Goal: Transaction & Acquisition: Purchase product/service

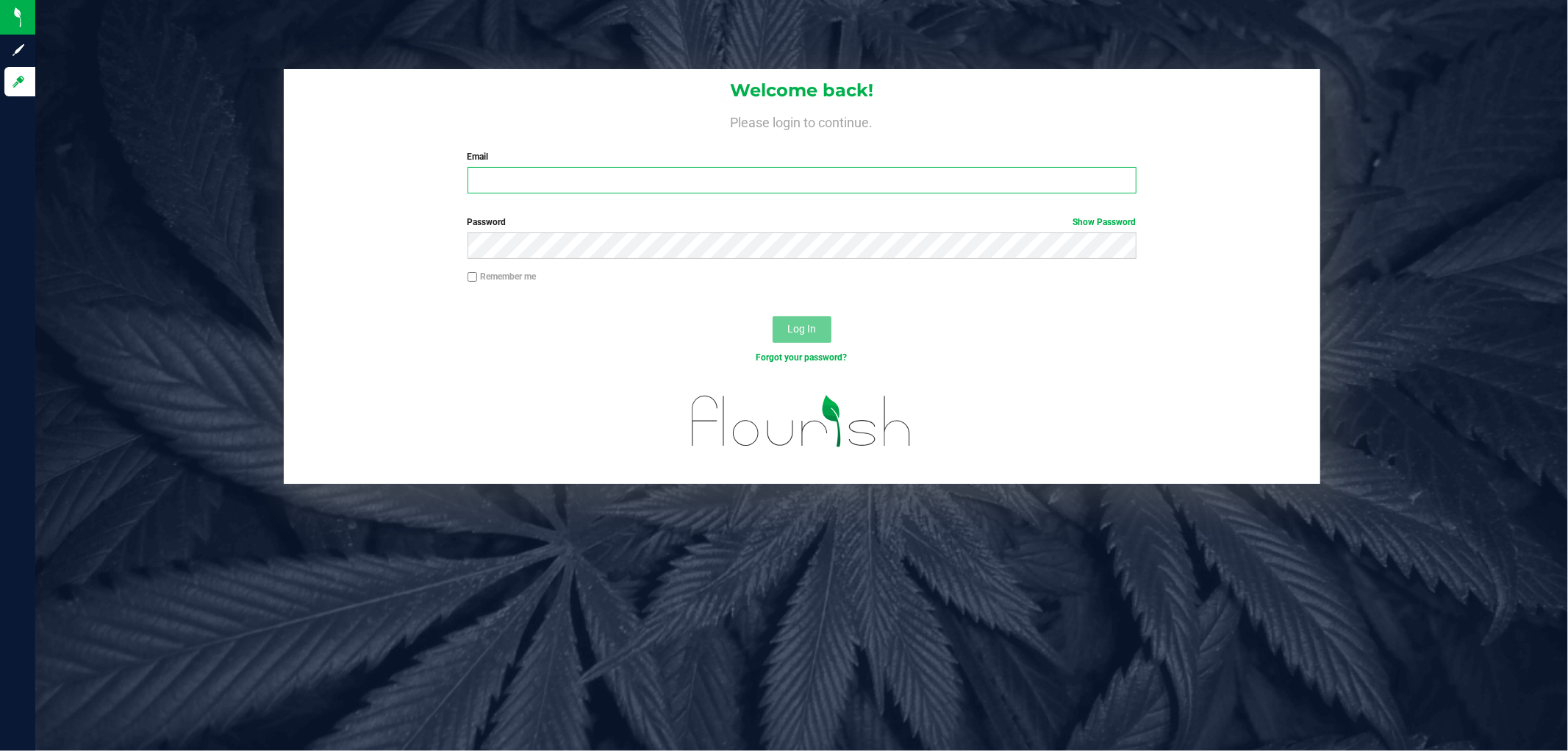
drag, startPoint x: 613, startPoint y: 177, endPoint x: 615, endPoint y: 129, distance: 48.0
click at [612, 177] on input "Email" at bounding box center [801, 179] width 669 height 26
type input "[EMAIL_ADDRESS][DOMAIN_NAME]"
click at [772, 316] on button "Log In" at bounding box center [801, 329] width 59 height 26
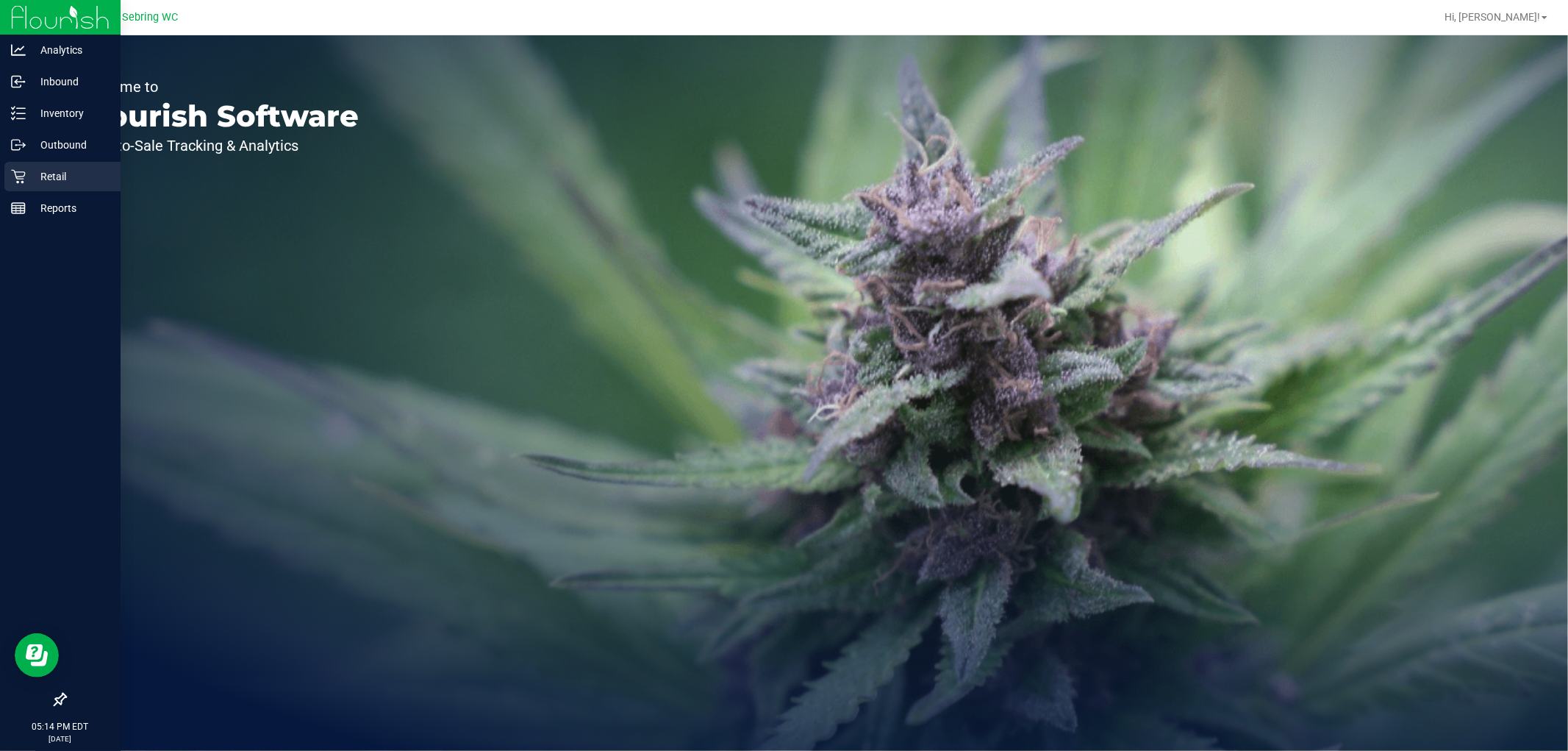
click at [28, 175] on p "Retail" at bounding box center [69, 176] width 88 height 17
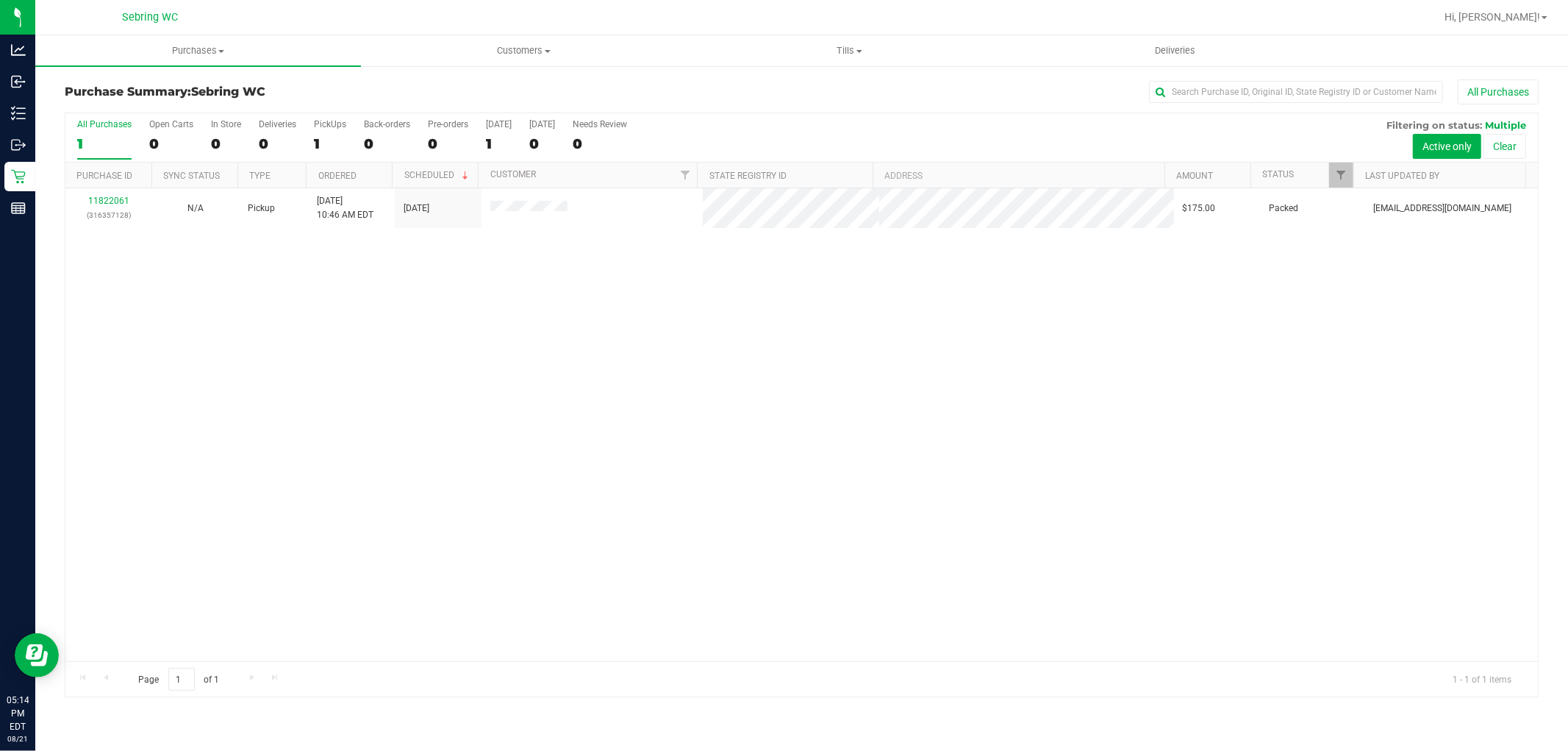
click at [207, 298] on div "11822061 (316357128) N/A Pickup 8/21/2025 10:46 AM EDT 8/21/2025 $175.00 Packed…" at bounding box center [801, 425] width 1472 height 473
click at [208, 56] on span "Purchases" at bounding box center [198, 51] width 325 height 13
click at [169, 105] on li "Fulfillment" at bounding box center [198, 106] width 325 height 17
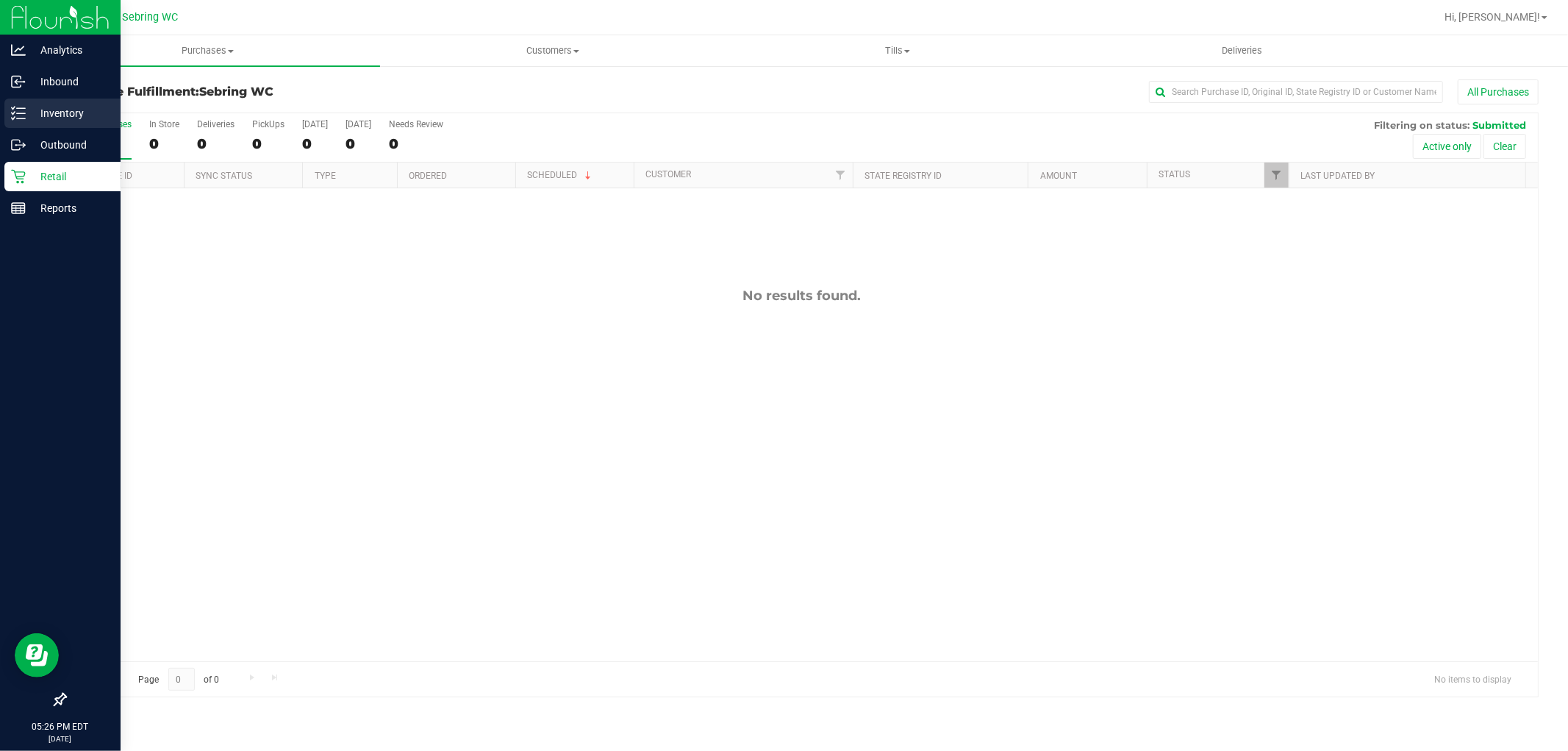
click at [19, 110] on icon at bounding box center [18, 113] width 15 height 15
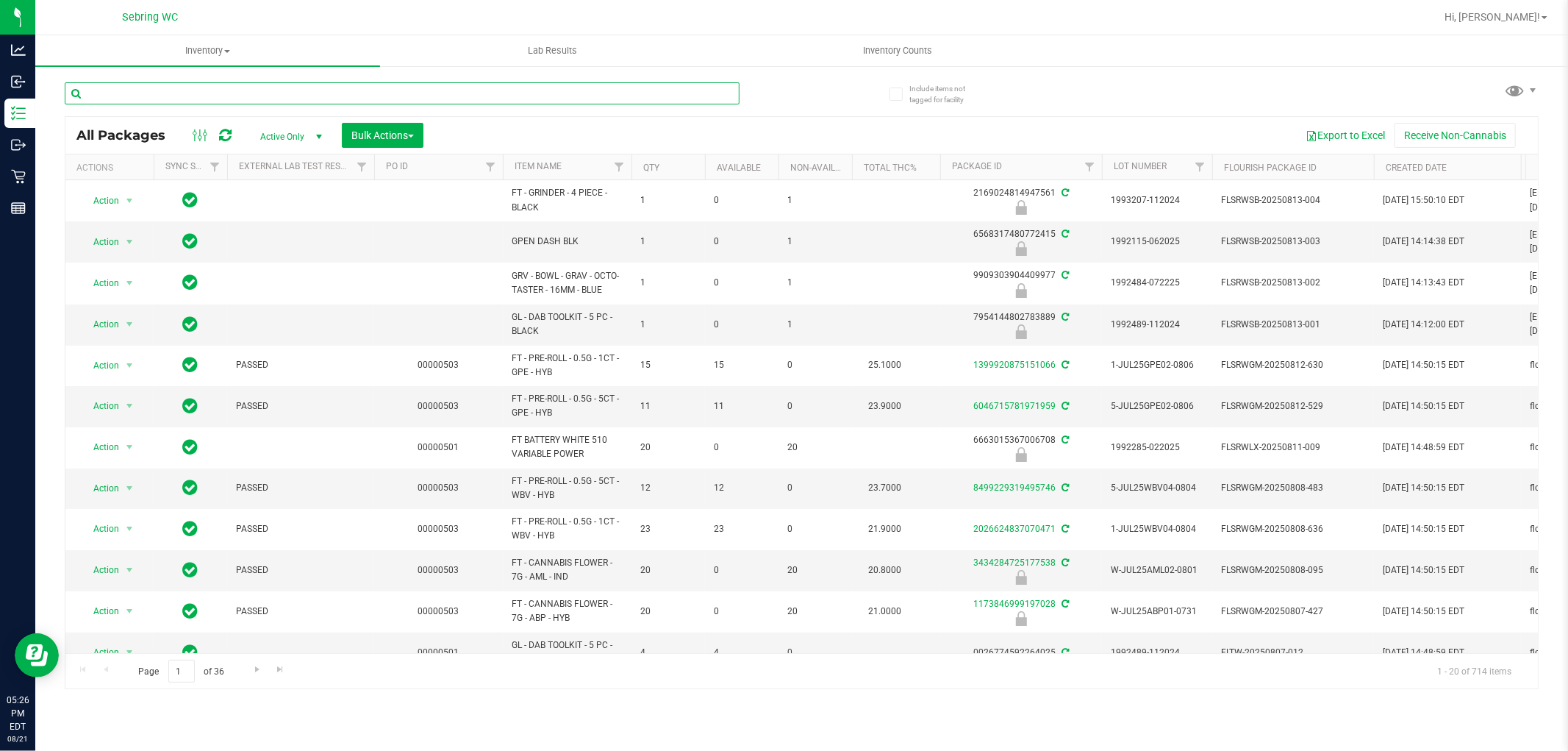
click at [233, 90] on input "text" at bounding box center [402, 94] width 674 height 22
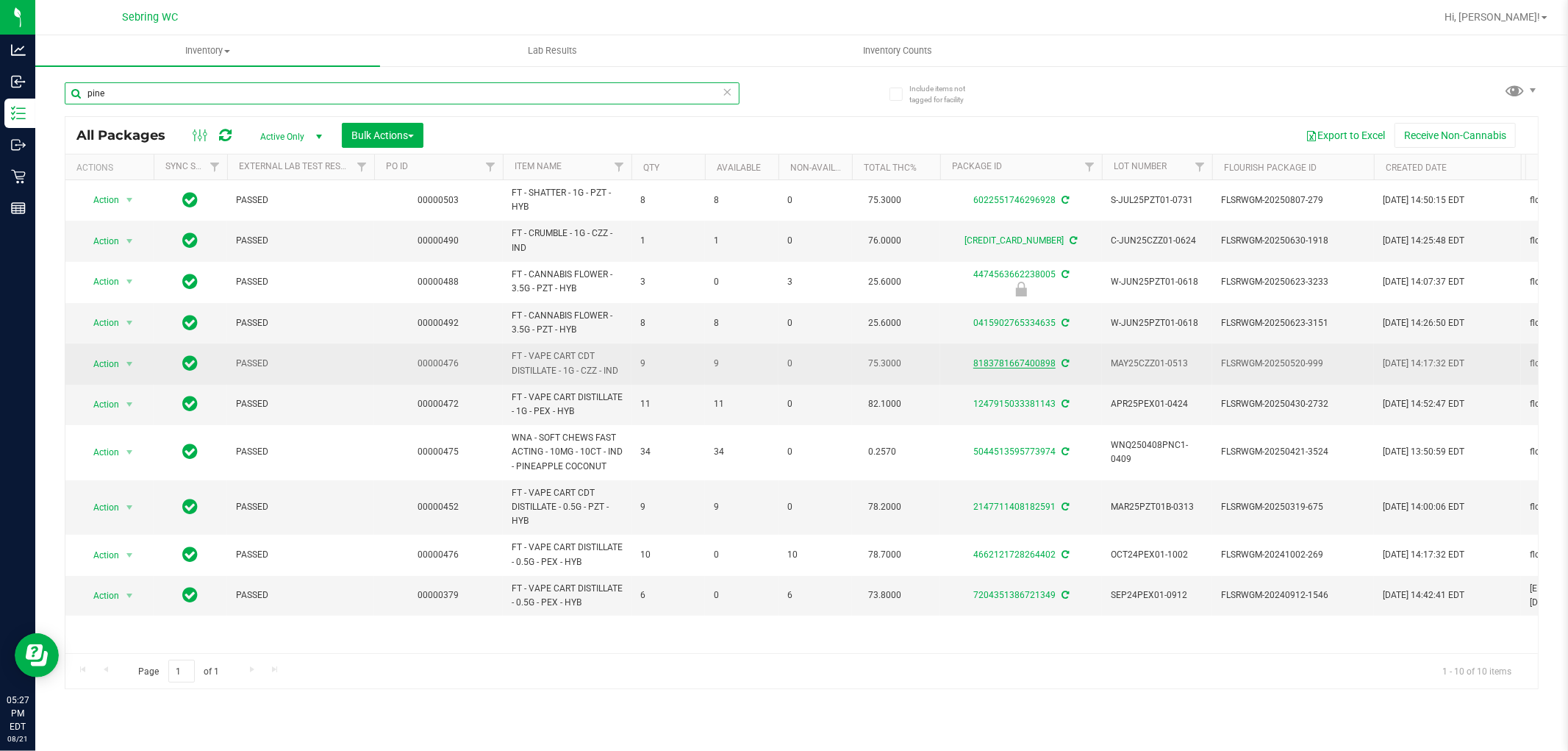
type input "pine"
click at [991, 364] on link "8183781667400898" at bounding box center [1014, 363] width 83 height 10
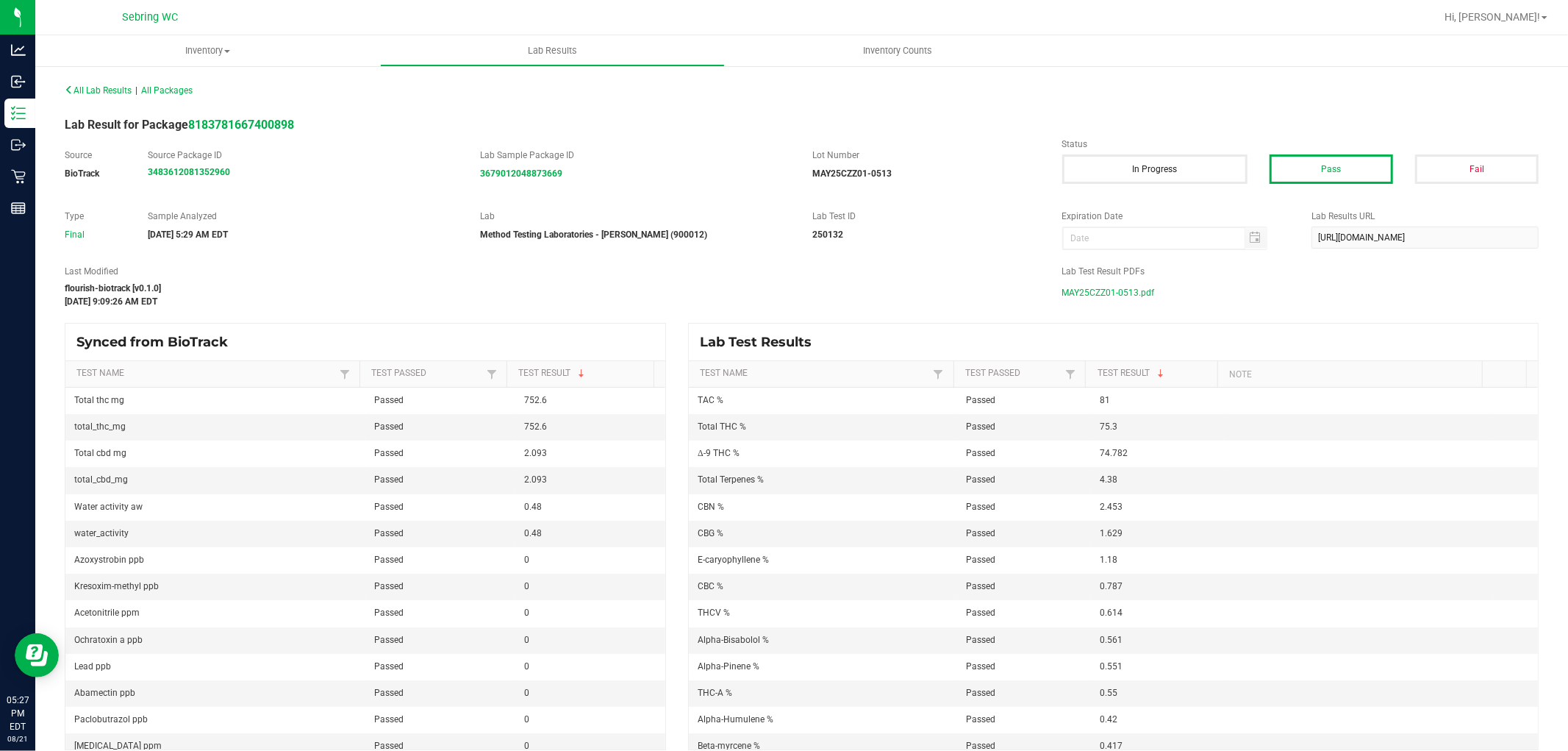
click at [1101, 302] on span "MAY25CZZ01-0513.pdf" at bounding box center [1108, 293] width 93 height 22
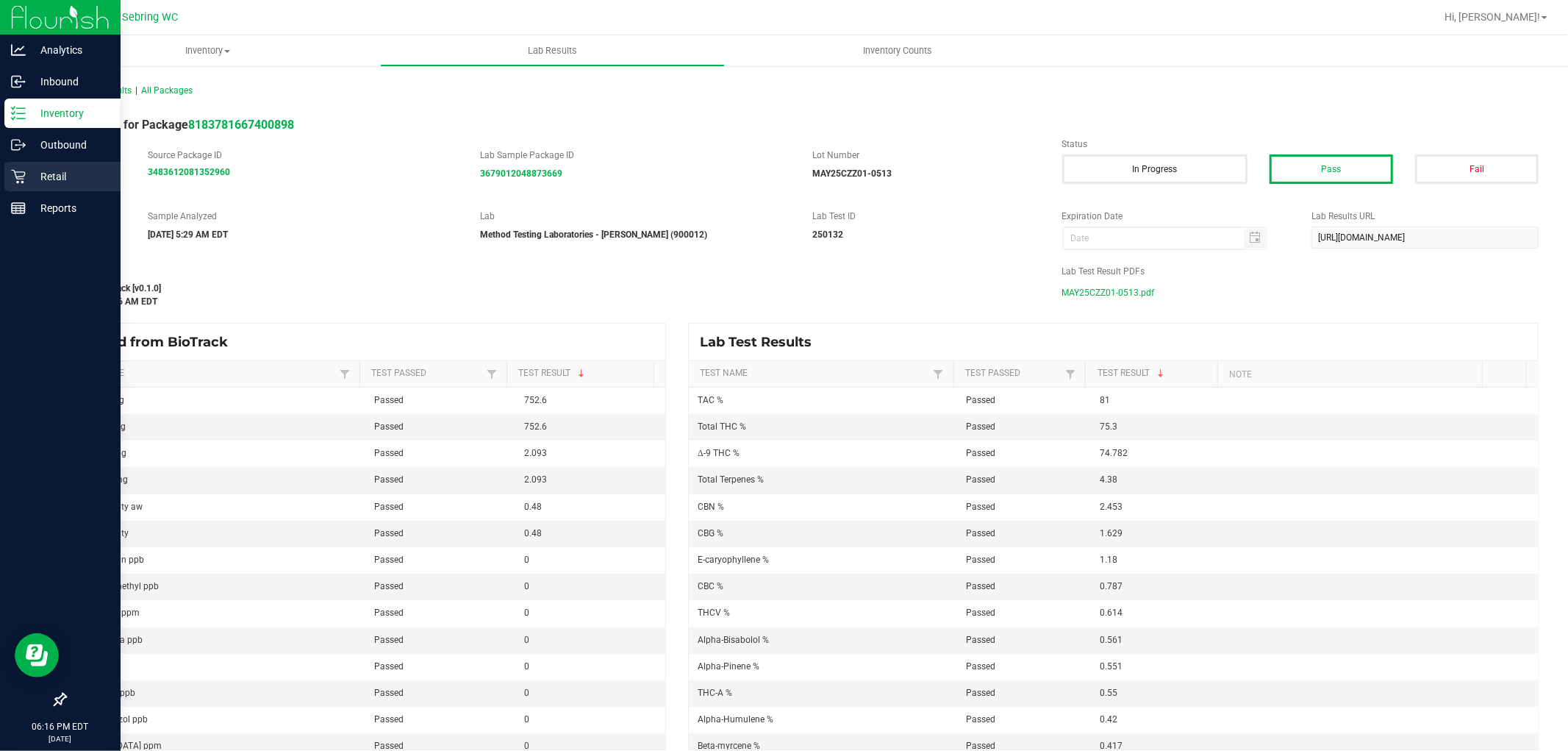
click at [22, 172] on icon at bounding box center [18, 177] width 14 height 14
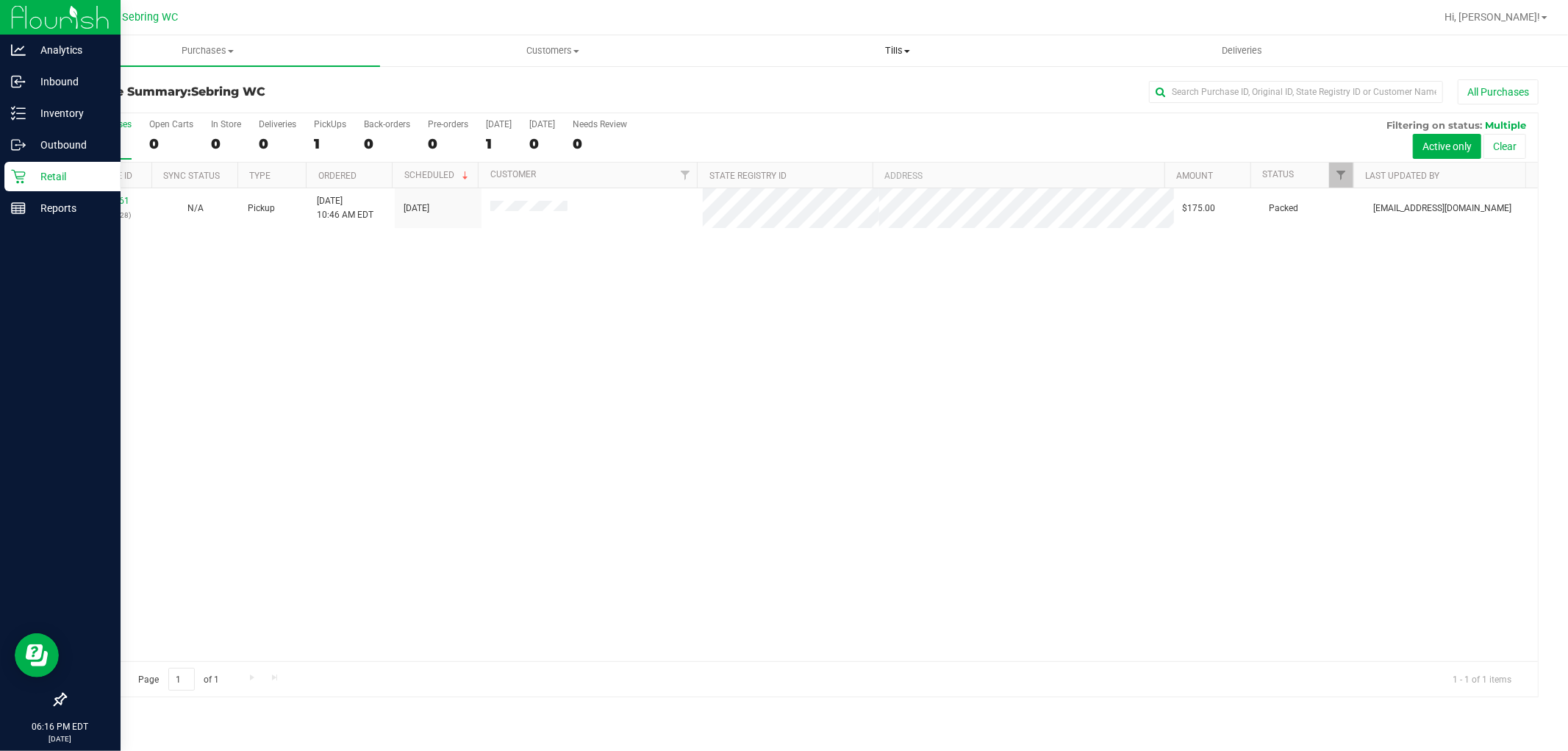
click at [912, 54] on span "Tills" at bounding box center [897, 51] width 344 height 13
click at [776, 91] on span "Manage tills" at bounding box center [774, 89] width 99 height 13
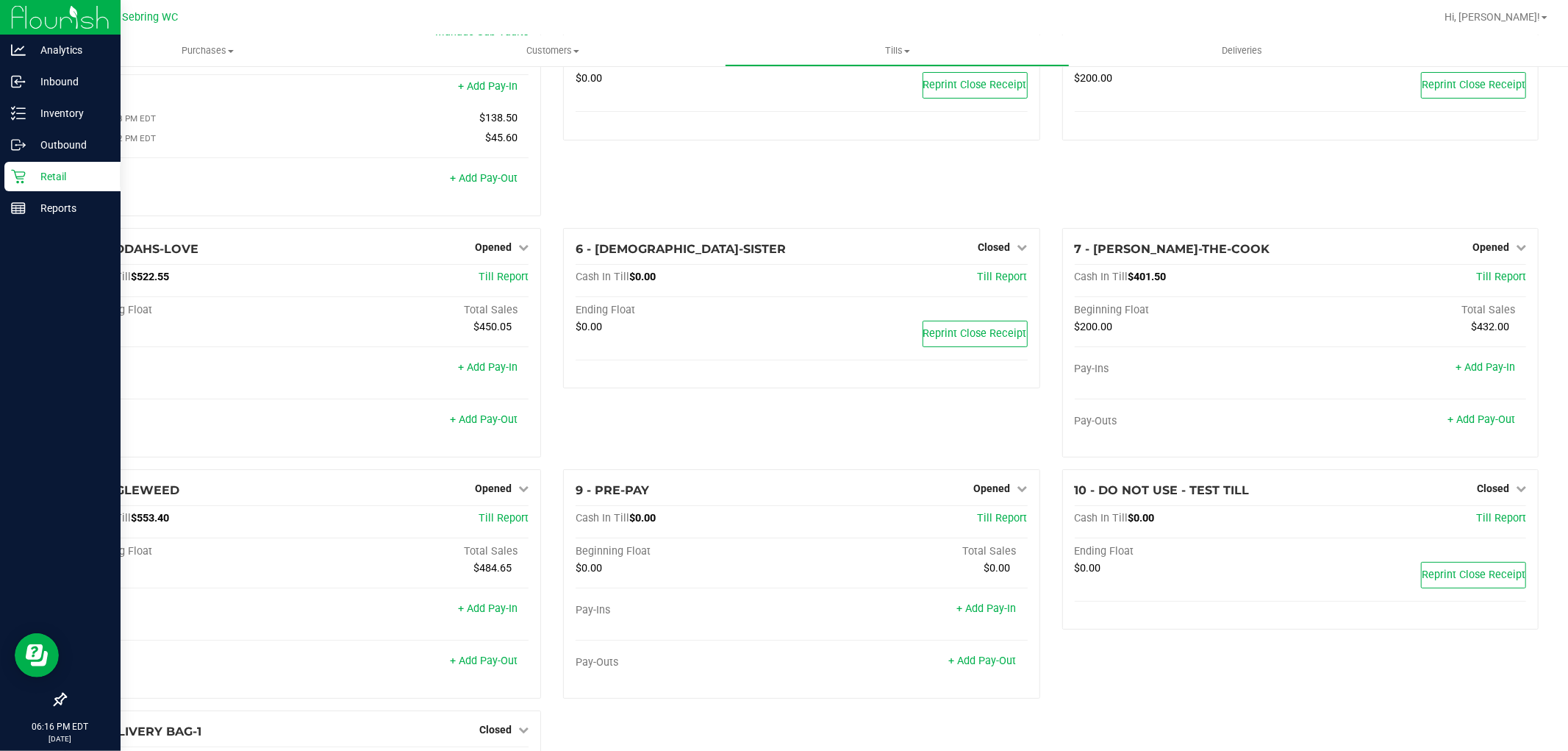
scroll to position [87, 0]
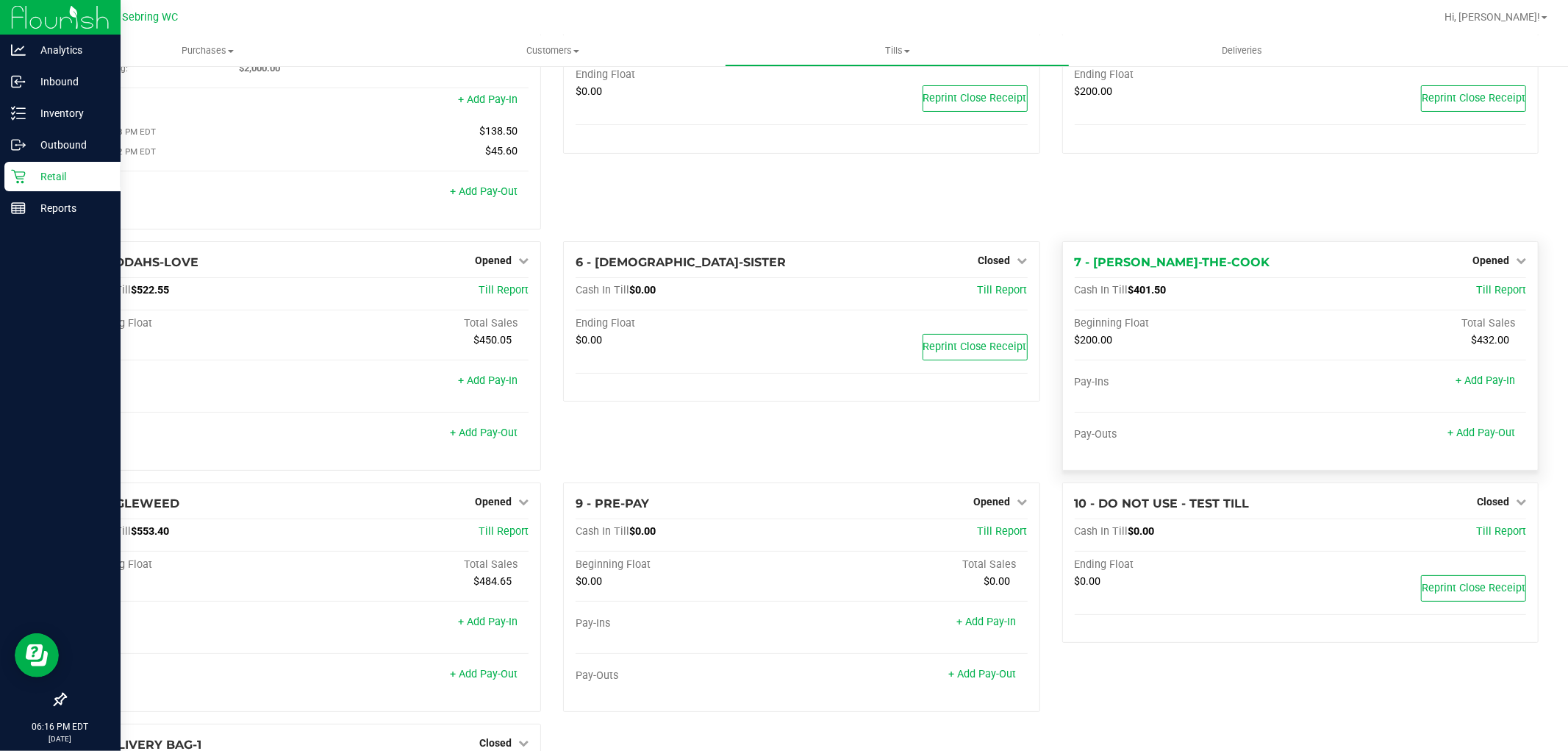
click at [1131, 296] on span "$401.50" at bounding box center [1147, 291] width 38 height 13
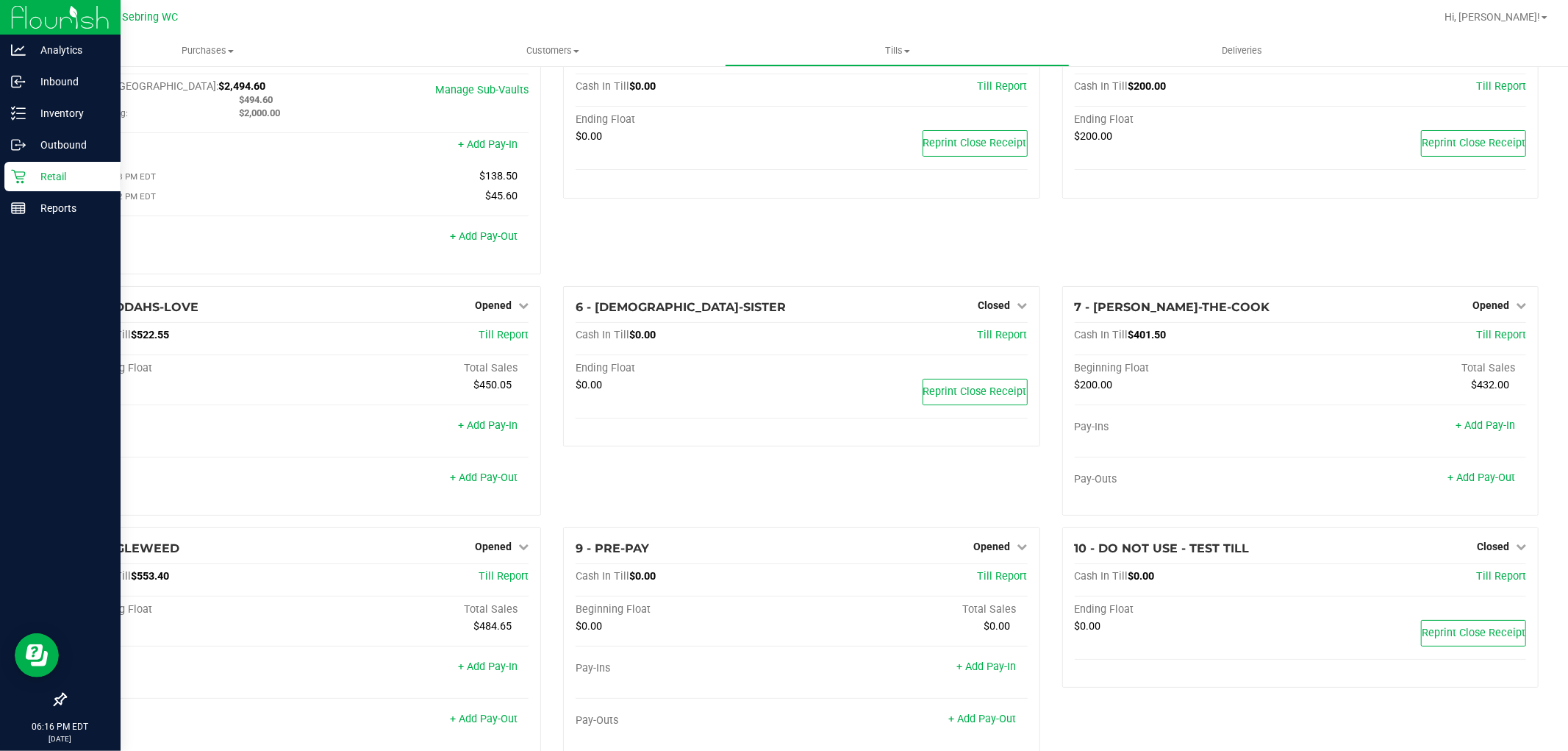
scroll to position [0, 0]
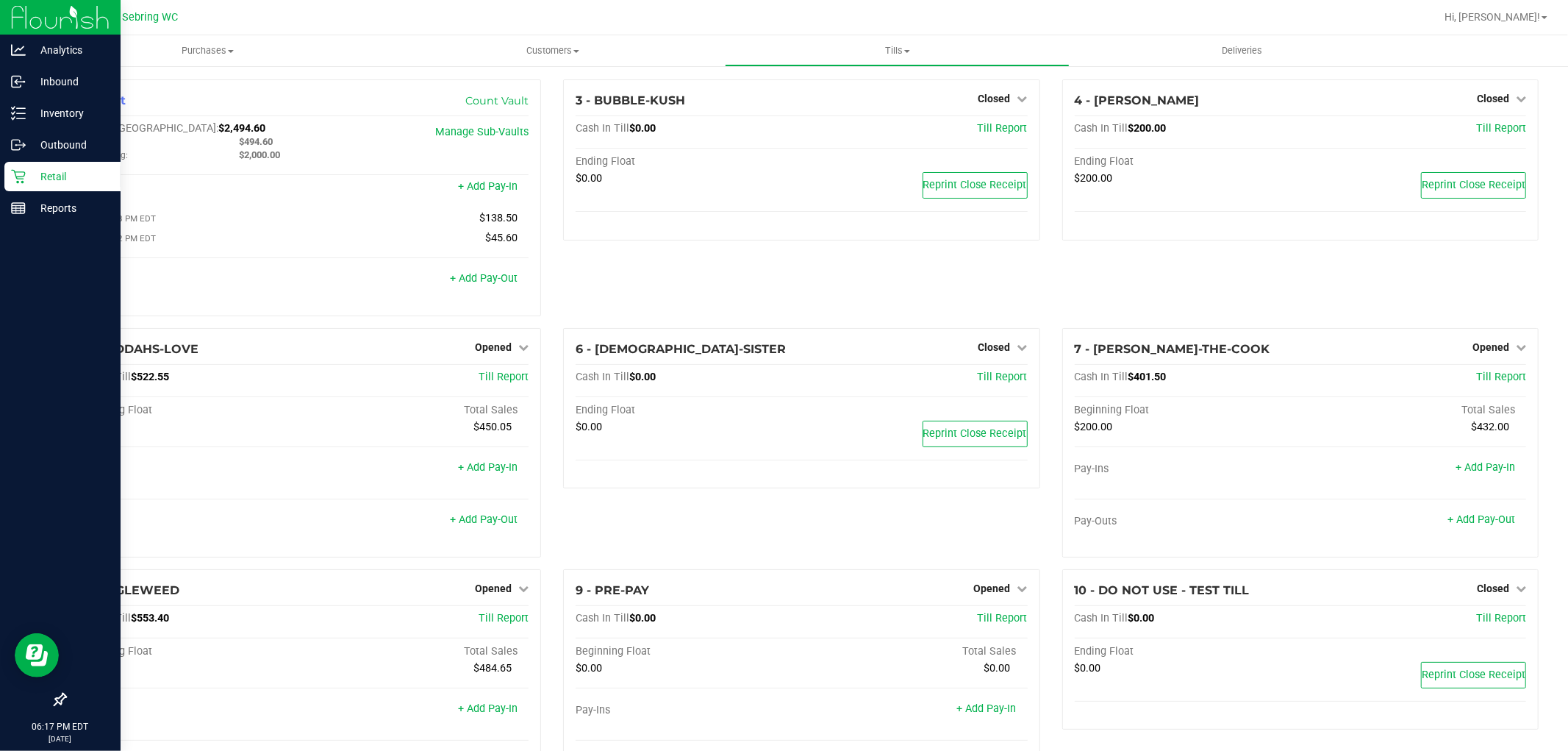
click at [1298, 254] on div "4 - BUCK-CLUCK Closed Open Till Cash In Till $200.00 Till Report Ending Float $…" at bounding box center [1301, 203] width 498 height 248
click at [1260, 303] on div "4 - BUCK-CLUCK Closed Open Till Cash In Till $200.00 Till Report Ending Float $…" at bounding box center [1301, 203] width 498 height 248
click at [1481, 348] on span "Opened" at bounding box center [1490, 347] width 37 height 12
click at [1472, 381] on link "Close Till" at bounding box center [1492, 377] width 40 height 12
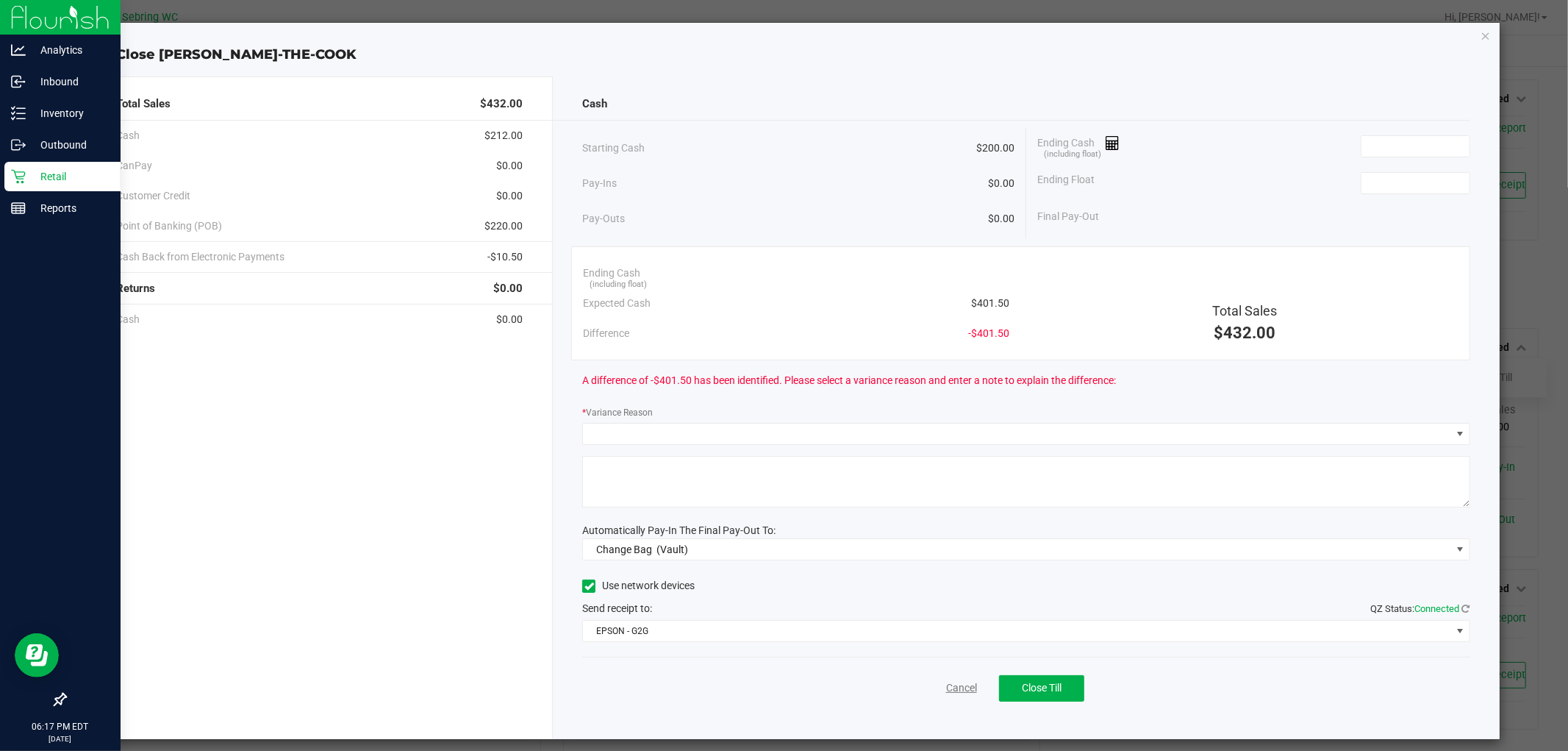
click at [952, 687] on link "Cancel" at bounding box center [961, 687] width 31 height 15
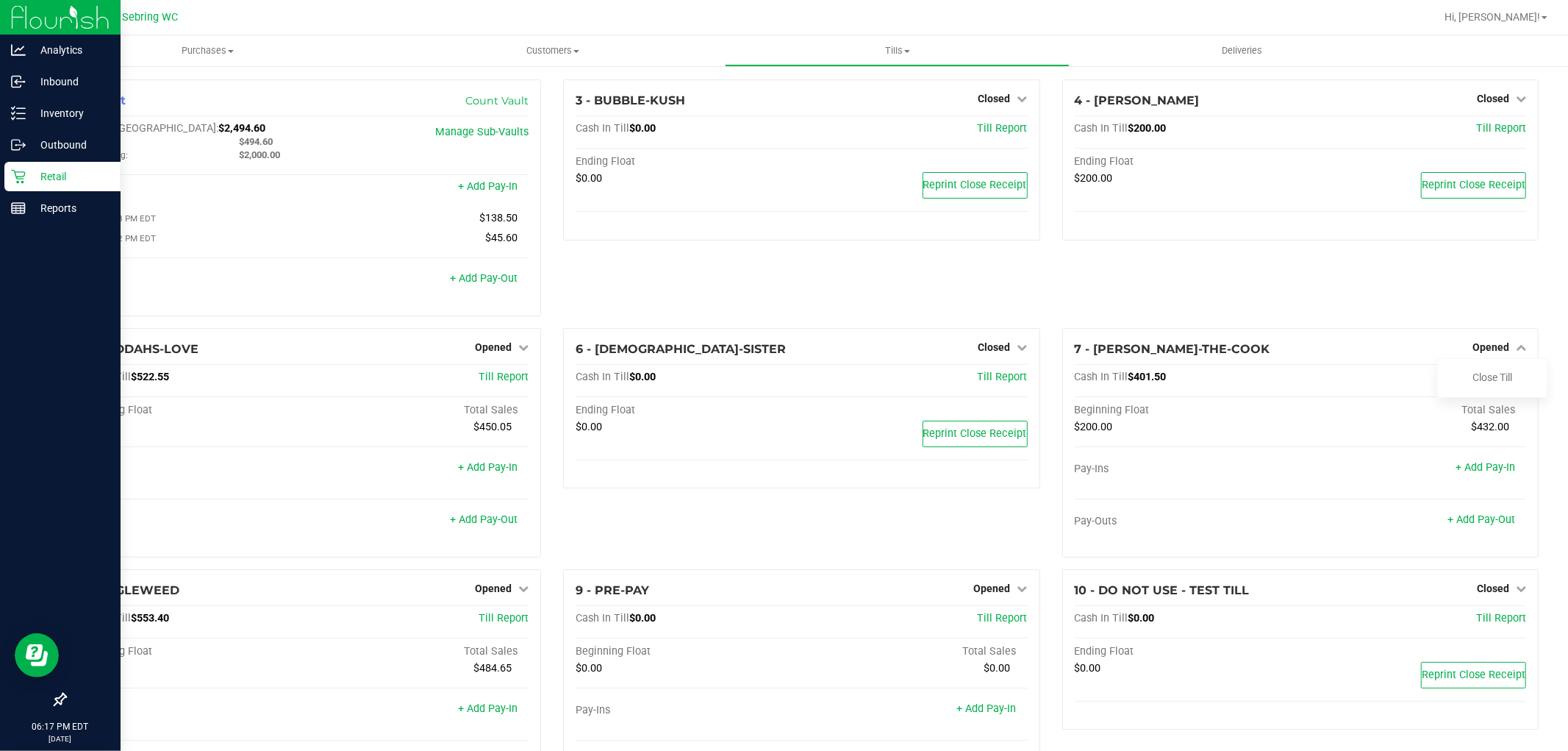
click at [1241, 283] on div "4 - BUCK-CLUCK Closed Open Till Cash In Till $200.00 Till Report Ending Float $…" at bounding box center [1301, 203] width 498 height 248
click at [33, 210] on p "Reports" at bounding box center [69, 208] width 88 height 17
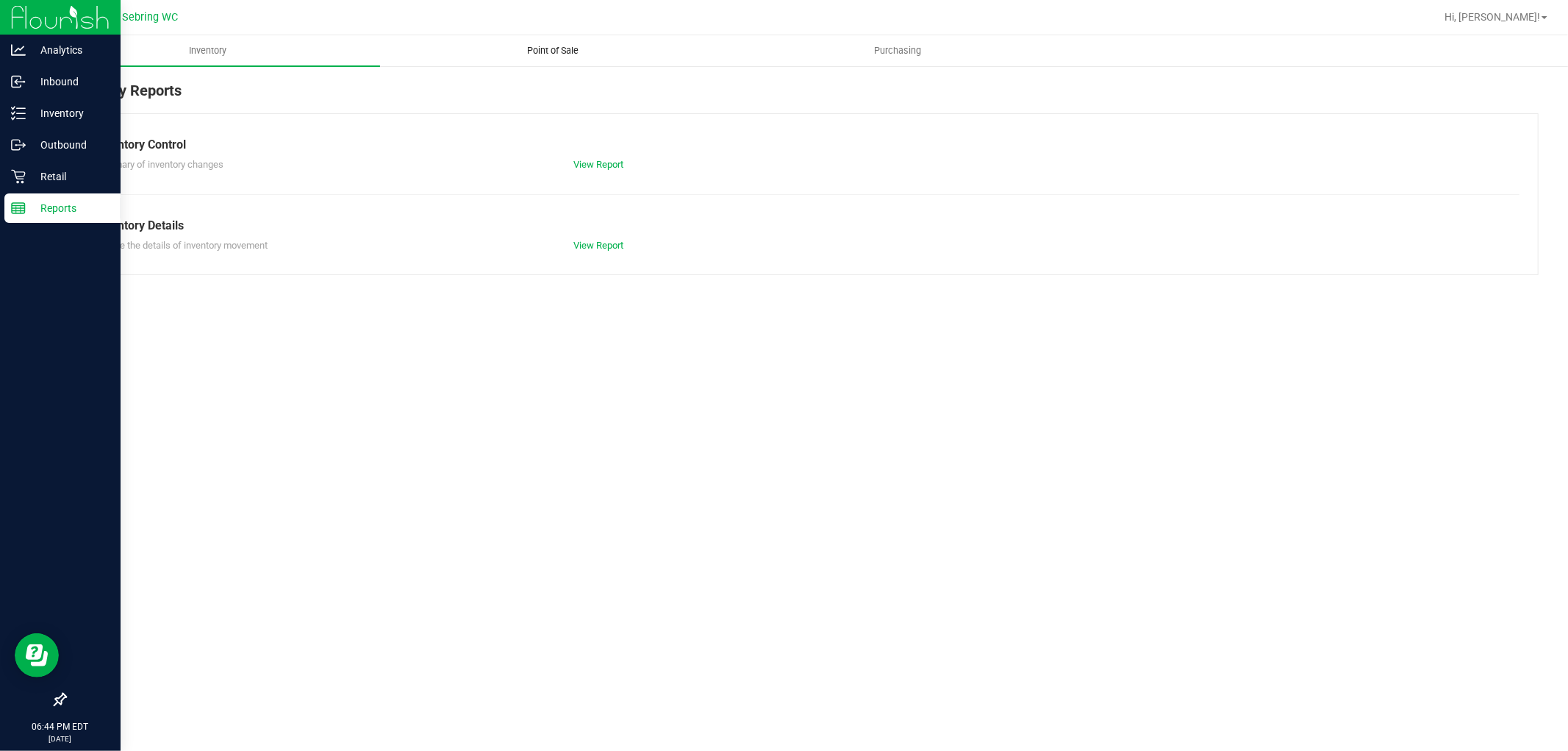
click at [547, 40] on uib-tab-heading "Point of Sale" at bounding box center [552, 50] width 344 height 29
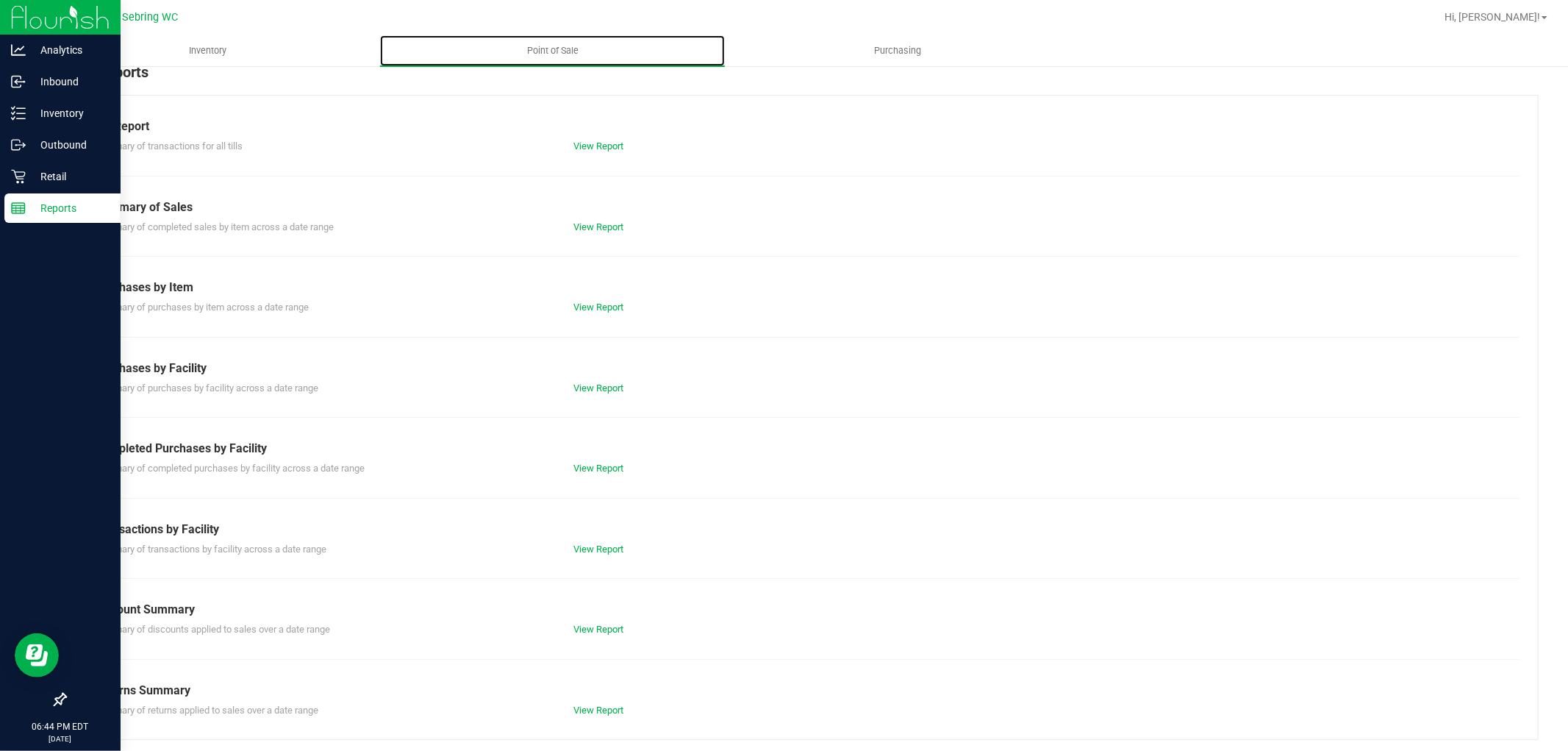
scroll to position [23, 0]
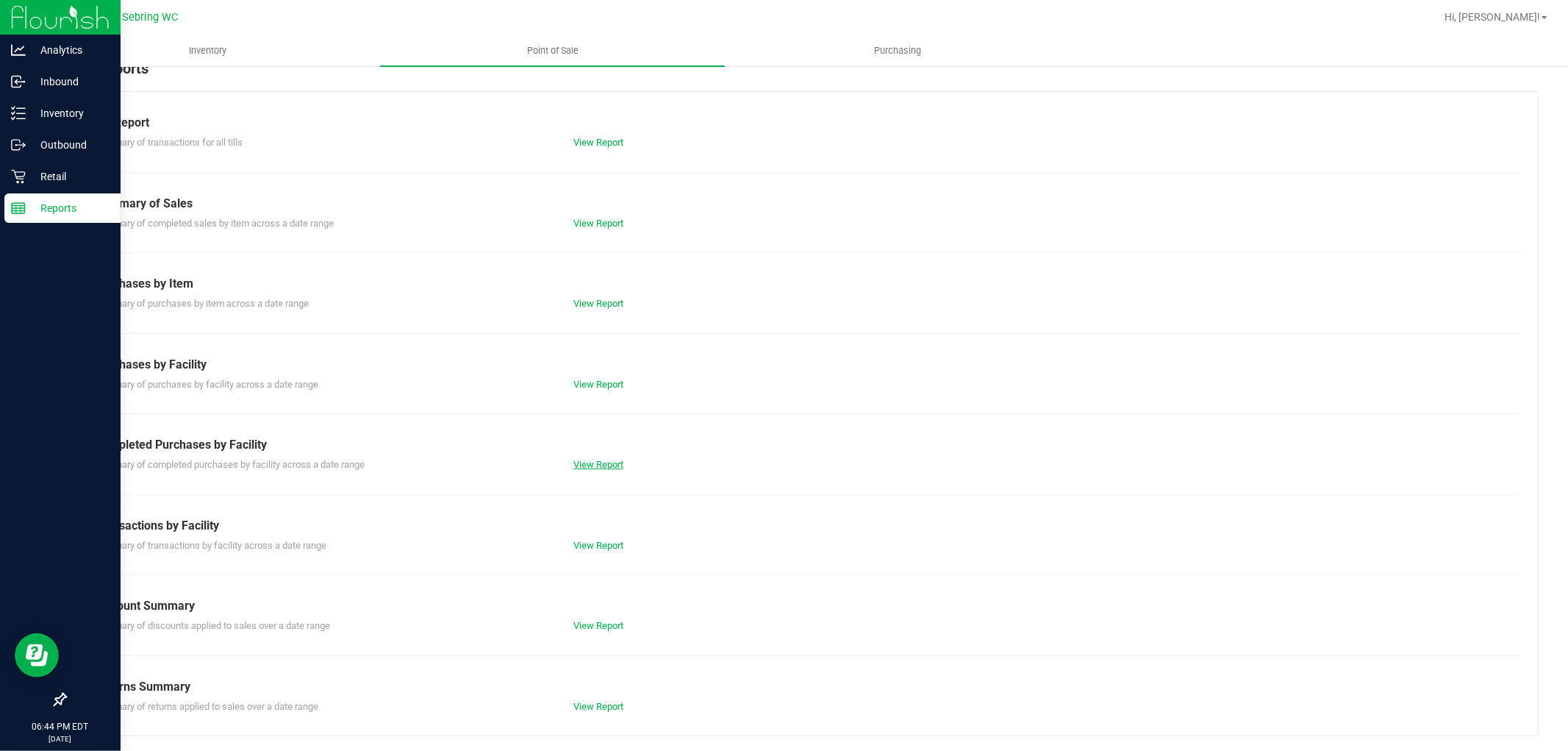
click at [596, 462] on link "View Report" at bounding box center [598, 464] width 50 height 11
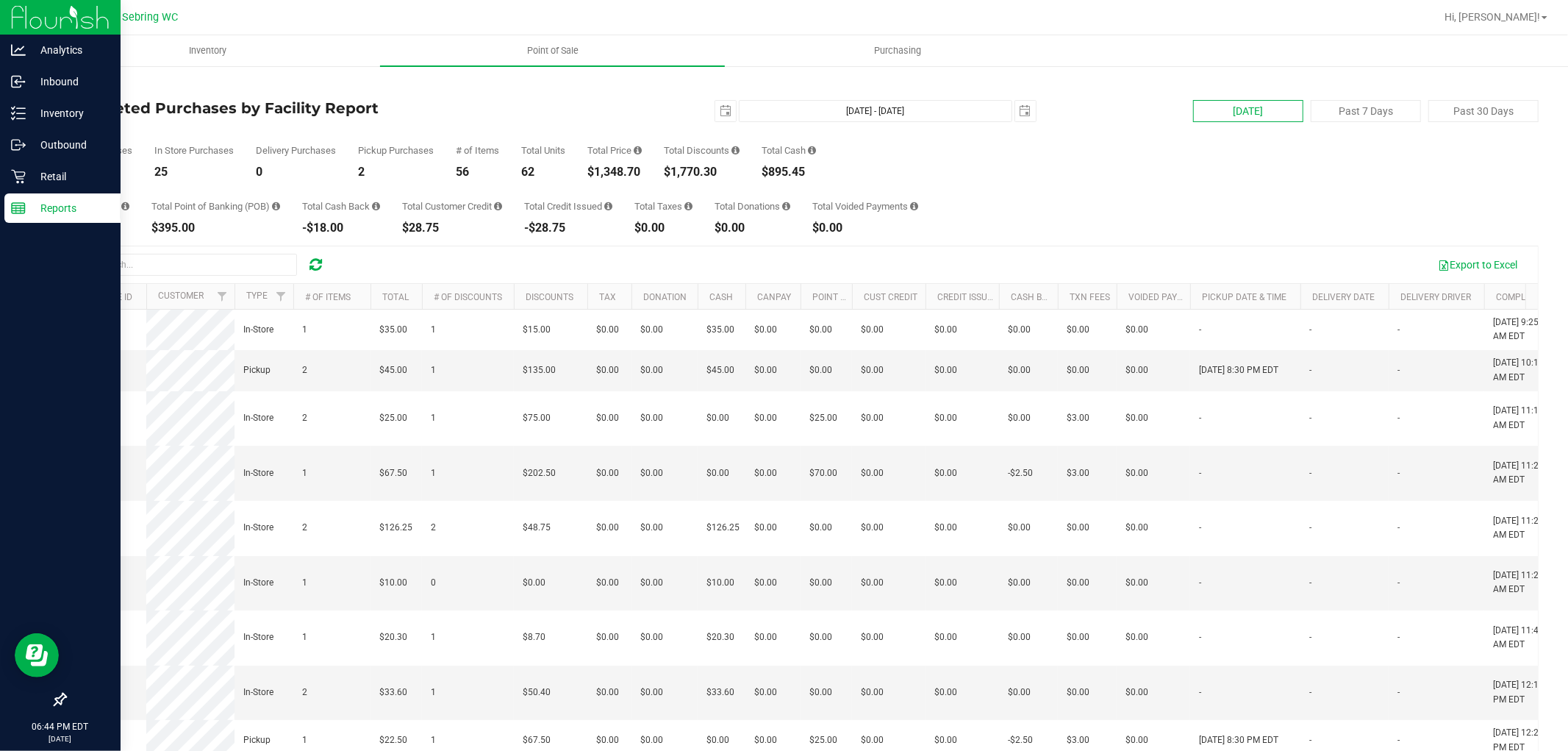
click at [1201, 106] on button "[DATE]" at bounding box center [1247, 111] width 110 height 22
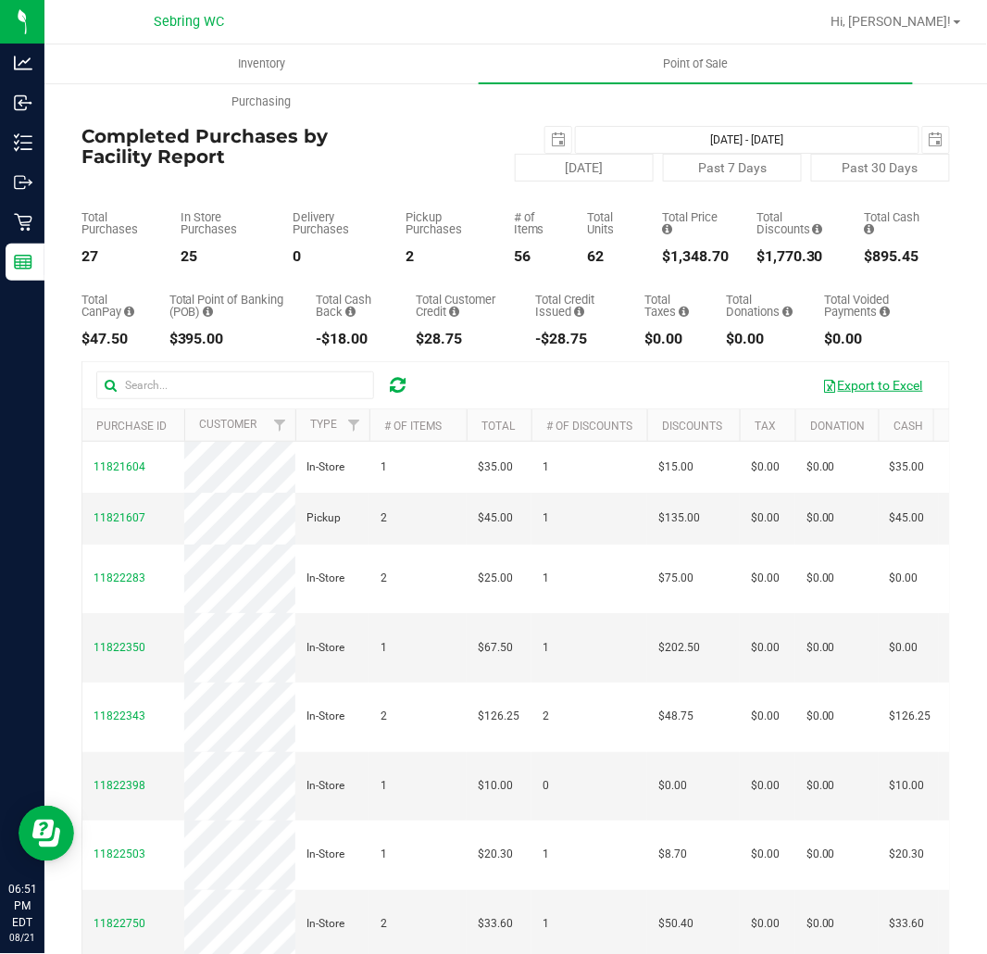
click at [893, 386] on button "Export to Excel" at bounding box center [873, 385] width 124 height 31
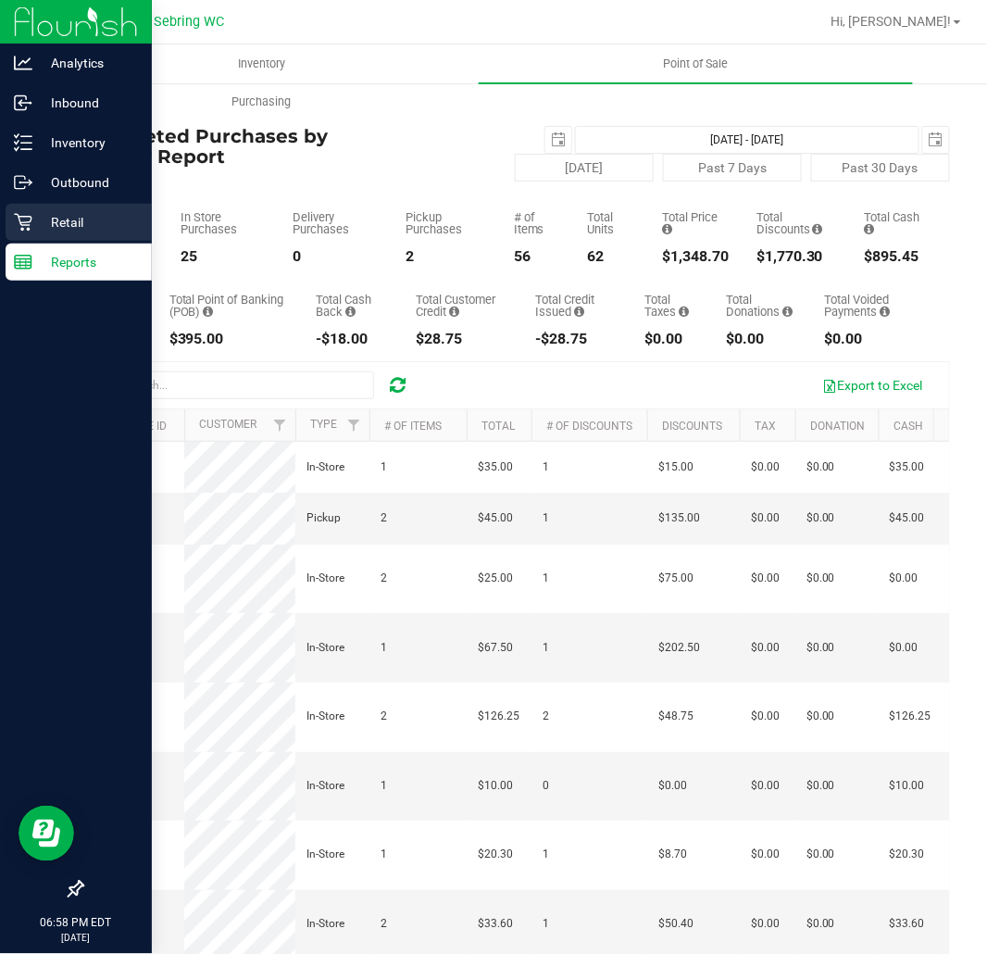
click at [53, 215] on p "Retail" at bounding box center [87, 222] width 111 height 22
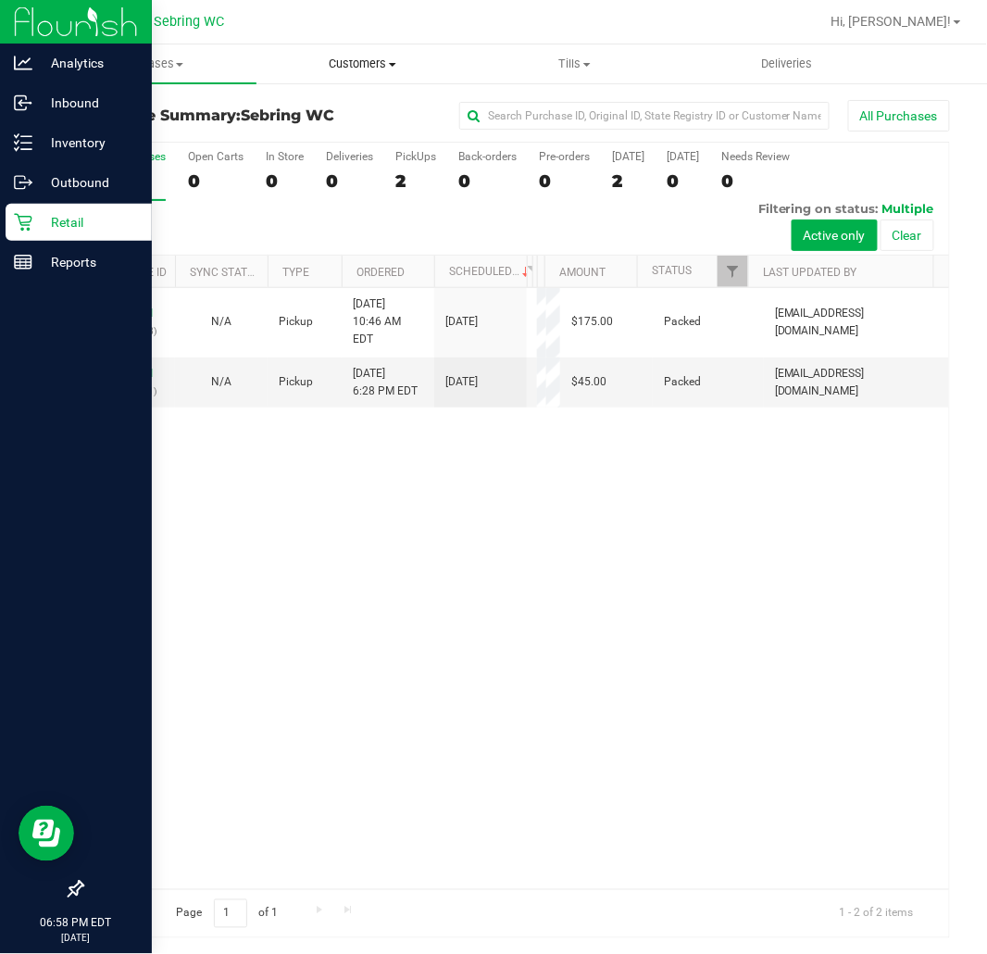
click at [343, 67] on span "Customers" at bounding box center [362, 64] width 210 height 17
click at [200, 68] on span "Purchases" at bounding box center [150, 64] width 210 height 17
click at [144, 155] on span "All purchases" at bounding box center [110, 156] width 132 height 16
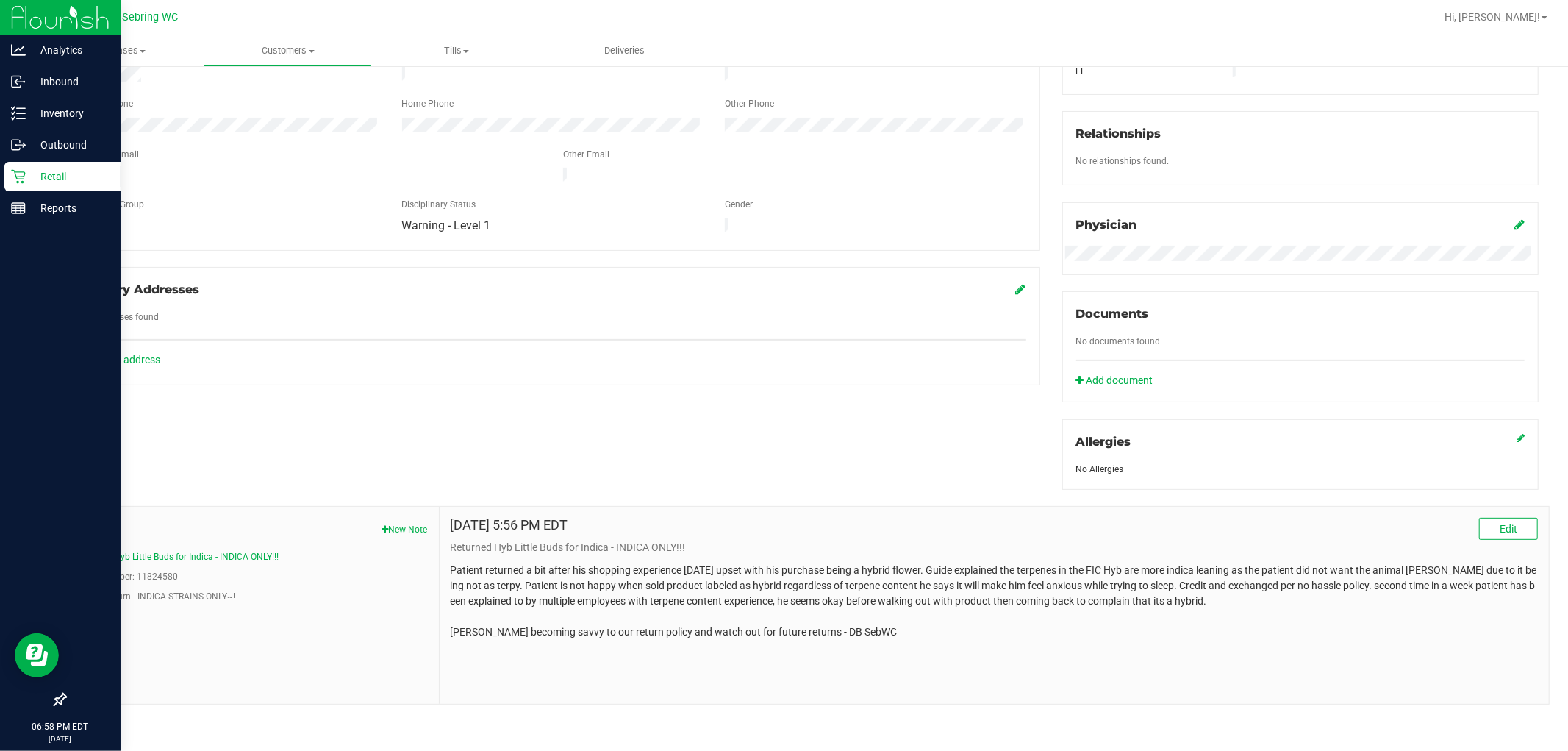
scroll to position [313, 0]
click at [180, 596] on button "Flower Return - INDICA STRAINS ONLY~!" at bounding box center [156, 595] width 159 height 13
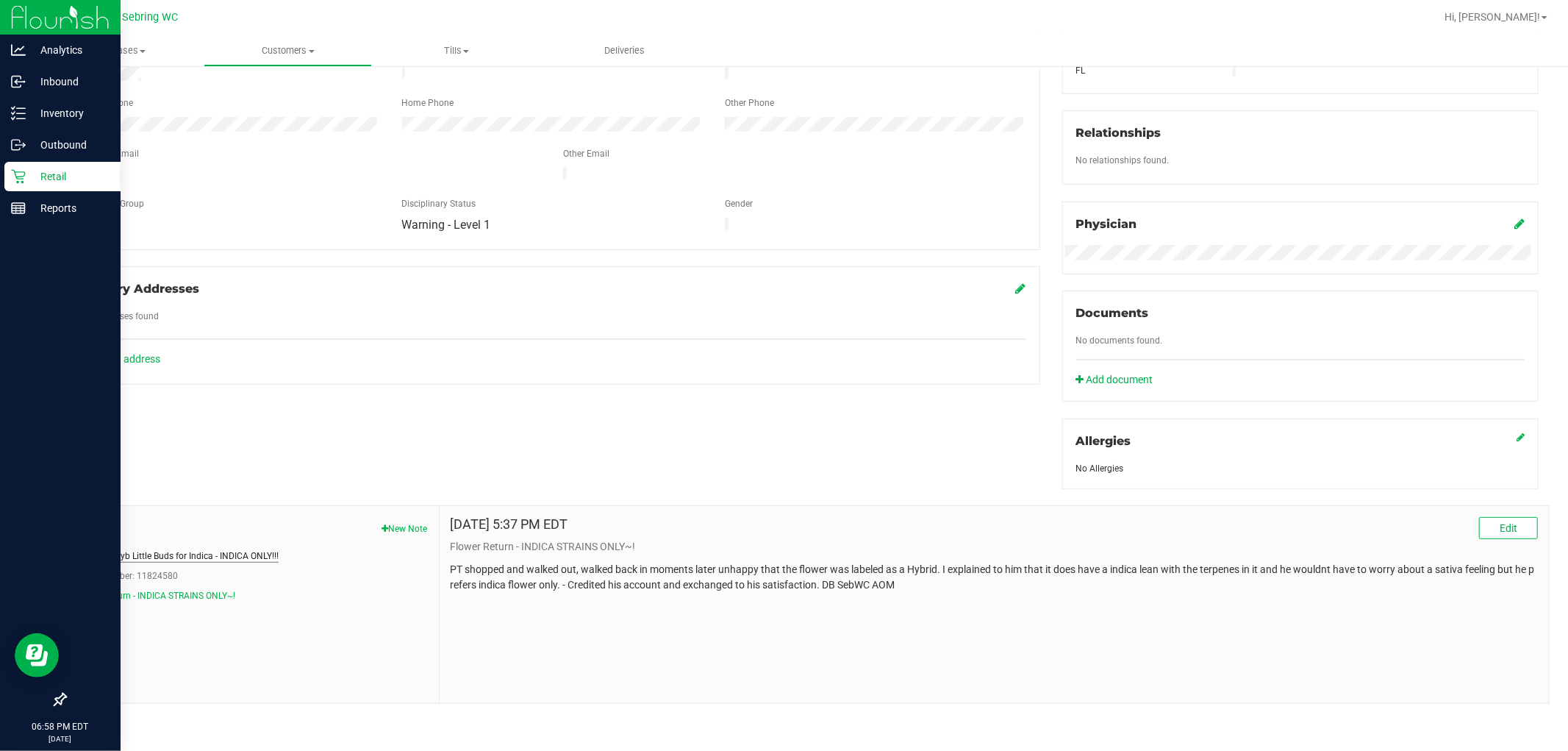
click at [233, 552] on button "Returned Hyb Little Buds for Indica - INDICA ONLY!!!" at bounding box center [177, 556] width 202 height 13
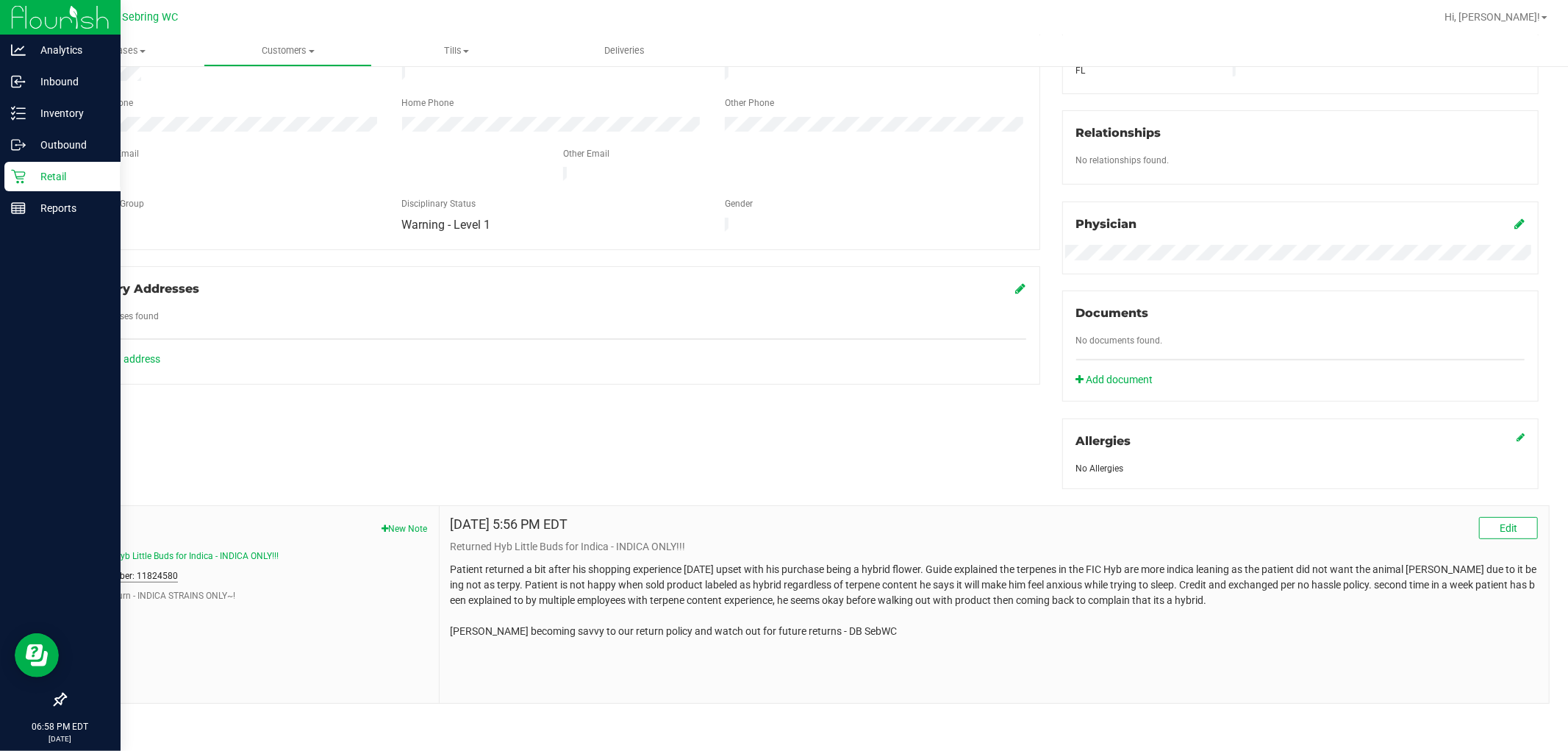
click at [98, 578] on button "Order Number: 11824580" at bounding box center [127, 576] width 102 height 13
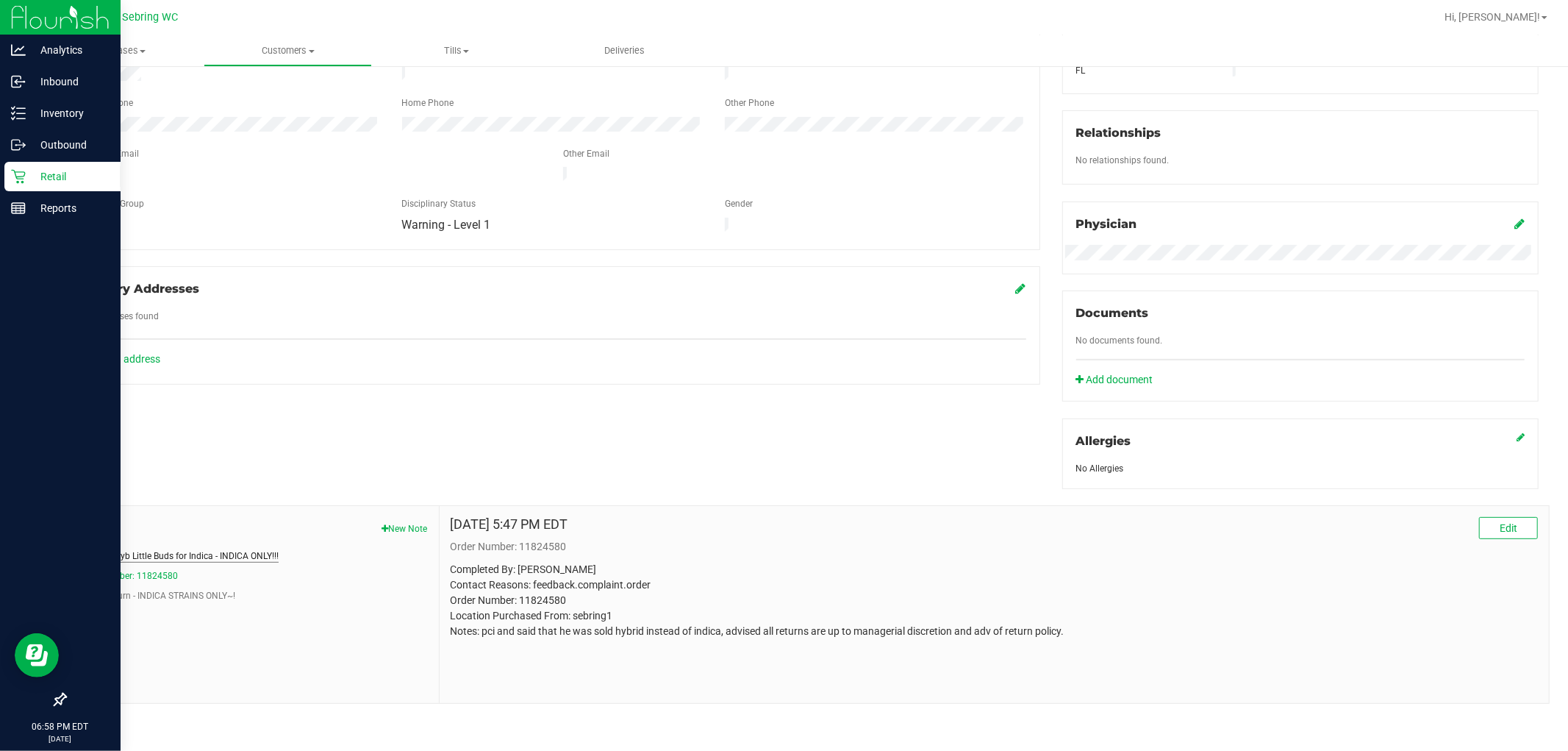
click at [100, 553] on button "Returned Hyb Little Buds for Indica - INDICA ONLY!!!" at bounding box center [177, 556] width 202 height 13
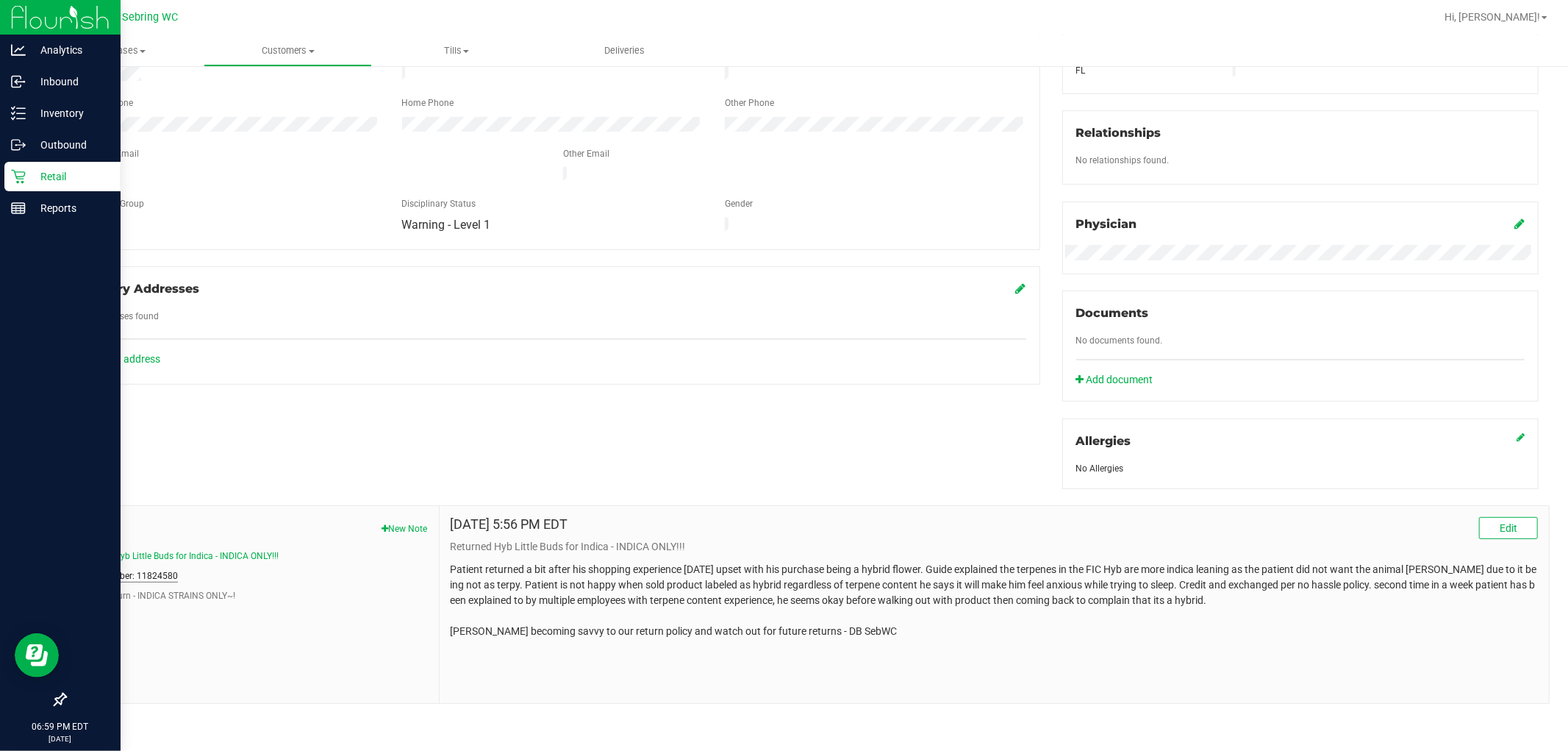
click at [160, 579] on button "Order Number: 11824580" at bounding box center [127, 576] width 102 height 13
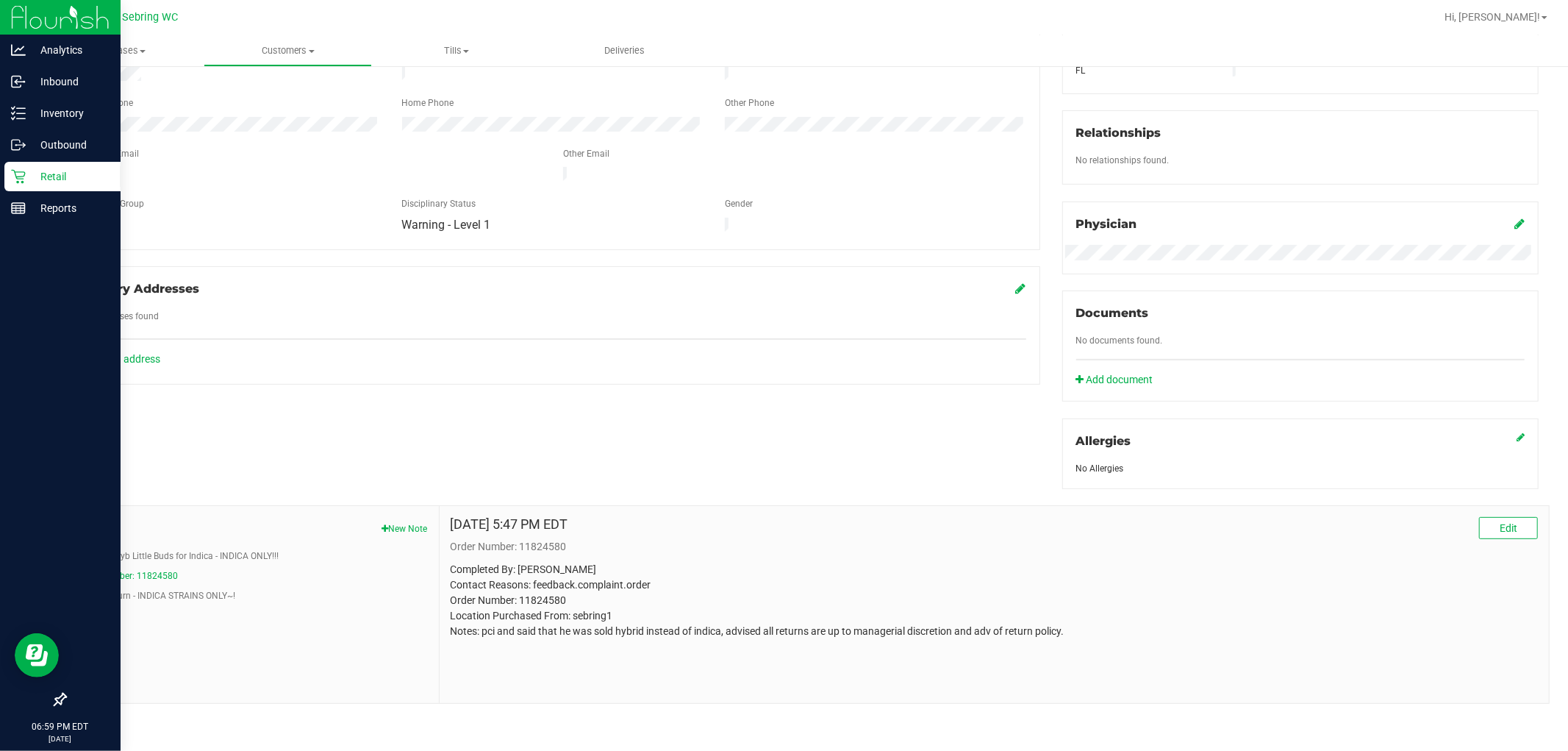
click at [505, 562] on p "Completed By: Daniela Ramos Montoya Contact Reasons: feedback.complaint.order O…" at bounding box center [994, 600] width 1087 height 77
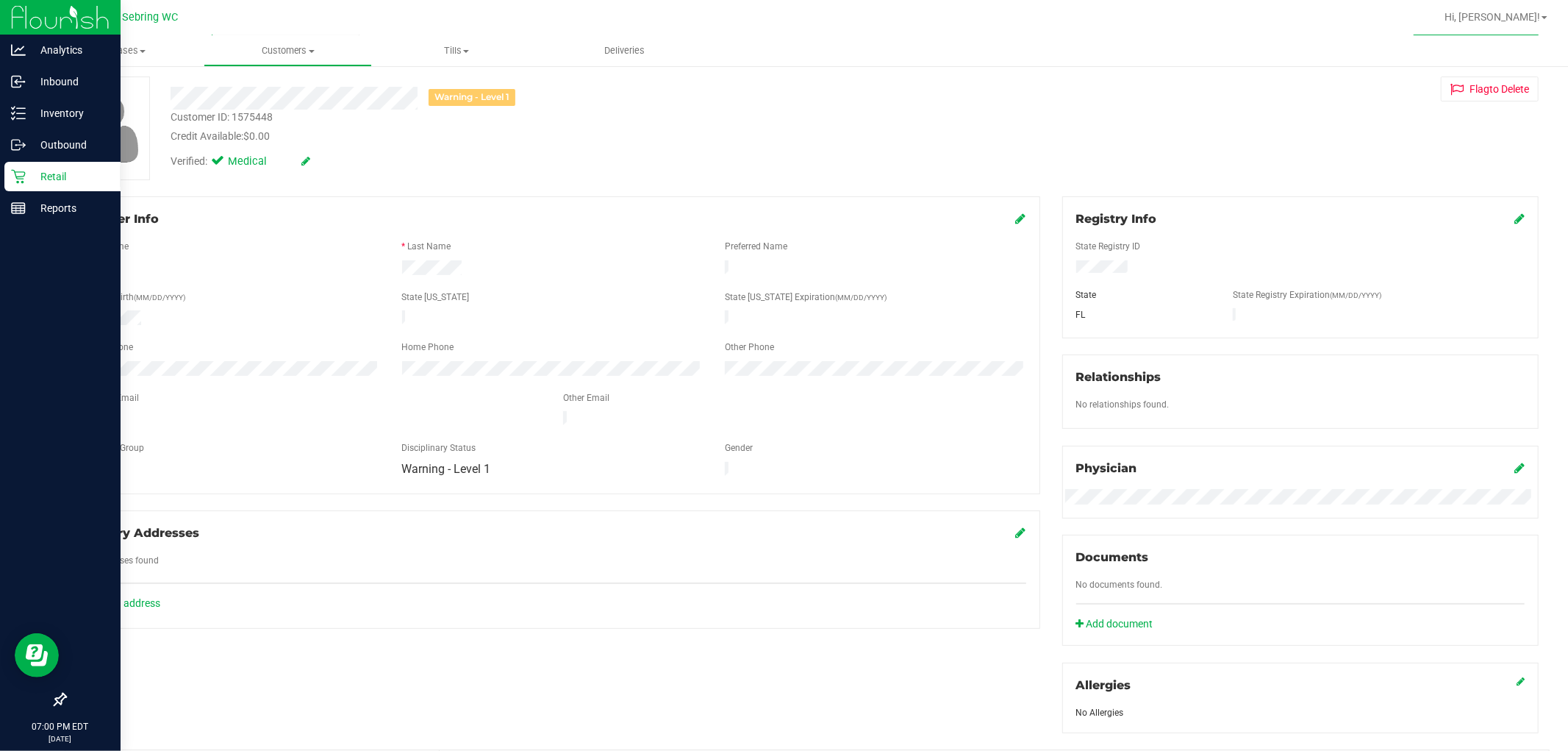
scroll to position [67, 0]
click at [620, 114] on div "Customer ID: 1575448 Credit Available: $0.00" at bounding box center [533, 128] width 748 height 35
click at [56, 166] on div "Retail" at bounding box center [63, 176] width 116 height 29
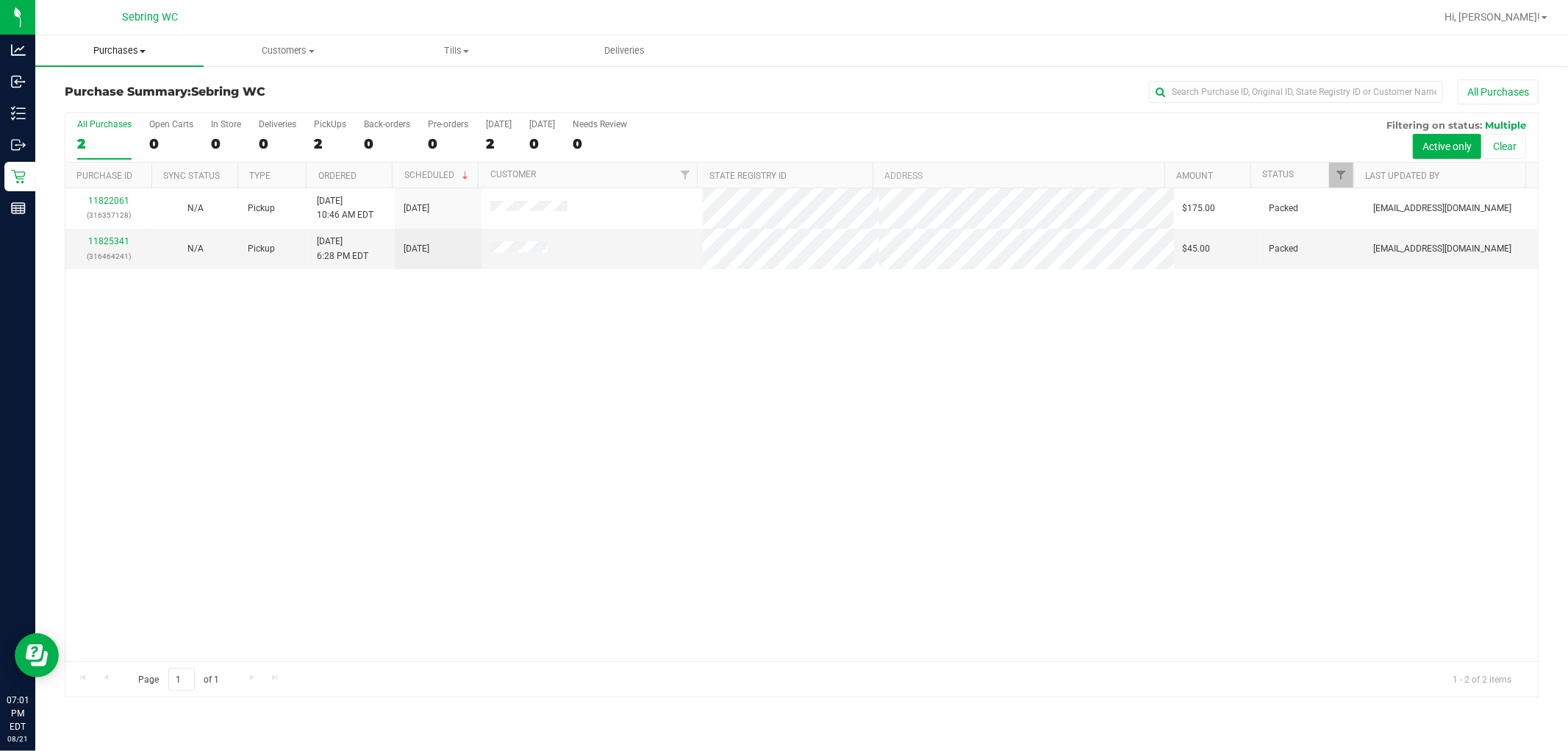
click at [136, 55] on span "Purchases" at bounding box center [119, 51] width 168 height 13
click at [97, 98] on li "Fulfillment" at bounding box center [119, 106] width 168 height 17
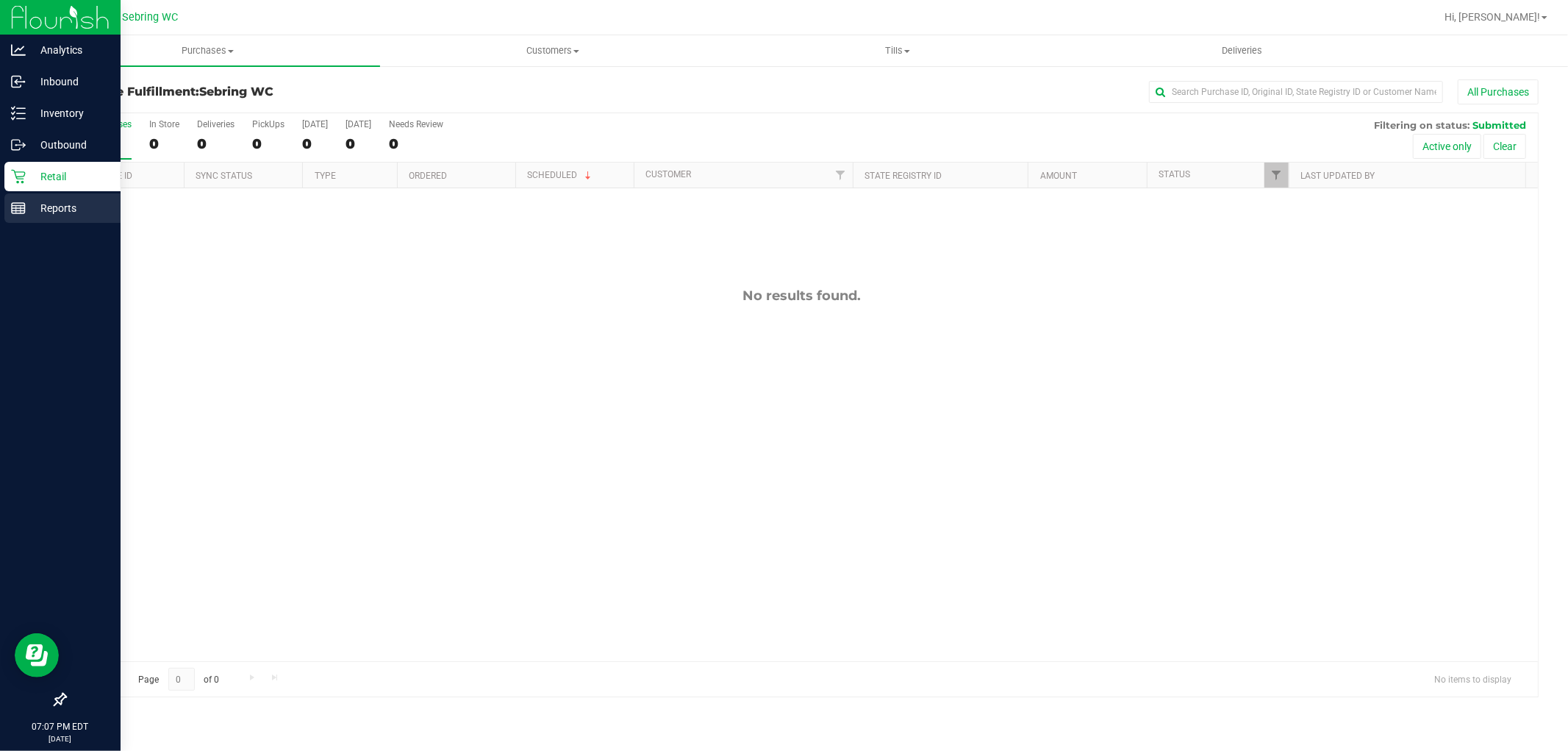
click at [67, 201] on p "Reports" at bounding box center [69, 208] width 88 height 17
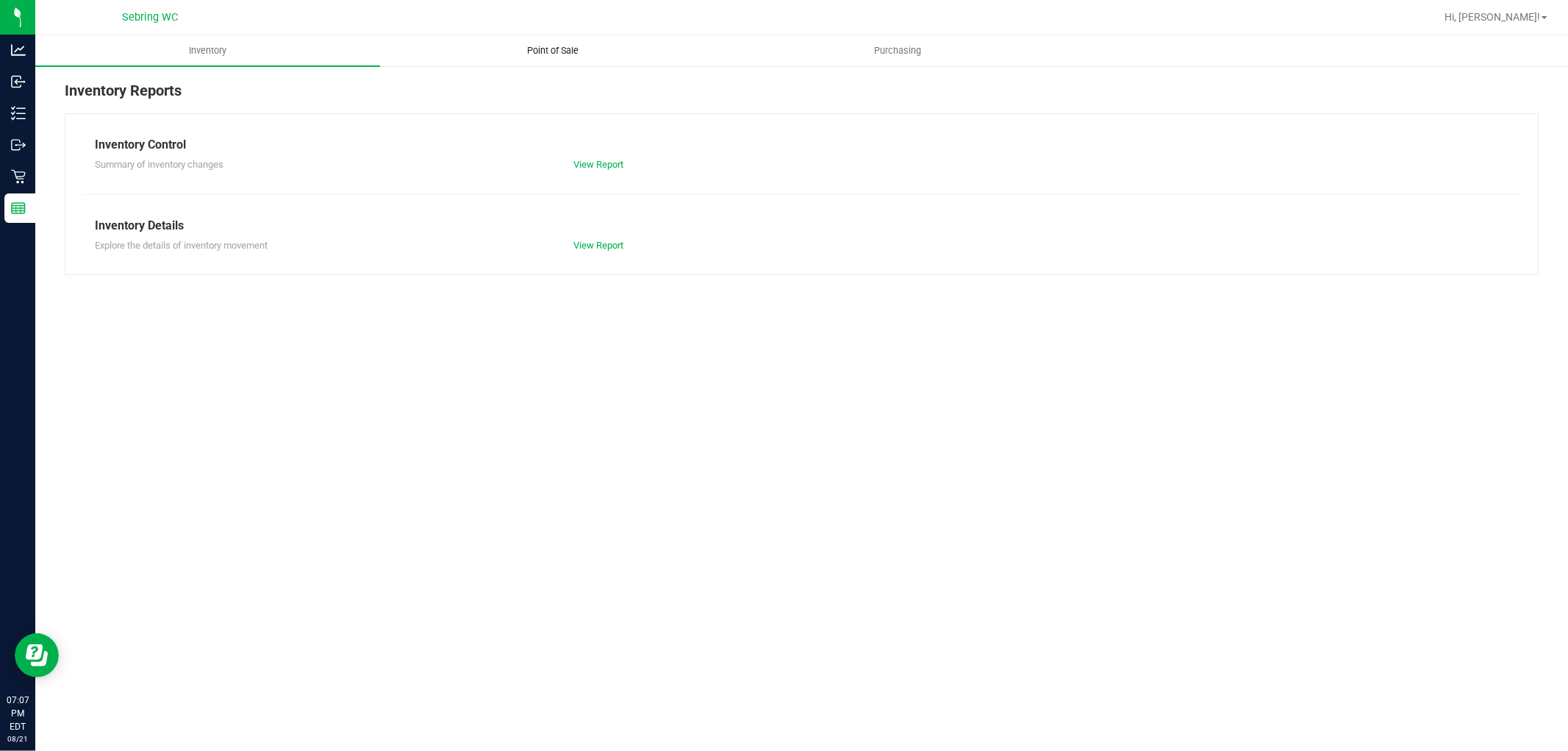
click at [544, 52] on span "Point of Sale" at bounding box center [552, 51] width 91 height 13
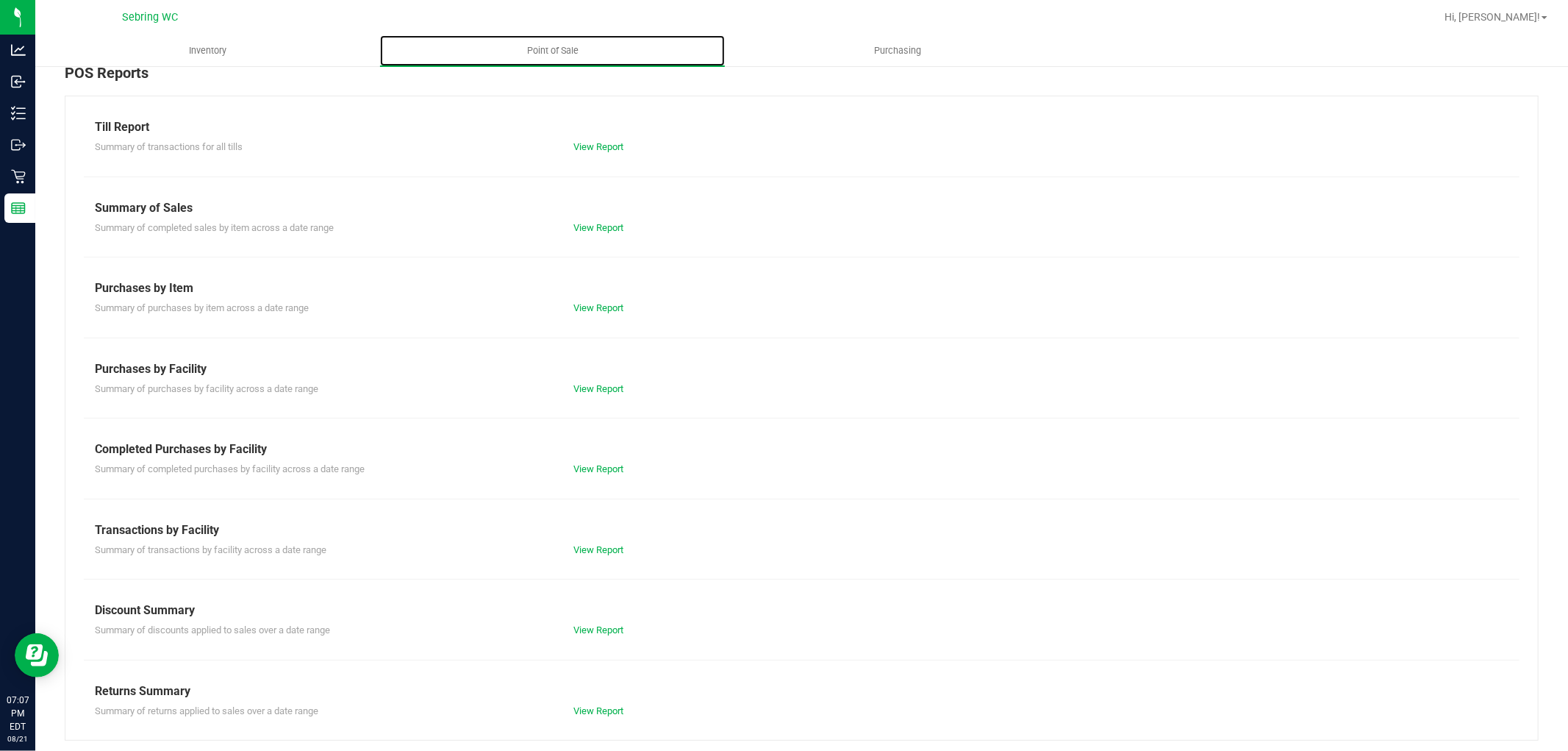
scroll to position [23, 0]
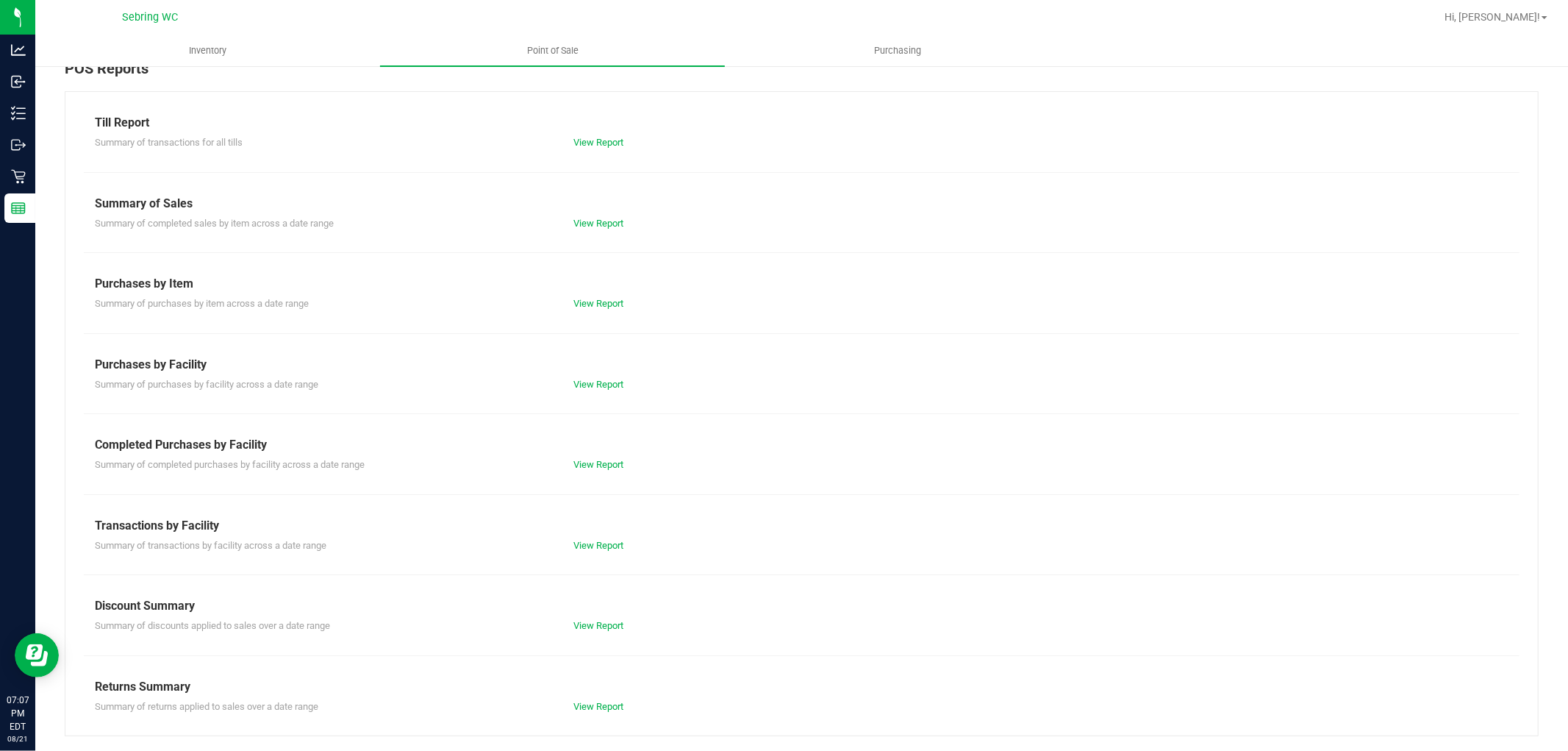
click at [596, 449] on div "Completed Purchases by Facility" at bounding box center [801, 445] width 1413 height 17
click at [588, 469] on div "View Report" at bounding box center [682, 464] width 239 height 15
click at [590, 466] on link "View Report" at bounding box center [598, 464] width 50 height 11
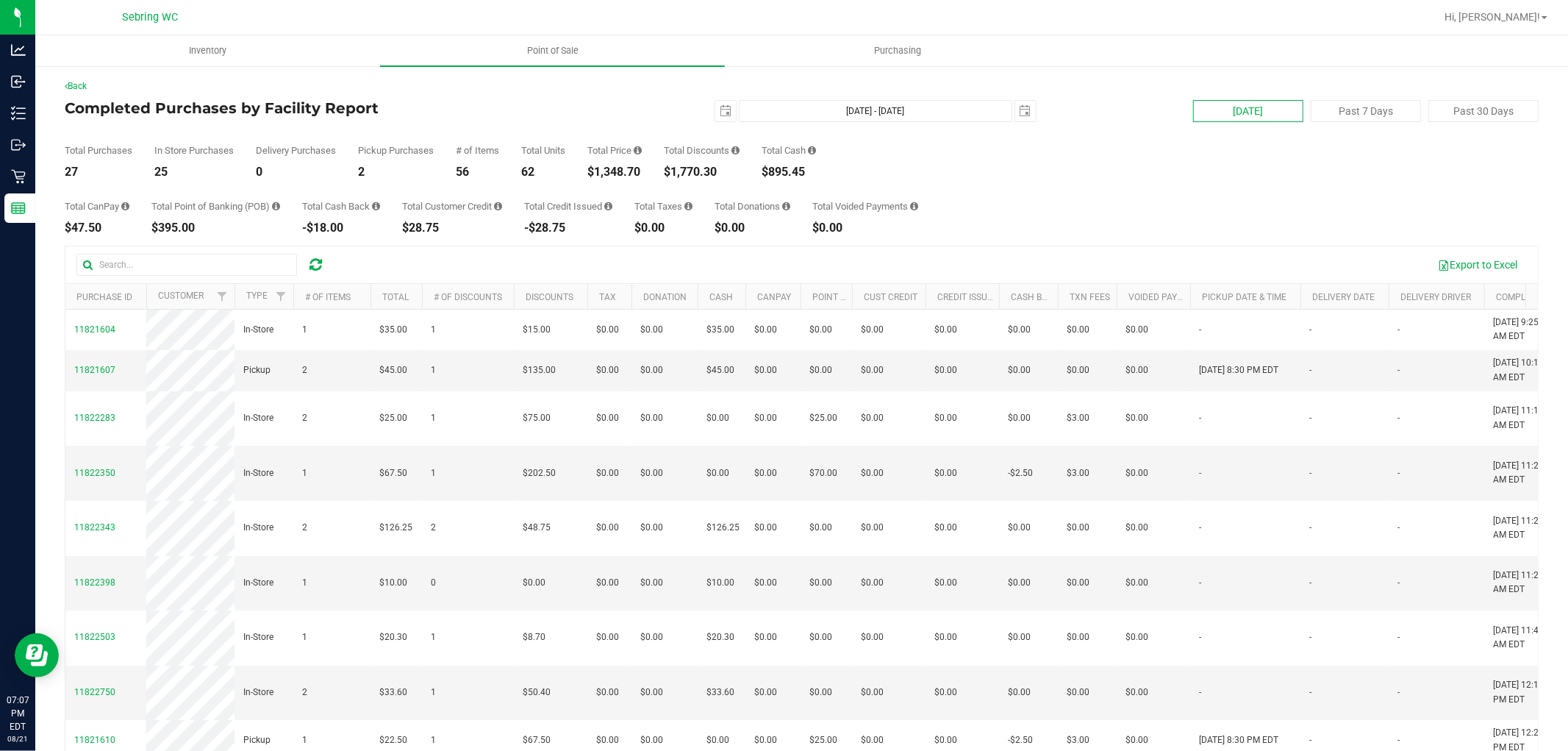
click at [1224, 110] on button "[DATE]" at bounding box center [1247, 111] width 110 height 22
click at [1451, 258] on button "Export to Excel" at bounding box center [1478, 264] width 98 height 25
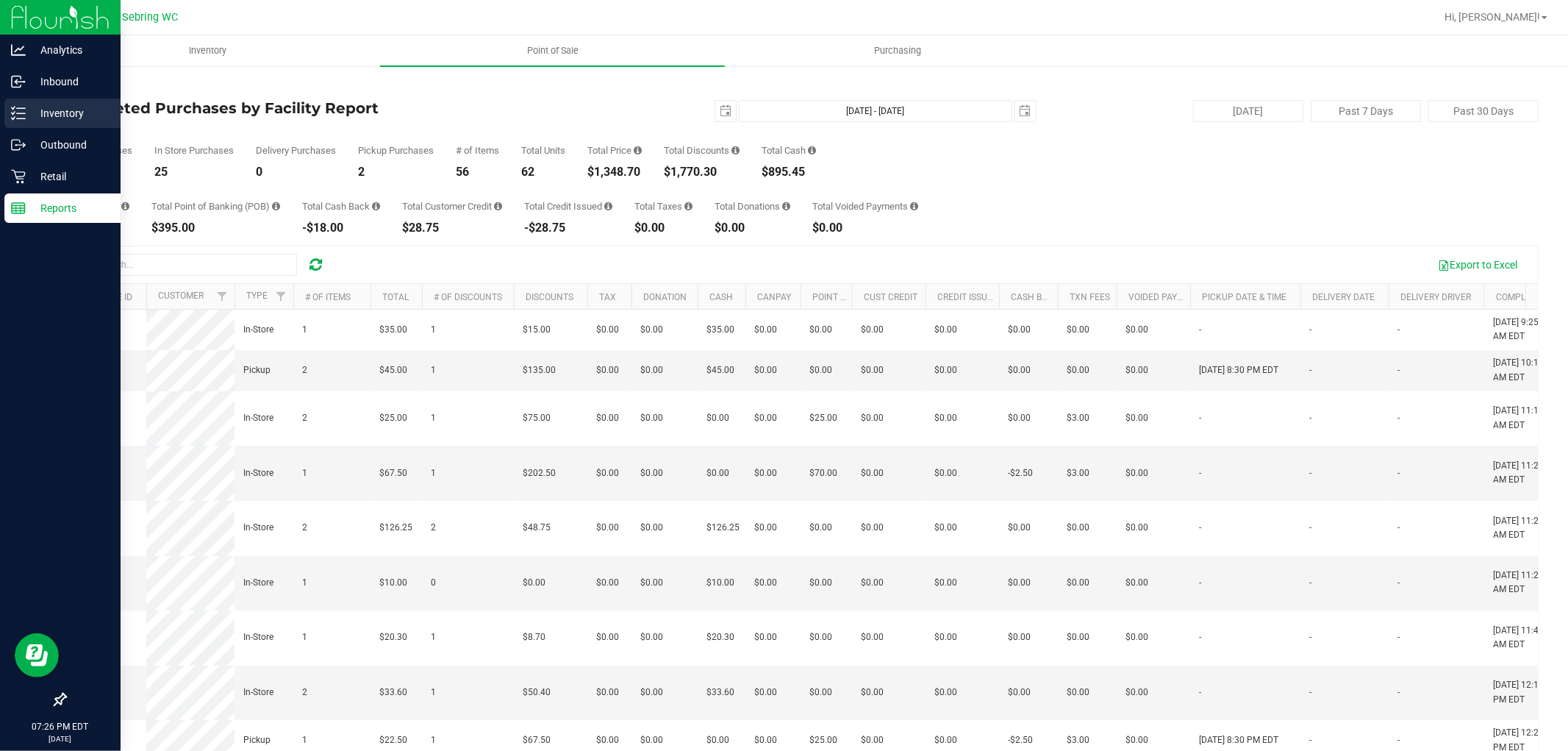
click at [57, 107] on p "Inventory" at bounding box center [69, 114] width 88 height 17
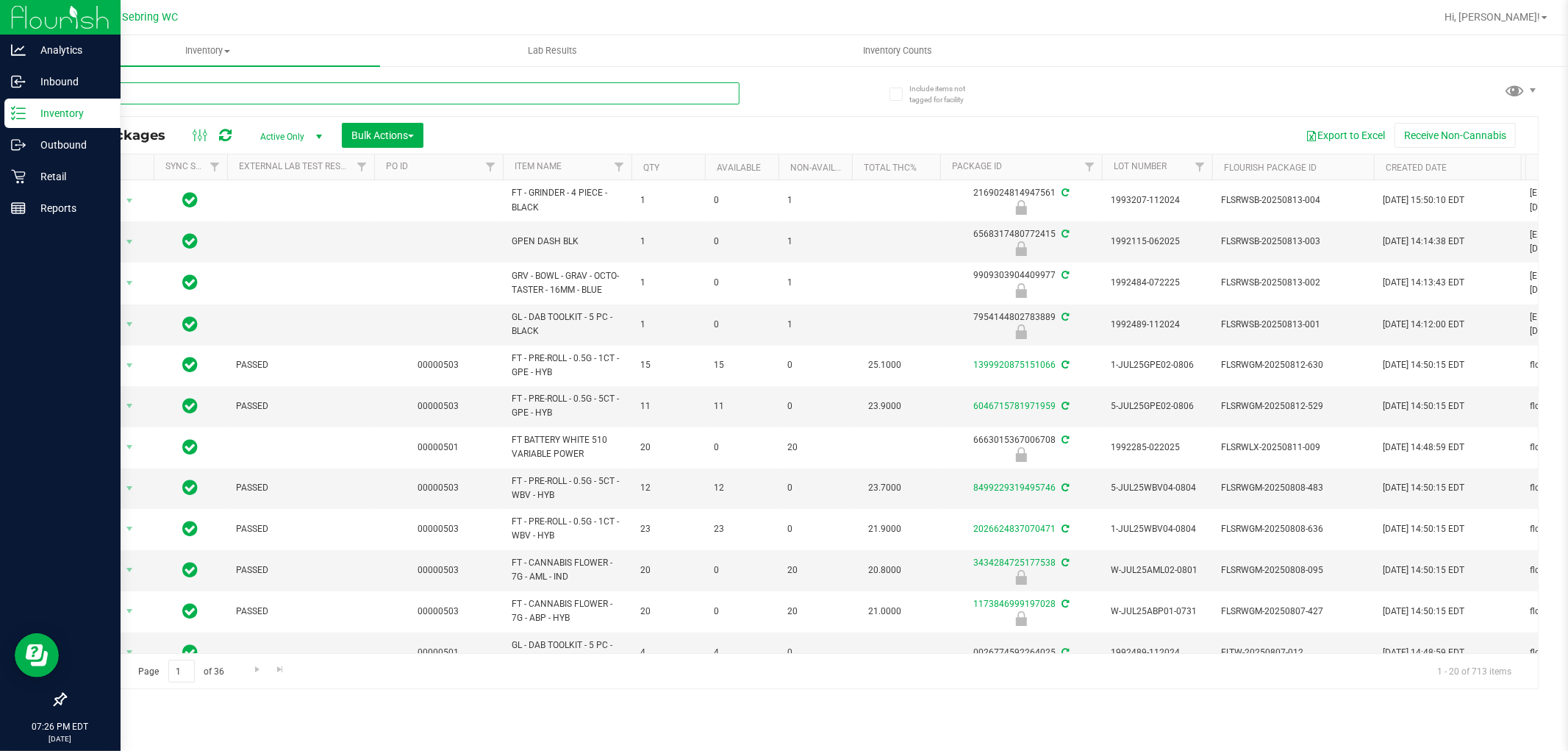
click at [317, 94] on input "text" at bounding box center [402, 94] width 674 height 22
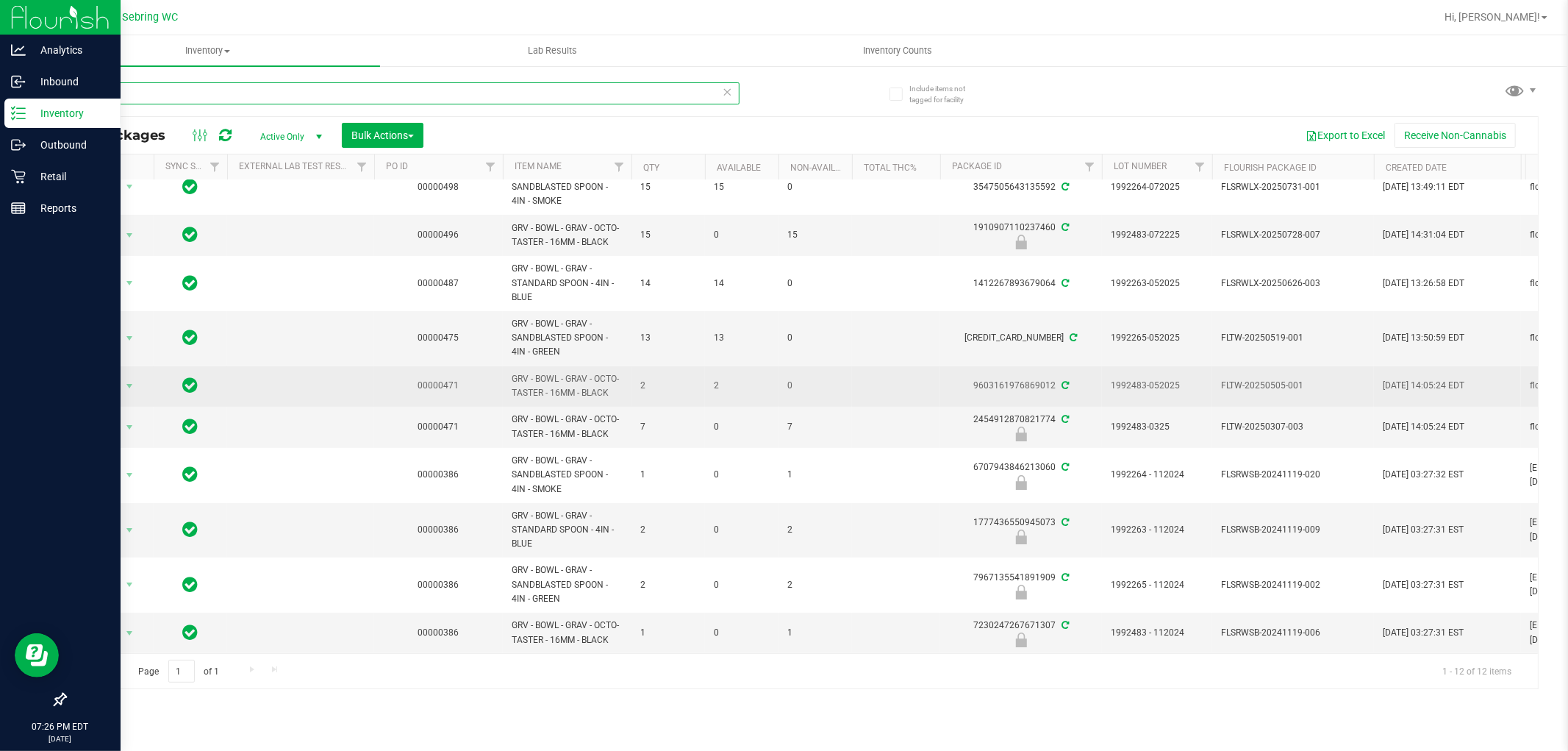
scroll to position [114, 0]
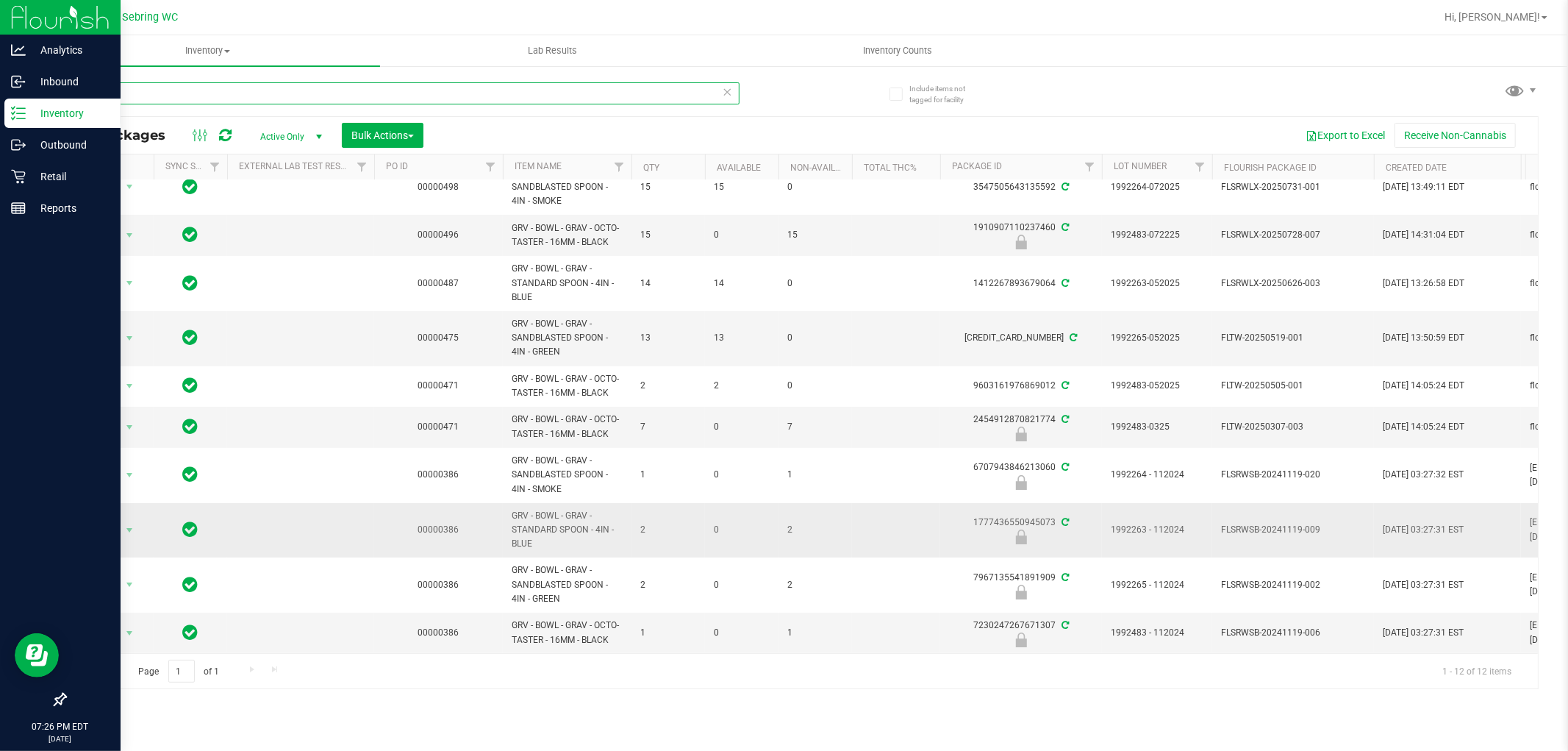
type input "grav"
click at [528, 516] on span "GRV - BOWL - GRAV - STANDARD SPOON - 4IN - BLUE" at bounding box center [567, 530] width 111 height 43
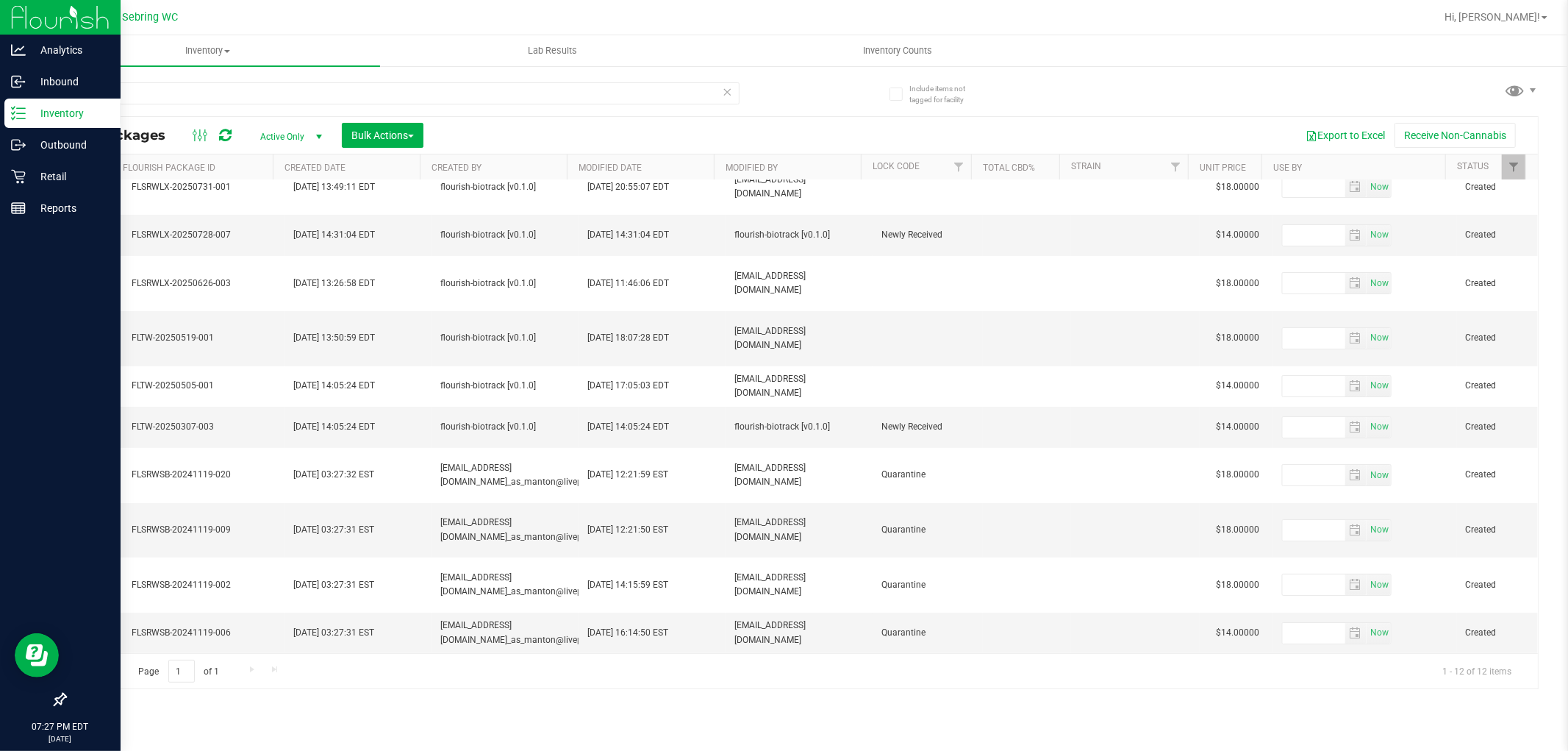
scroll to position [0, 0]
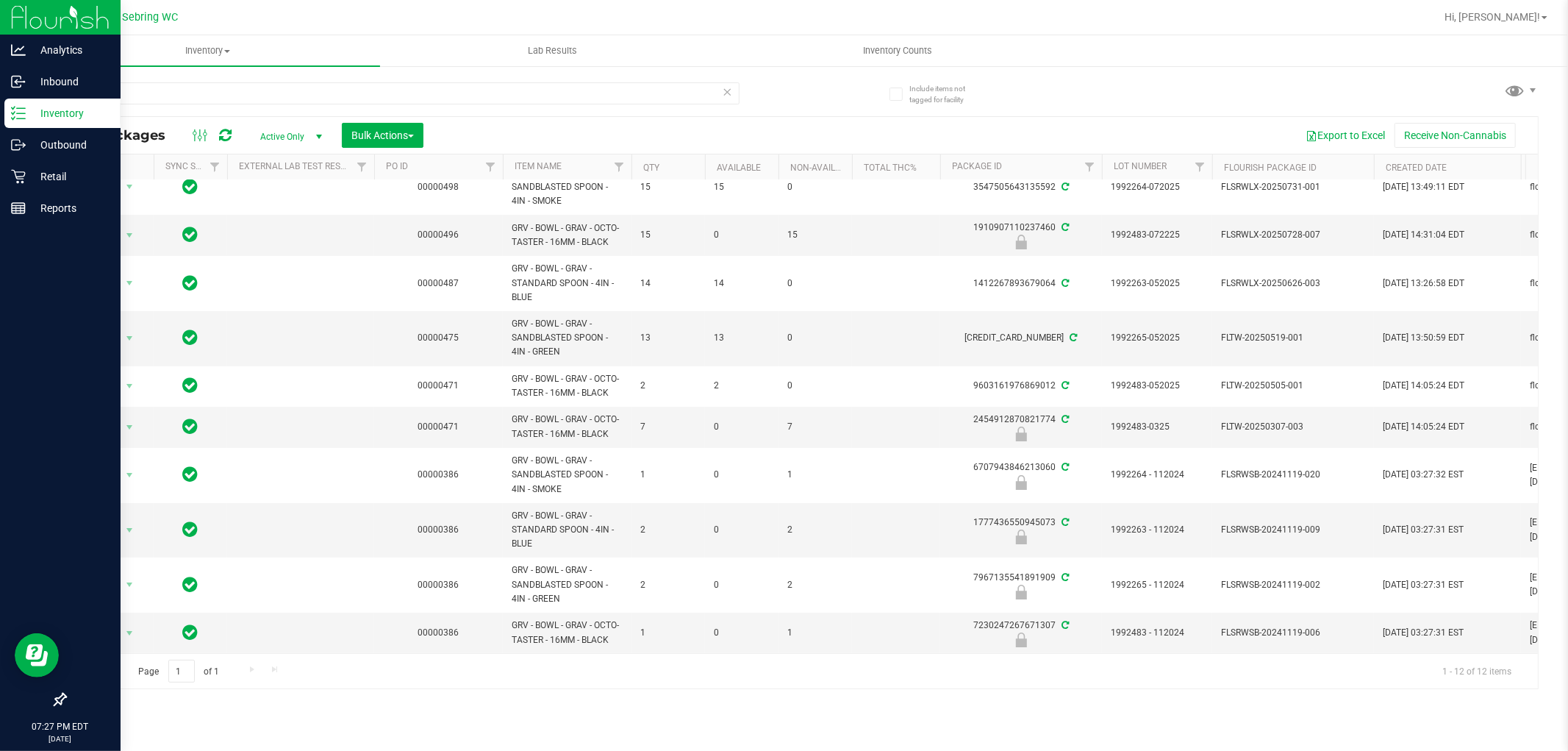
drag, startPoint x: 528, startPoint y: 641, endPoint x: 314, endPoint y: 694, distance: 220.5
click at [314, 694] on div "Inventory All packages All inventory Waste log Create inventory Lab Results Inv…" at bounding box center [801, 392] width 1532 height 715
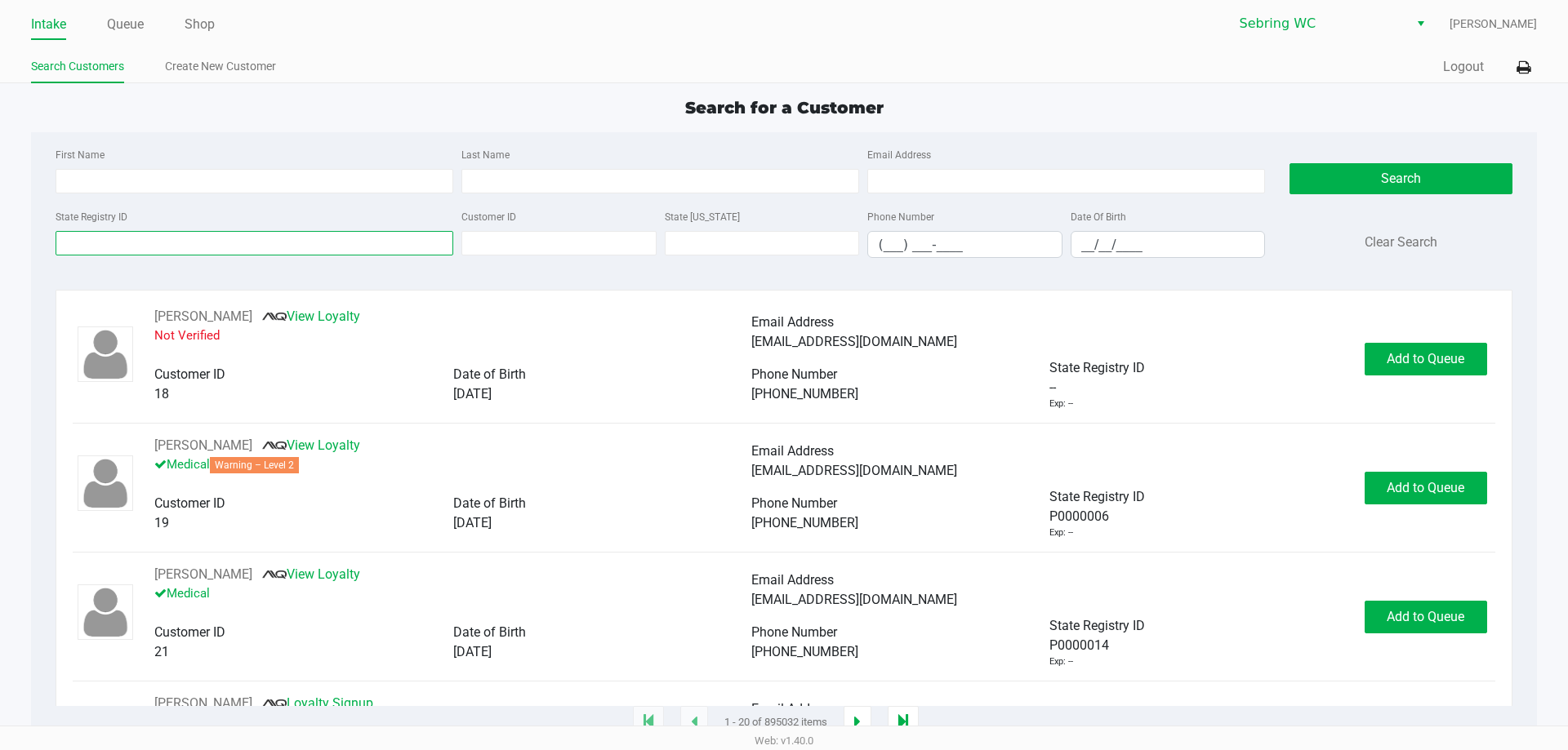
click at [316, 245] on input "State Registry ID" at bounding box center [254, 243] width 398 height 25
click at [172, 246] on input "State Registry ID" at bounding box center [254, 243] width 398 height 25
drag, startPoint x: 728, startPoint y: 163, endPoint x: 721, endPoint y: 152, distance: 13.0
click at [724, 156] on div "Last Name" at bounding box center [661, 169] width 406 height 49
click at [723, 151] on div "Last Name" at bounding box center [661, 169] width 406 height 49
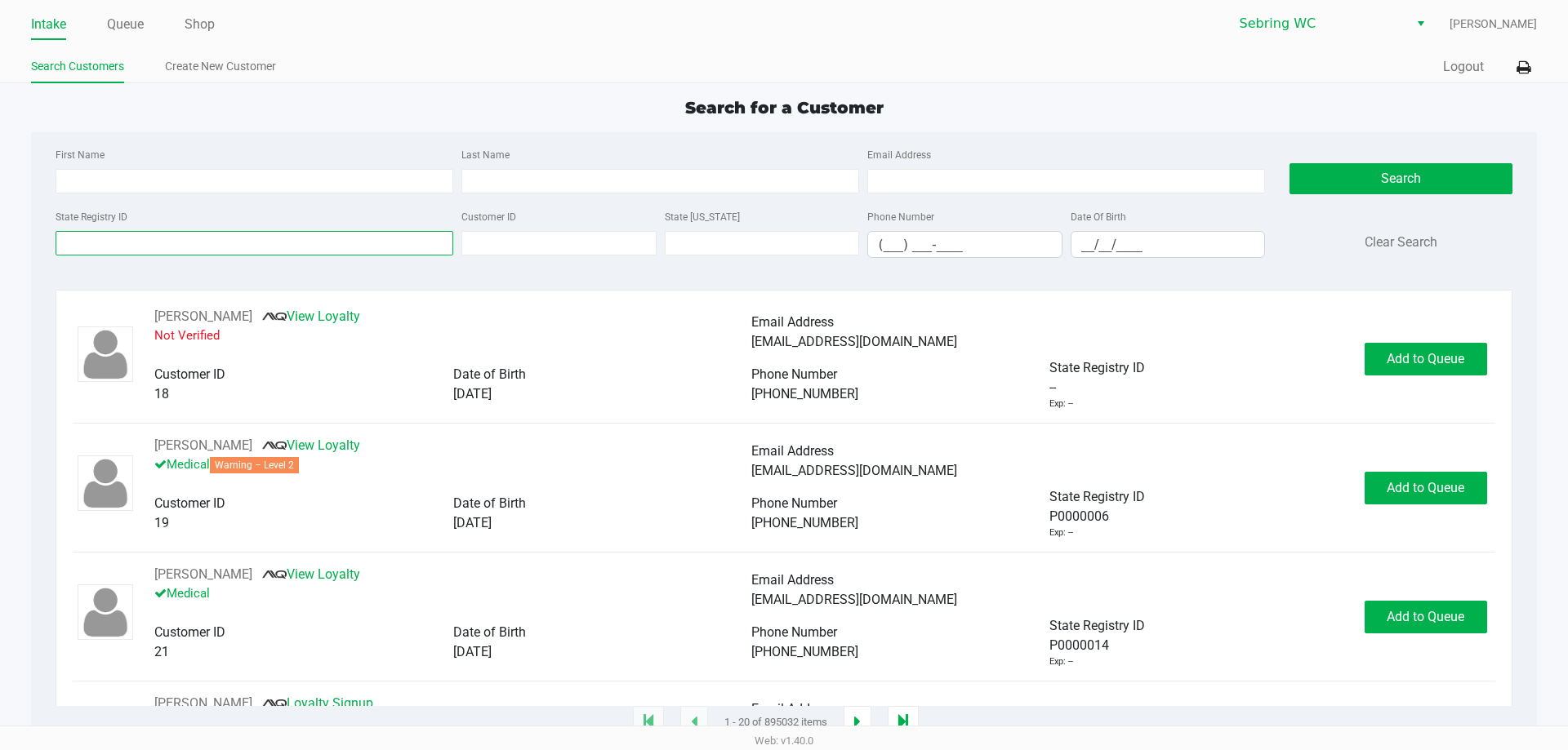
click at [310, 249] on input "State Registry ID" at bounding box center [254, 243] width 398 height 25
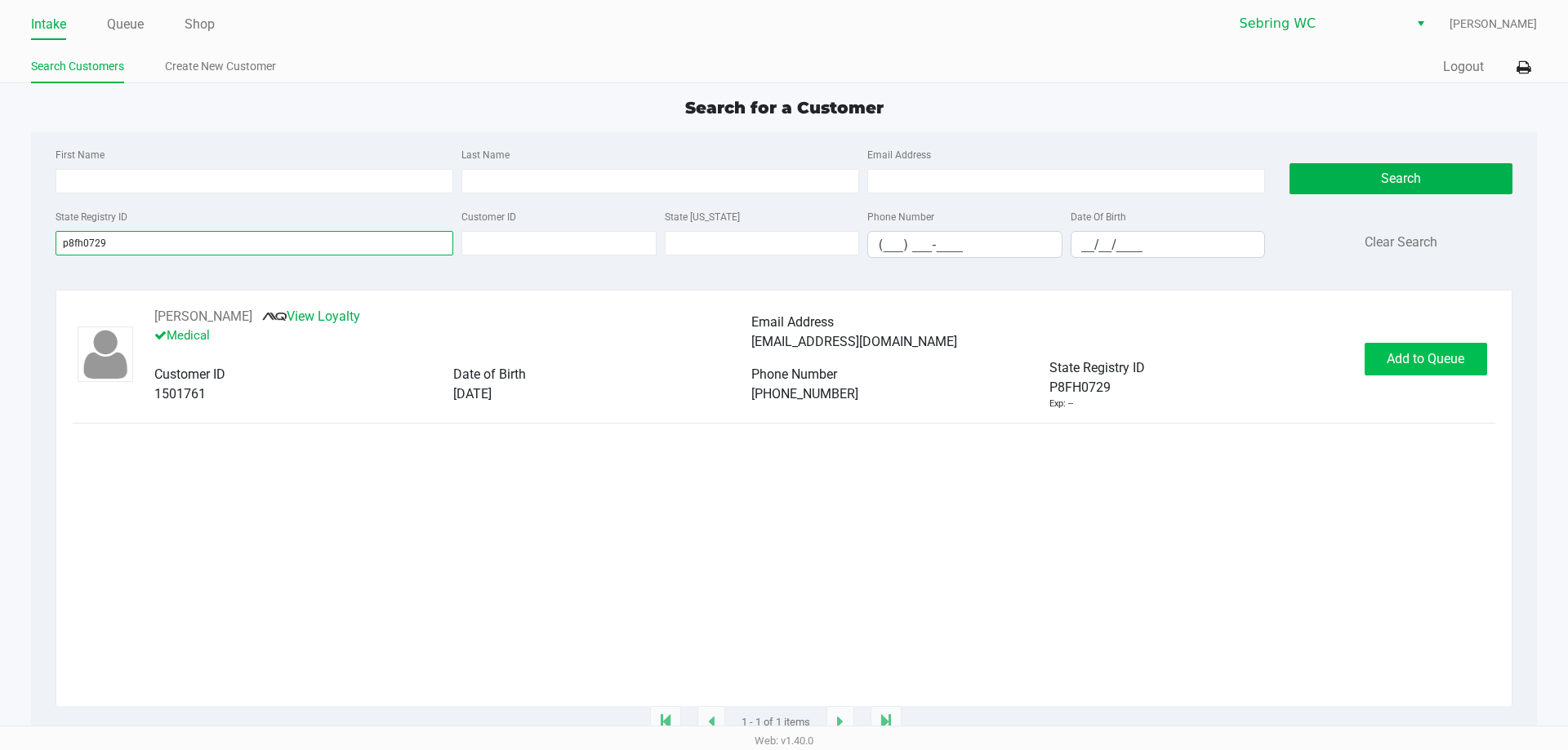
type input "p8fh0729"
click at [1422, 349] on button "Add to Queue" at bounding box center [1426, 359] width 123 height 33
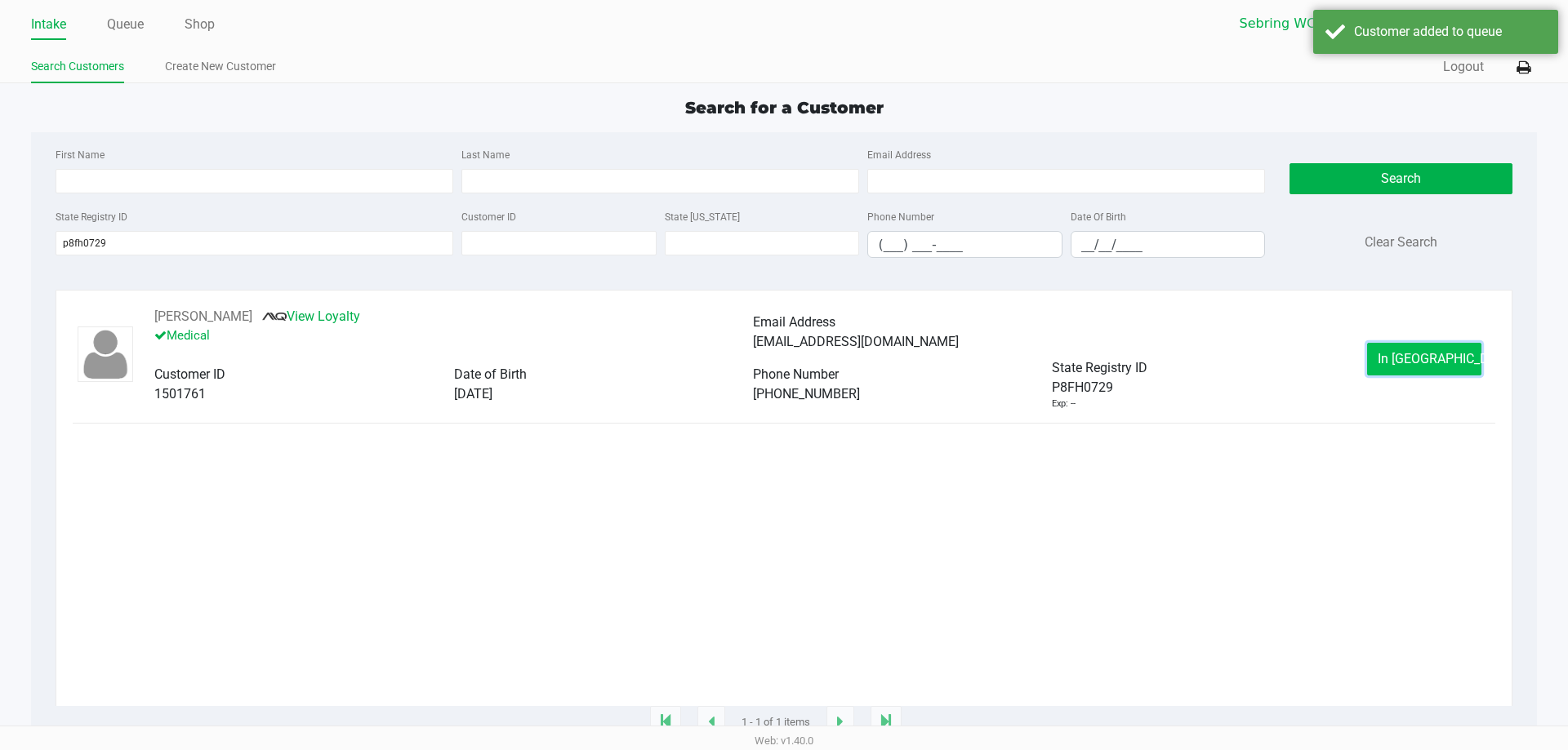
click at [1396, 352] on button "In Queue" at bounding box center [1425, 359] width 115 height 33
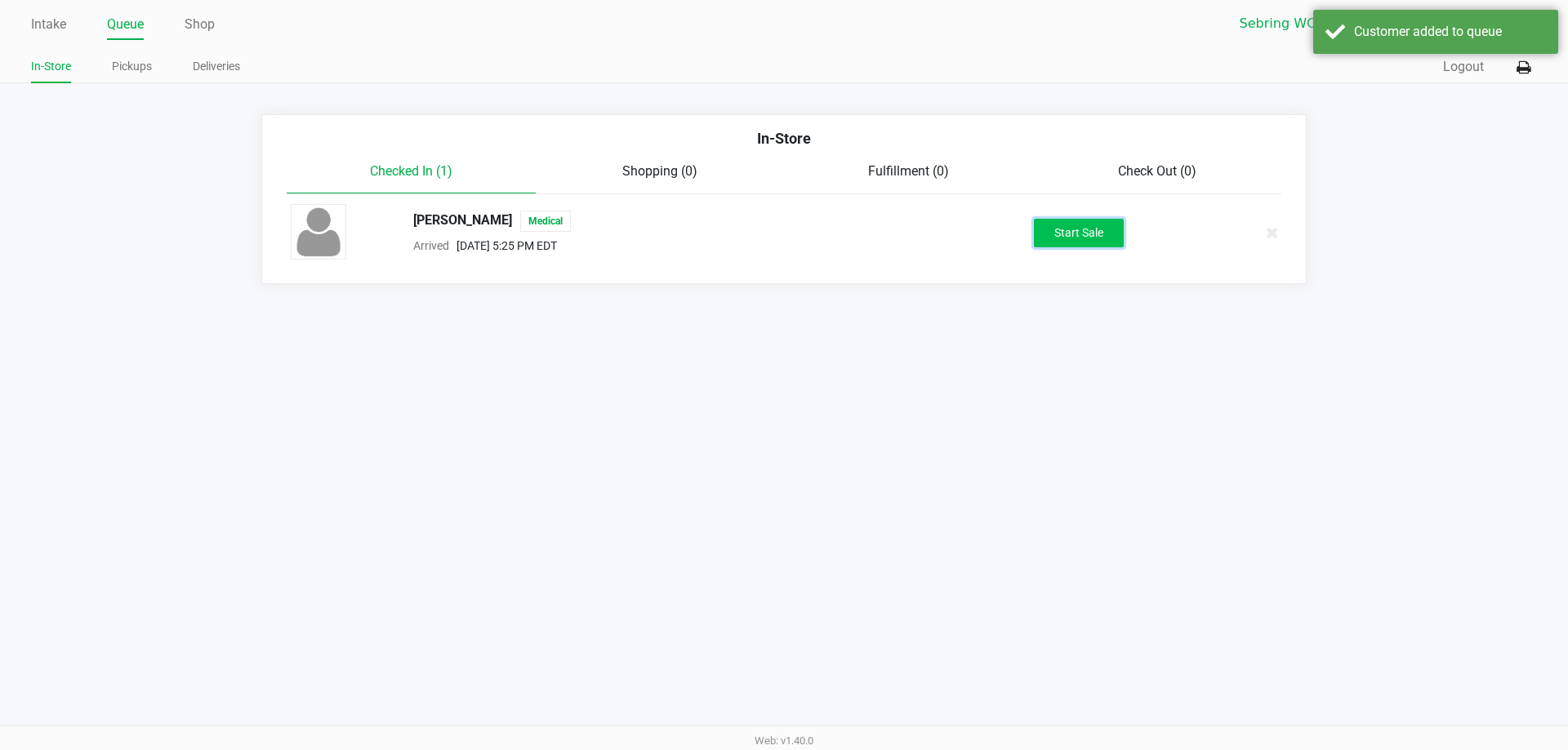
click at [1087, 241] on button "Start Sale" at bounding box center [1079, 233] width 90 height 28
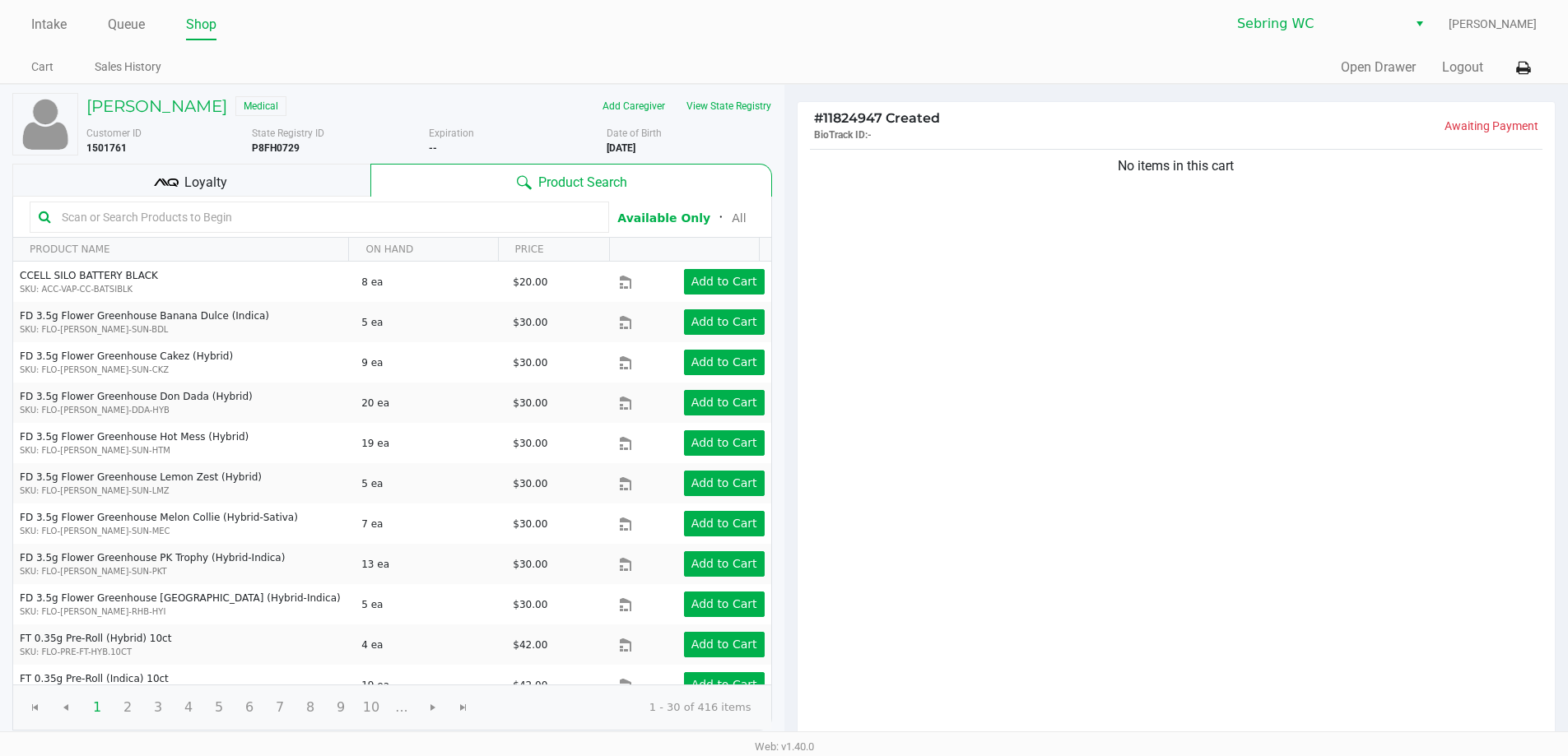
click at [251, 166] on div "Loyalty" at bounding box center [191, 179] width 358 height 33
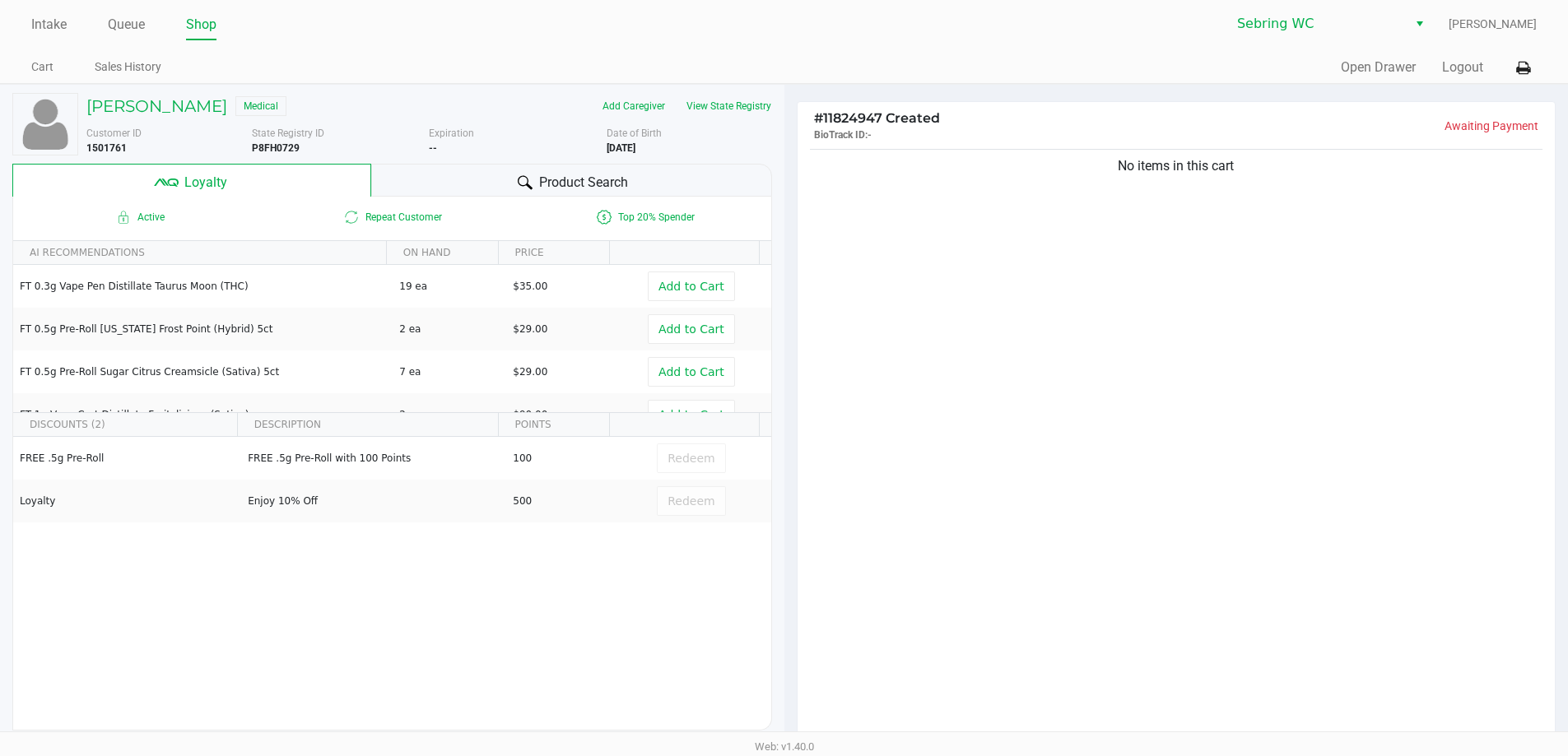
click at [953, 235] on div "No items in this cart" at bounding box center [1176, 444] width 758 height 597
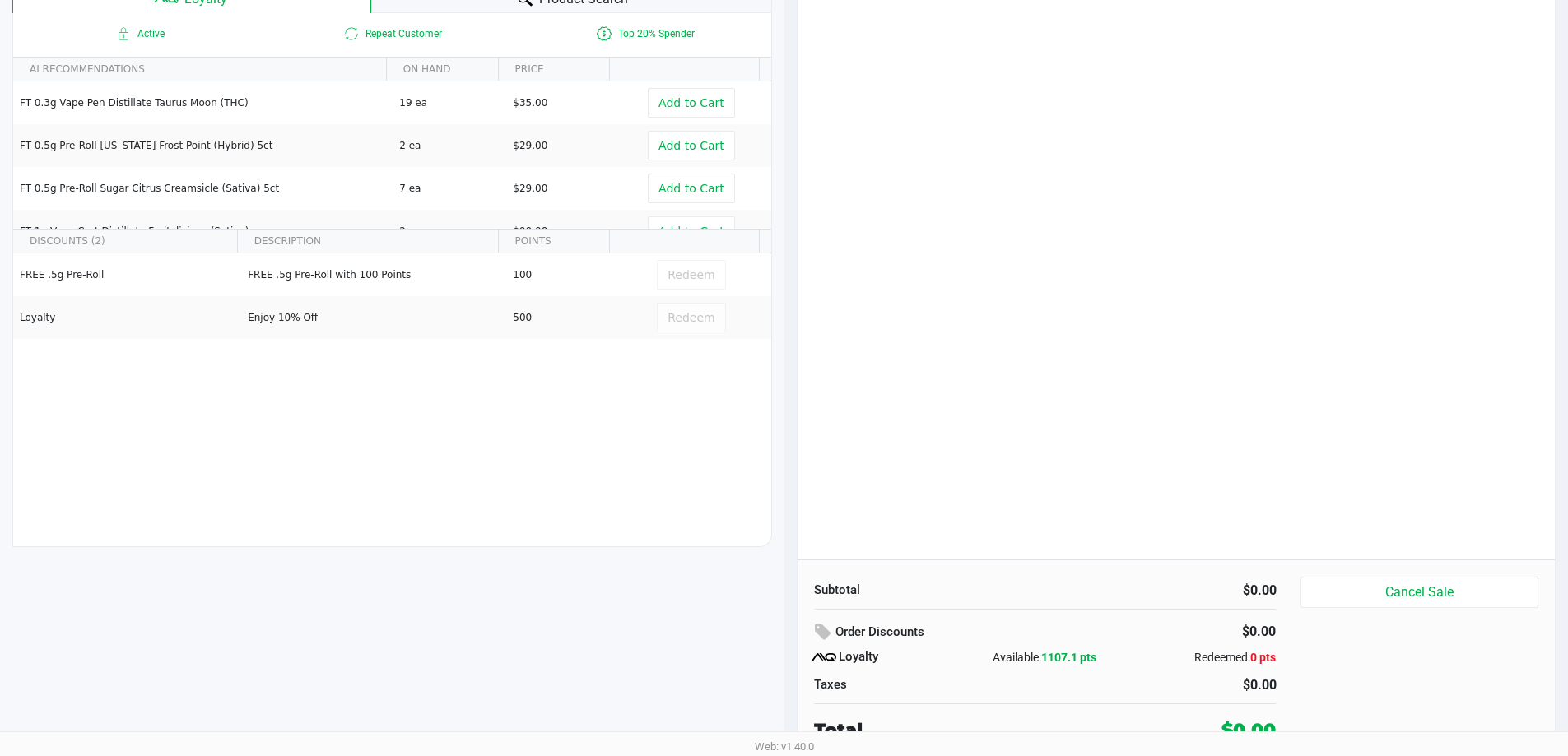
scroll to position [188, 0]
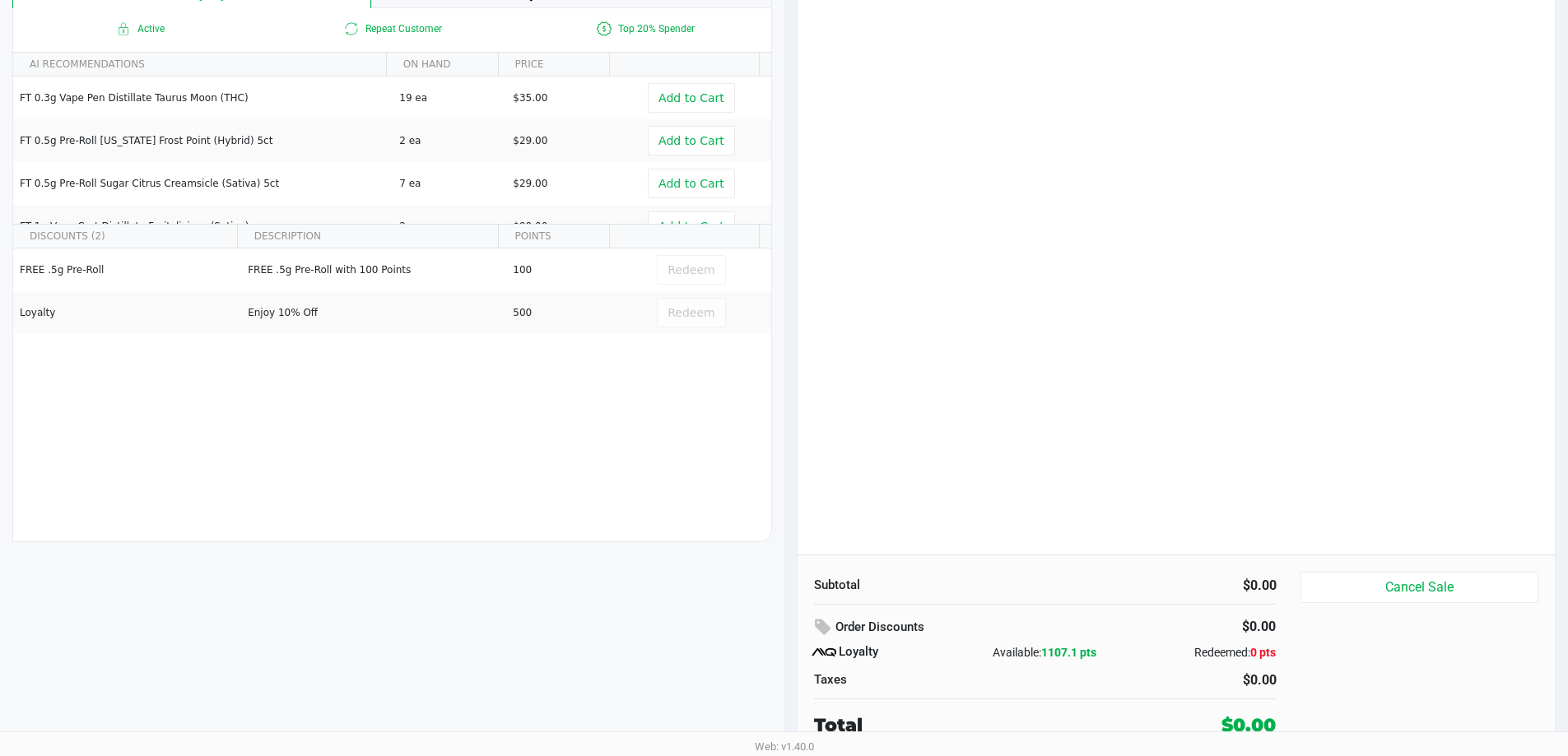
click at [1118, 425] on div "No items in this cart" at bounding box center [1176, 256] width 758 height 597
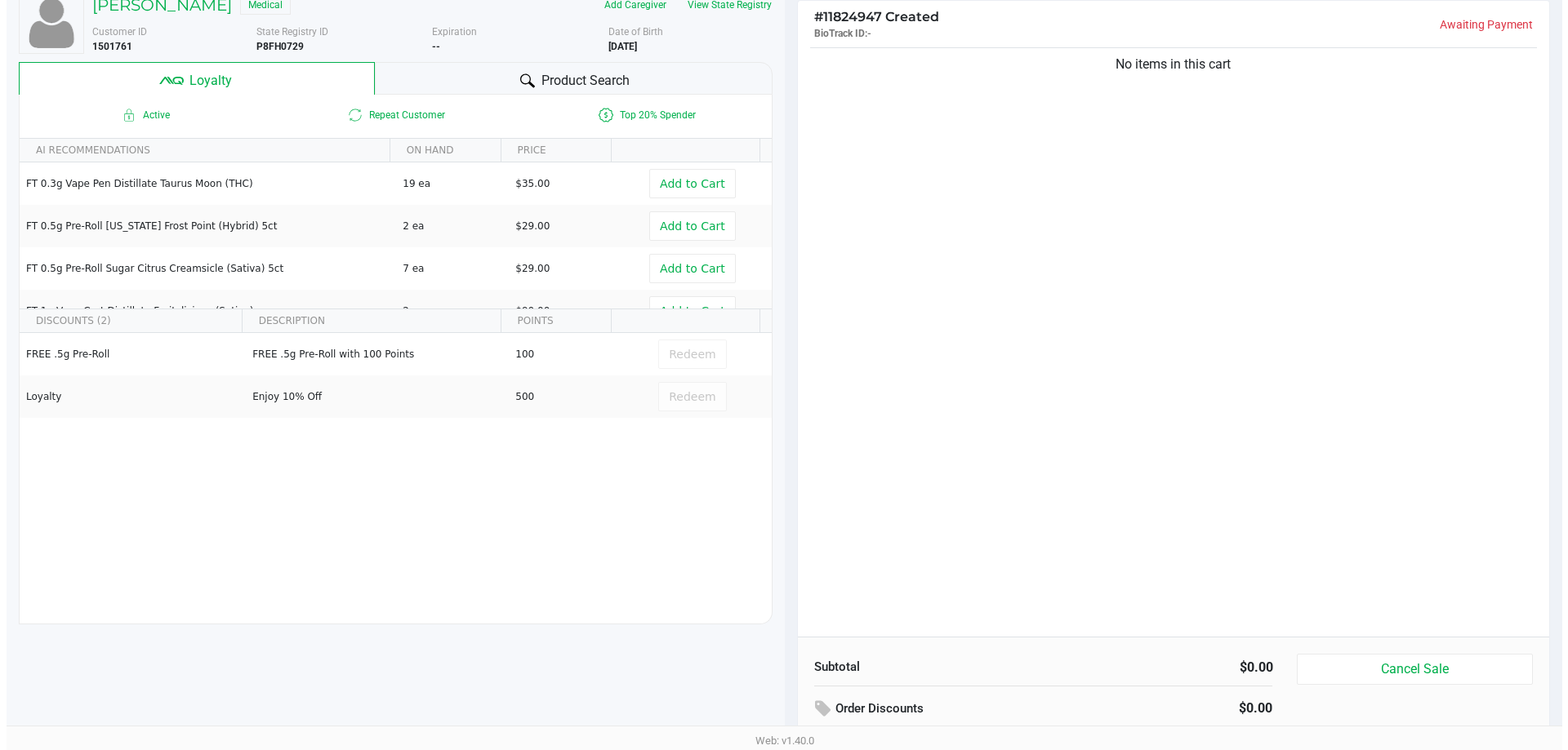
scroll to position [0, 0]
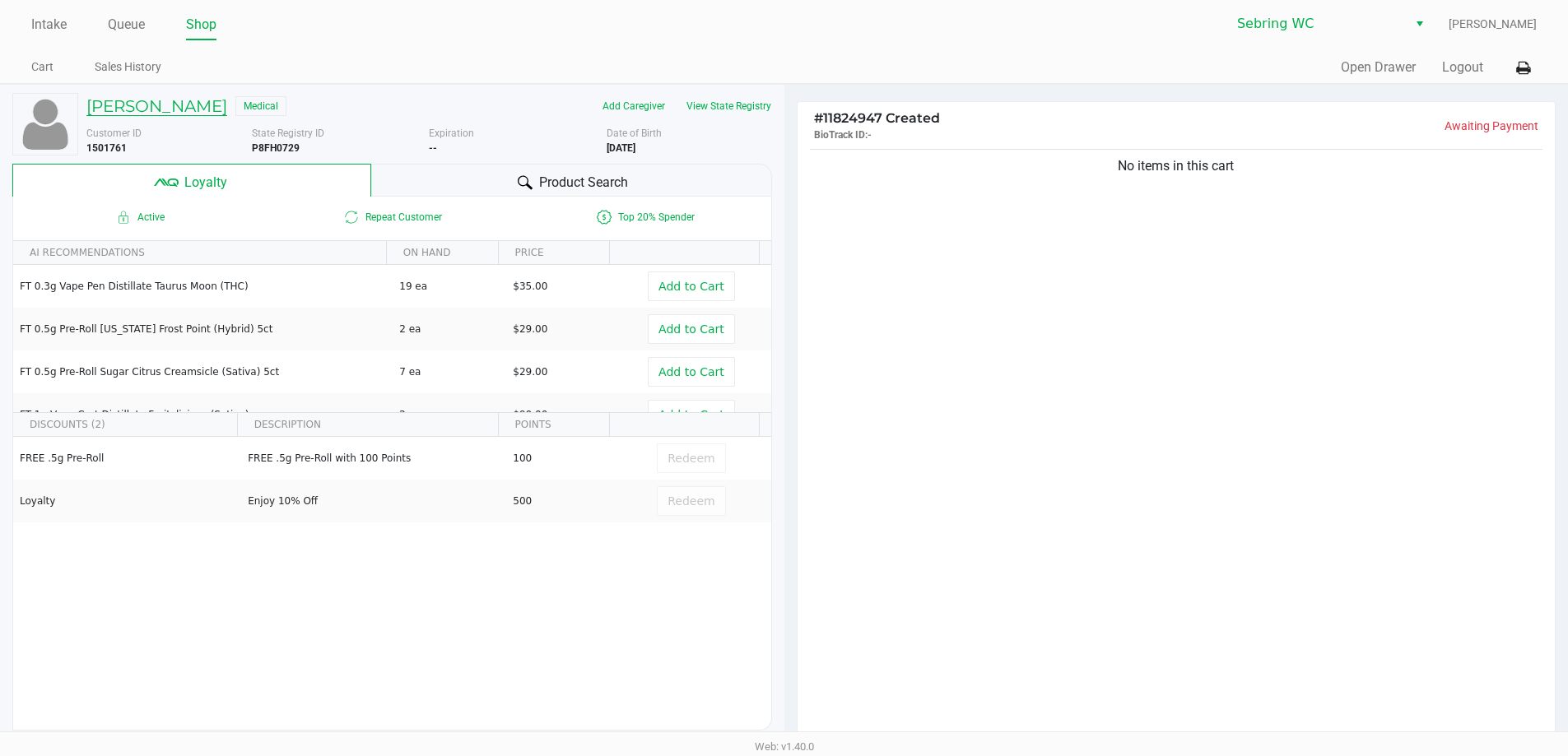
click at [139, 99] on h5 "HANK BUSH JR" at bounding box center [156, 106] width 140 height 20
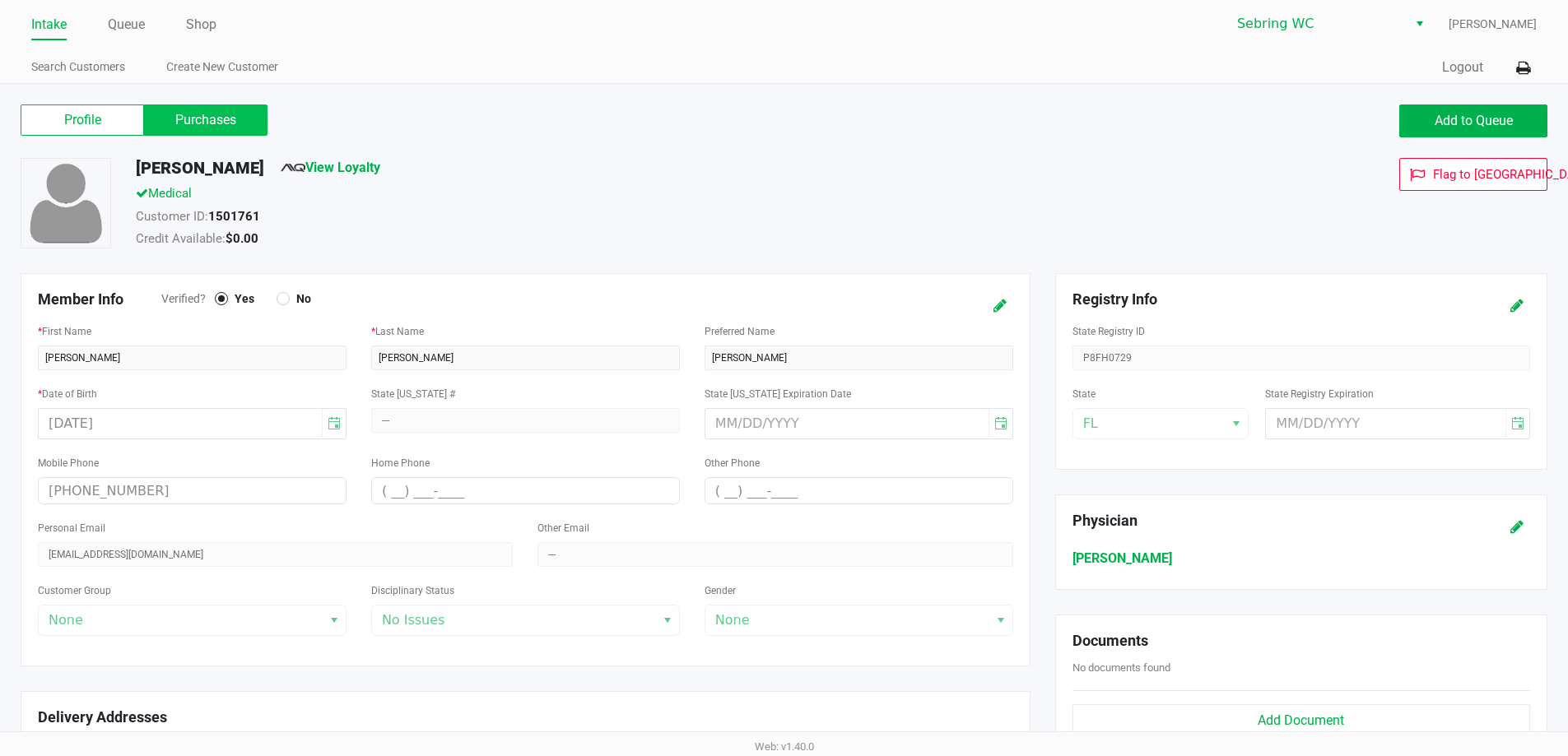
click at [175, 107] on label "Purchases" at bounding box center [205, 120] width 123 height 31
click at [0, 0] on 1 "Purchases" at bounding box center [0, 0] width 0 height 0
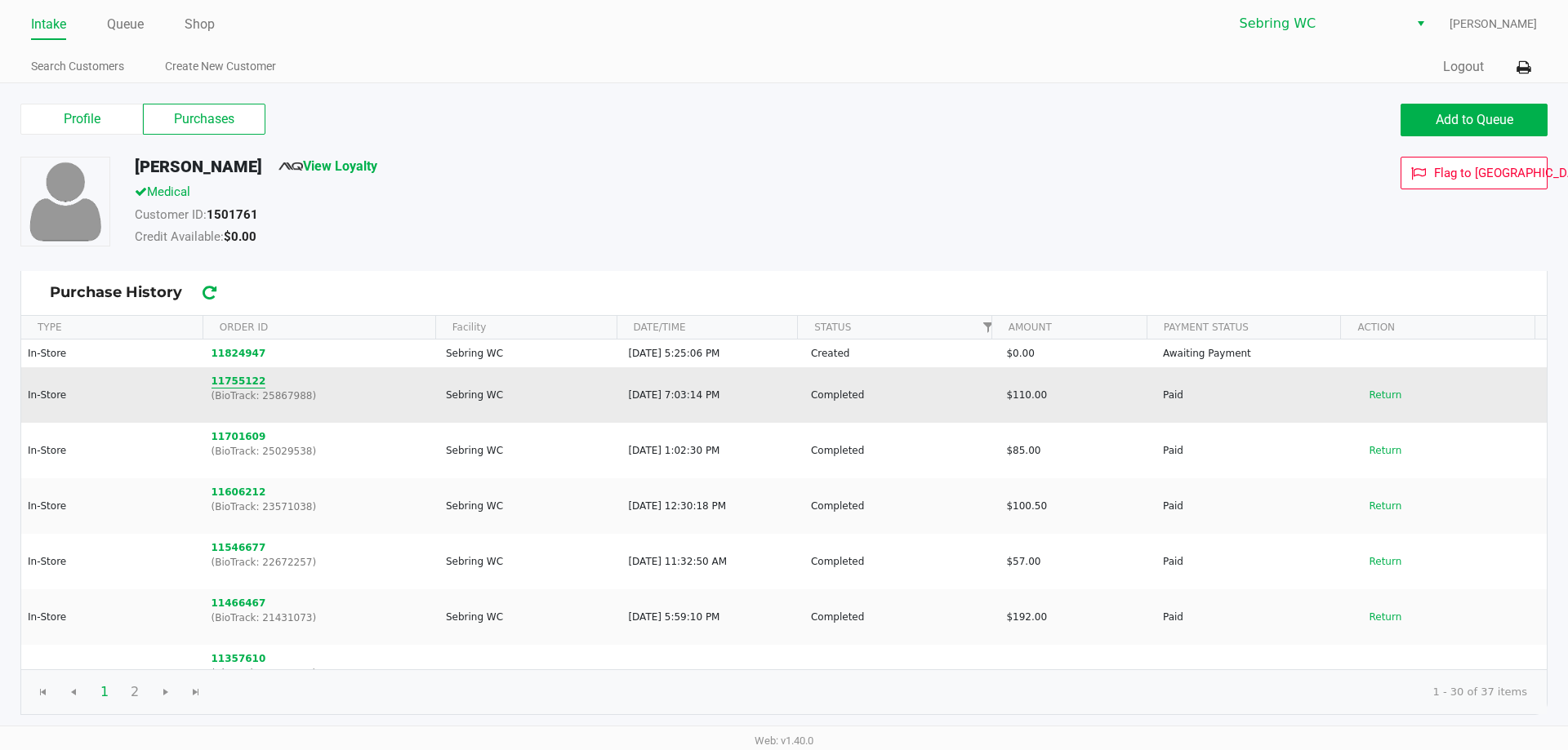
click at [243, 382] on button "11755122" at bounding box center [239, 381] width 55 height 15
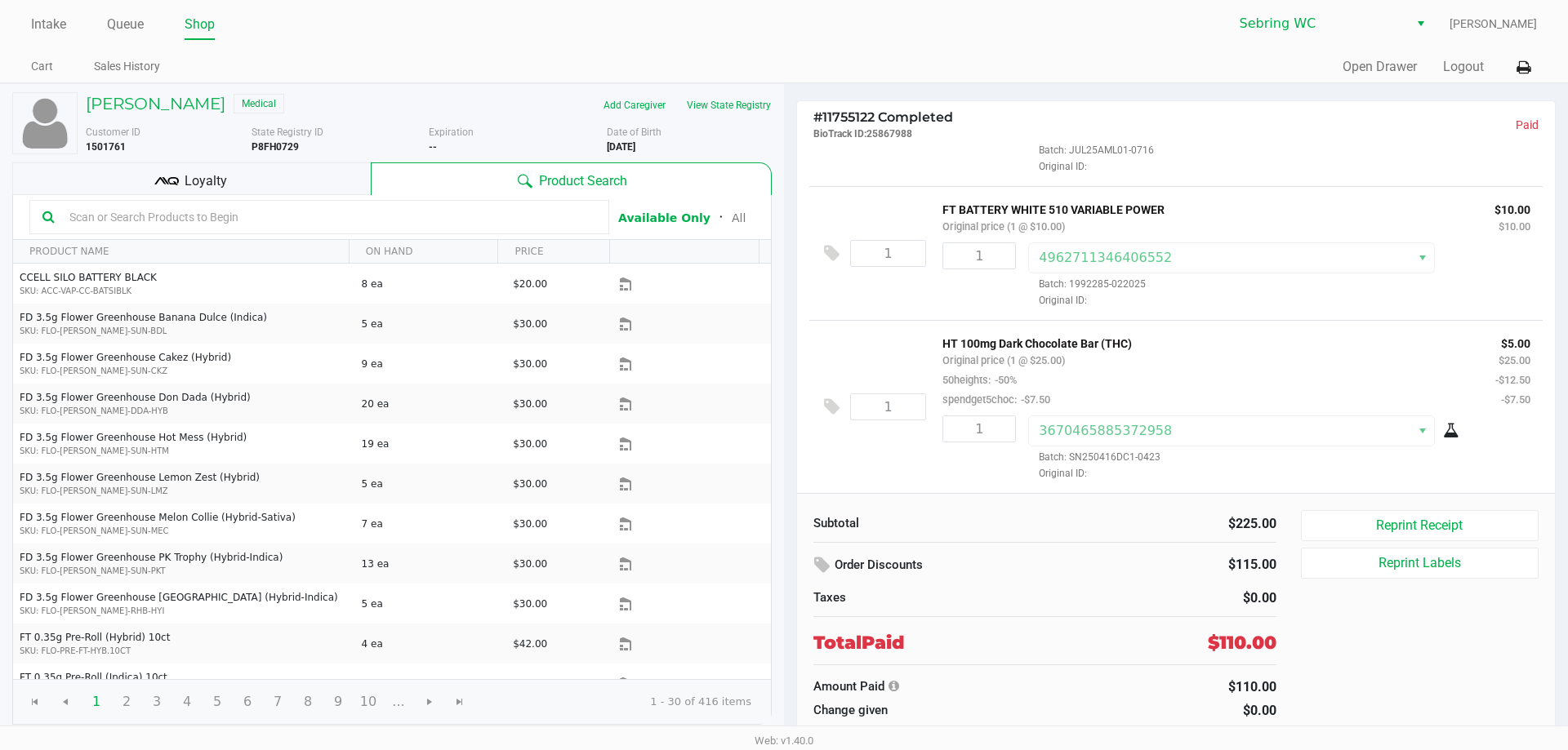
scroll to position [269, 0]
click at [113, 27] on link "Queue" at bounding box center [125, 25] width 37 height 23
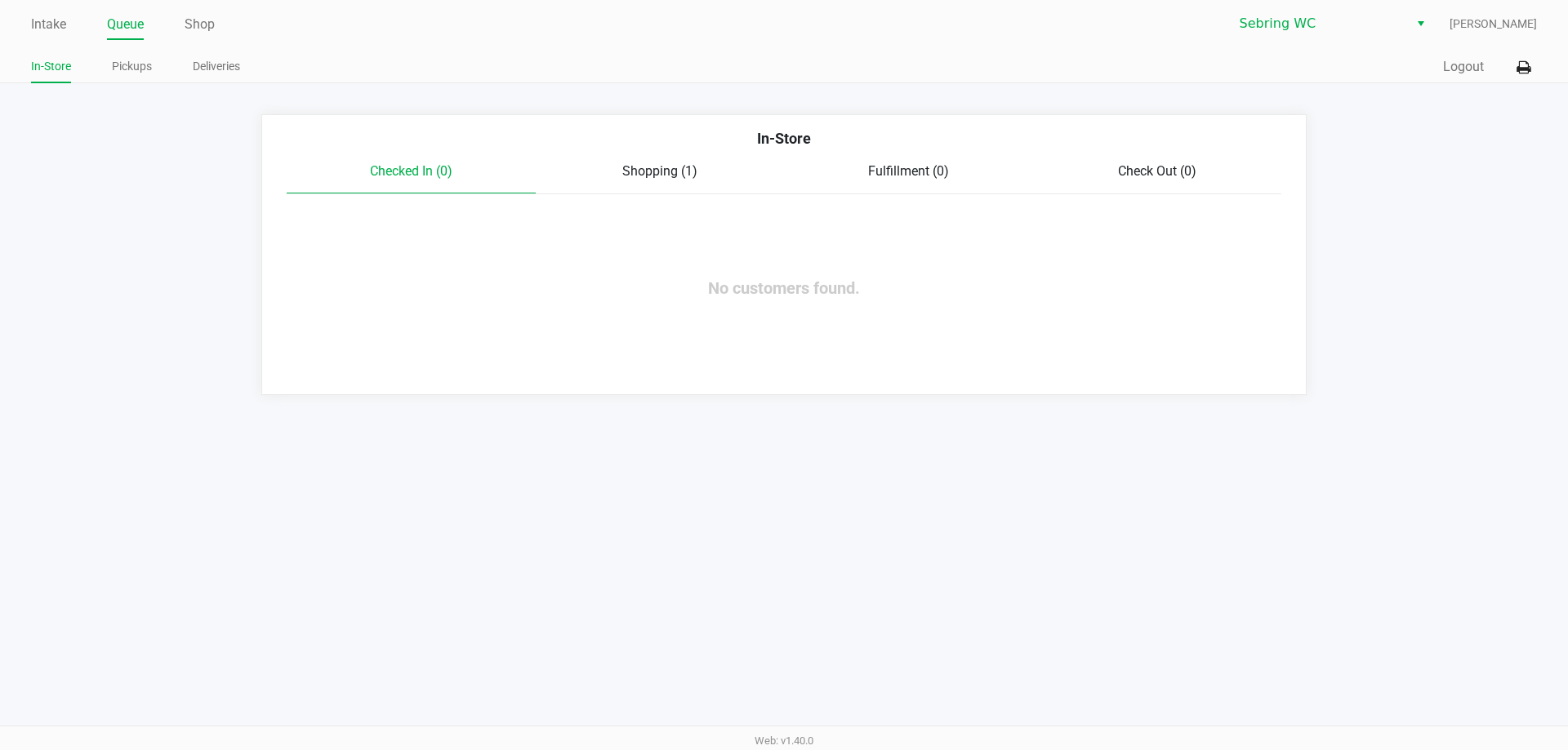
click at [642, 171] on span "Shopping (1)" at bounding box center [660, 171] width 75 height 16
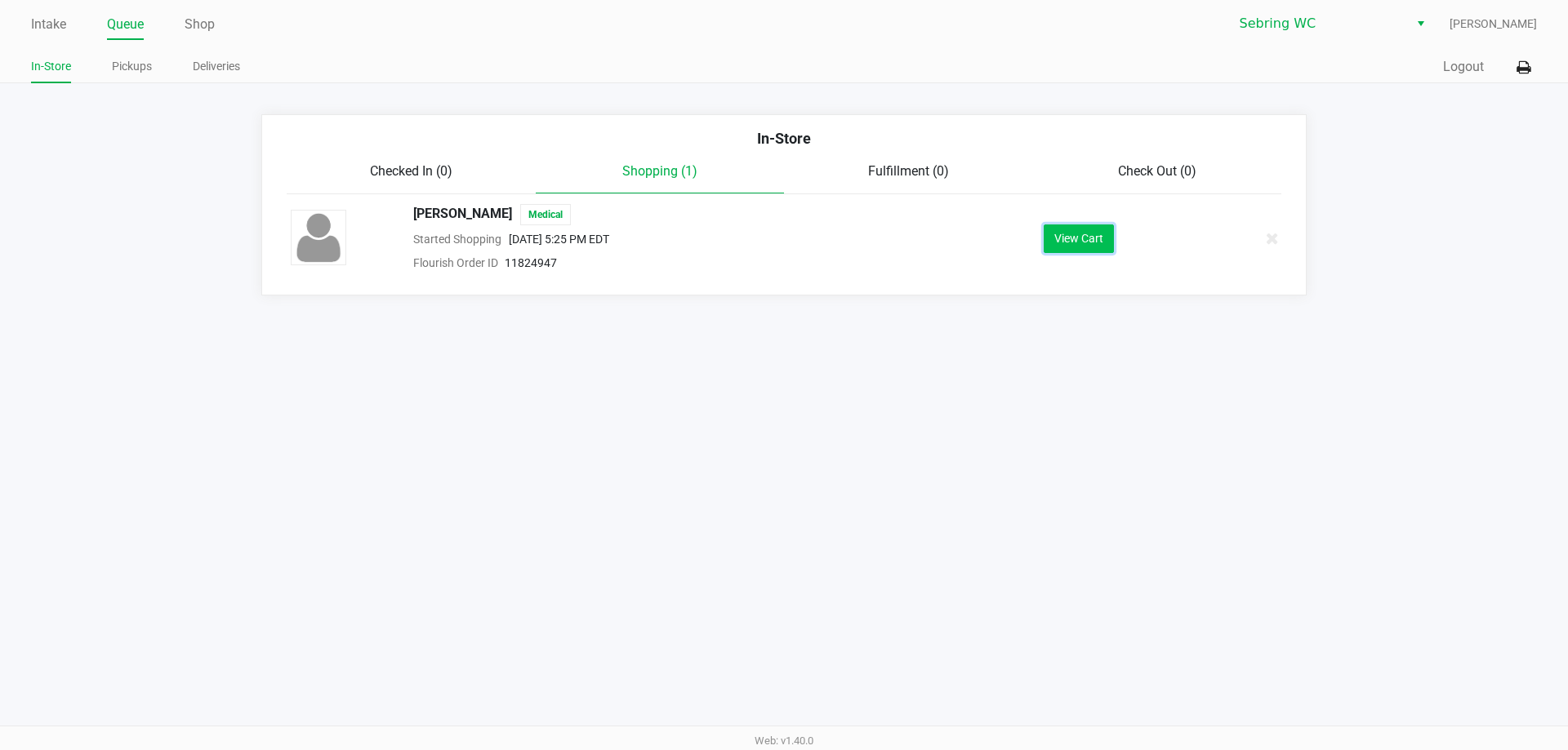
click at [1071, 244] on button "View Cart" at bounding box center [1079, 239] width 71 height 28
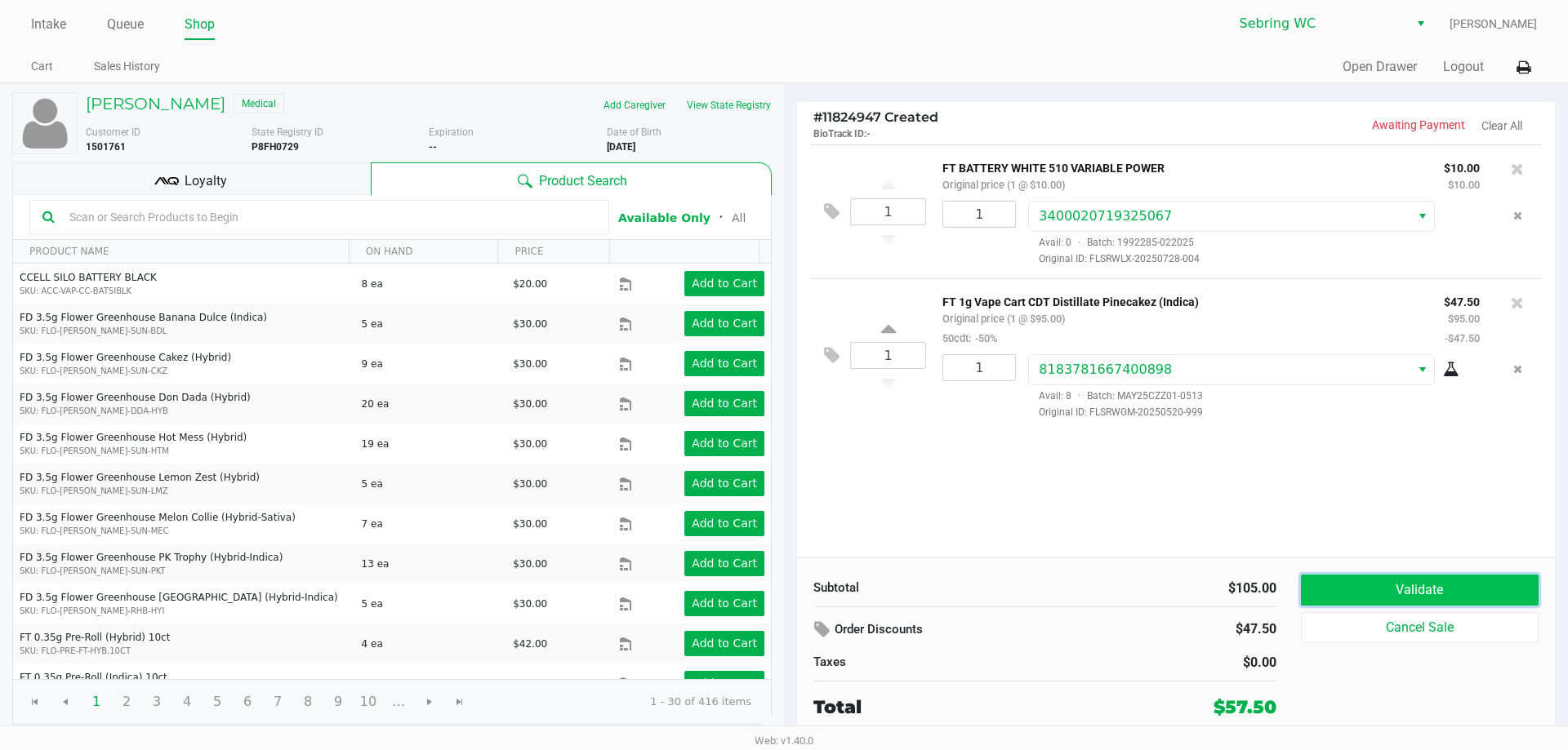
click at [1337, 593] on button "Validate" at bounding box center [1421, 590] width 238 height 31
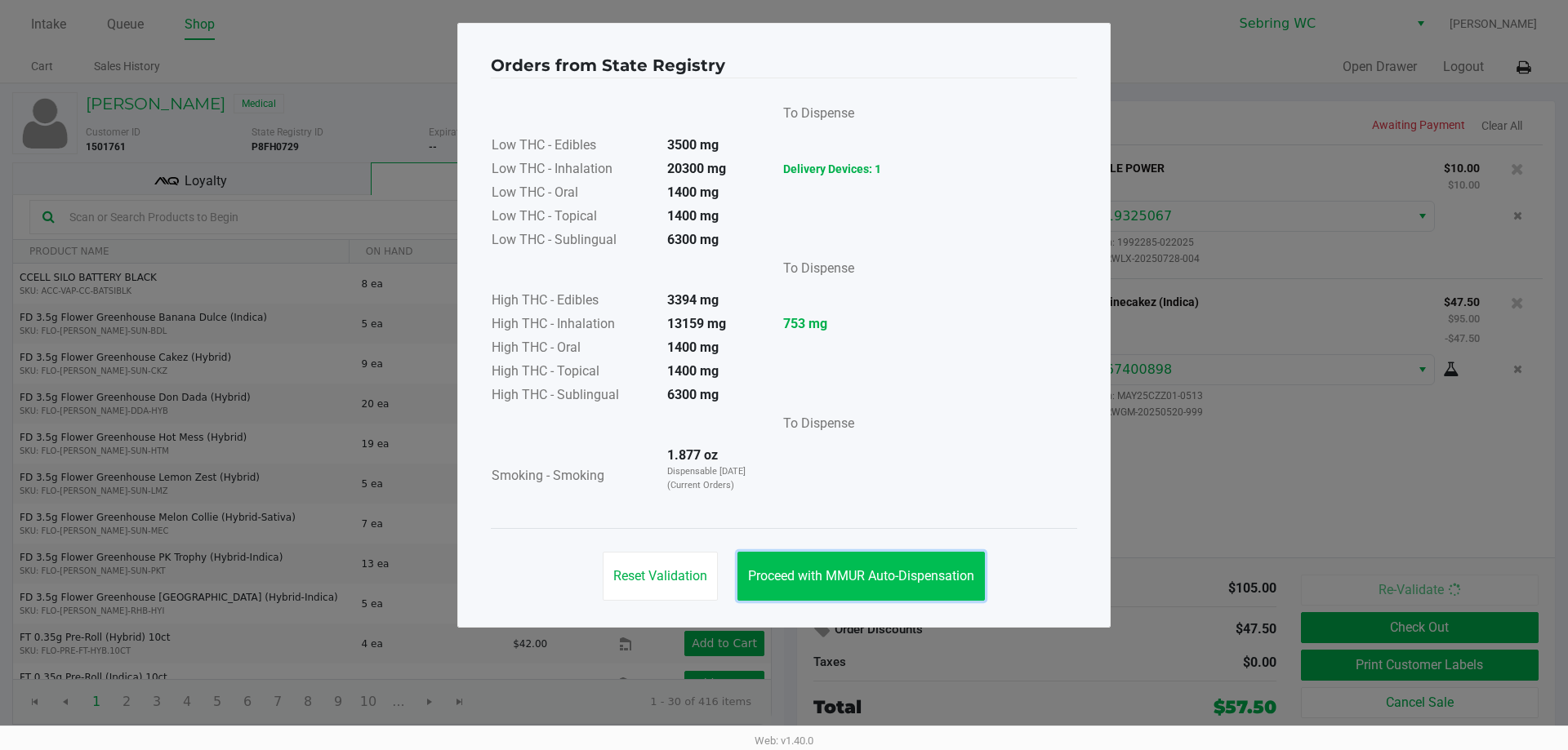
click at [923, 562] on button "Proceed with MMUR Auto-Dispensation" at bounding box center [861, 576] width 248 height 49
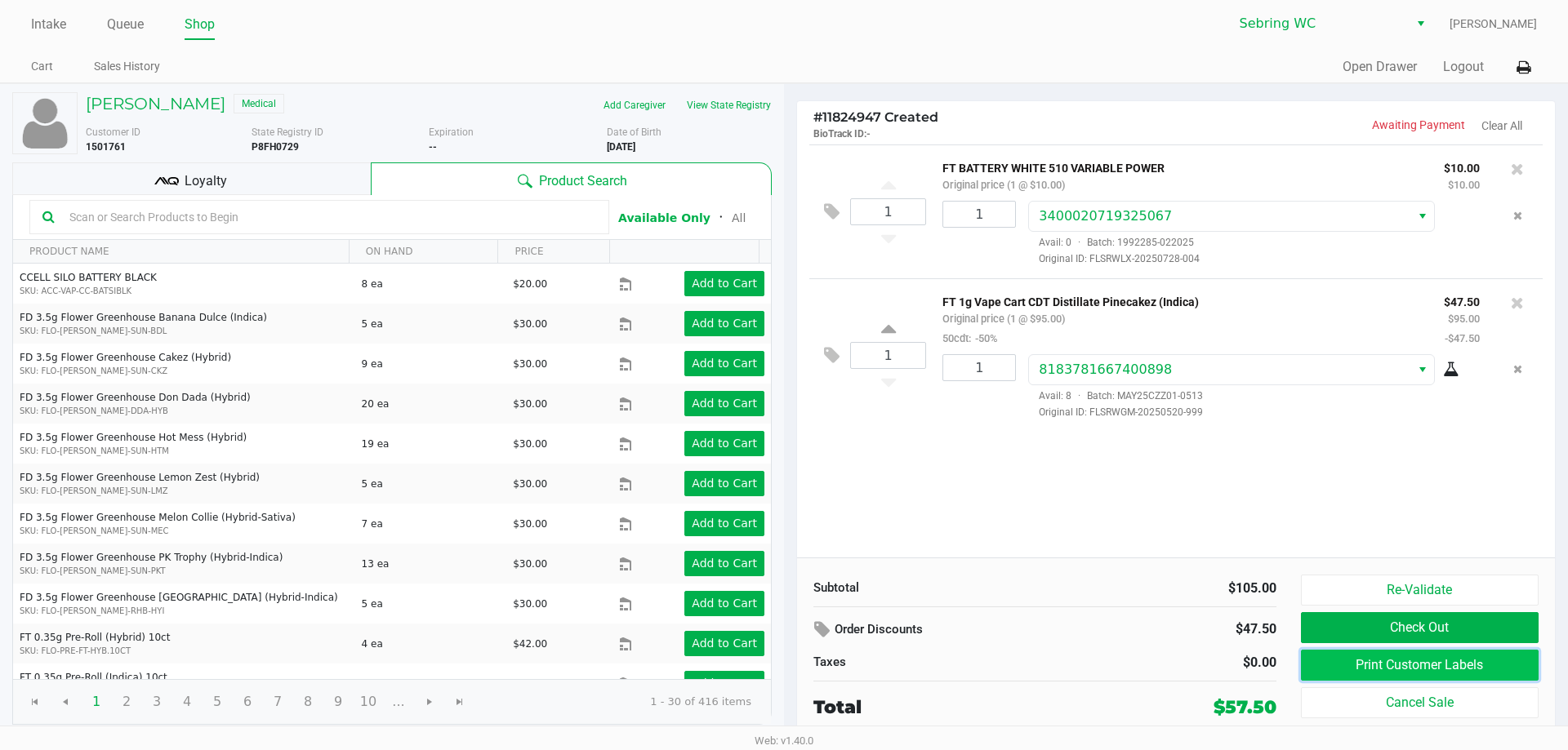
click at [1483, 667] on button "Print Customer Labels" at bounding box center [1421, 665] width 238 height 31
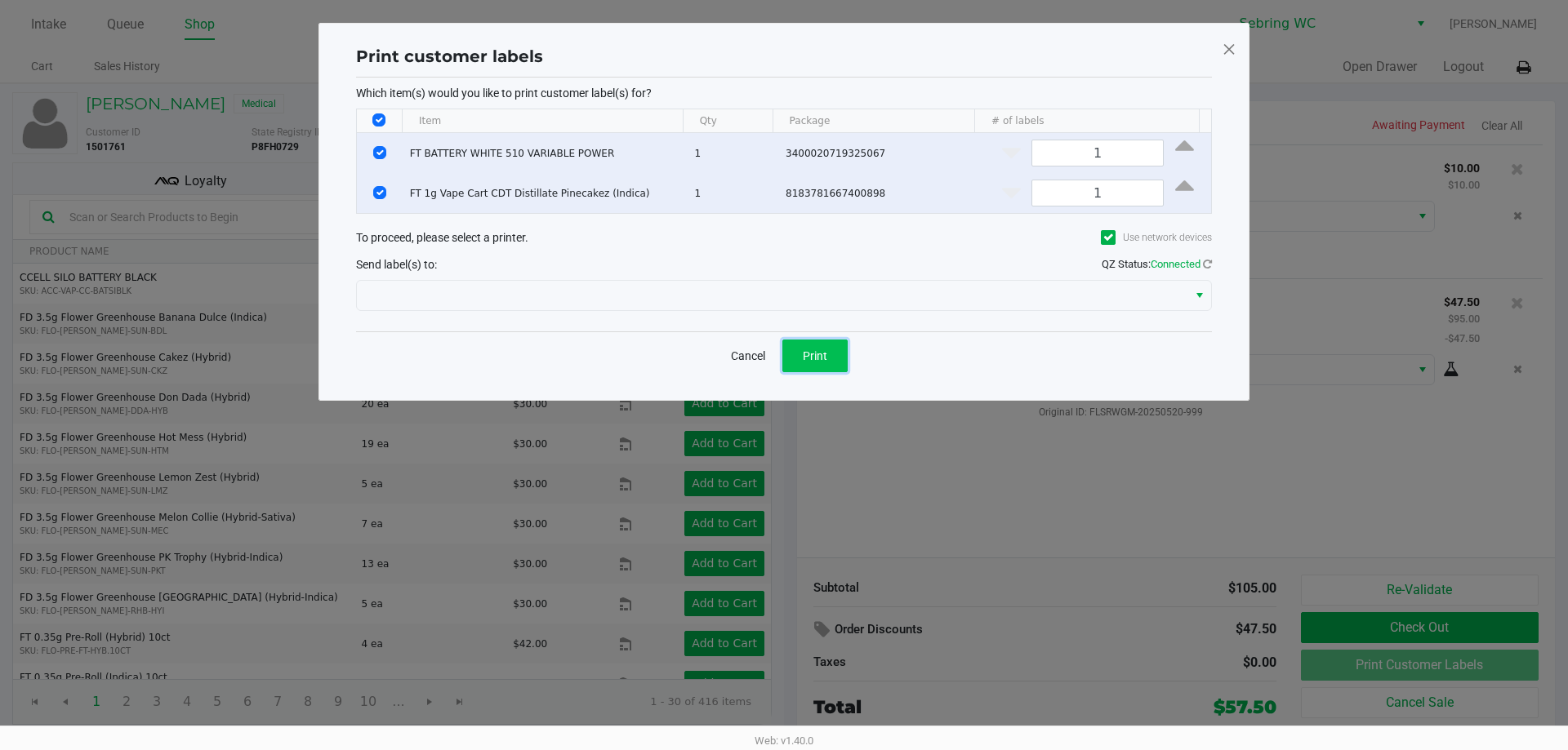
click at [816, 359] on span "Print" at bounding box center [816, 355] width 25 height 13
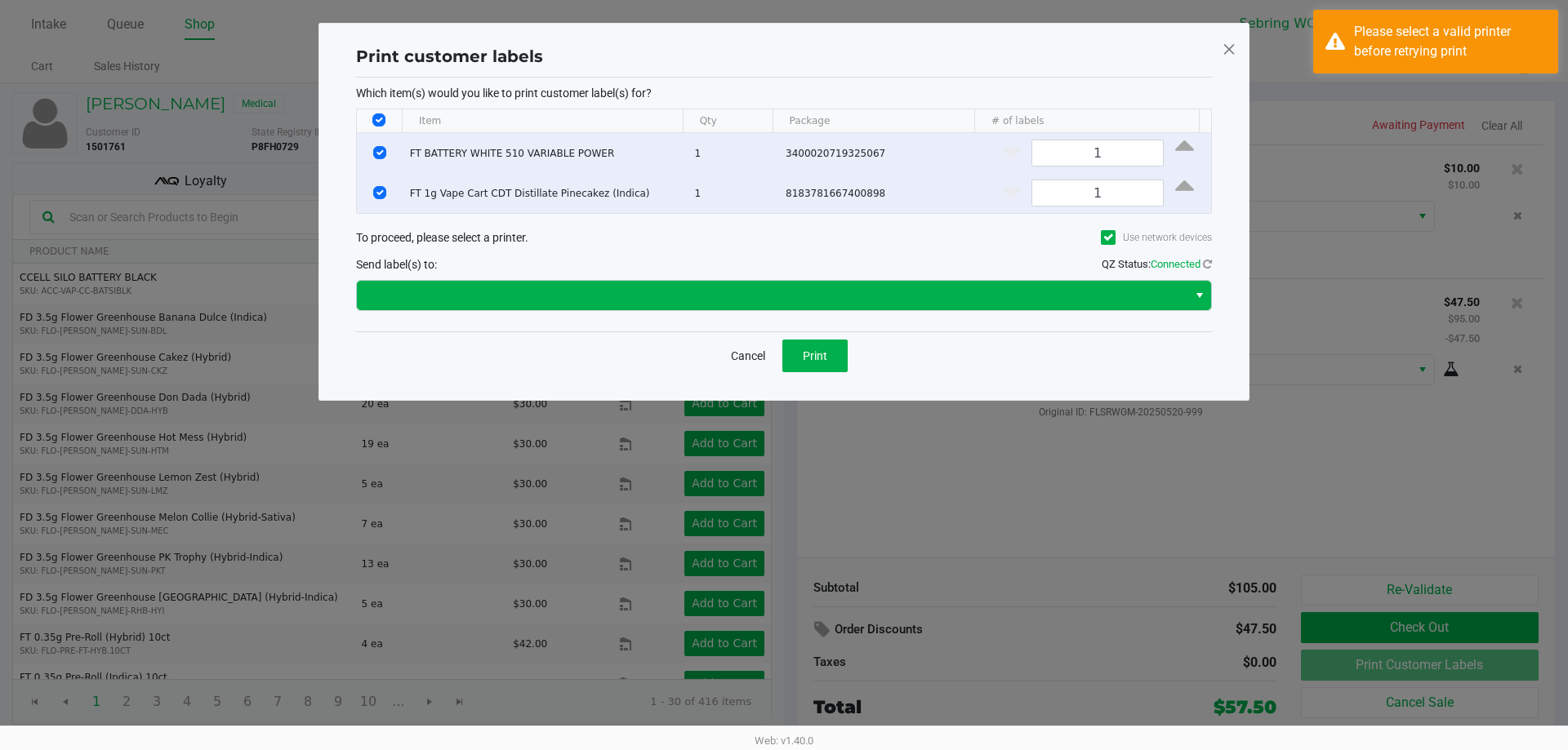
click at [863, 282] on div at bounding box center [784, 295] width 856 height 39
click at [849, 293] on span at bounding box center [773, 295] width 811 height 19
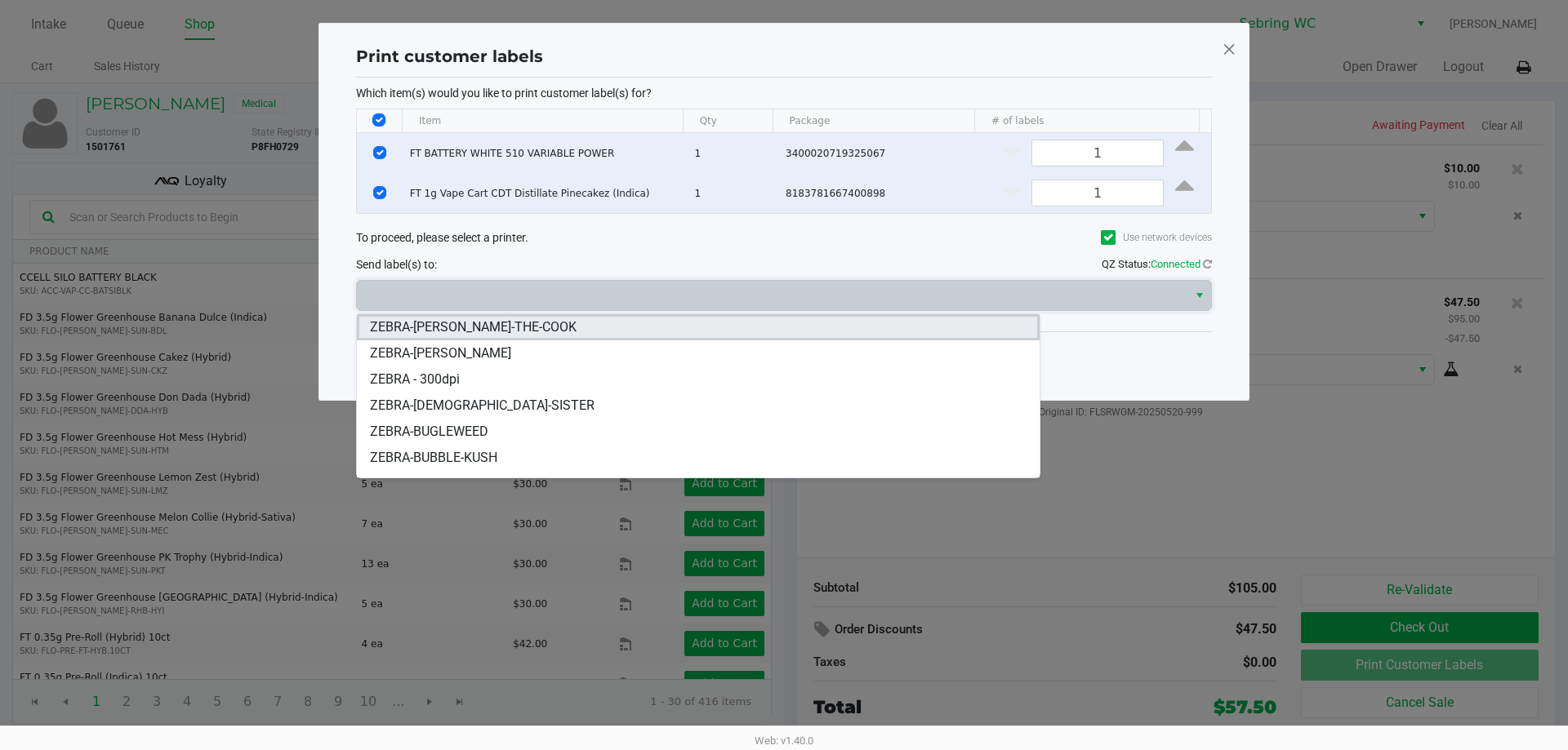
click at [493, 322] on span "ZEBRA-BUFORD-THE-COOK" at bounding box center [474, 327] width 206 height 19
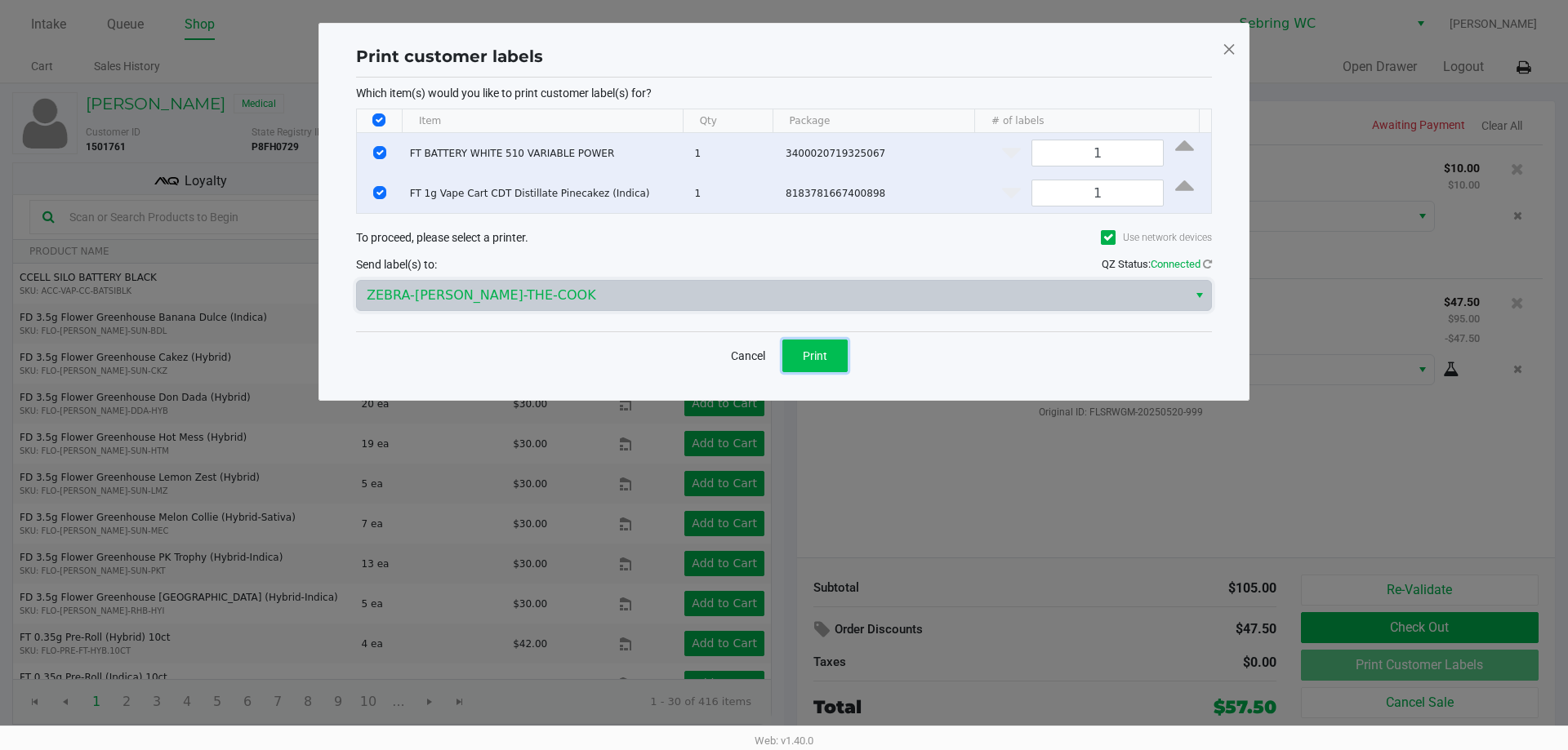
click at [834, 365] on button "Print" at bounding box center [815, 355] width 65 height 33
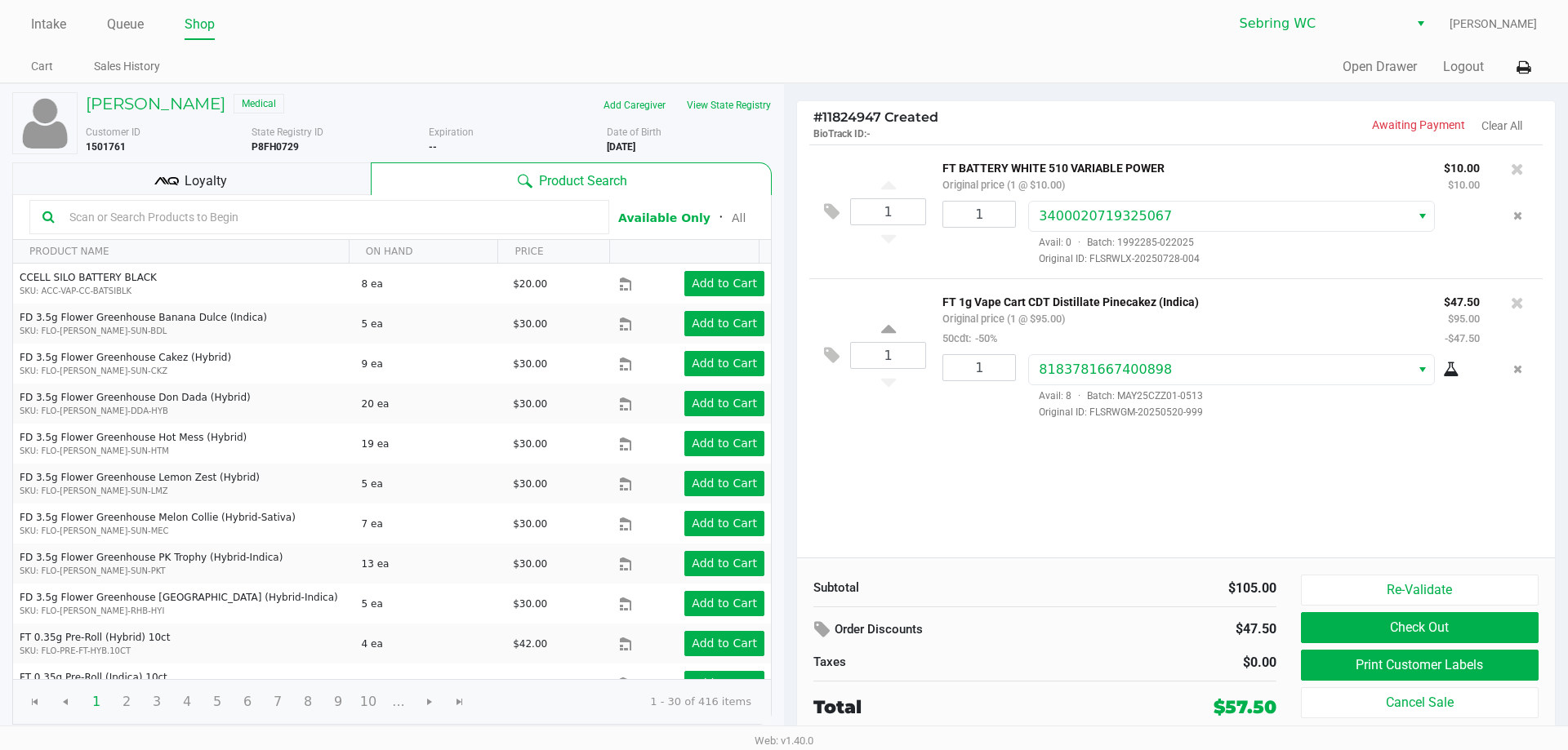
click at [636, 143] on b "11/19/1980" at bounding box center [621, 146] width 28 height 11
drag, startPoint x: 1032, startPoint y: 481, endPoint x: 1323, endPoint y: 474, distance: 291.1
click at [1034, 481] on div "1 FT BATTERY WHITE 510 VARIABLE POWER Original price (1 @ $10.00) $10.00 $10.00…" at bounding box center [1176, 351] width 758 height 413
click at [1376, 582] on button "Re-Validate" at bounding box center [1421, 590] width 238 height 31
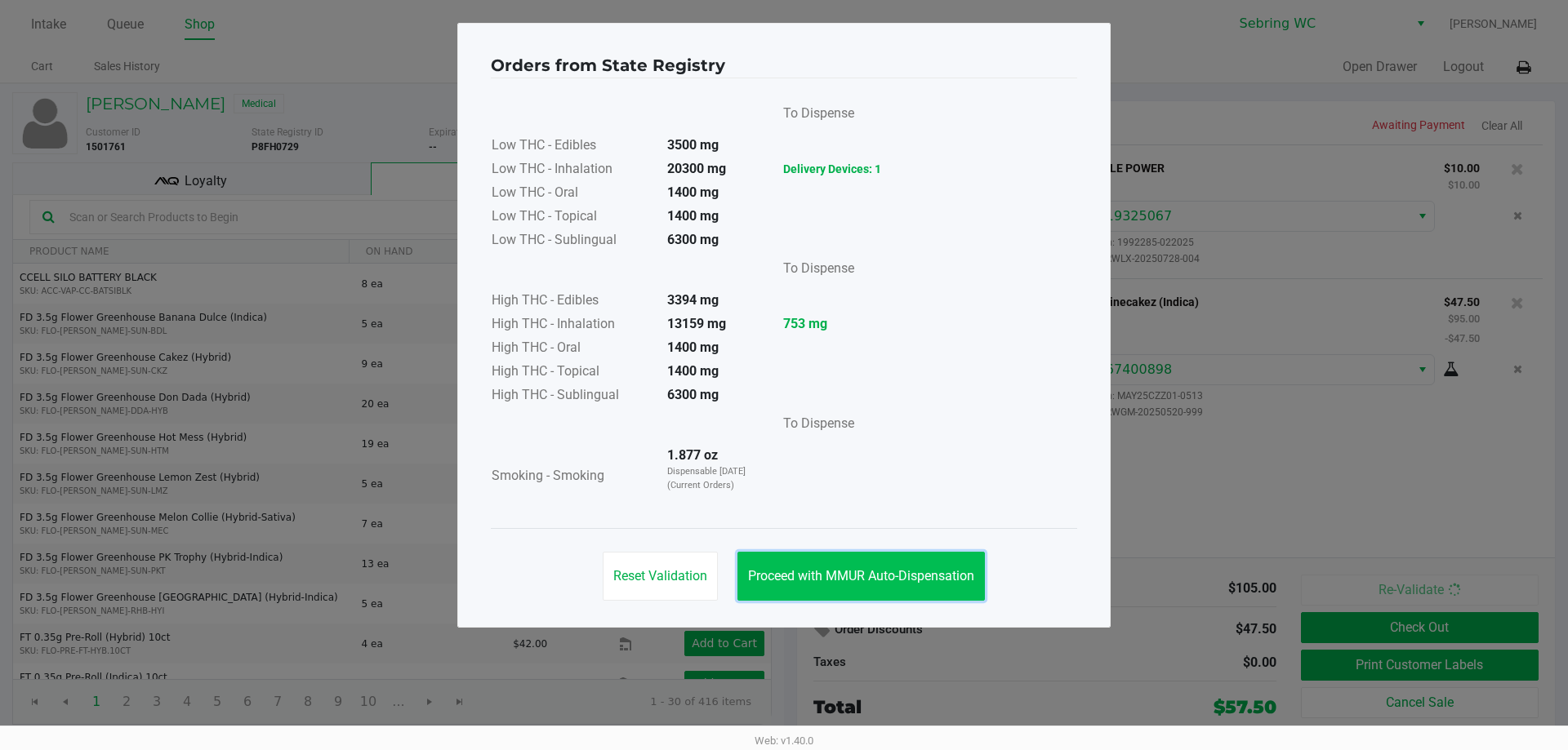
click at [842, 581] on span "Proceed with MMUR Auto-Dispensation" at bounding box center [861, 576] width 227 height 16
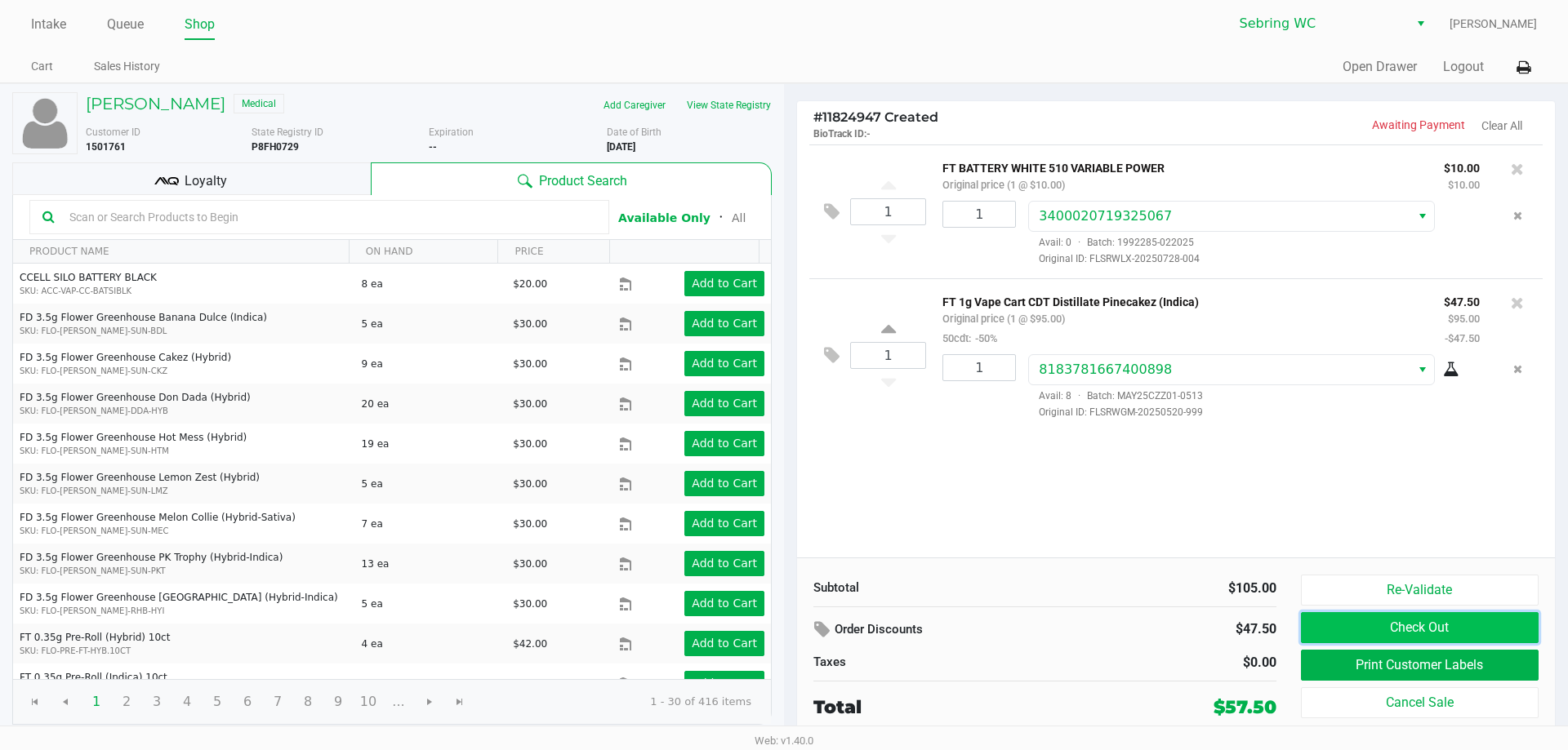
click at [1368, 627] on button "Check Out" at bounding box center [1421, 627] width 238 height 31
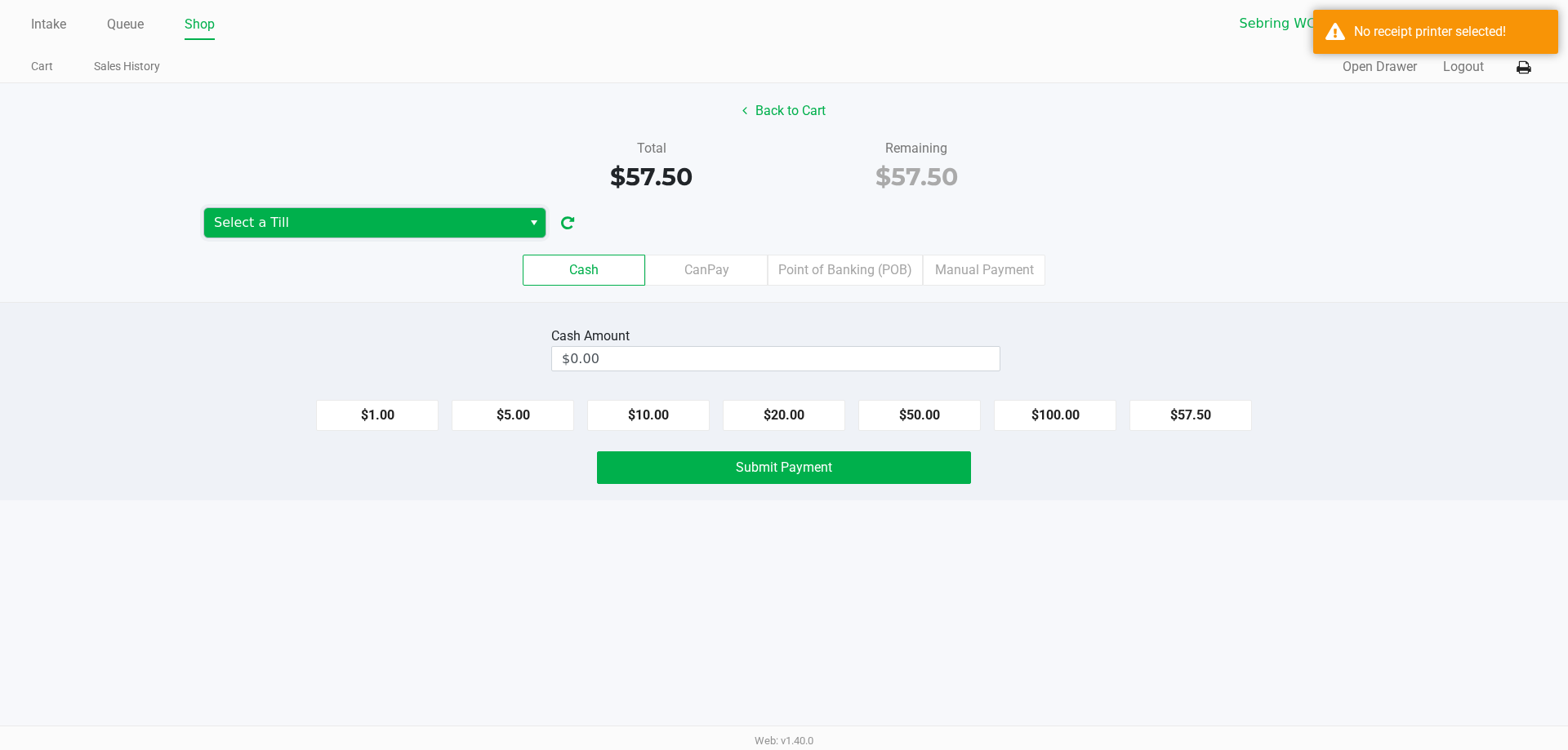
click at [285, 215] on span "Select a Till" at bounding box center [363, 223] width 298 height 19
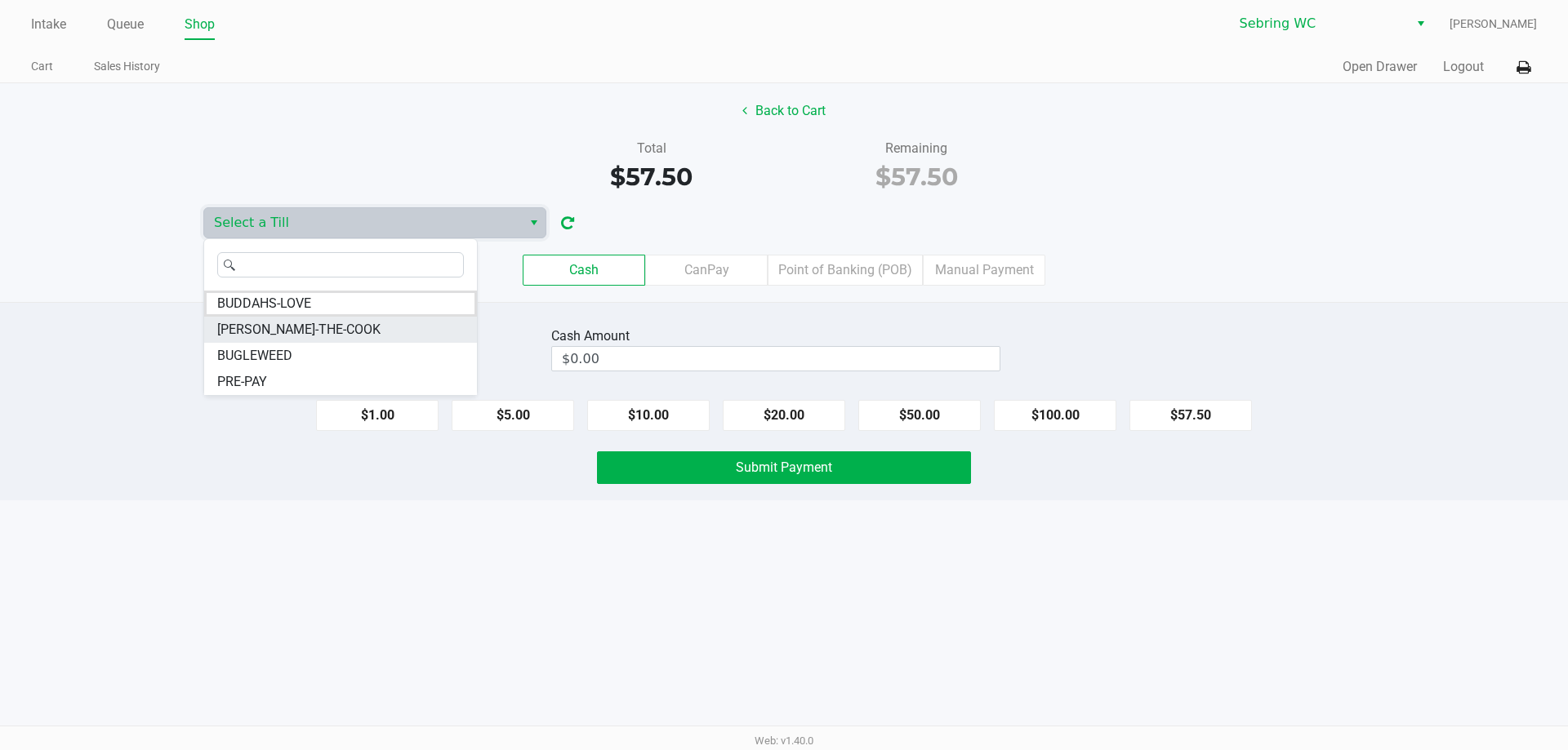
click at [277, 323] on span "BUFORD-THE-COOK" at bounding box center [298, 330] width 163 height 19
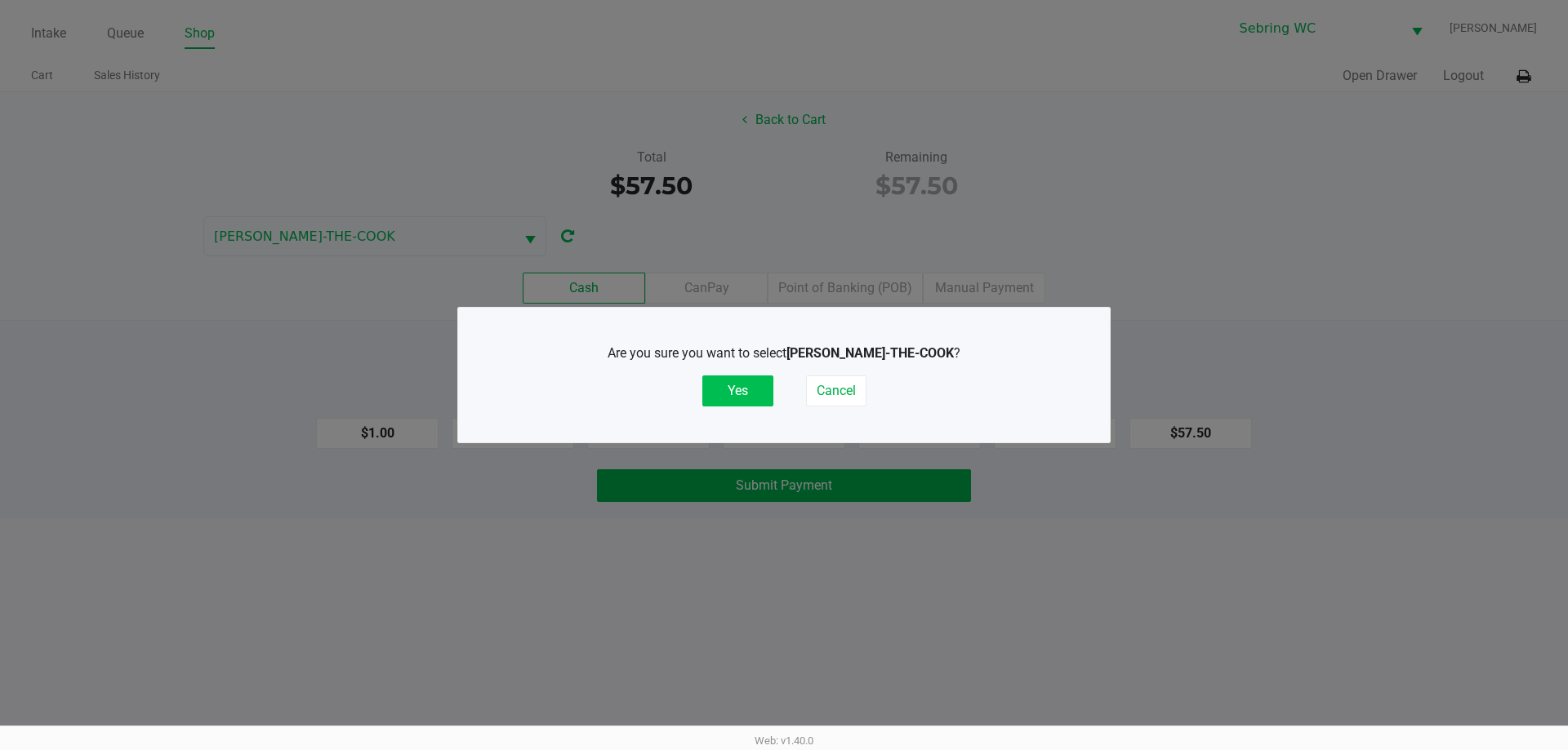
click at [722, 383] on button "Yes" at bounding box center [738, 390] width 71 height 31
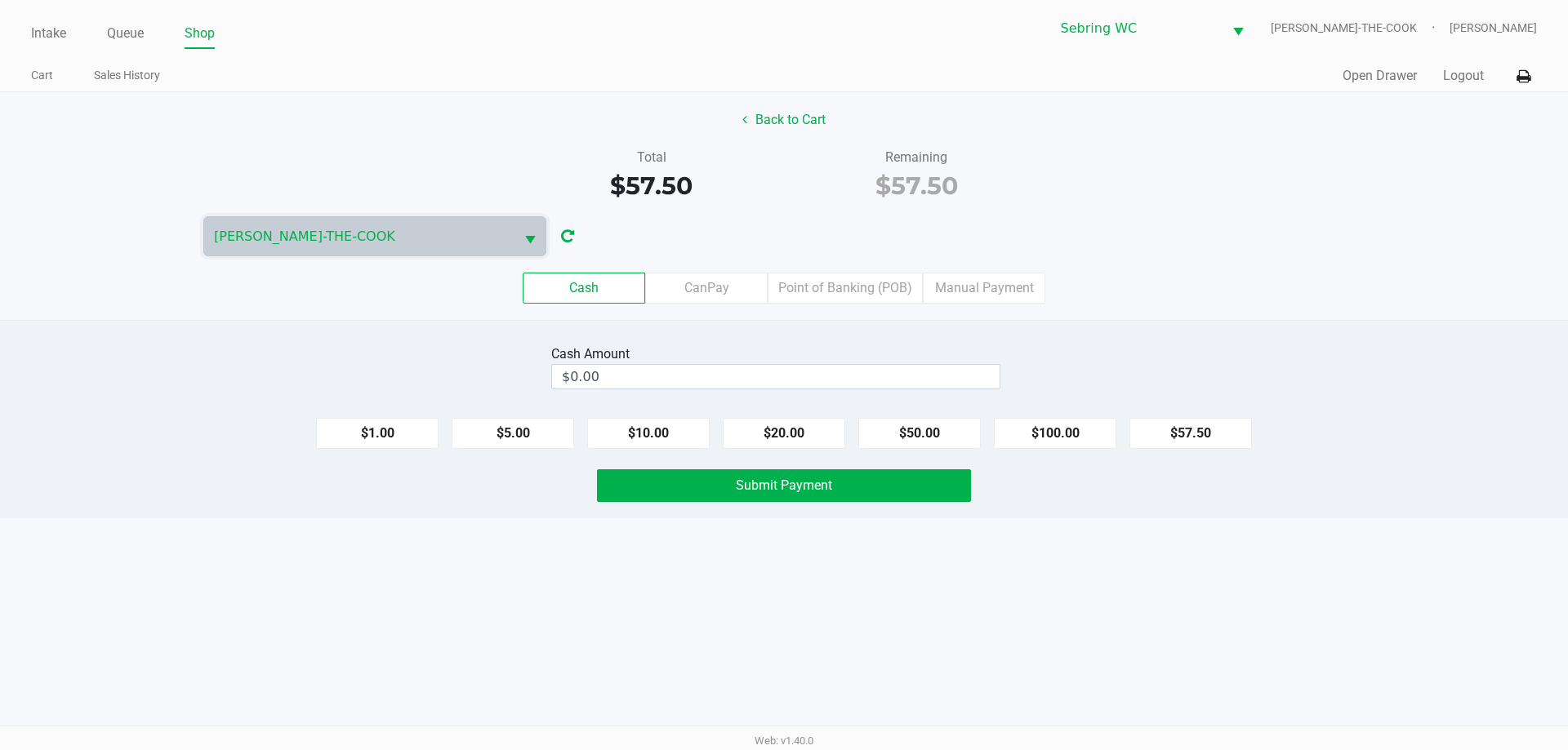
click at [726, 344] on div "Cash Amount $0.00" at bounding box center [775, 367] width 449 height 51
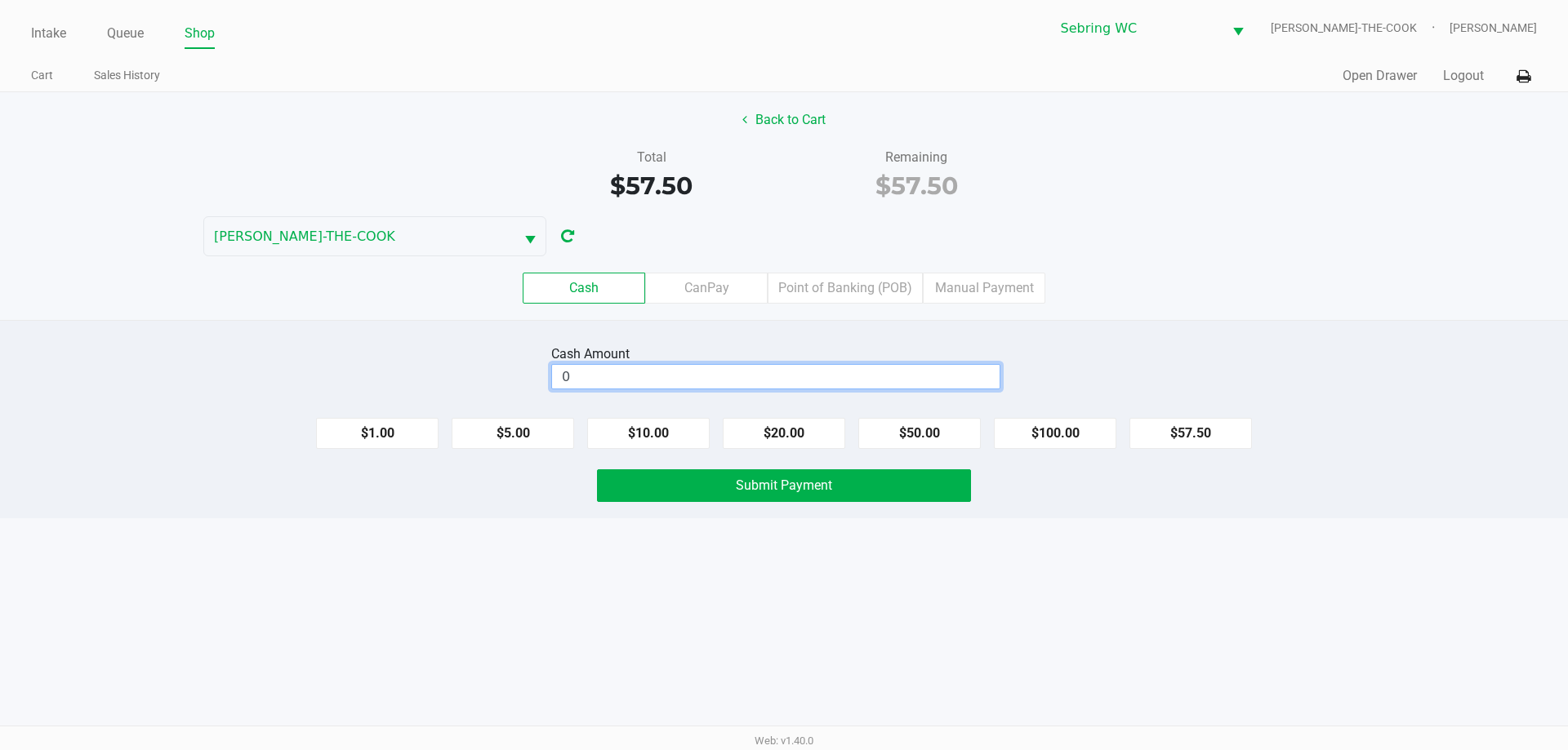
click at [751, 388] on input "0" at bounding box center [776, 376] width 448 height 24
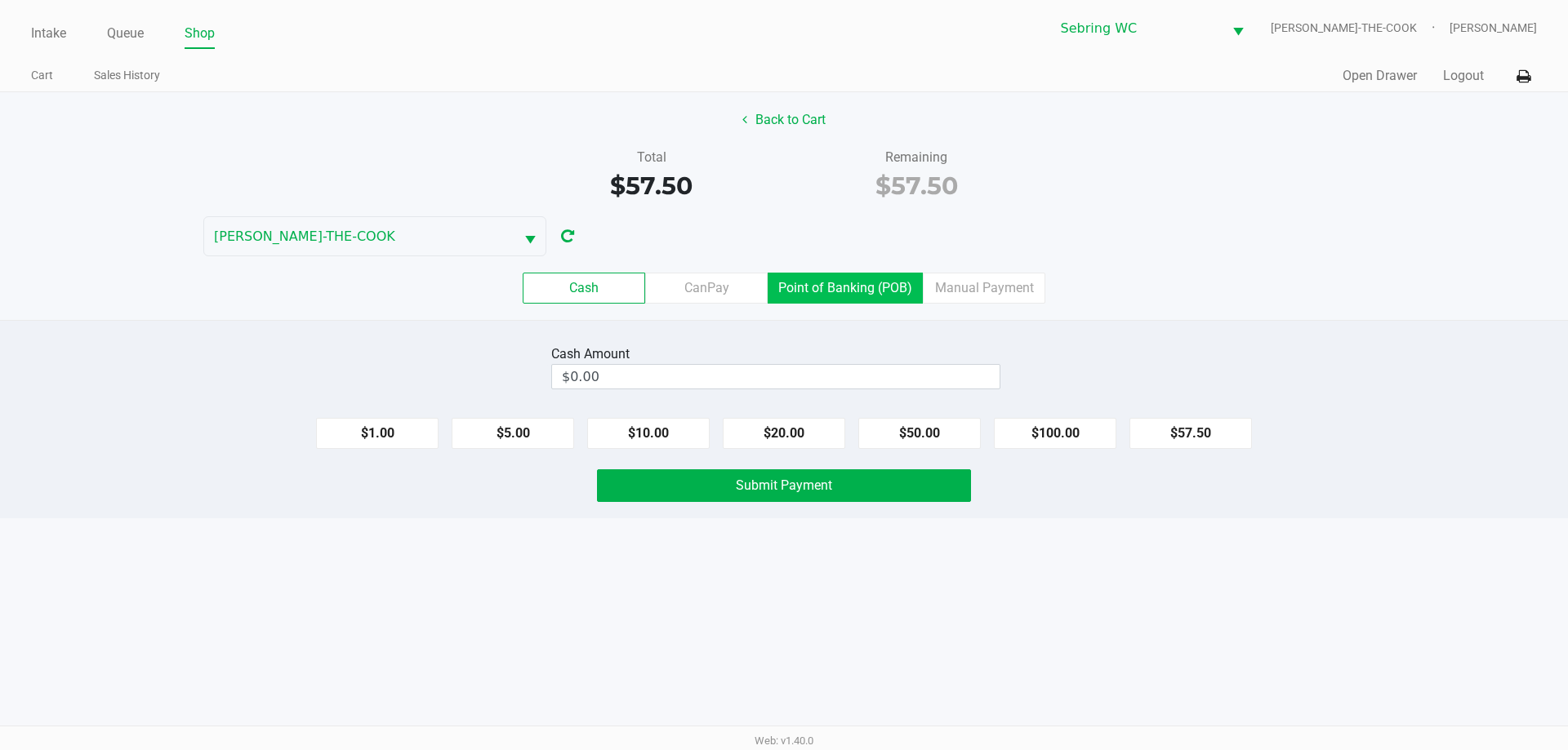
click at [843, 276] on label "Point of Banking (POB)" at bounding box center [846, 287] width 155 height 31
click at [0, 0] on 7 "Point of Banking (POB)" at bounding box center [0, 0] width 0 height 0
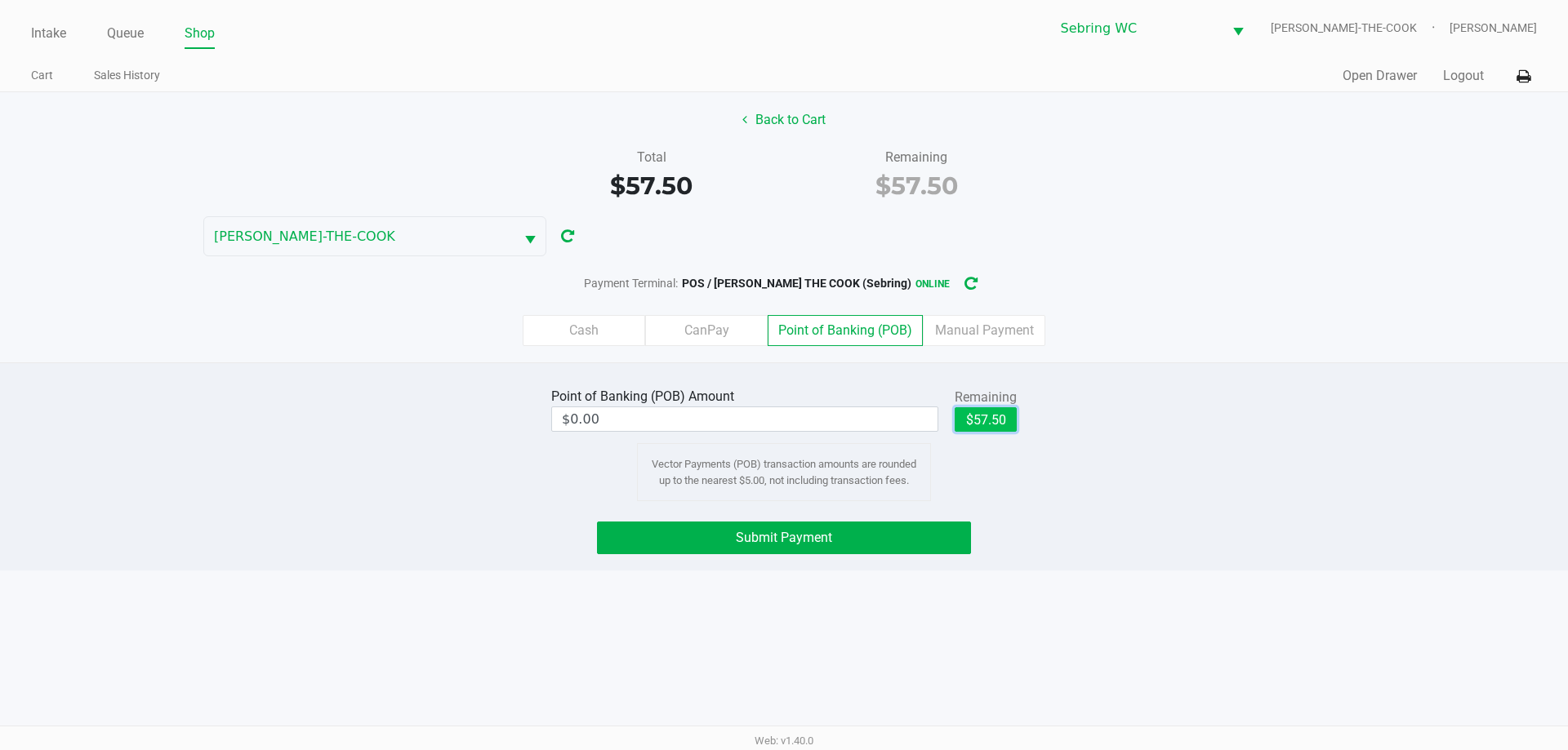
click at [986, 425] on button "$57.50" at bounding box center [986, 420] width 62 height 25
type input "$57.50"
click at [780, 537] on span "Submit Payment" at bounding box center [784, 538] width 96 height 16
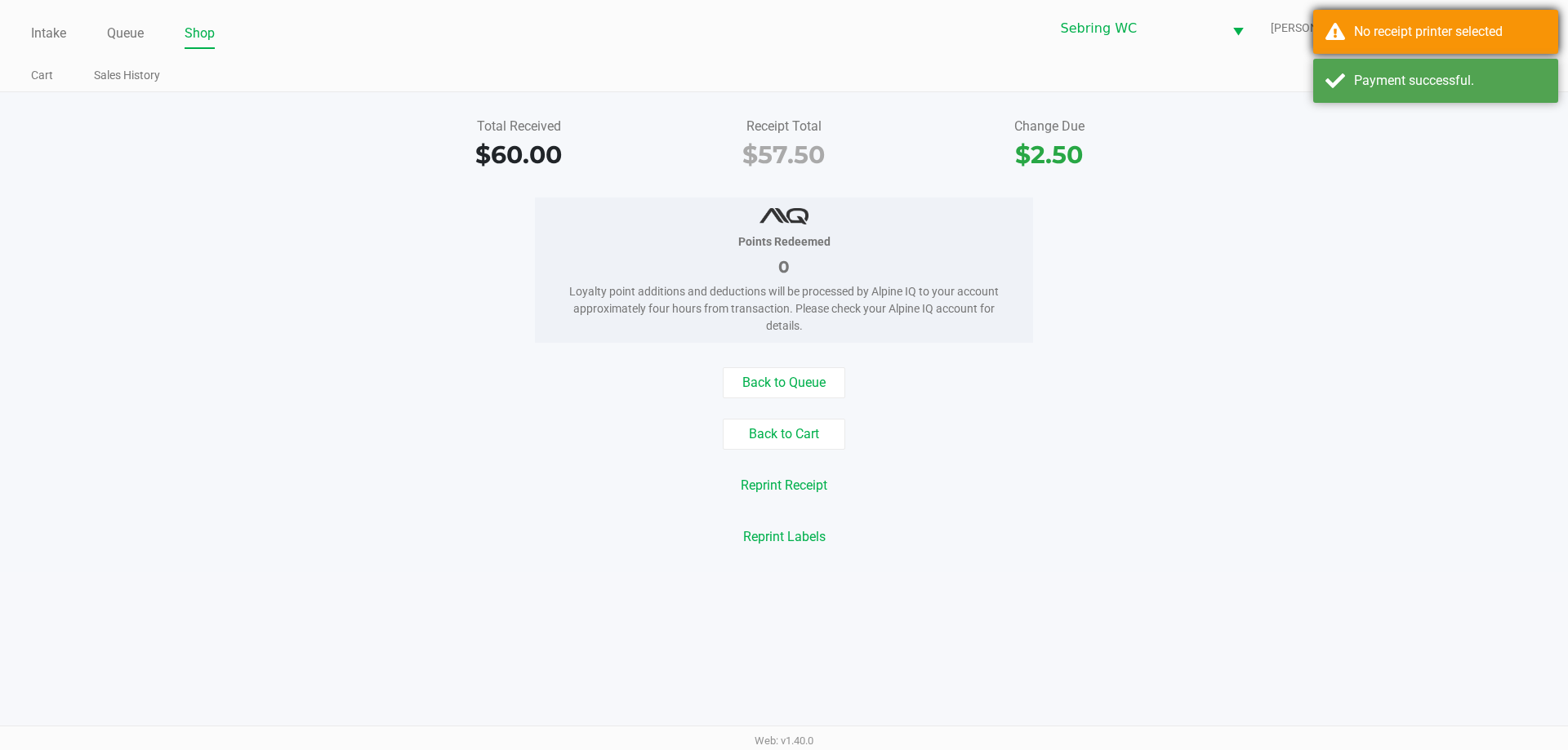
click at [1550, 17] on div "No receipt printer selected" at bounding box center [1436, 32] width 245 height 44
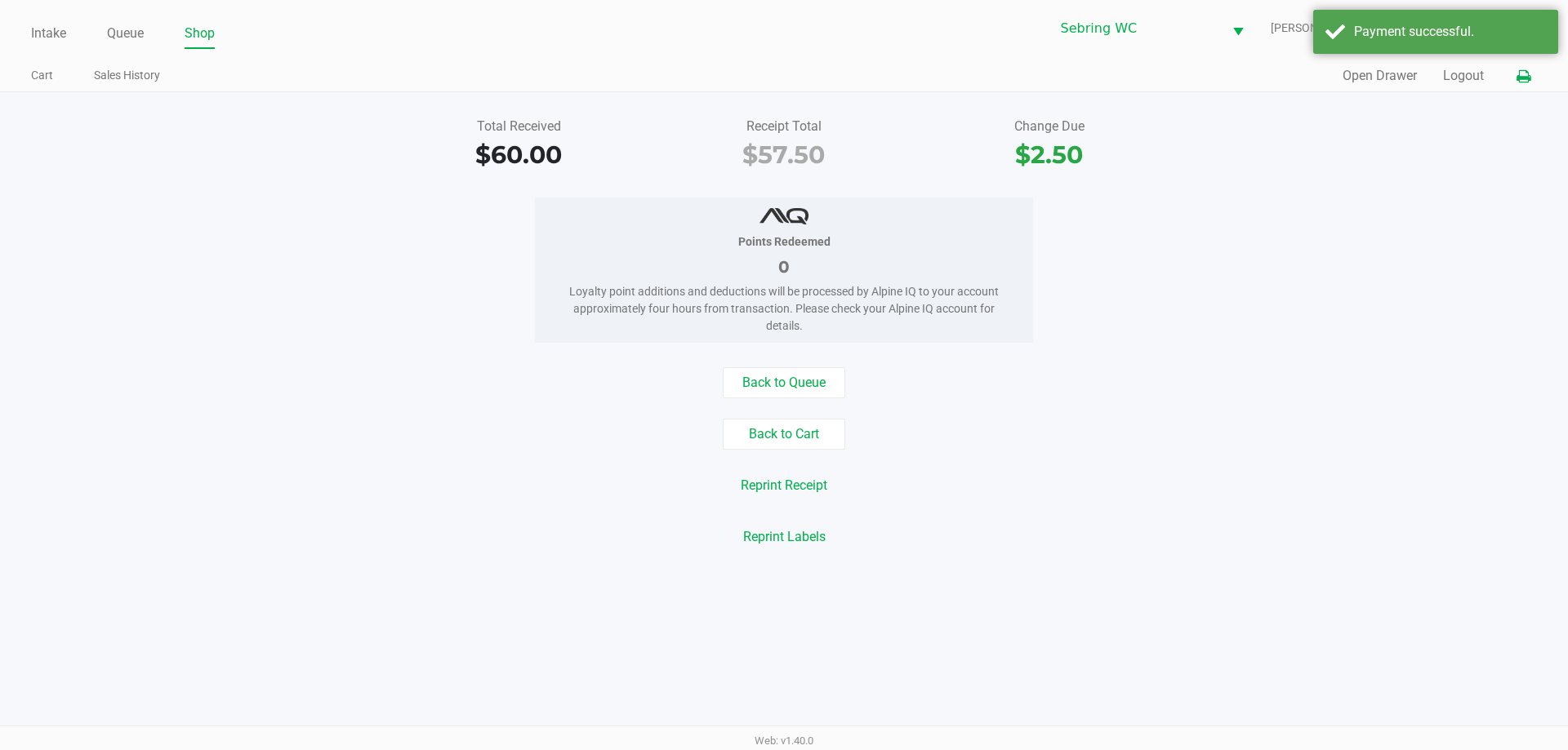
click at [1522, 71] on icon at bounding box center [1524, 77] width 14 height 11
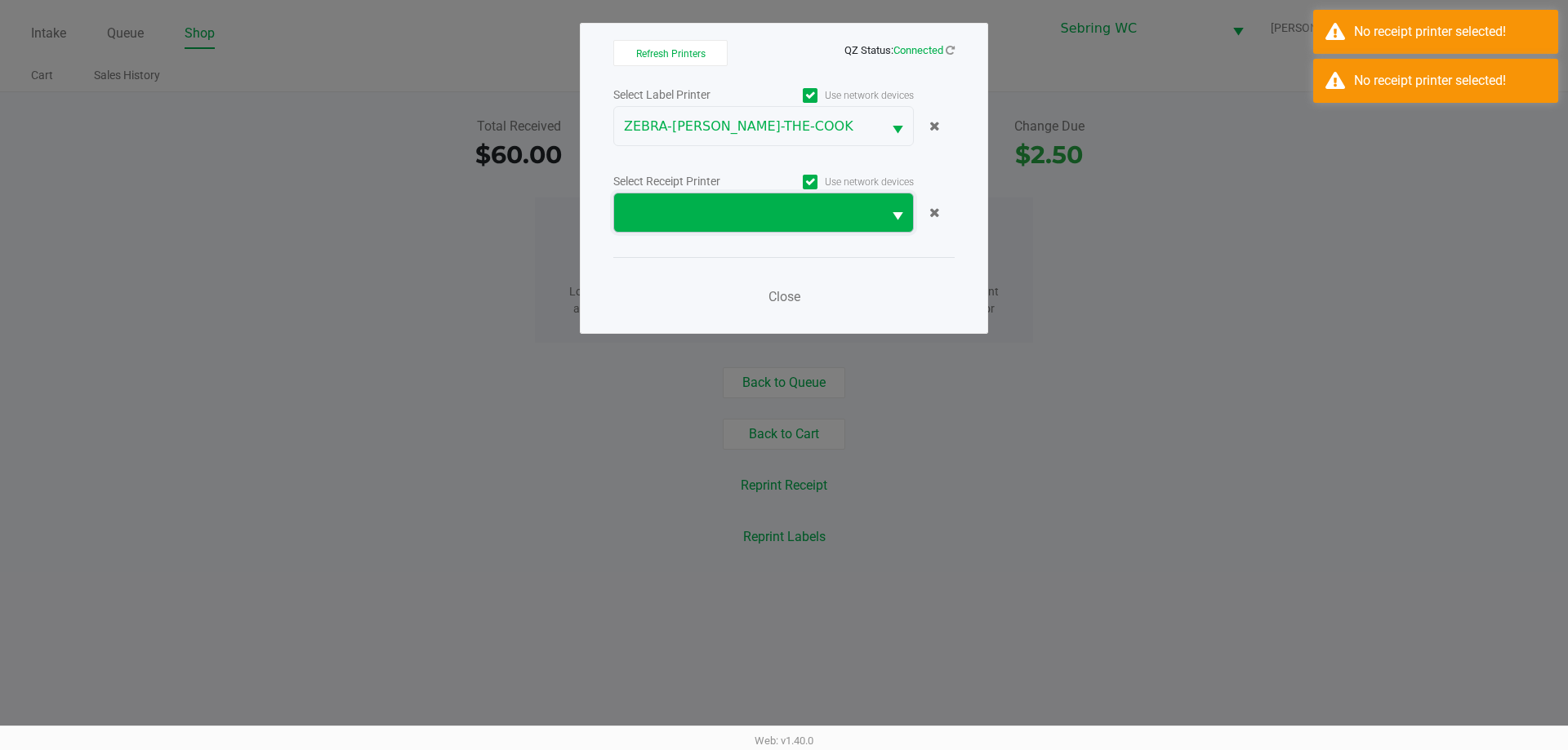
click at [790, 220] on span at bounding box center [749, 213] width 249 height 19
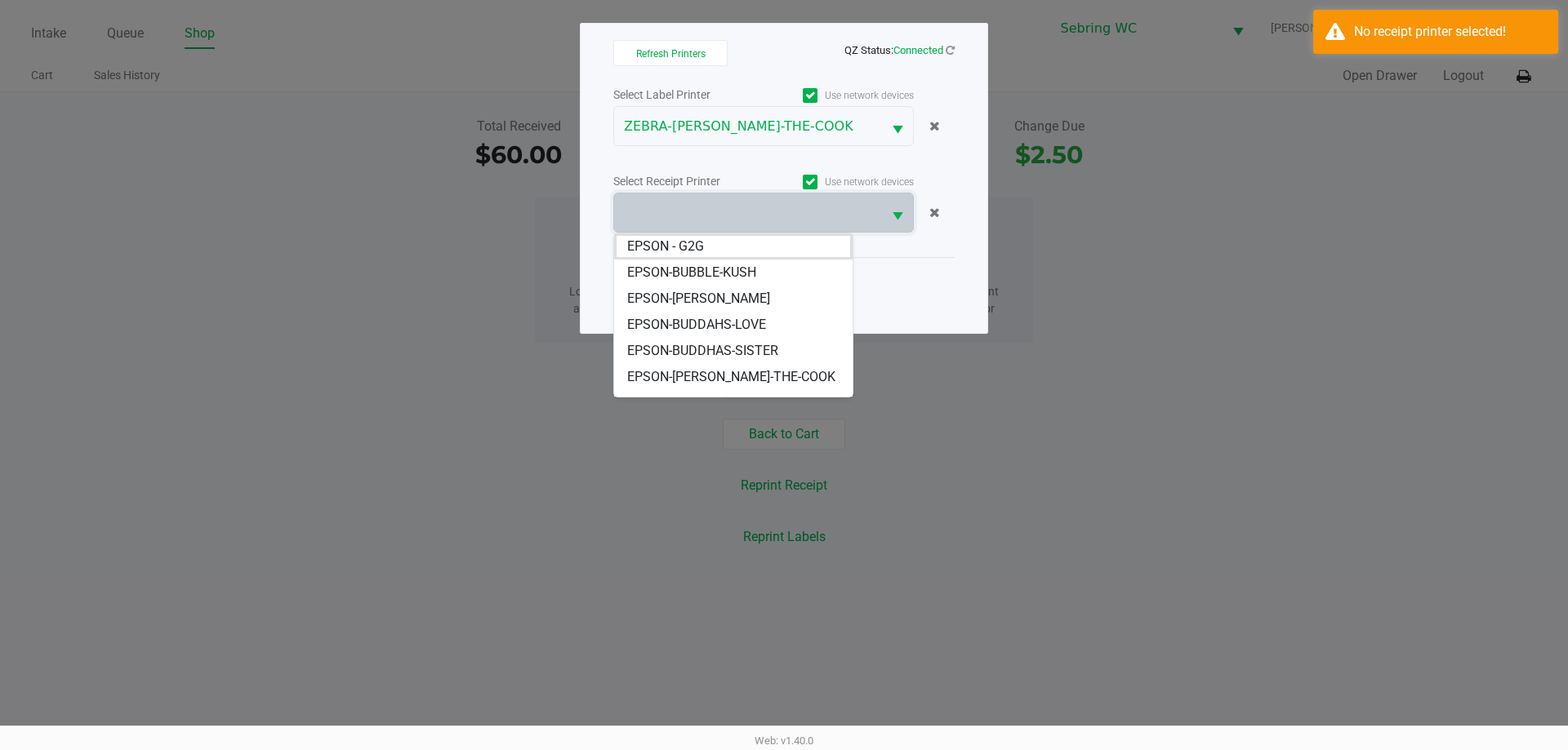
click at [714, 379] on span "EPSON-BUFORD-THE-COOK" at bounding box center [731, 377] width 208 height 19
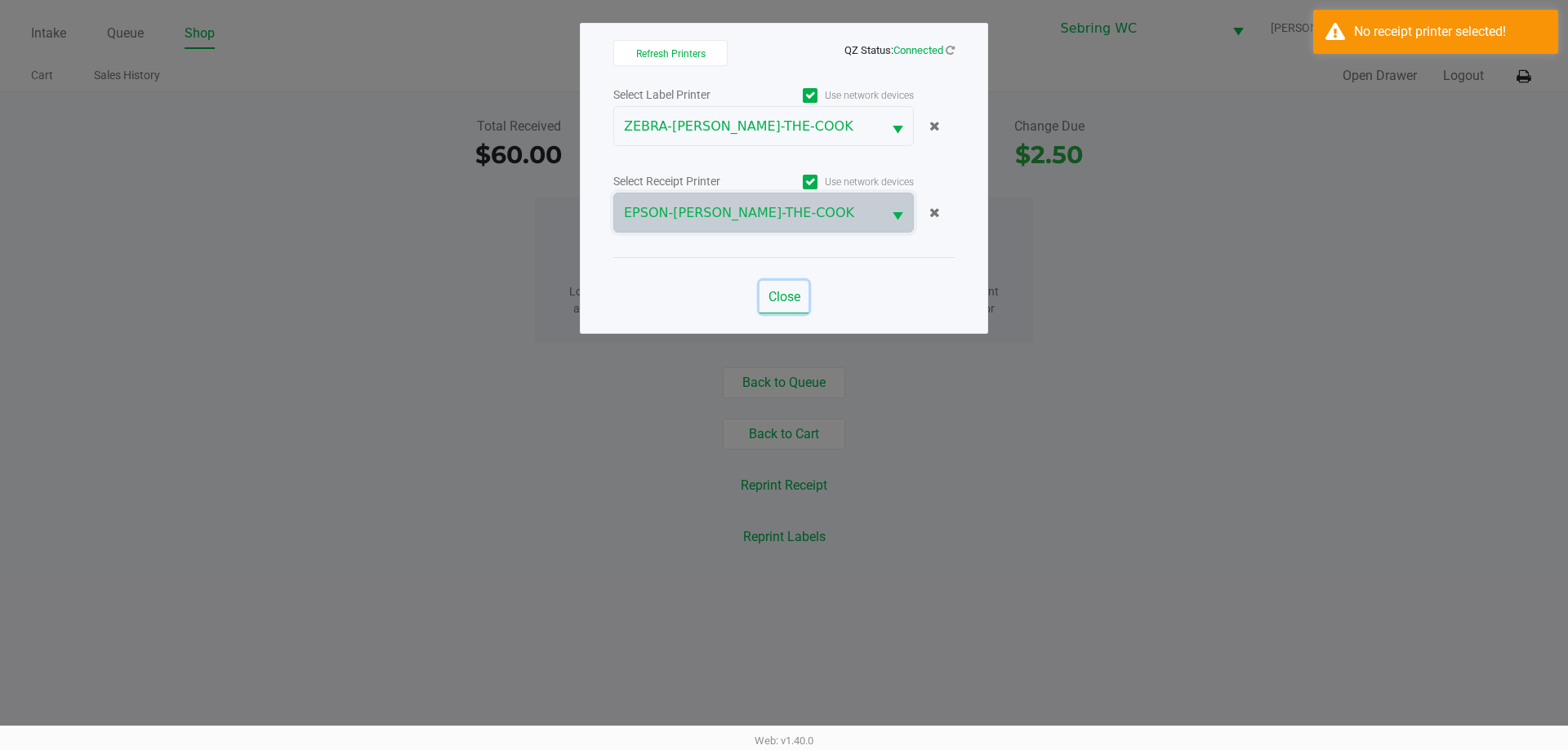
click at [779, 297] on span "Close" at bounding box center [785, 297] width 32 height 16
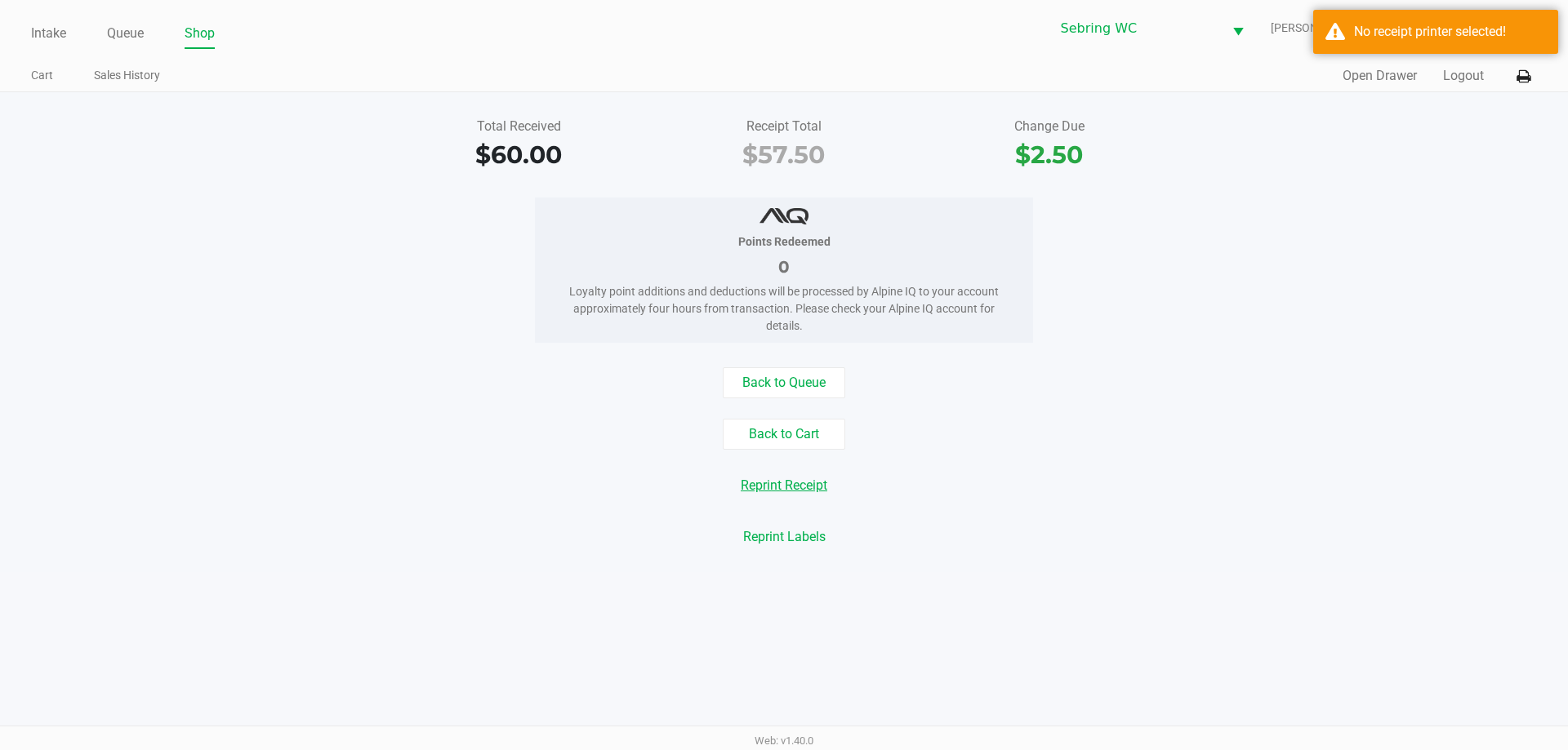
click at [785, 484] on button "Reprint Receipt" at bounding box center [784, 486] width 108 height 31
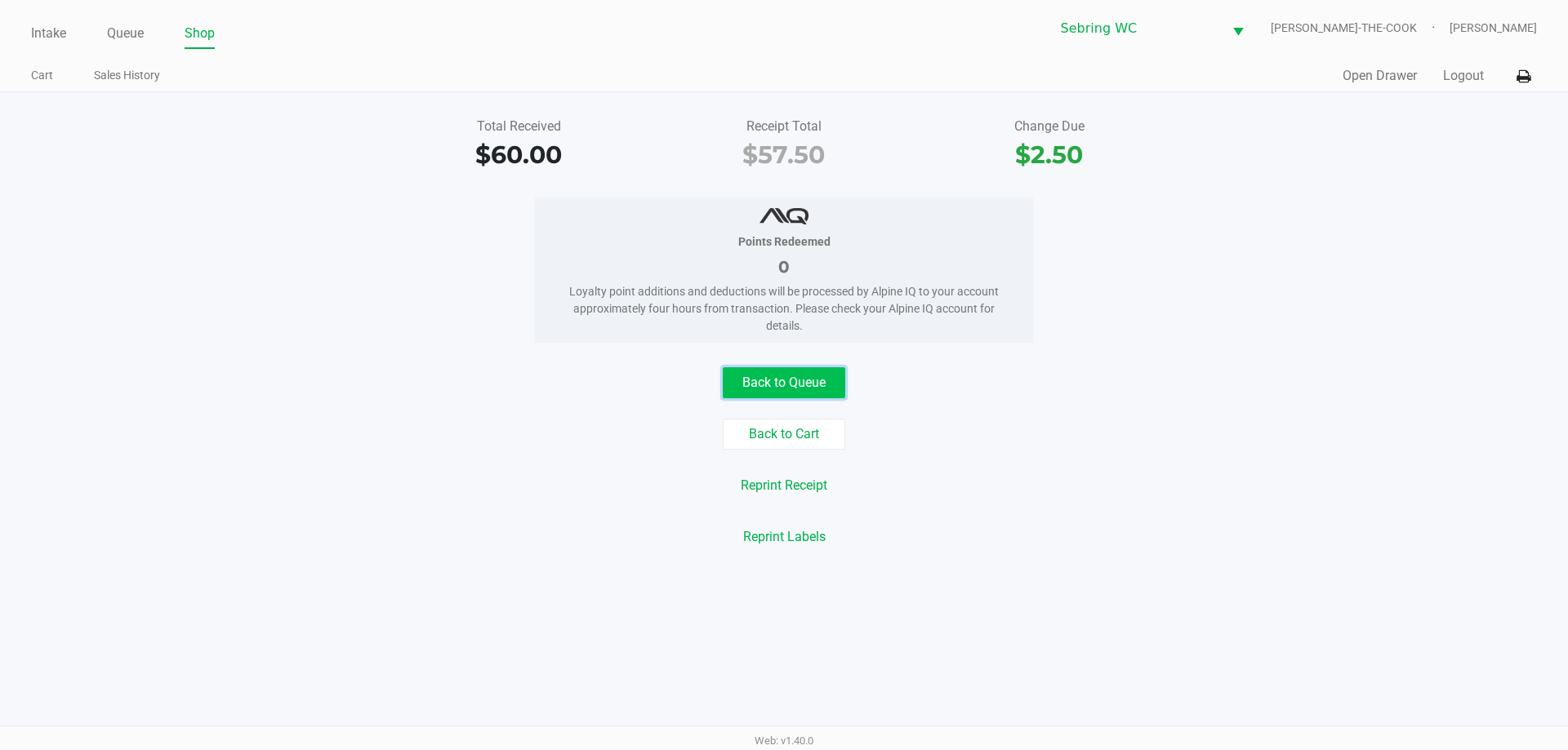
click at [814, 380] on button "Back to Queue" at bounding box center [784, 382] width 123 height 31
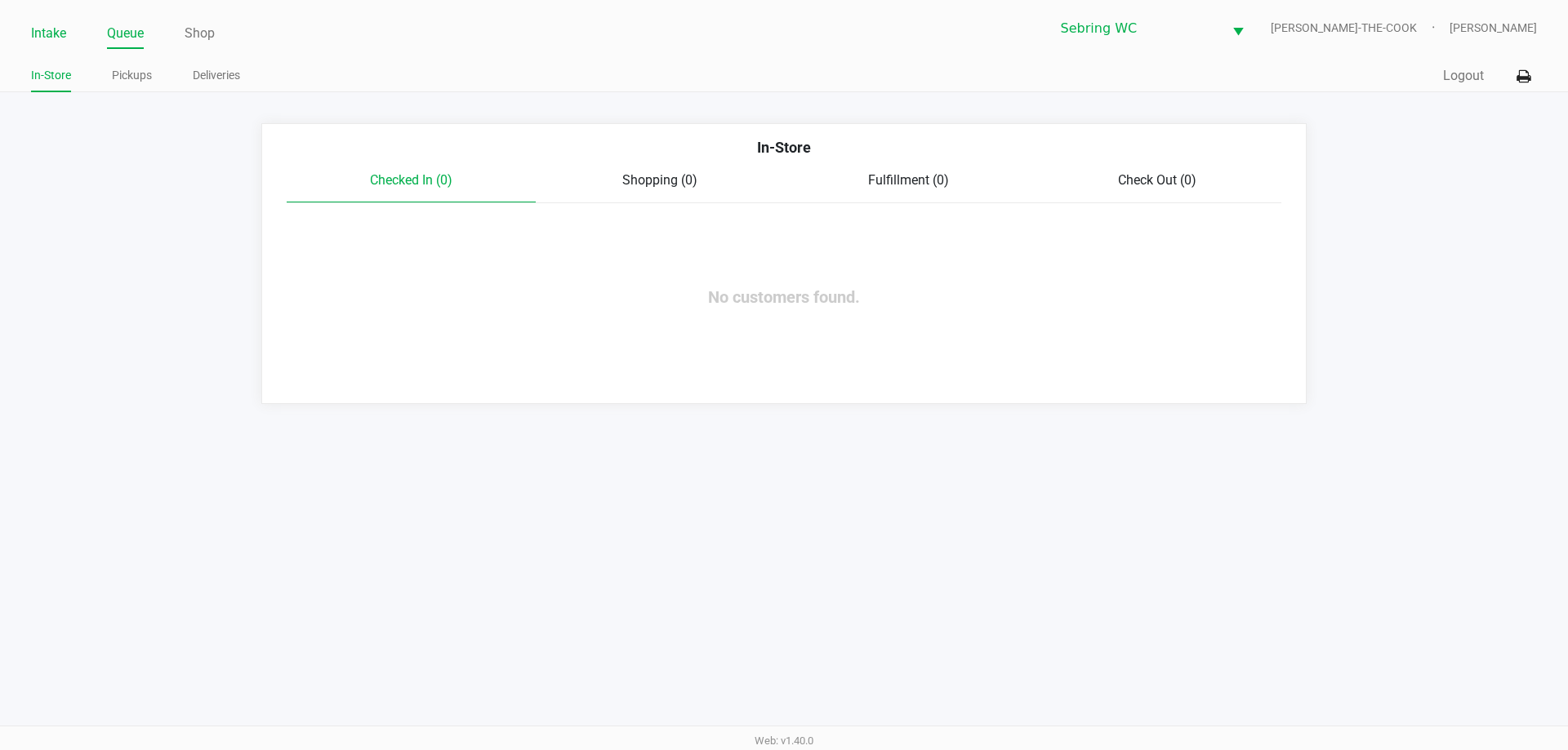
click at [43, 32] on link "Intake" at bounding box center [49, 33] width 35 height 23
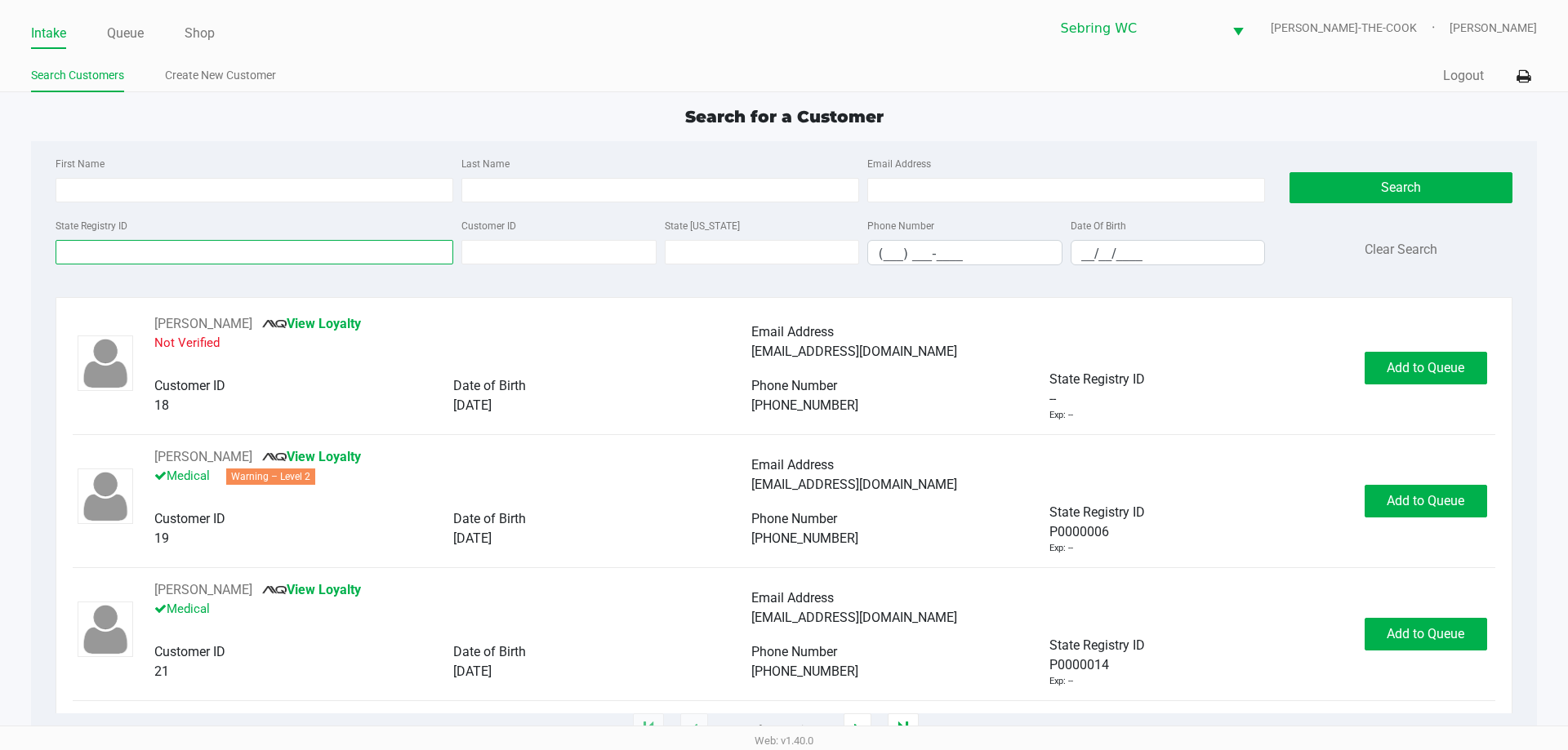
click at [187, 241] on input "State Registry ID" at bounding box center [254, 252] width 398 height 25
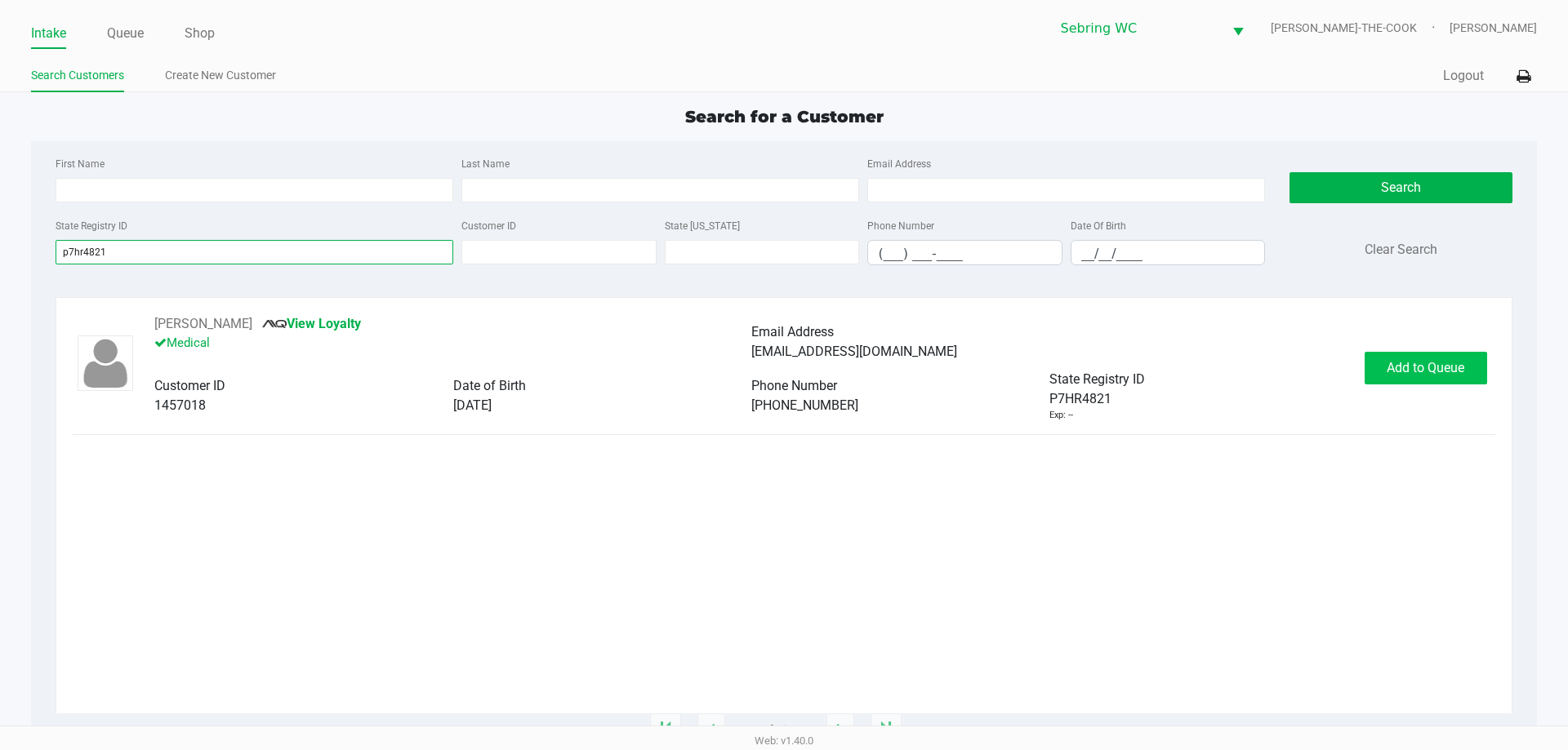
type input "p7hr4821"
click at [1405, 363] on span "Add to Queue" at bounding box center [1426, 368] width 78 height 16
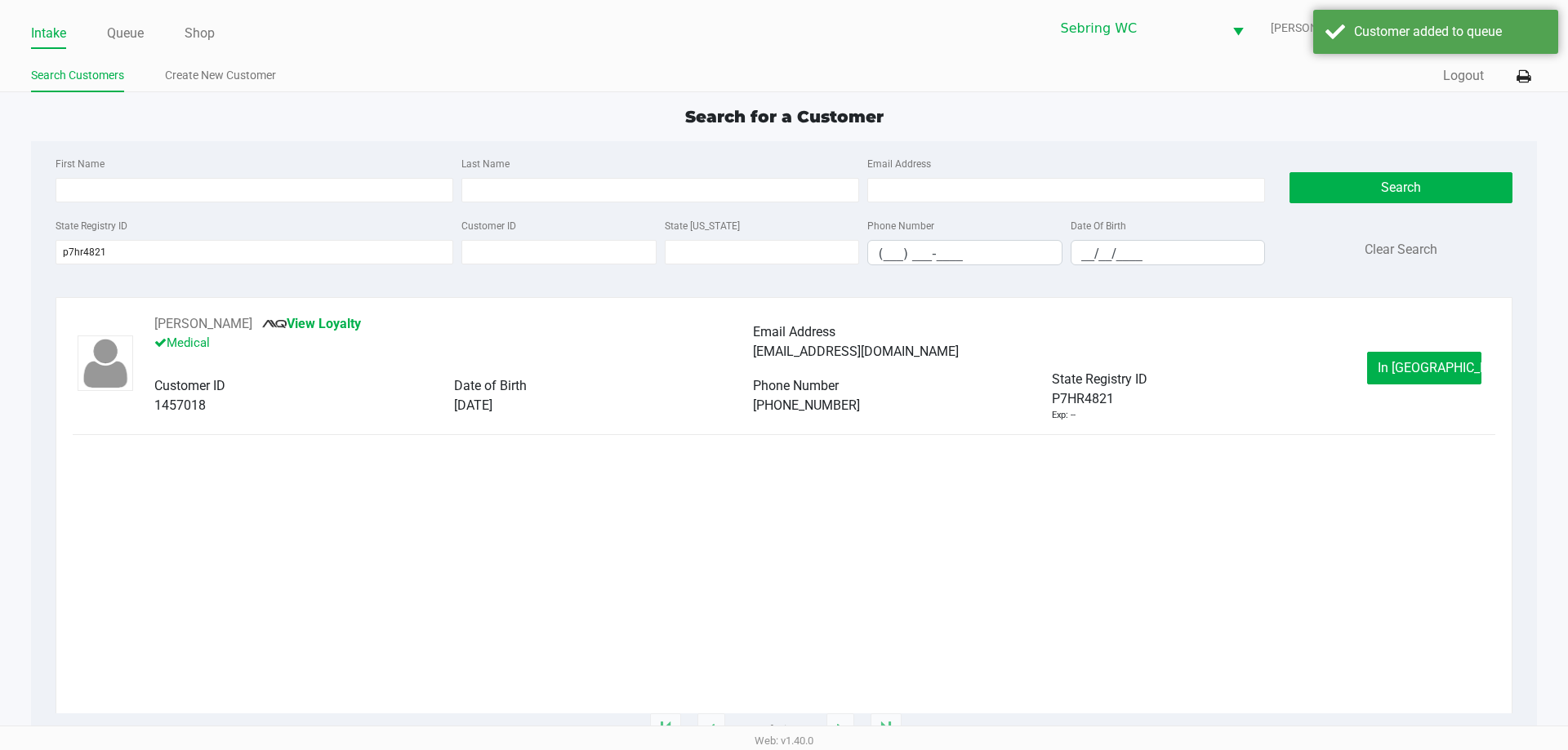
click at [1401, 364] on span "In Queue" at bounding box center [1447, 368] width 138 height 16
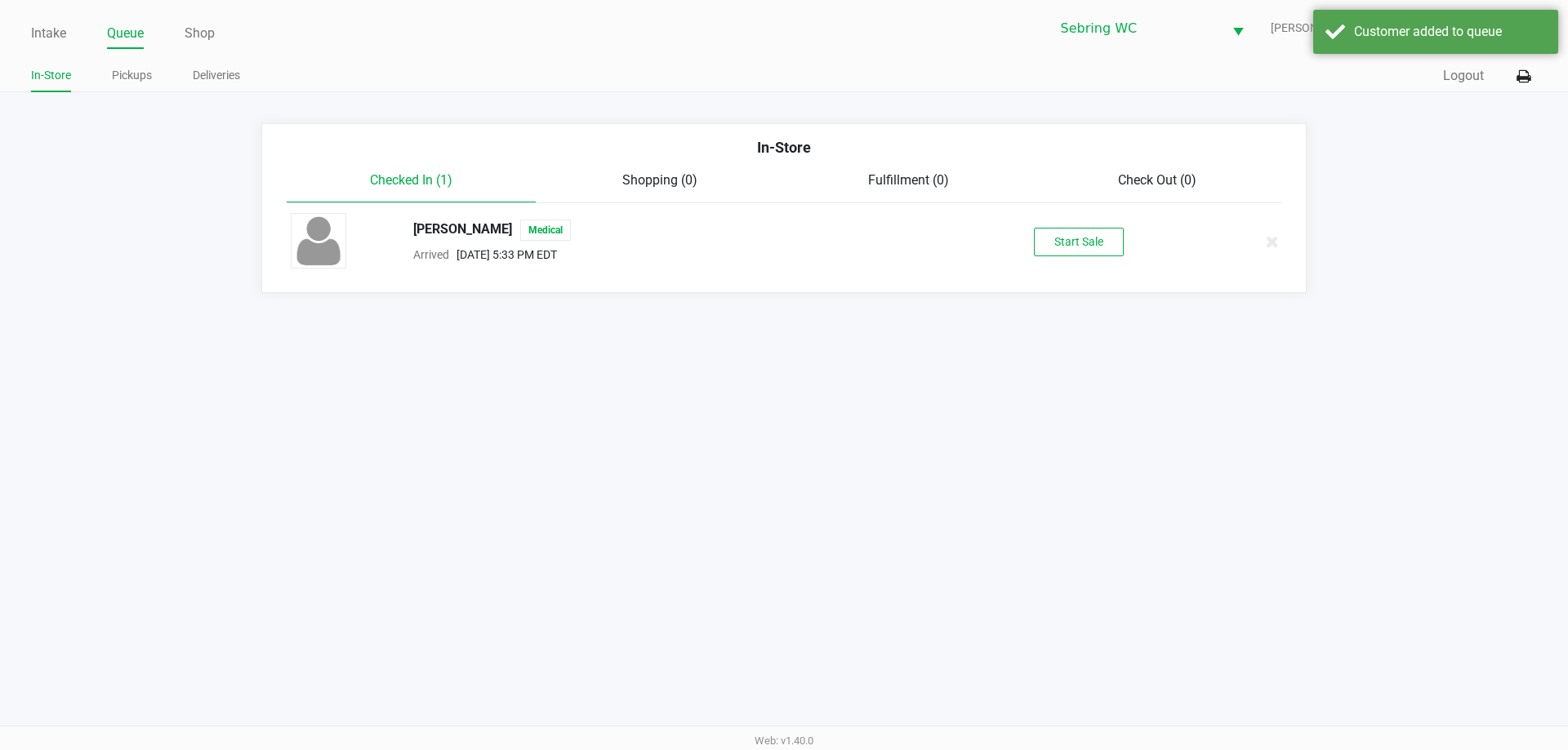
click at [1086, 225] on div "JEFFREY EVILSIZOR Medical Arrived Aug 21, 2025 5:33 PM EDT Start Sale" at bounding box center [784, 241] width 1012 height 57
click at [1085, 215] on div "JEFFREY EVILSIZOR Medical Arrived Aug 21, 2025 5:33 PM EDT Start Sale" at bounding box center [784, 241] width 1012 height 57
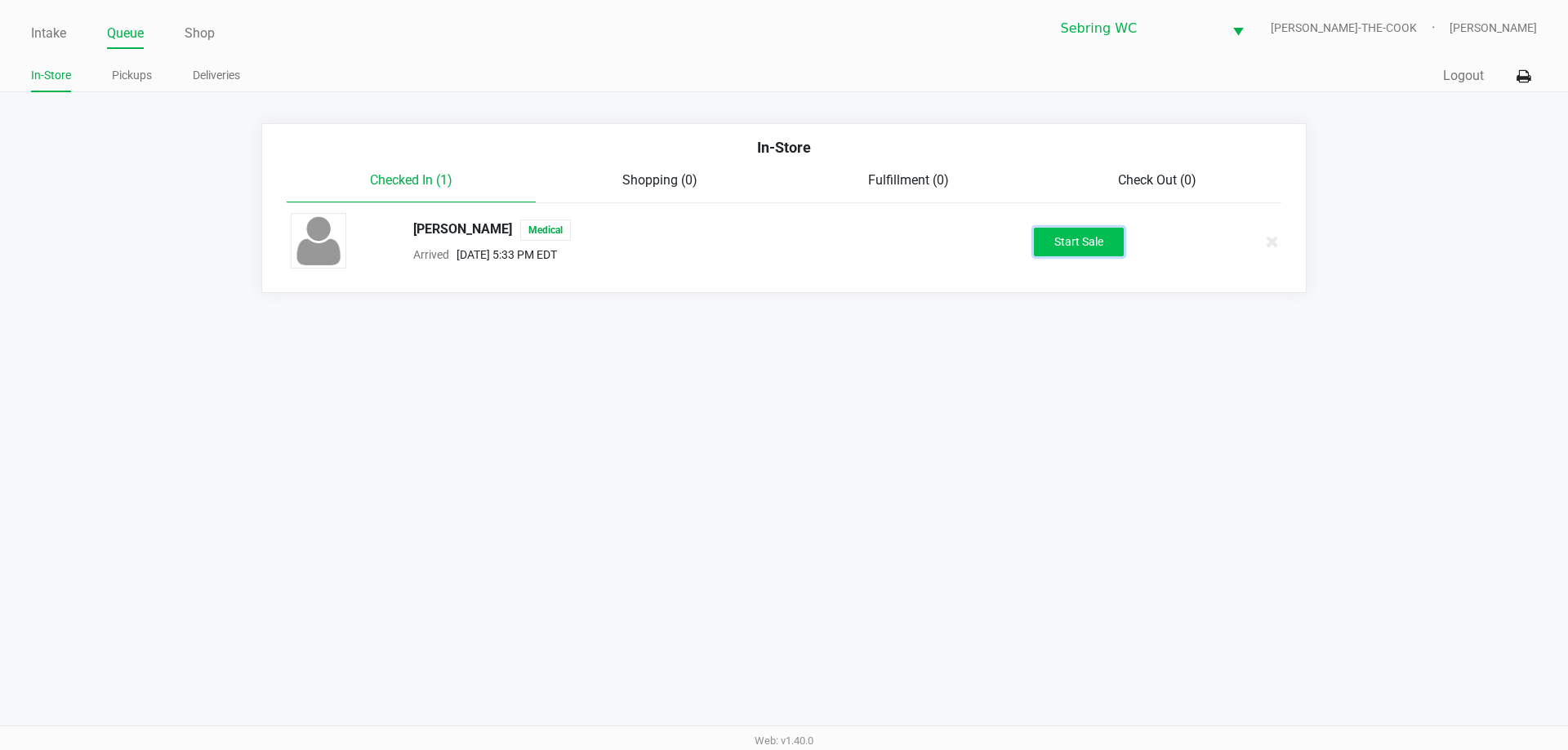
click at [1050, 238] on button "Start Sale" at bounding box center [1079, 241] width 90 height 28
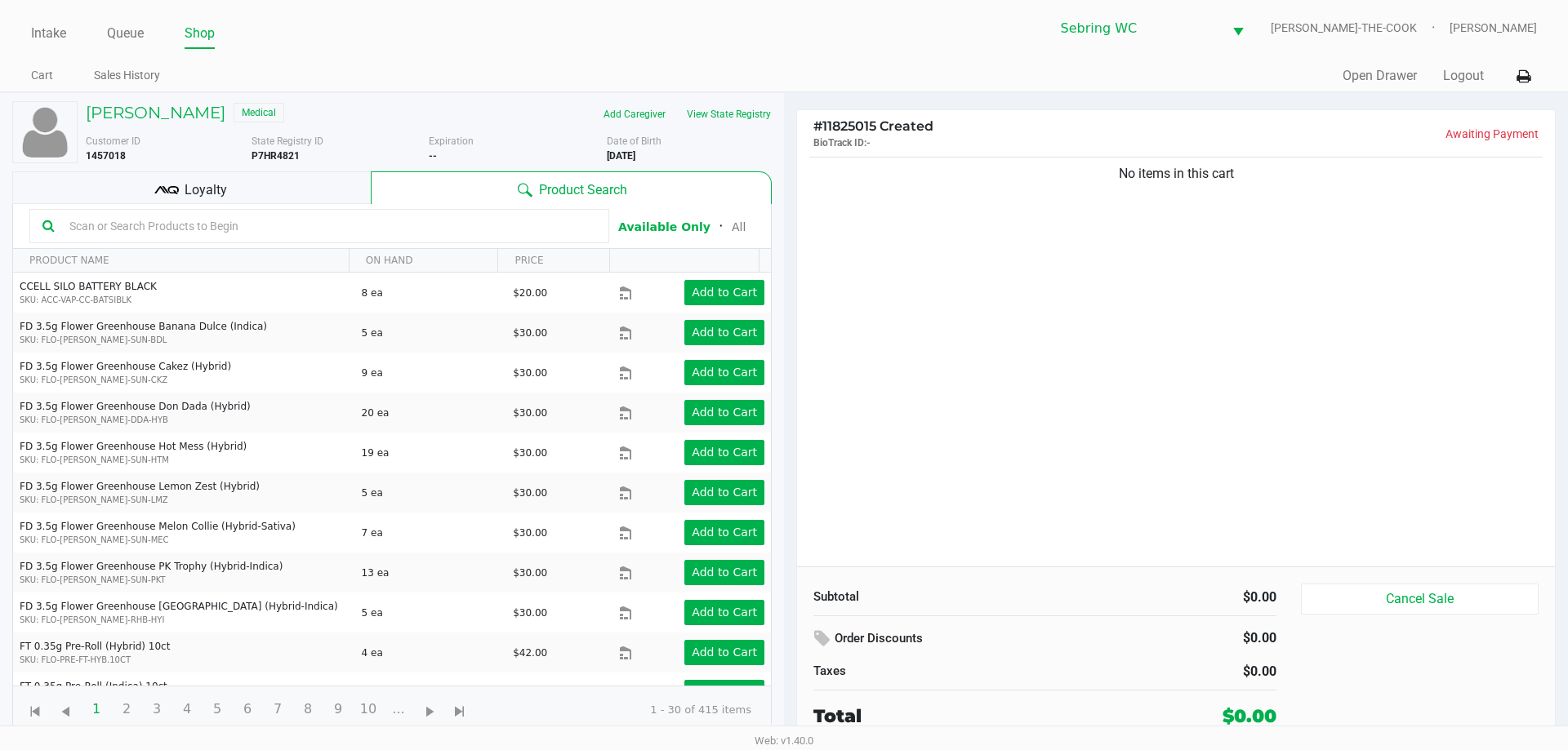
click at [234, 197] on div "Loyalty" at bounding box center [191, 188] width 359 height 33
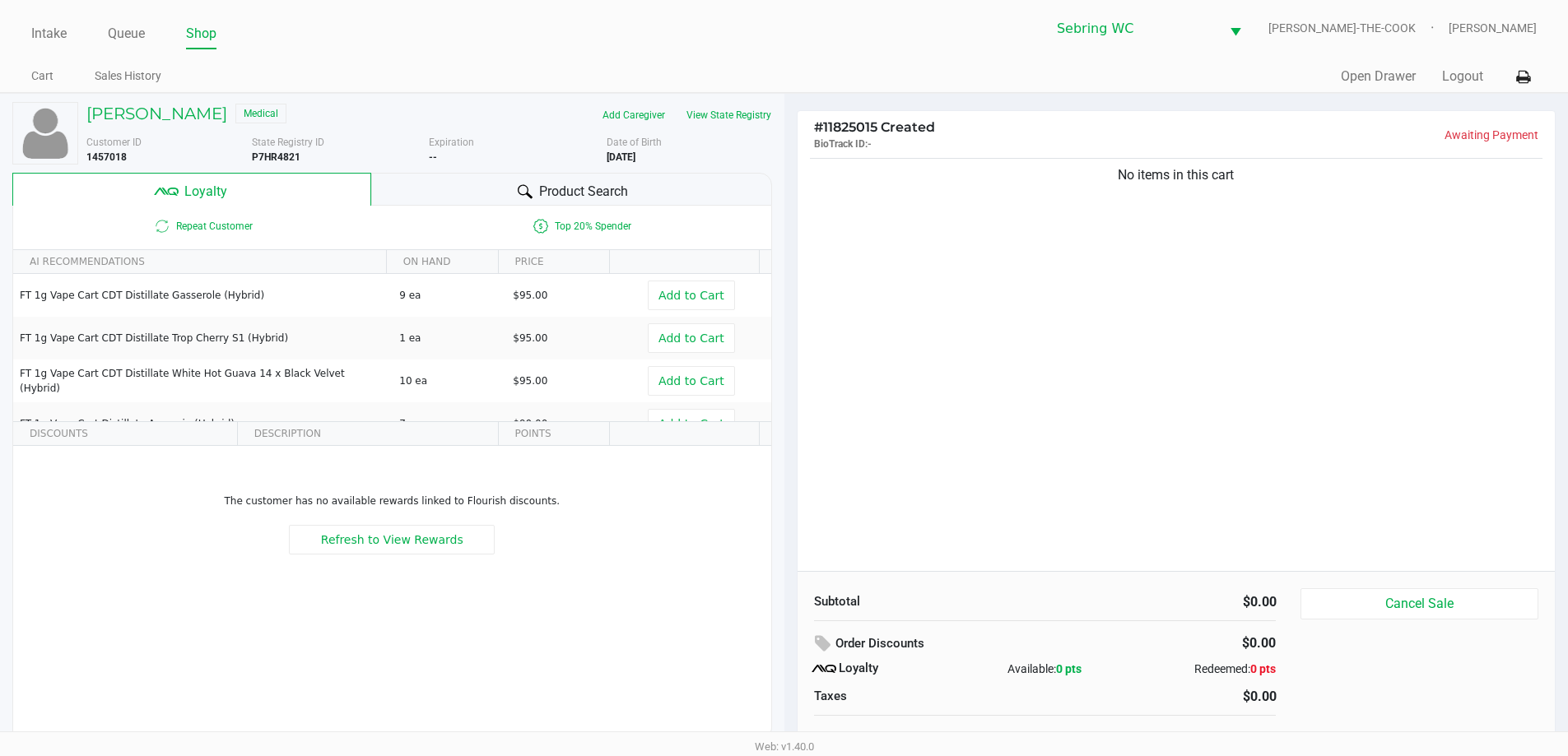
click at [472, 179] on div "Product Search" at bounding box center [571, 189] width 401 height 33
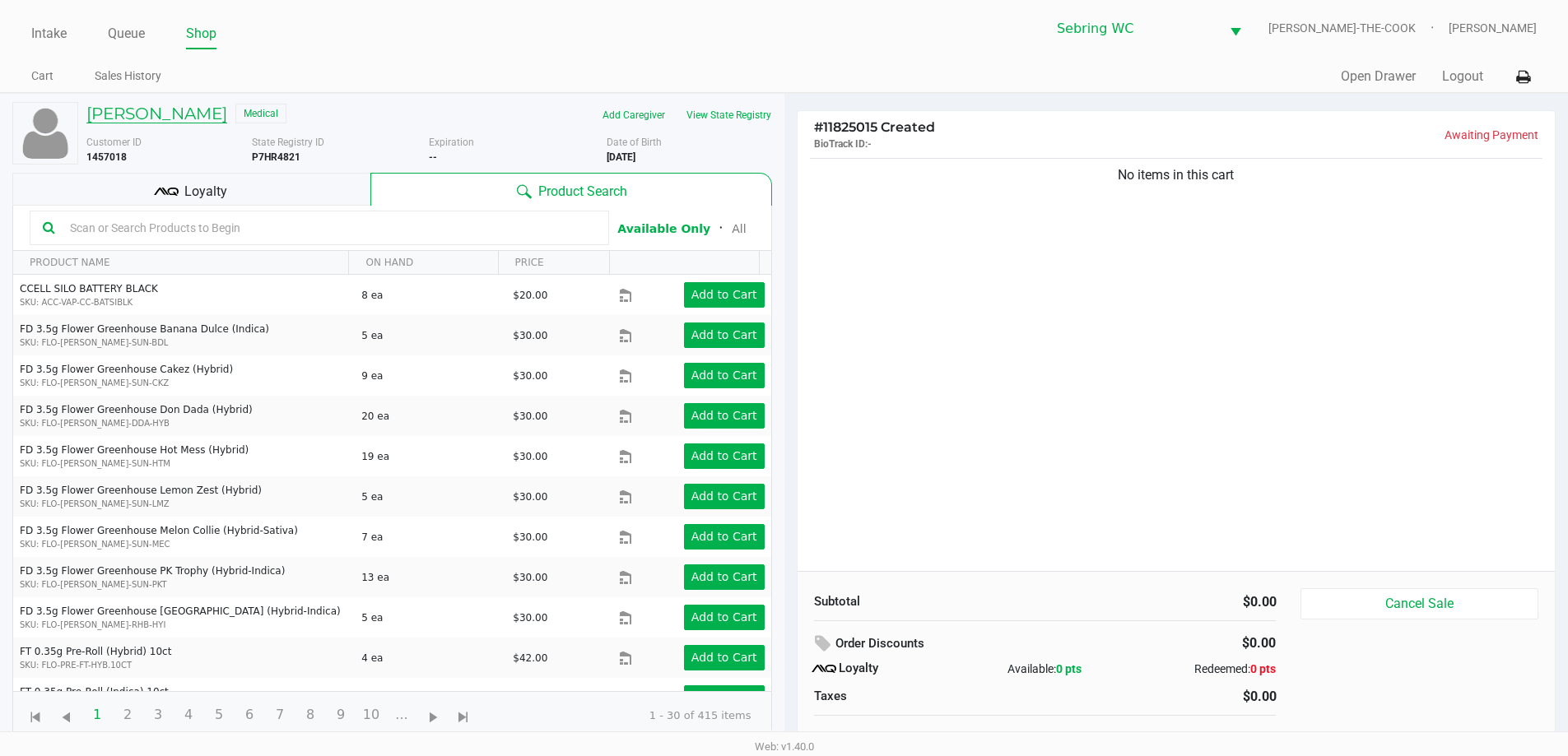
click at [186, 106] on h5 "JEFFREY EVILSIZOR" at bounding box center [156, 114] width 140 height 20
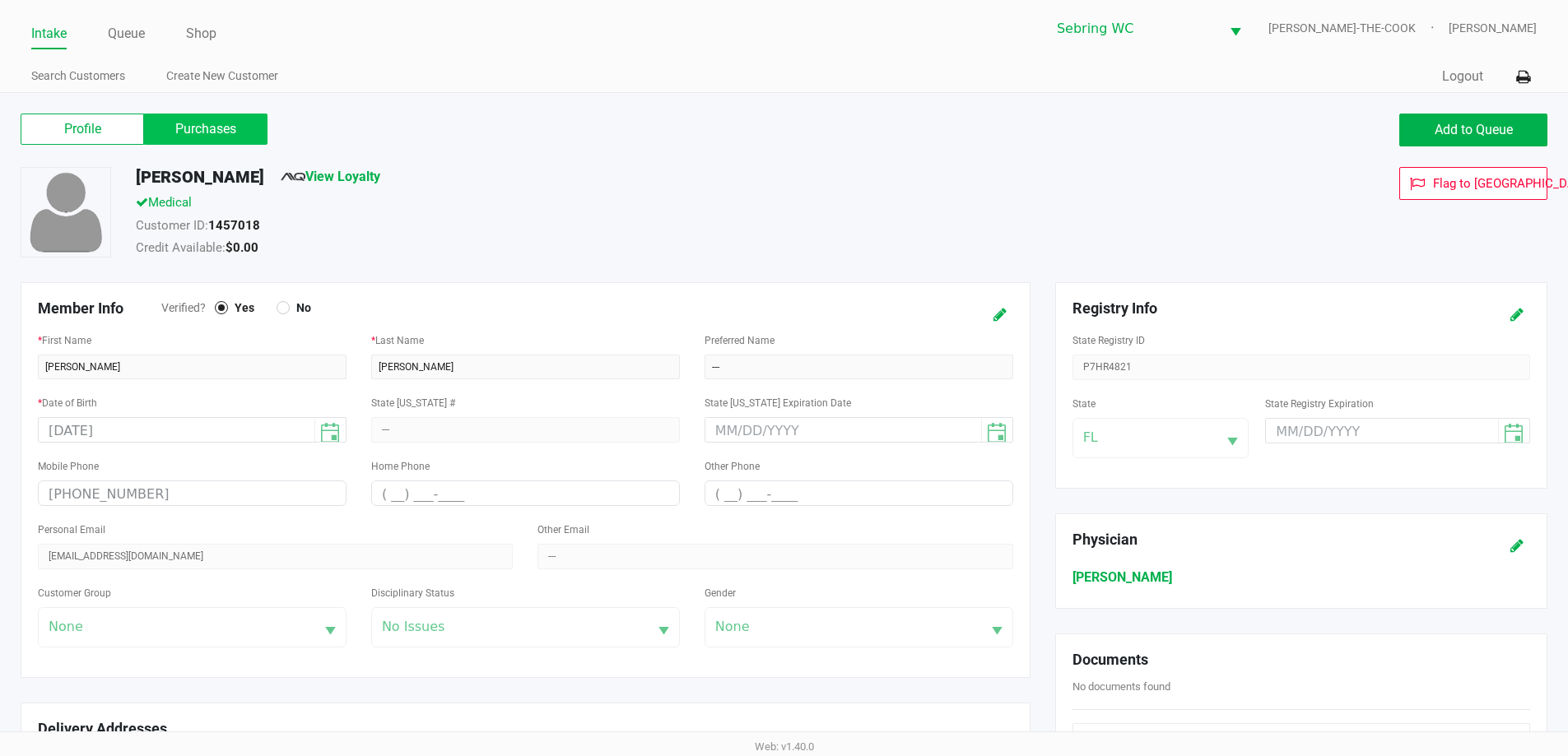
click at [178, 125] on label "Purchases" at bounding box center [205, 129] width 123 height 31
click at [0, 0] on 1 "Purchases" at bounding box center [0, 0] width 0 height 0
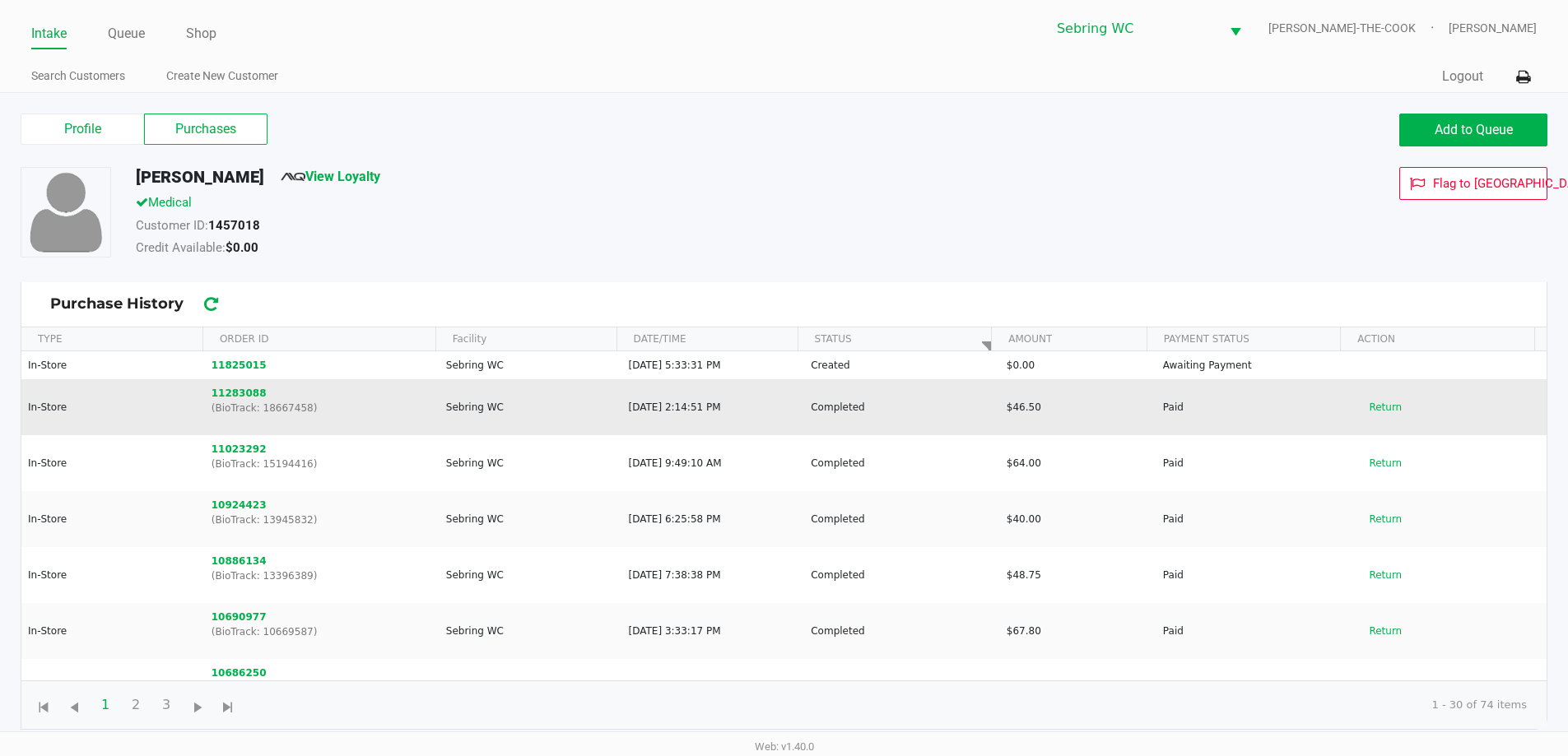
click at [666, 409] on td "May 10, 2025, 2:14:51 PM" at bounding box center [712, 407] width 183 height 56
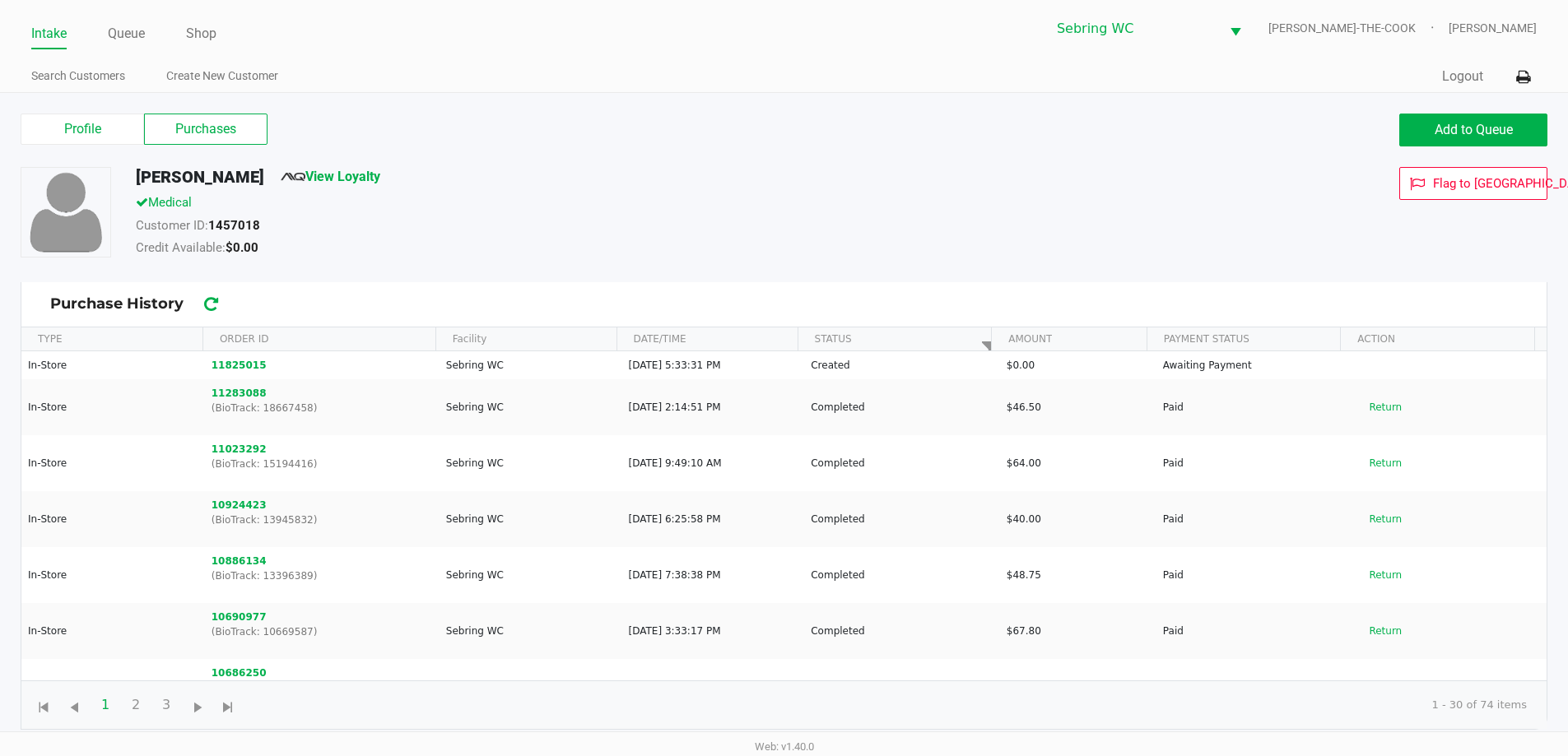
click at [553, 203] on div "Medical" at bounding box center [601, 205] width 957 height 23
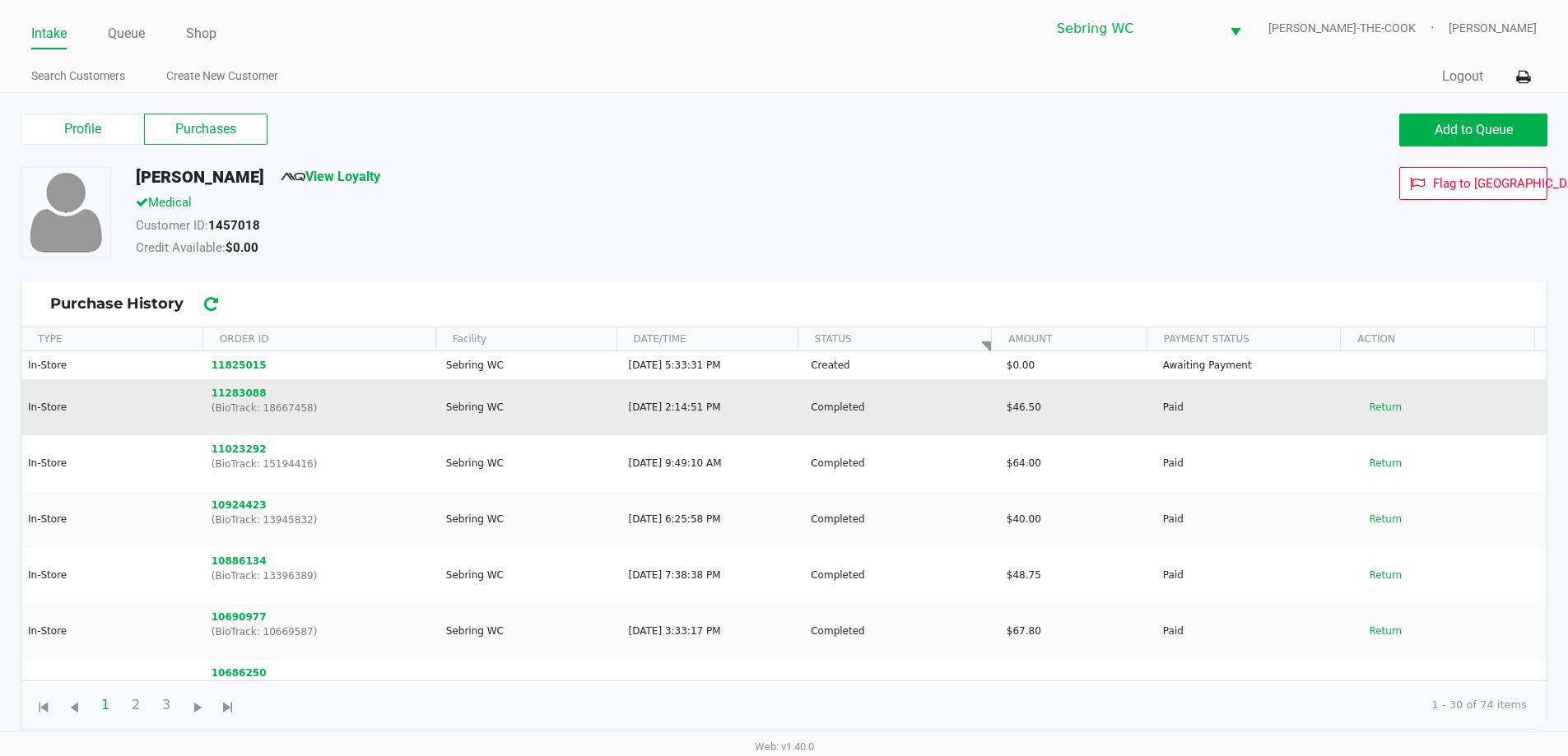
click at [673, 411] on td "May 10, 2025, 2:14:51 PM" at bounding box center [712, 407] width 183 height 56
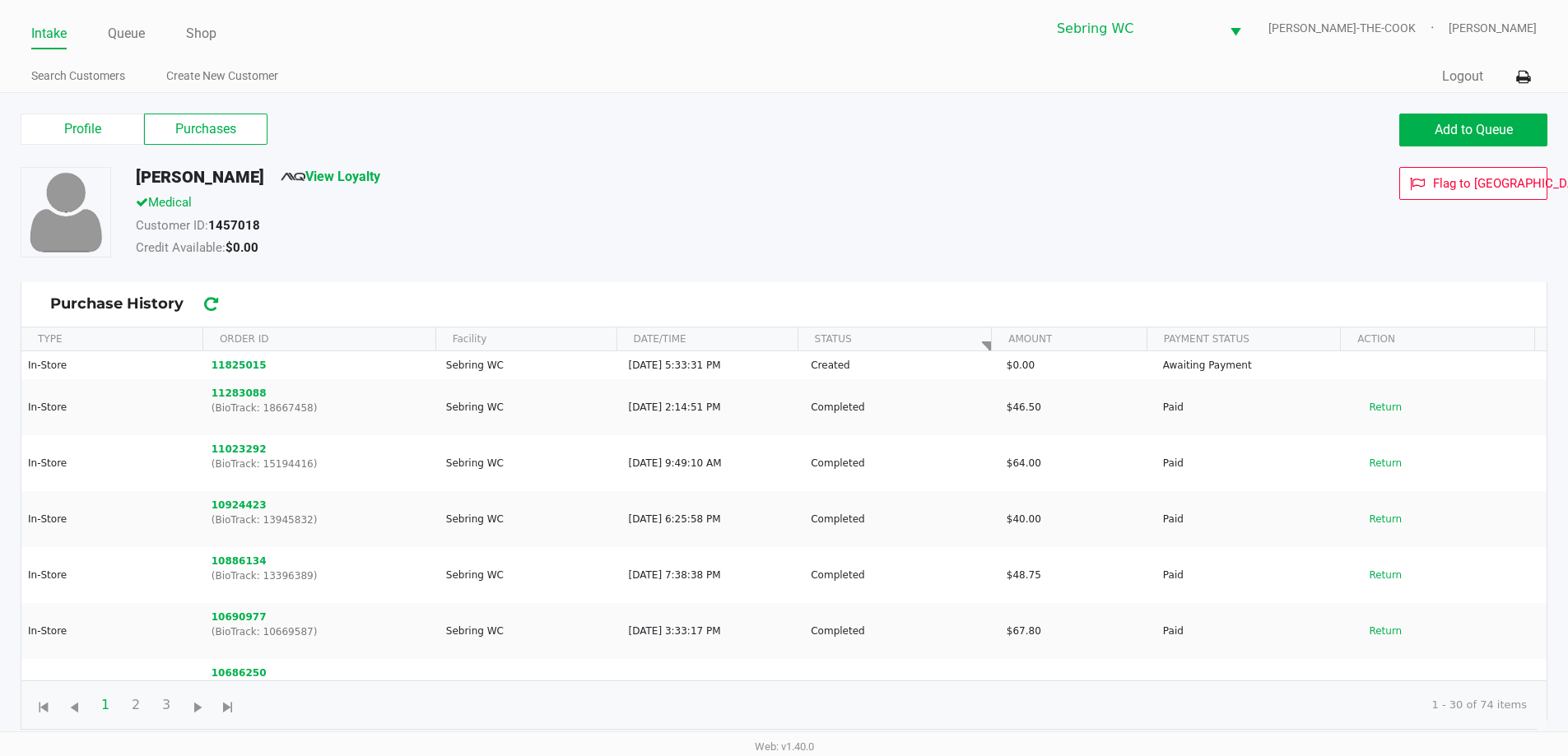
click at [585, 122] on div "Profile Purchases" at bounding box center [396, 129] width 752 height 31
click at [565, 212] on div "Medical" at bounding box center [601, 205] width 957 height 23
click at [62, 78] on link "Search Customers" at bounding box center [78, 76] width 94 height 20
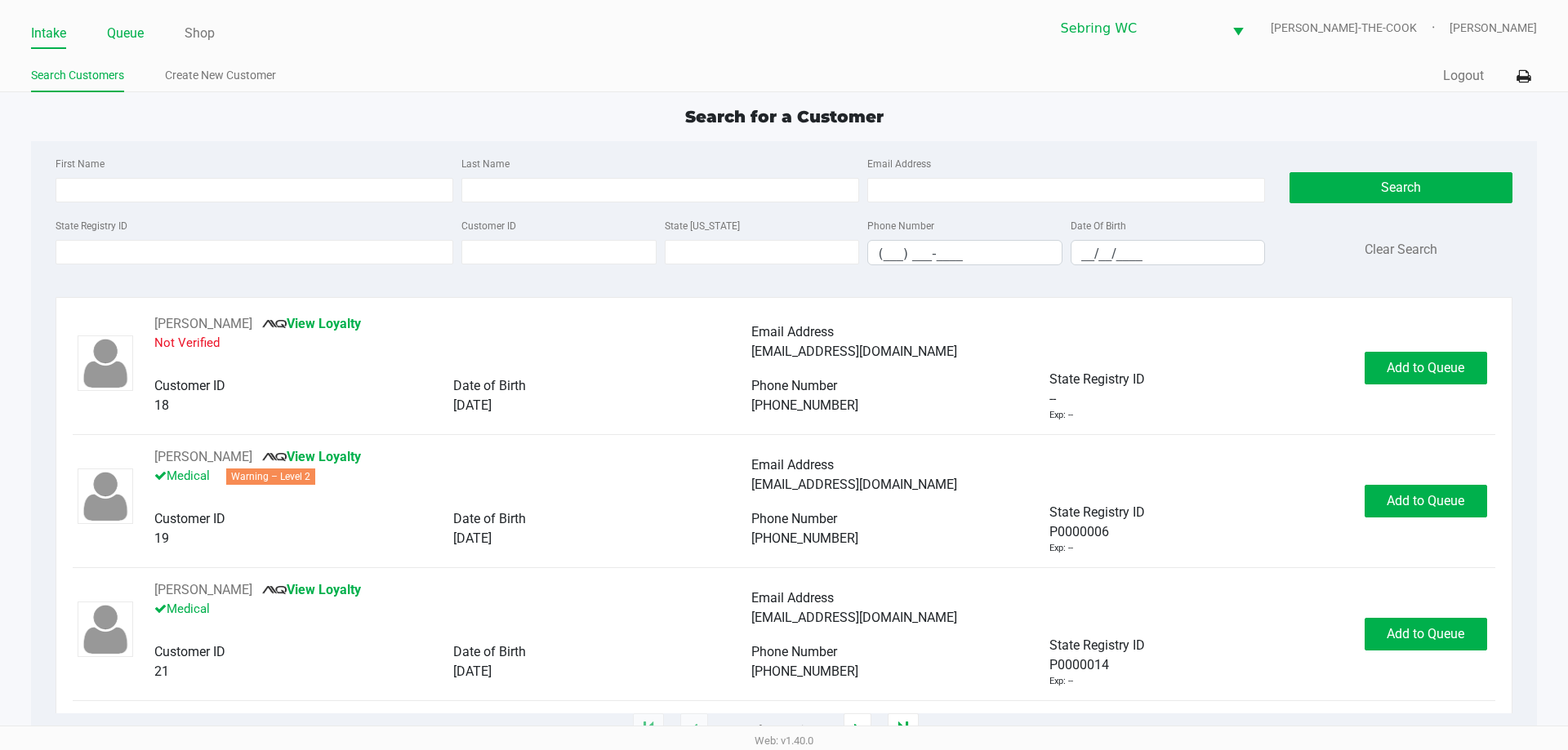
click at [132, 23] on link "Queue" at bounding box center [125, 33] width 37 height 23
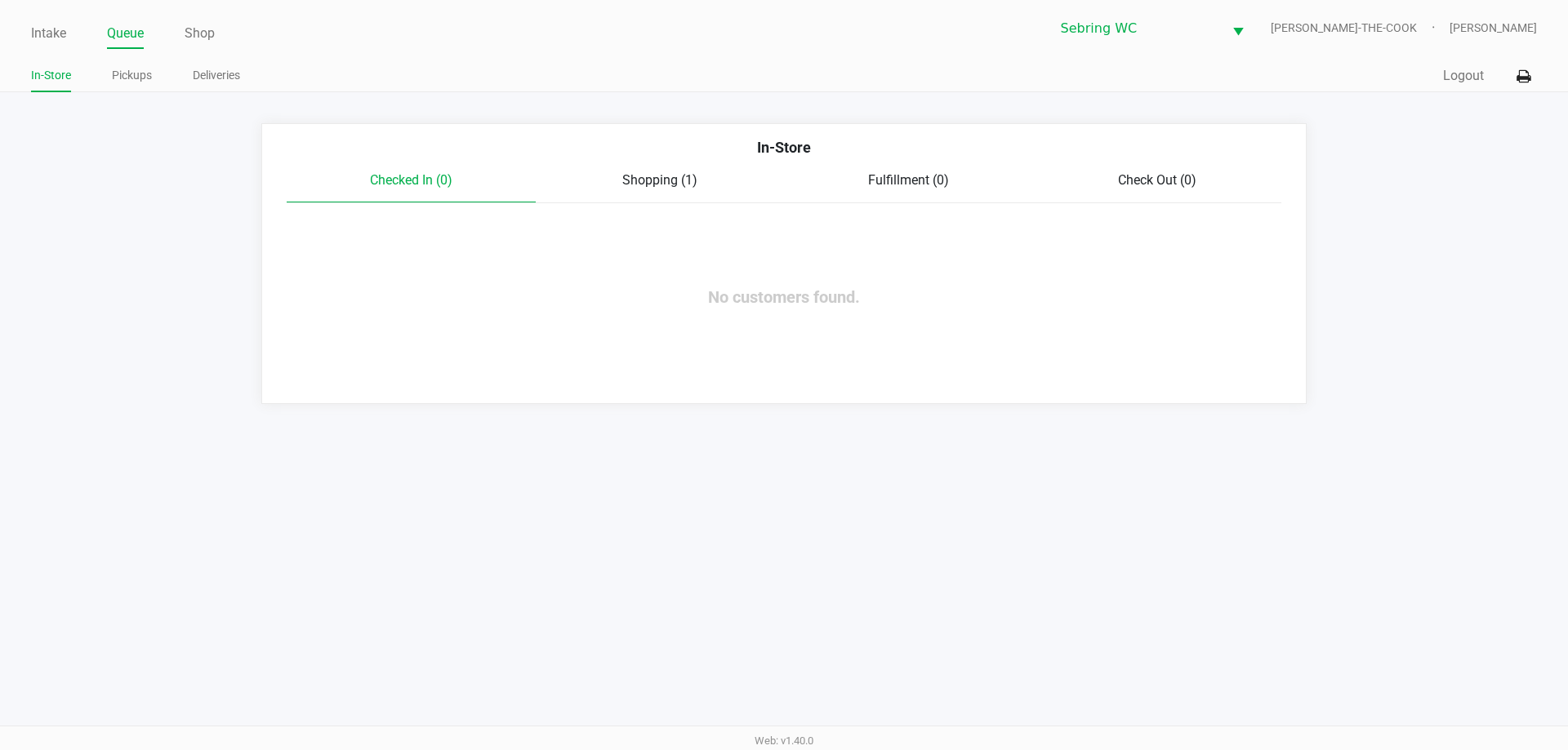
click at [685, 175] on span "Shopping (1)" at bounding box center [660, 180] width 75 height 16
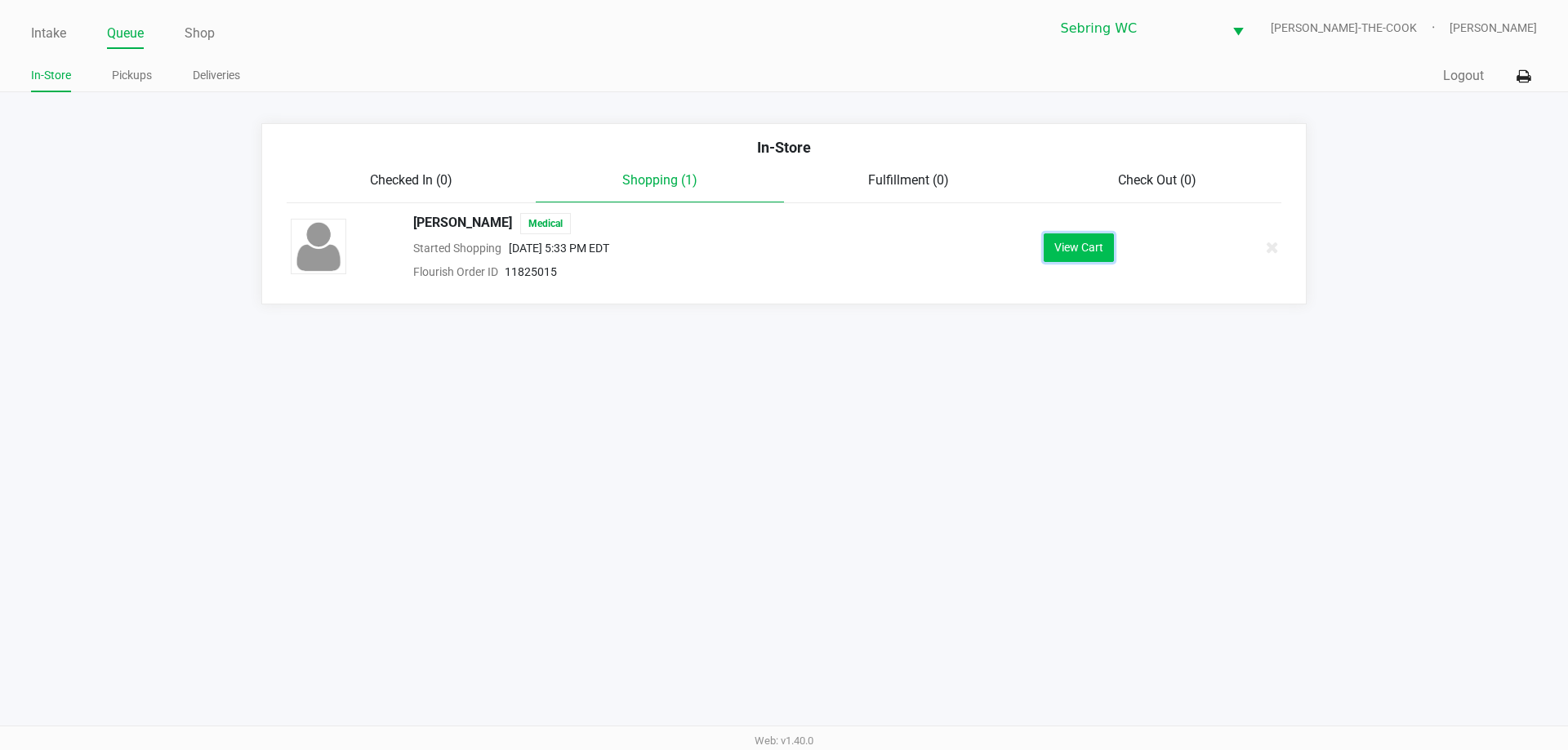
click at [1091, 258] on button "View Cart" at bounding box center [1079, 248] width 71 height 28
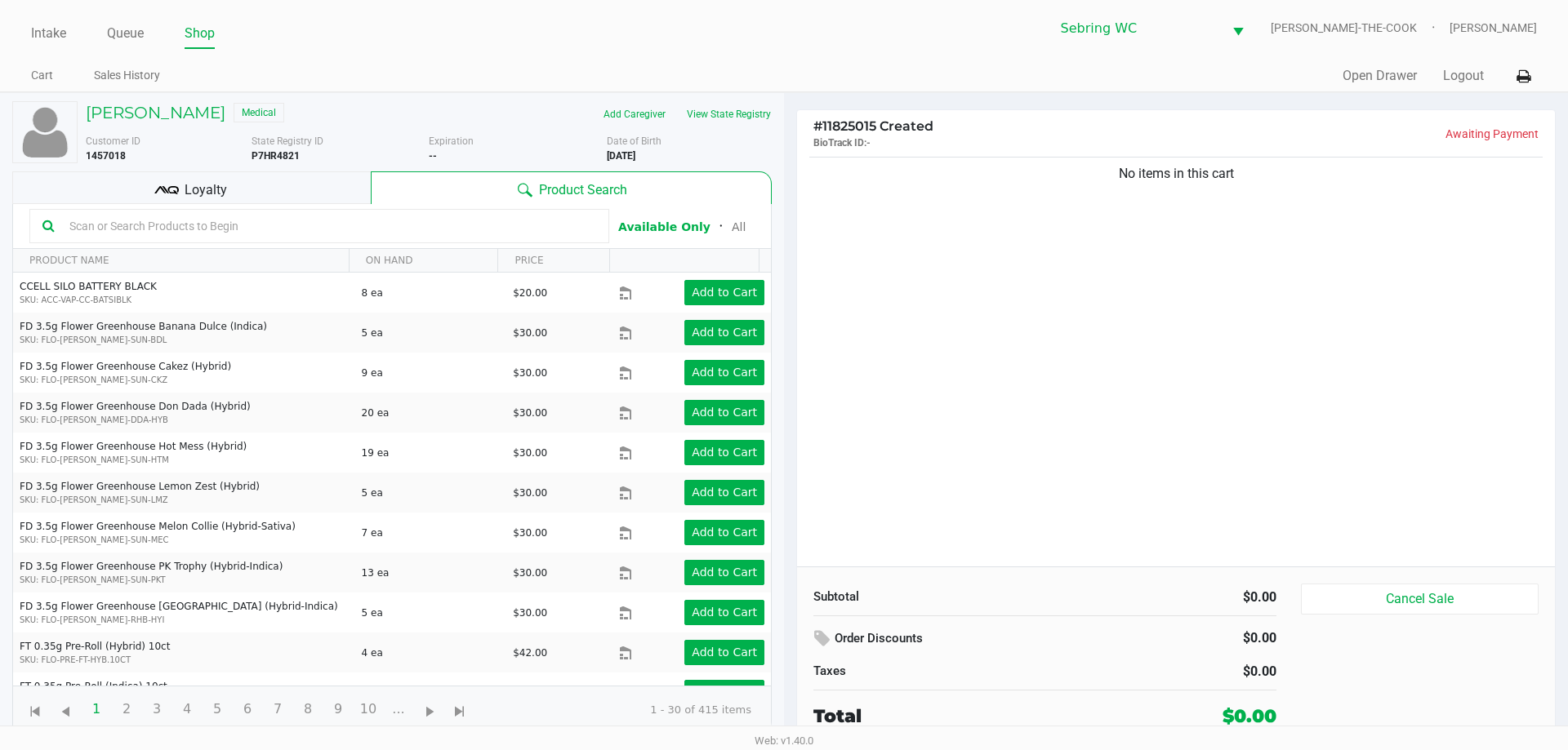
click at [1024, 447] on div "No items in this cart" at bounding box center [1176, 360] width 758 height 413
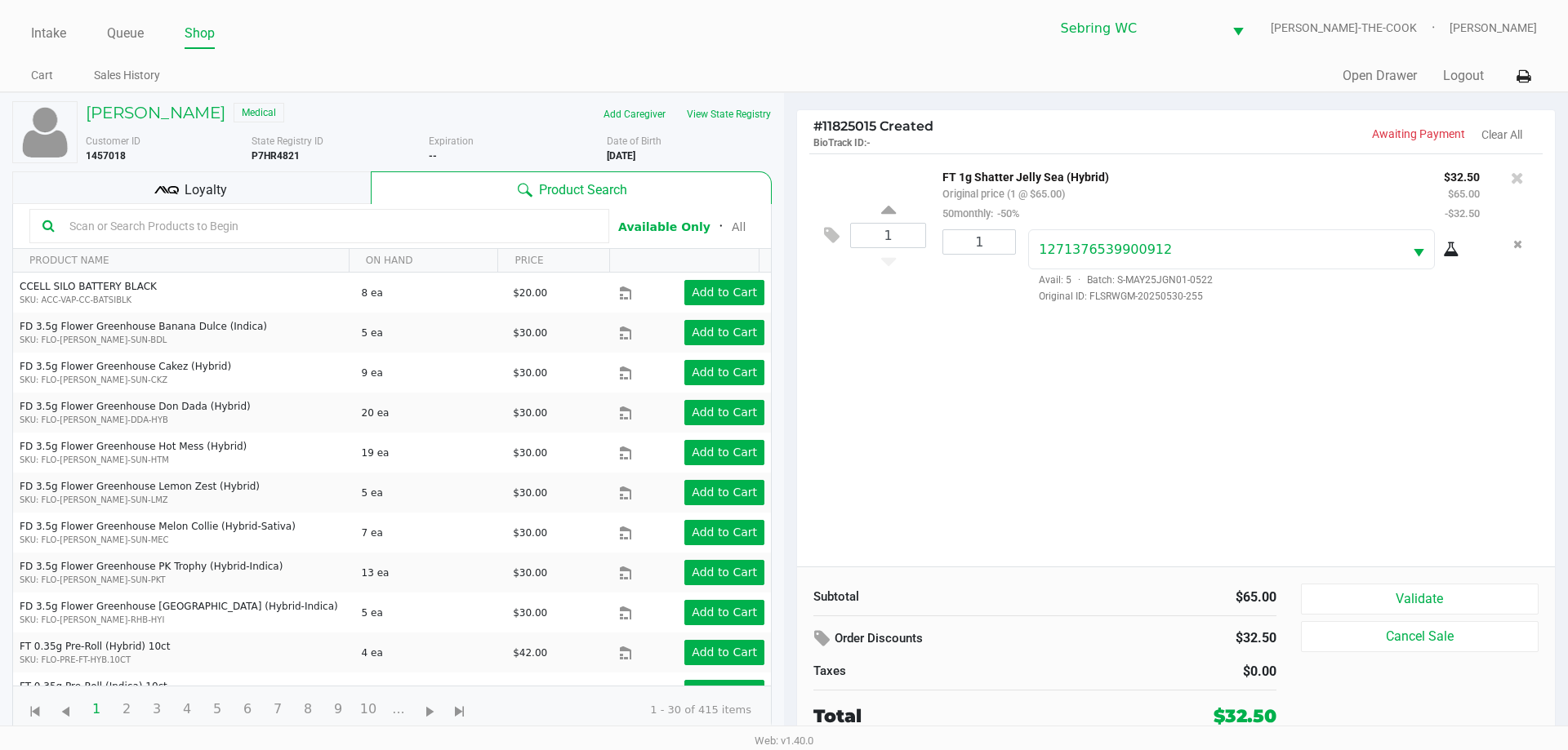
click at [1389, 583] on div "Subtotal $65.00 Order Discounts $32.50 Taxes $0.00 Total $32.50 Validate Cancel…" at bounding box center [1176, 657] width 758 height 180
click at [1363, 597] on button "Validate" at bounding box center [1421, 598] width 238 height 31
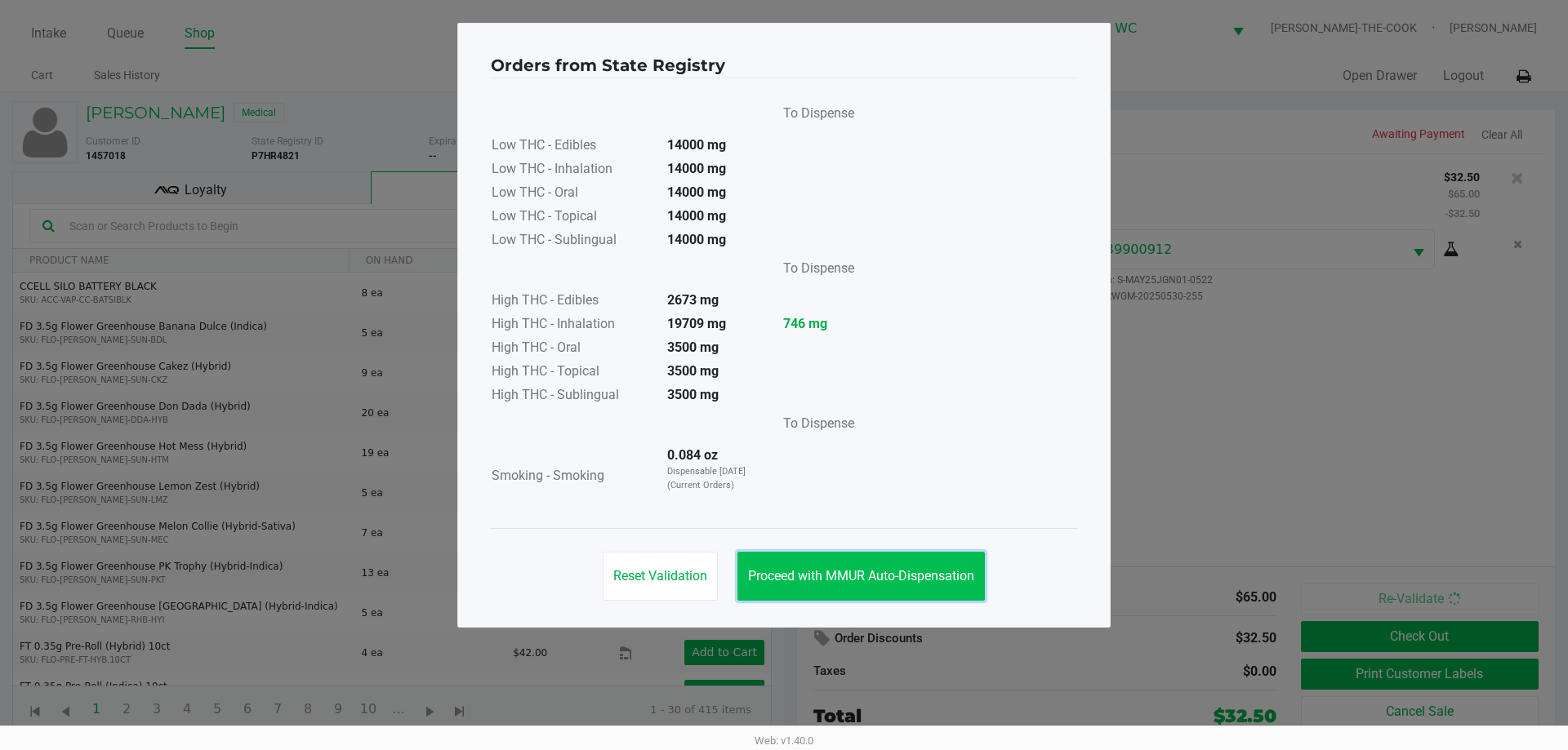
click at [948, 580] on span "Proceed with MMUR Auto-Dispensation" at bounding box center [861, 576] width 227 height 16
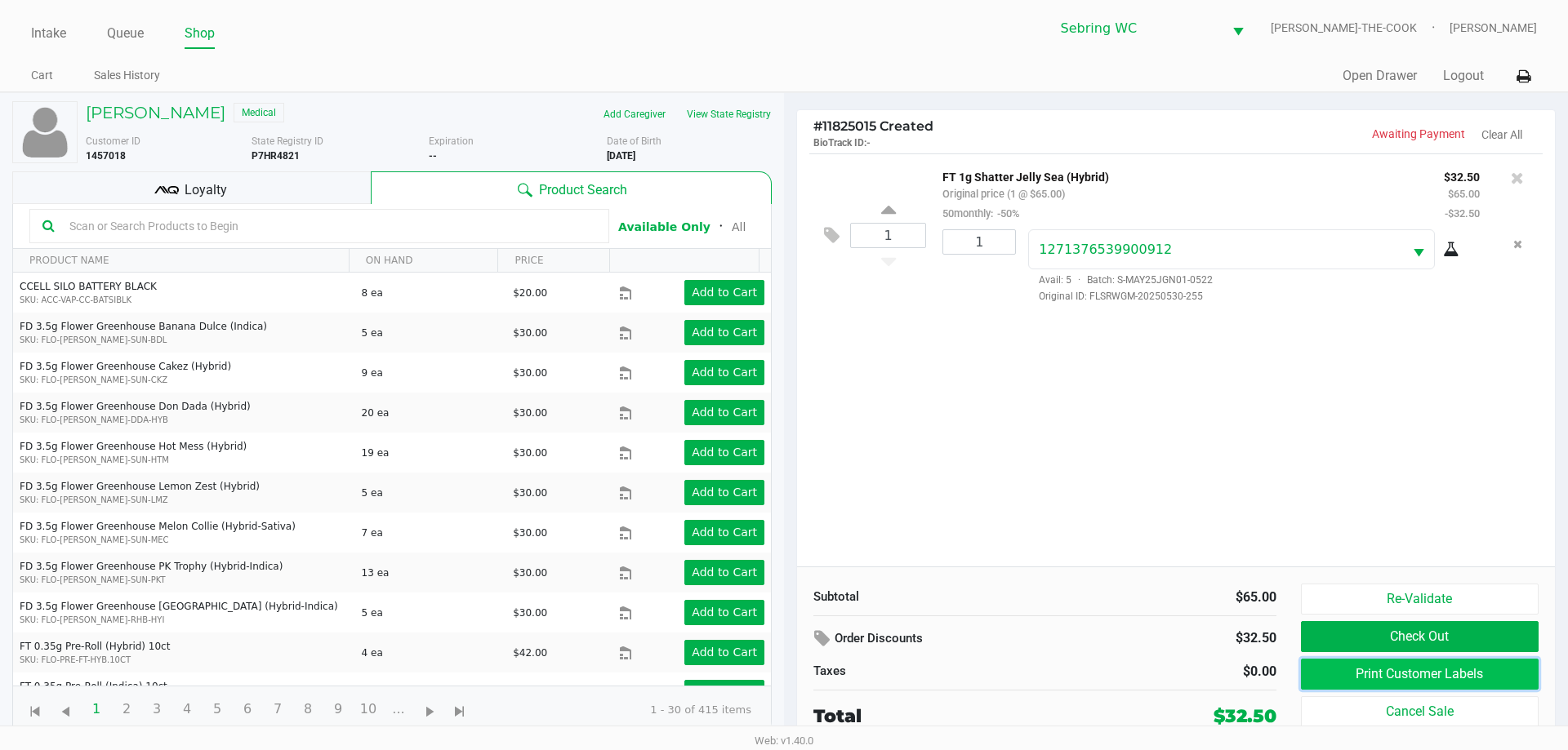
click at [1363, 681] on button "Print Customer Labels" at bounding box center [1421, 673] width 238 height 31
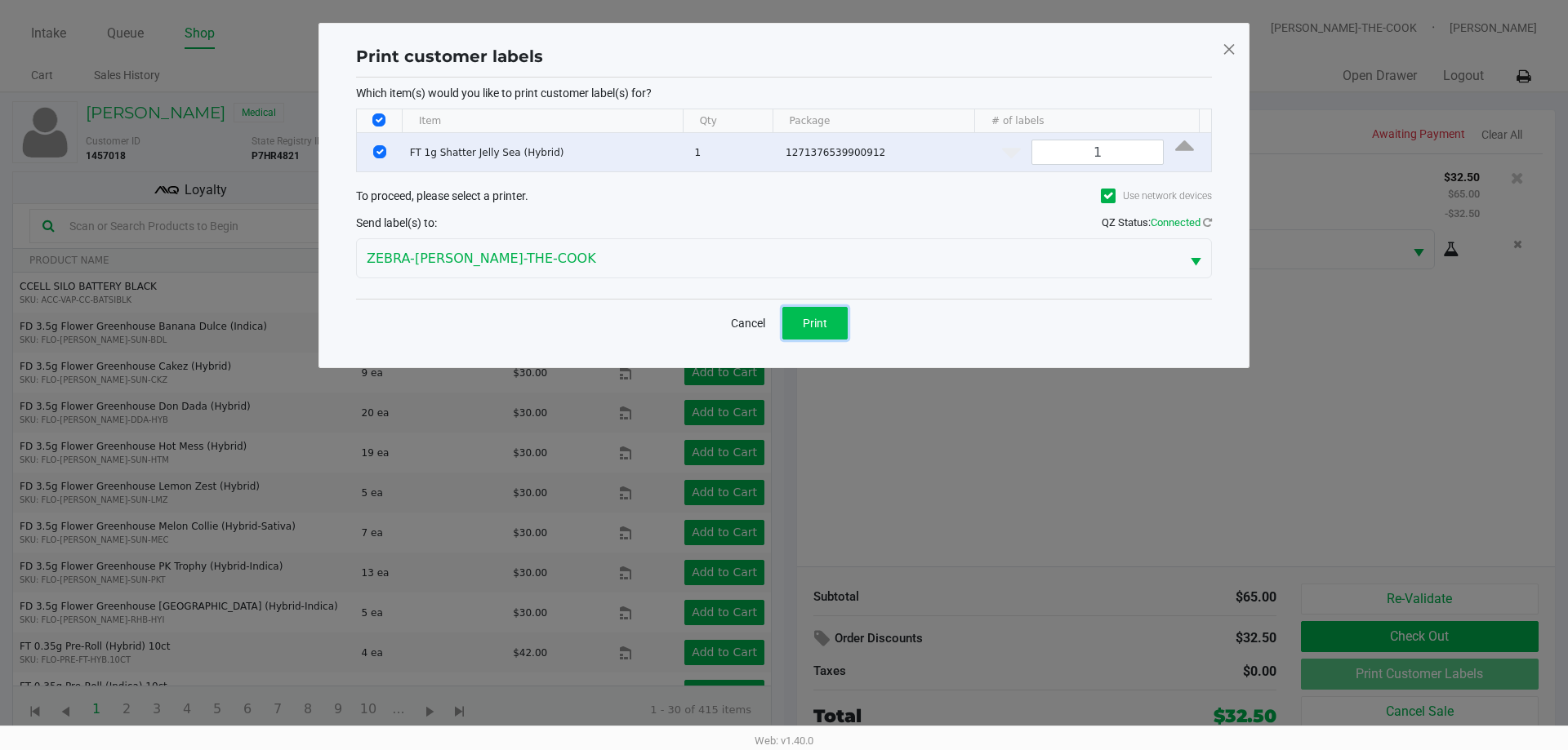
click at [825, 321] on span "Print" at bounding box center [816, 323] width 25 height 13
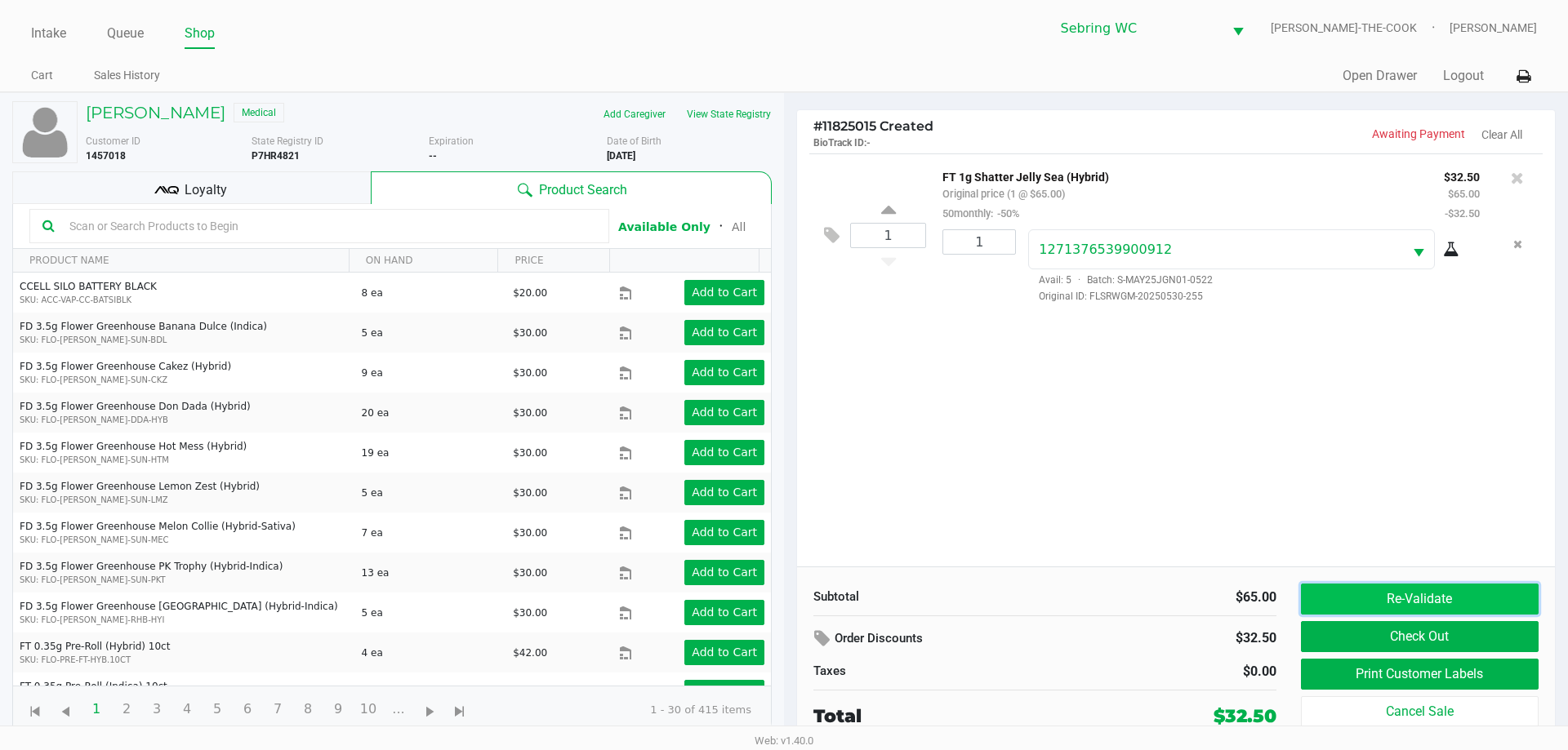
click at [1381, 602] on button "Re-Validate" at bounding box center [1421, 598] width 238 height 31
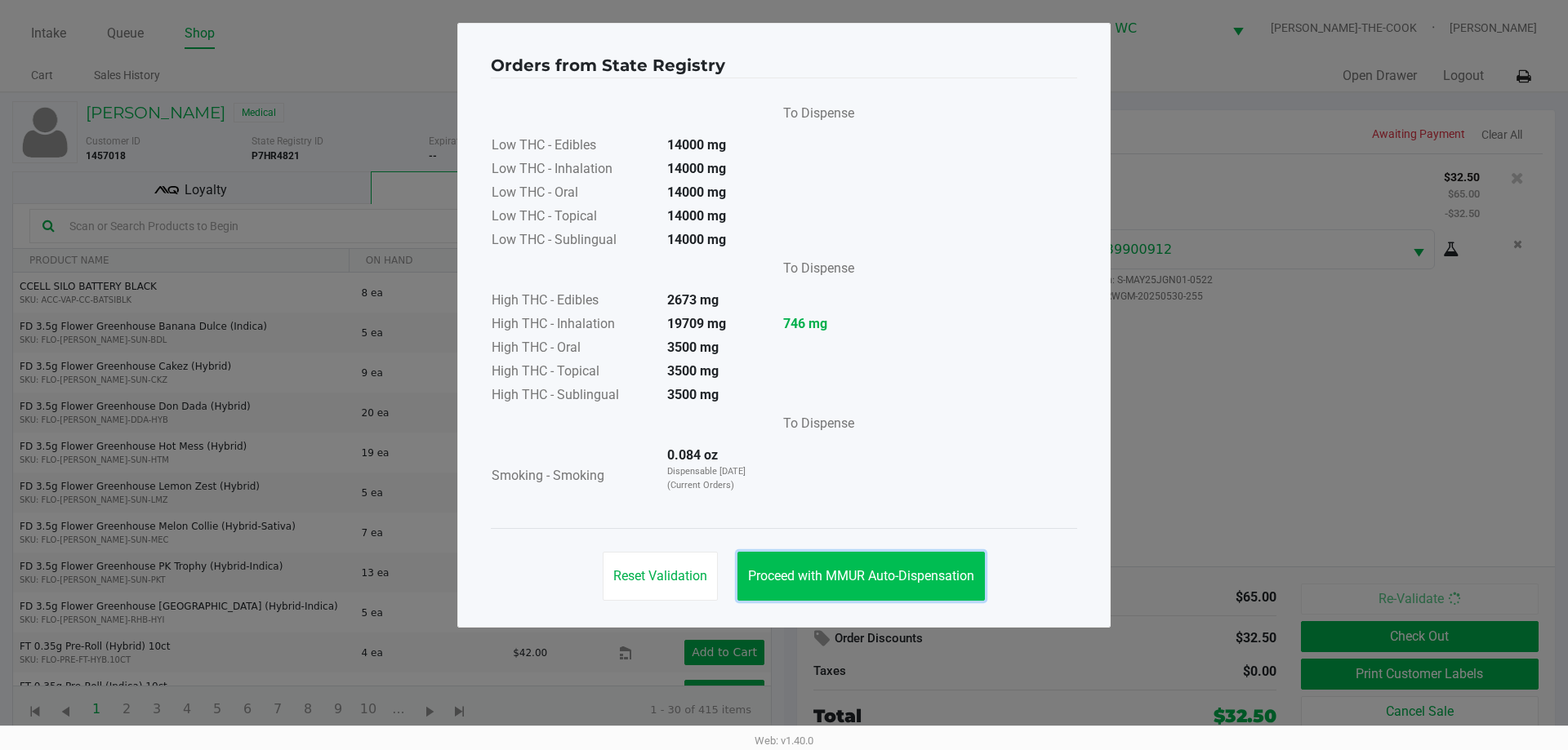
drag, startPoint x: 972, startPoint y: 583, endPoint x: 960, endPoint y: 576, distance: 13.9
click at [967, 580] on span "Proceed with MMUR Auto-Dispensation" at bounding box center [861, 576] width 227 height 16
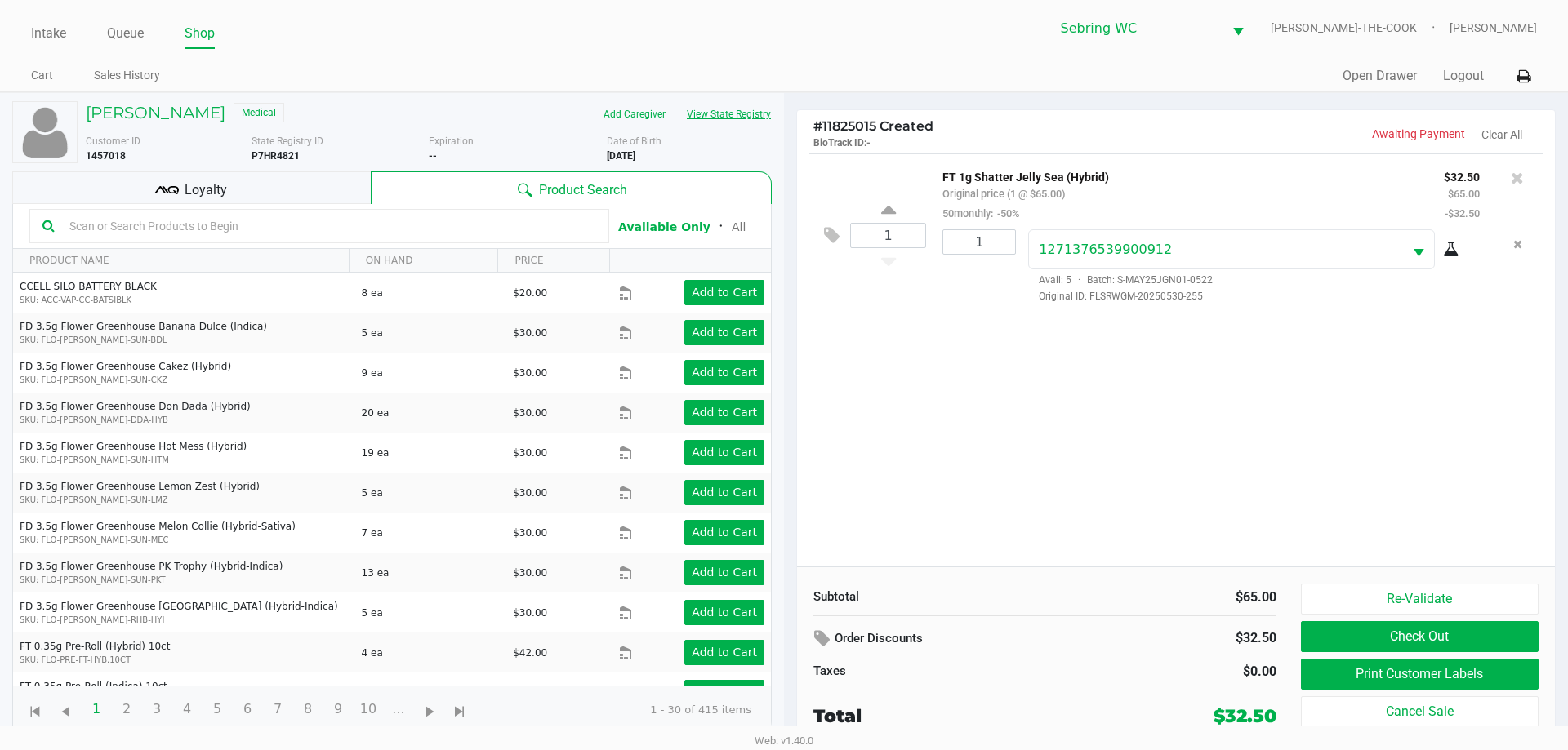
click at [735, 109] on button "View State Registry" at bounding box center [724, 115] width 95 height 26
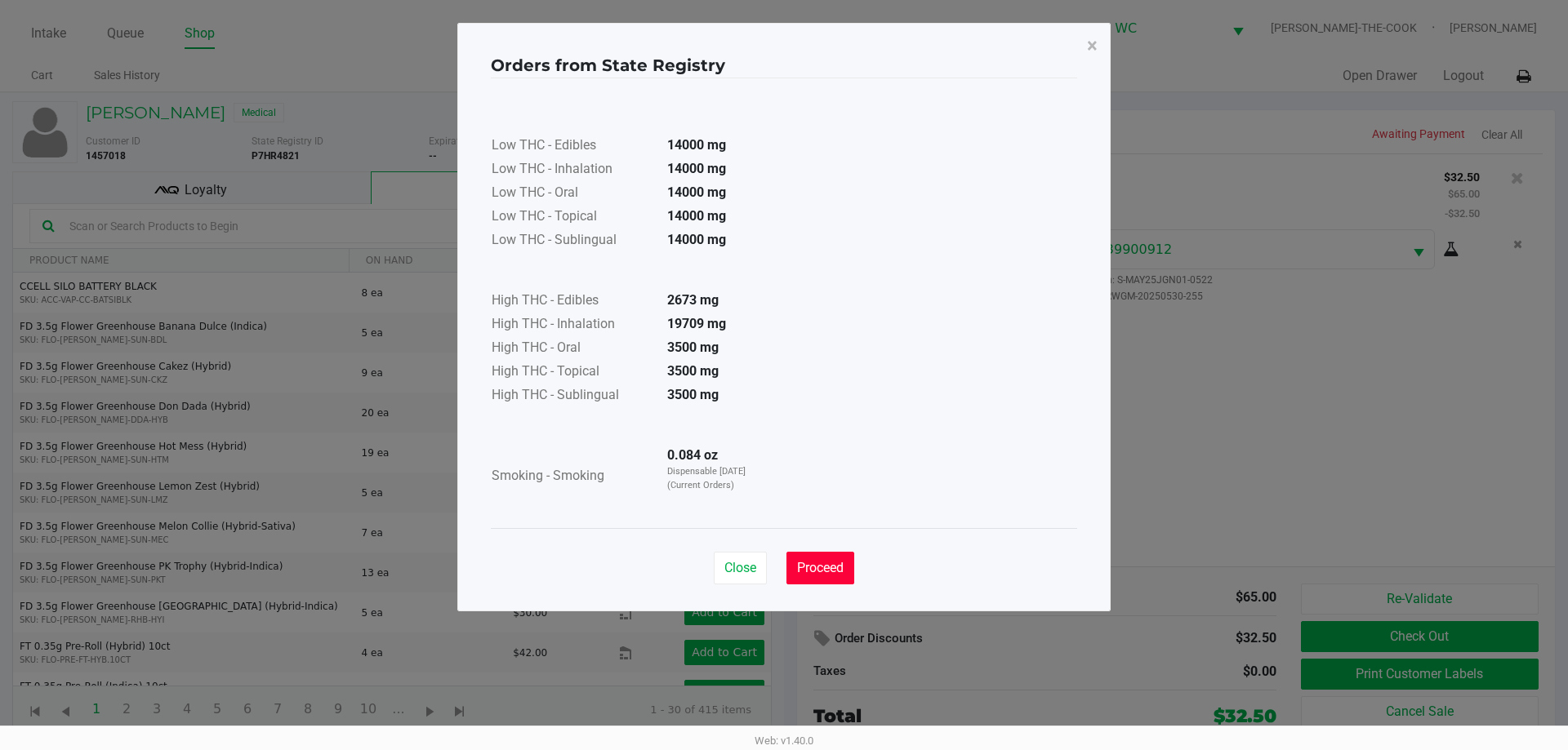
click at [819, 554] on button "Proceed" at bounding box center [820, 568] width 68 height 33
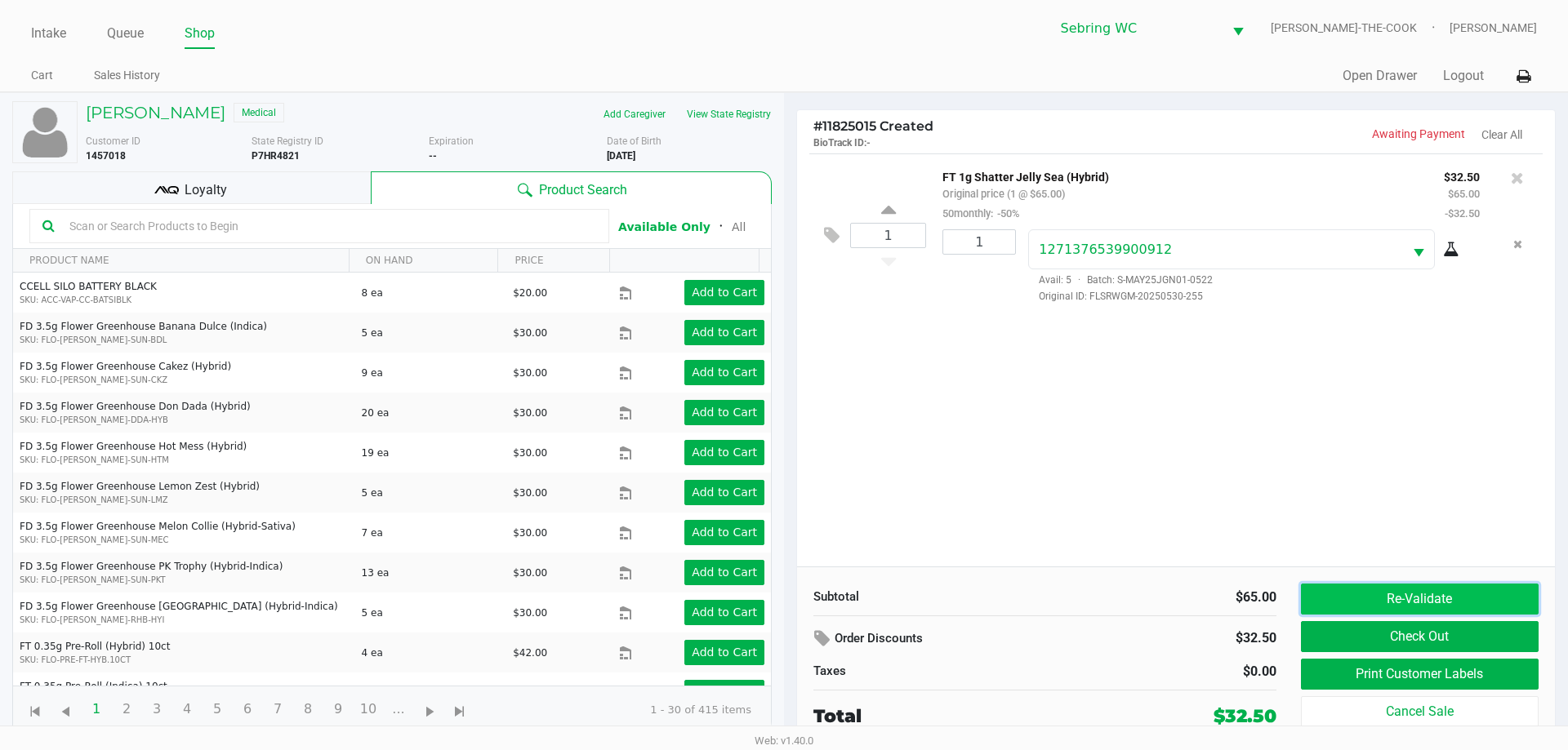
click at [1326, 592] on button "Re-Validate" at bounding box center [1421, 598] width 238 height 31
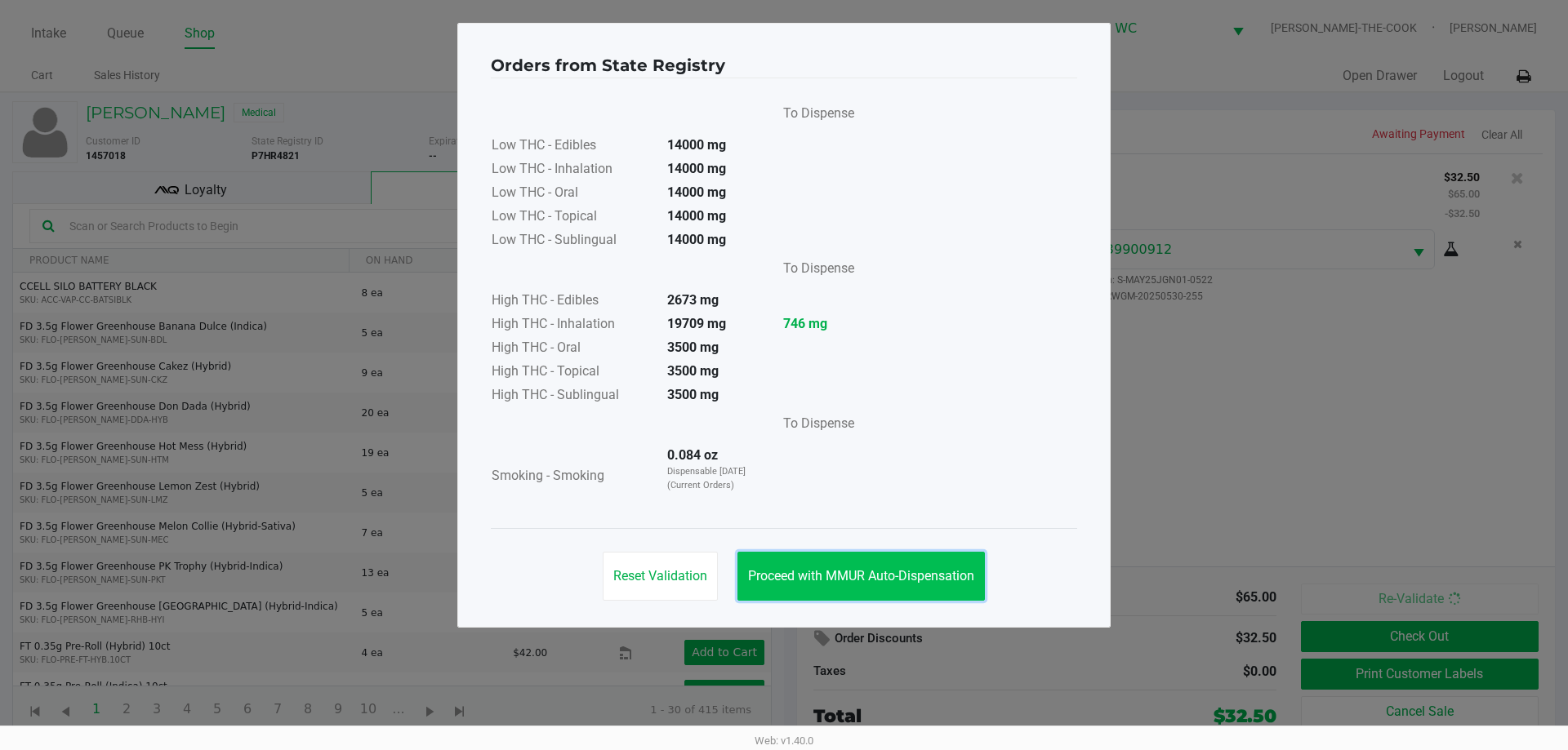
click at [842, 563] on button "Proceed with MMUR Auto-Dispensation" at bounding box center [861, 576] width 248 height 49
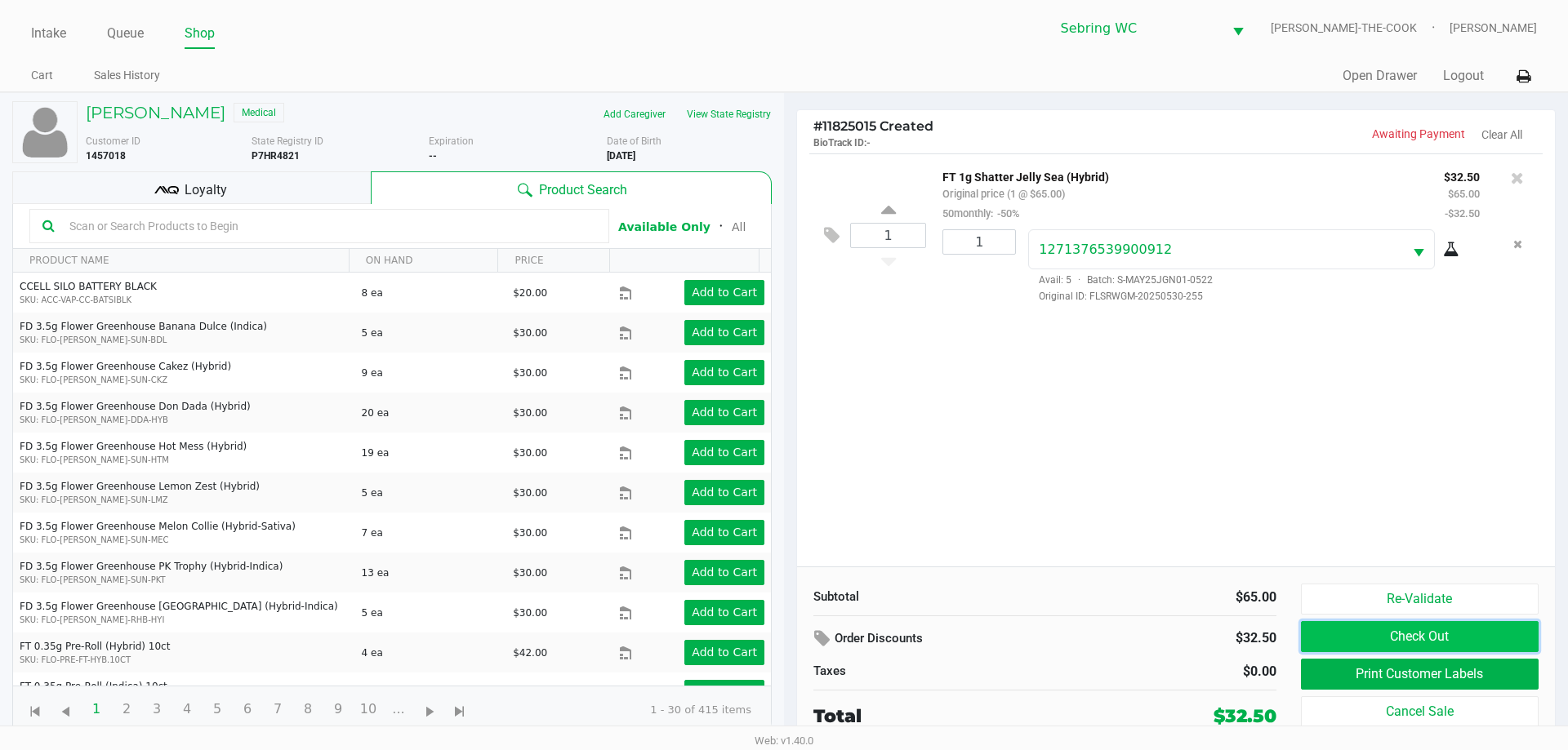
click at [1385, 636] on button "Check Out" at bounding box center [1421, 636] width 238 height 31
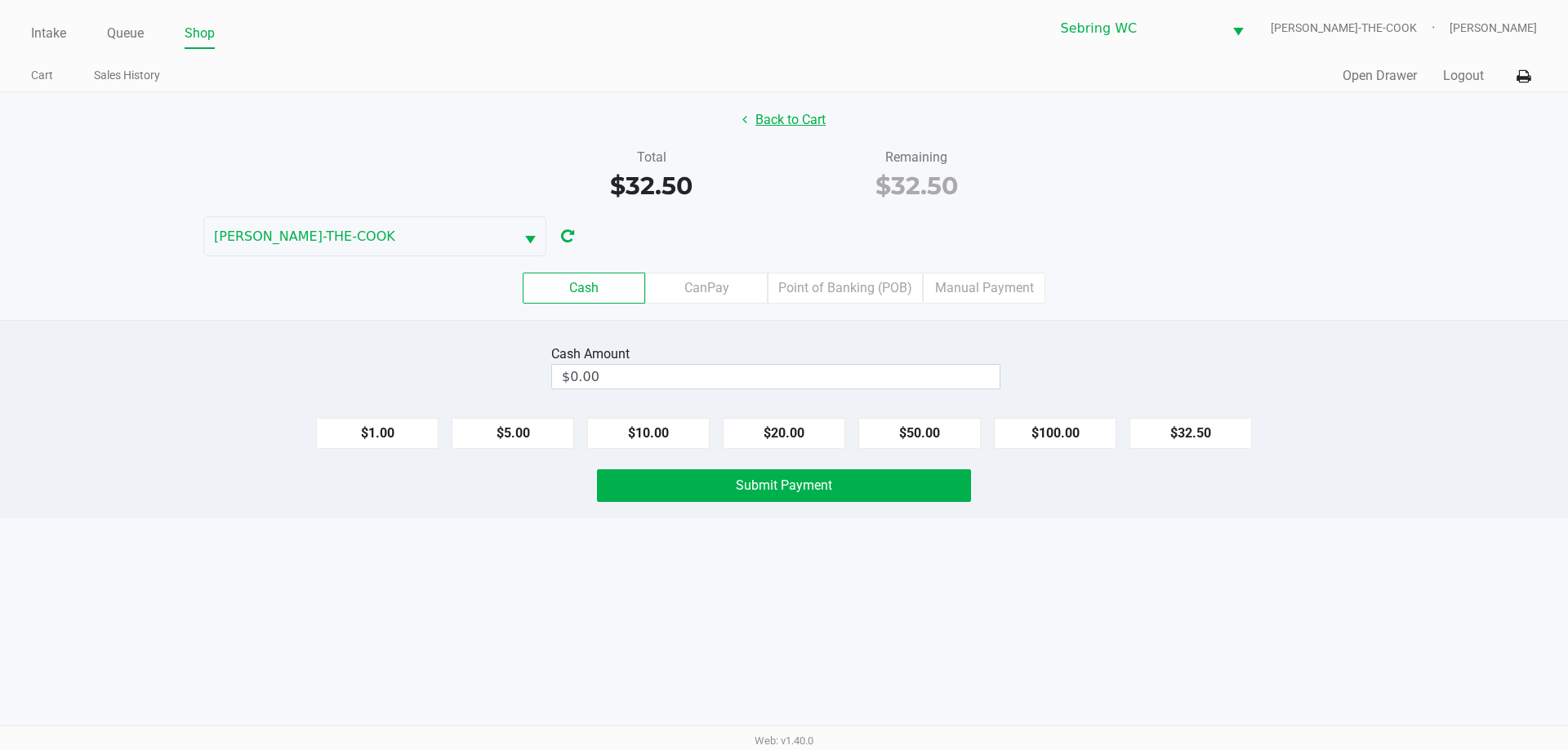
drag, startPoint x: 816, startPoint y: 122, endPoint x: 806, endPoint y: 119, distance: 10.4
click at [806, 119] on button "Back to Cart" at bounding box center [784, 120] width 105 height 31
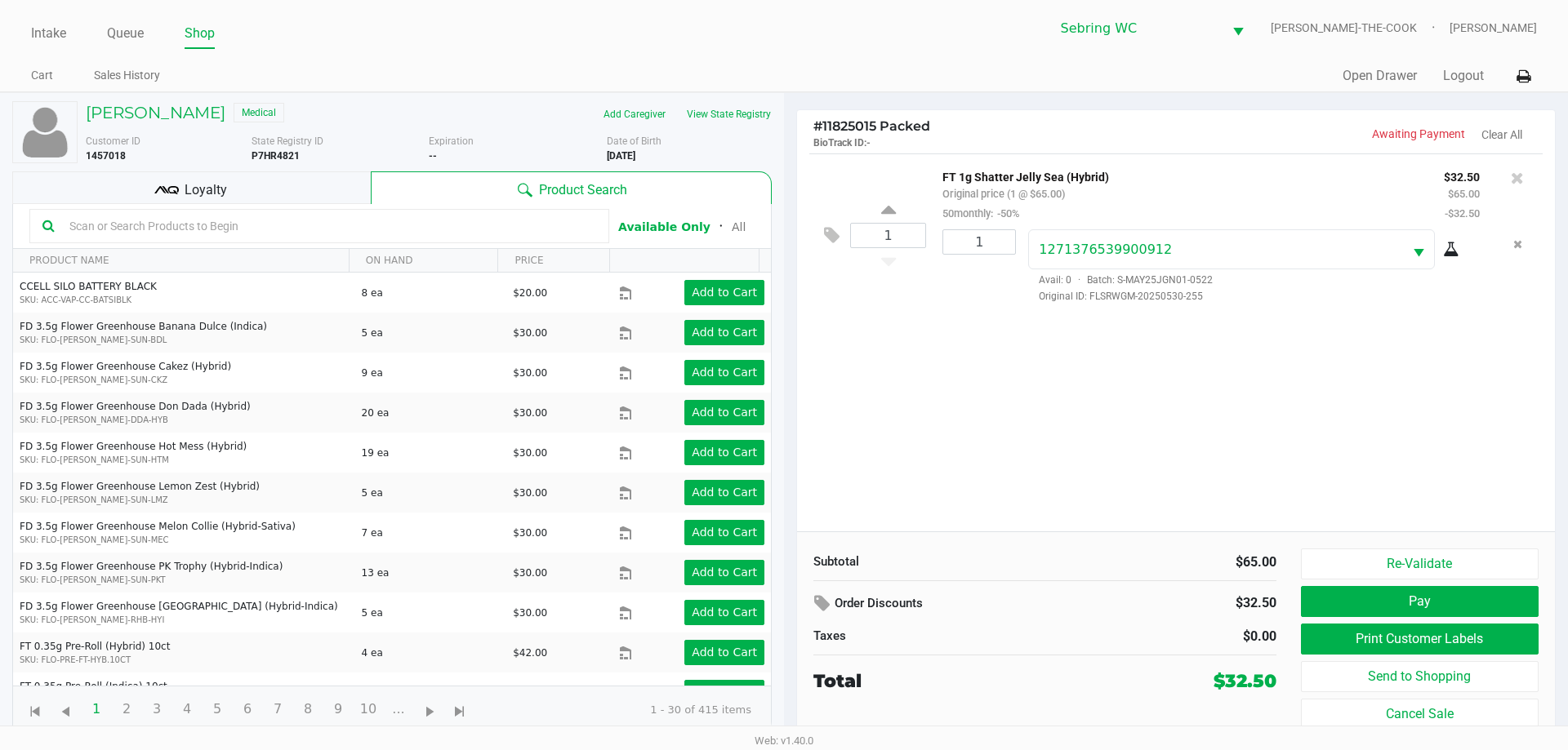
click at [281, 202] on div "Loyalty" at bounding box center [191, 188] width 359 height 33
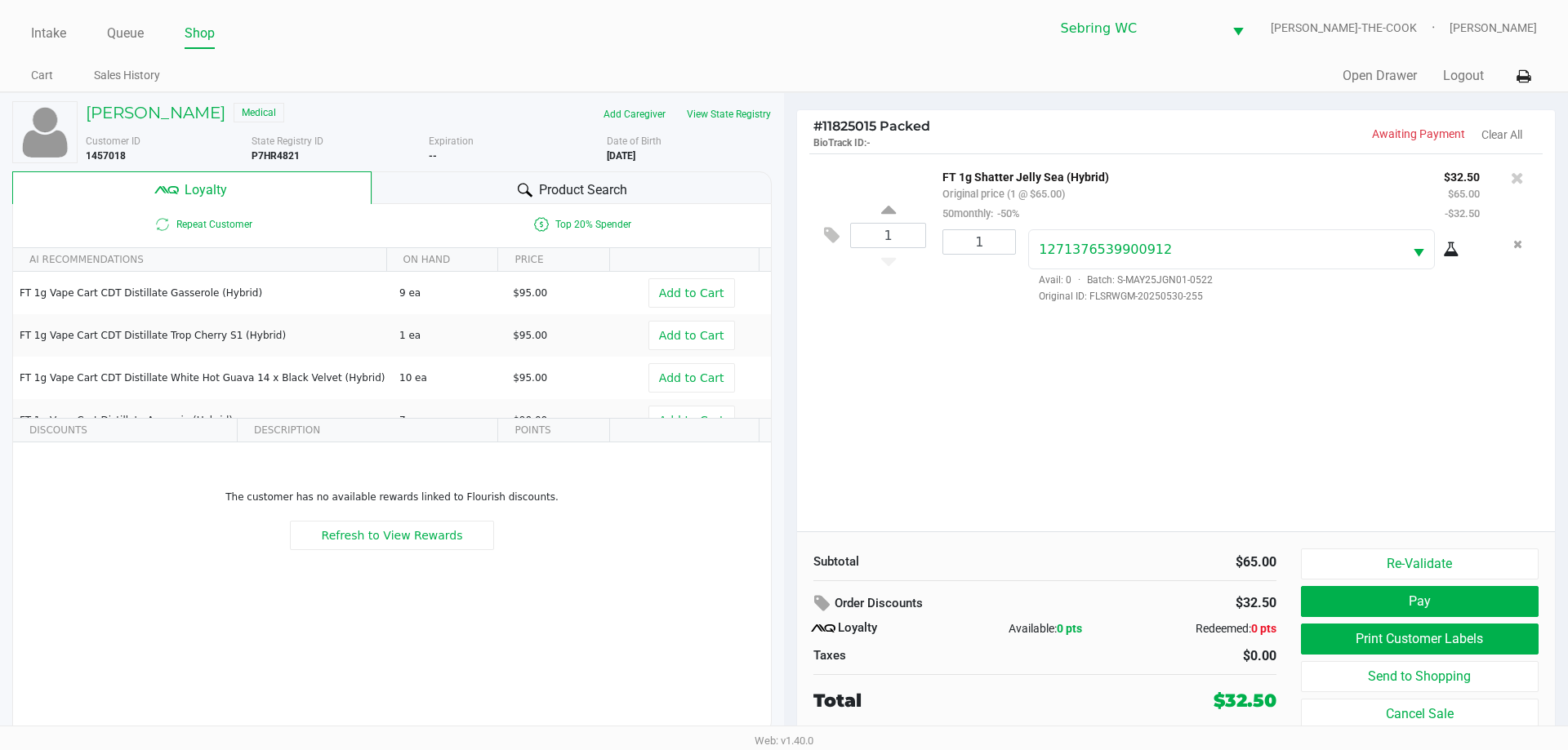
click at [1080, 636] on div "Available: 0 pts" at bounding box center [1045, 628] width 154 height 17
click at [1079, 636] on div "Available: 0 pts" at bounding box center [1045, 628] width 154 height 17
click at [449, 182] on div "Product Search" at bounding box center [571, 188] width 401 height 33
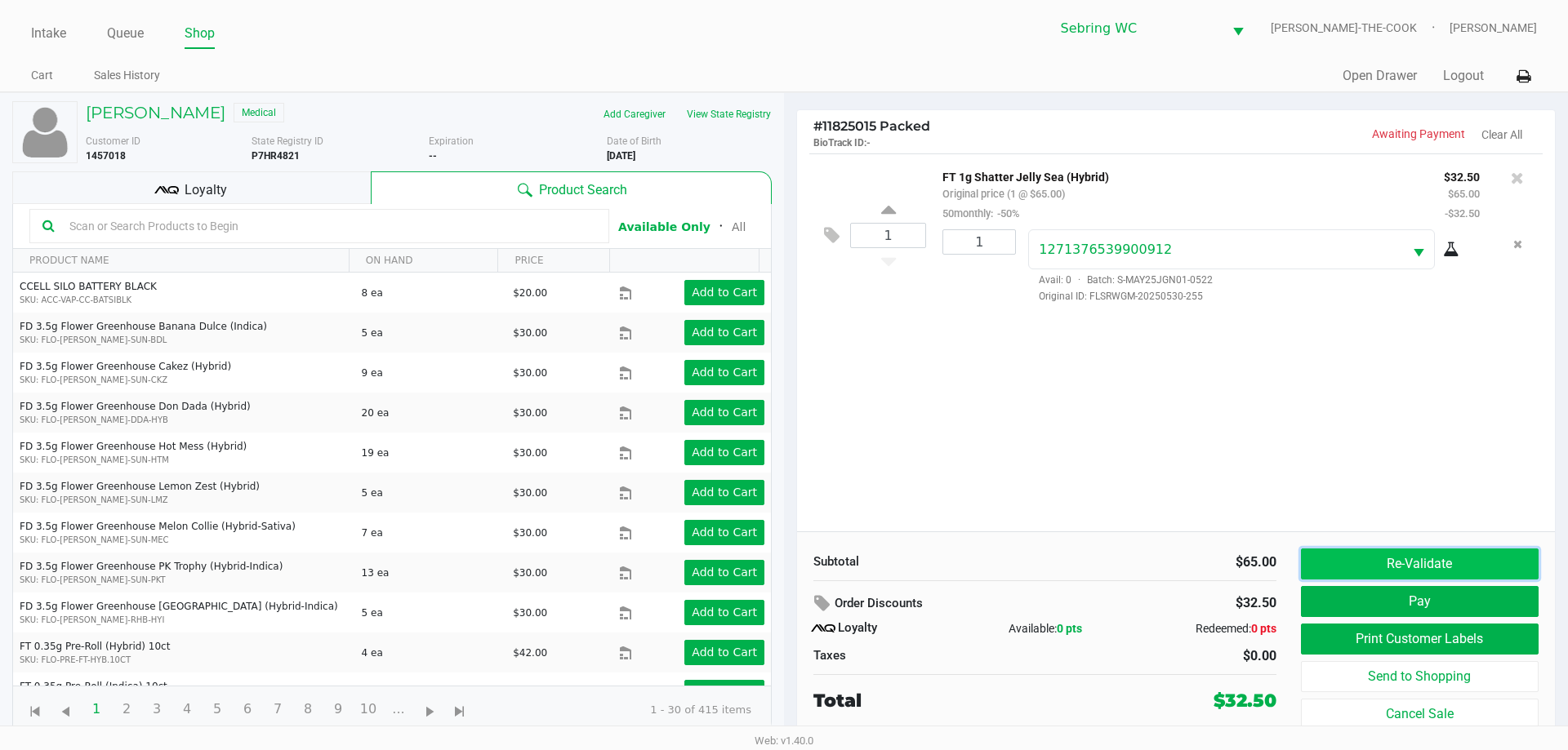
click at [1390, 560] on button "Re-Validate" at bounding box center [1421, 563] width 238 height 31
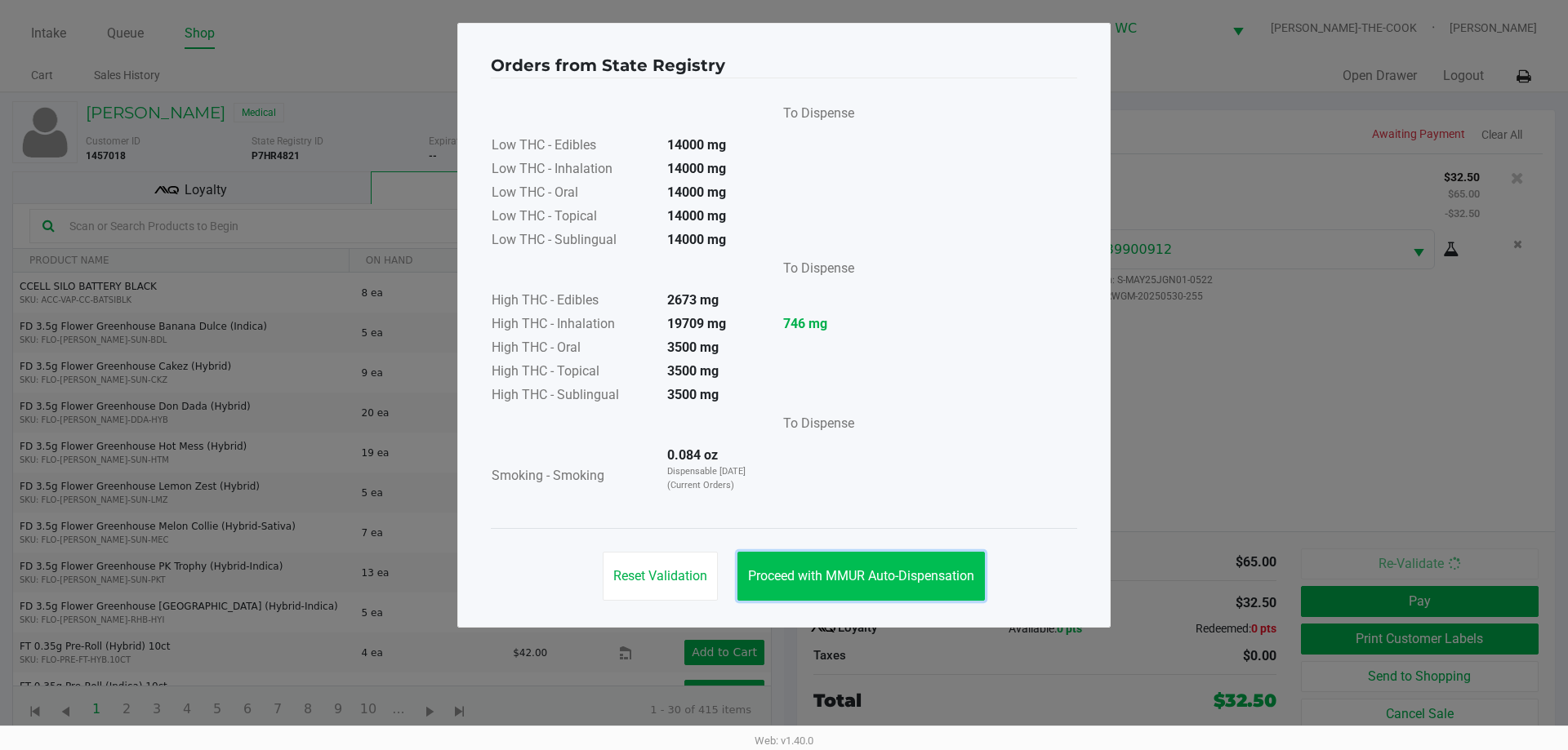
click at [842, 568] on span "Proceed with MMUR Auto-Dispensation" at bounding box center [861, 576] width 227 height 16
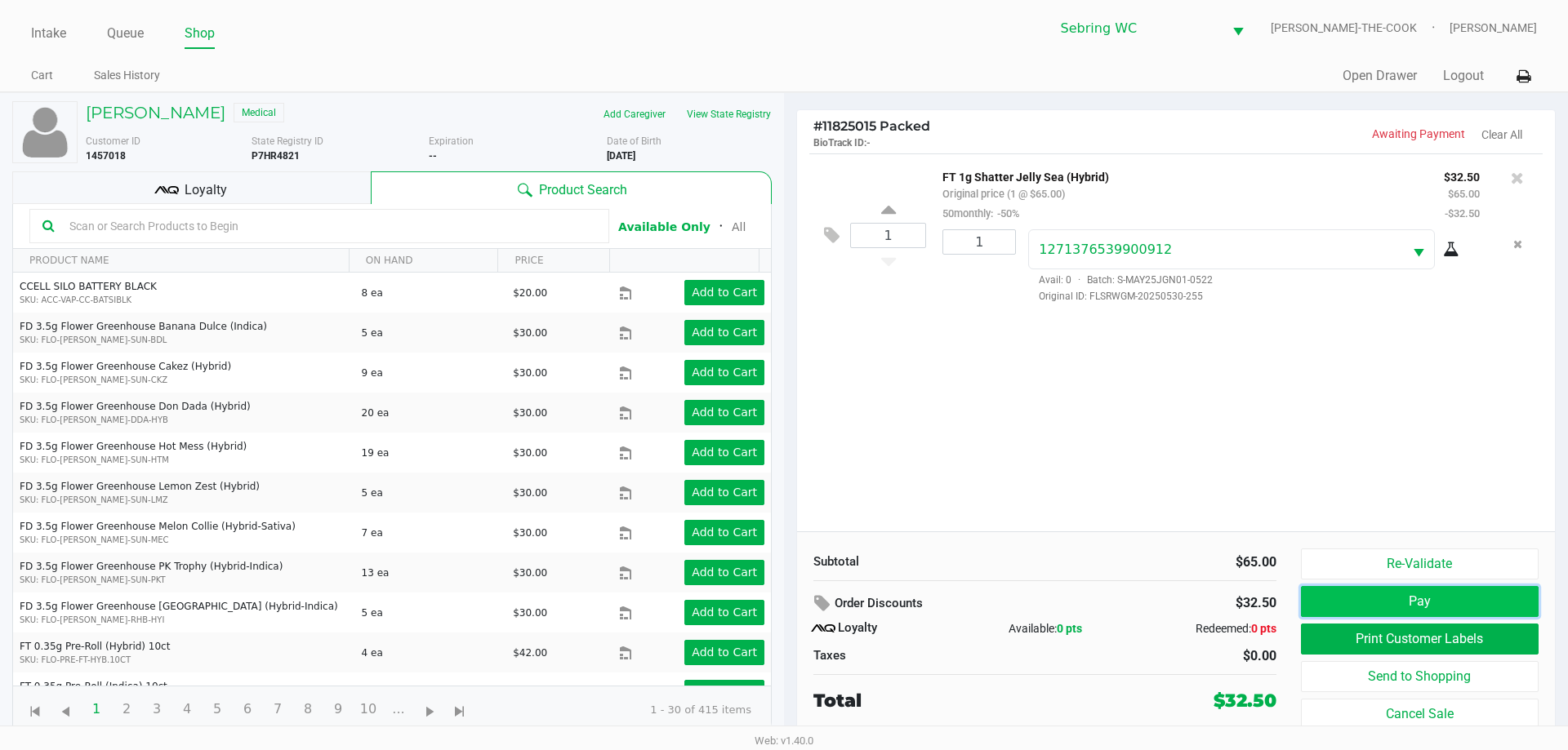
click at [1380, 595] on button "Pay" at bounding box center [1421, 601] width 238 height 31
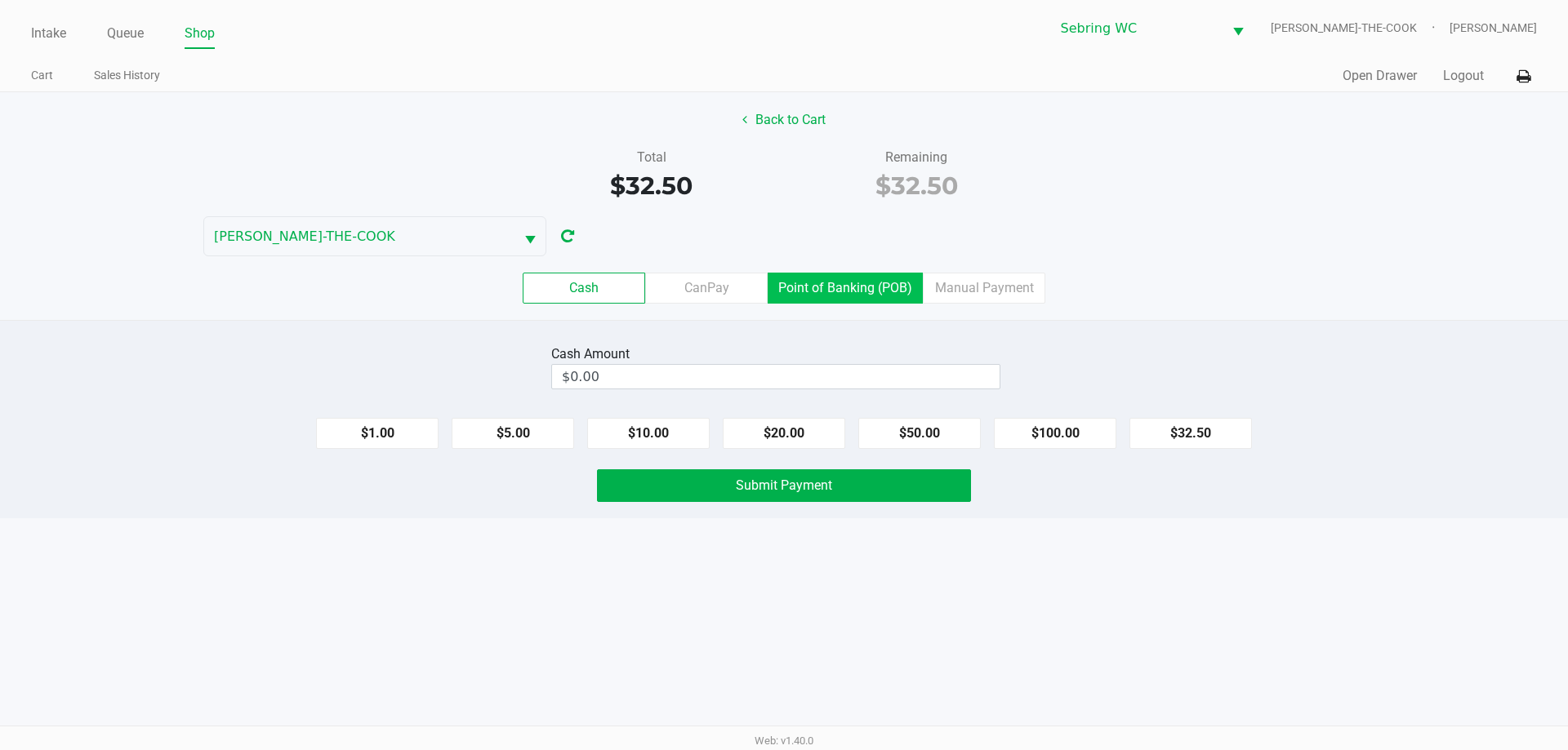
click at [816, 302] on label "Point of Banking (POB)" at bounding box center [846, 287] width 155 height 31
click at [0, 0] on 7 "Point of Banking (POB)" at bounding box center [0, 0] width 0 height 0
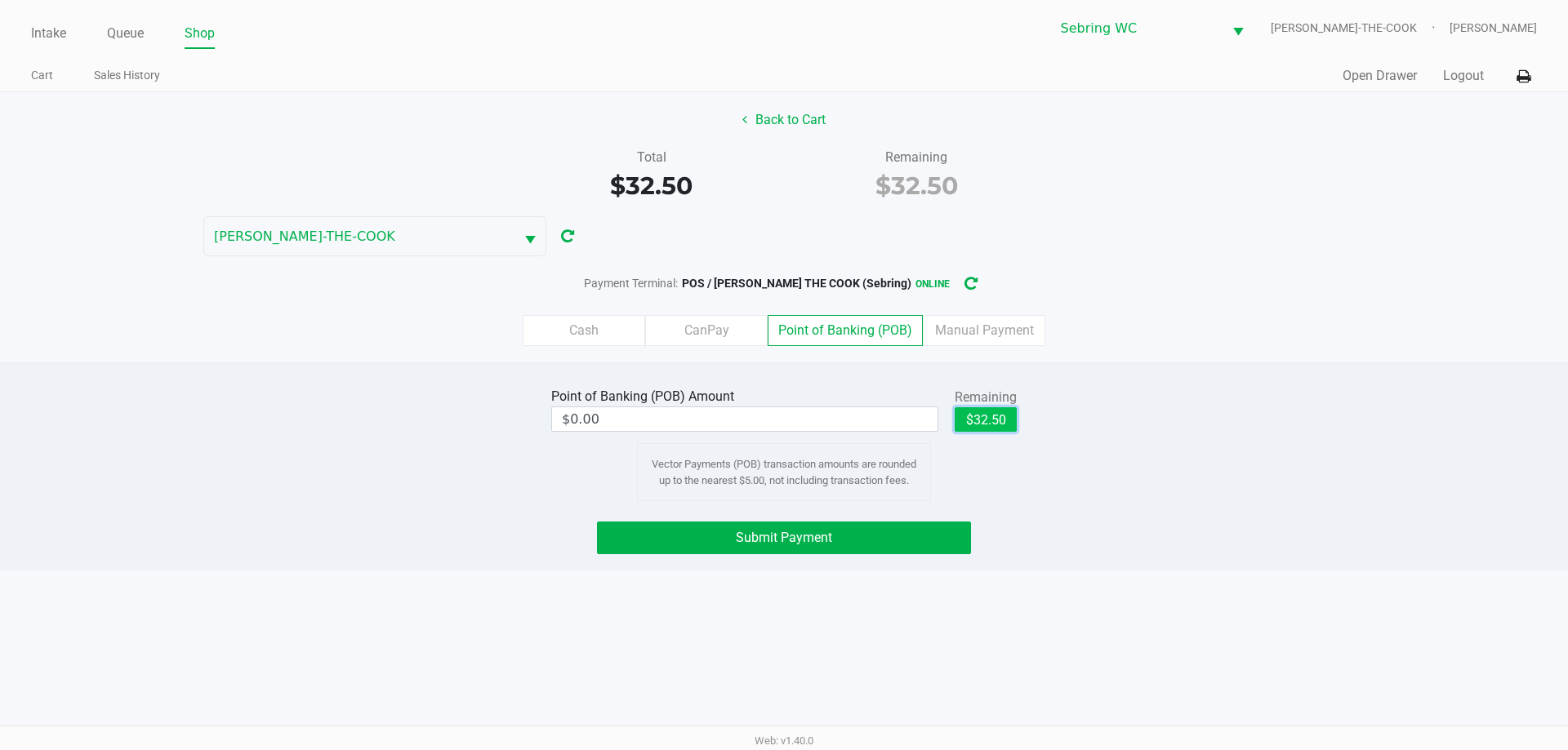
click at [1000, 430] on button "$32.50" at bounding box center [986, 420] width 62 height 25
type input "$32.50"
drag, startPoint x: 1351, startPoint y: 440, endPoint x: 1332, endPoint y: 431, distance: 21.0
click at [1338, 436] on div "Point of Banking (POB) Amount $32.50 Remaining $32.50 Clear Vector Payments (PO…" at bounding box center [784, 442] width 1593 height 117
click at [720, 524] on button "Submit Payment" at bounding box center [784, 538] width 374 height 33
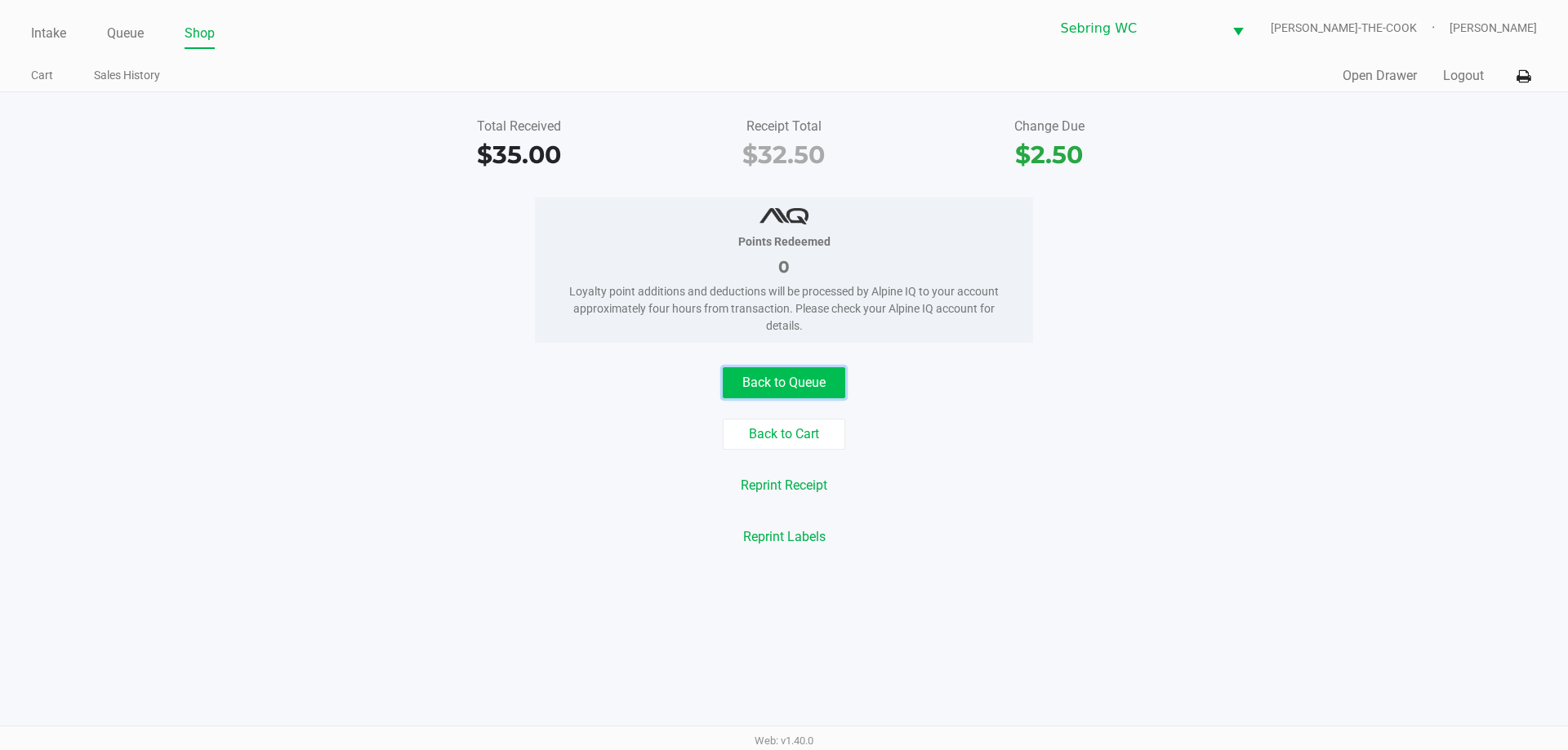
click at [780, 394] on button "Back to Queue" at bounding box center [784, 382] width 123 height 31
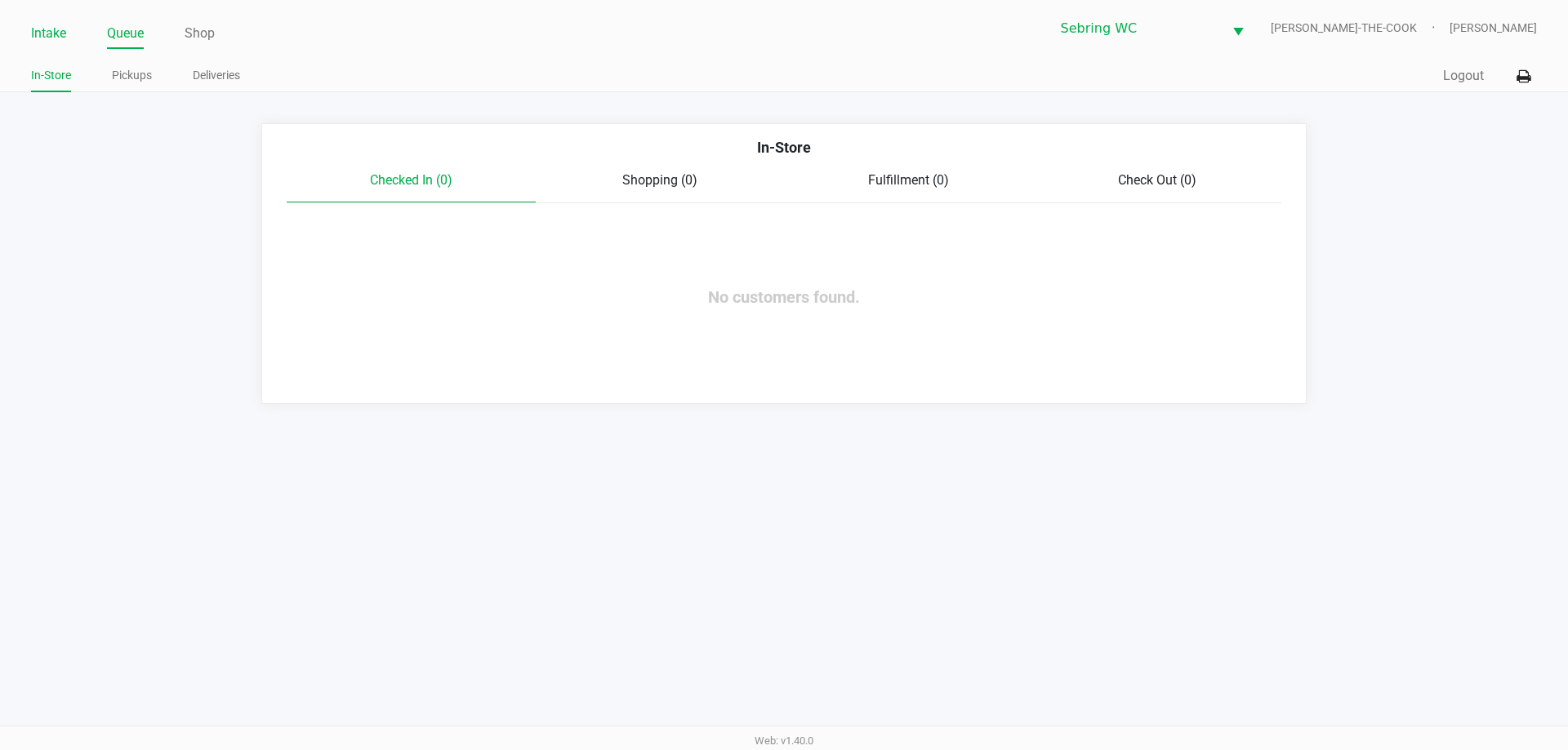
click at [45, 29] on link "Intake" at bounding box center [49, 33] width 35 height 23
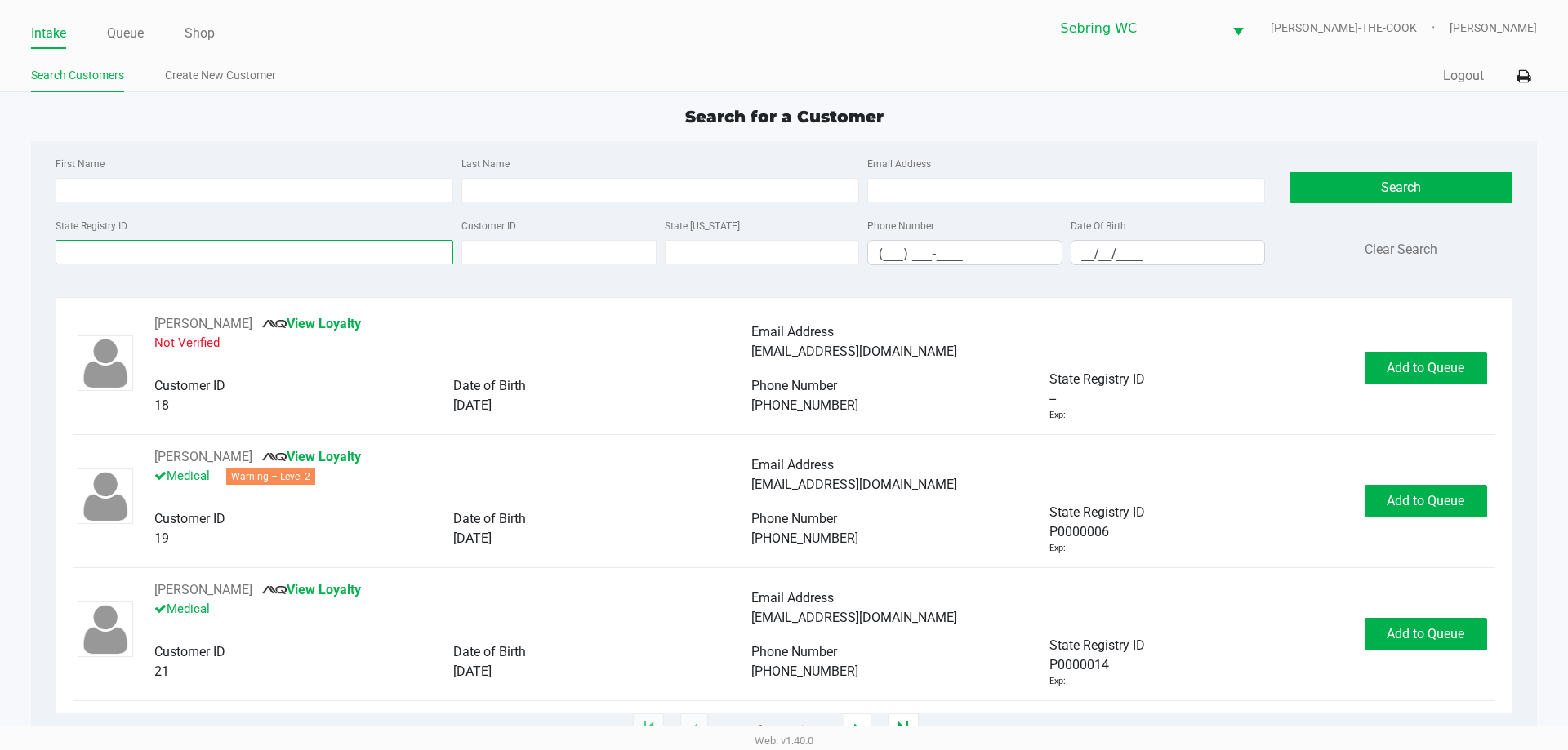
click at [269, 263] on input "State Registry ID" at bounding box center [254, 252] width 398 height 25
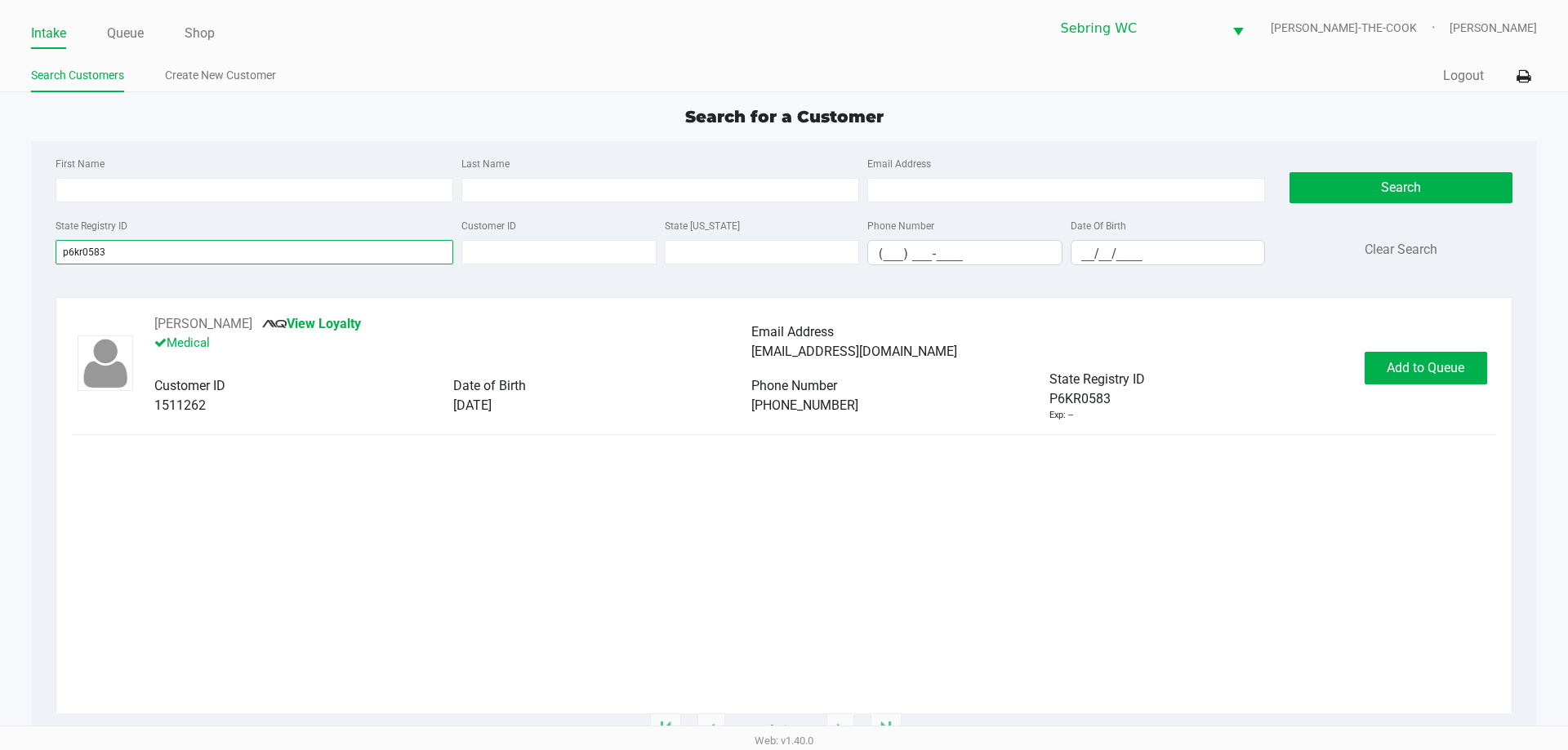
type input "p6kr0583"
click at [496, 394] on div "Date of Birth" at bounding box center [602, 386] width 298 height 19
click at [488, 401] on span "03/24/2003" at bounding box center [473, 405] width 39 height 16
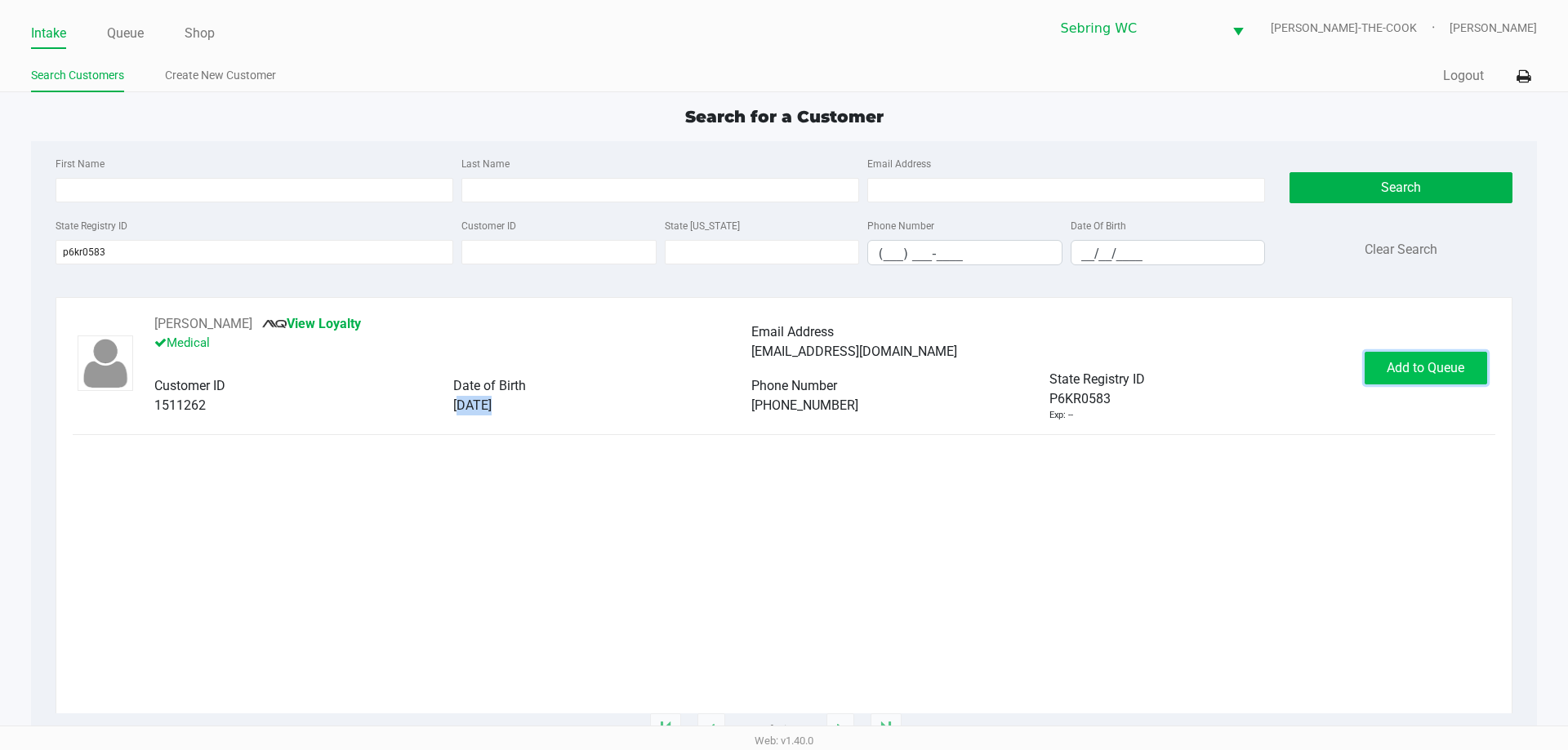
click at [1400, 367] on span "Add to Queue" at bounding box center [1426, 368] width 78 height 16
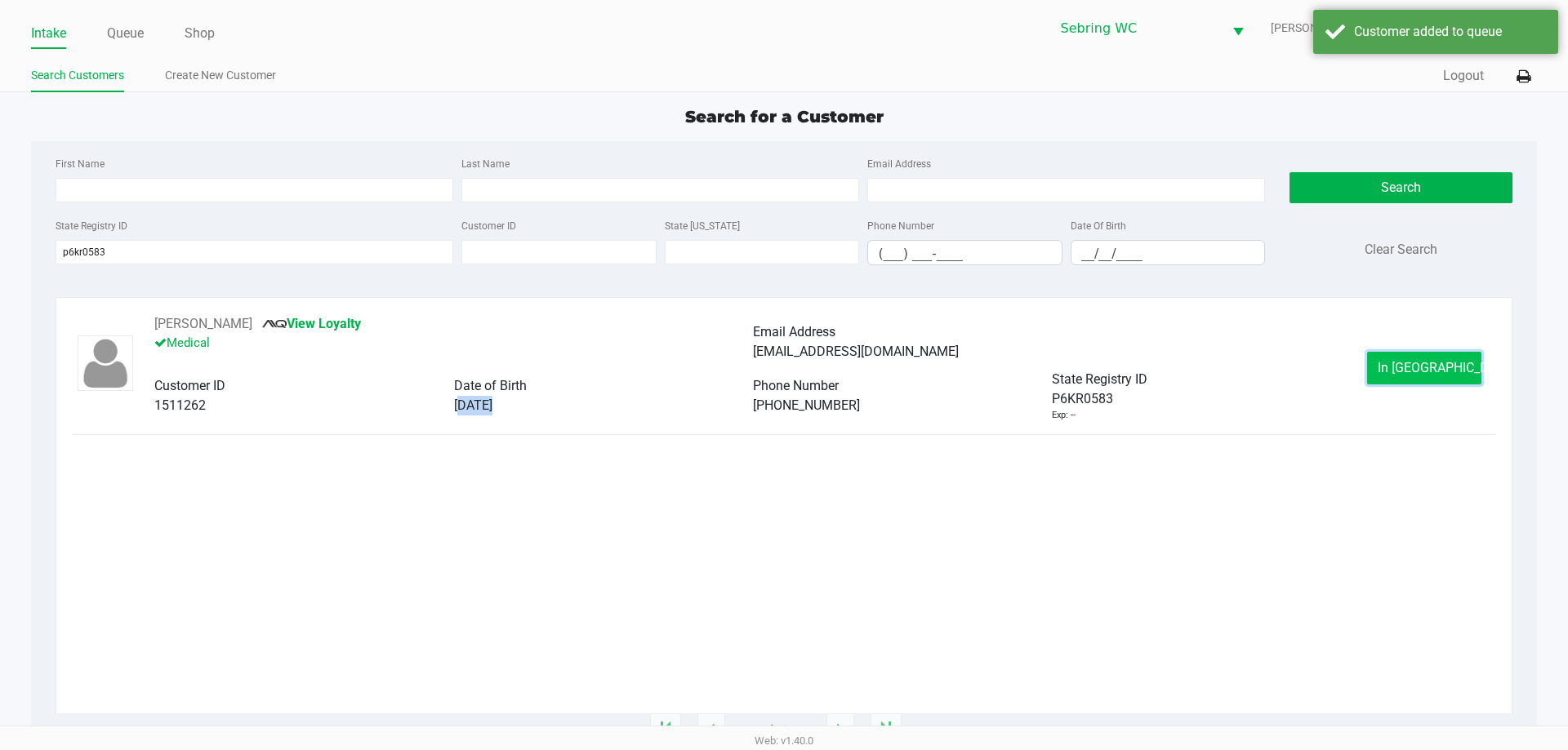
click at [1399, 367] on span "In Queue" at bounding box center [1447, 368] width 138 height 16
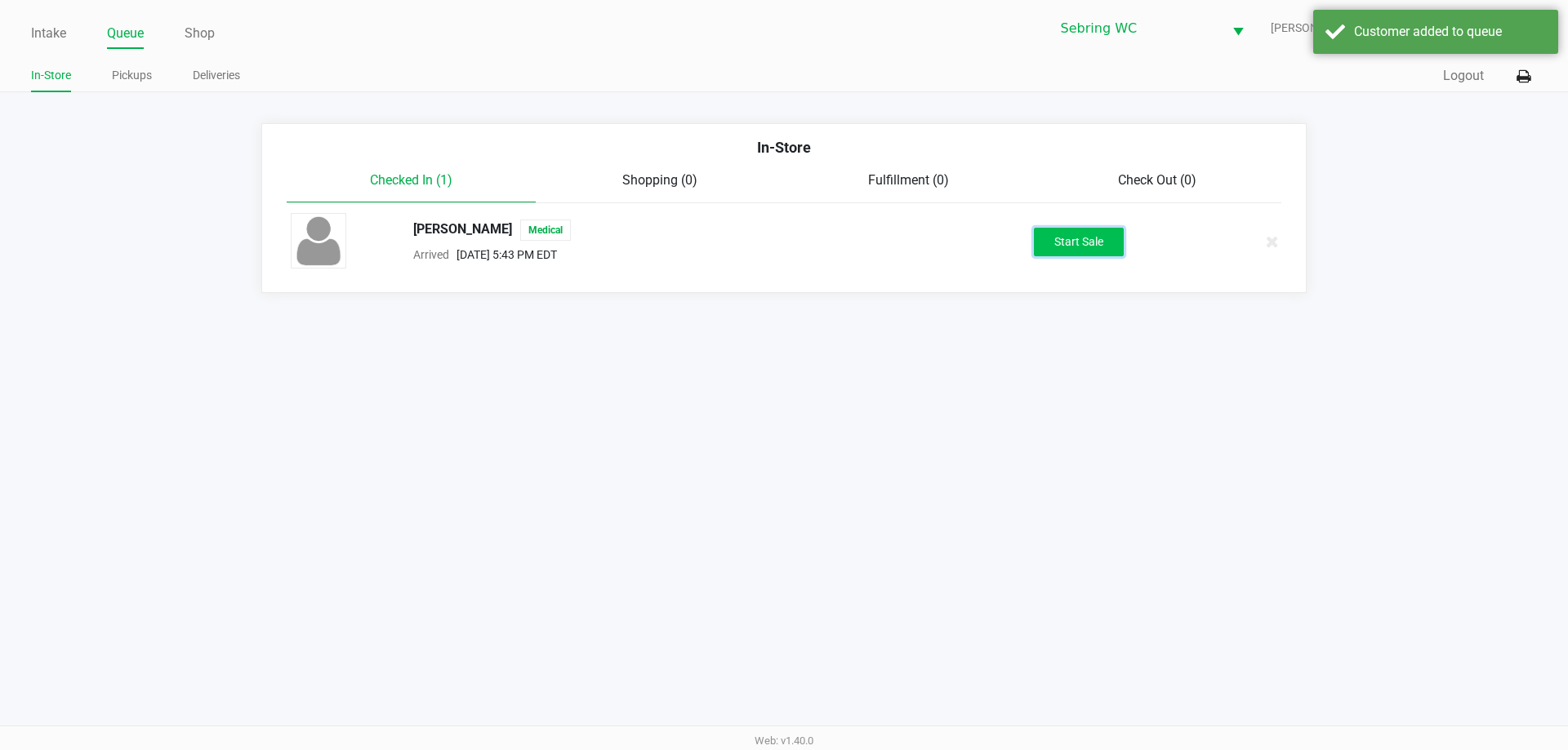
click at [1081, 248] on button "Start Sale" at bounding box center [1079, 241] width 90 height 28
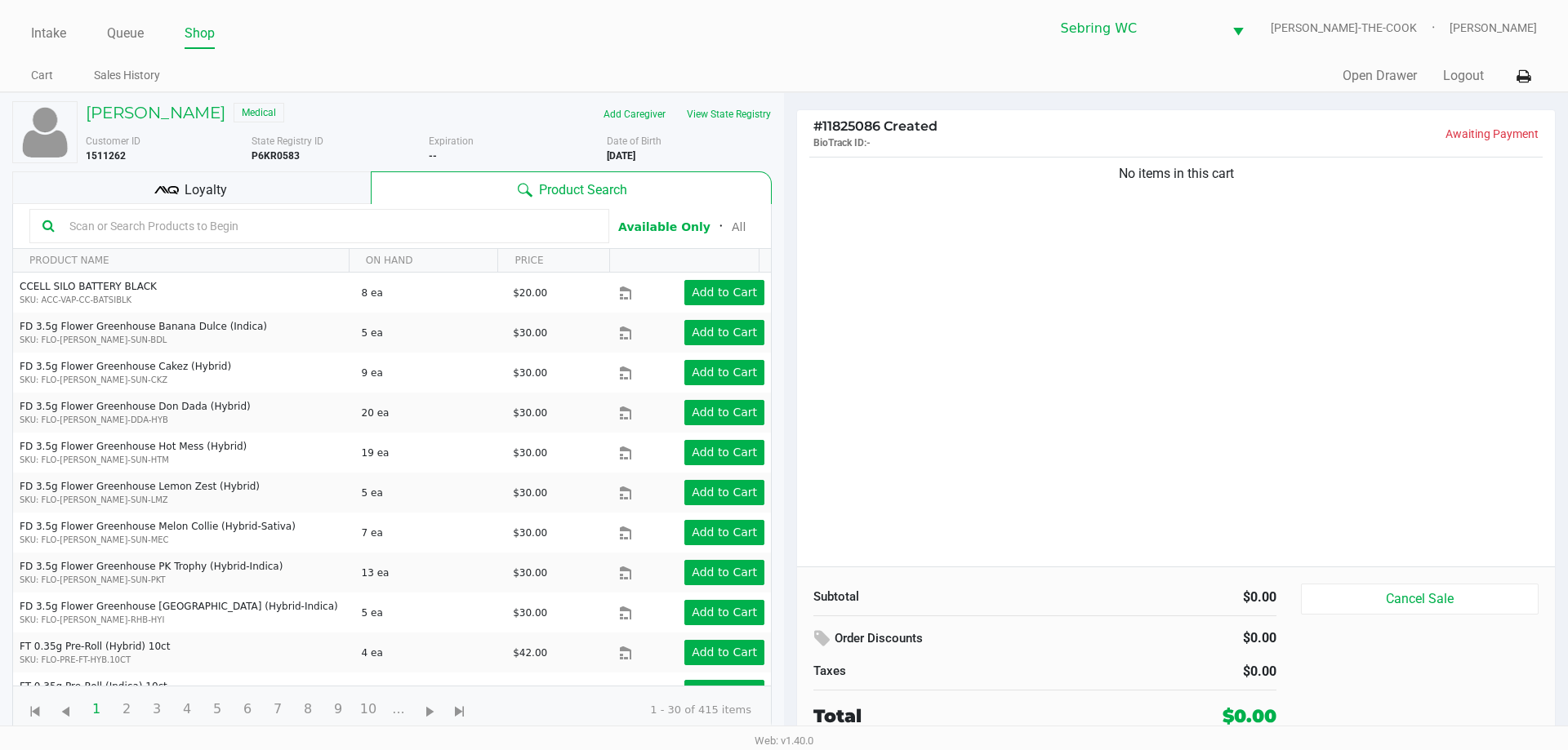
click at [176, 191] on icon at bounding box center [167, 190] width 25 height 25
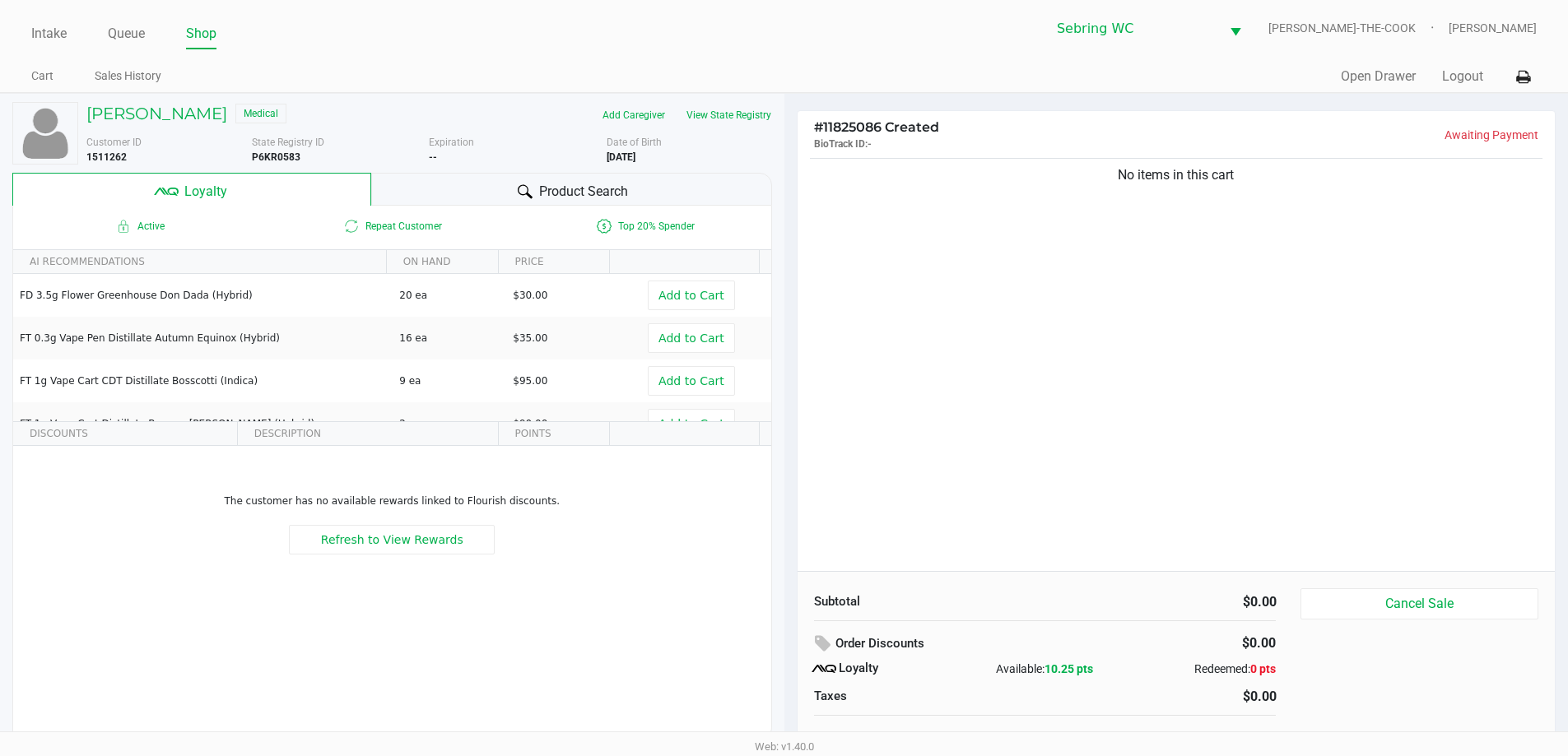
click at [582, 195] on span "Product Search" at bounding box center [584, 192] width 89 height 20
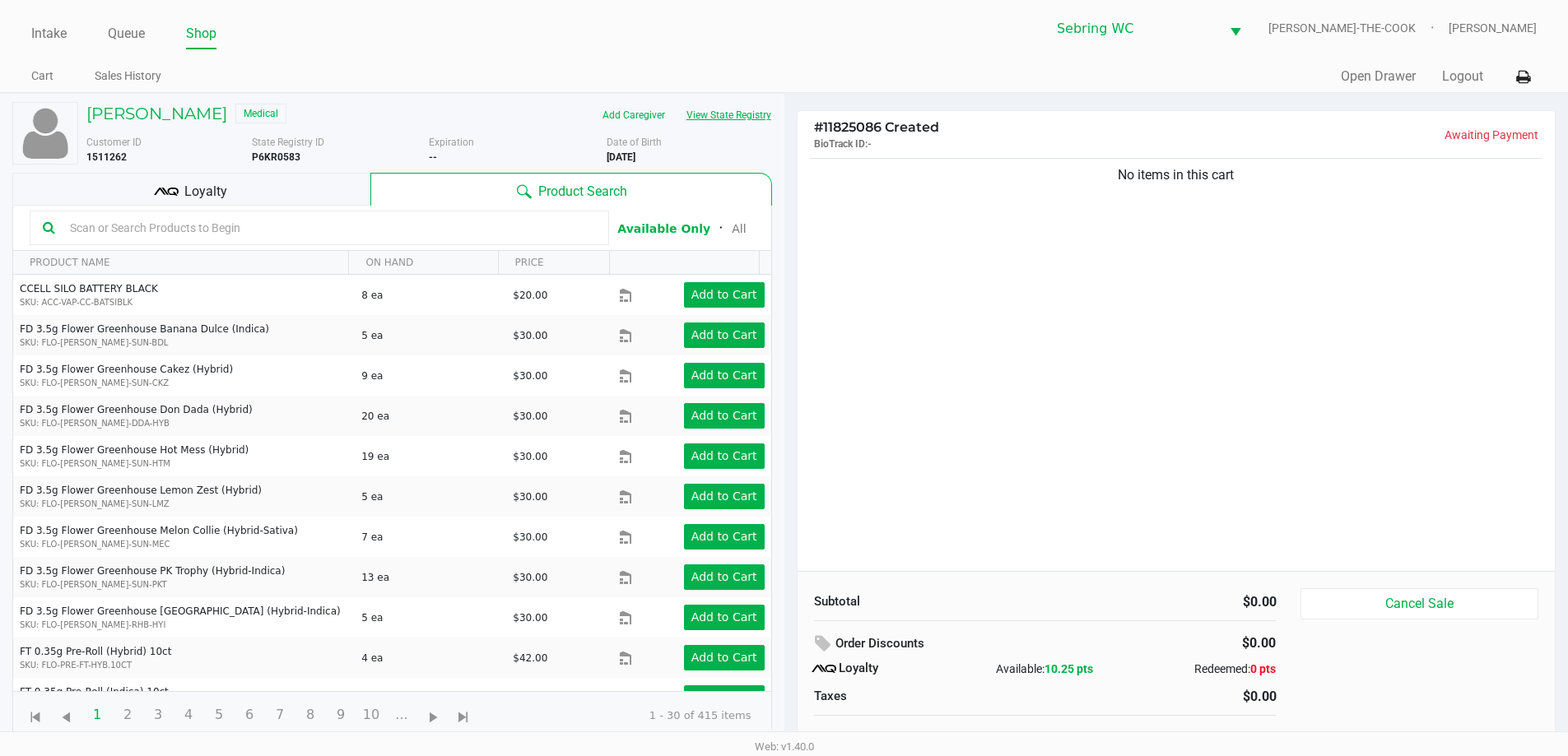
click at [745, 101] on div "ZACHARY CONTRERAS Medical Add Caregiver View State Registry Customer ID 1511262…" at bounding box center [392, 421] width 760 height 654
click at [975, 290] on div "No items in this cart" at bounding box center [1176, 362] width 758 height 417
click at [162, 179] on icon at bounding box center [166, 192] width 25 height 25
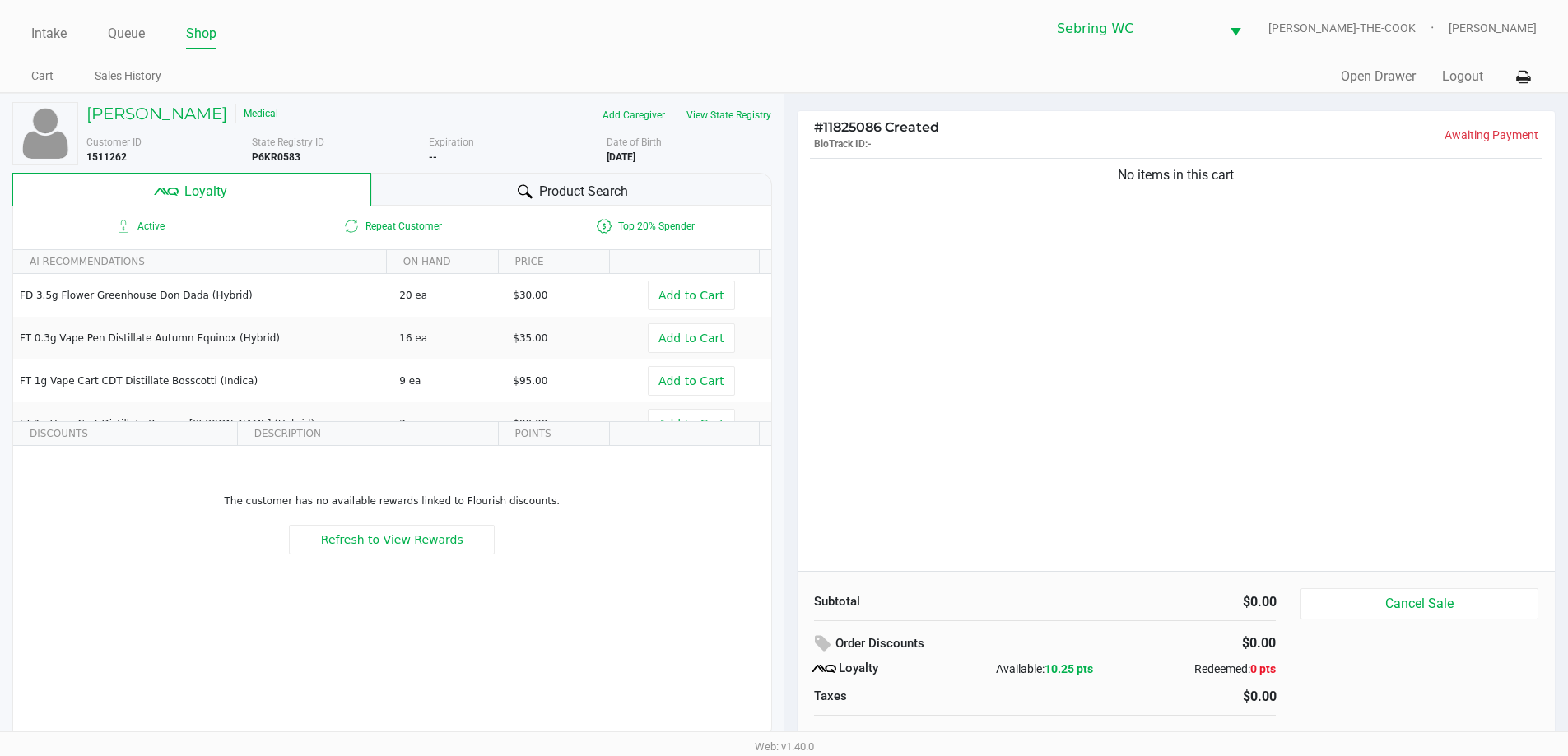
scroll to position [17, 0]
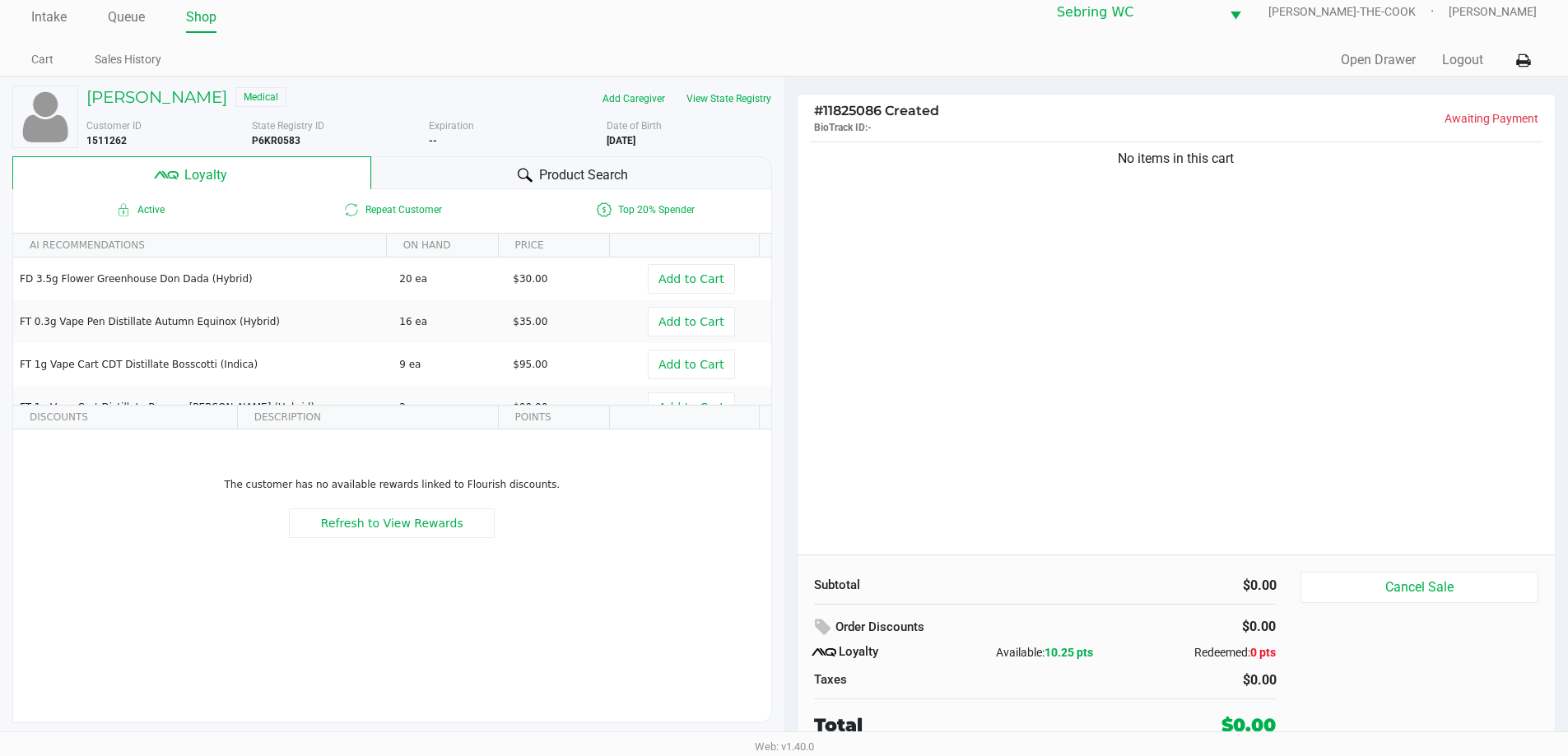
click at [1076, 646] on span "10.25 pts" at bounding box center [1068, 652] width 49 height 13
click at [1201, 211] on div "No items in this cart" at bounding box center [1176, 346] width 758 height 417
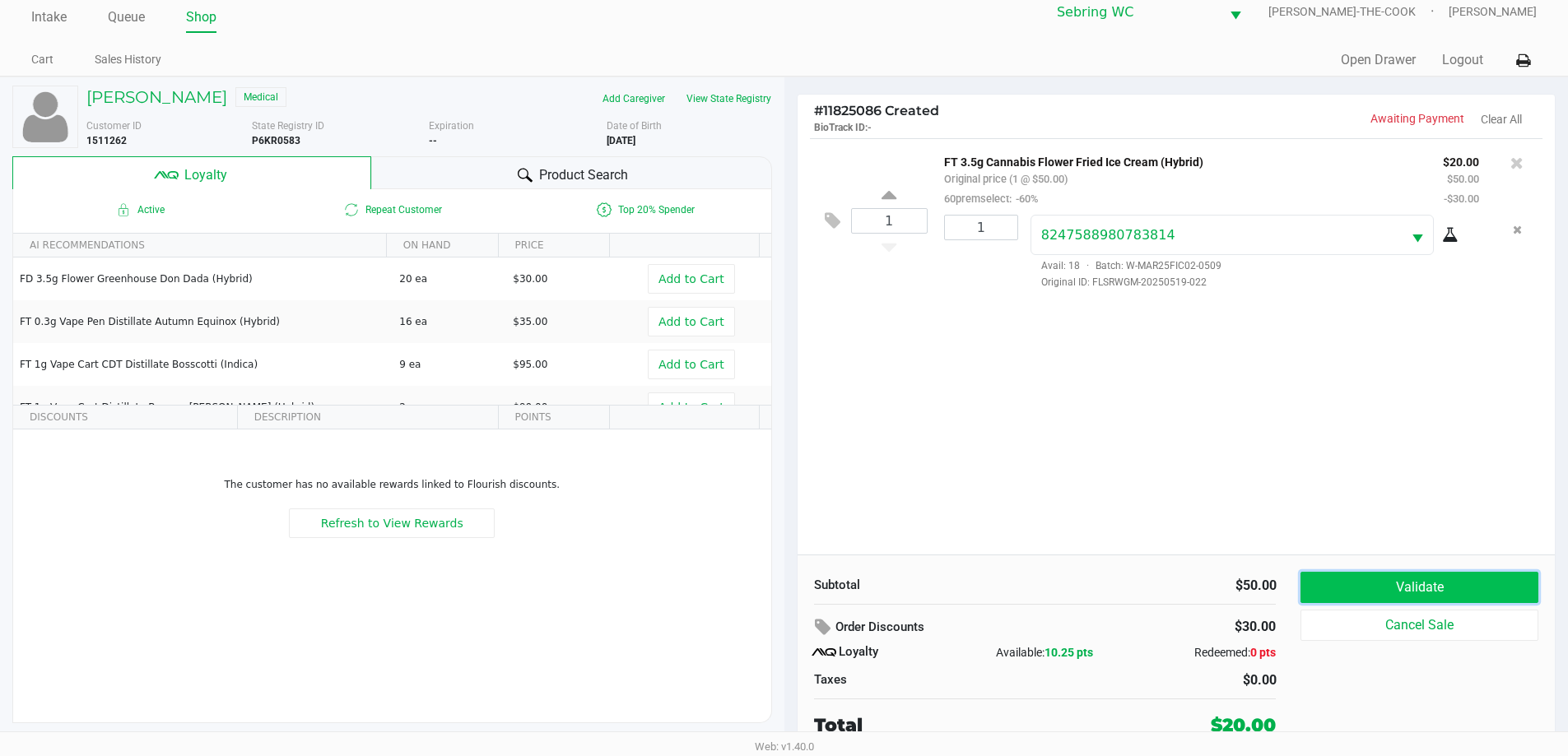
click at [1377, 592] on button "Validate" at bounding box center [1418, 587] width 237 height 31
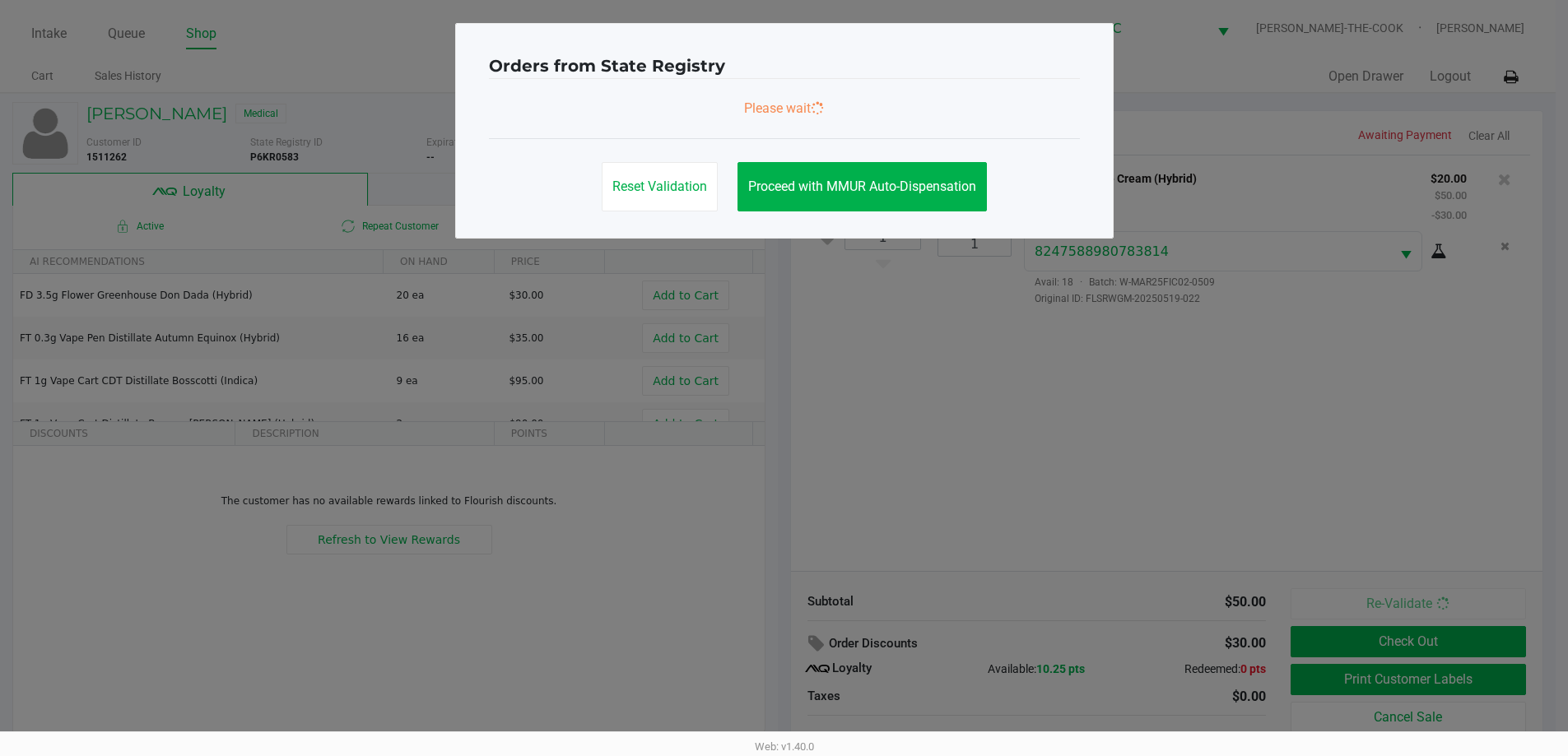
scroll to position [0, 0]
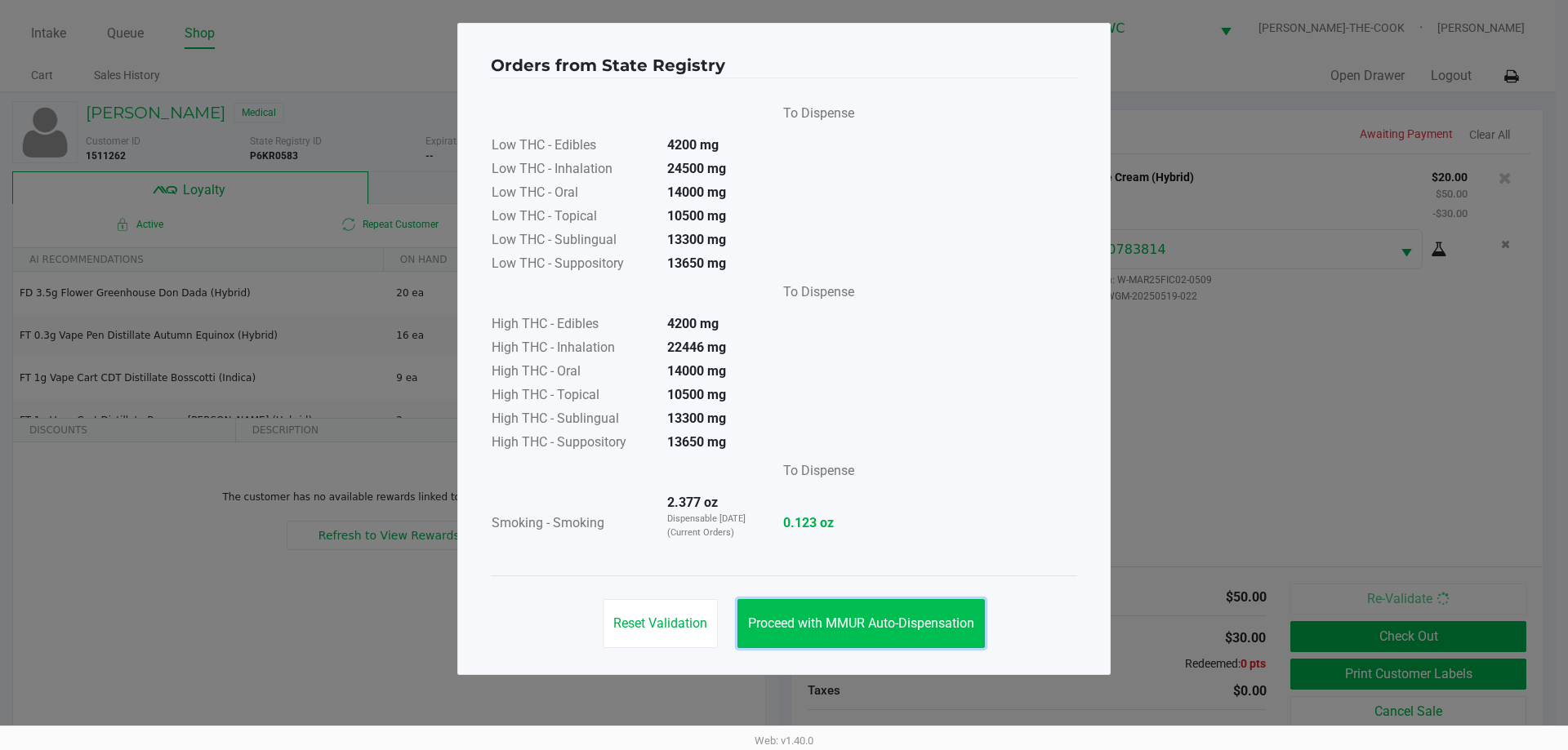
click at [847, 632] on button "Proceed with MMUR Auto-Dispensation" at bounding box center [861, 624] width 248 height 49
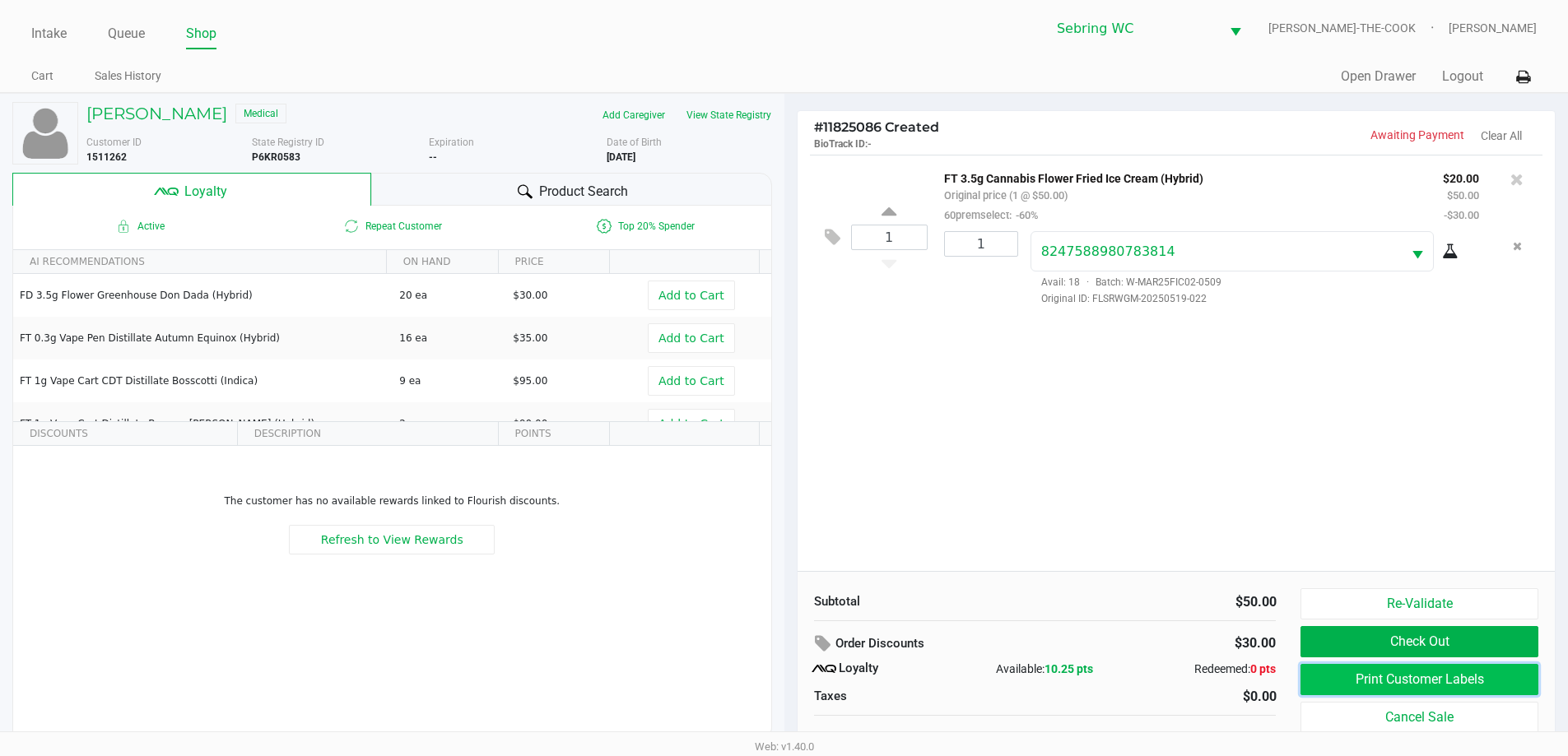
click at [1352, 682] on button "Print Customer Labels" at bounding box center [1418, 679] width 237 height 31
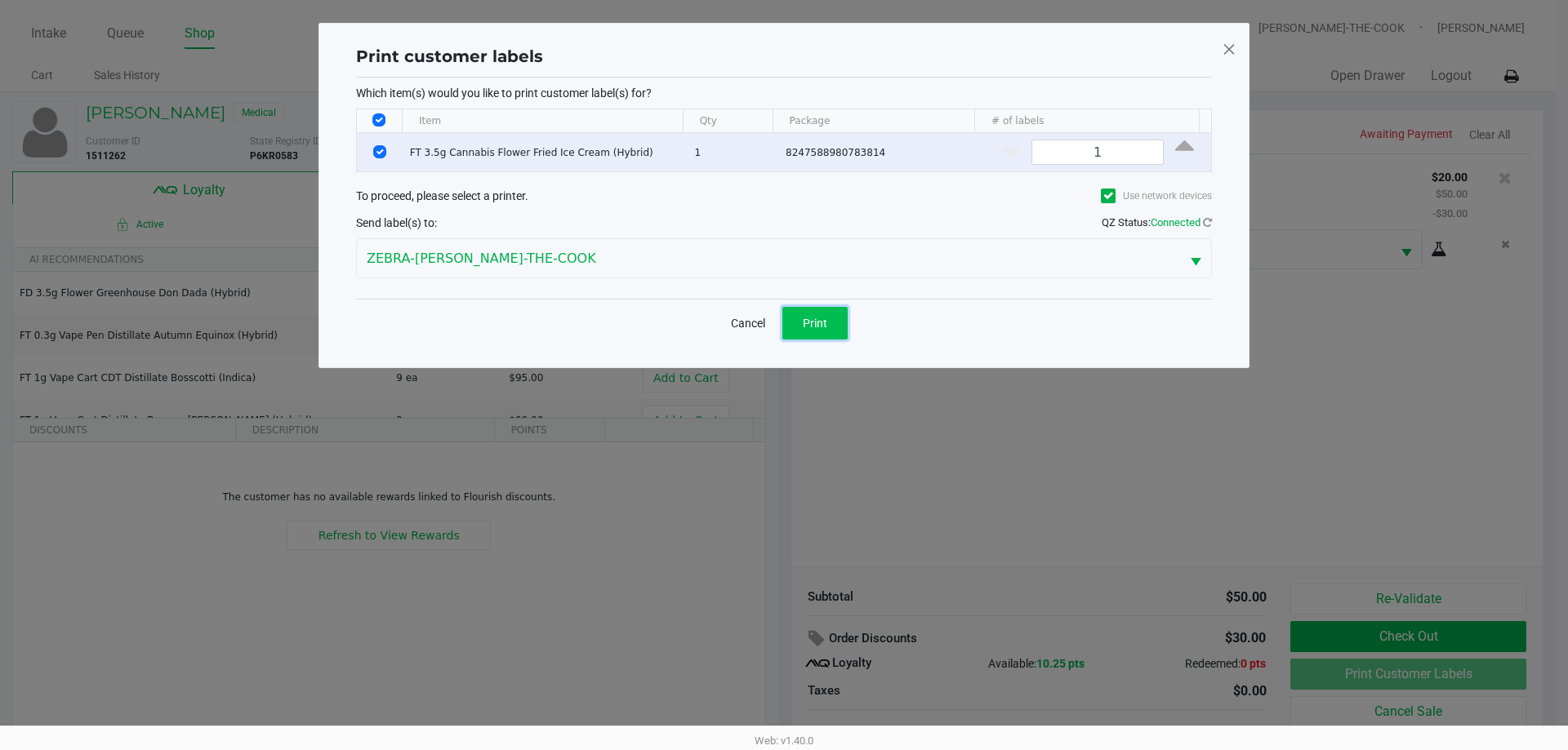
click at [835, 321] on button "Print" at bounding box center [815, 323] width 65 height 33
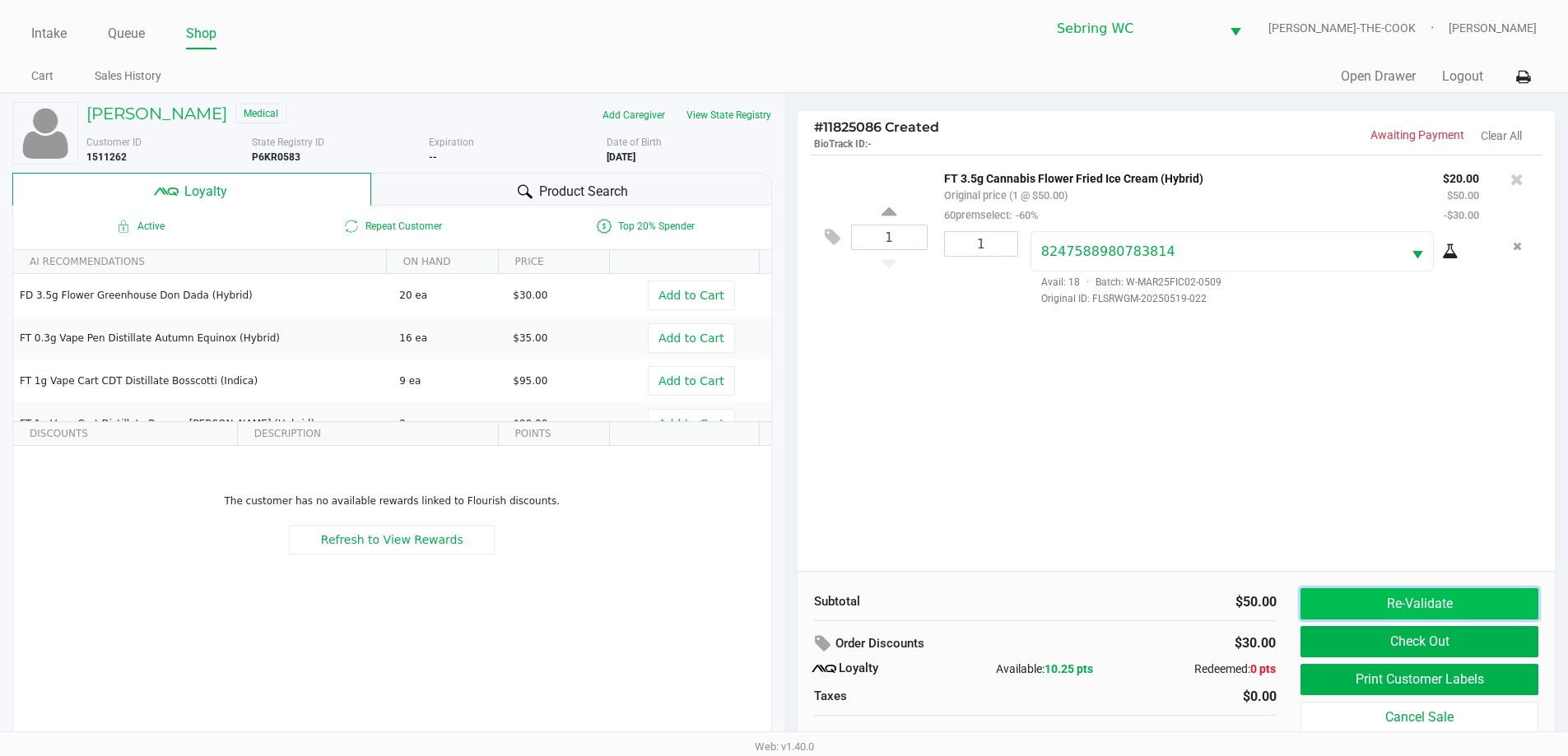
click at [1355, 596] on button "Re-Validate" at bounding box center [1418, 603] width 237 height 31
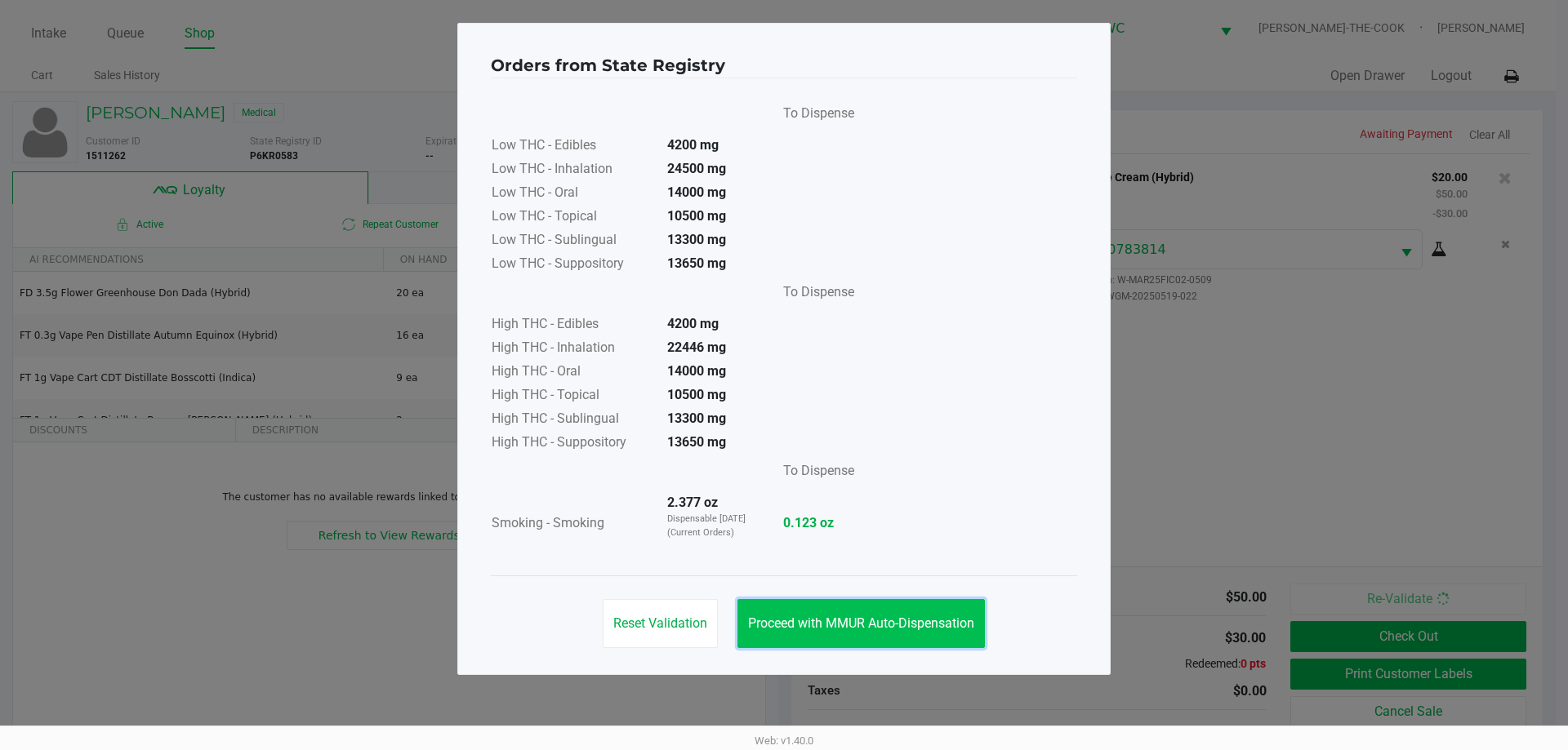
click at [906, 611] on button "Proceed with MMUR Auto-Dispensation" at bounding box center [861, 624] width 248 height 49
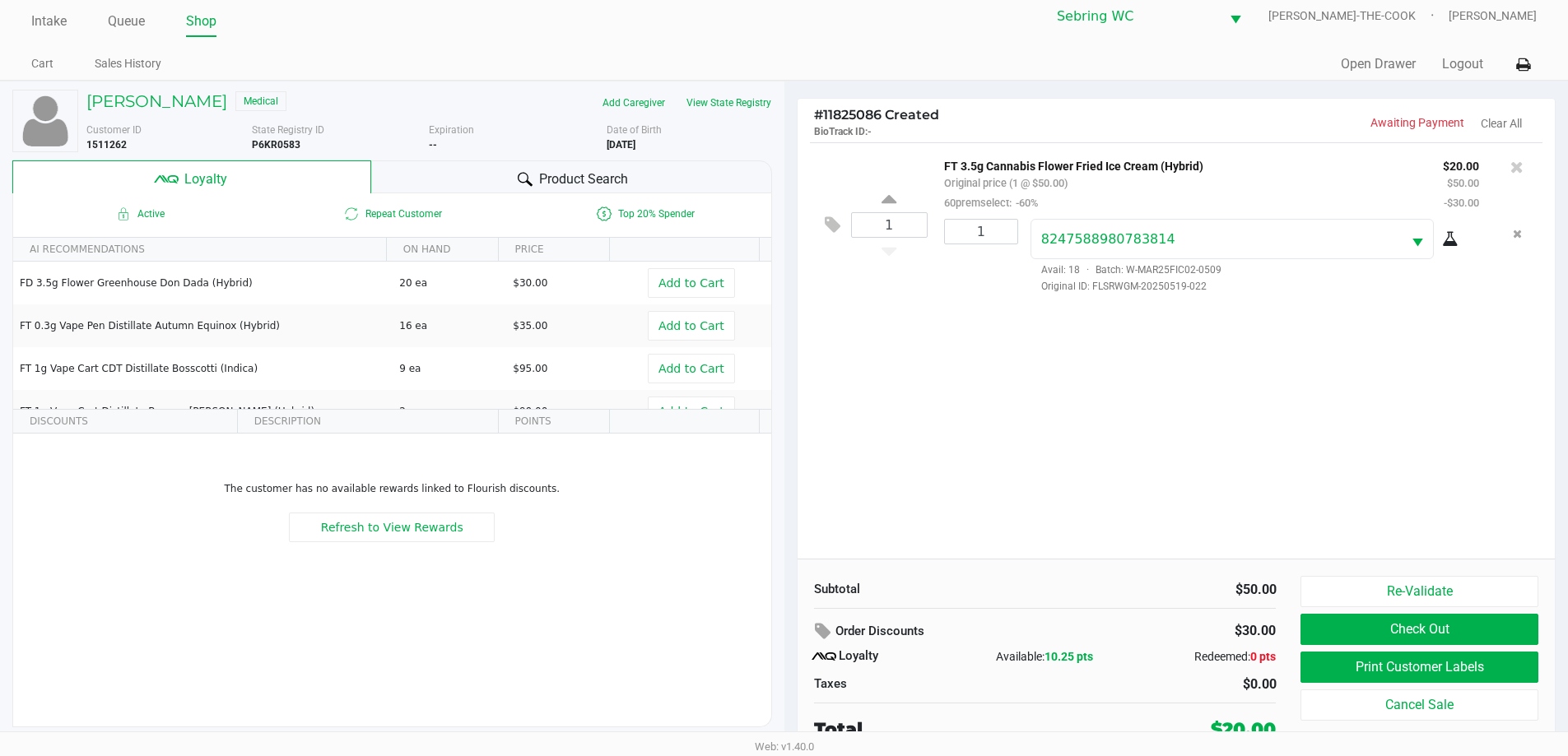
scroll to position [17, 0]
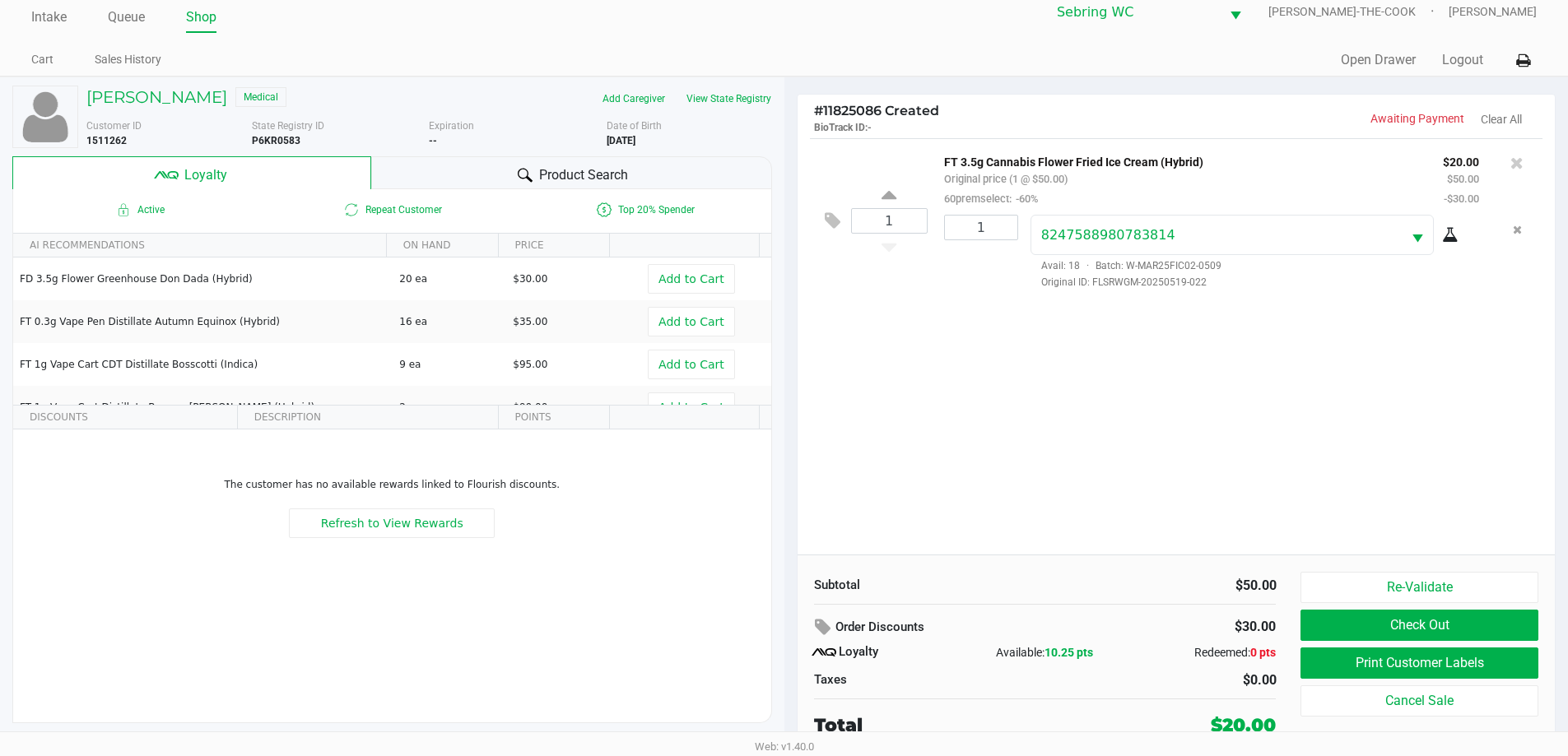
click at [1005, 362] on div "1 FT 3.5g Cannabis Flower Fried Ice Cream (Hybrid) Original price (1 @ $50.00) …" at bounding box center [1176, 346] width 758 height 417
click at [1397, 587] on button "Re-Validate" at bounding box center [1418, 587] width 237 height 31
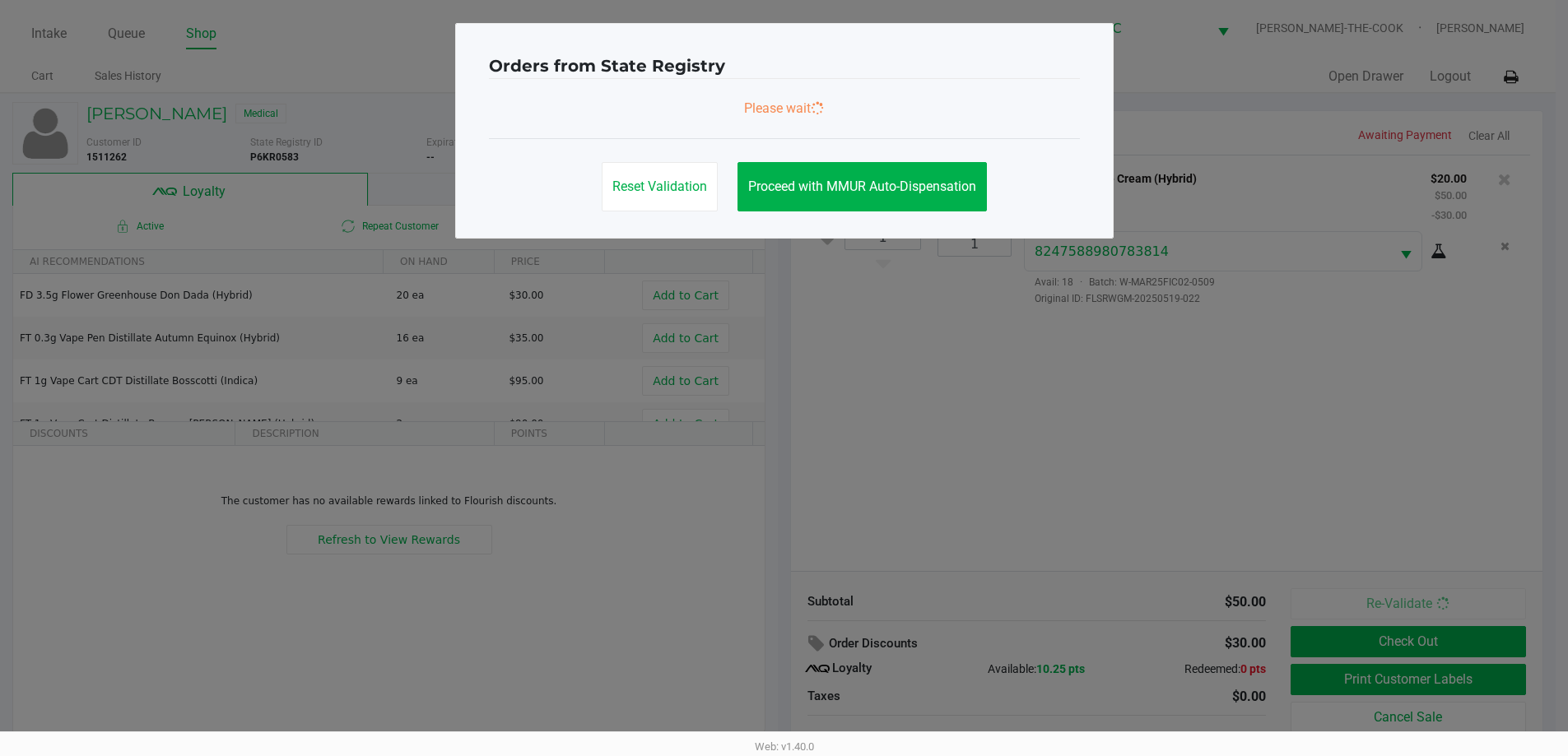
scroll to position [0, 0]
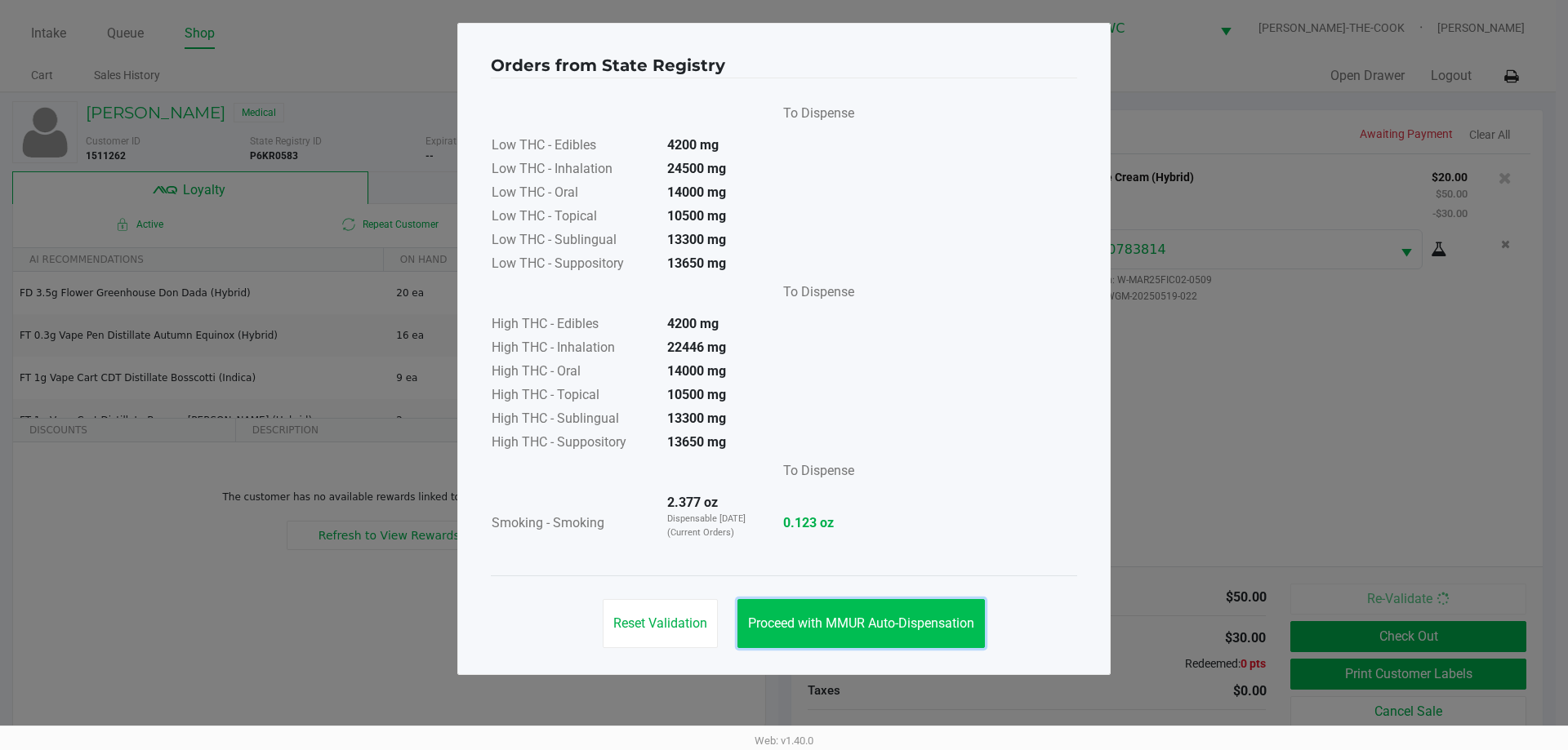
click at [847, 626] on span "Proceed with MMUR Auto-Dispensation" at bounding box center [861, 623] width 227 height 16
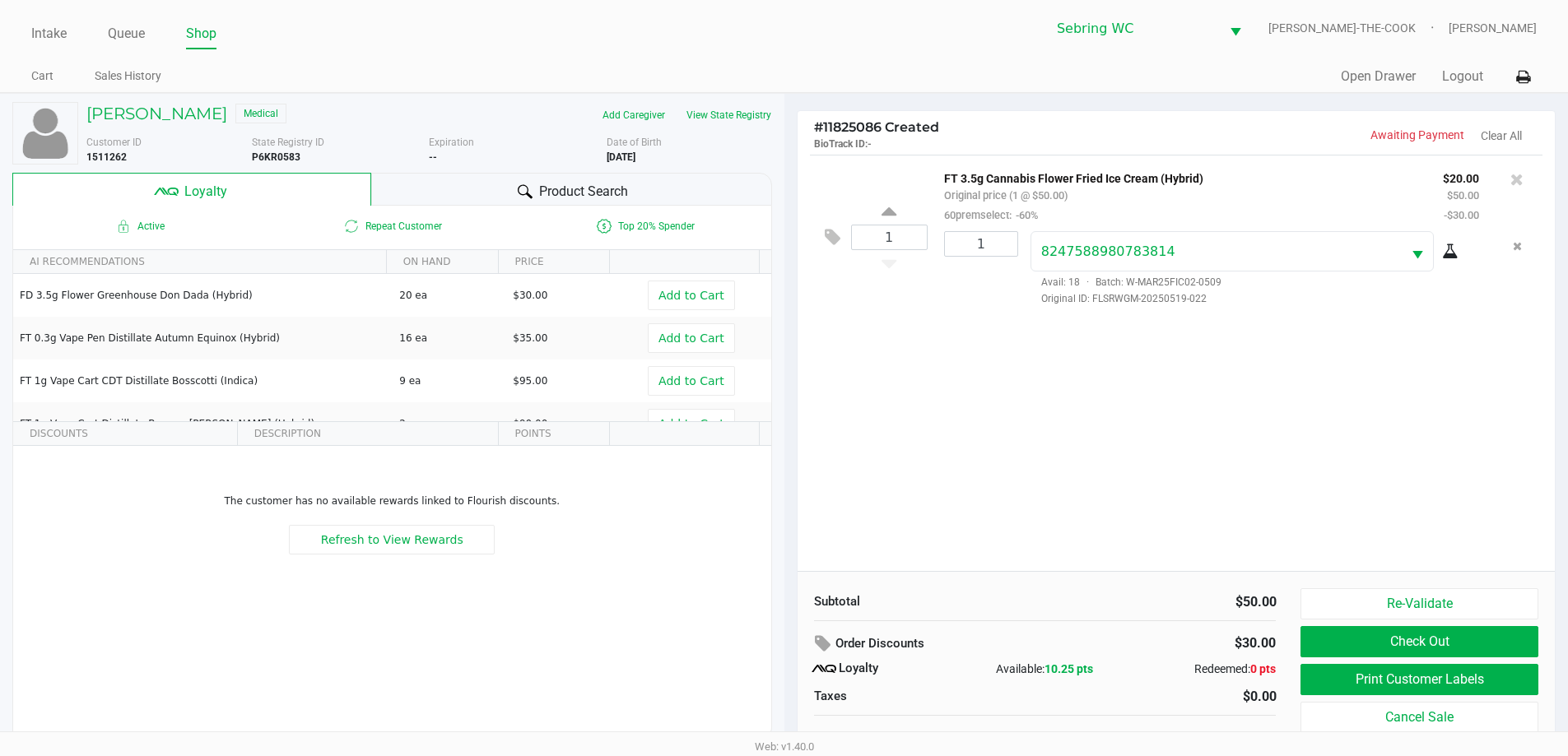
click at [480, 184] on div "Product Search" at bounding box center [571, 189] width 401 height 33
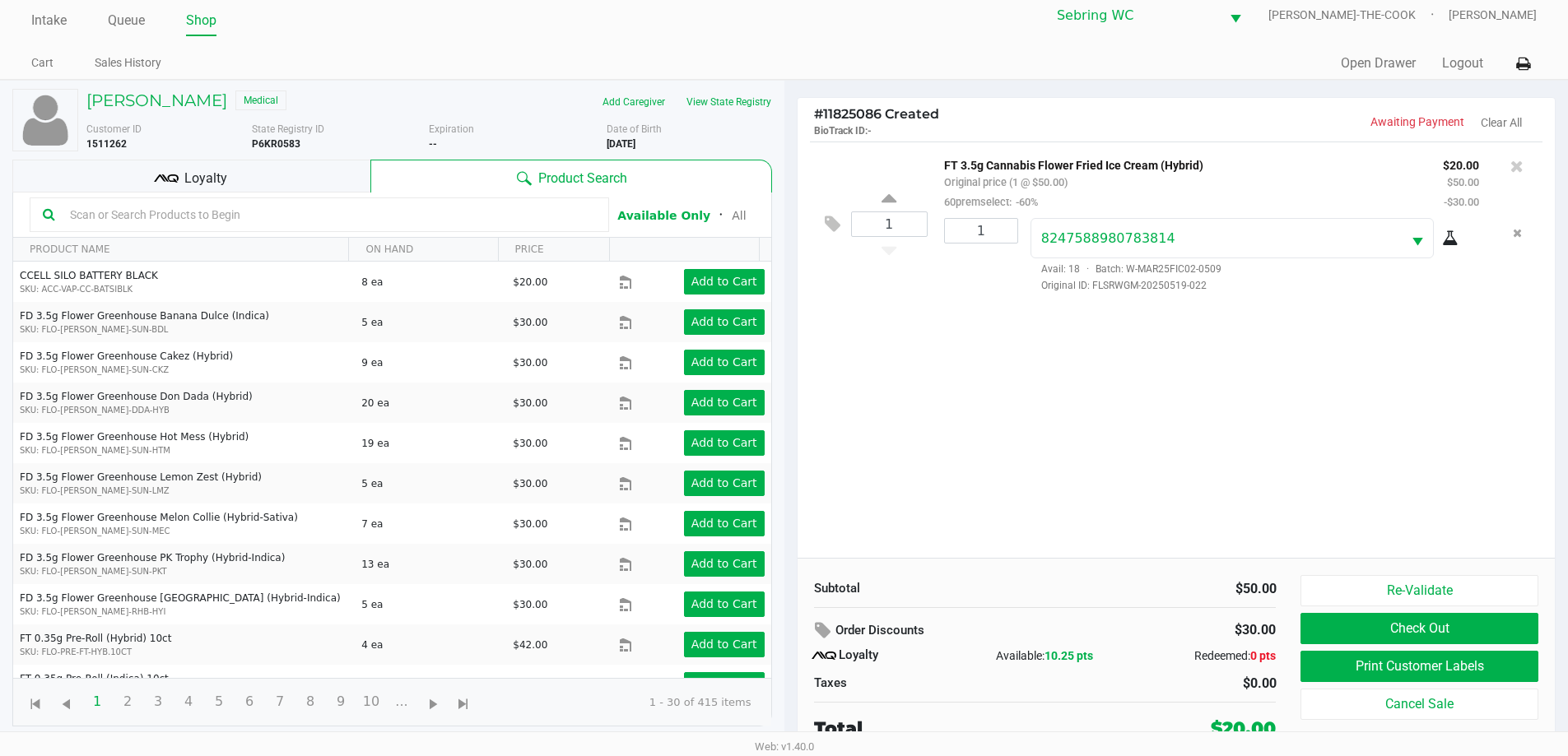
scroll to position [17, 0]
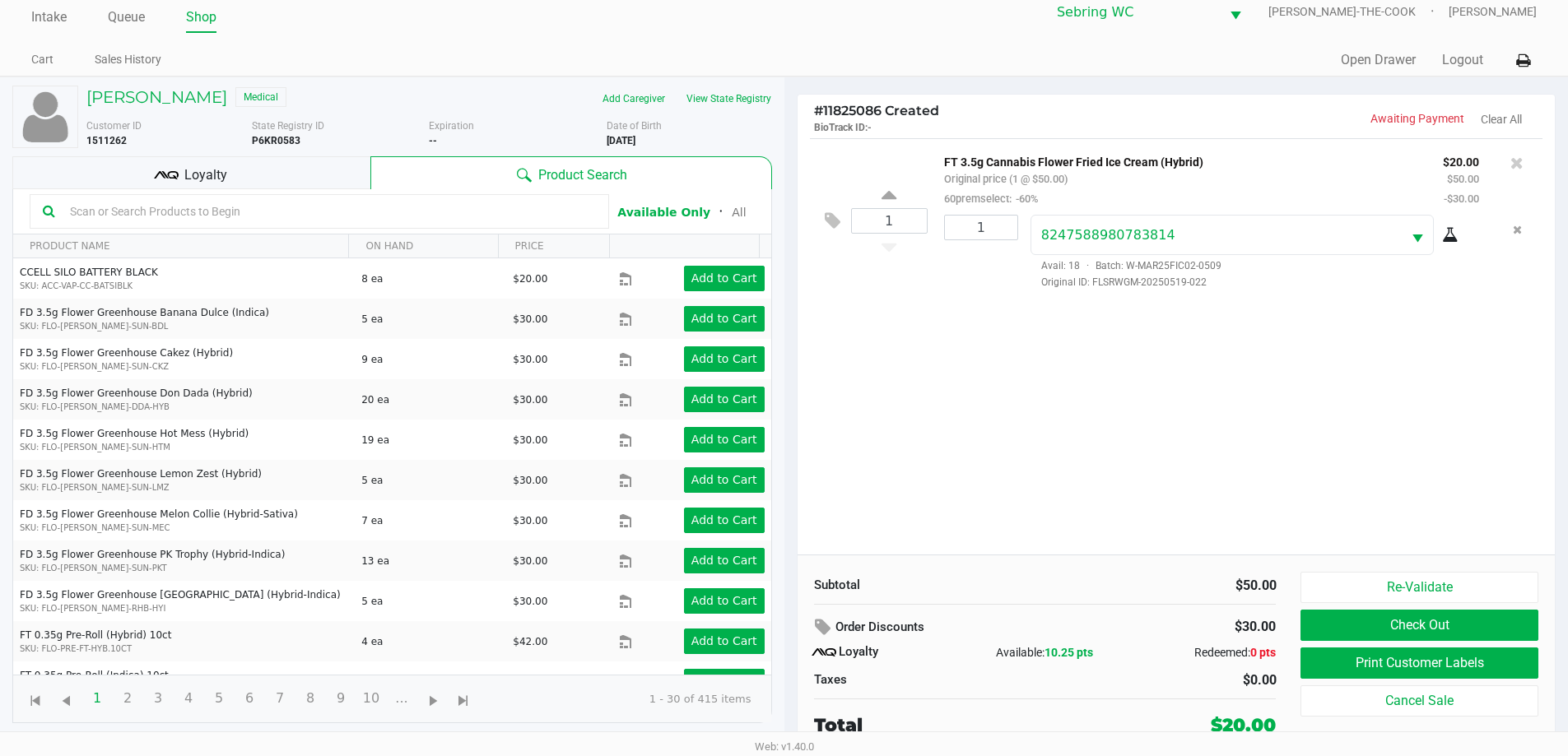
click at [635, 136] on b "3/24/2003" at bounding box center [621, 140] width 28 height 12
click at [441, 97] on div "Add Caregiver View State Registry" at bounding box center [606, 99] width 354 height 27
click at [1402, 576] on button "Re-Validate" at bounding box center [1418, 587] width 237 height 31
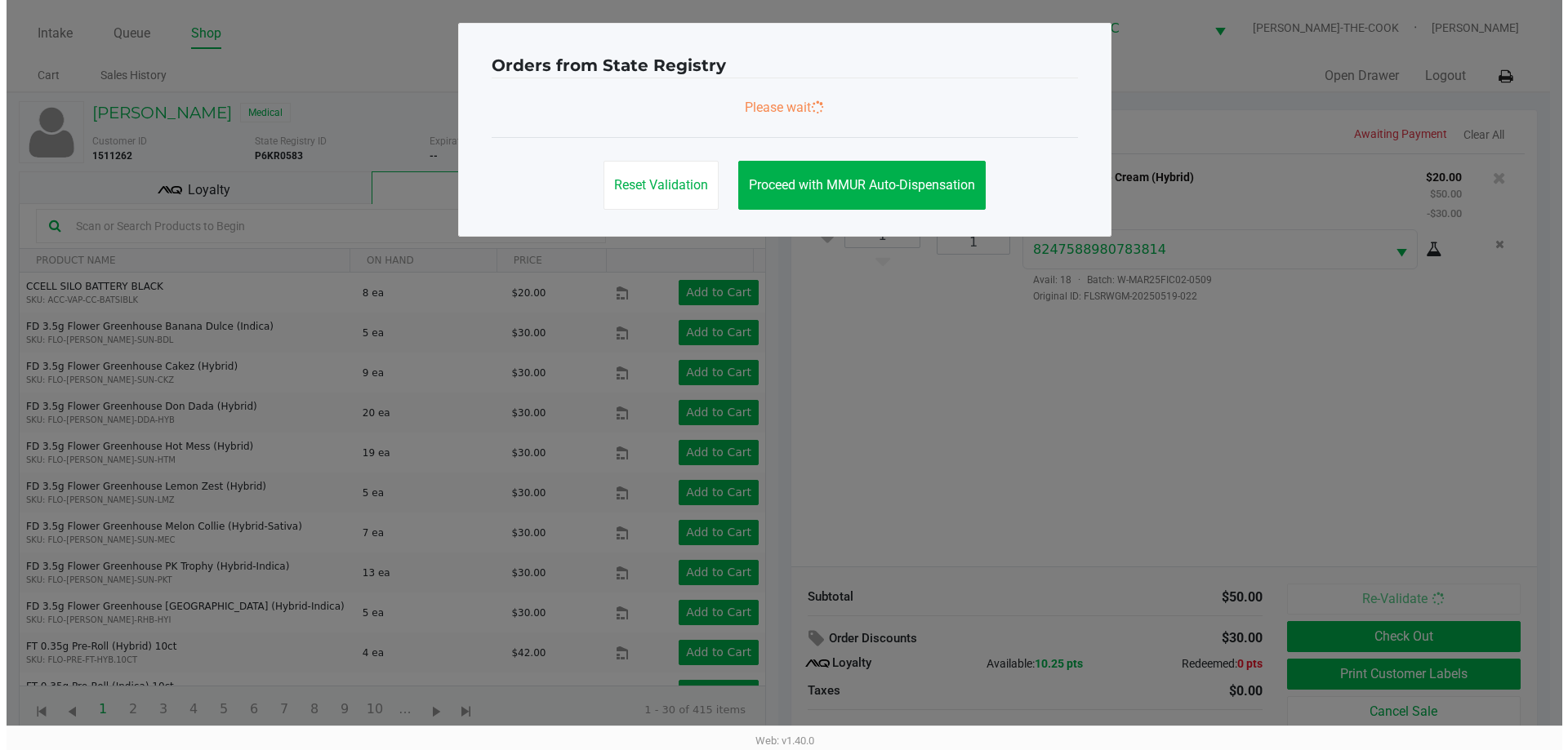
scroll to position [0, 0]
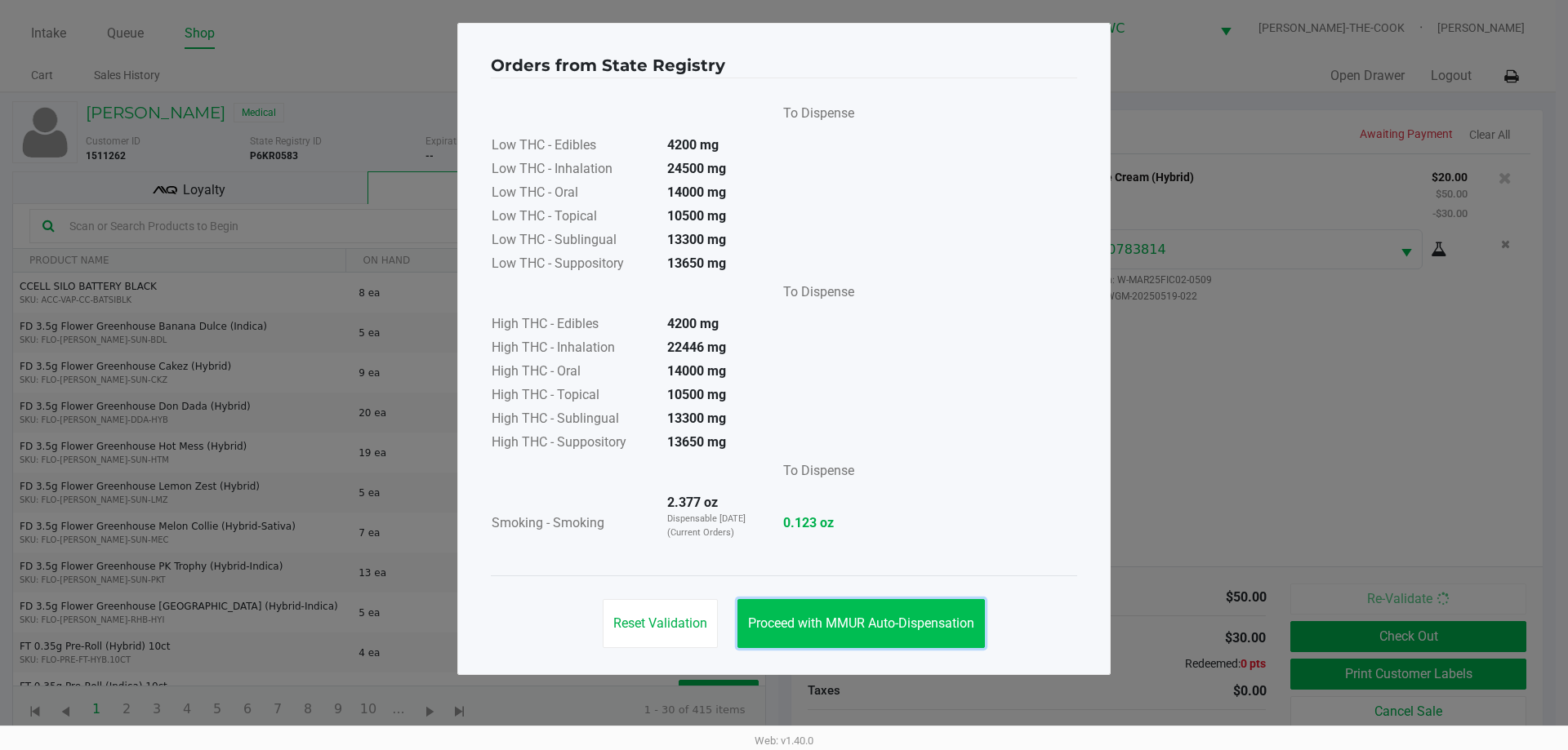
click at [932, 625] on span "Proceed with MMUR Auto-Dispensation" at bounding box center [861, 623] width 227 height 16
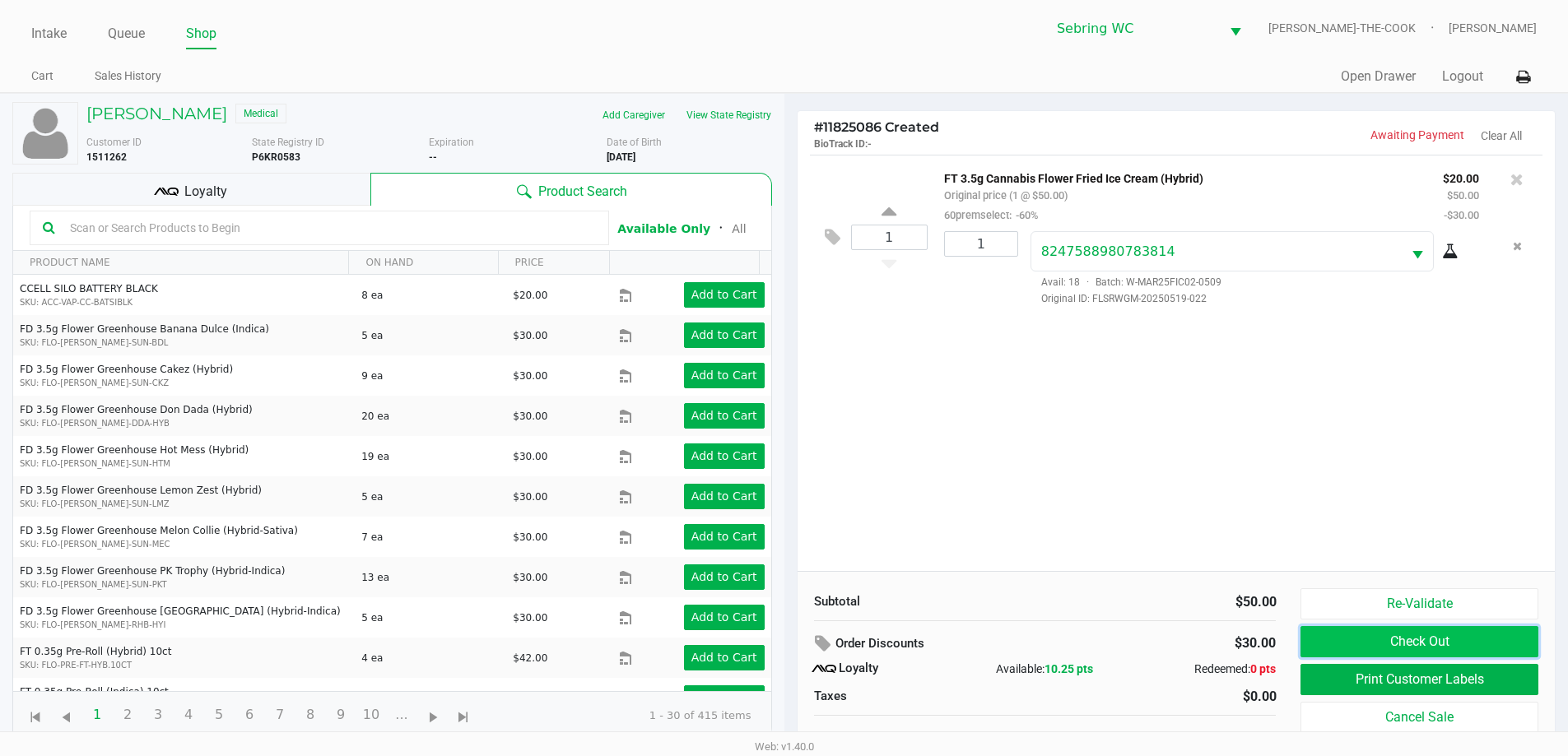
click at [1410, 636] on button "Check Out" at bounding box center [1418, 641] width 237 height 31
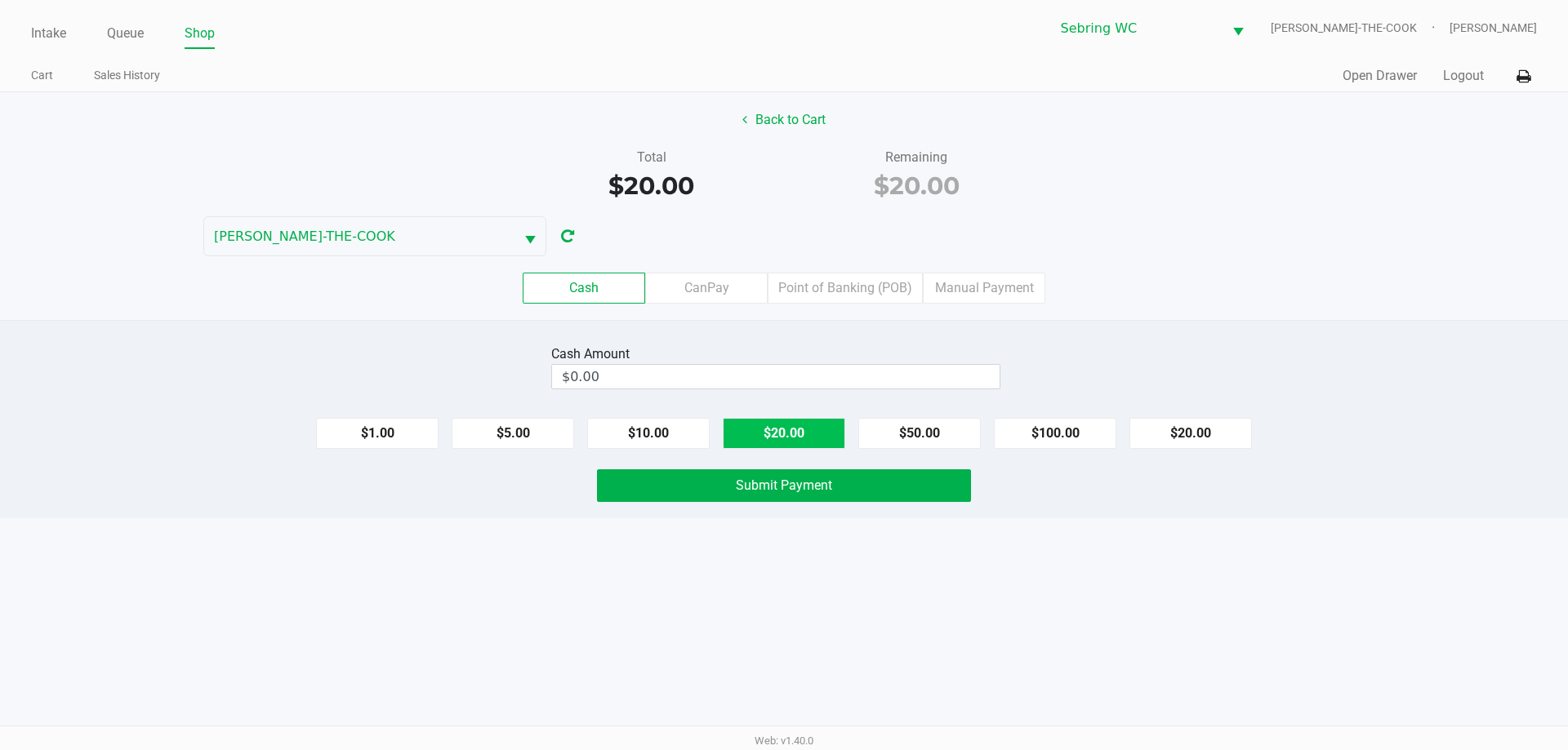
click at [815, 433] on button "$20.00" at bounding box center [784, 433] width 123 height 31
type input "$20.00"
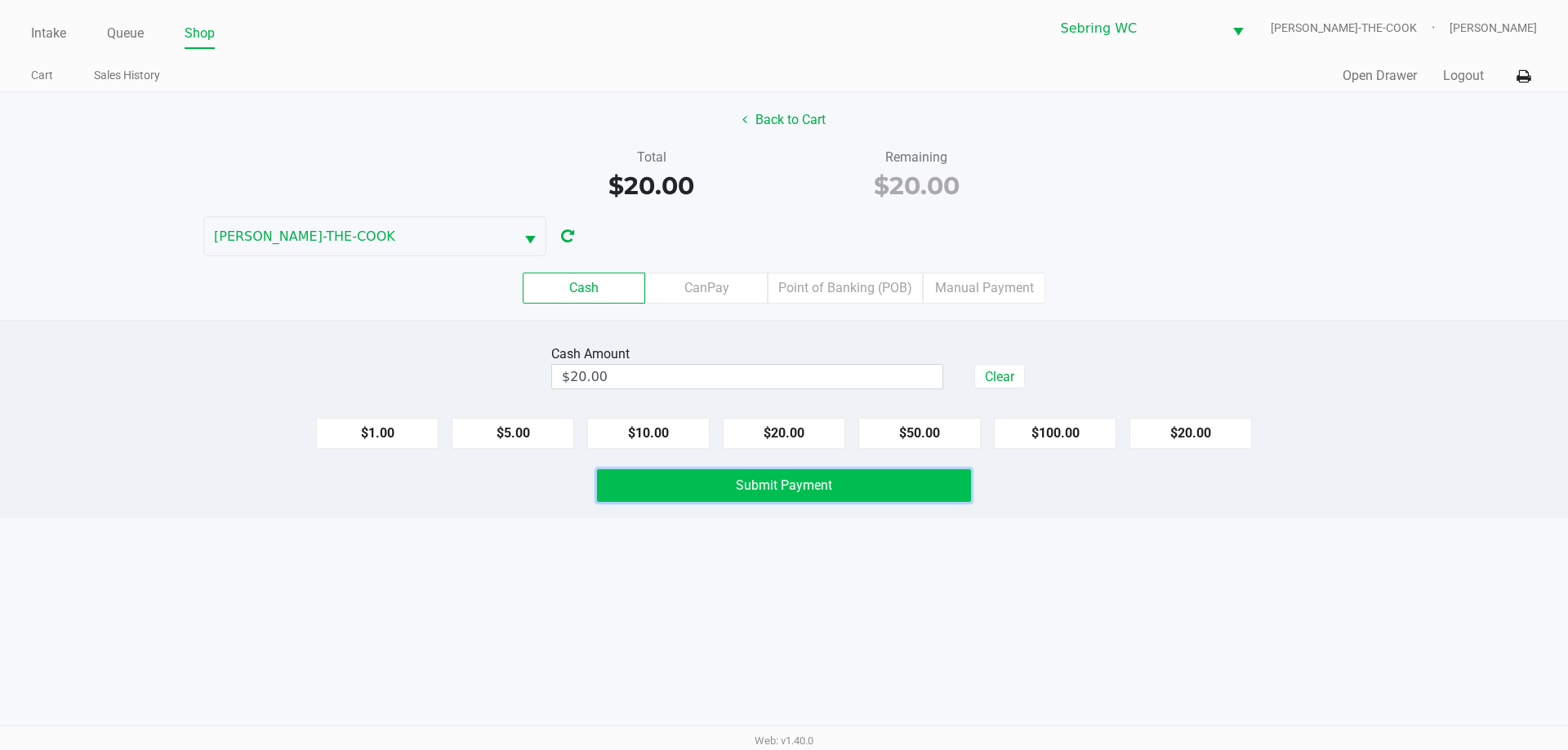
click at [775, 477] on button "Submit Payment" at bounding box center [784, 486] width 374 height 33
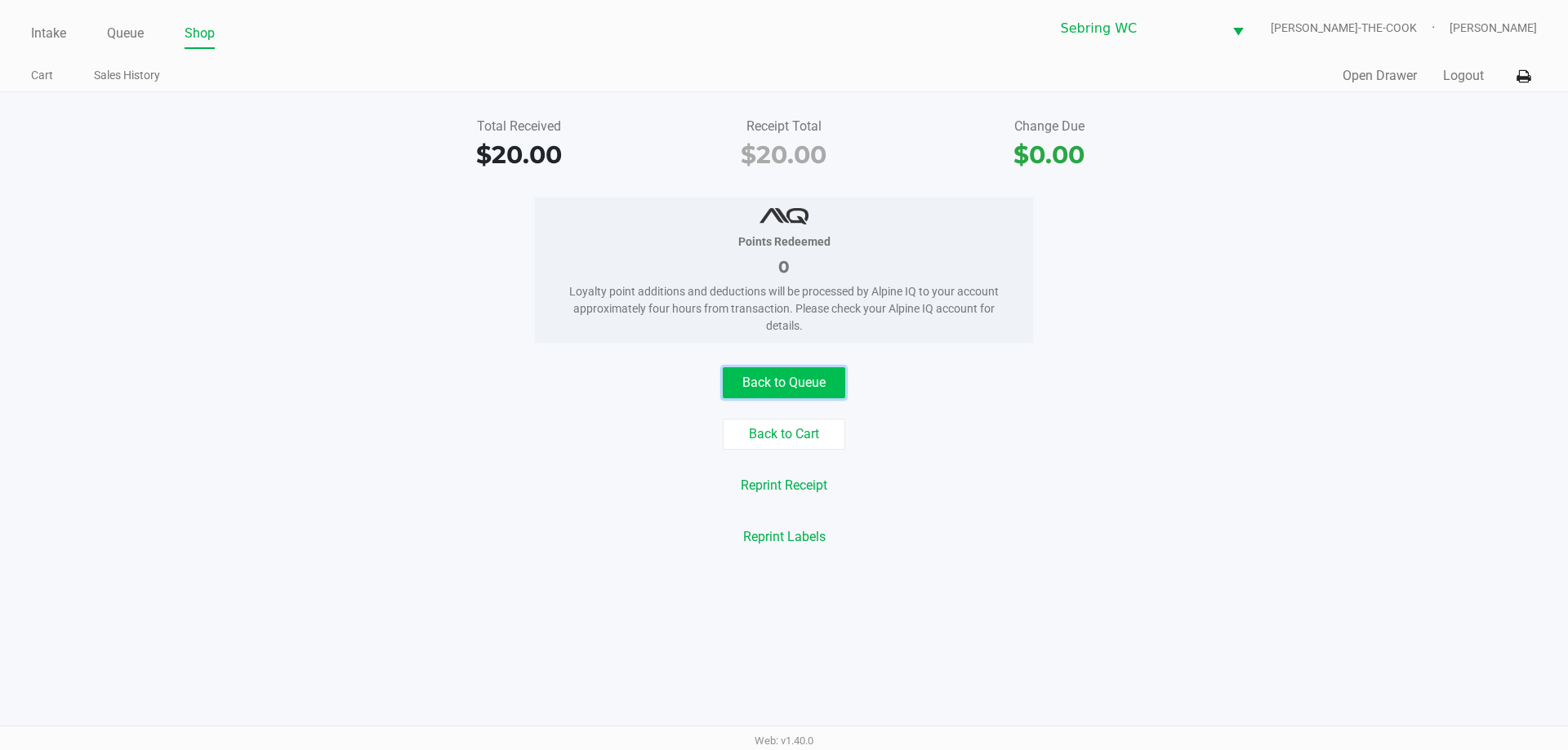
click at [758, 373] on button "Back to Queue" at bounding box center [784, 382] width 123 height 31
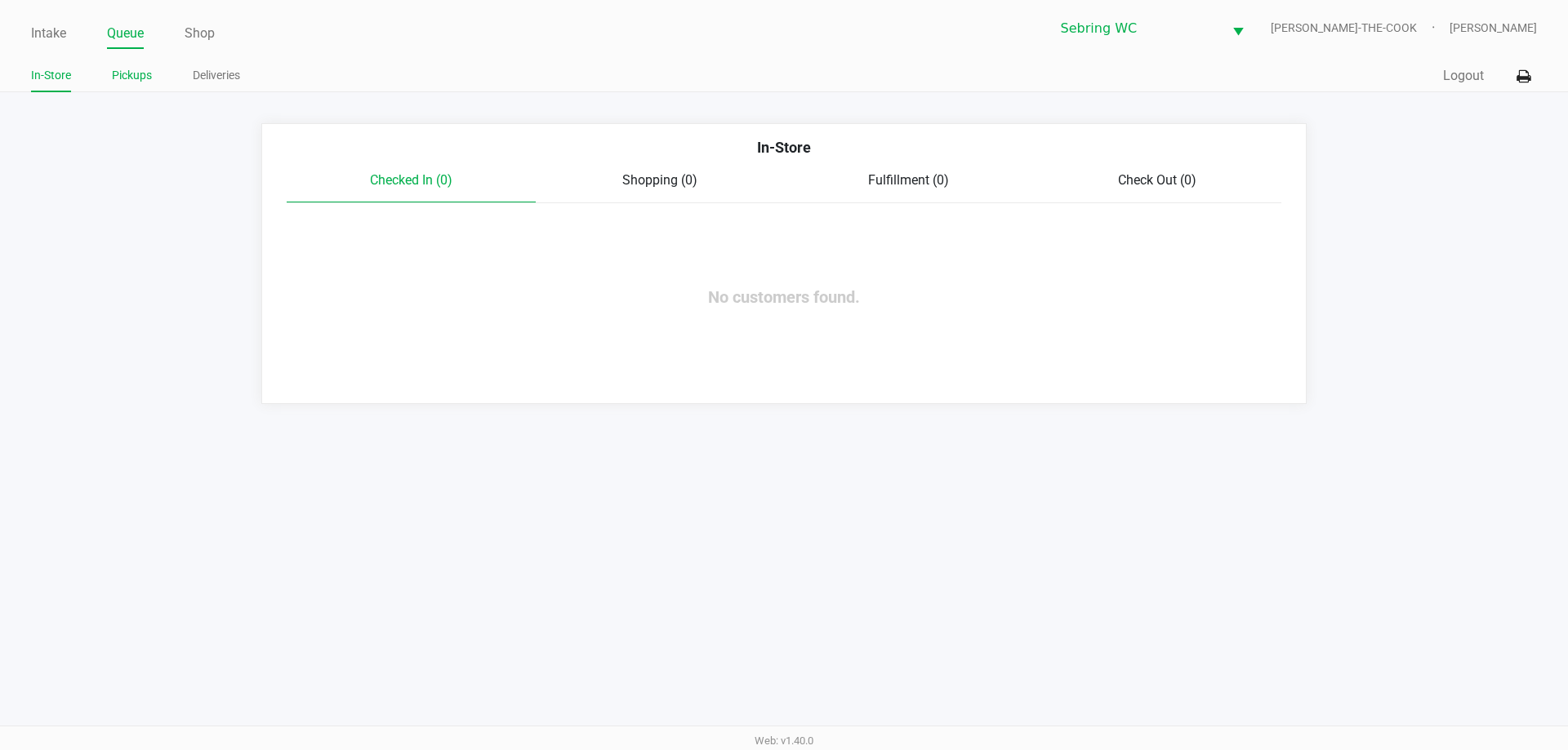
click at [112, 69] on link "Pickups" at bounding box center [131, 75] width 40 height 20
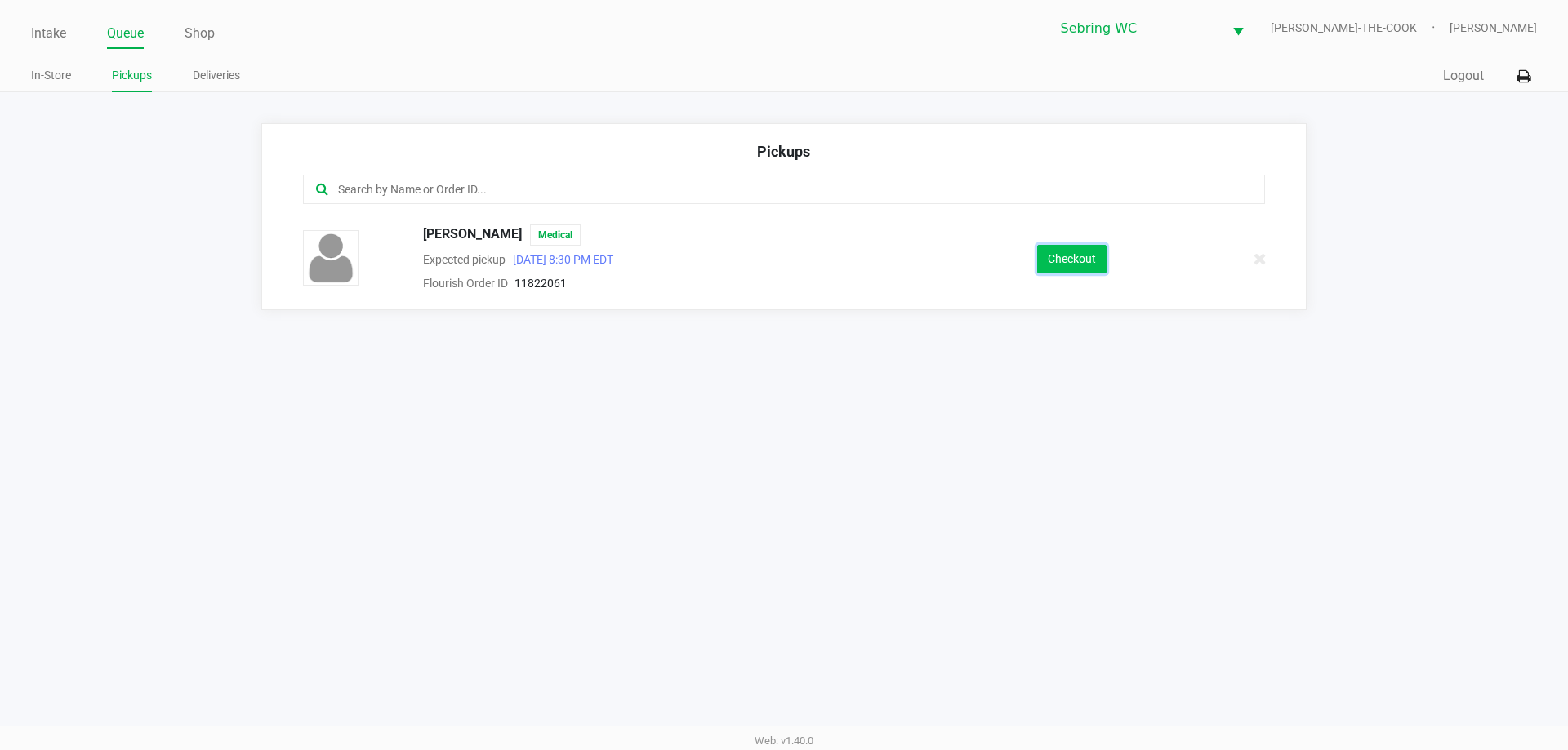
click at [1044, 254] on button "Checkout" at bounding box center [1071, 259] width 70 height 28
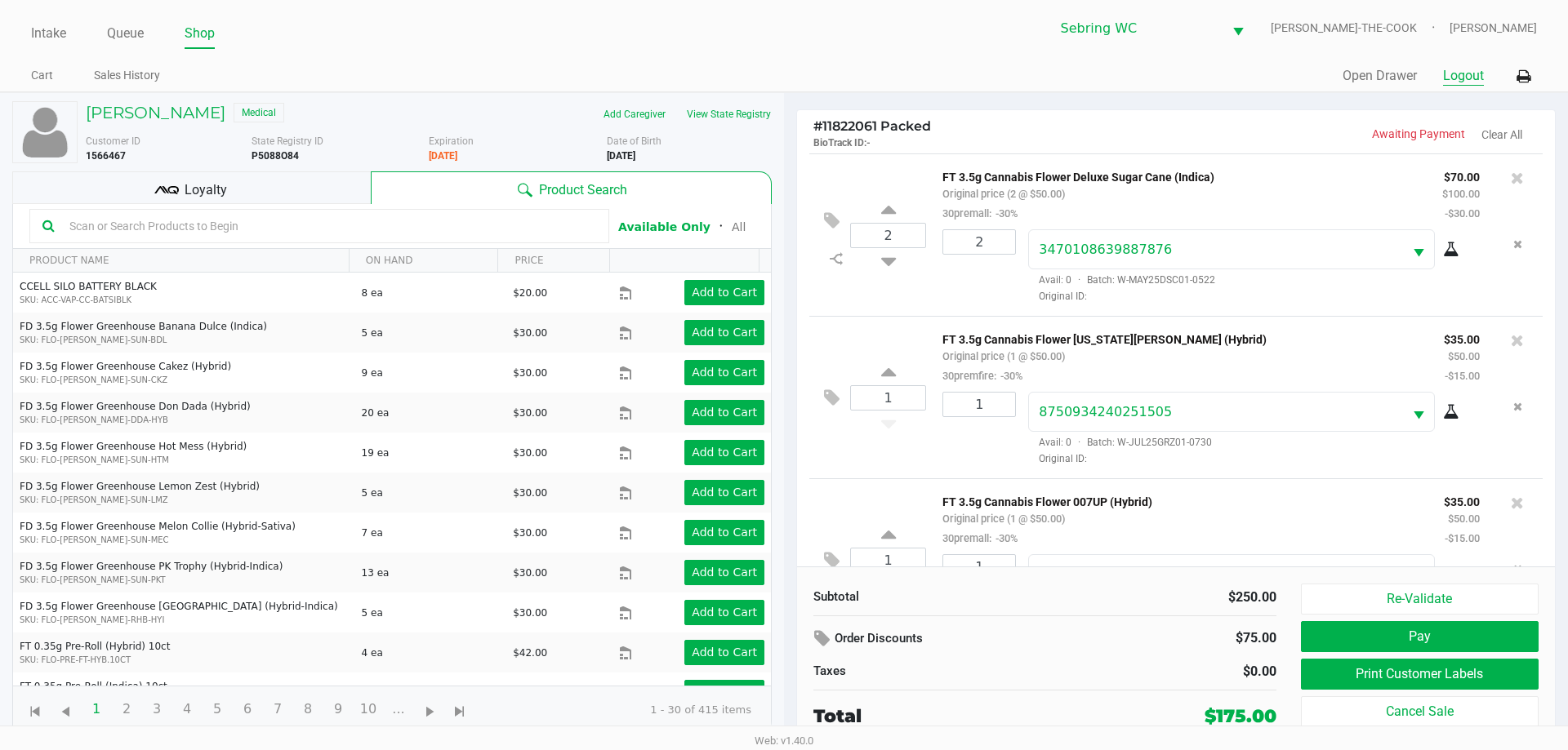
click at [1448, 82] on button "Logout" at bounding box center [1464, 76] width 41 height 19
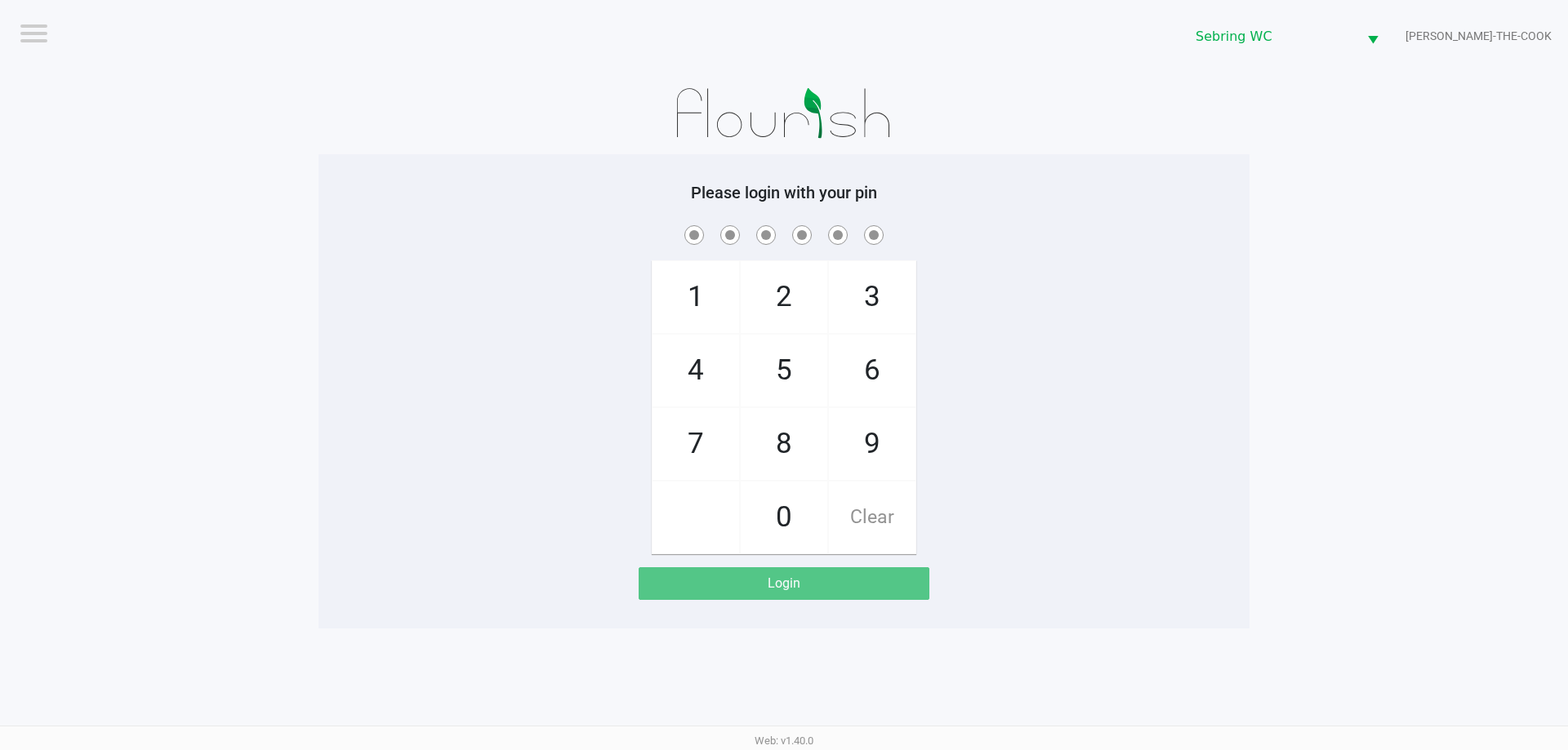
click at [1422, 363] on app-pos-login-wrapper "Logout Sebring WC BUFORD-THE-COOK Please login with your pin 1 4 7 2 5 8 0 3 6 …" at bounding box center [784, 314] width 1568 height 628
click at [1534, 345] on app-pos-login-wrapper "Logout Sebring WC BUFORD-THE-COOK Please login with your pin 1 4 7 2 5 8 0 3 6 …" at bounding box center [784, 314] width 1568 height 628
checkbox input "true"
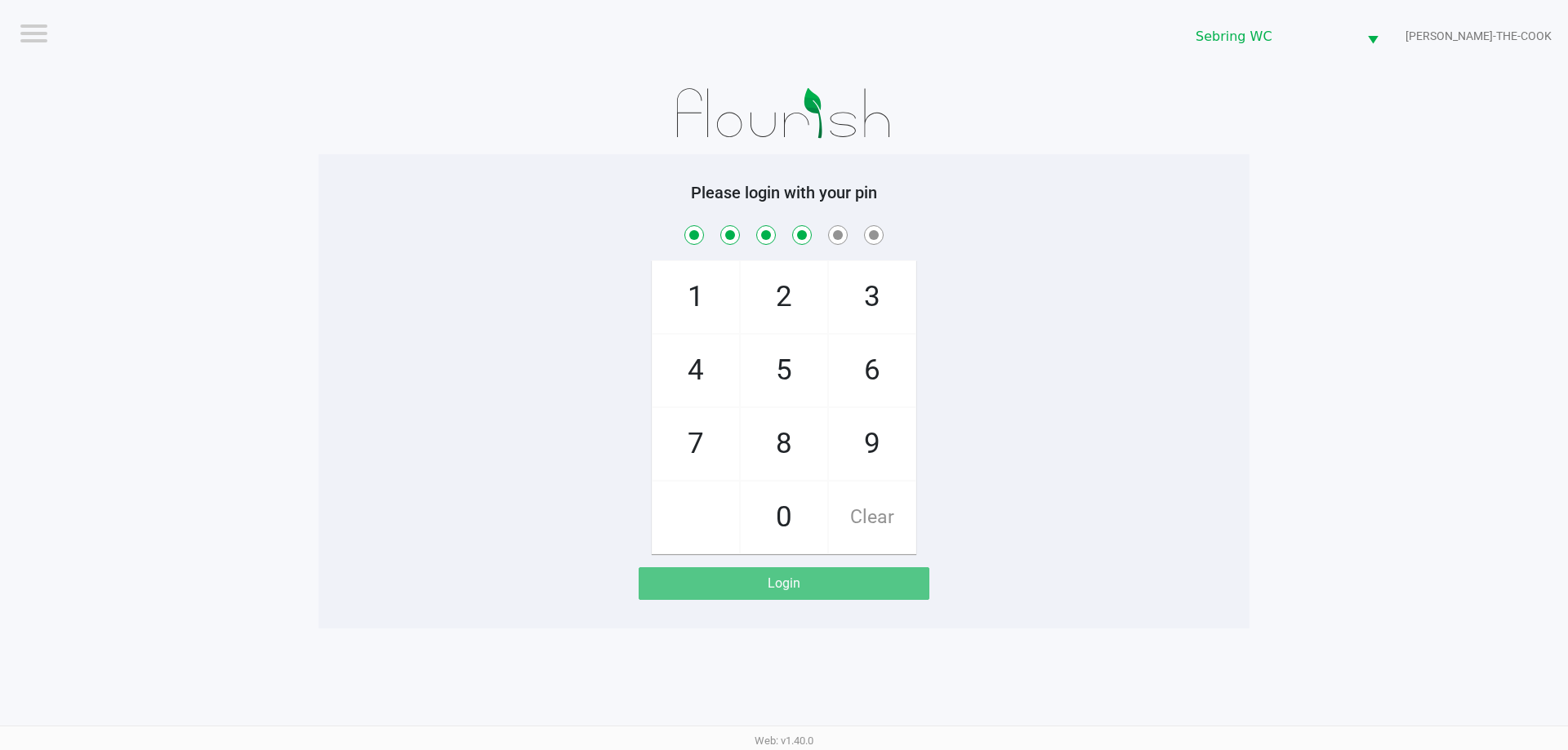
checkbox input "true"
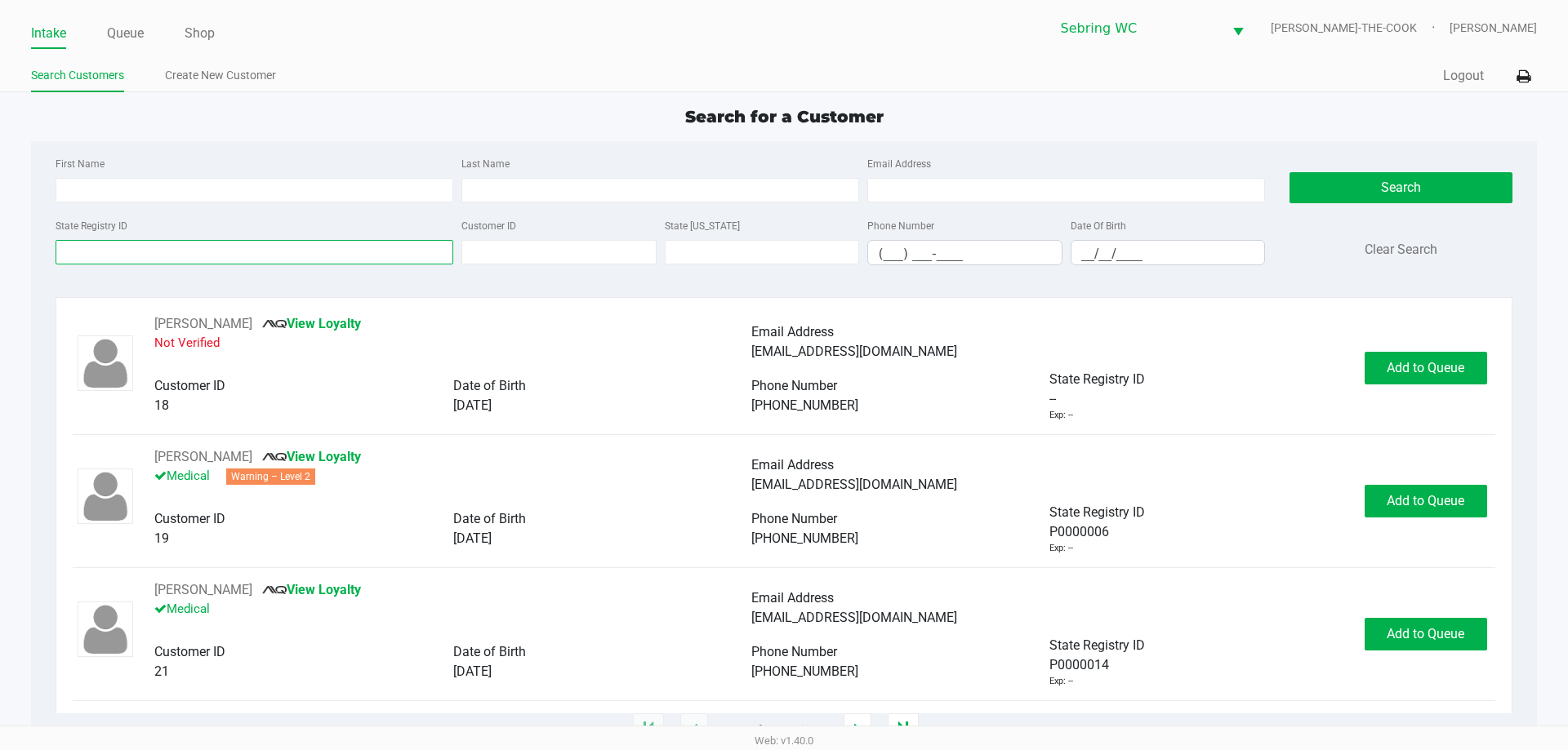
click at [158, 249] on input "State Registry ID" at bounding box center [254, 252] width 398 height 25
click at [80, 197] on input "First Name" at bounding box center [254, 190] width 398 height 25
type input "geraldine"
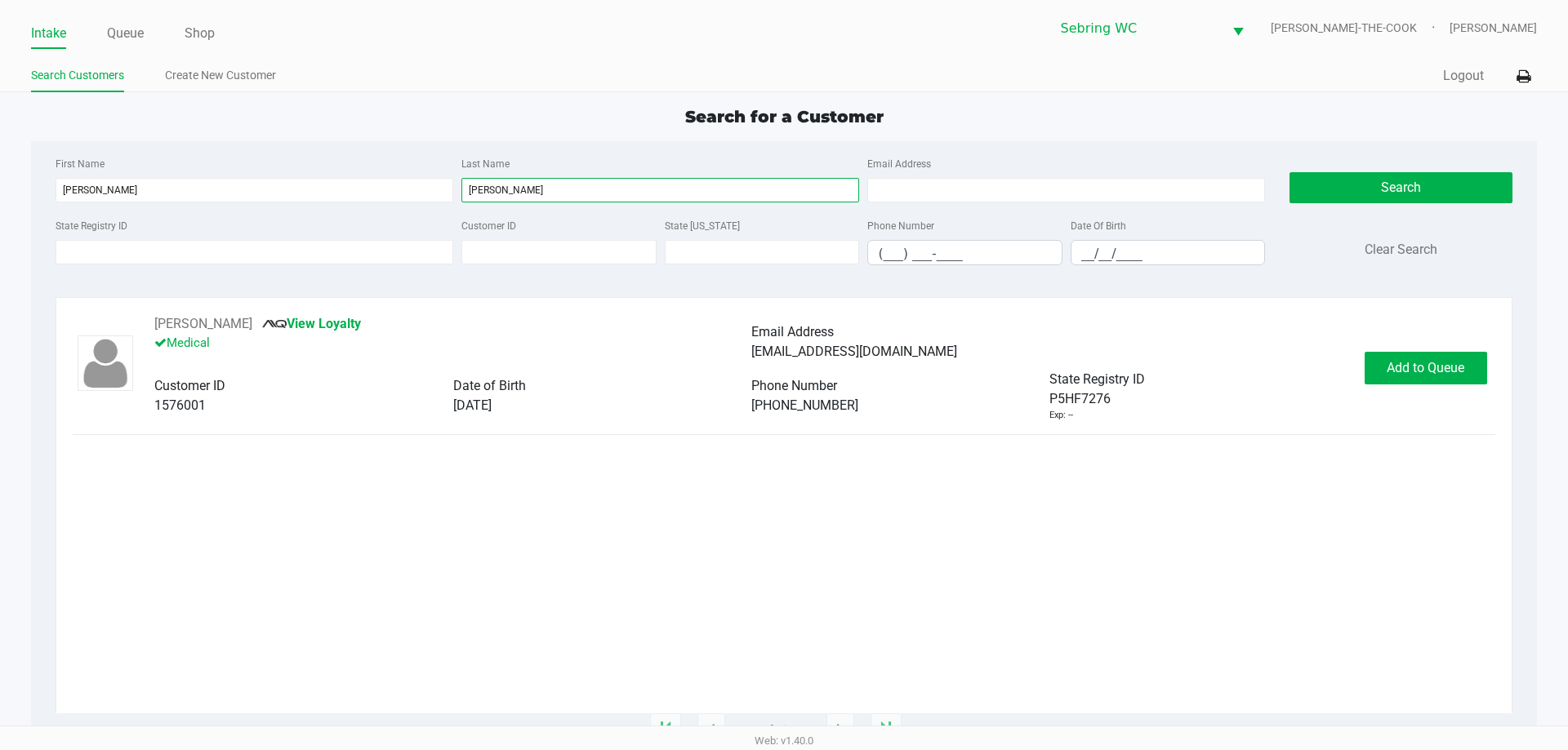
type input "calomino"
click at [488, 402] on span "01/14/1961" at bounding box center [473, 405] width 39 height 16
click at [1439, 371] on span "Add to Queue" at bounding box center [1426, 368] width 78 height 16
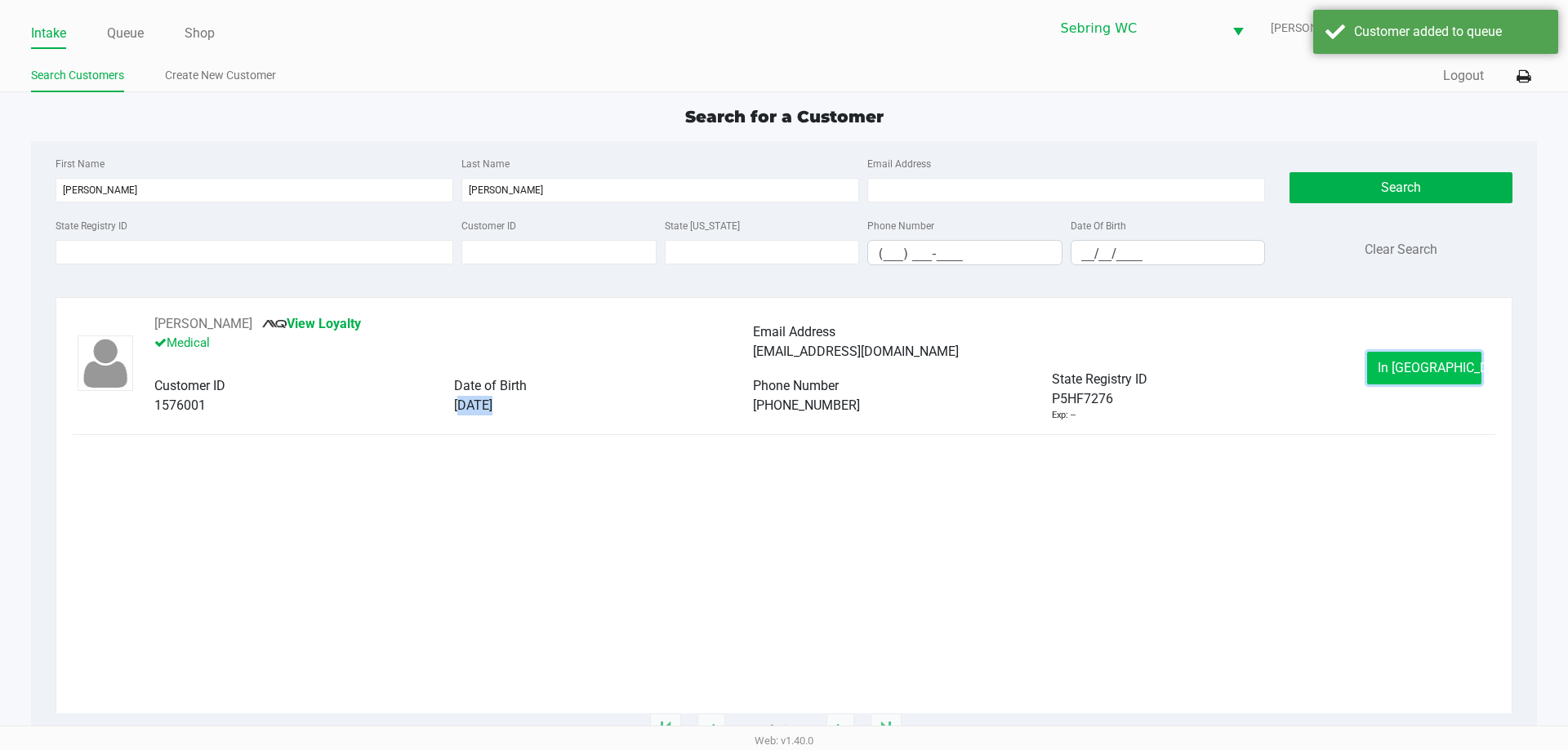
click at [1380, 363] on button "In Queue" at bounding box center [1425, 368] width 115 height 33
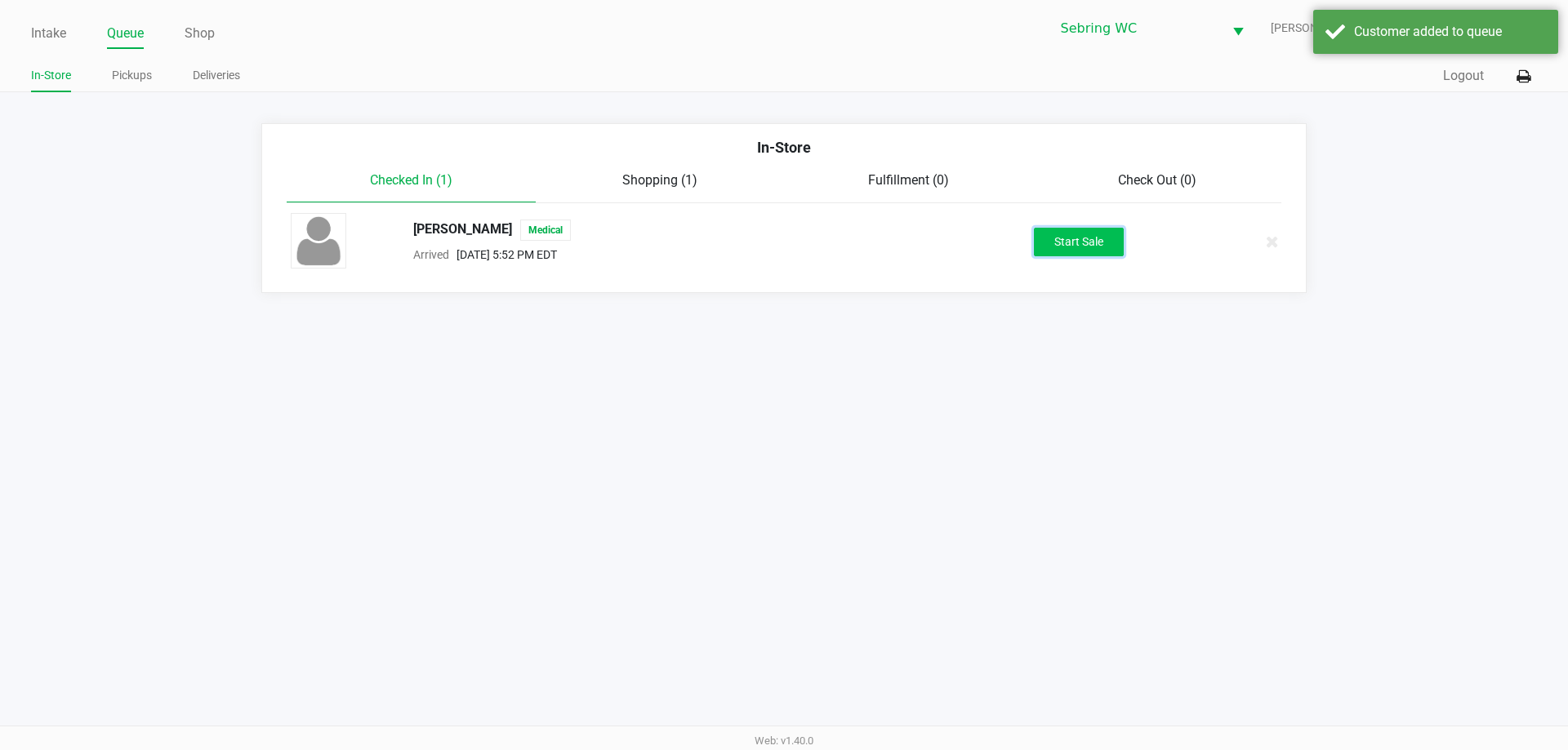
click at [1050, 235] on button "Start Sale" at bounding box center [1079, 241] width 90 height 28
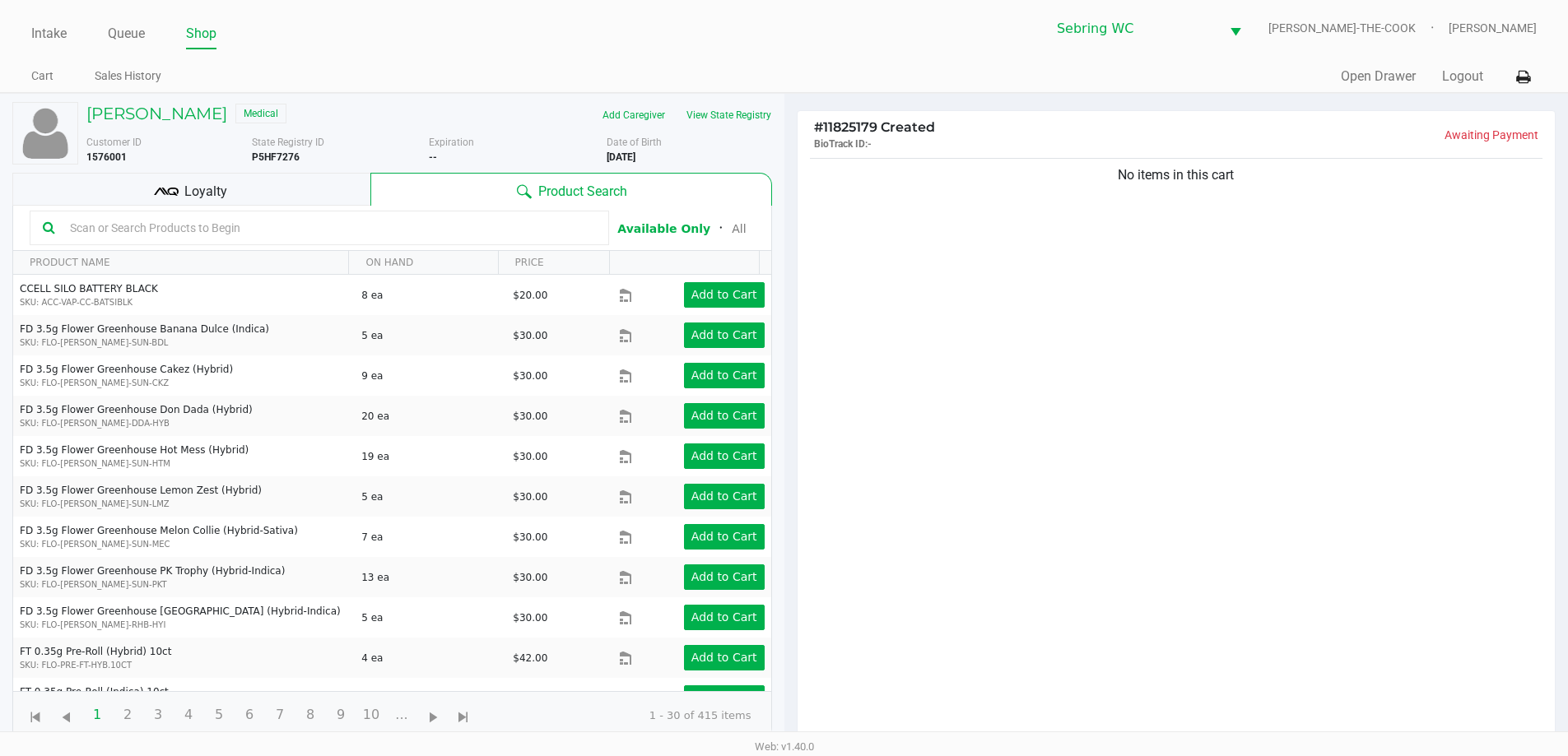
click at [291, 203] on div "Loyalty" at bounding box center [191, 189] width 358 height 33
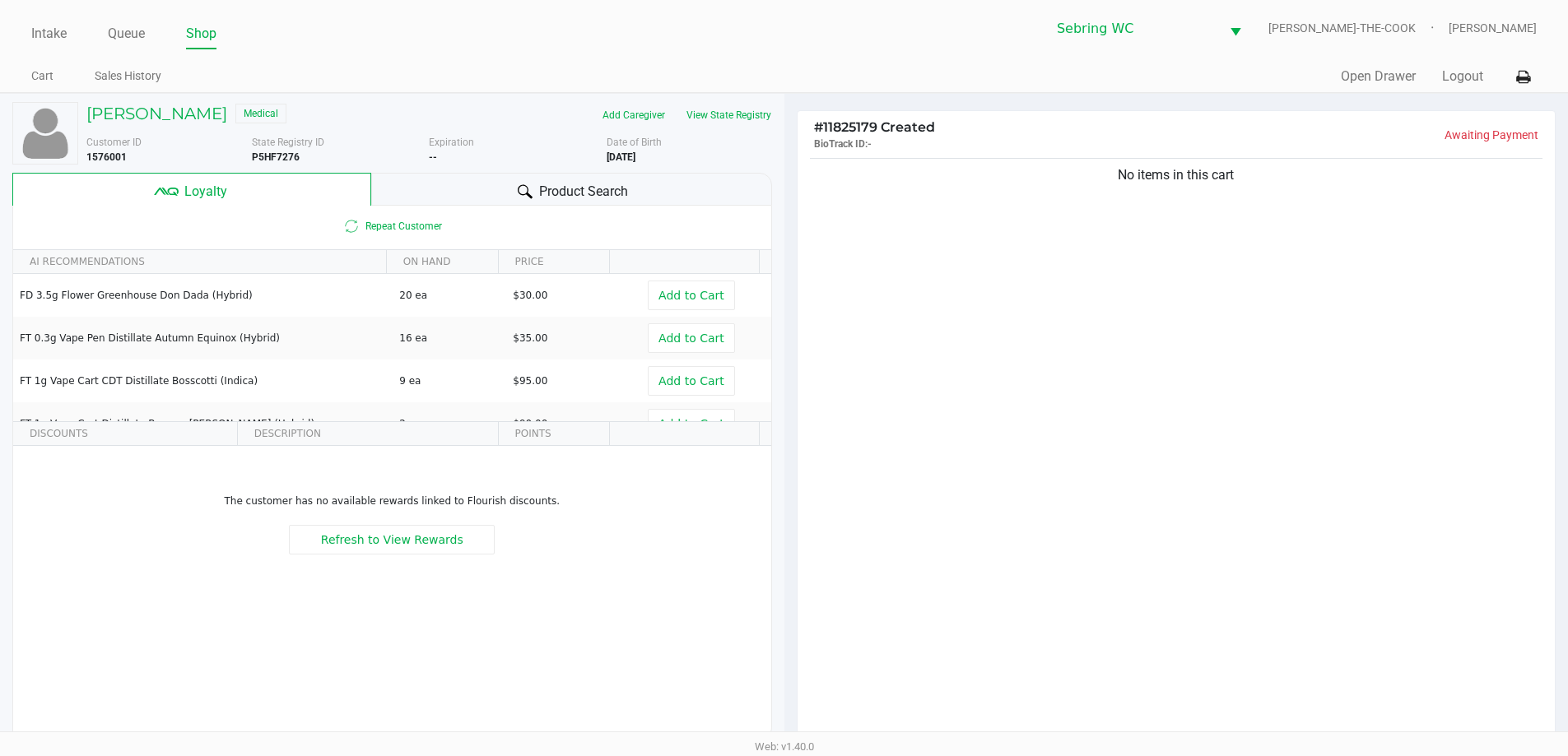
click at [394, 189] on div "Product Search" at bounding box center [571, 189] width 401 height 33
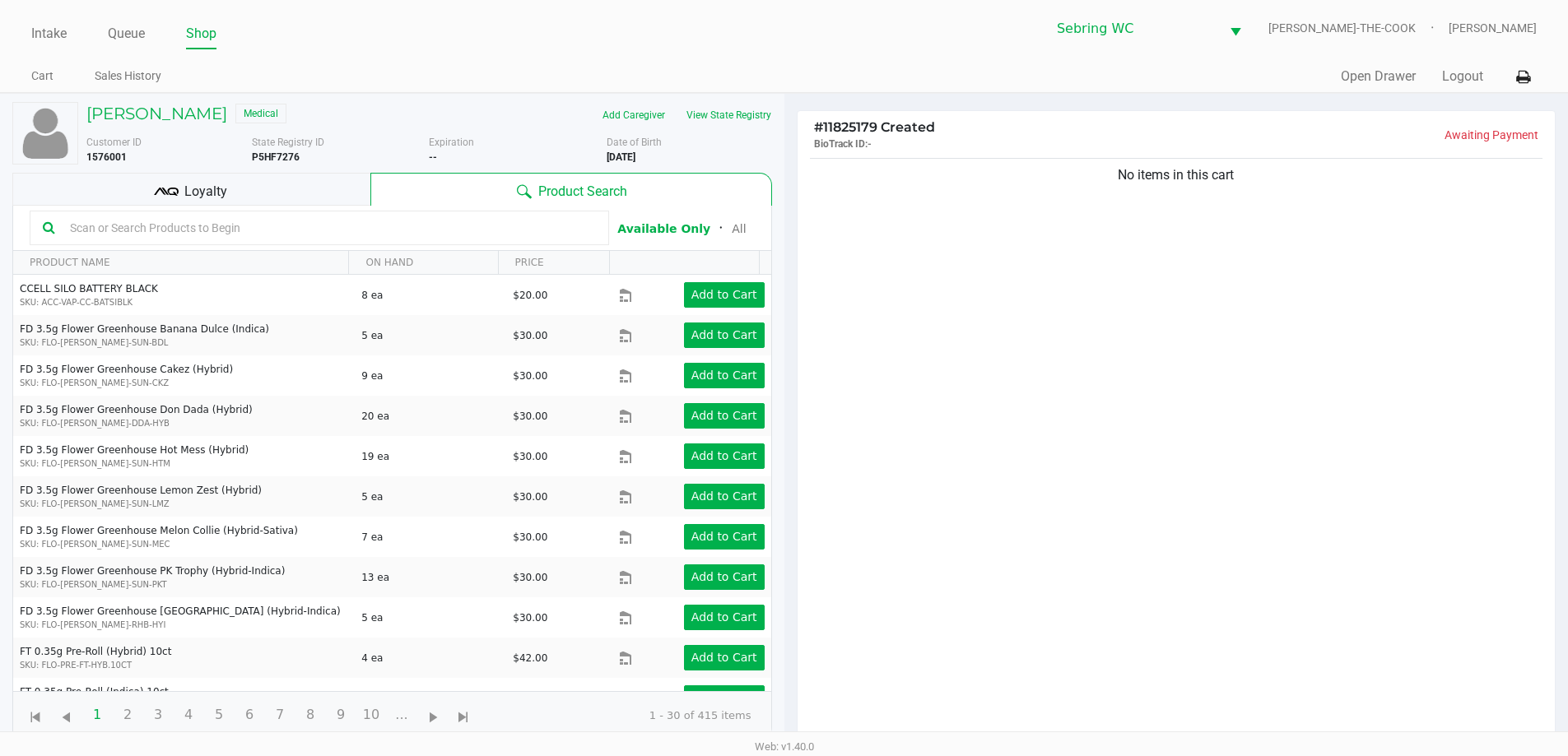
click at [235, 183] on div "Loyalty" at bounding box center [191, 189] width 358 height 33
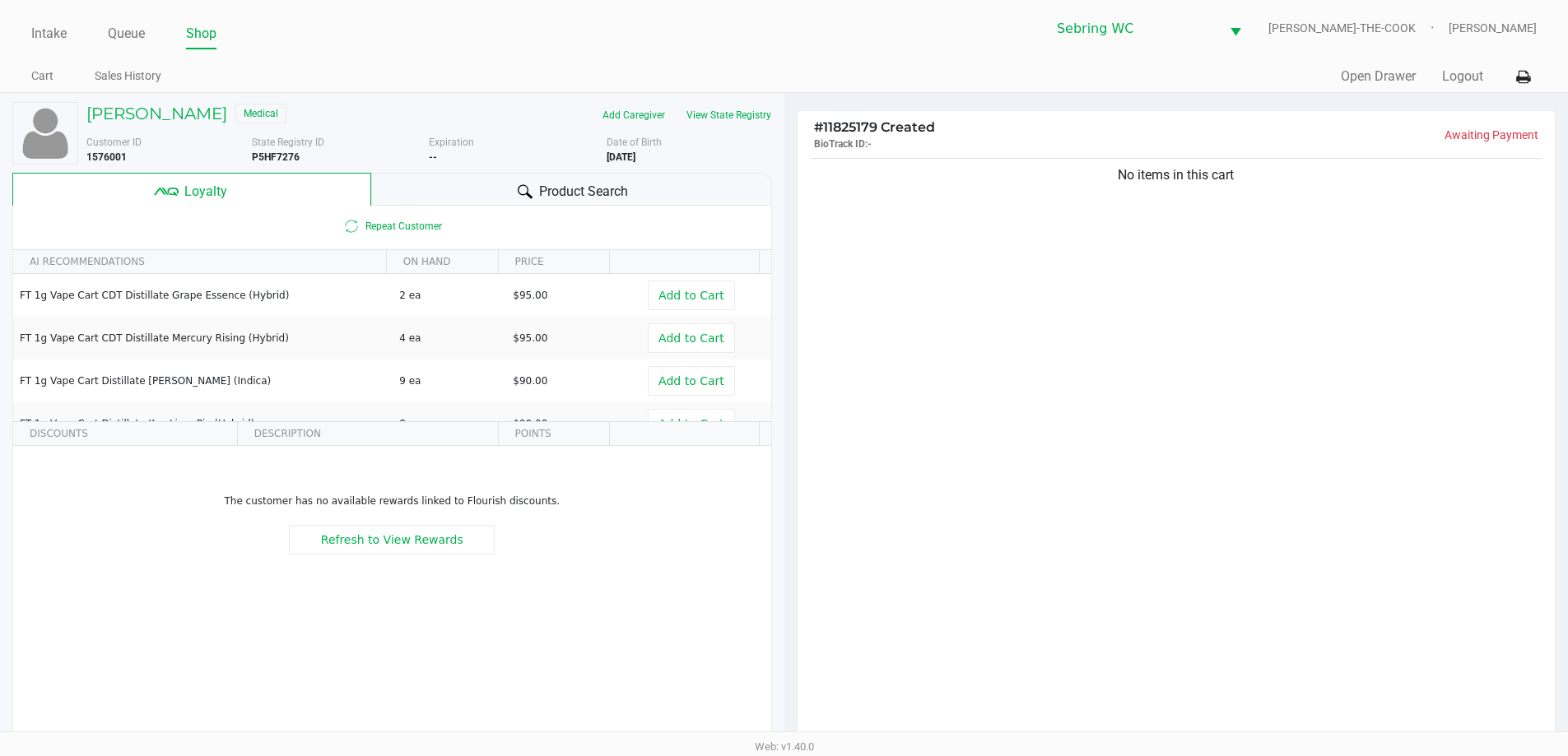
click at [431, 197] on div "Product Search" at bounding box center [571, 189] width 401 height 33
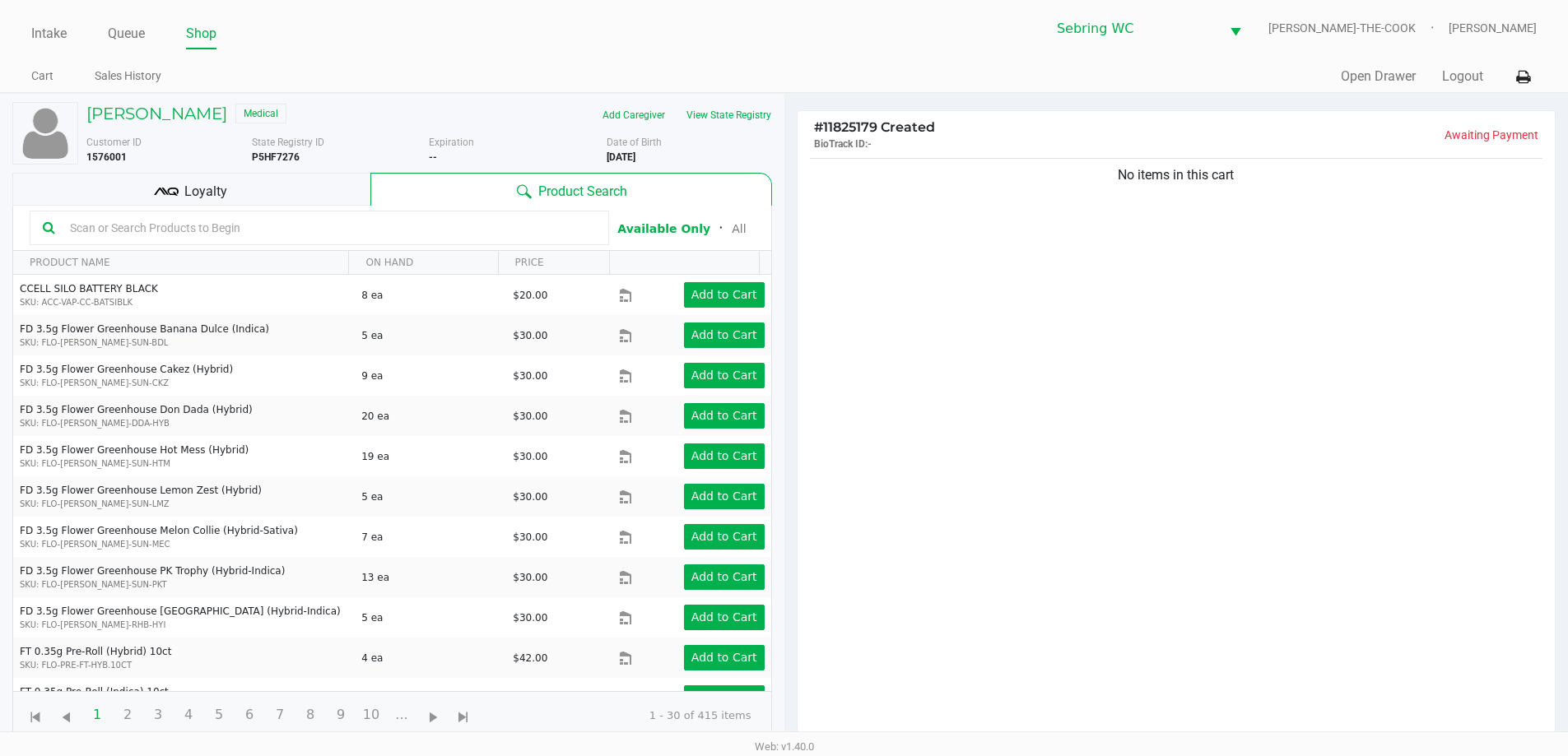
click at [201, 198] on span "Loyalty" at bounding box center [205, 192] width 43 height 20
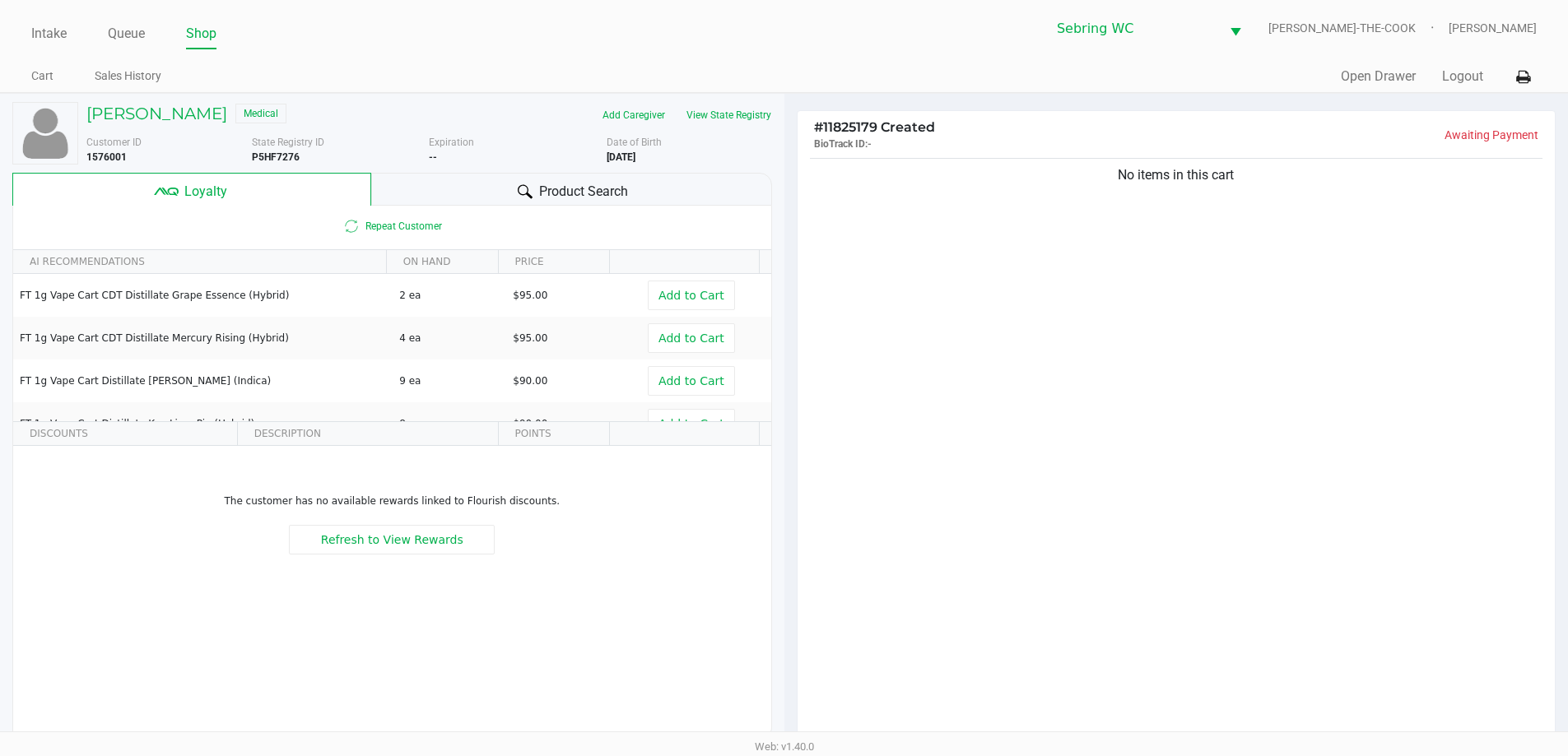
click at [470, 184] on div "Product Search" at bounding box center [571, 189] width 401 height 33
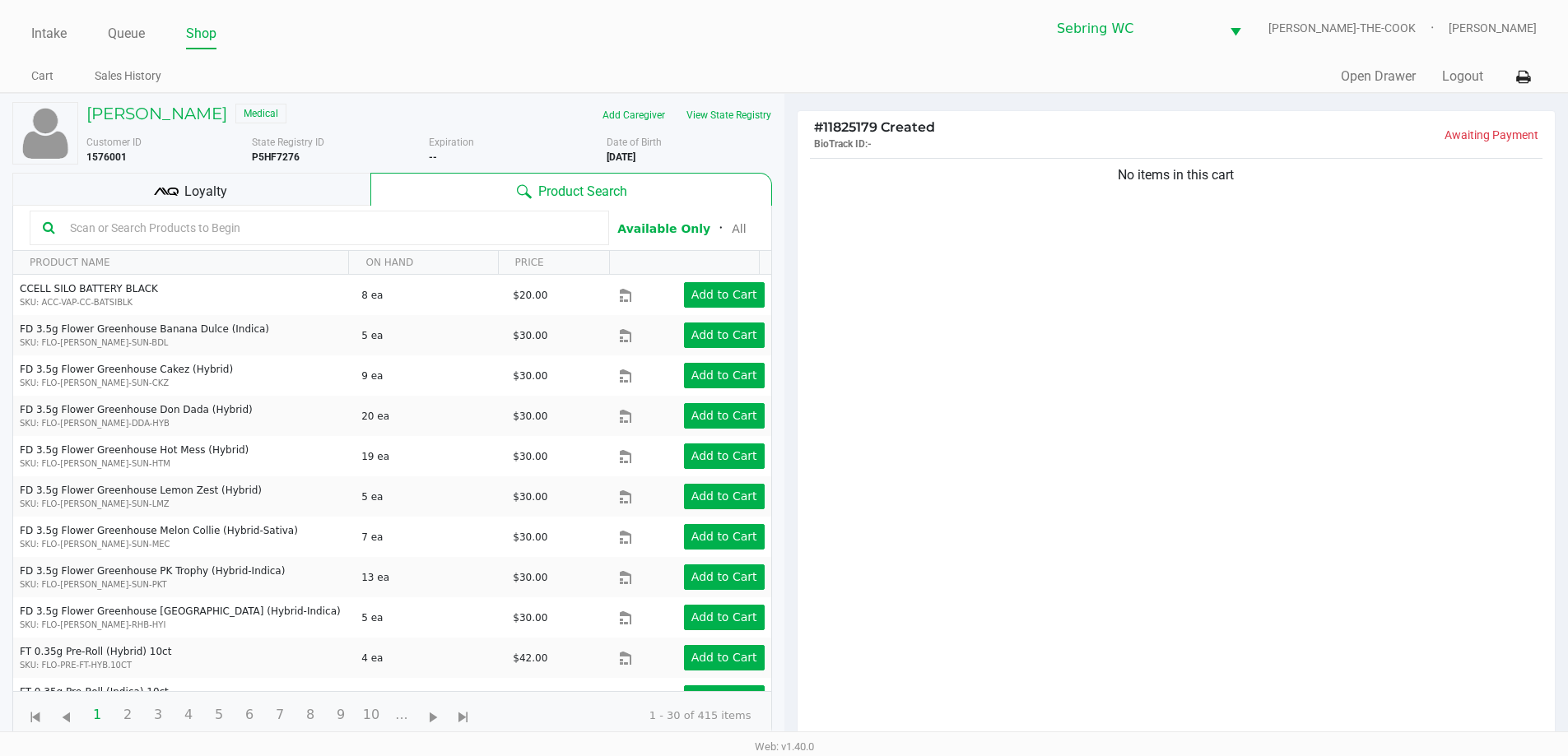
click at [252, 182] on div "Loyalty" at bounding box center [191, 189] width 358 height 33
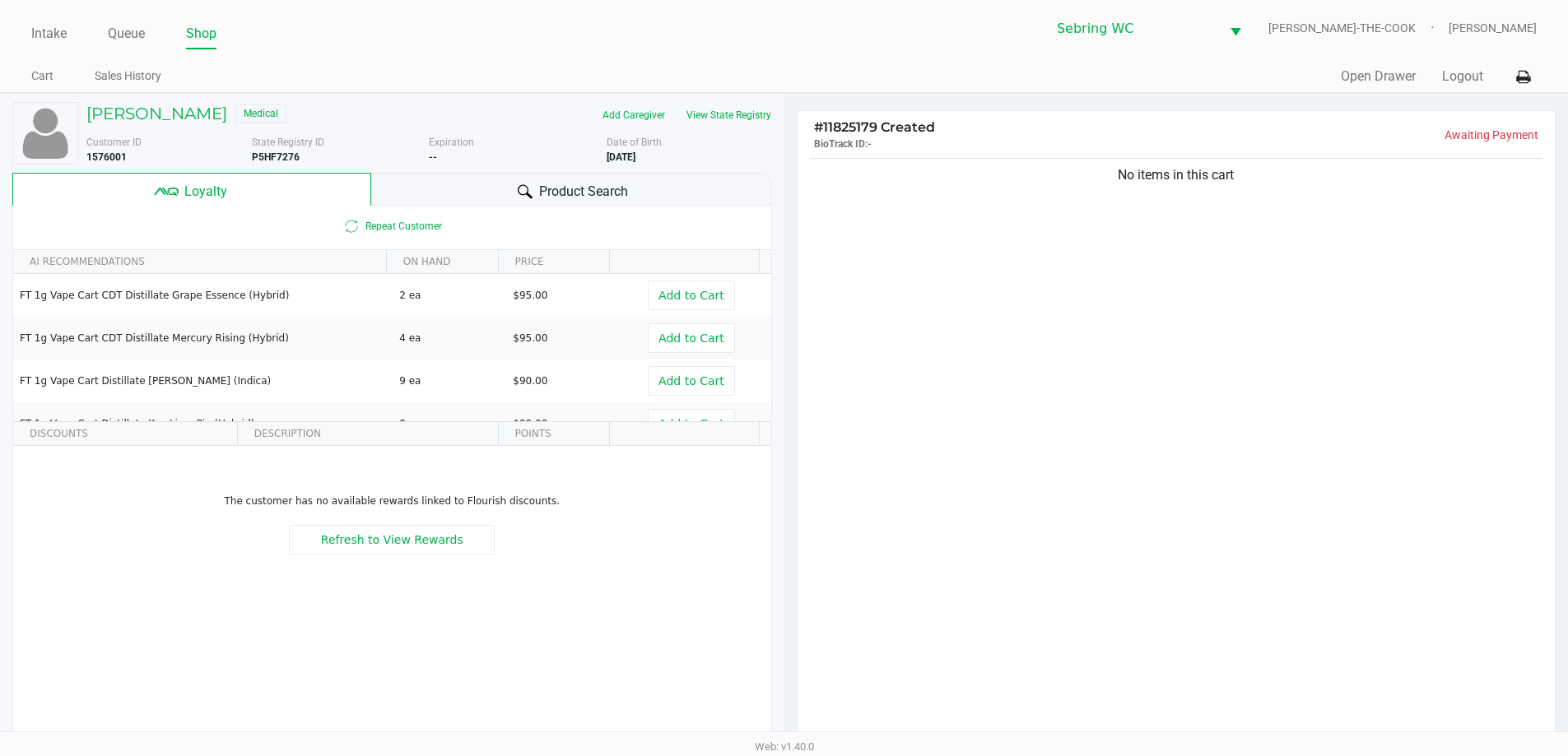
click at [567, 180] on div "Product Search" at bounding box center [571, 189] width 401 height 33
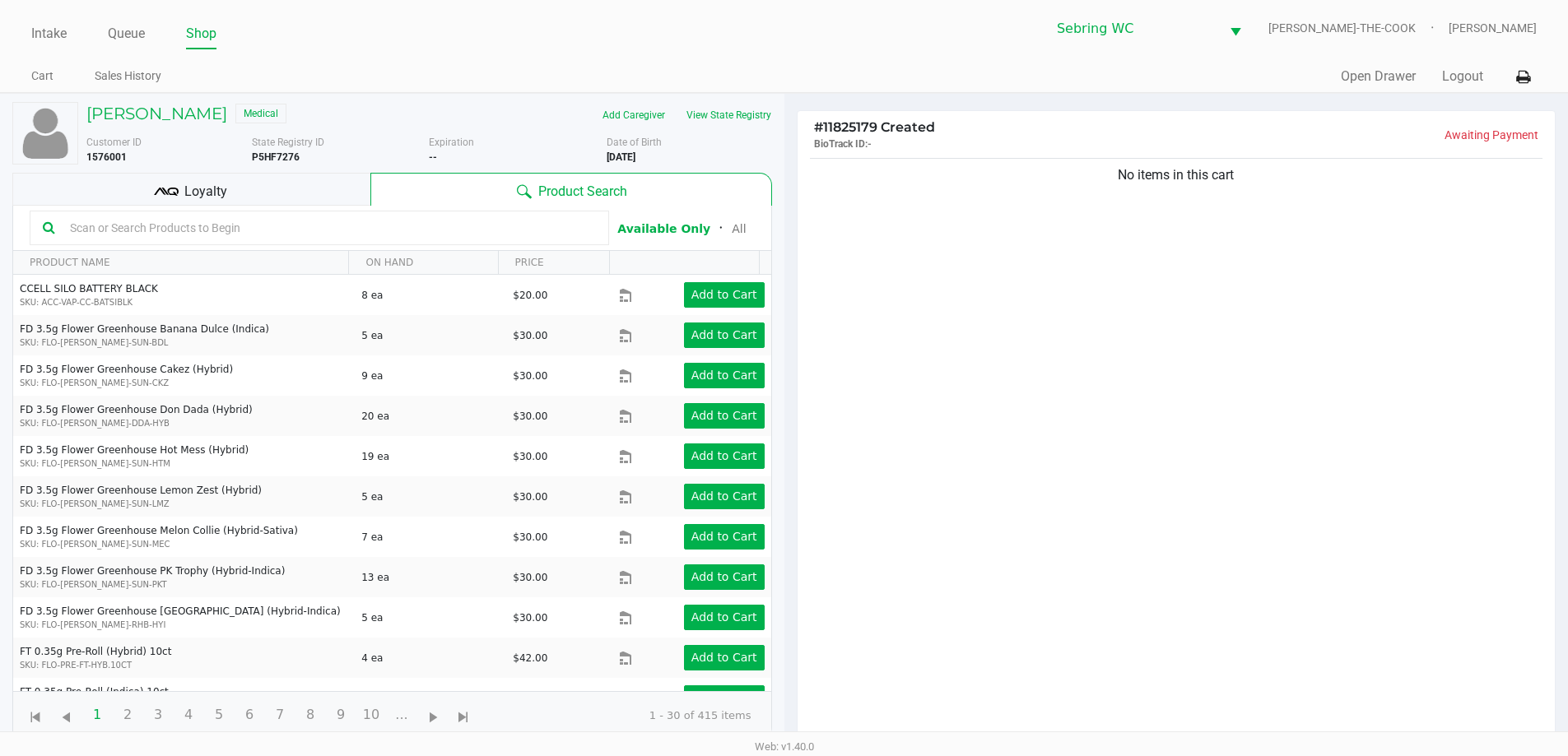
click at [1131, 349] on div "No items in this cart" at bounding box center [1176, 453] width 758 height 597
click at [1133, 342] on div "No items in this cart" at bounding box center [1176, 453] width 758 height 597
click at [1133, 339] on div "No items in this cart" at bounding box center [1176, 453] width 758 height 597
drag, startPoint x: 1133, startPoint y: 339, endPoint x: 1135, endPoint y: 308, distance: 31.1
click at [1133, 320] on div "No items in this cart" at bounding box center [1176, 453] width 758 height 597
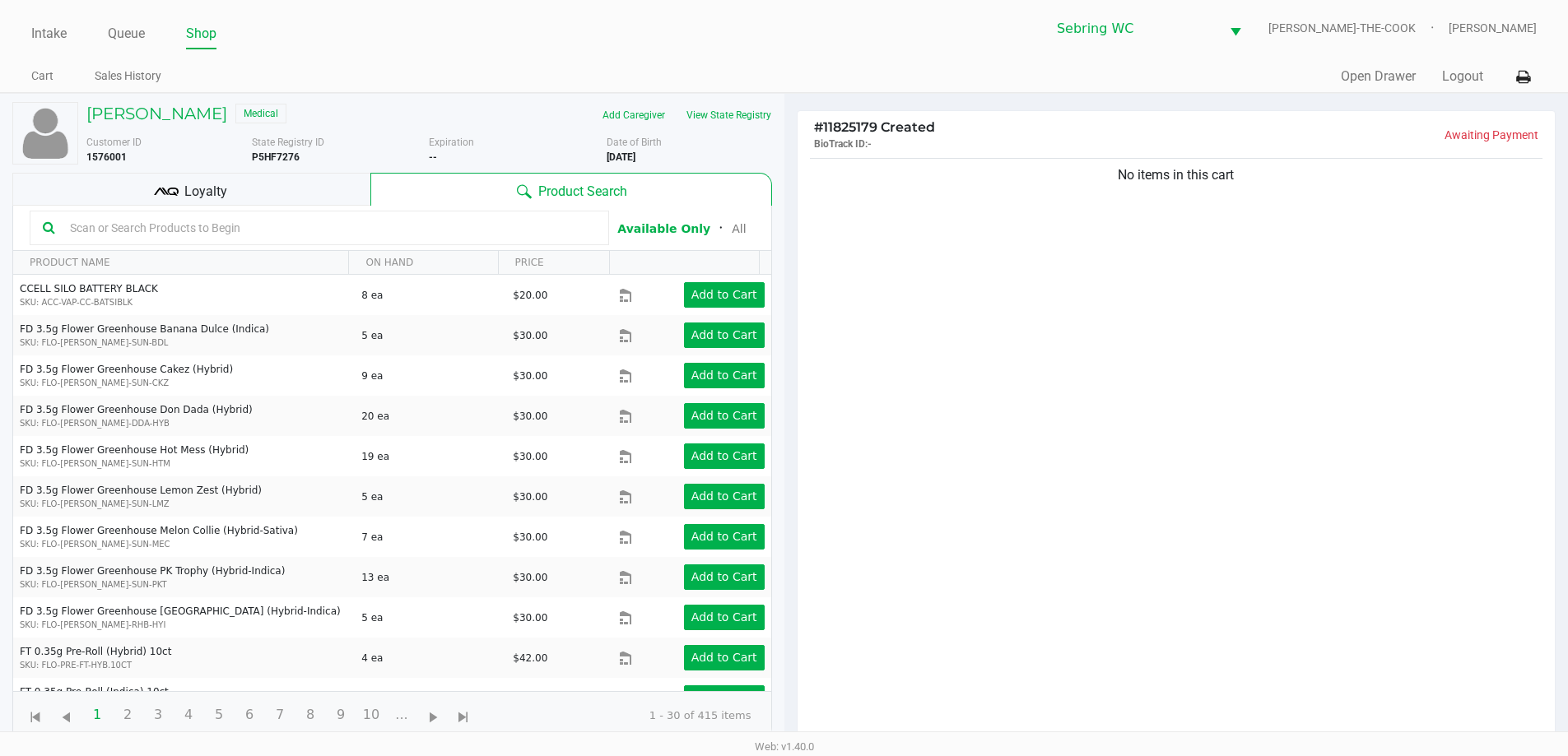
click at [1181, 173] on div "No items in this cart" at bounding box center [1175, 175] width 733 height 20
click at [1189, 330] on div "No items in this cart" at bounding box center [1176, 453] width 758 height 597
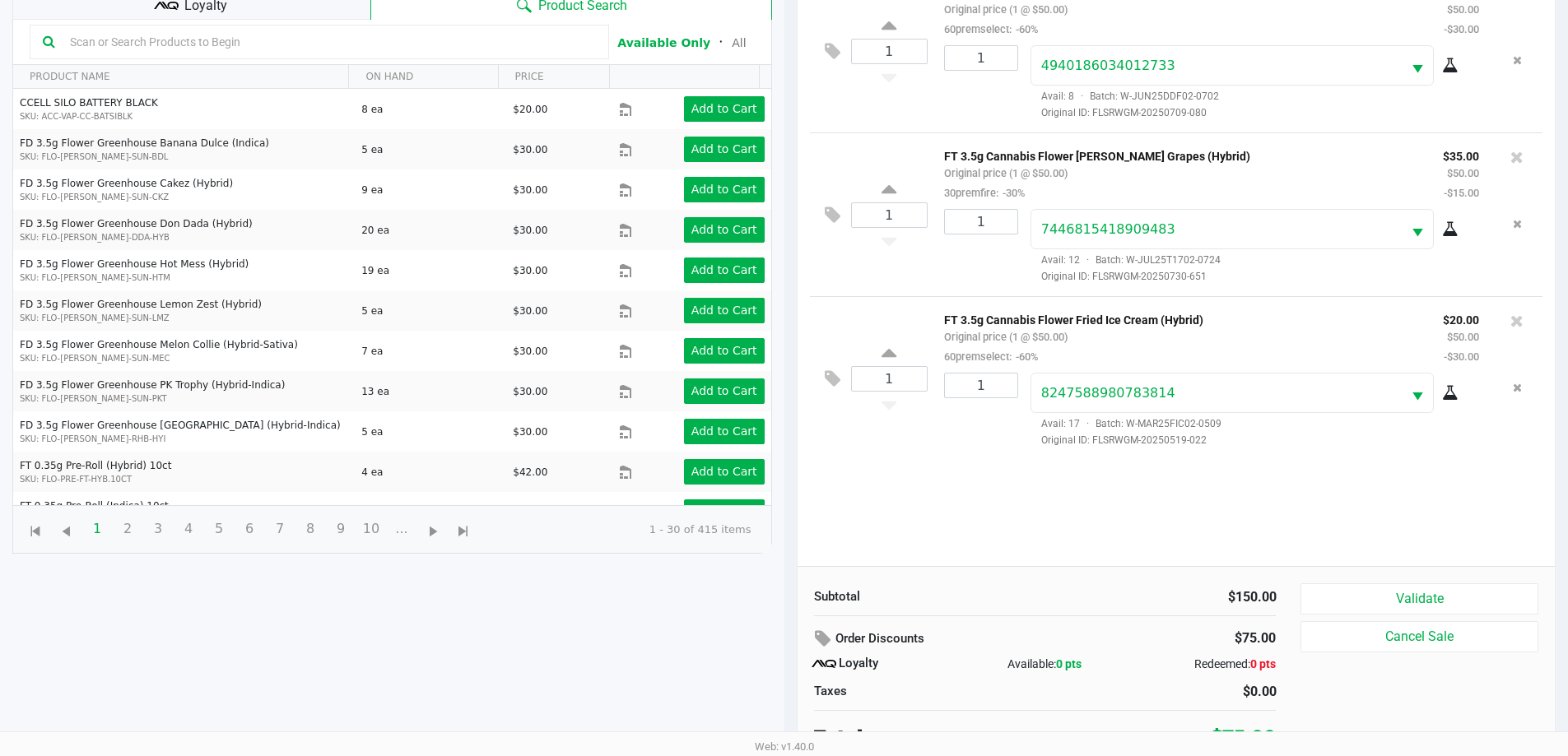
scroll to position [197, 0]
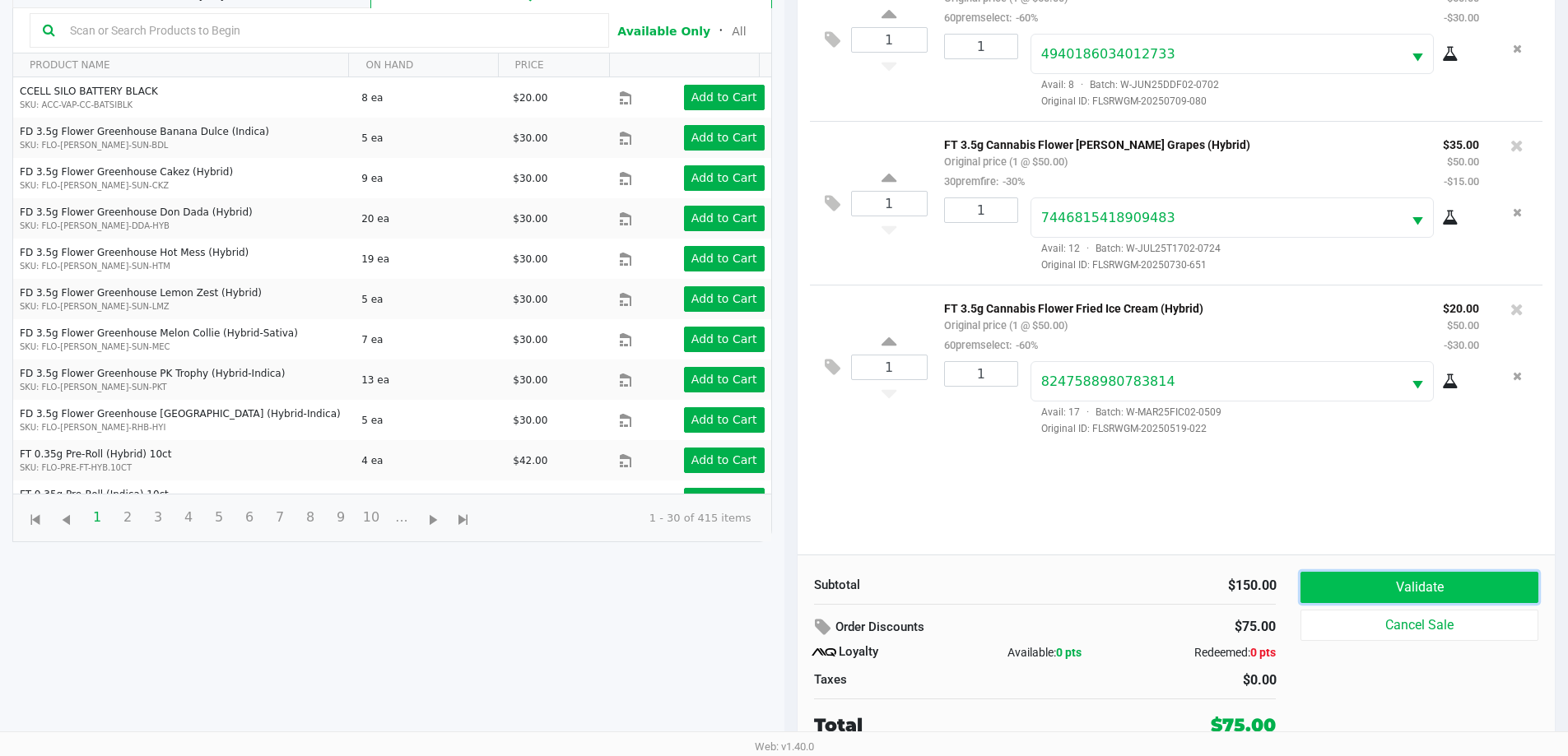
click at [1379, 588] on button "Validate" at bounding box center [1418, 587] width 237 height 31
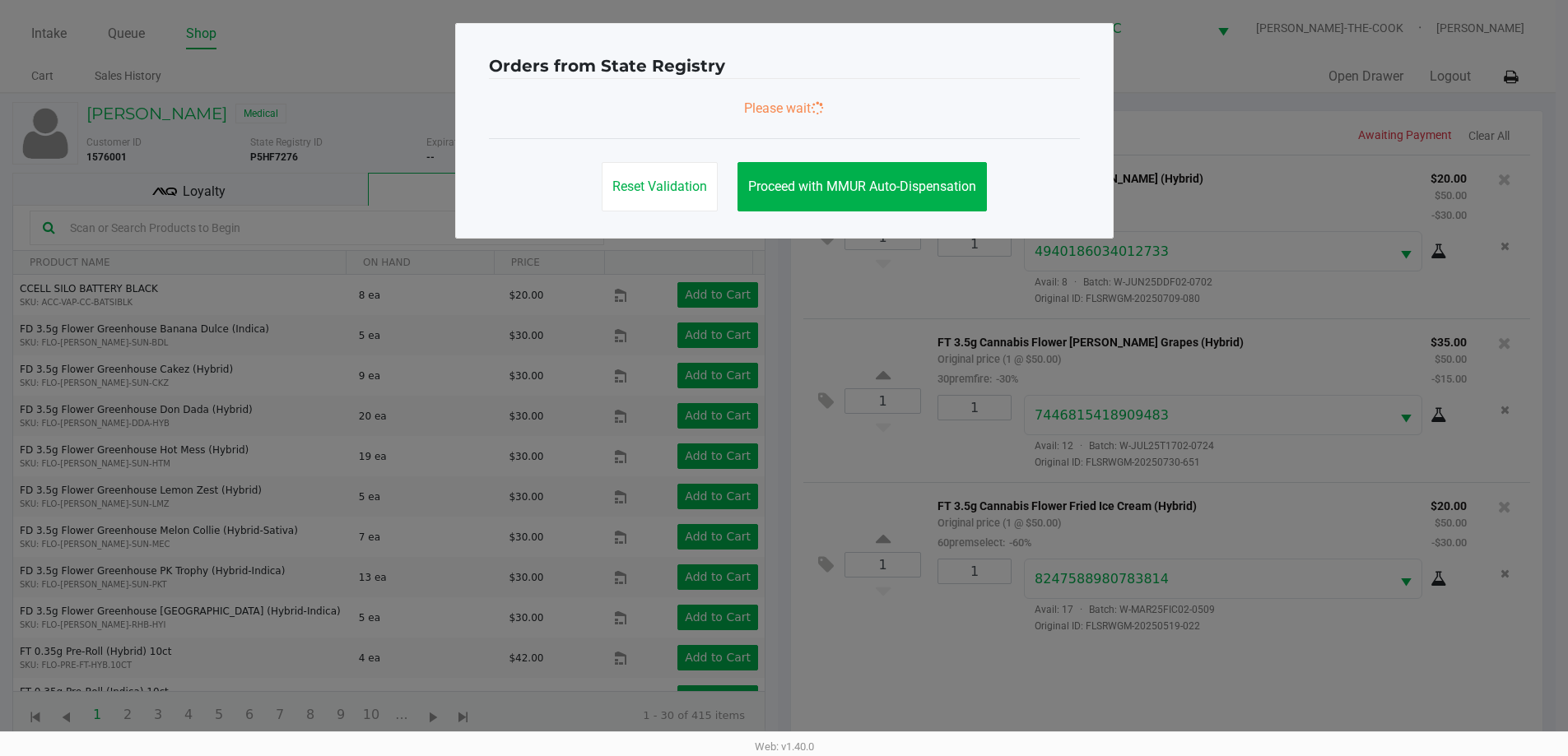
scroll to position [0, 0]
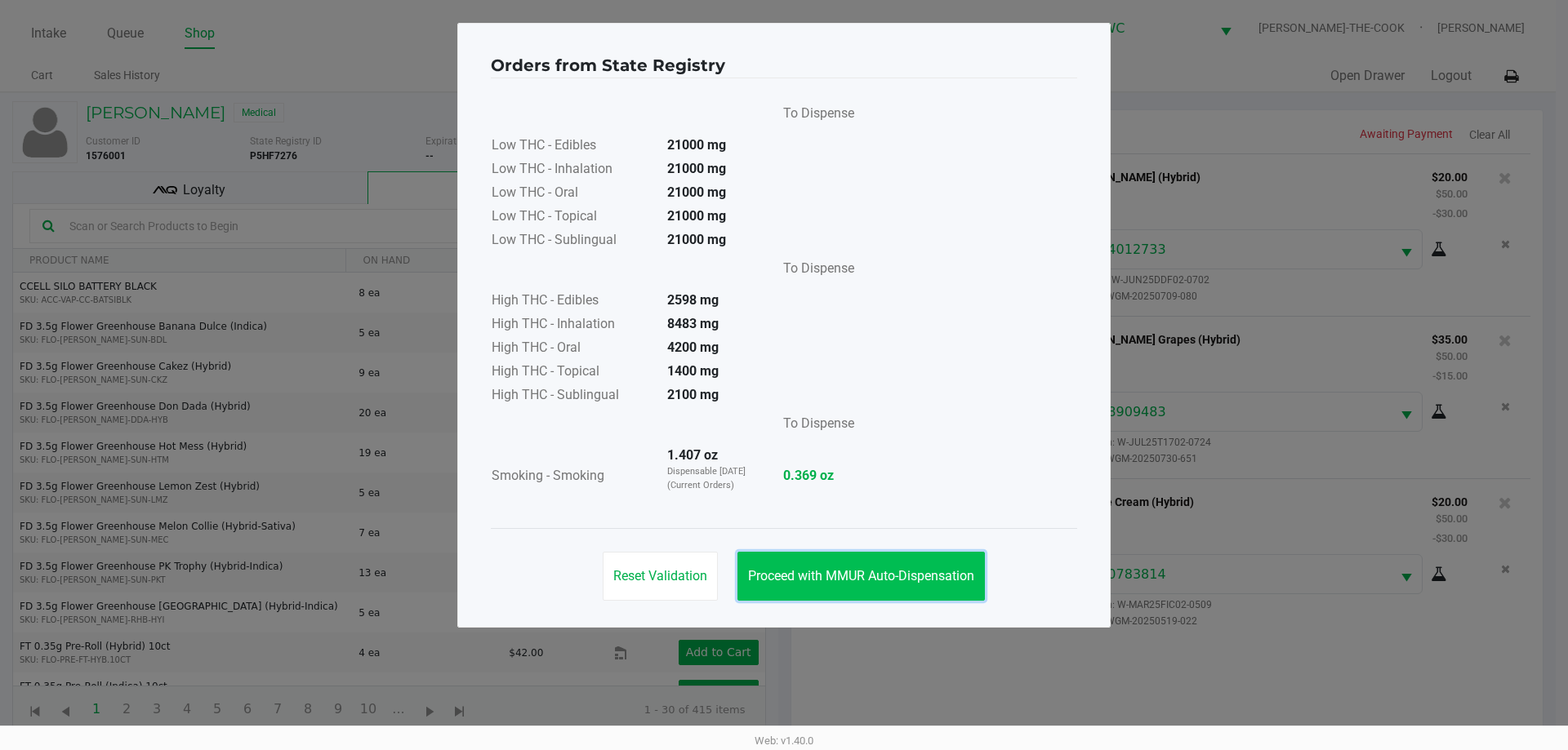
click at [870, 583] on button "Proceed with MMUR Auto-Dispensation" at bounding box center [861, 576] width 248 height 49
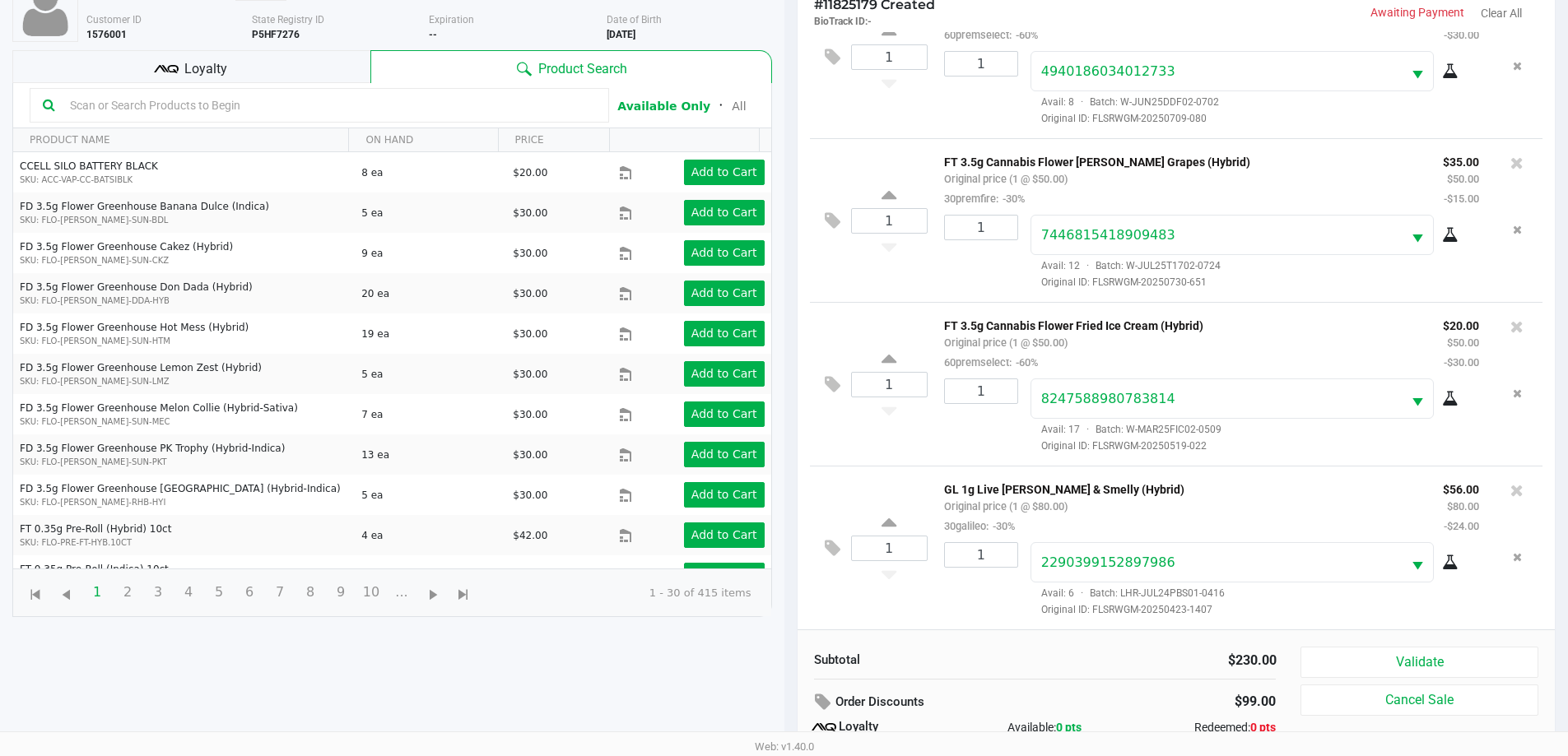
scroll to position [197, 0]
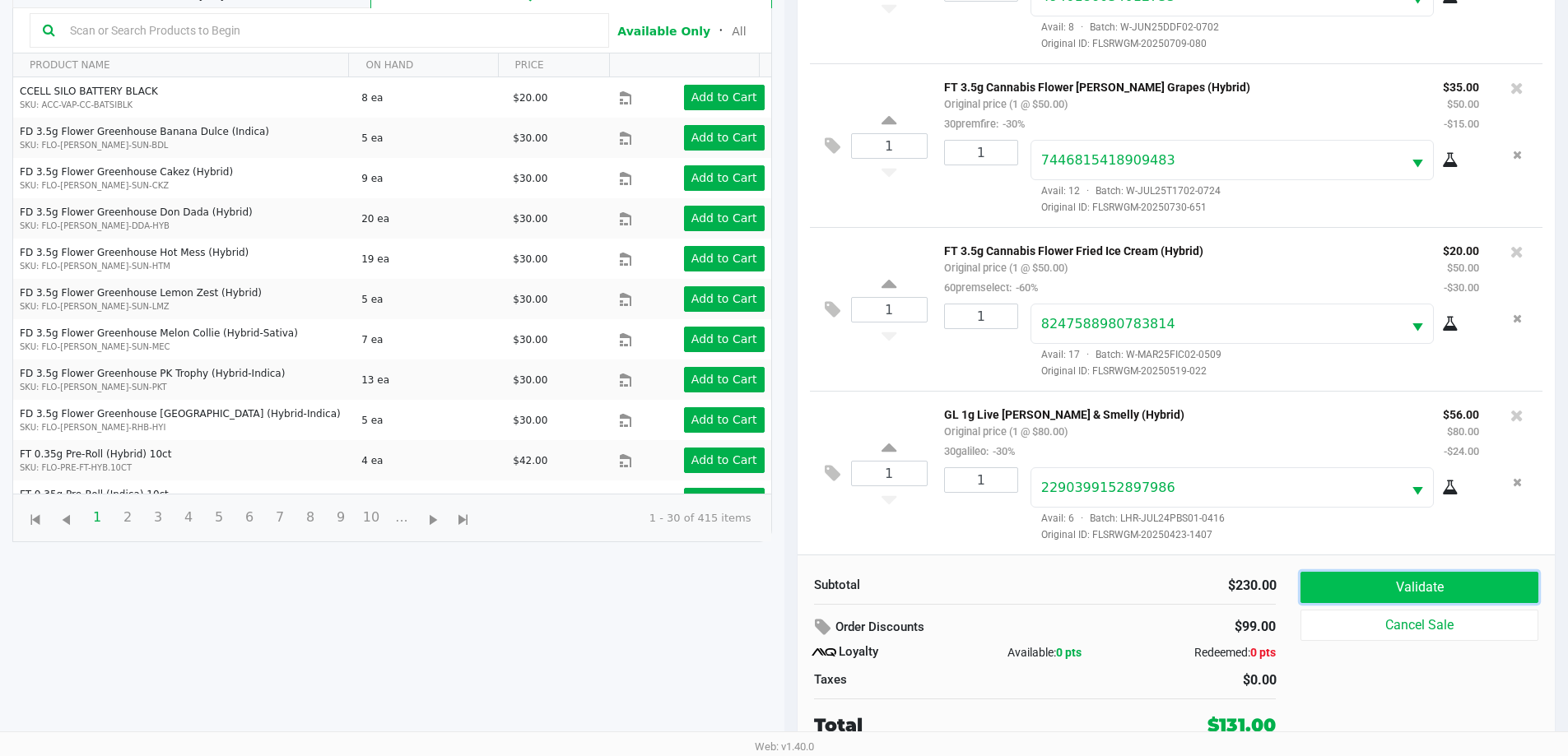
click at [1323, 589] on button "Validate" at bounding box center [1418, 587] width 237 height 31
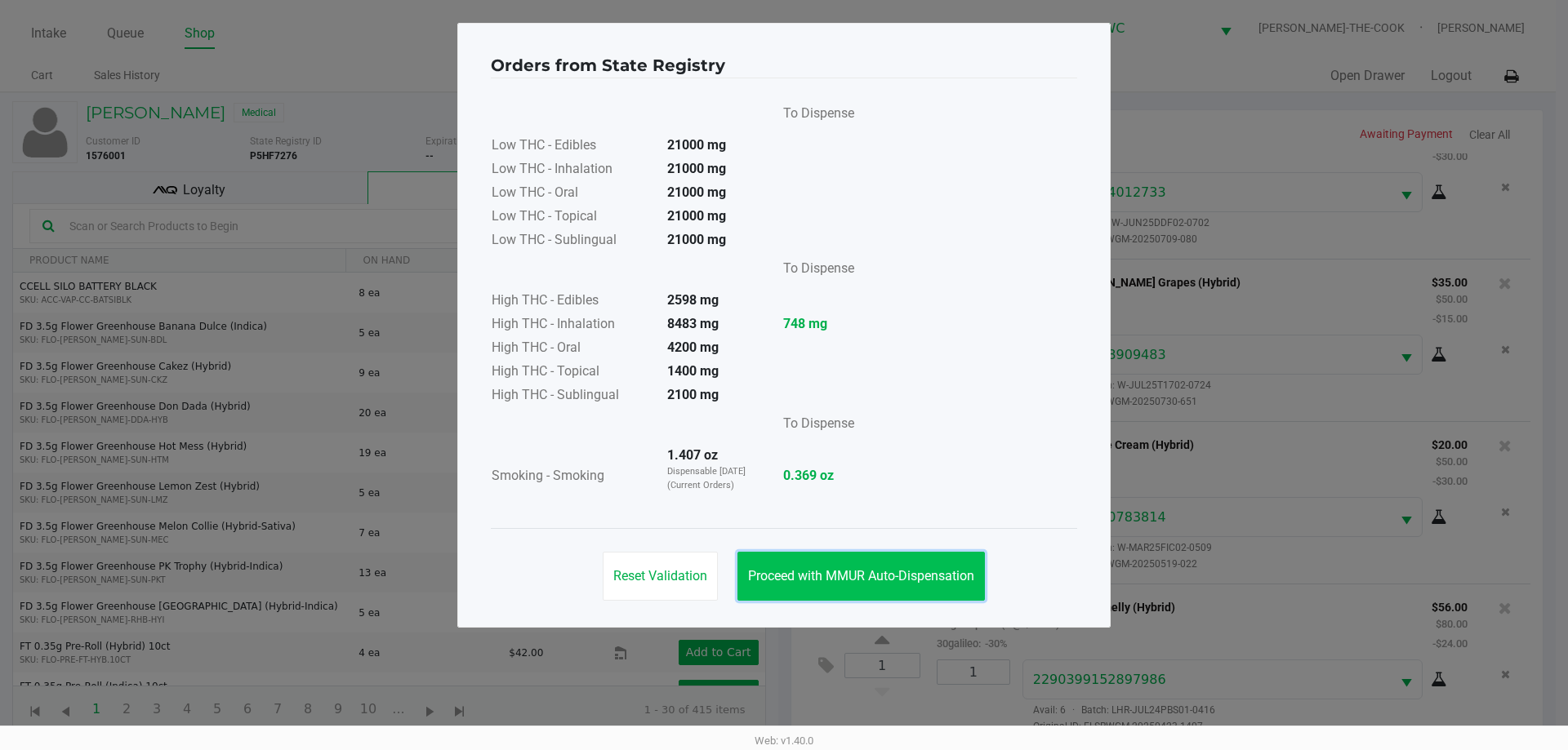
click at [869, 579] on span "Proceed with MMUR Auto-Dispensation" at bounding box center [861, 576] width 227 height 16
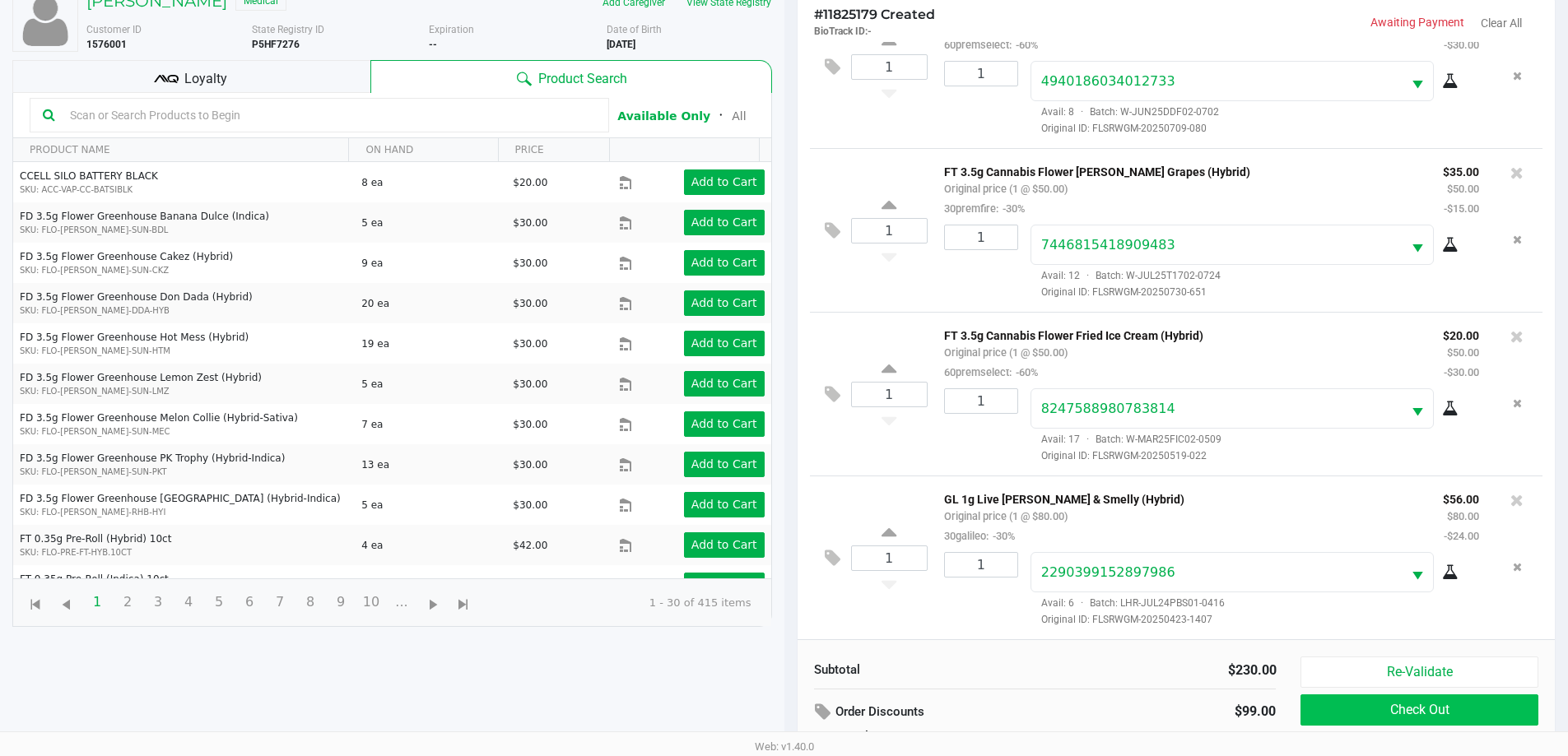
scroll to position [197, 0]
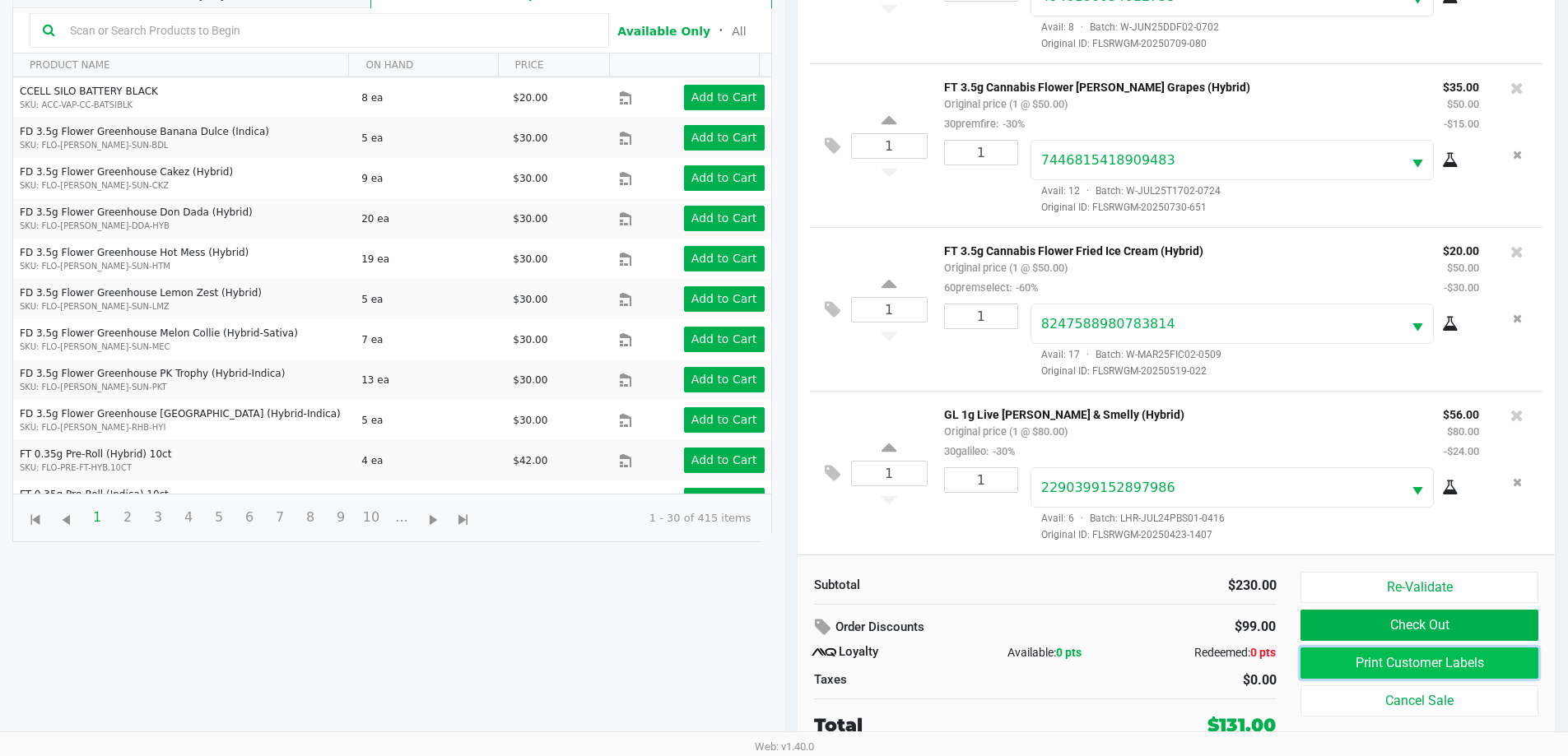
click at [1367, 659] on button "Print Customer Labels" at bounding box center [1418, 663] width 237 height 31
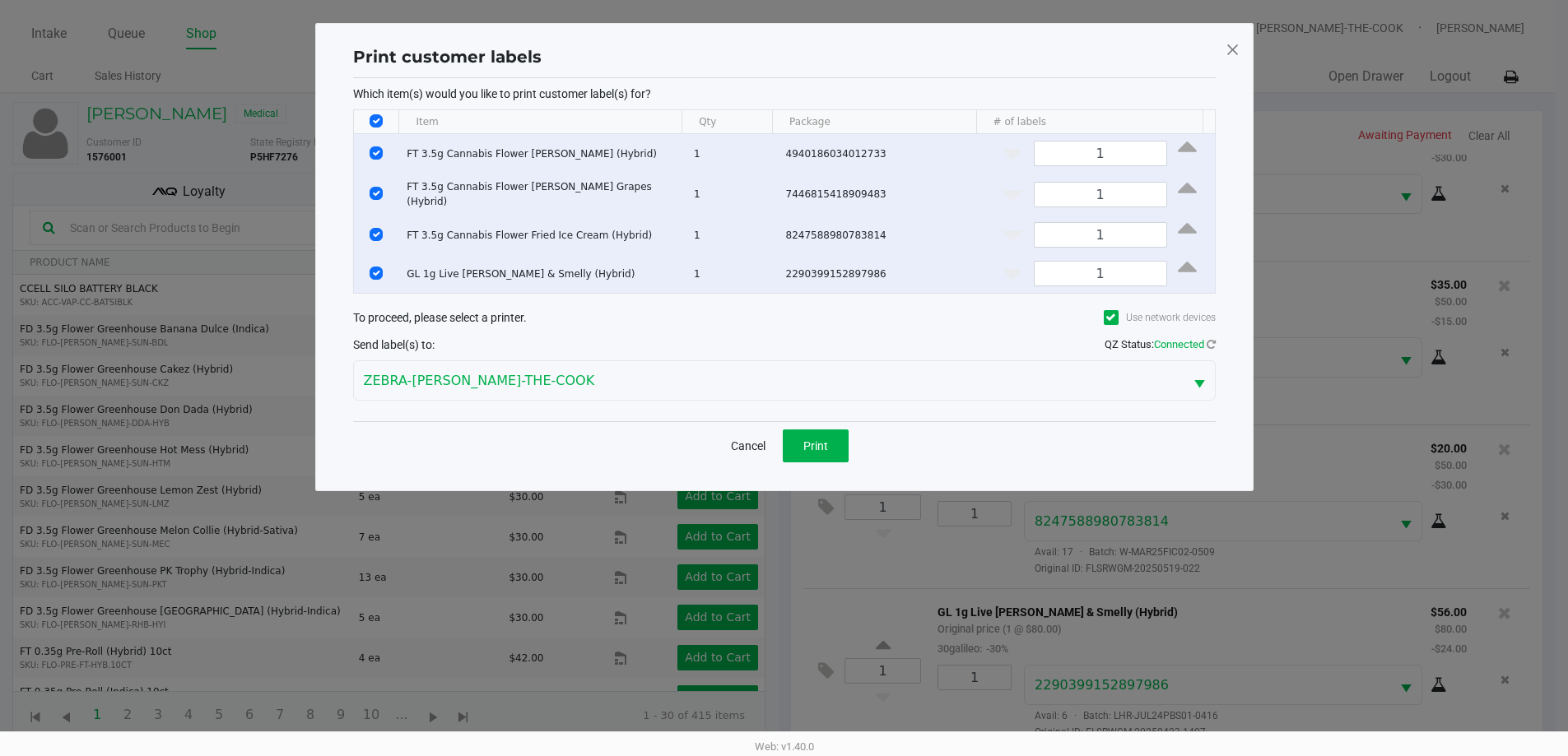
scroll to position [0, 0]
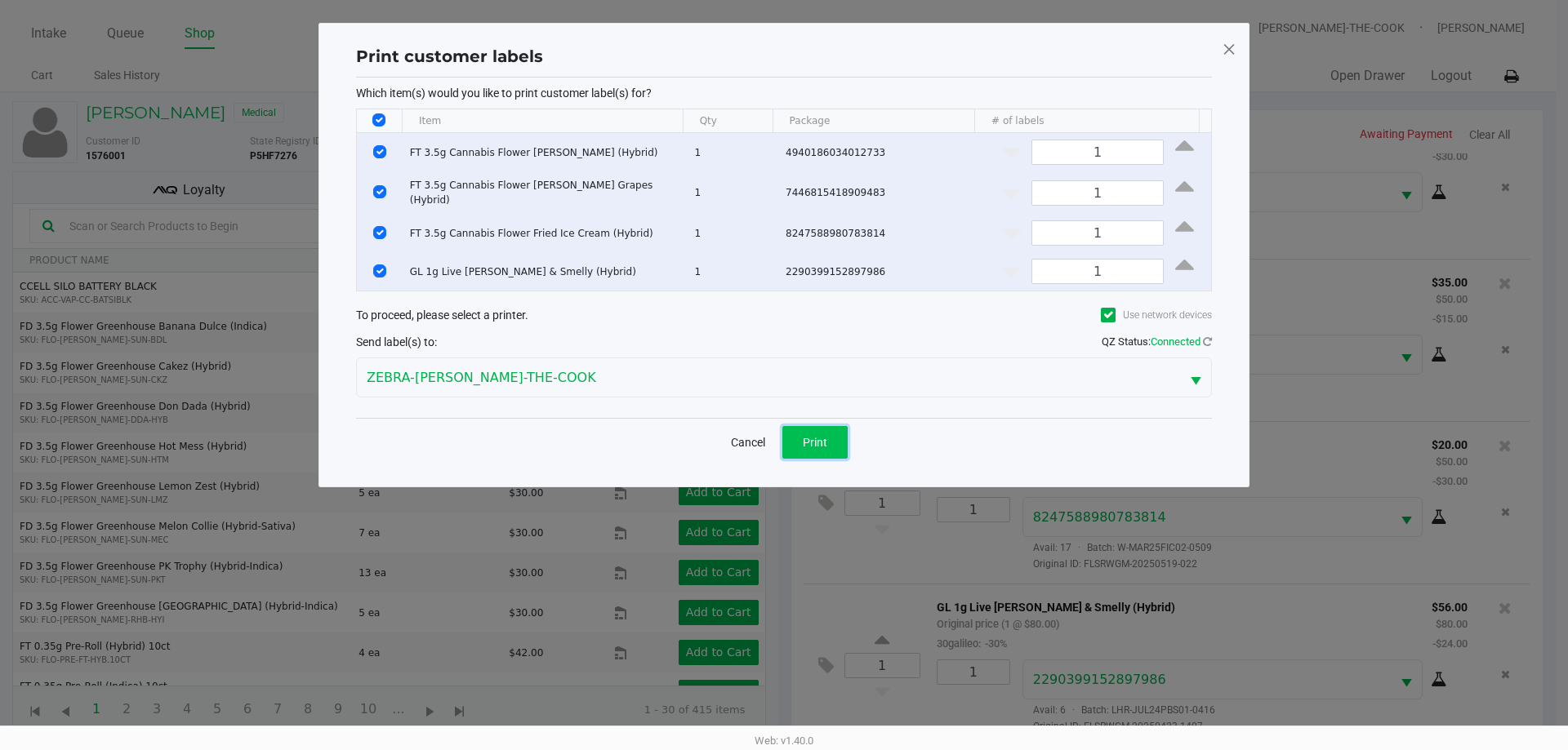
click at [814, 440] on span "Print" at bounding box center [816, 442] width 25 height 13
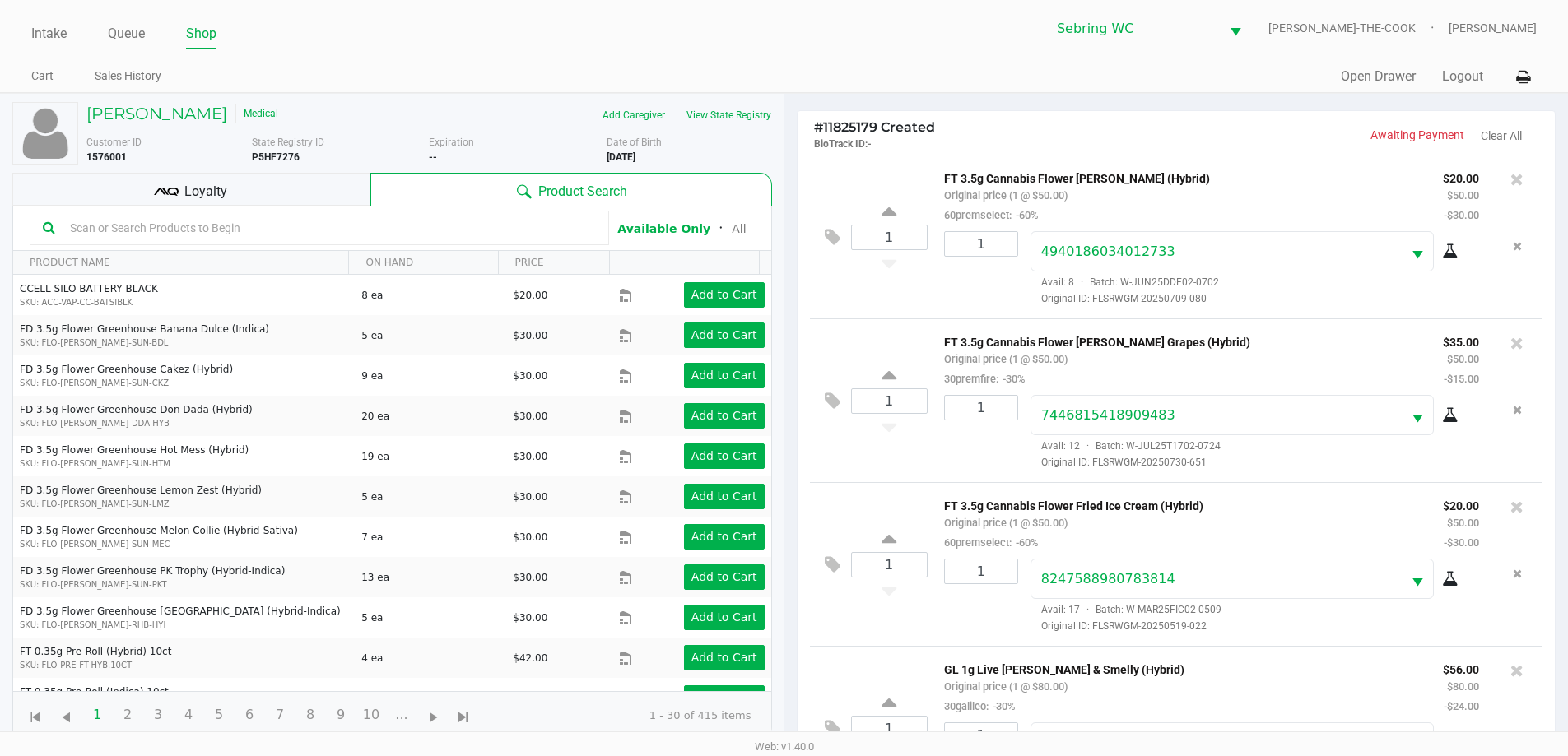
click at [209, 195] on span "Loyalty" at bounding box center [205, 192] width 43 height 20
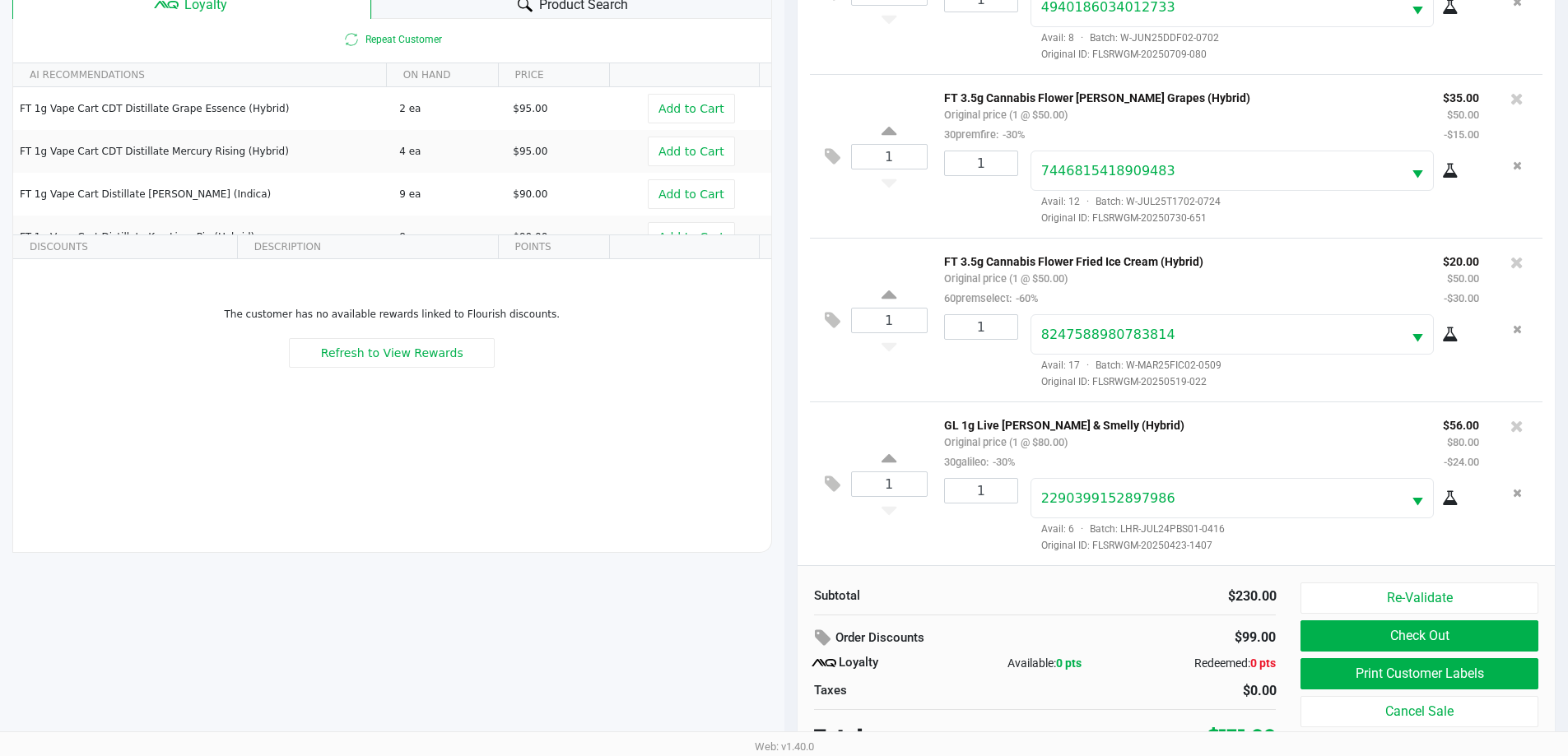
scroll to position [197, 0]
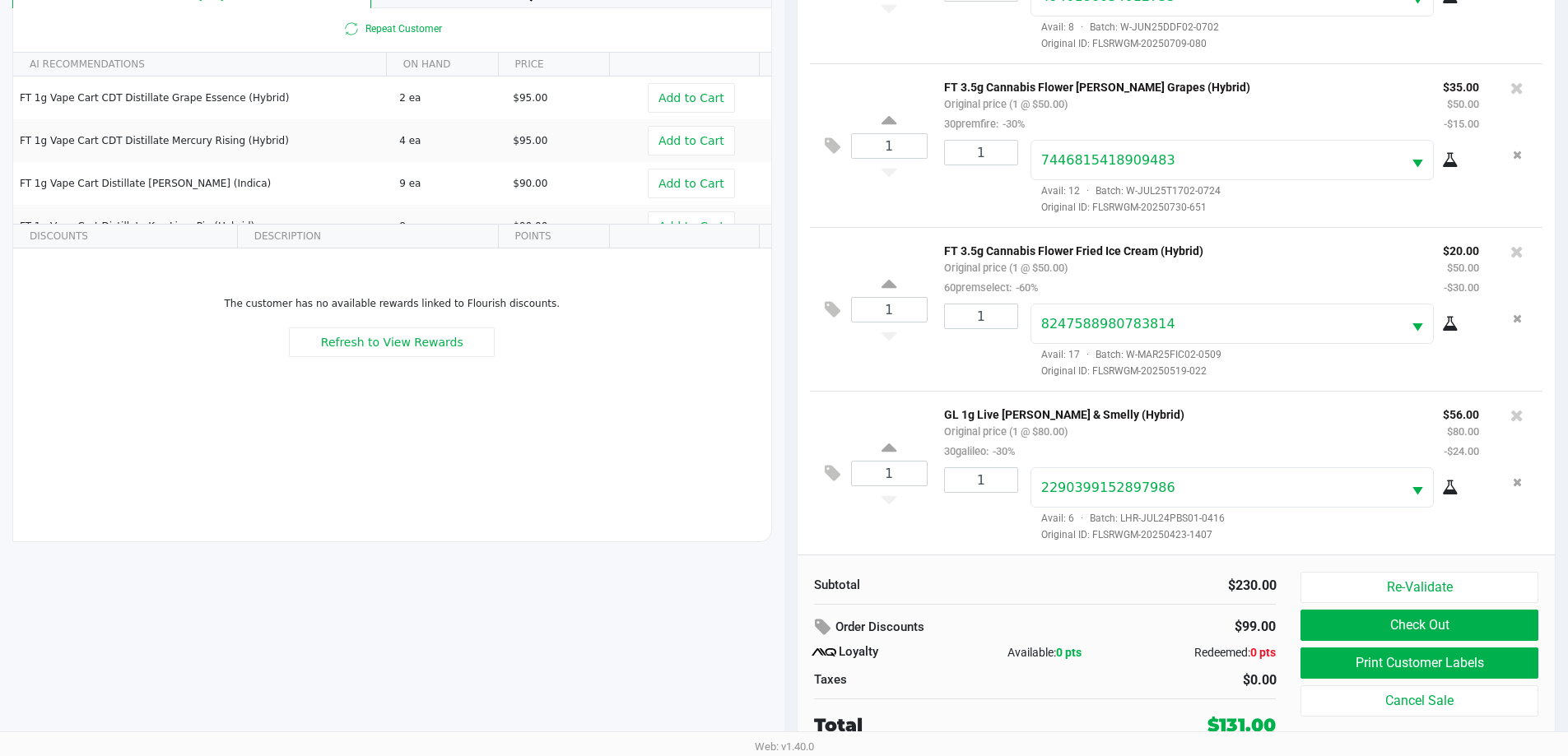
click at [1004, 418] on p "GL 1g Live Rosin PB & Smelly (Hybrid)" at bounding box center [1181, 412] width 474 height 17
click at [1001, 416] on p "GL 1g Live Rosin PB & Smelly (Hybrid)" at bounding box center [1181, 412] width 474 height 17
click at [1001, 415] on p "GL 1g Live Rosin PB & Smelly (Hybrid)" at bounding box center [1181, 412] width 474 height 17
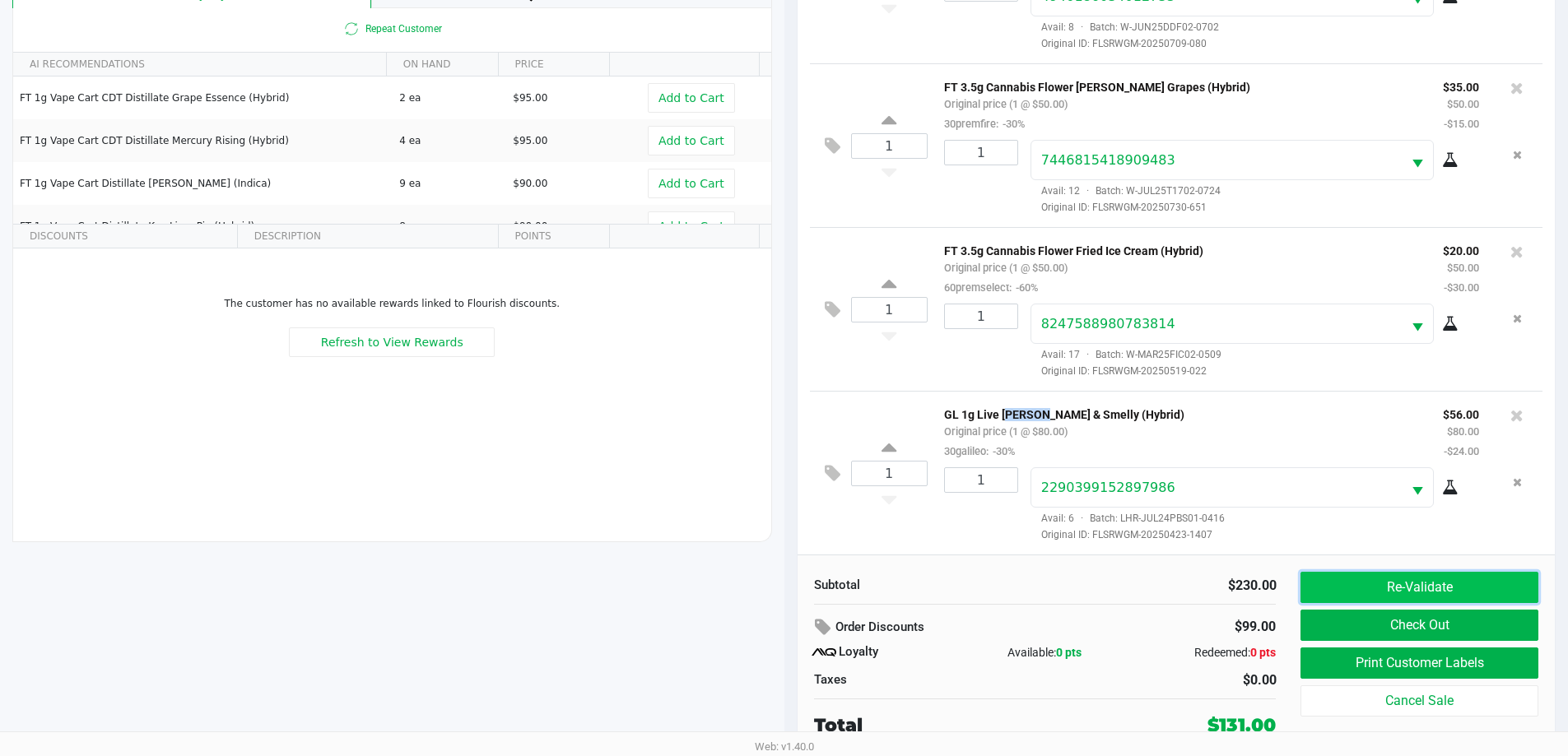
click at [1442, 575] on button "Re-Validate" at bounding box center [1418, 587] width 237 height 31
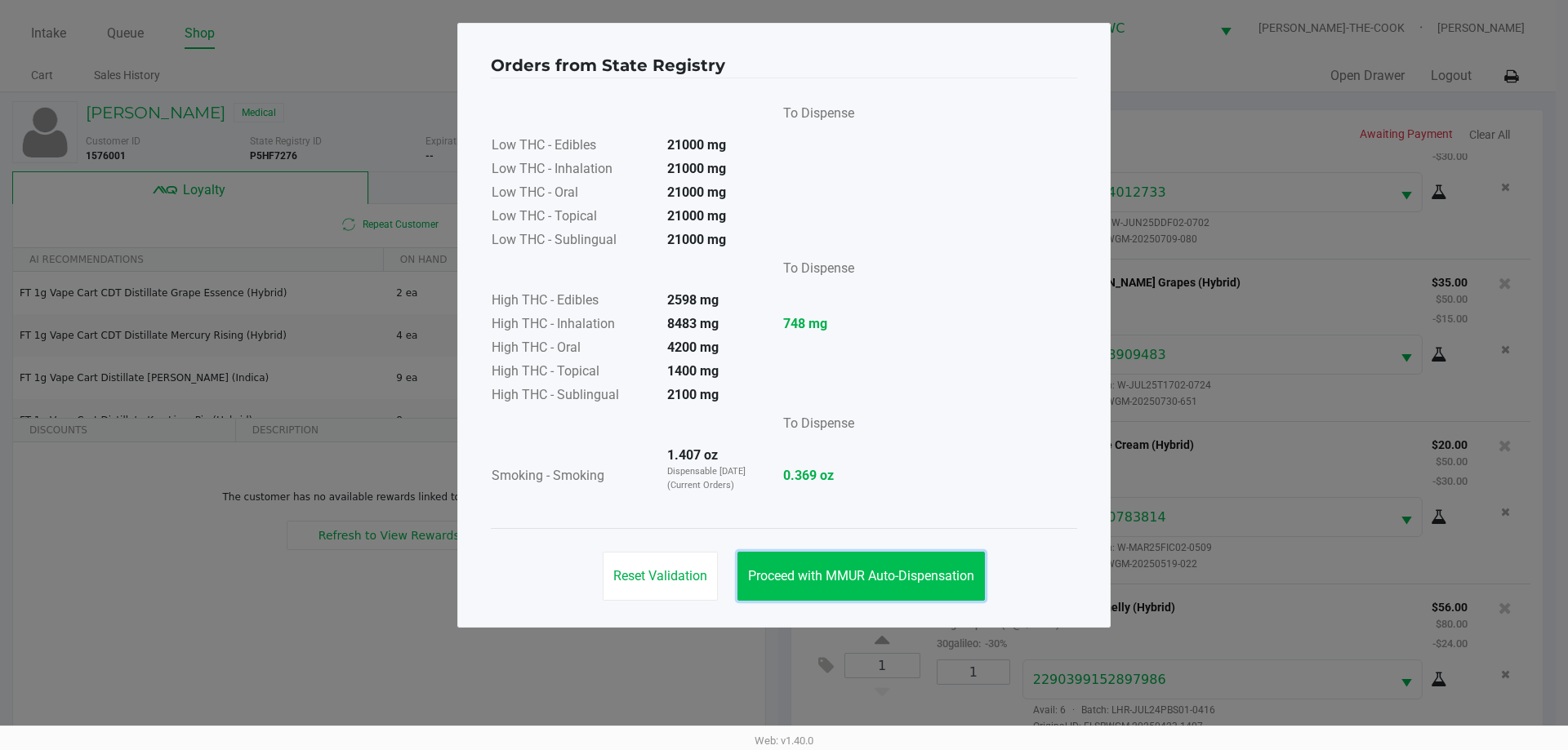
click at [808, 582] on span "Proceed with MMUR Auto-Dispensation" at bounding box center [861, 576] width 227 height 16
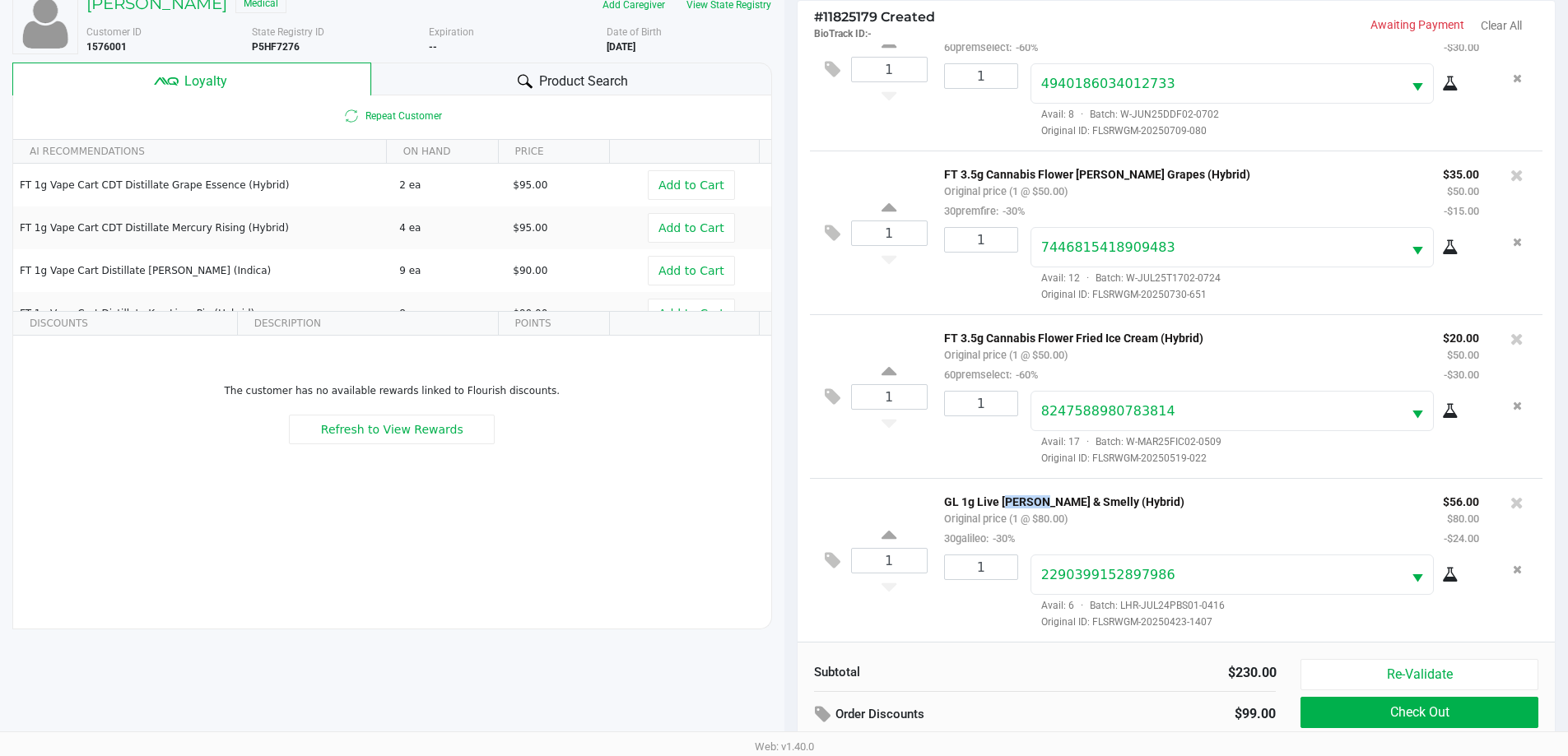
scroll to position [197, 0]
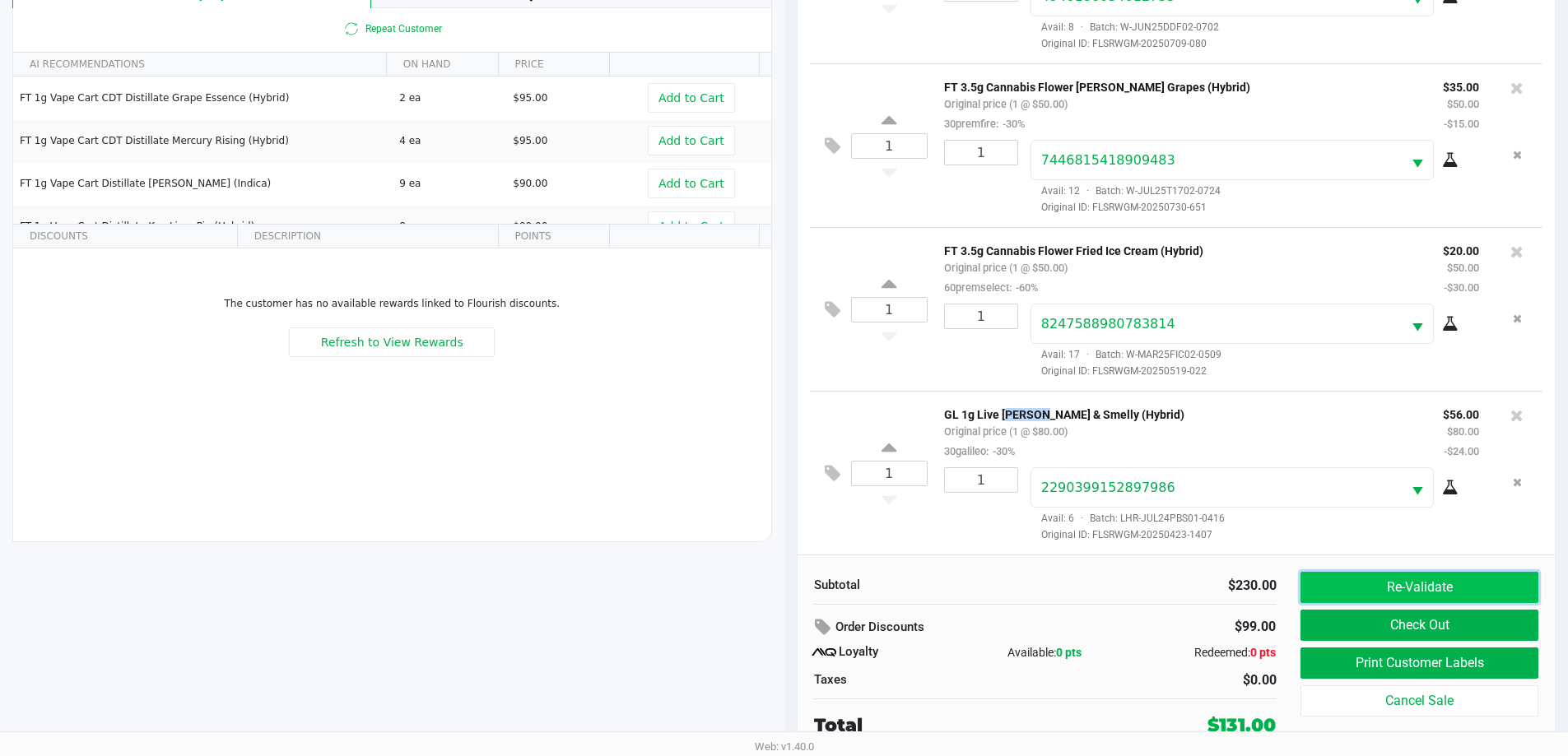
click at [1468, 585] on button "Re-Validate" at bounding box center [1418, 587] width 237 height 31
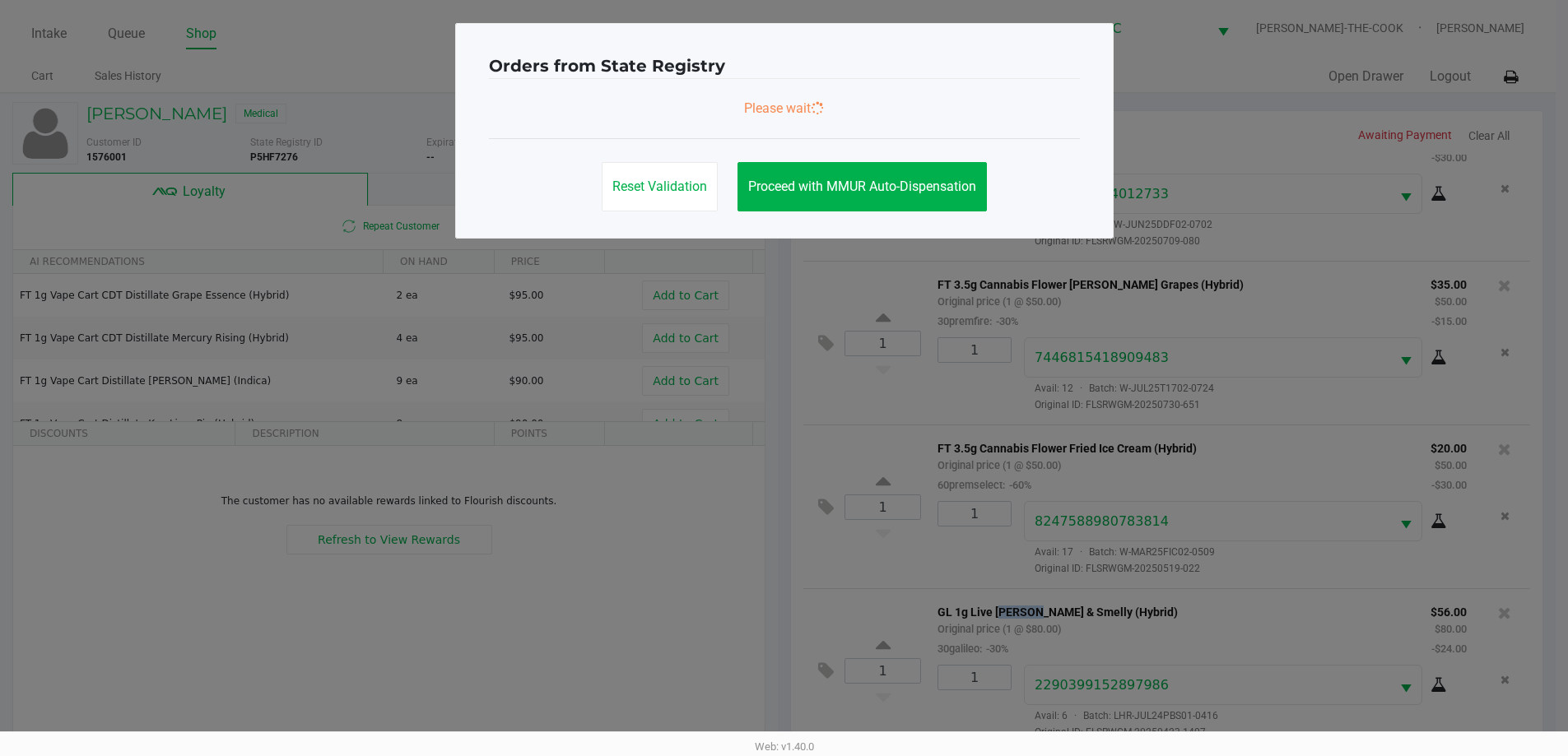
scroll to position [0, 0]
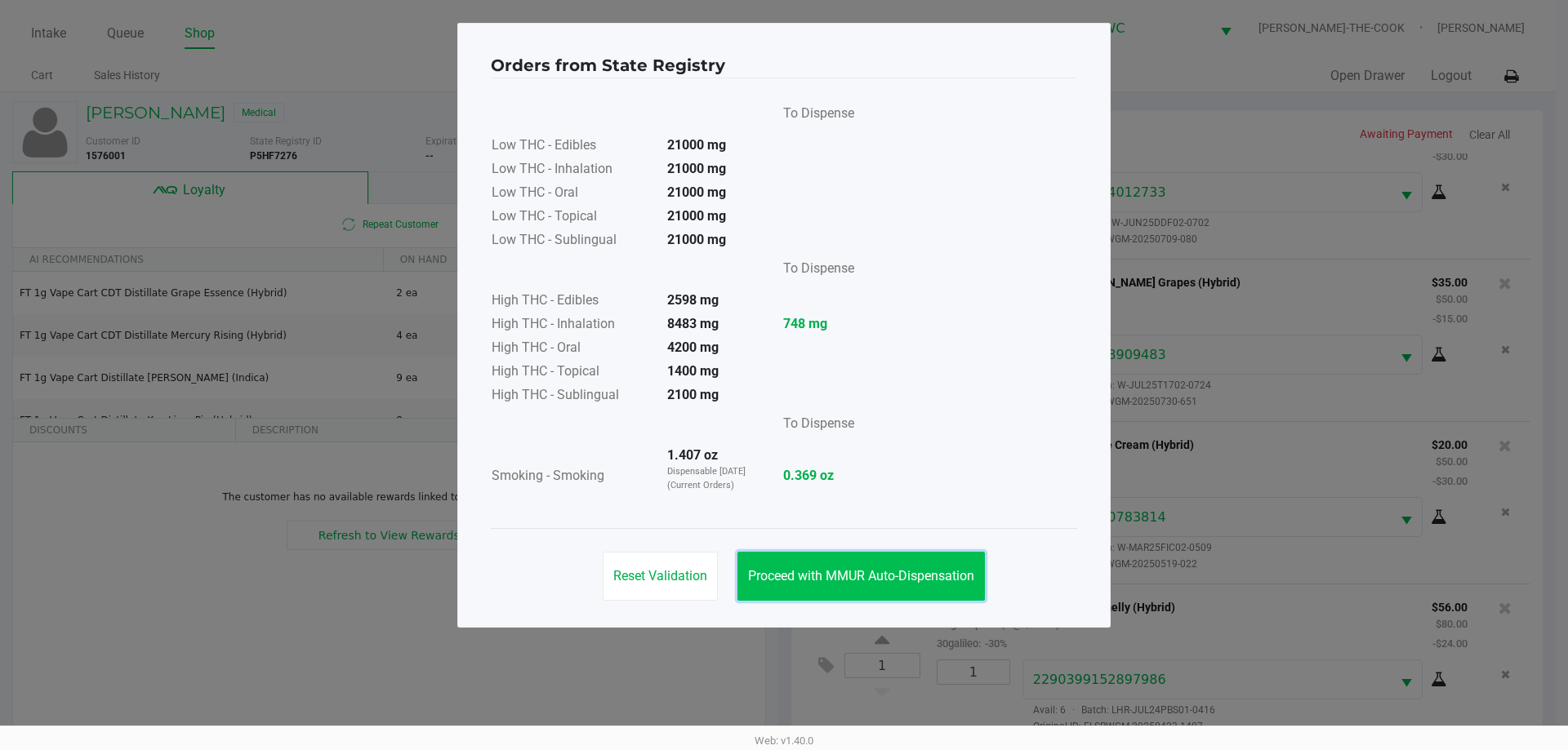
click at [926, 561] on button "Proceed with MMUR Auto-Dispensation" at bounding box center [861, 576] width 248 height 49
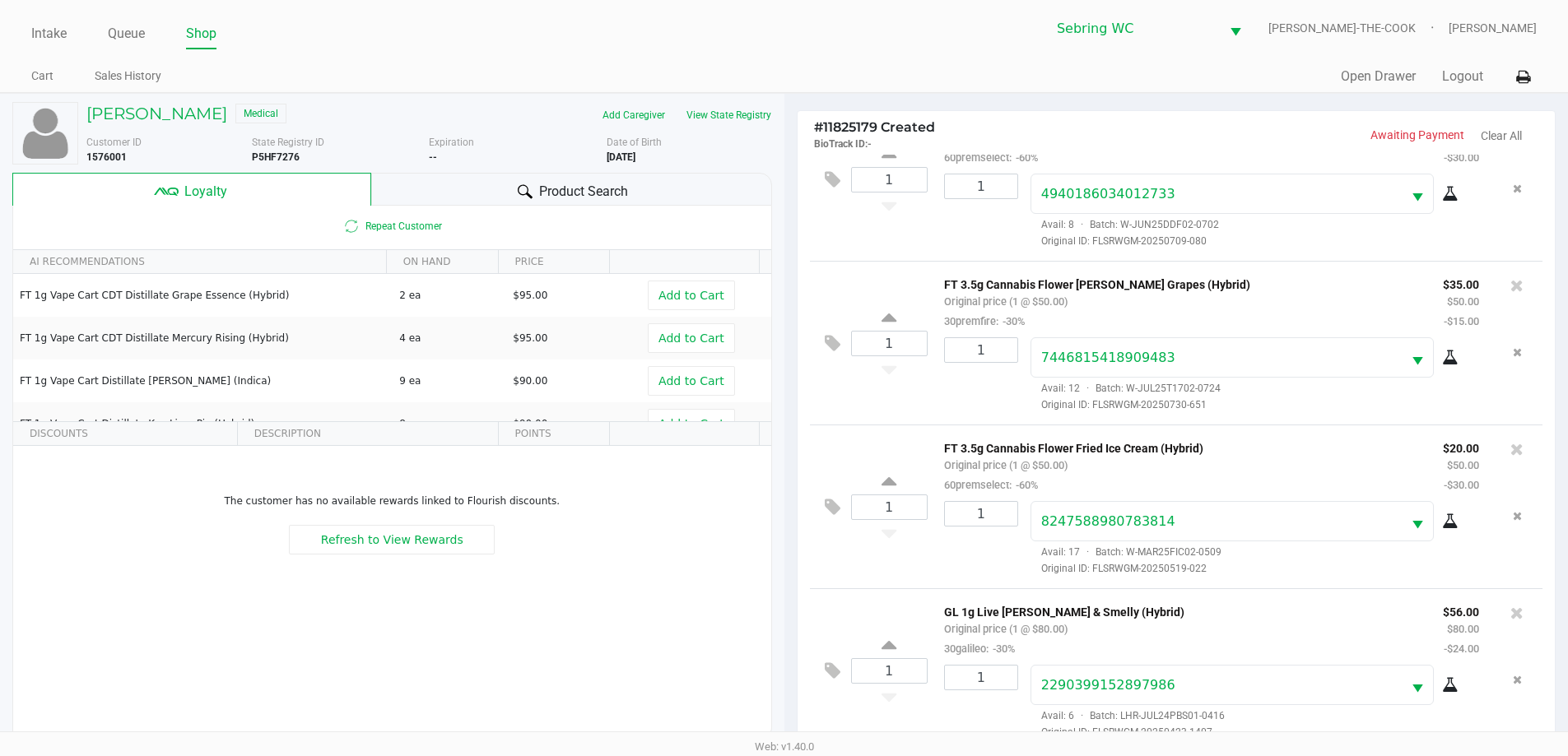
click at [898, 561] on div "1 FT 3.5g Cannabis Flower Fried Ice Cream (Hybrid) Original price (1 @ $50.00) …" at bounding box center [1175, 506] width 733 height 163
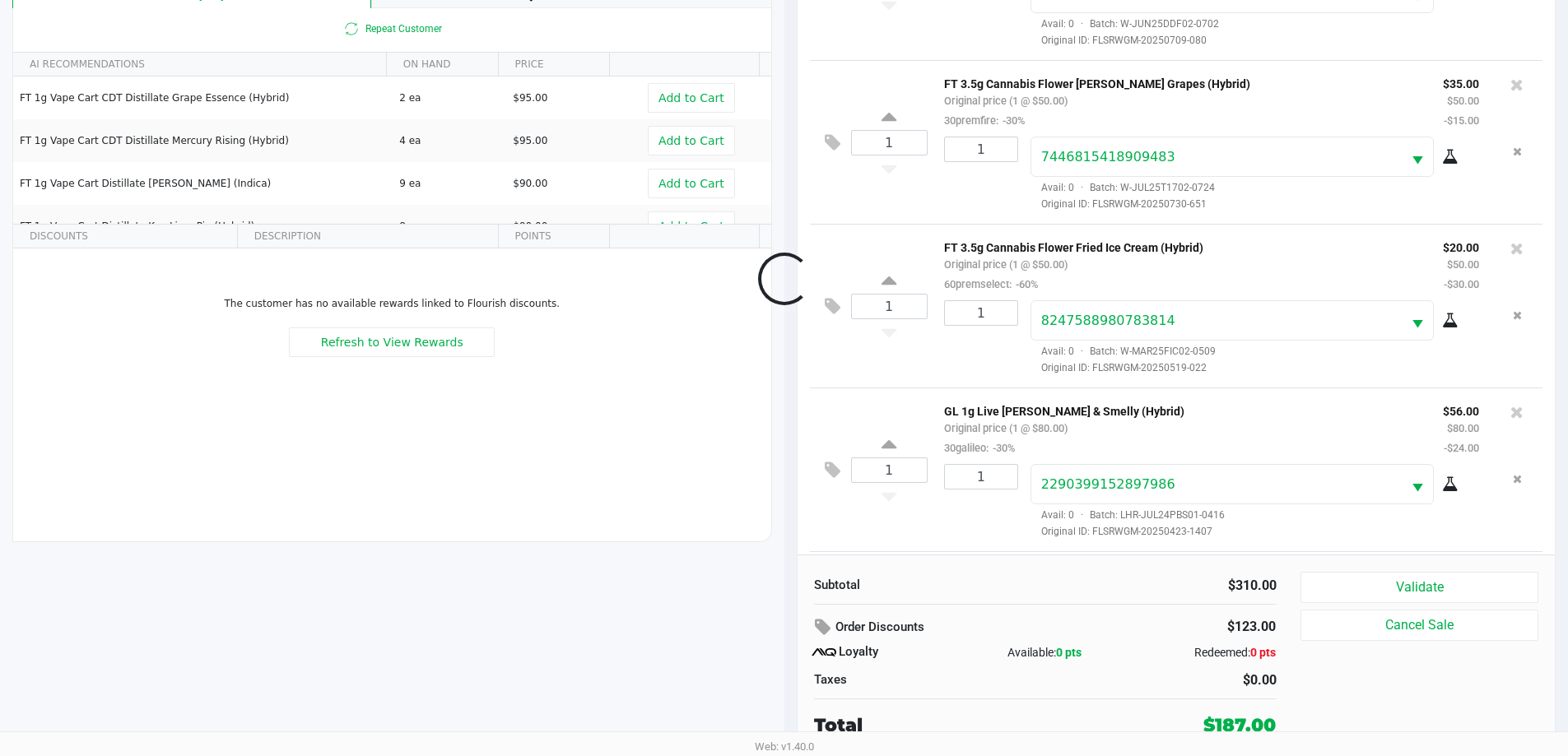
scroll to position [226, 0]
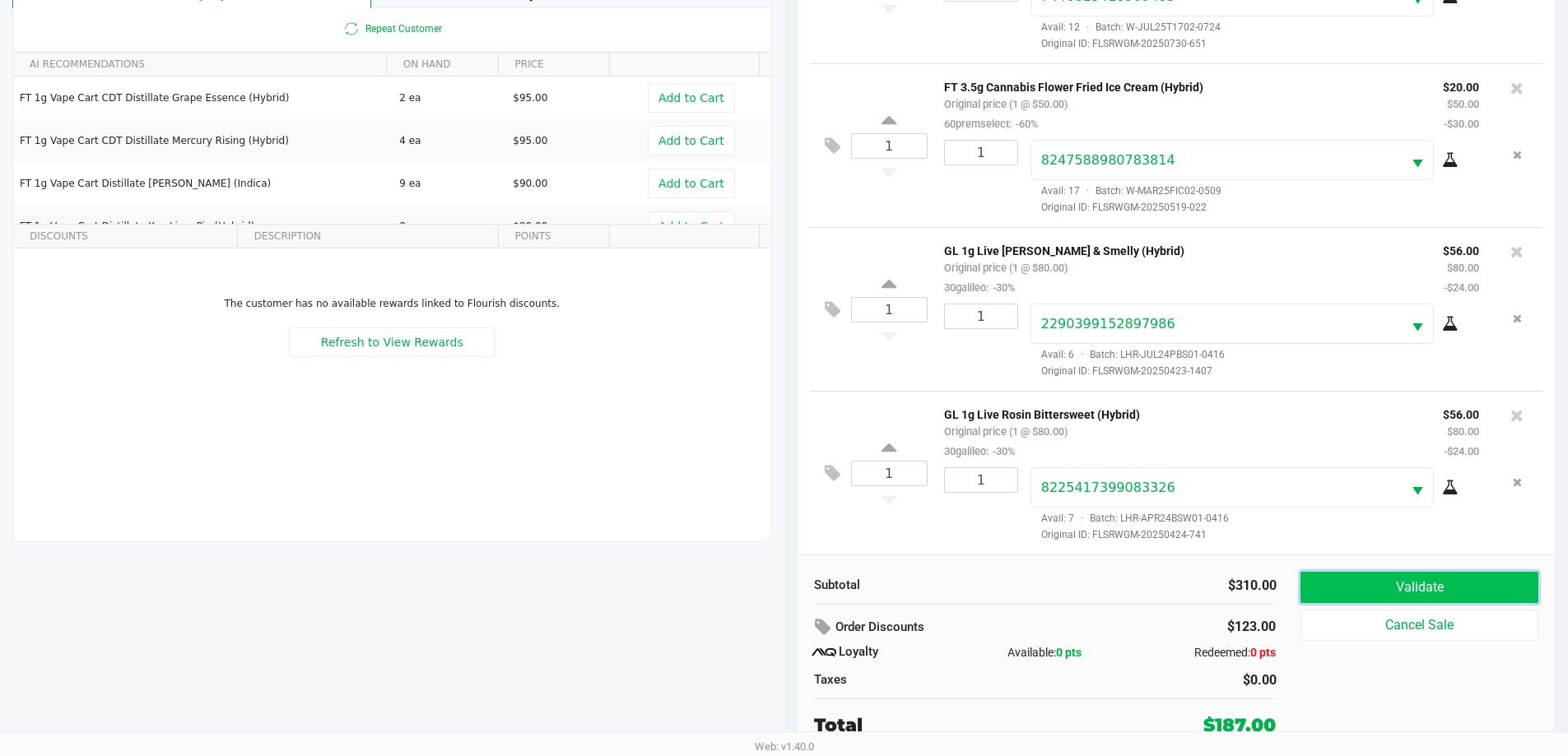
click at [1426, 601] on button "Validate" at bounding box center [1418, 587] width 237 height 31
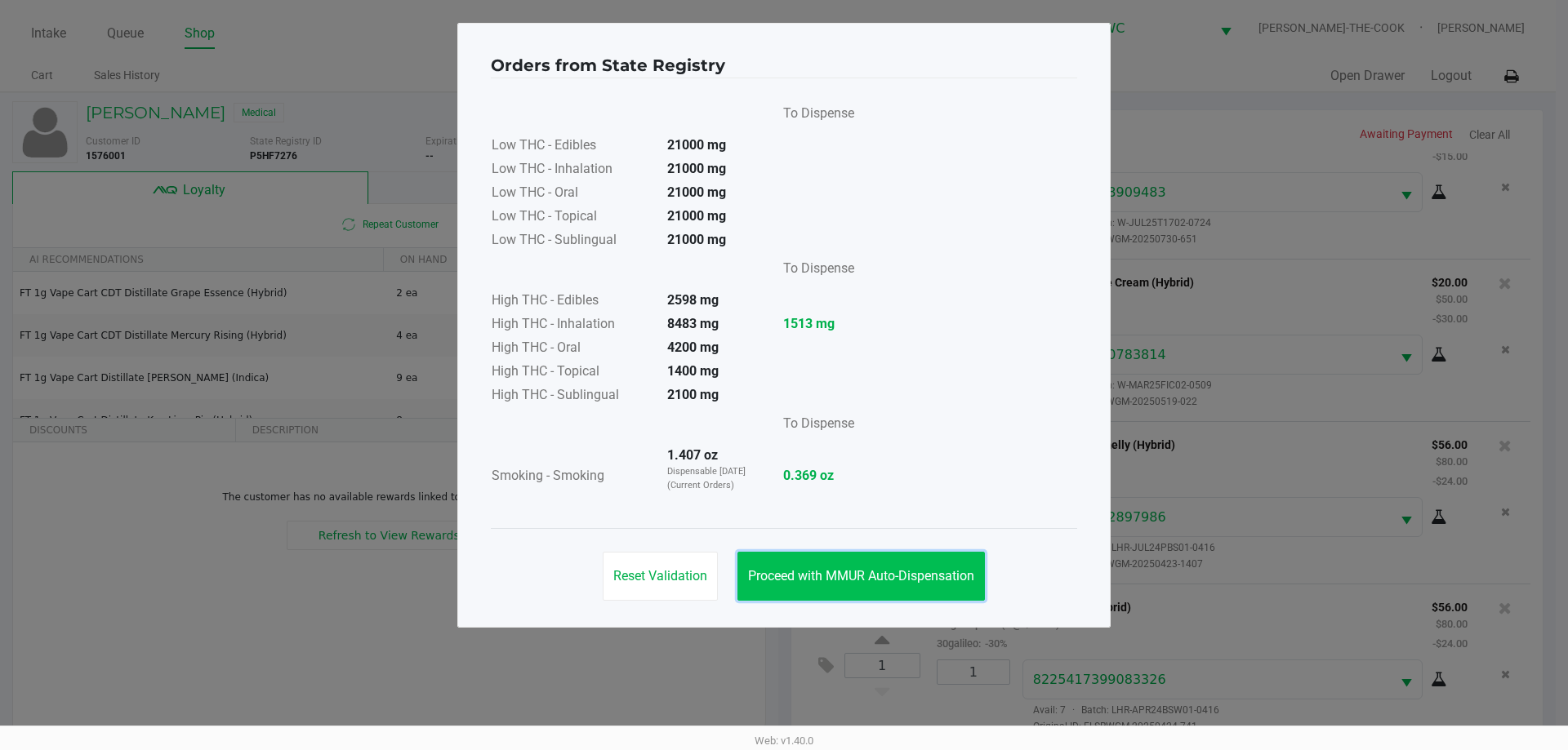
click at [815, 579] on span "Proceed with MMUR Auto-Dispensation" at bounding box center [861, 576] width 227 height 16
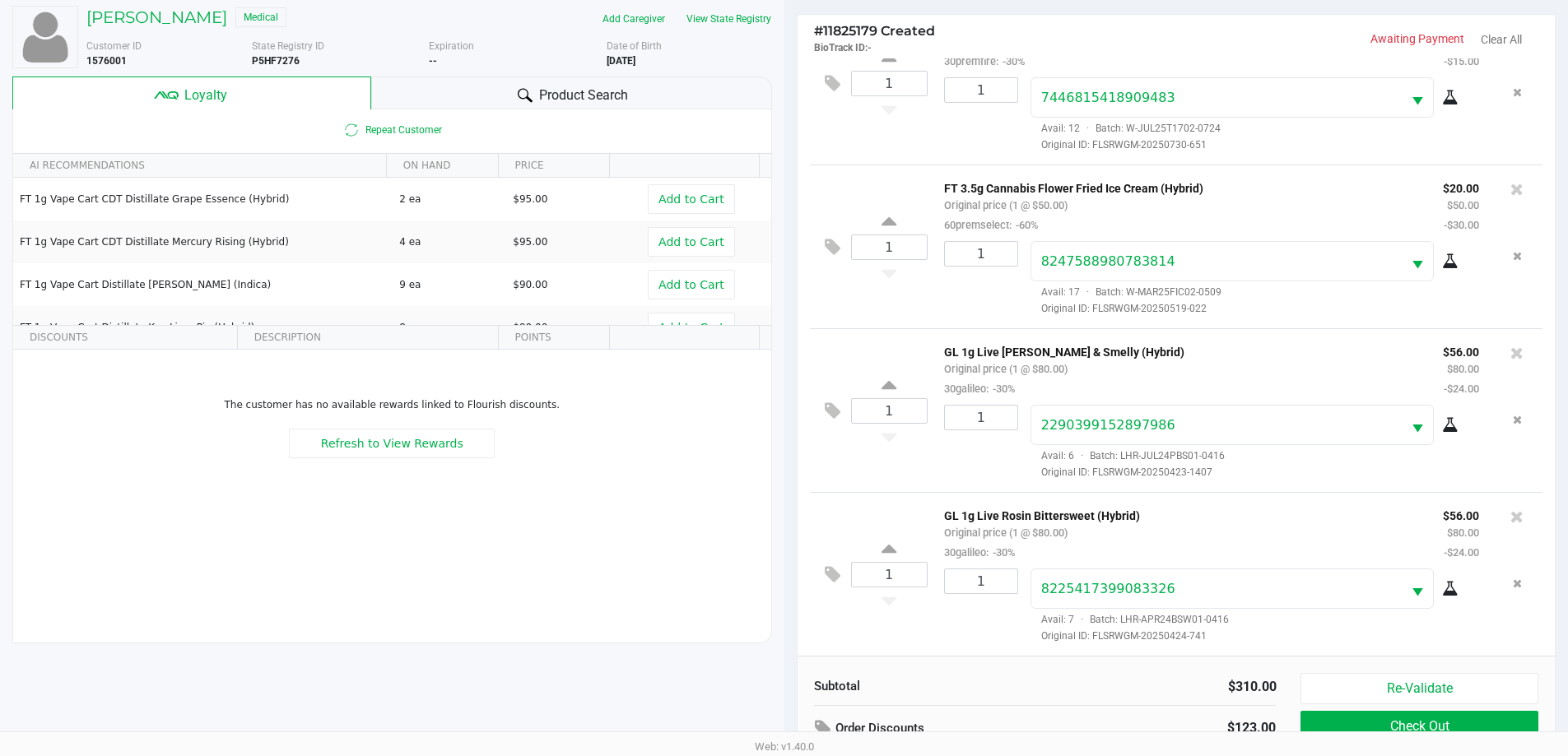
scroll to position [197, 0]
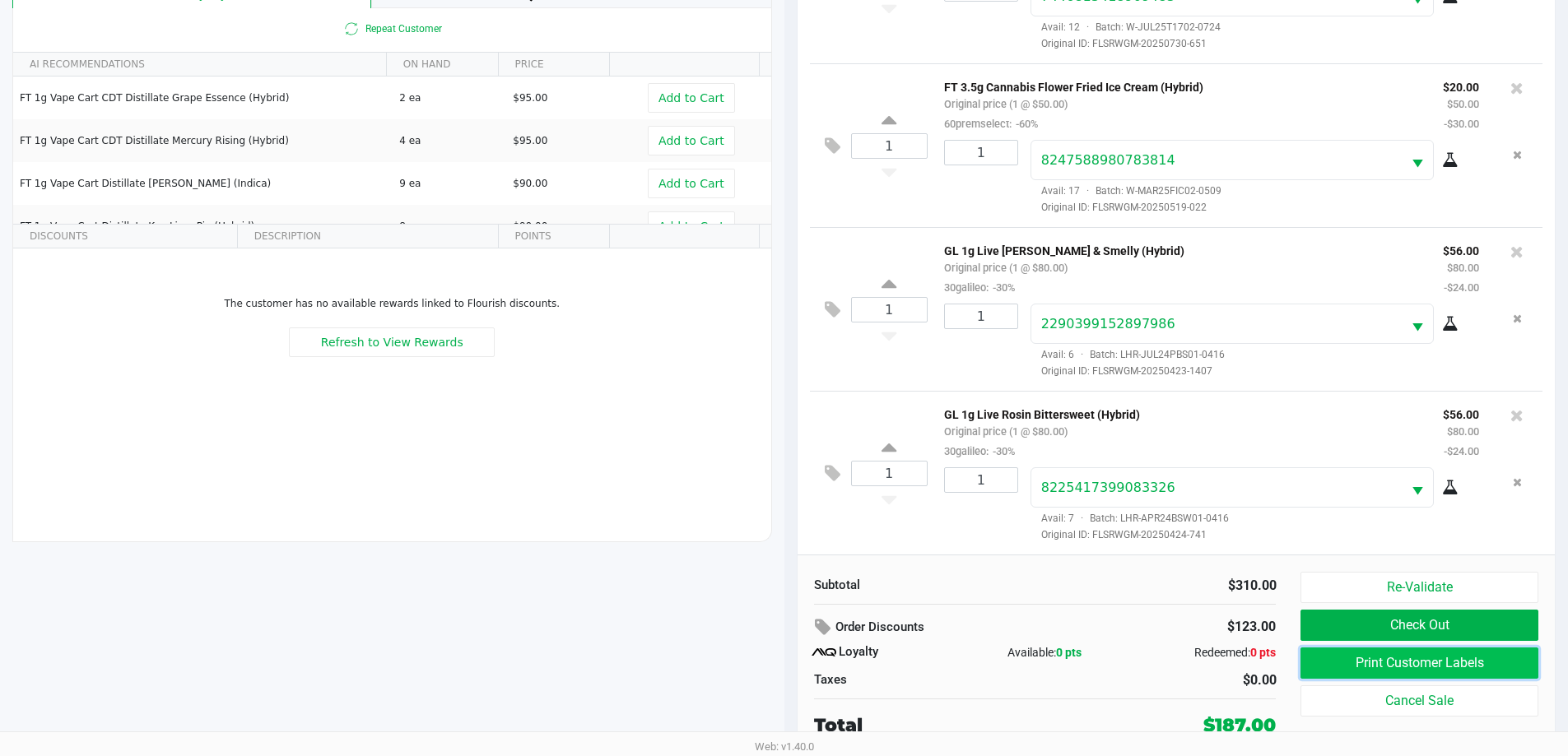
click at [1383, 669] on button "Print Customer Labels" at bounding box center [1418, 663] width 237 height 31
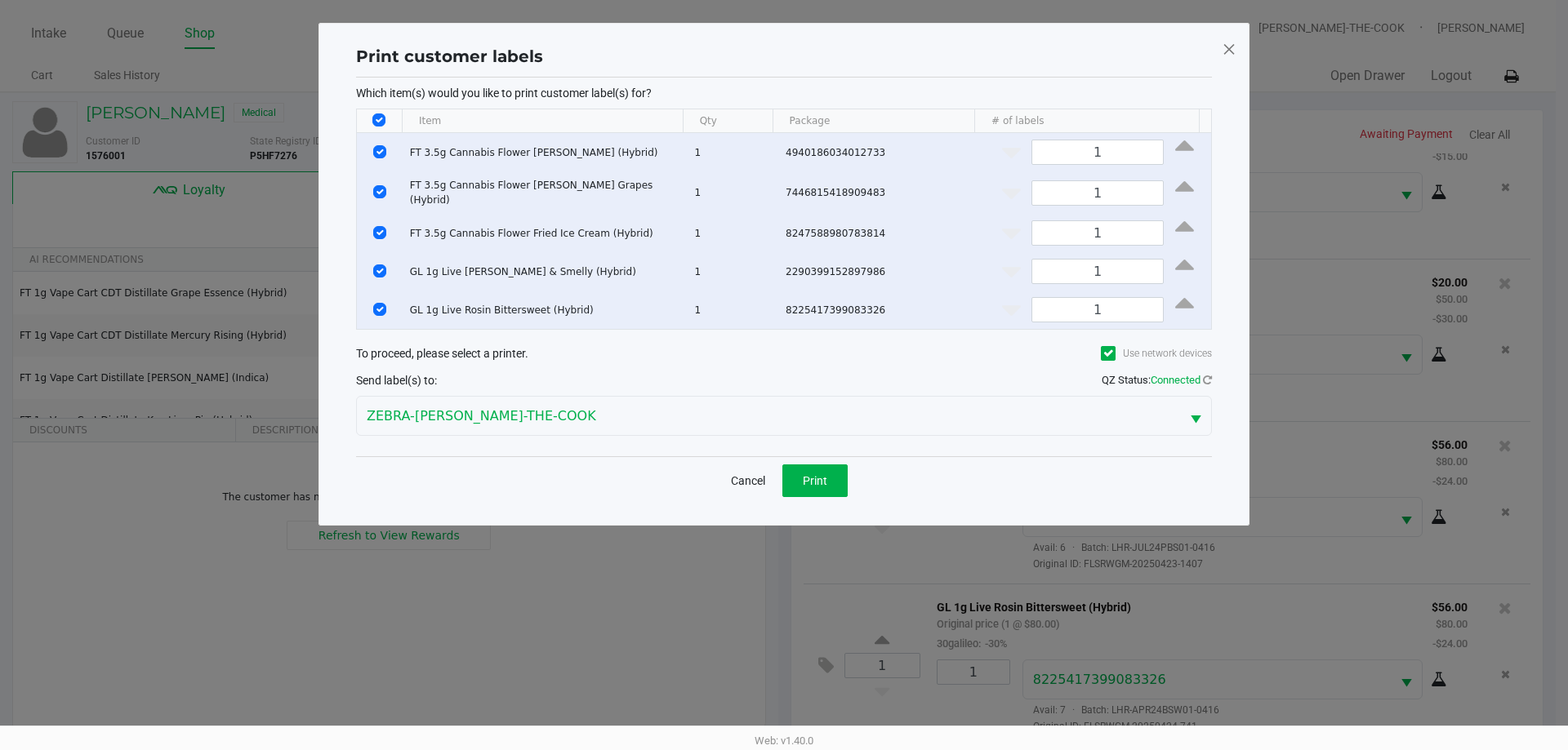
click at [377, 116] on input "Select All Rows" at bounding box center [378, 120] width 13 height 13
checkbox input "false"
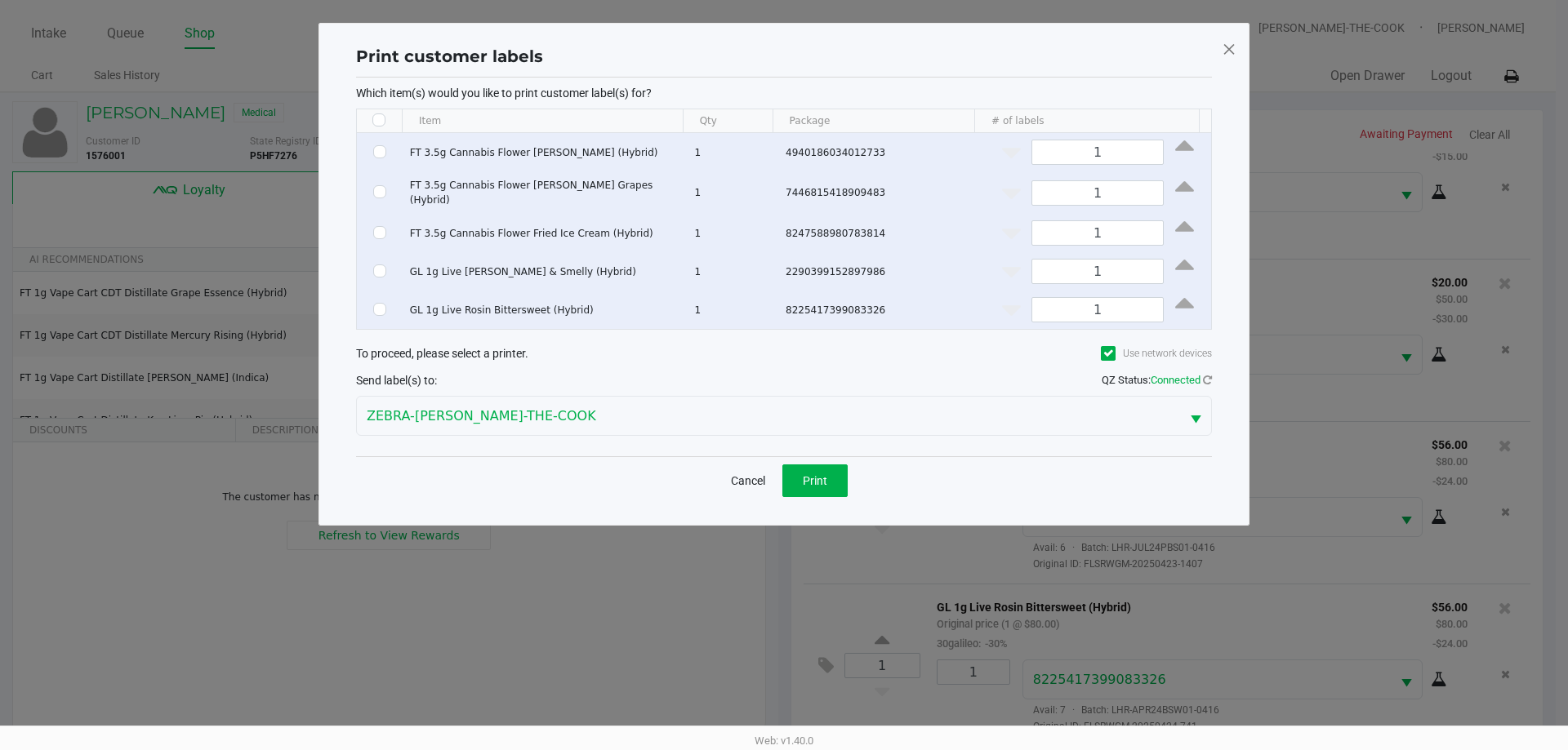
checkbox input "false"
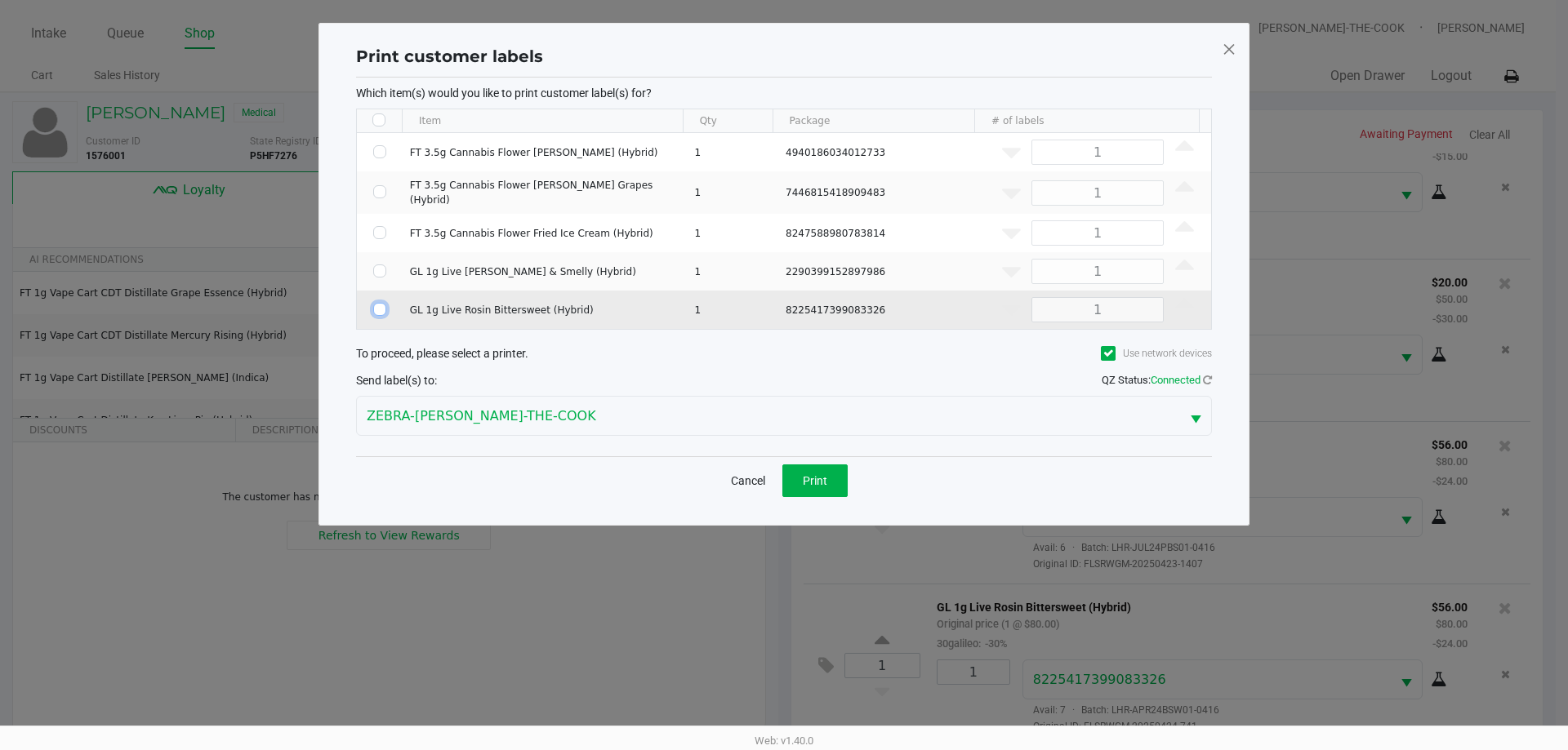
click at [382, 304] on input "Select Row" at bounding box center [379, 309] width 13 height 13
checkbox input "true"
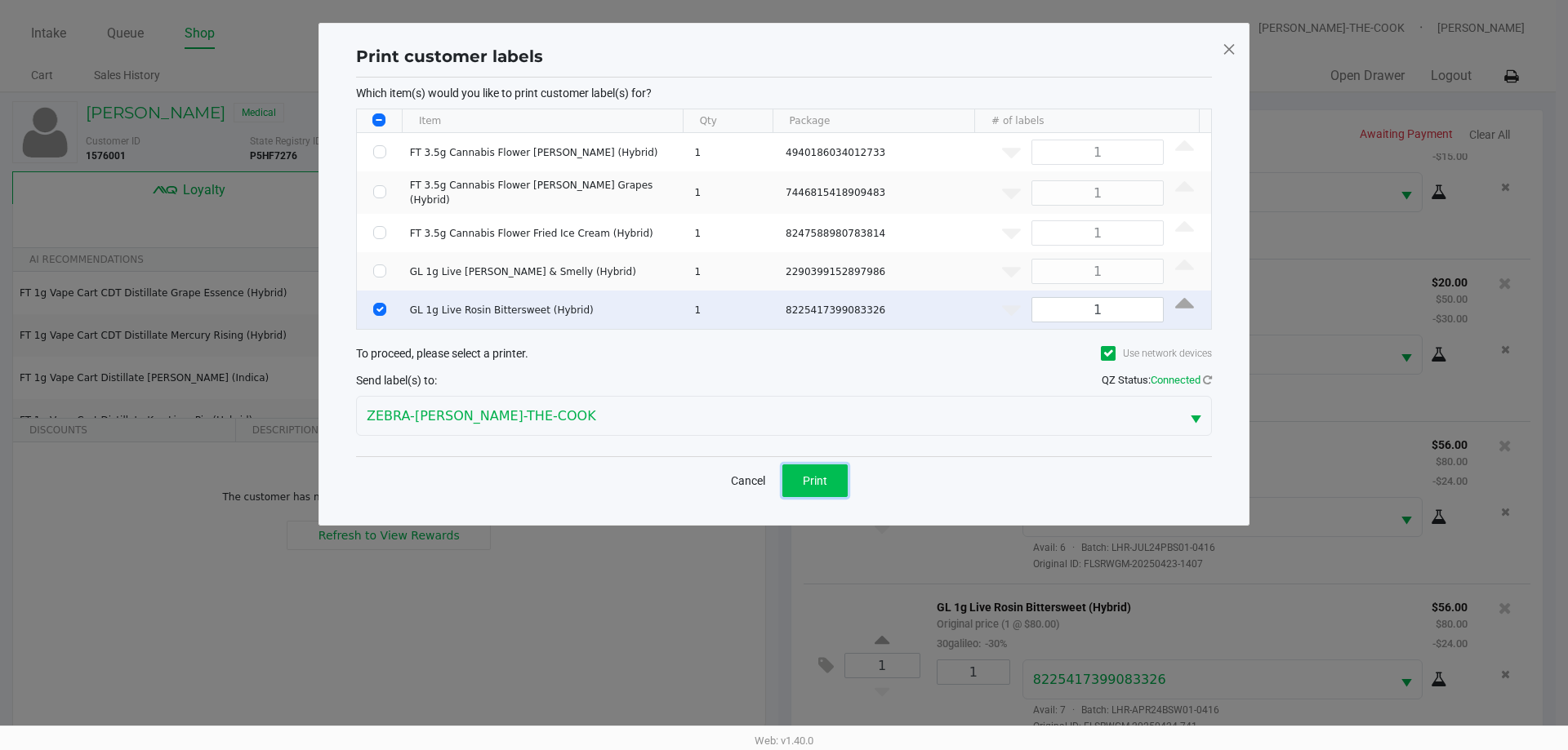
click at [818, 467] on button "Print" at bounding box center [815, 480] width 65 height 33
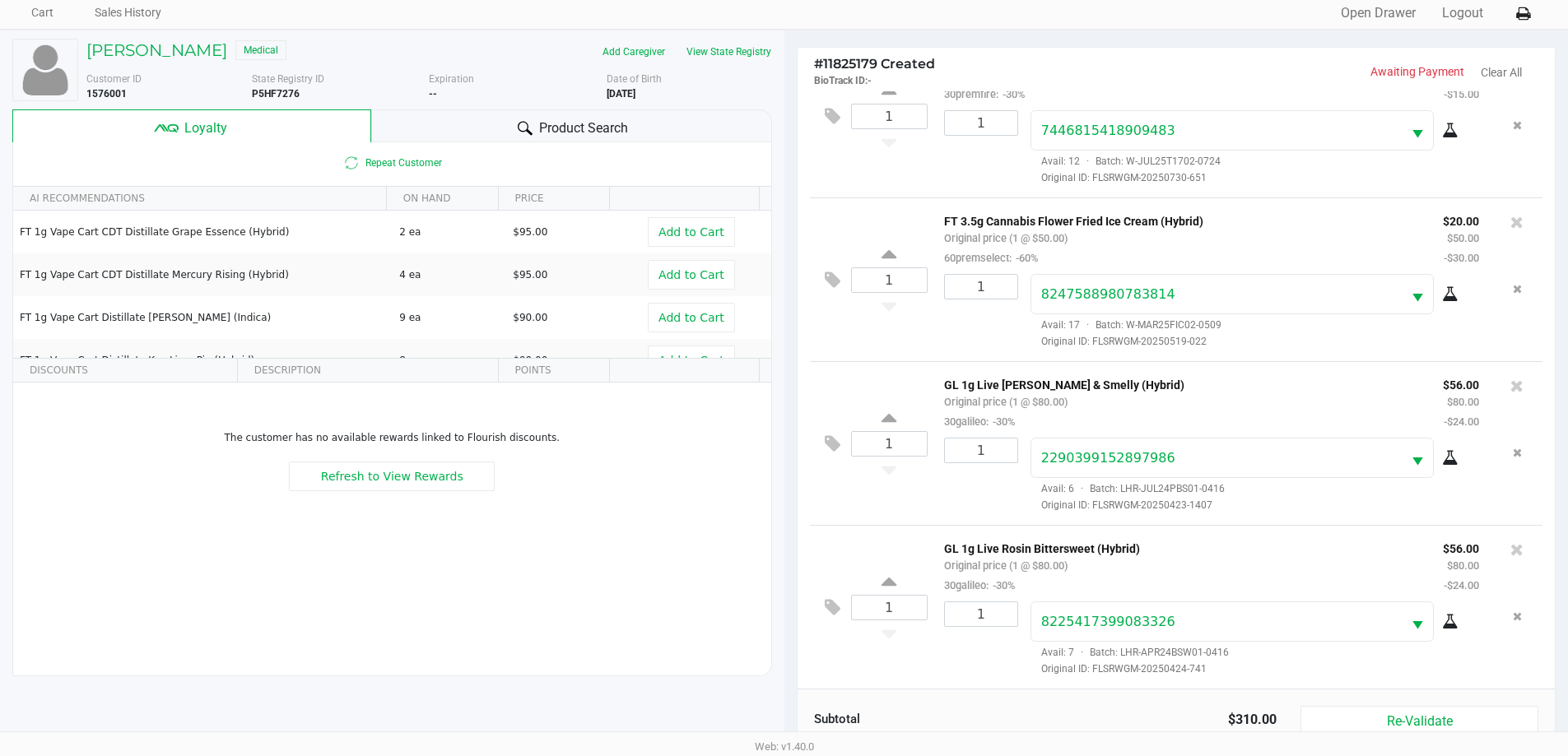
scroll to position [197, 0]
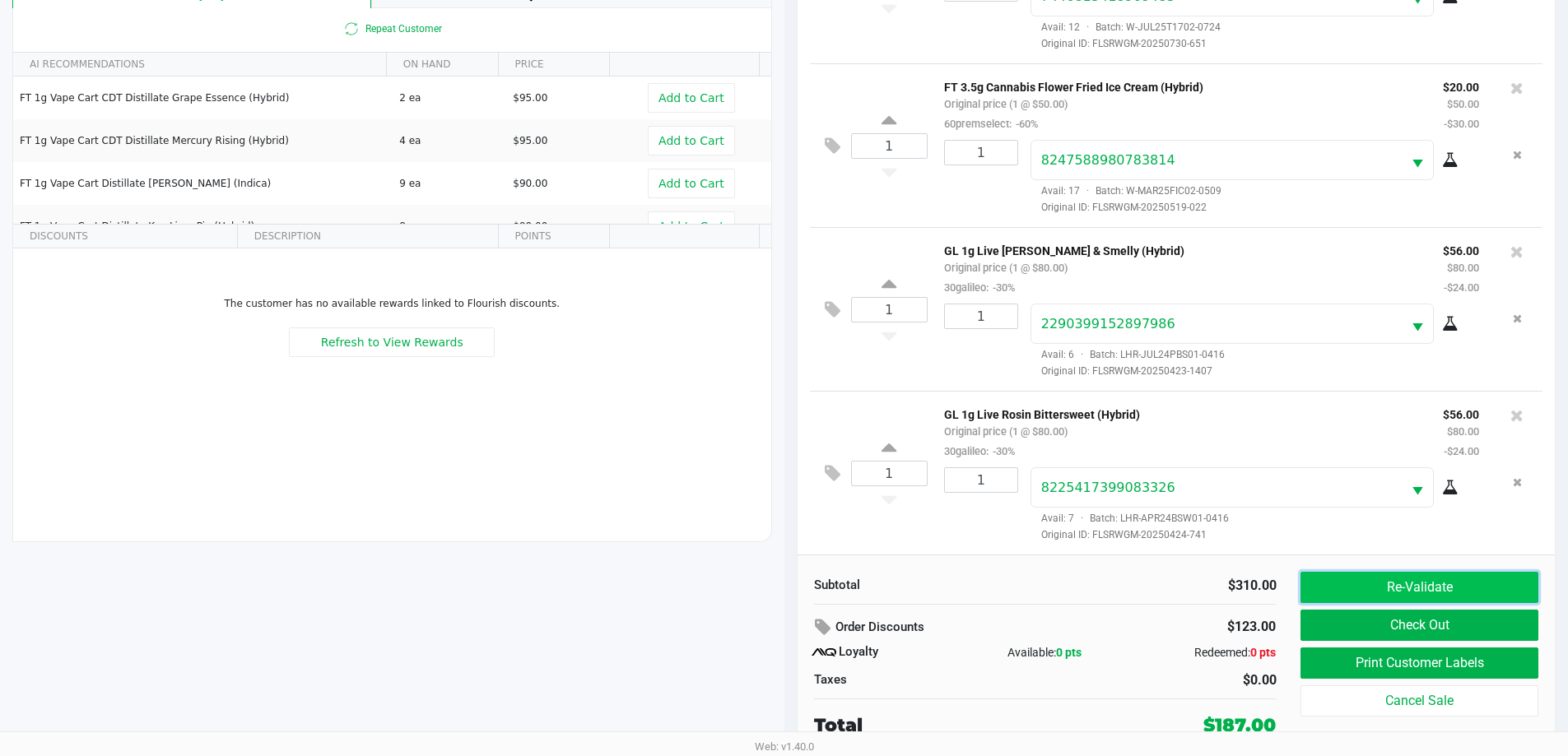
click at [1405, 594] on button "Re-Validate" at bounding box center [1418, 587] width 237 height 31
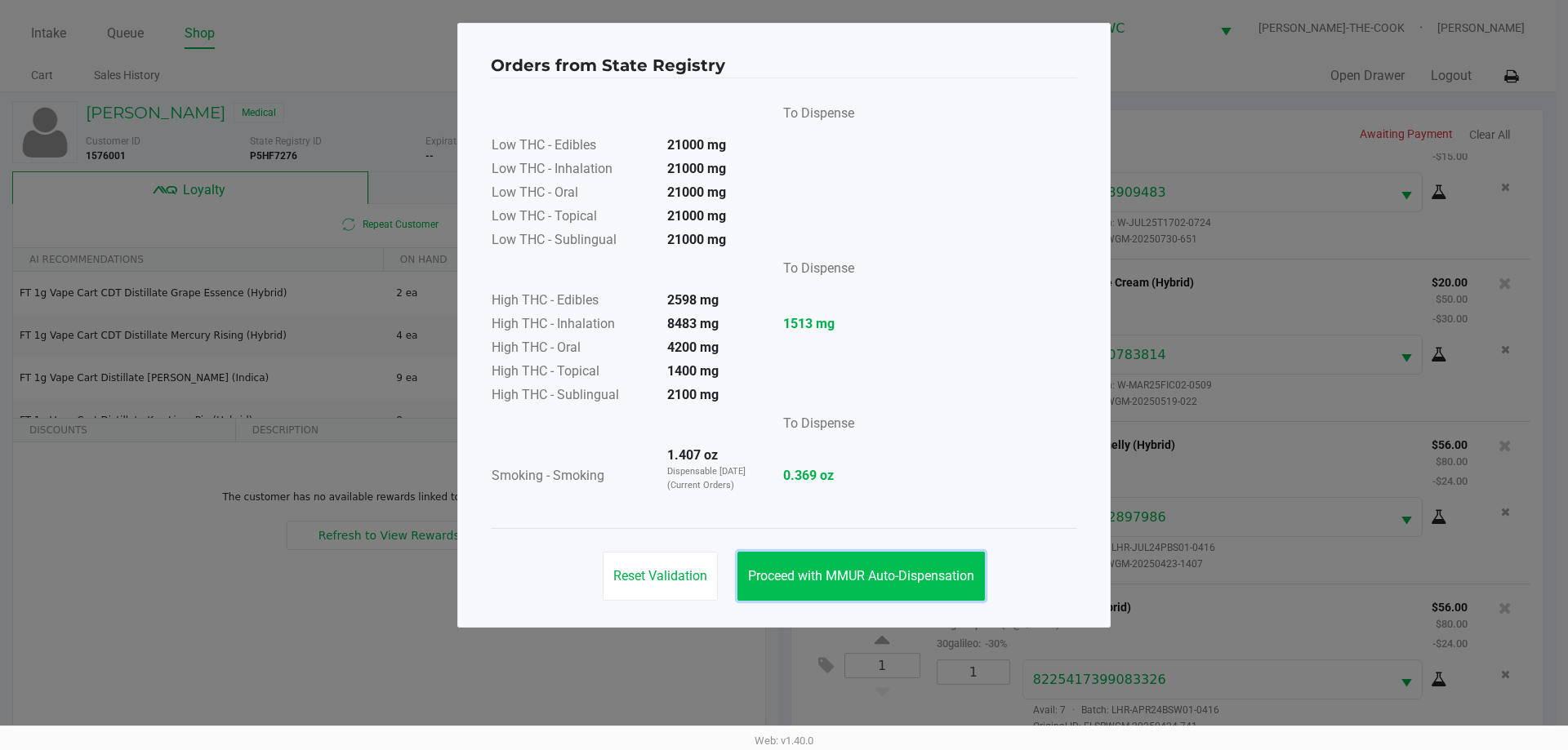
click at [964, 572] on span "Proceed with MMUR Auto-Dispensation" at bounding box center [861, 576] width 227 height 16
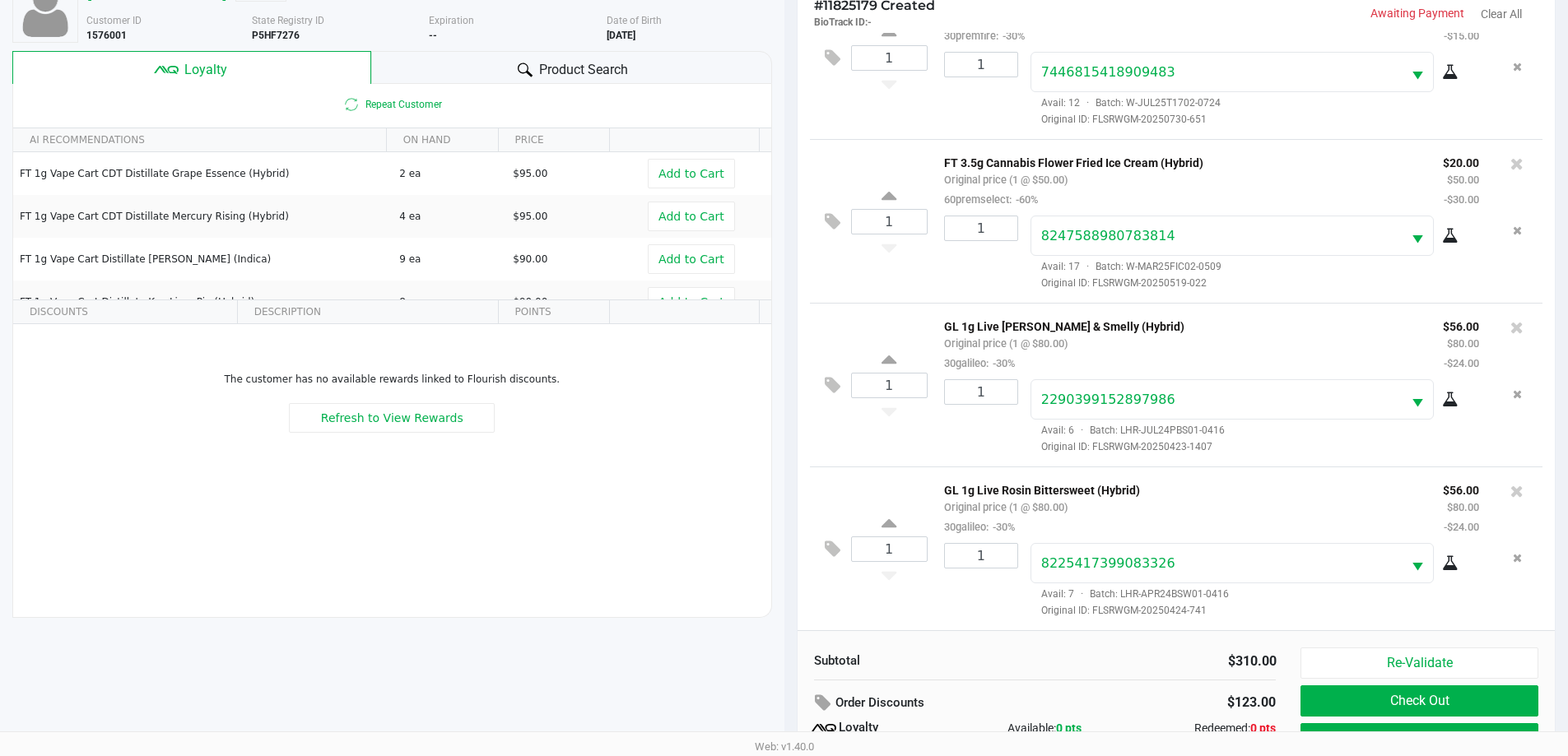
scroll to position [197, 0]
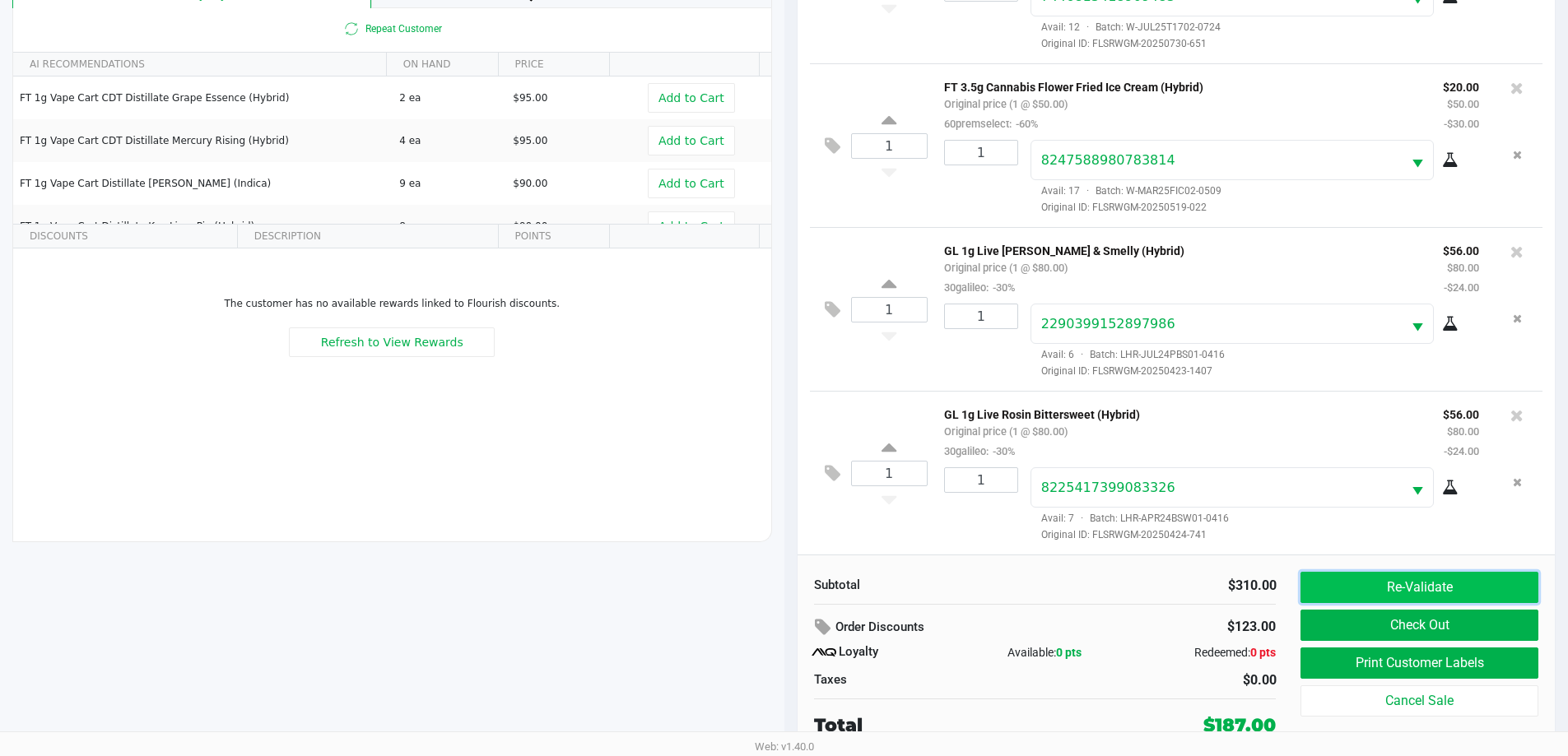
click at [1370, 580] on button "Re-Validate" at bounding box center [1418, 587] width 237 height 31
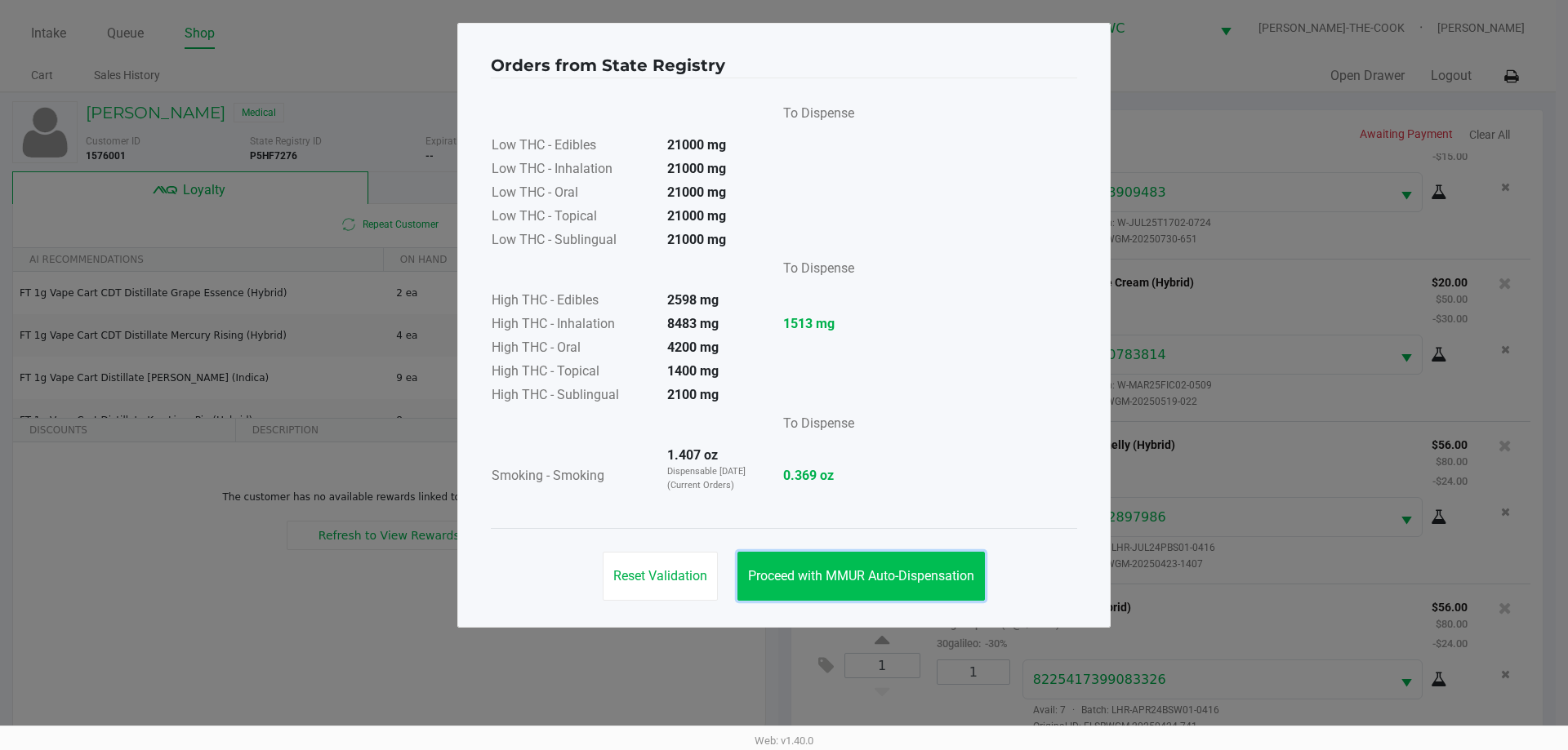
click at [902, 588] on button "Proceed with MMUR Auto-Dispensation" at bounding box center [861, 576] width 248 height 49
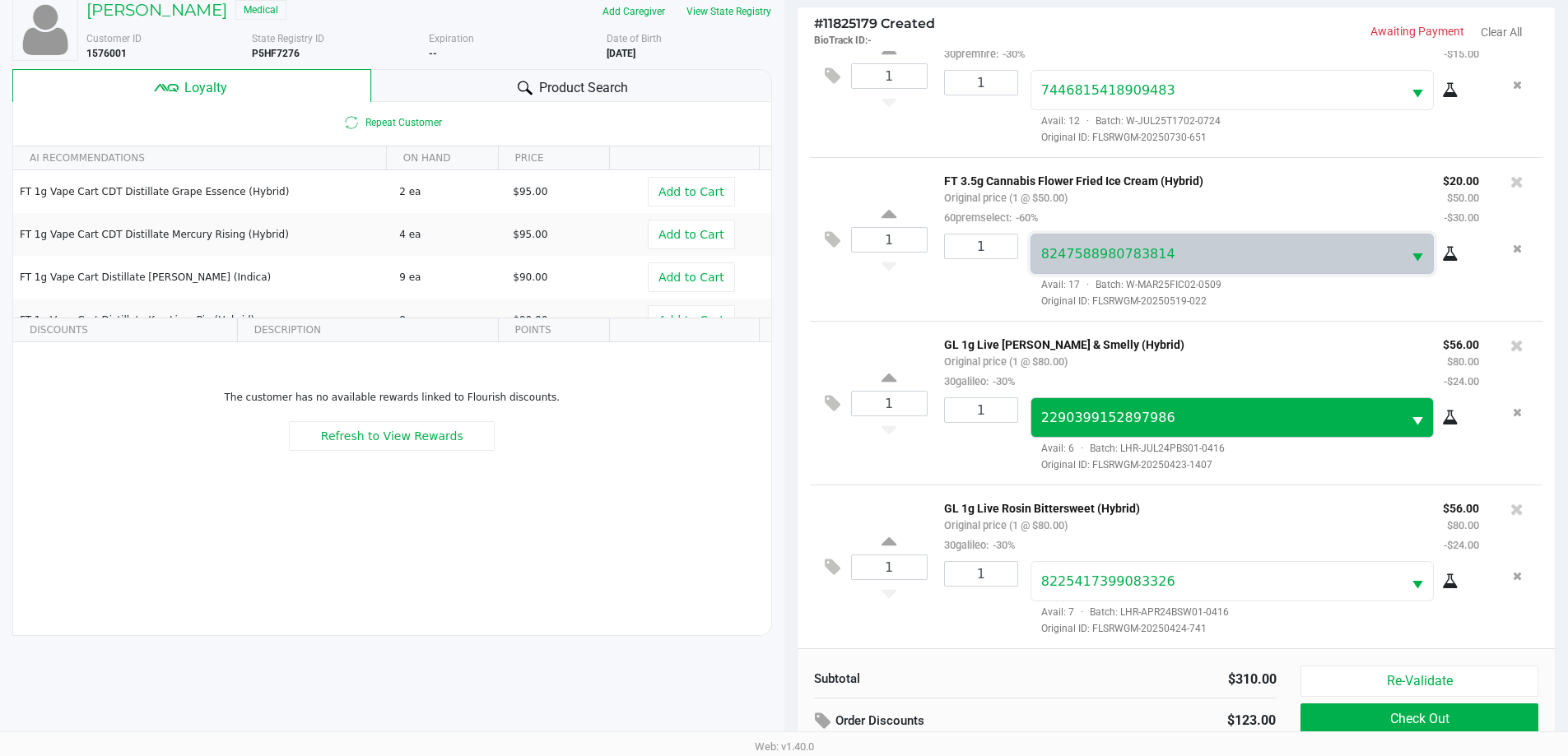
scroll to position [197, 0]
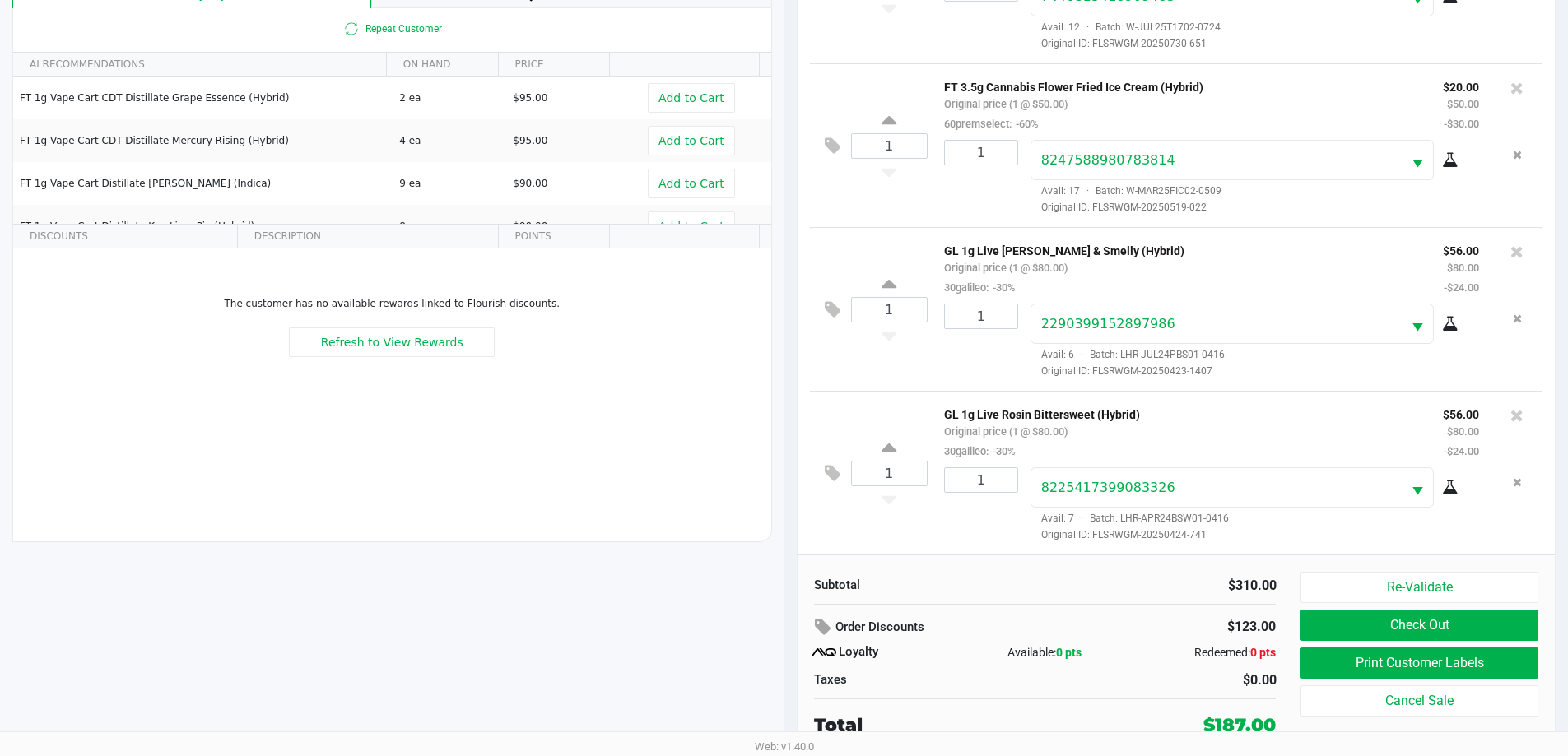
click at [1173, 685] on div "$0.00" at bounding box center [1166, 680] width 219 height 20
click at [290, 631] on div "GERALDINE CALOMINO Medical Add Caregiver View State Registry Customer ID 157600…" at bounding box center [392, 326] width 784 height 860
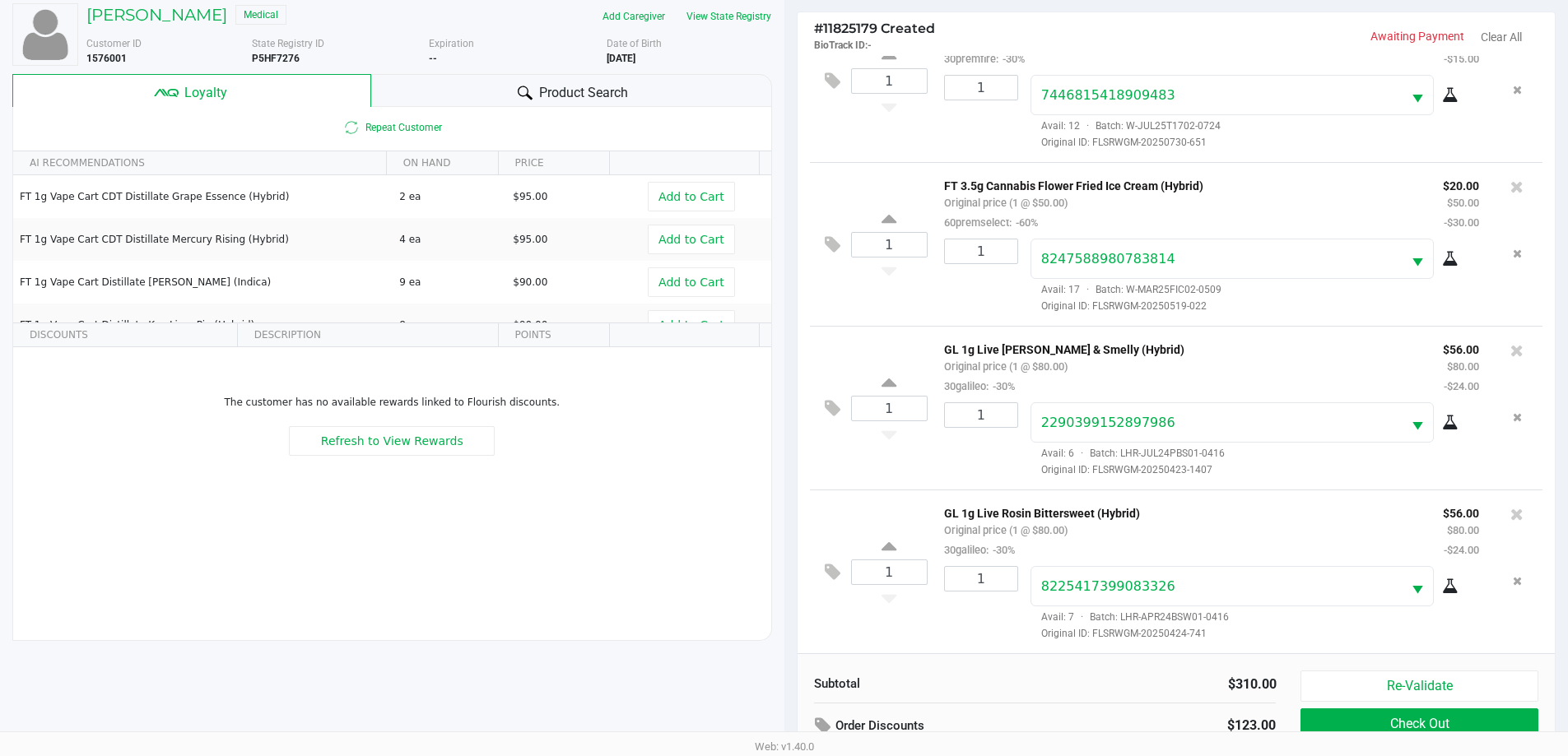
scroll to position [0, 0]
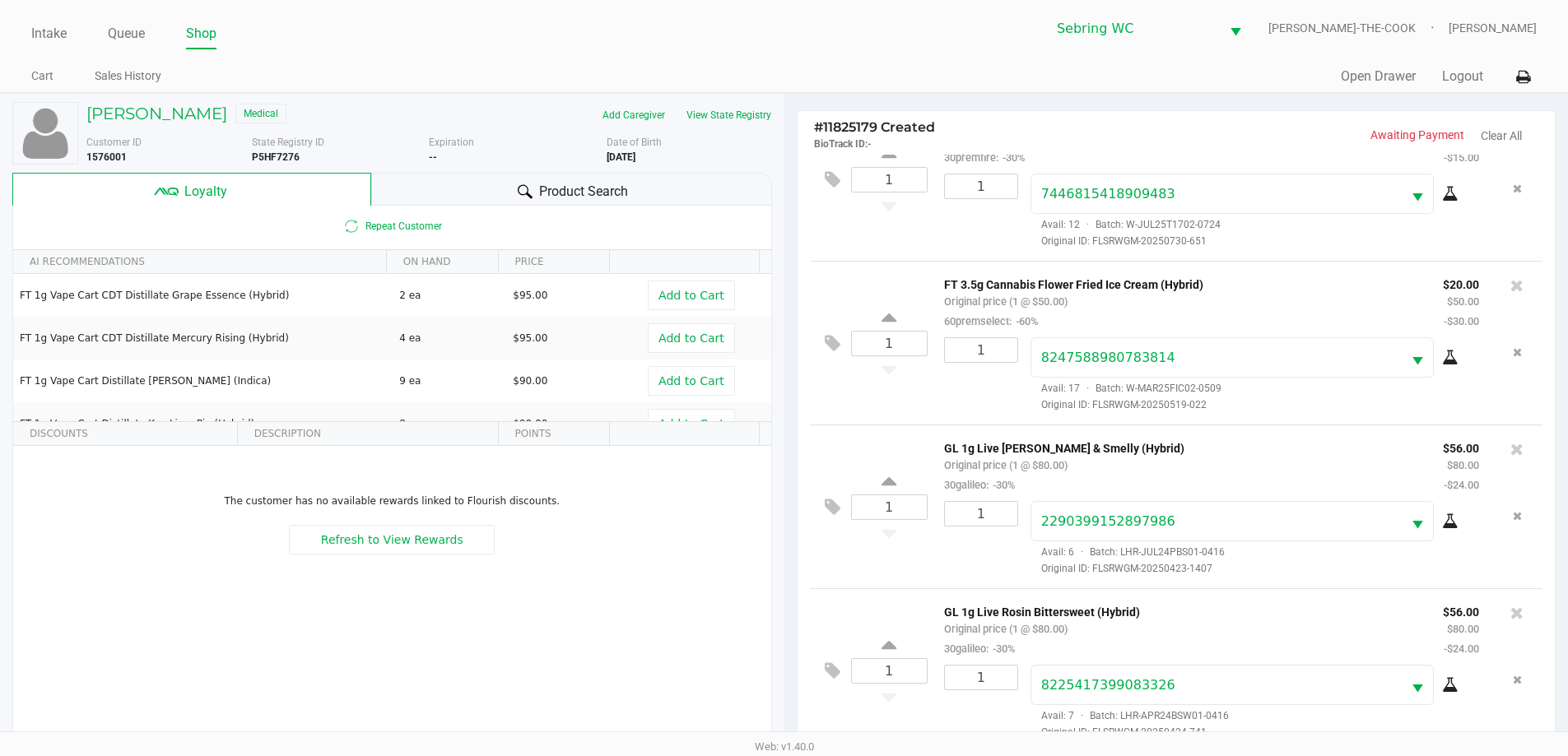
click at [483, 193] on div "Product Search" at bounding box center [571, 189] width 401 height 33
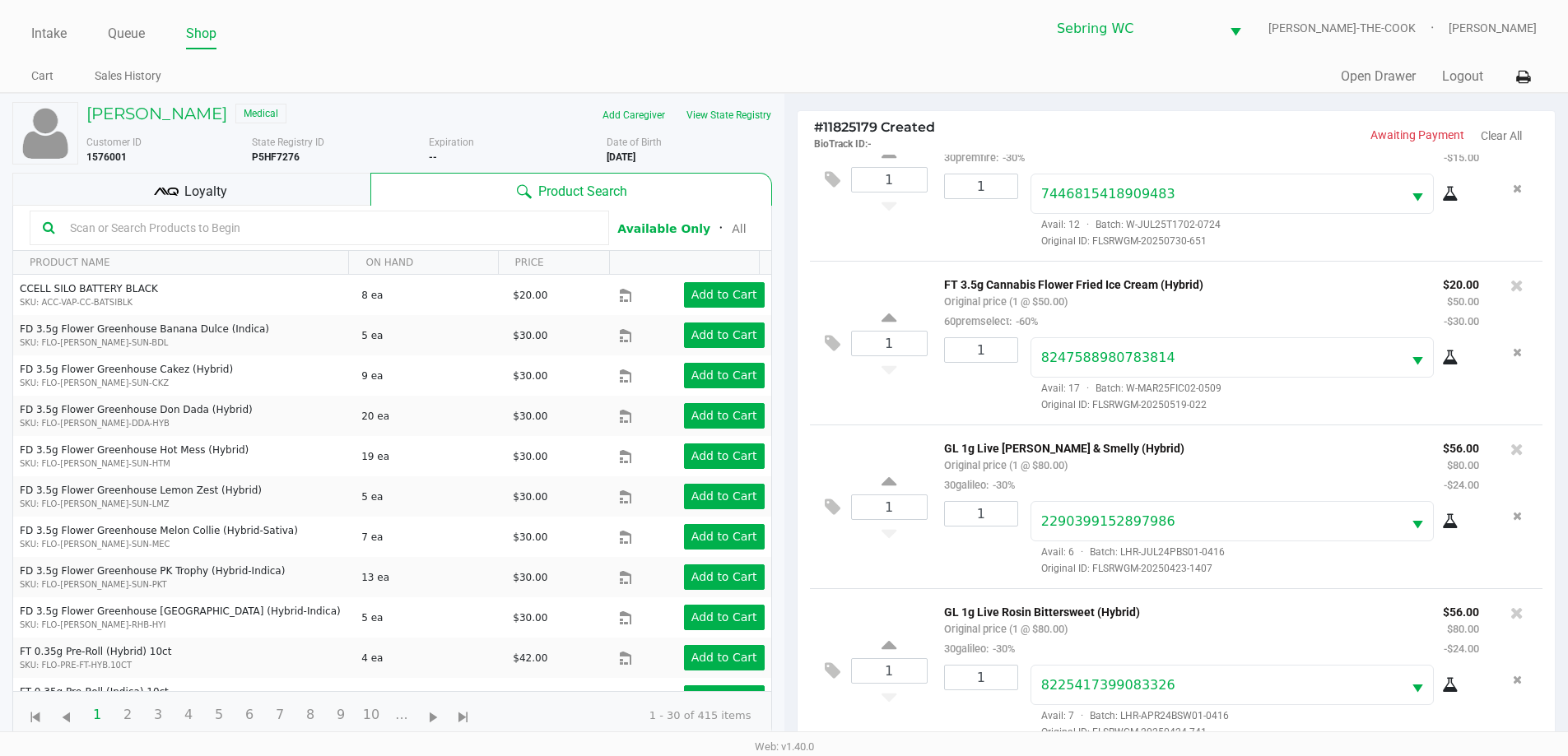
click at [393, 229] on input "text" at bounding box center [329, 228] width 532 height 25
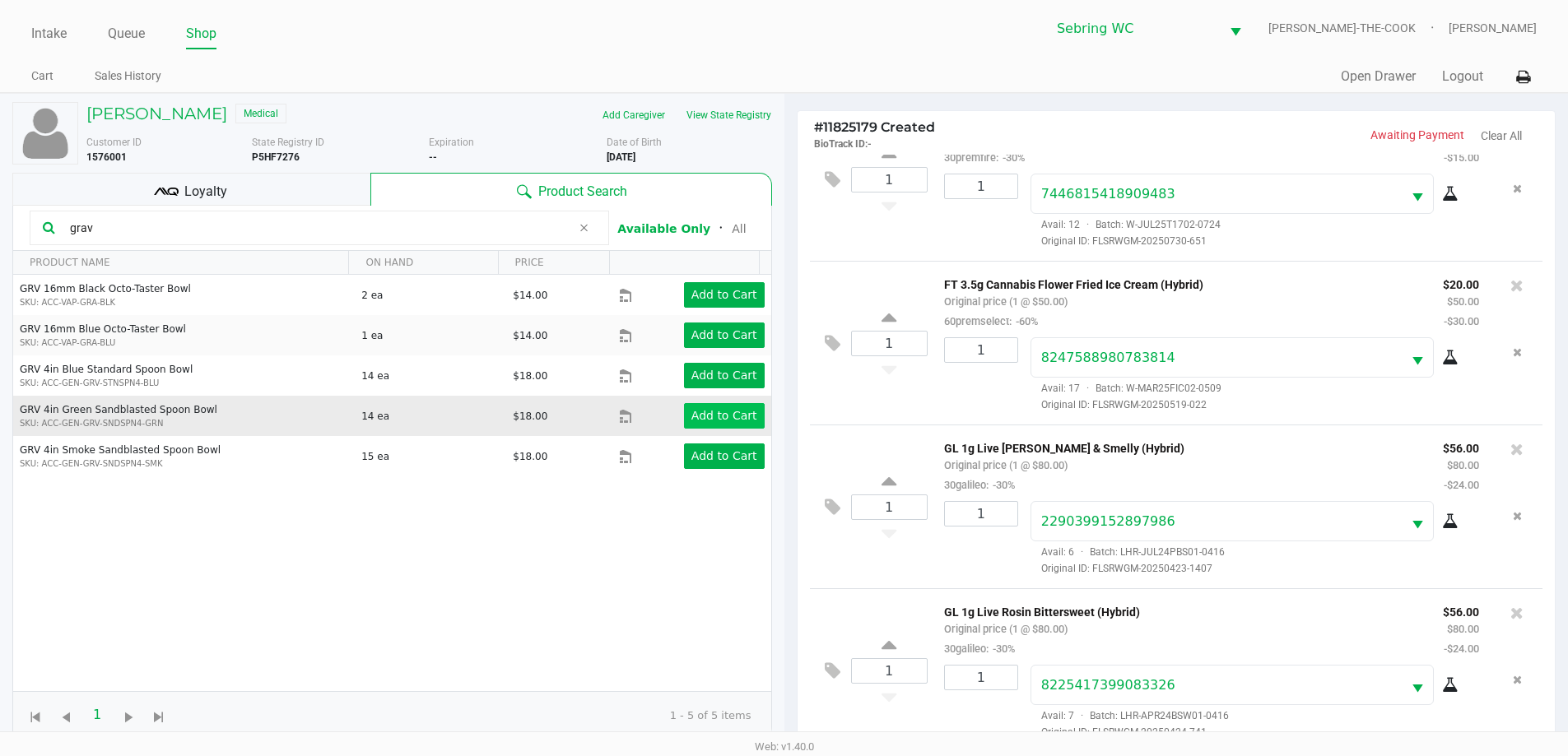
type input "grav"
click at [741, 422] on app-button-loader "Add to Cart" at bounding box center [724, 415] width 66 height 13
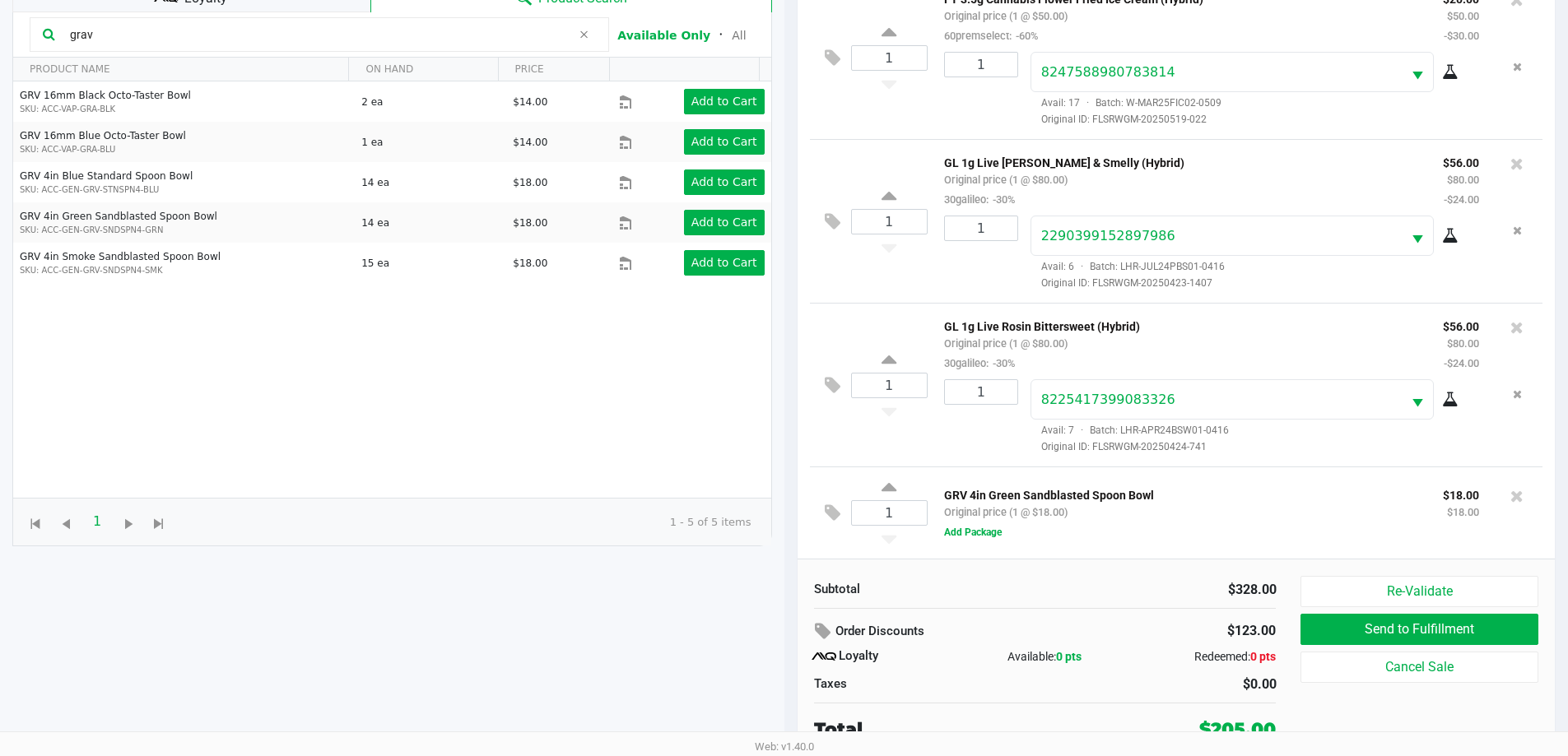
scroll to position [197, 0]
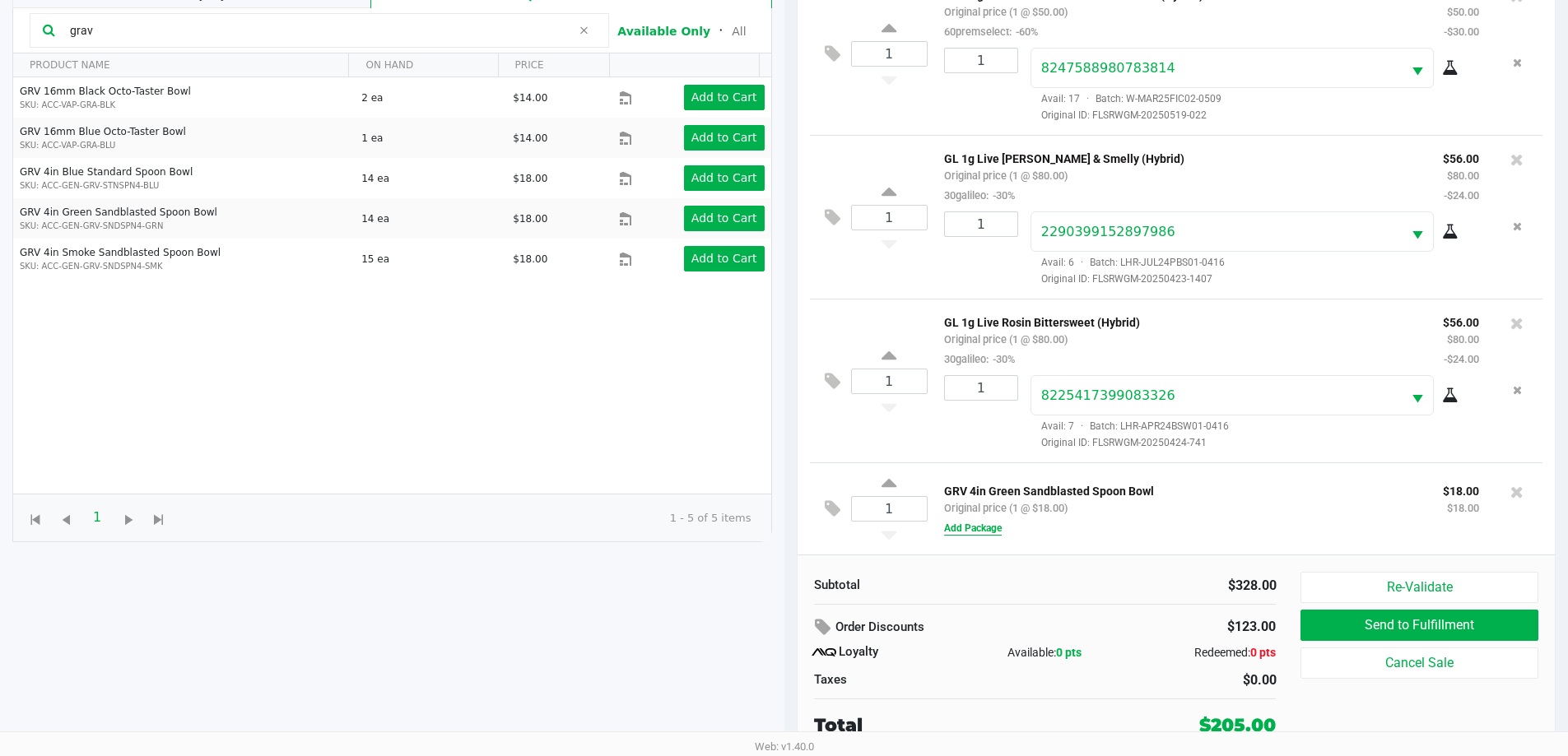
click at [975, 526] on button "Add Package" at bounding box center [972, 528] width 58 height 15
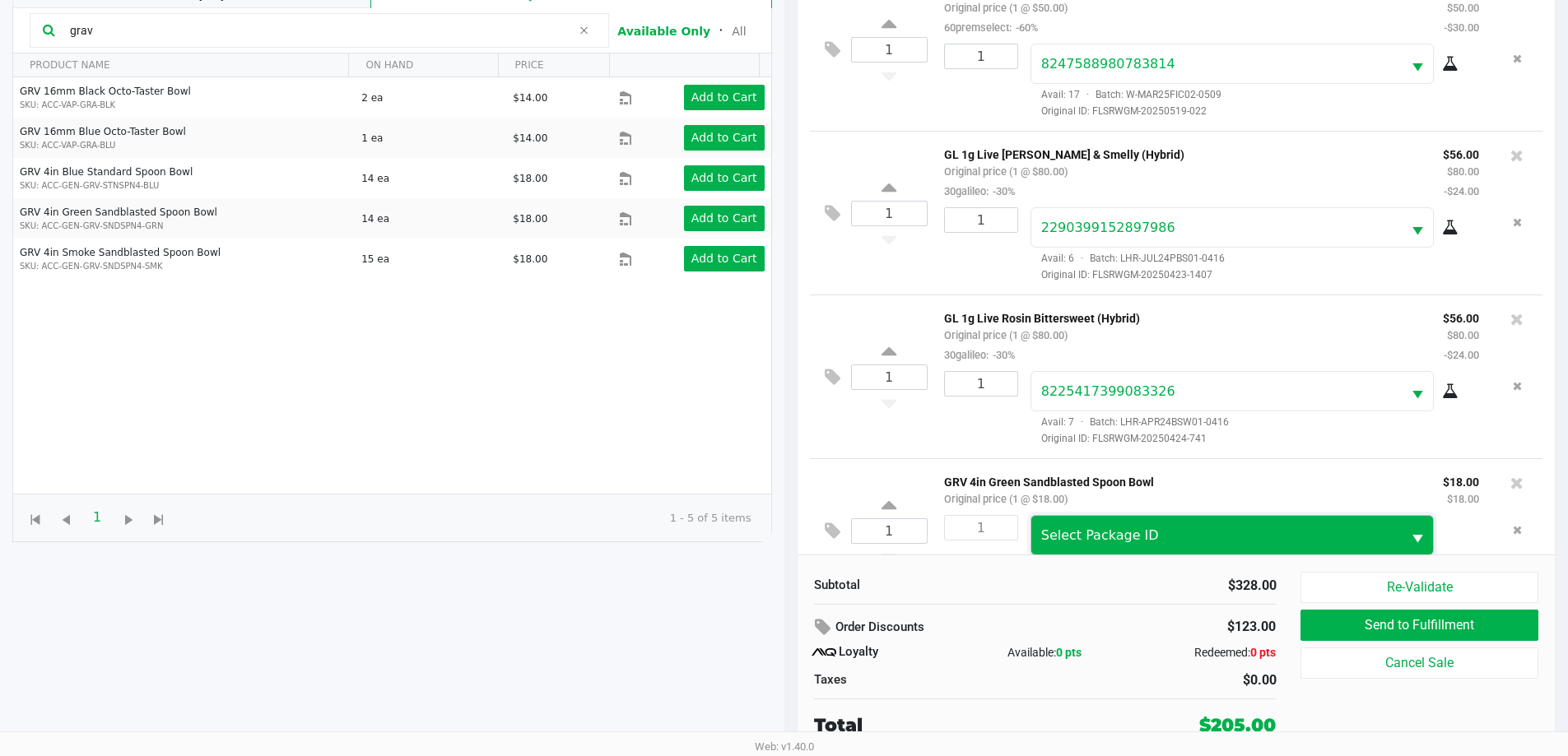
click at [1114, 530] on span "Select Package ID" at bounding box center [1100, 536] width 117 height 16
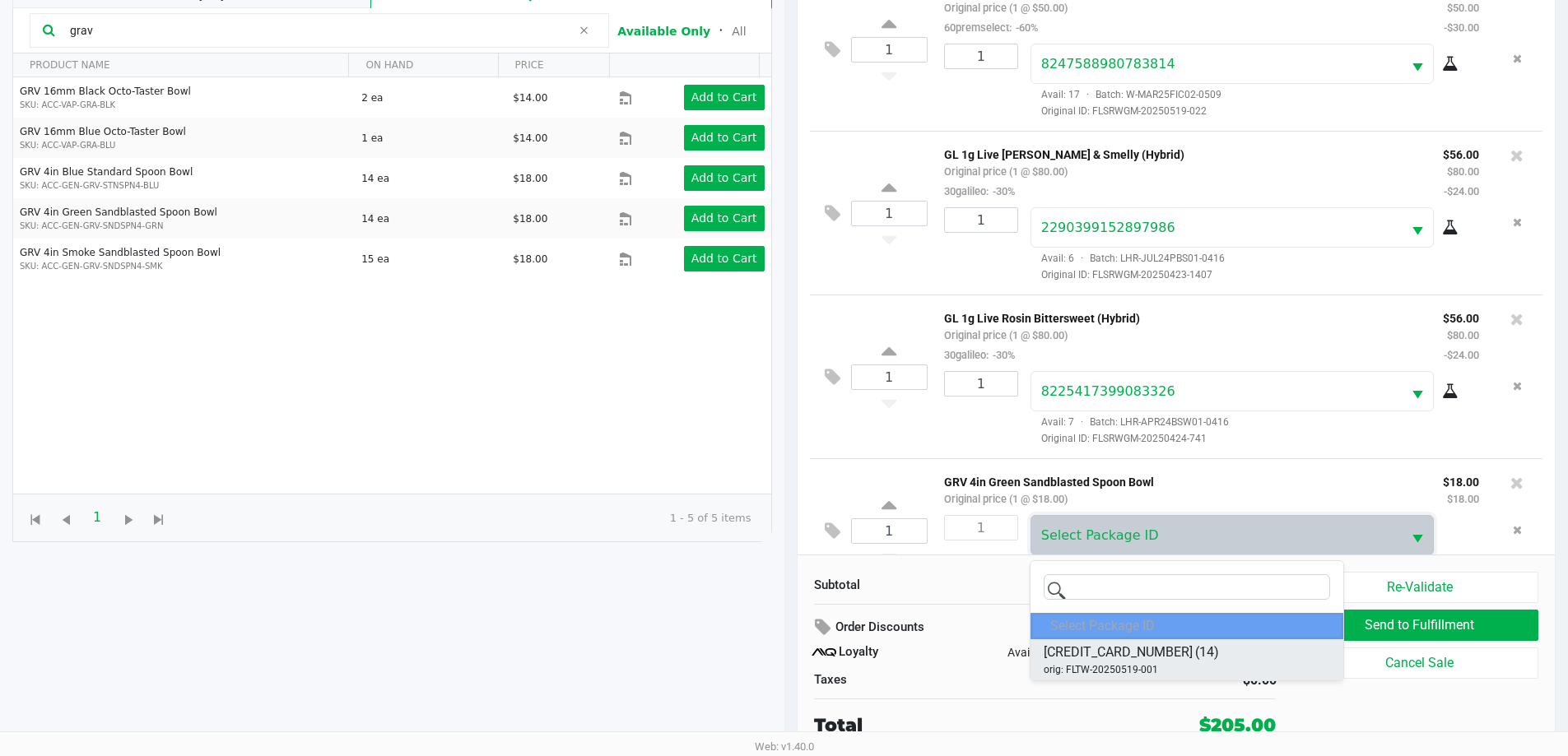
click at [1118, 650] on span "4406095429001284" at bounding box center [1118, 652] width 149 height 20
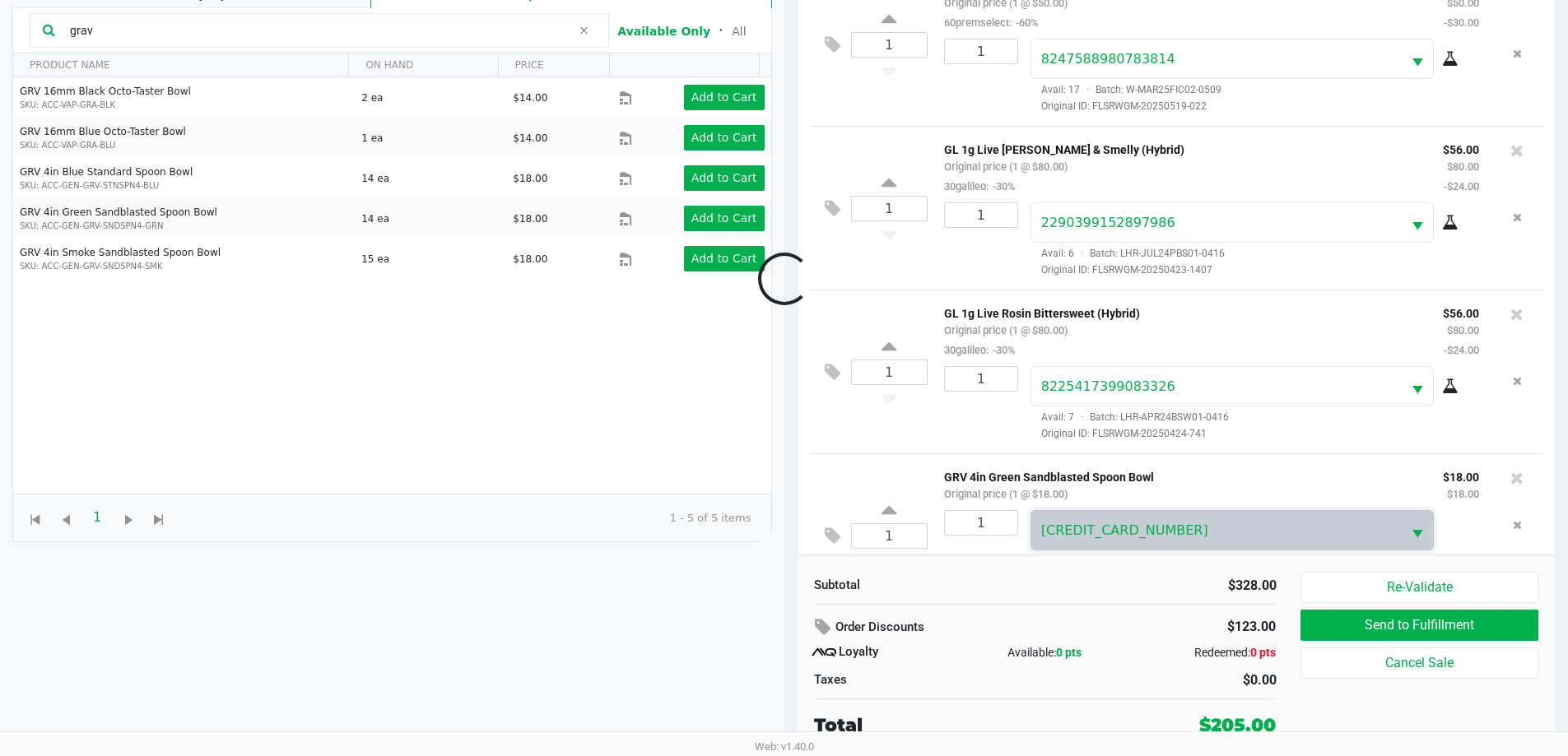
scroll to position [370, 0]
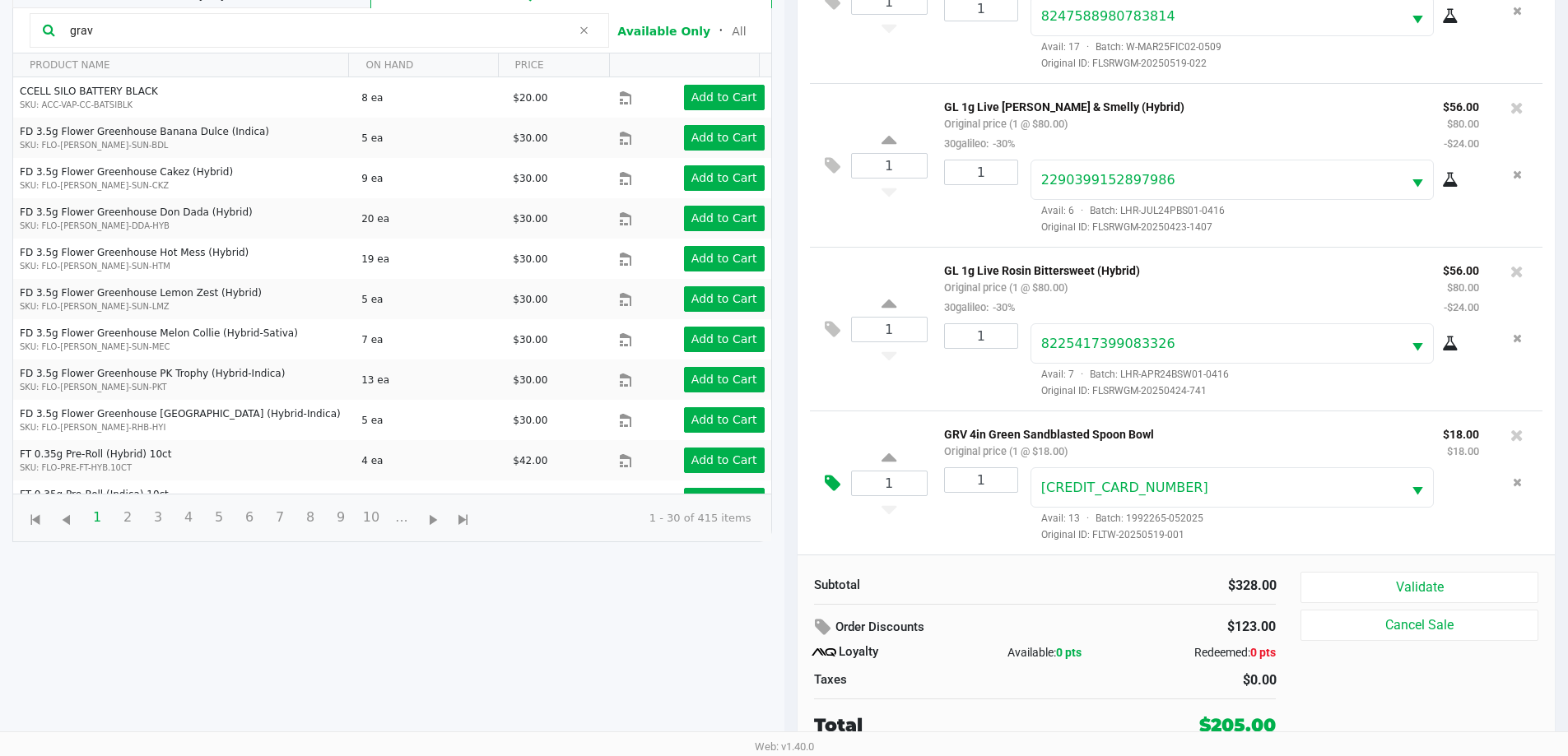
click at [832, 480] on icon at bounding box center [832, 483] width 16 height 19
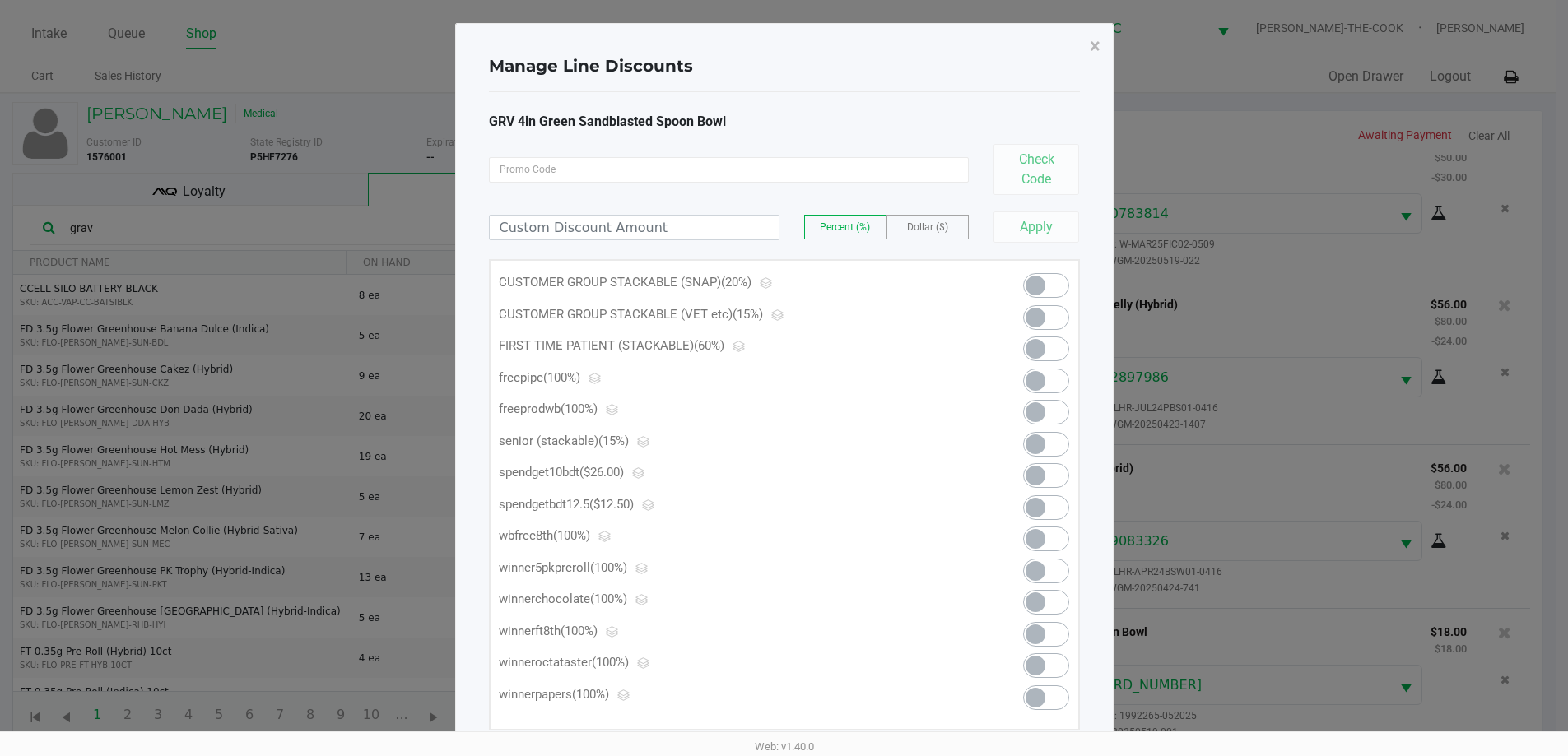
scroll to position [0, 0]
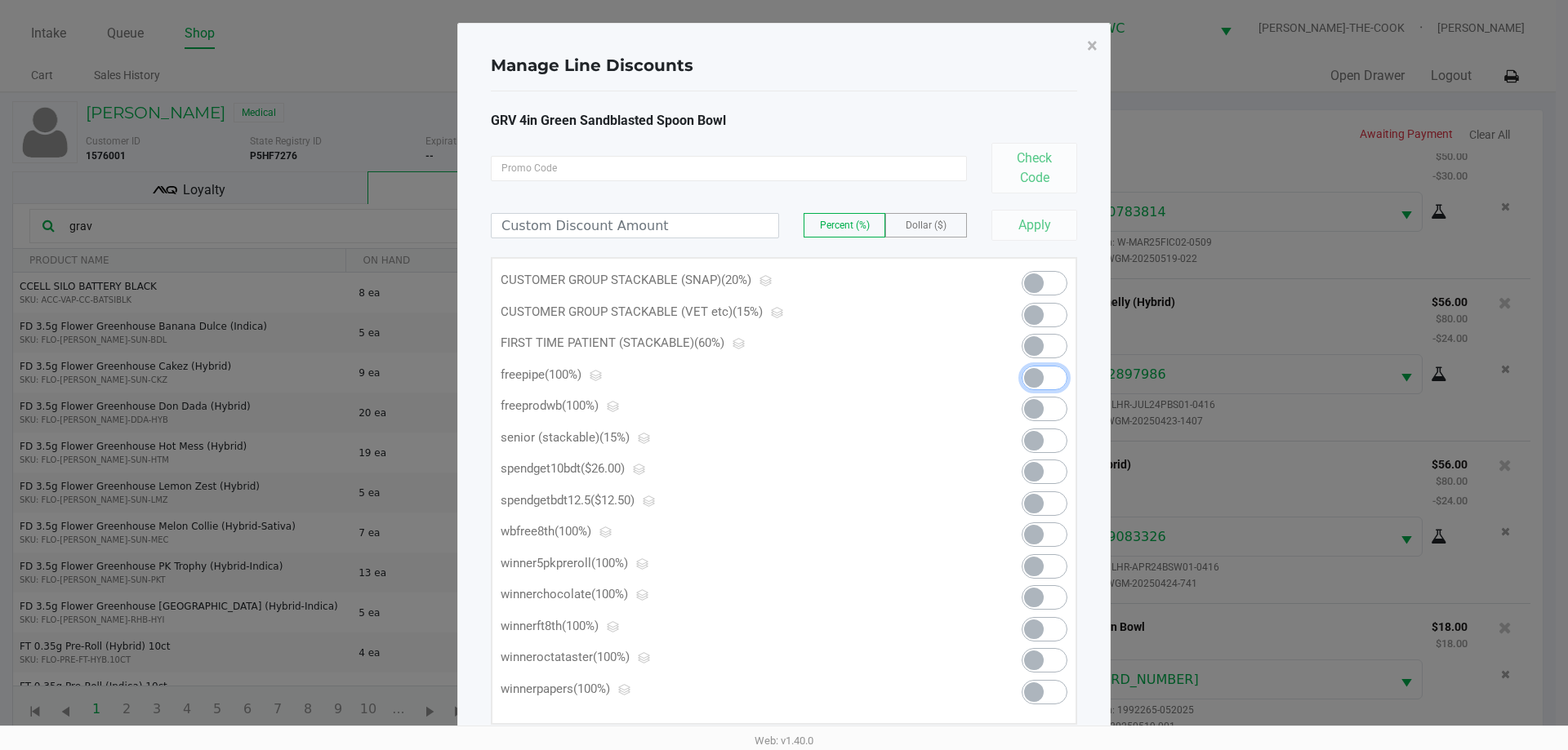
click at [1050, 377] on span at bounding box center [1045, 378] width 46 height 25
click at [1093, 41] on span "×" at bounding box center [1093, 46] width 11 height 23
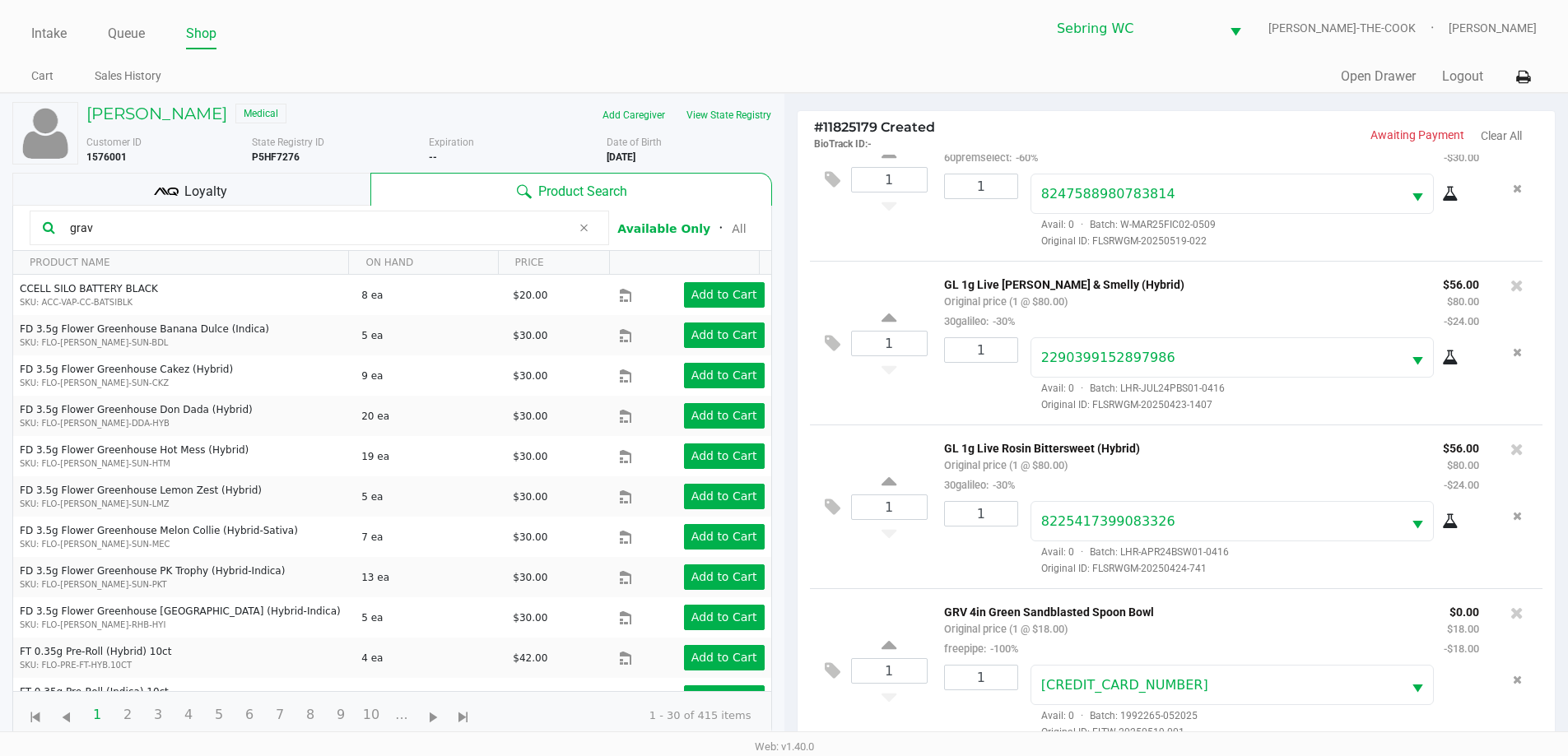
scroll to position [197, 0]
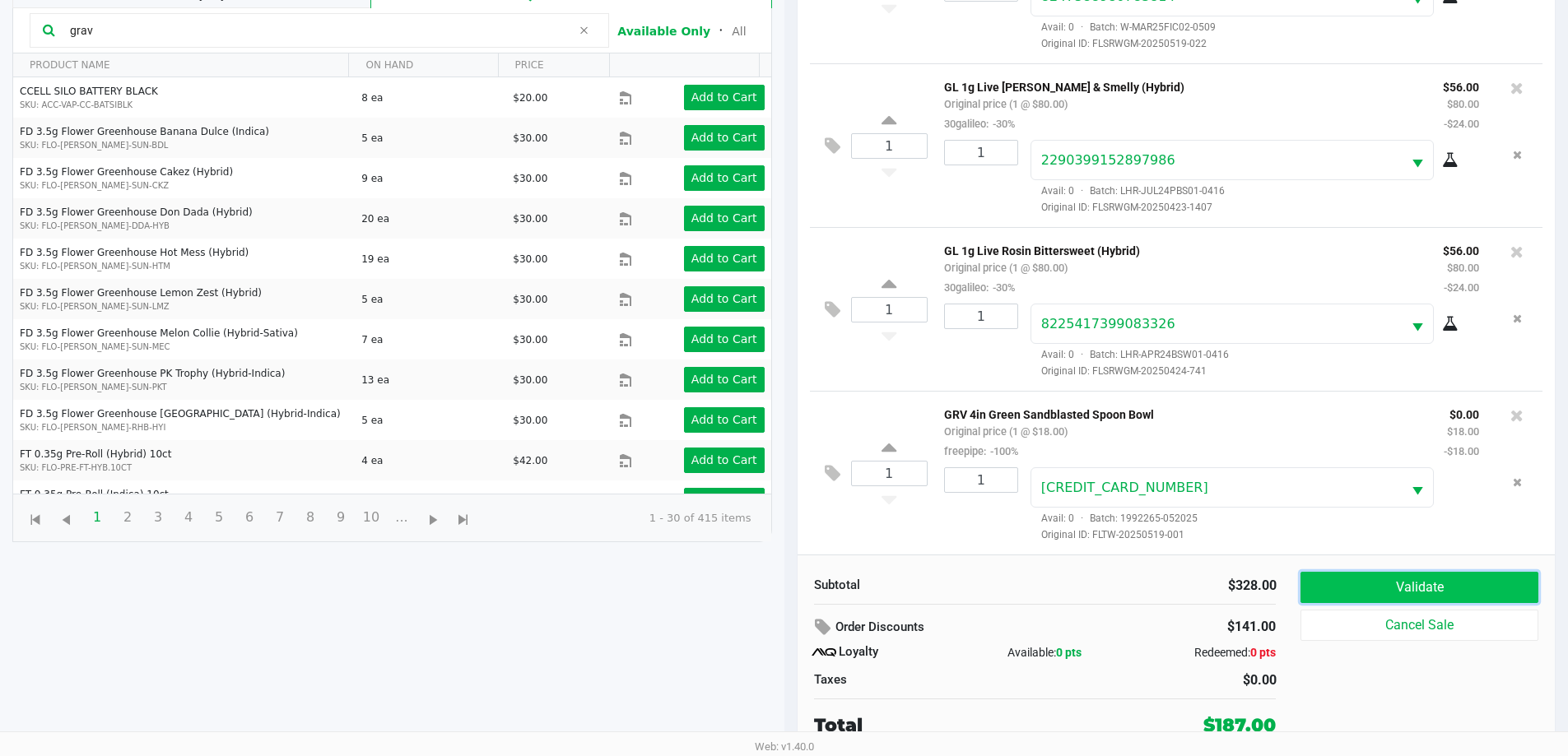
click at [1388, 592] on button "Validate" at bounding box center [1418, 587] width 237 height 31
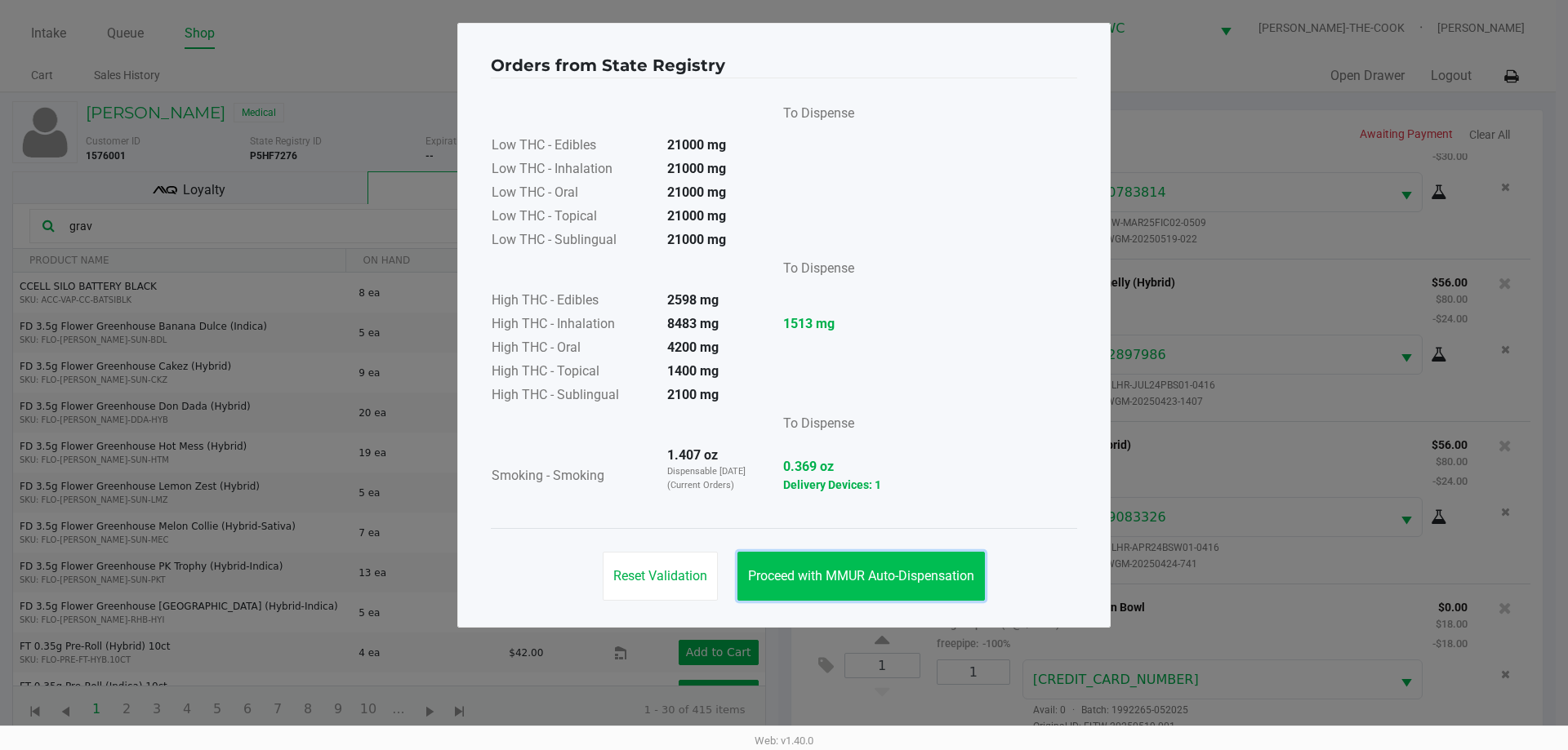
click at [951, 583] on span "Proceed with MMUR Auto-Dispensation" at bounding box center [861, 576] width 227 height 16
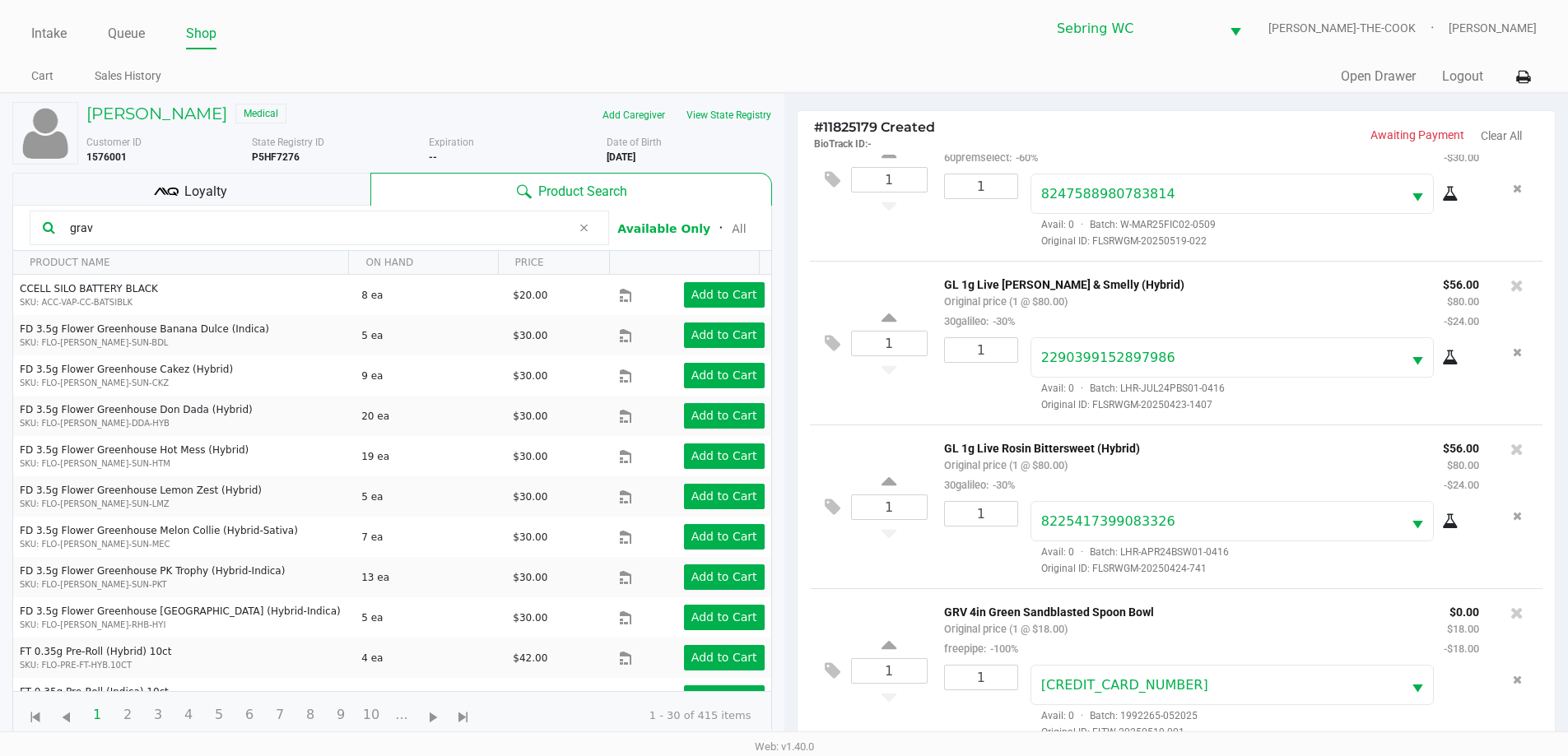
scroll to position [197, 0]
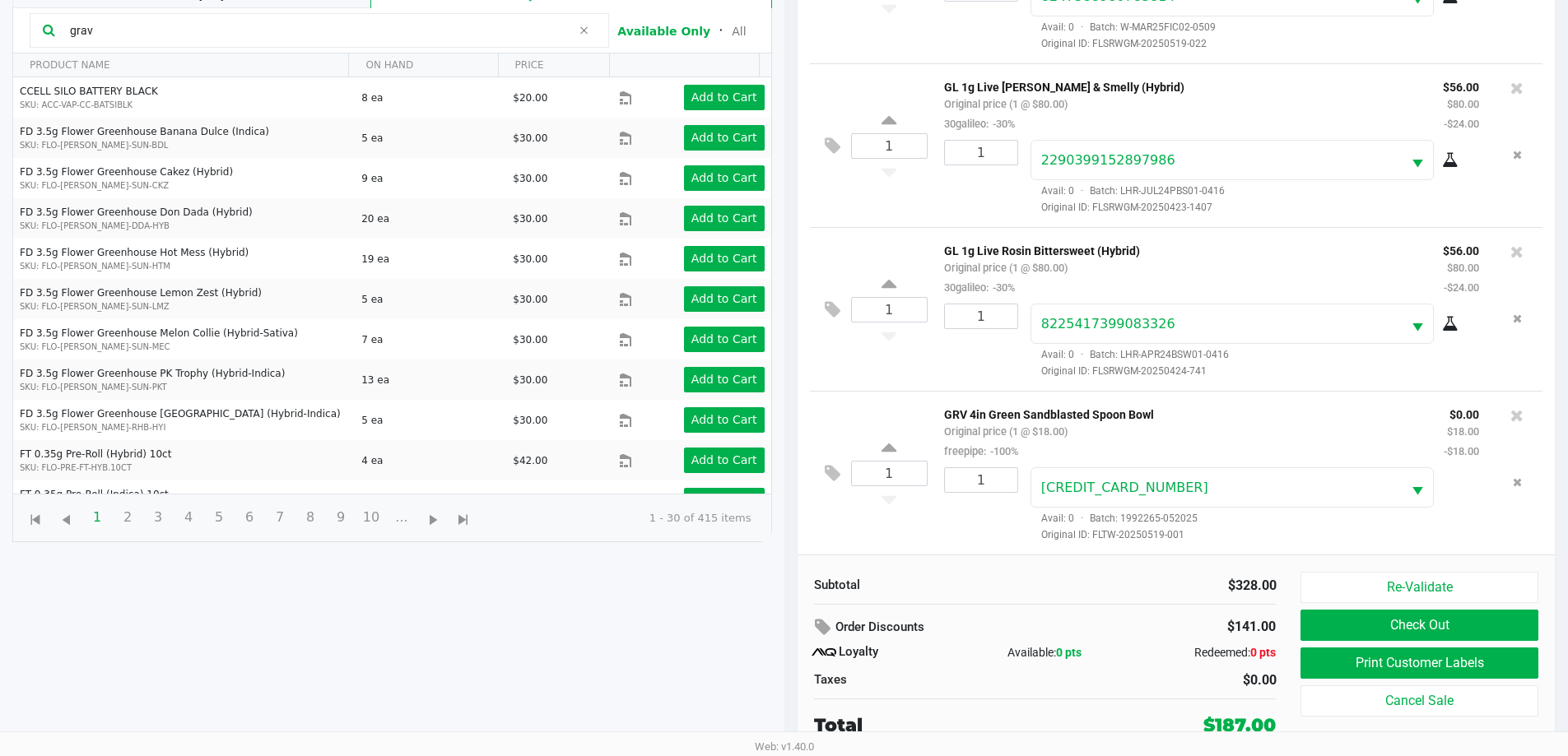
click at [1176, 466] on div "GRV 4in Green Sandblasted Spoon Bowl Original price (1 @ $18.00) freepipe: -100…" at bounding box center [1229, 473] width 602 height 139
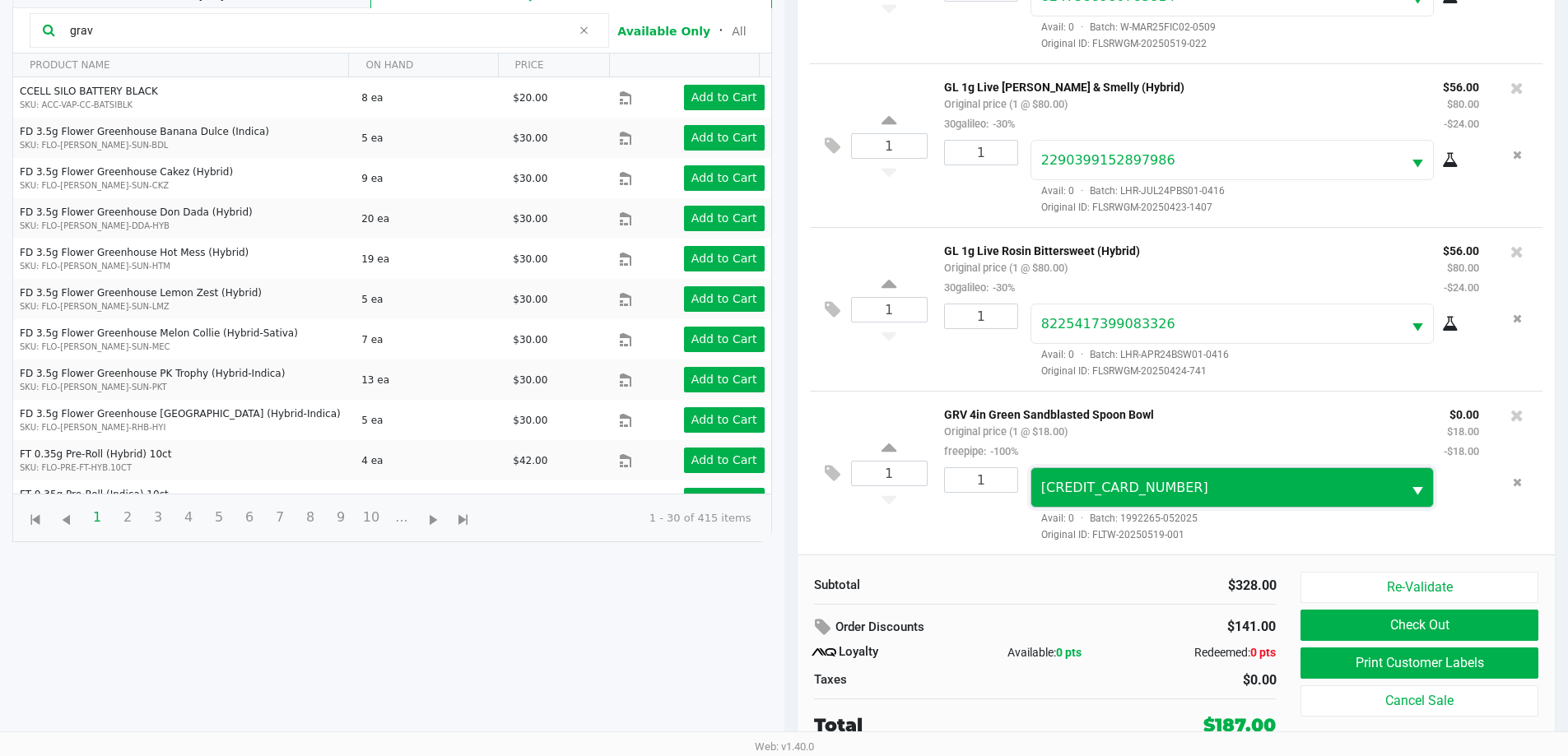
click at [1166, 486] on span "4406095429001284" at bounding box center [1217, 488] width 352 height 20
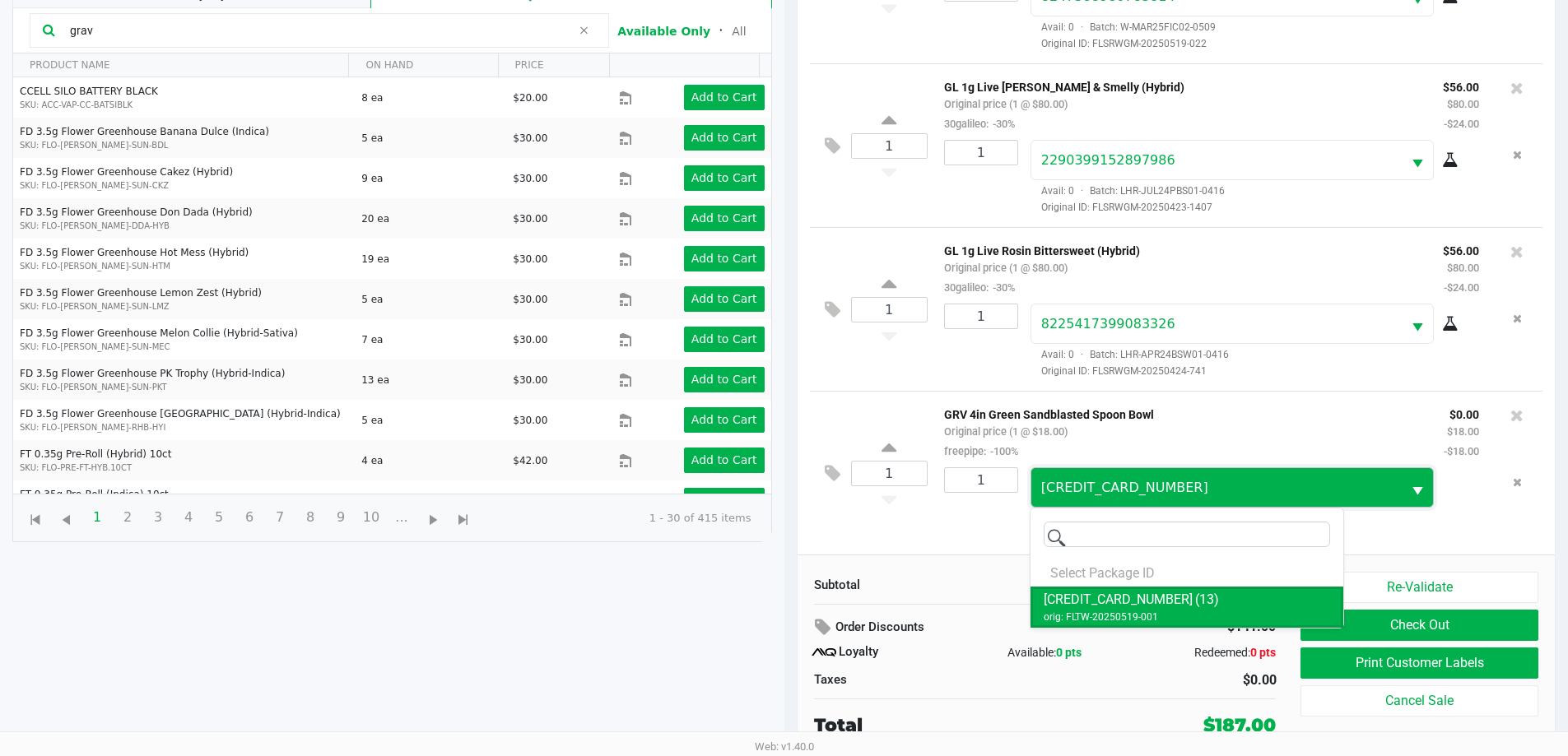
click at [1166, 486] on span "4406095429001284" at bounding box center [1217, 488] width 352 height 20
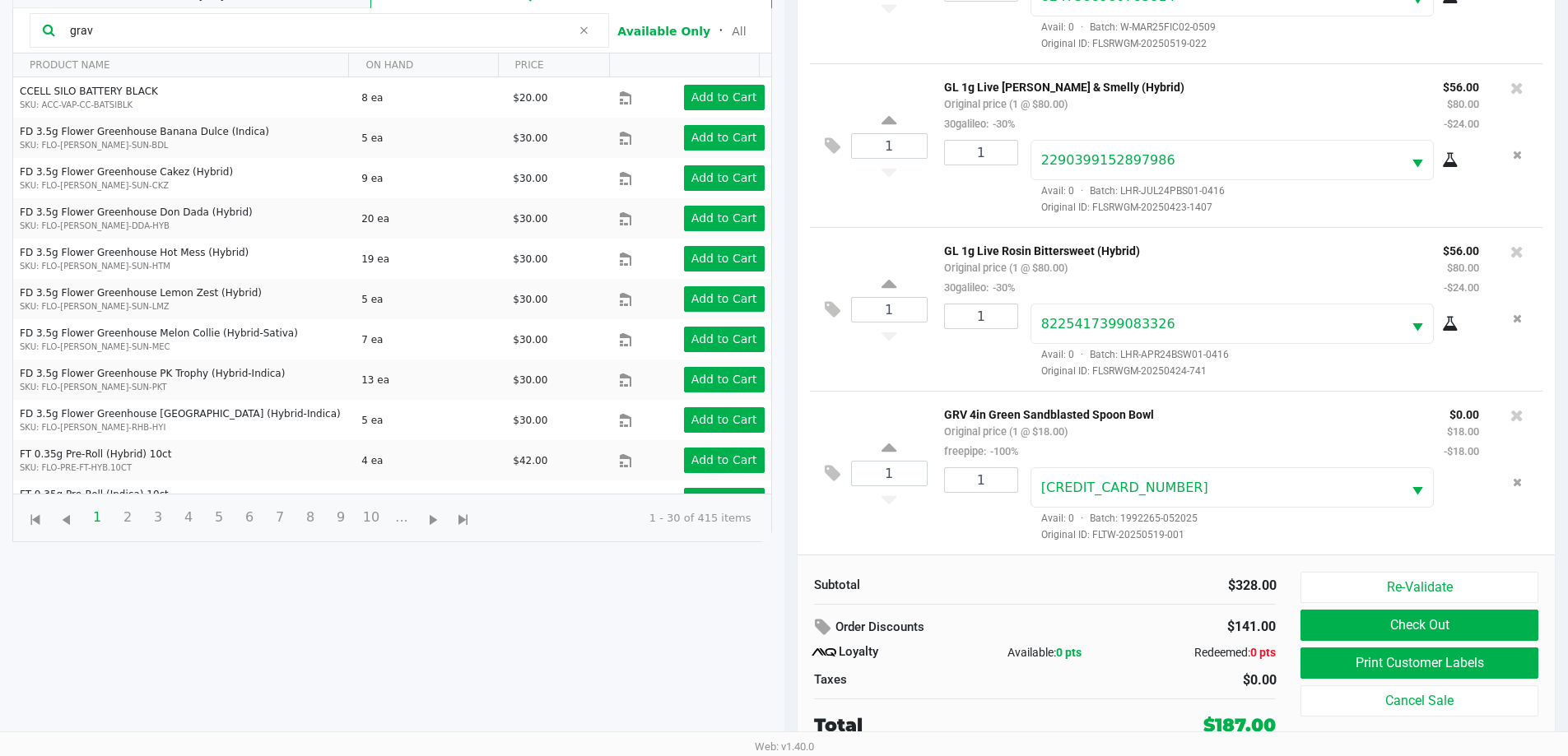
click at [964, 531] on div "1" at bounding box center [975, 505] width 86 height 75
drag, startPoint x: 1483, startPoint y: 564, endPoint x: 1465, endPoint y: 579, distance: 23.4
click at [1476, 569] on div "Subtotal $328.00 Order Discounts $141.00 Loyalty Available: 0 pts Redeemed: 0 p…" at bounding box center [1176, 655] width 758 height 201
click at [1464, 579] on button "Re-Validate" at bounding box center [1418, 587] width 237 height 31
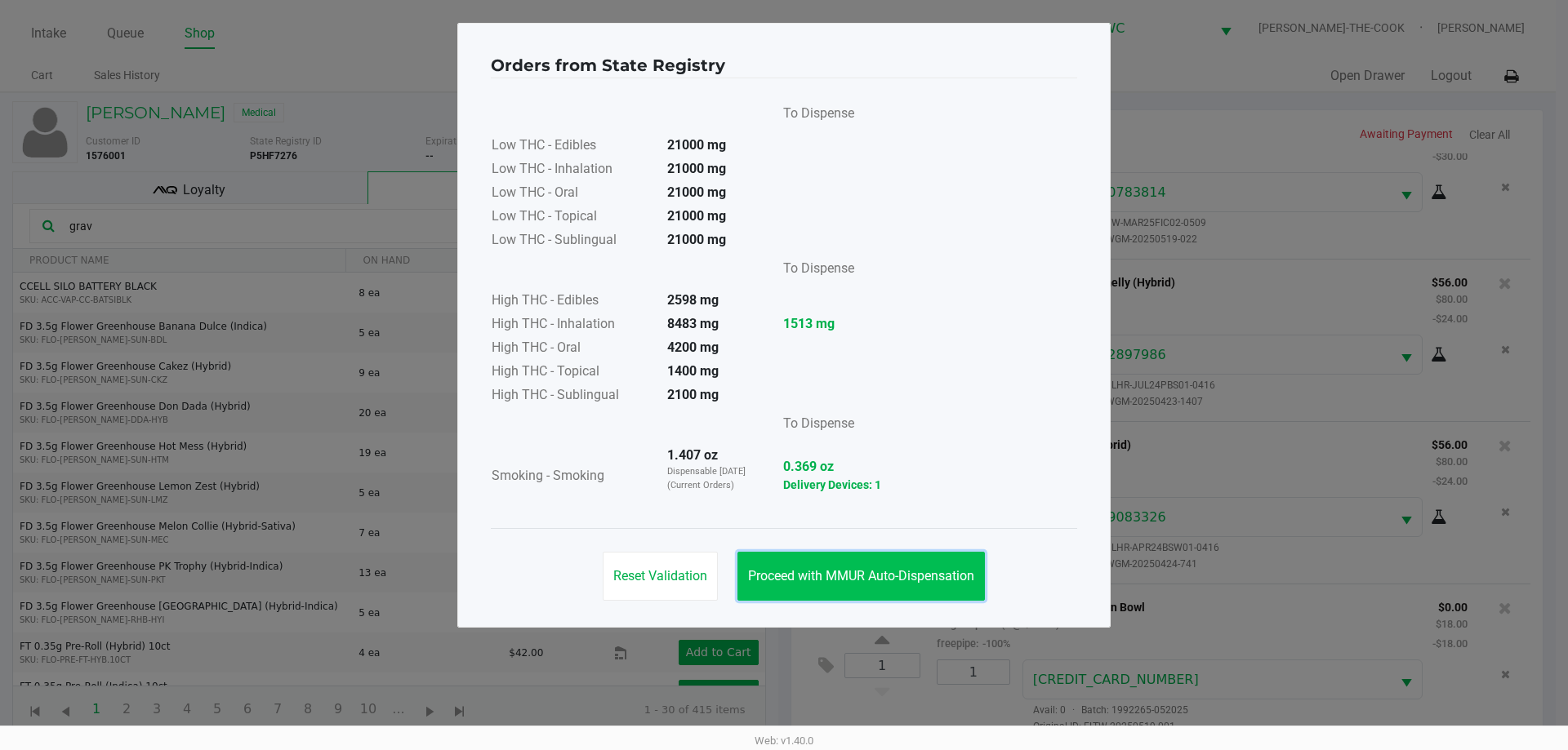
click at [817, 581] on span "Proceed with MMUR Auto-Dispensation" at bounding box center [861, 576] width 227 height 16
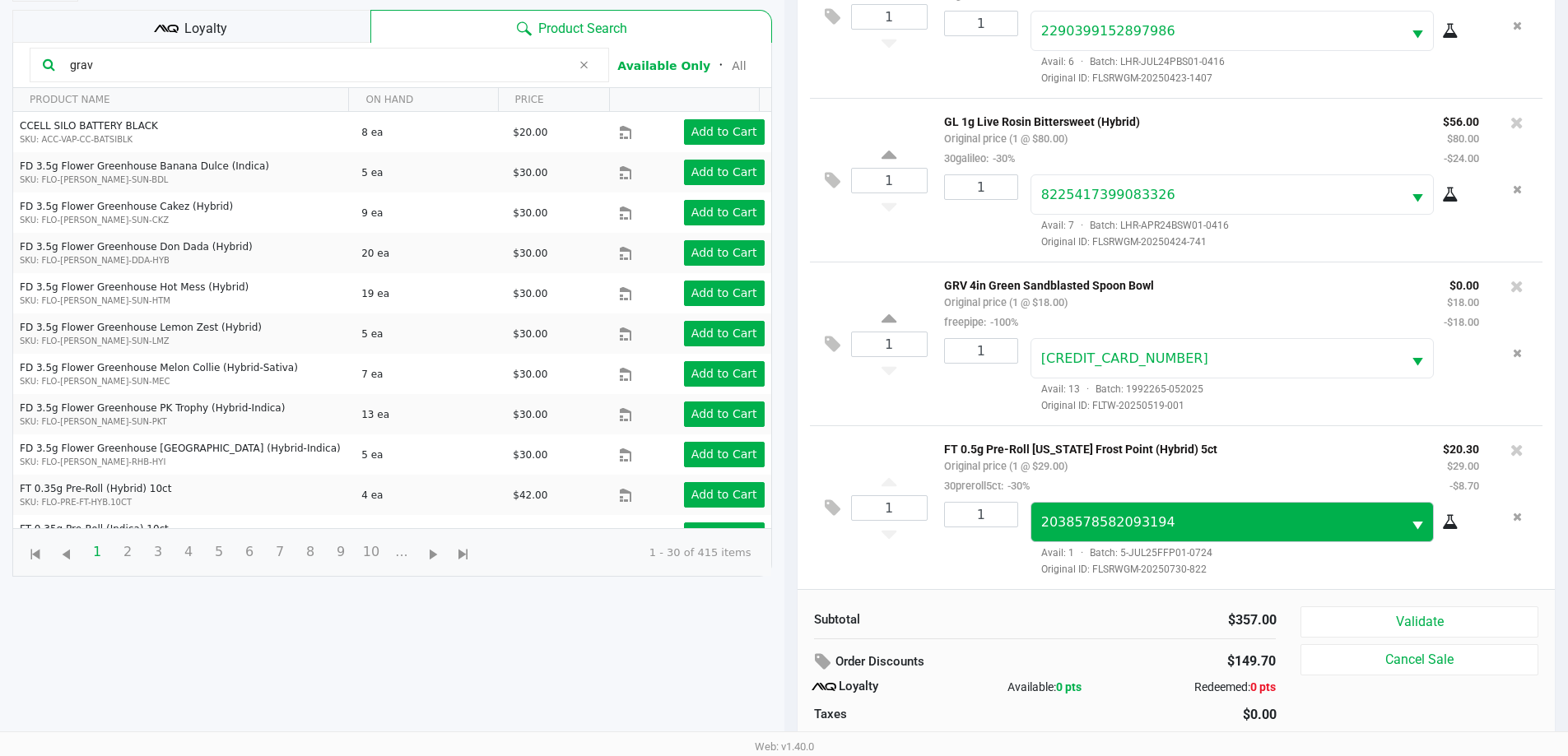
scroll to position [197, 0]
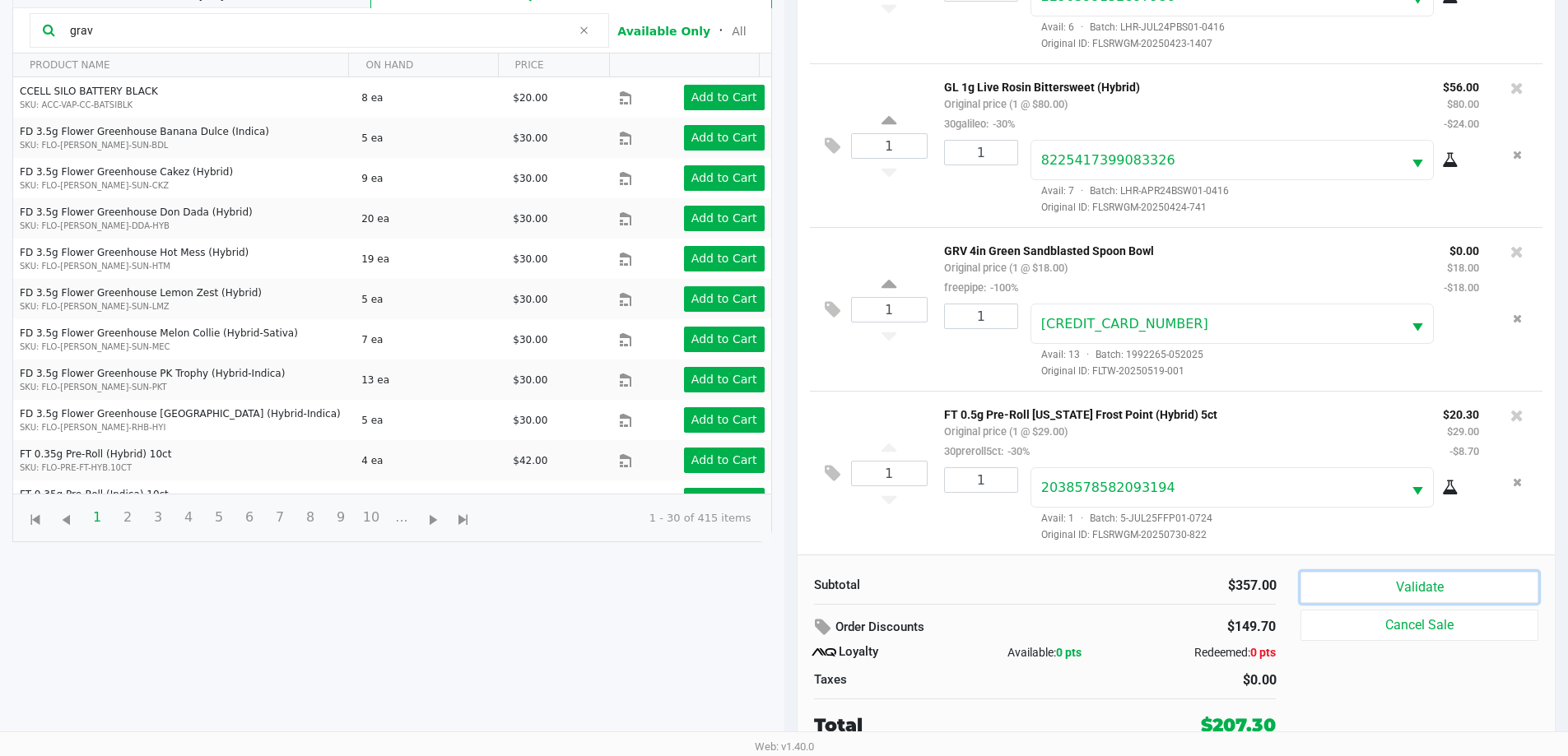
click at [1325, 588] on button "Validate" at bounding box center [1418, 587] width 237 height 31
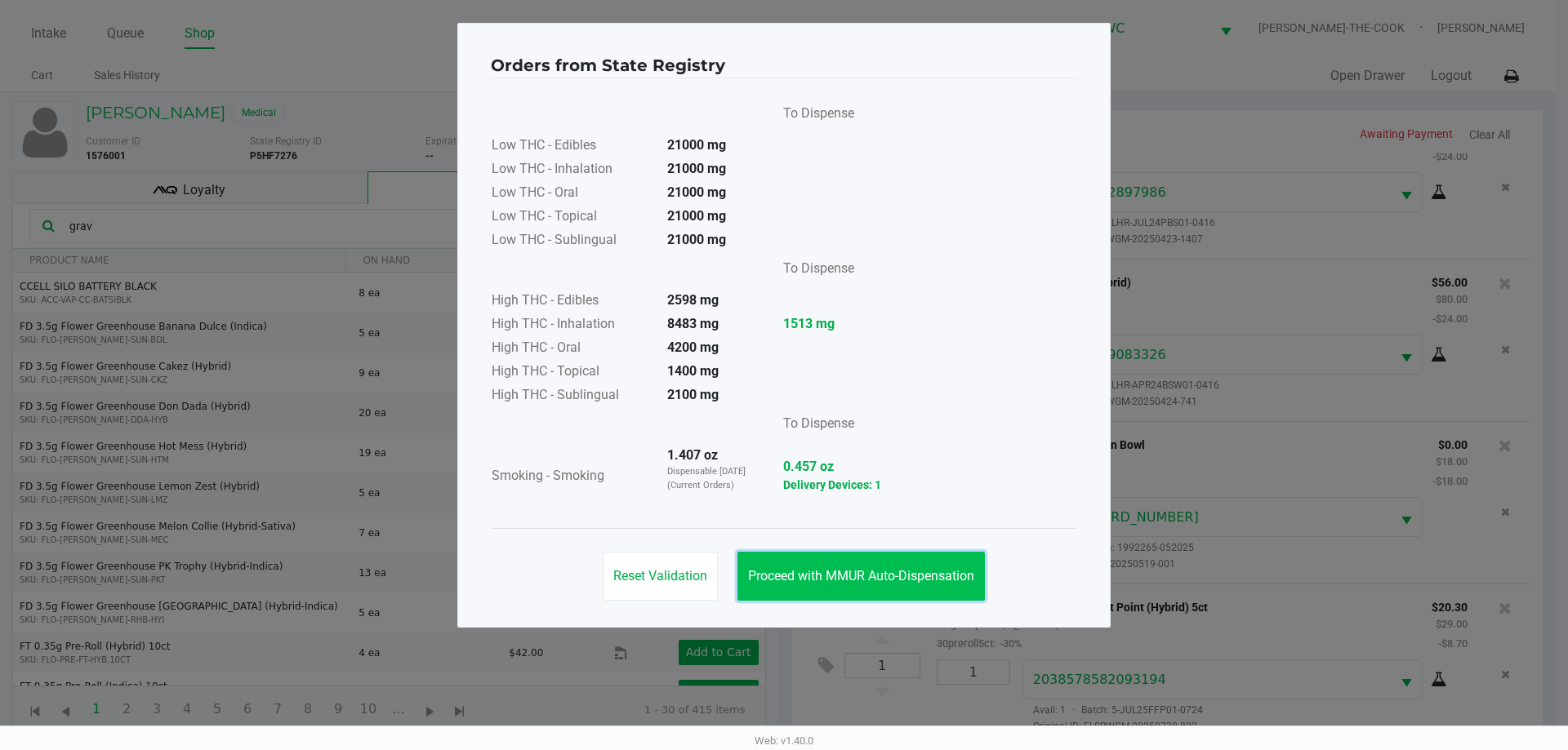
click at [839, 569] on span "Proceed with MMUR Auto-Dispensation" at bounding box center [861, 576] width 227 height 16
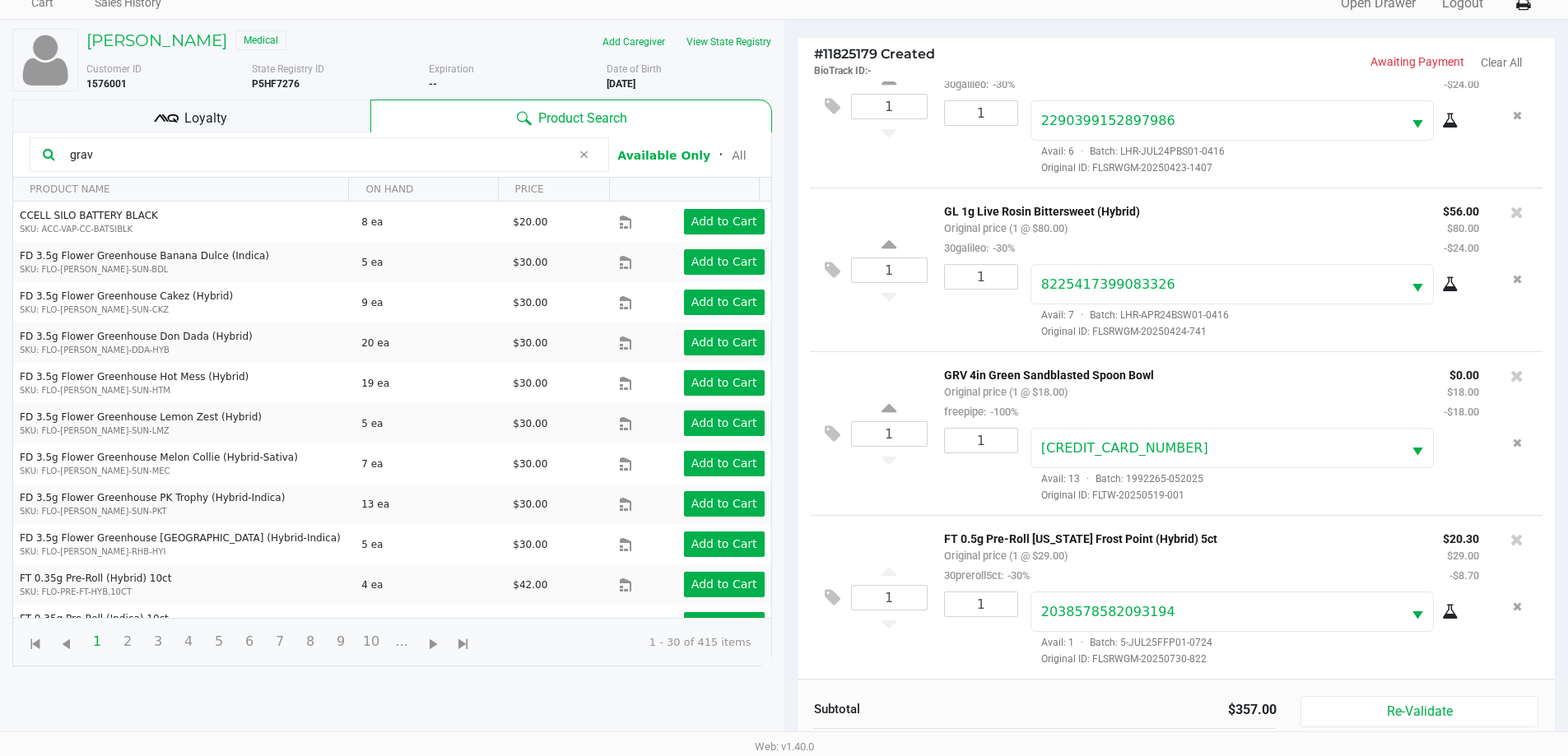
scroll to position [164, 0]
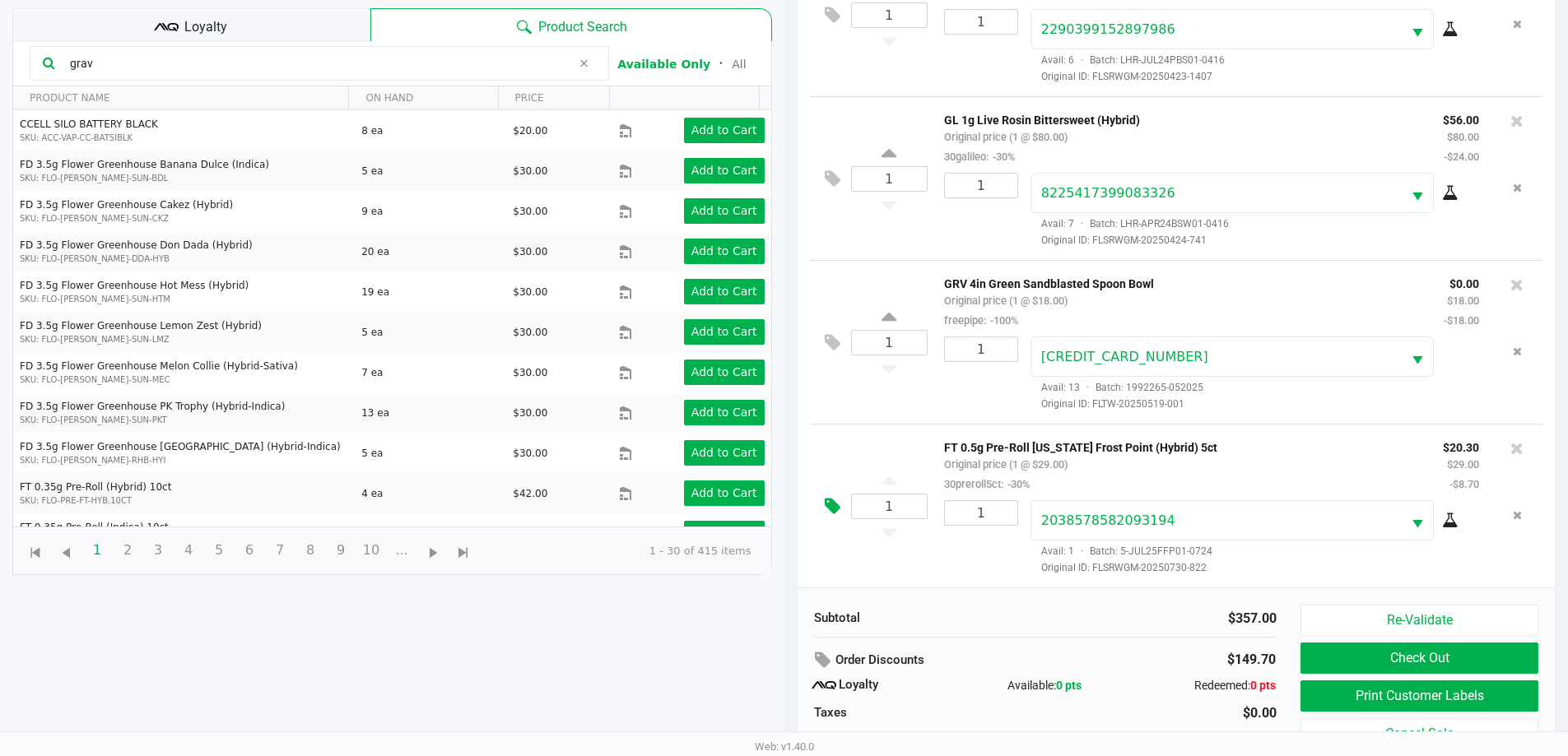
click at [825, 503] on icon at bounding box center [832, 505] width 16 height 19
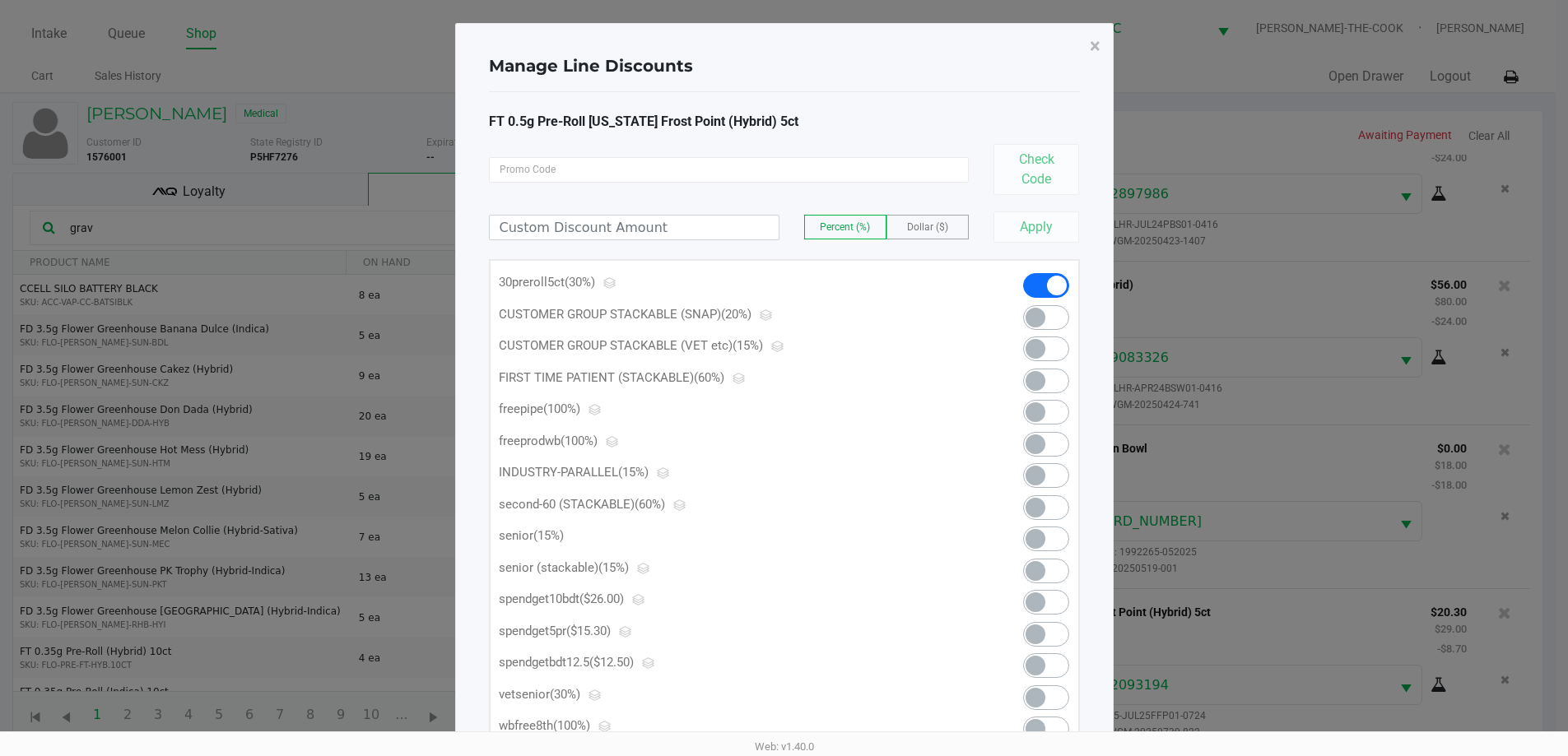
scroll to position [0, 0]
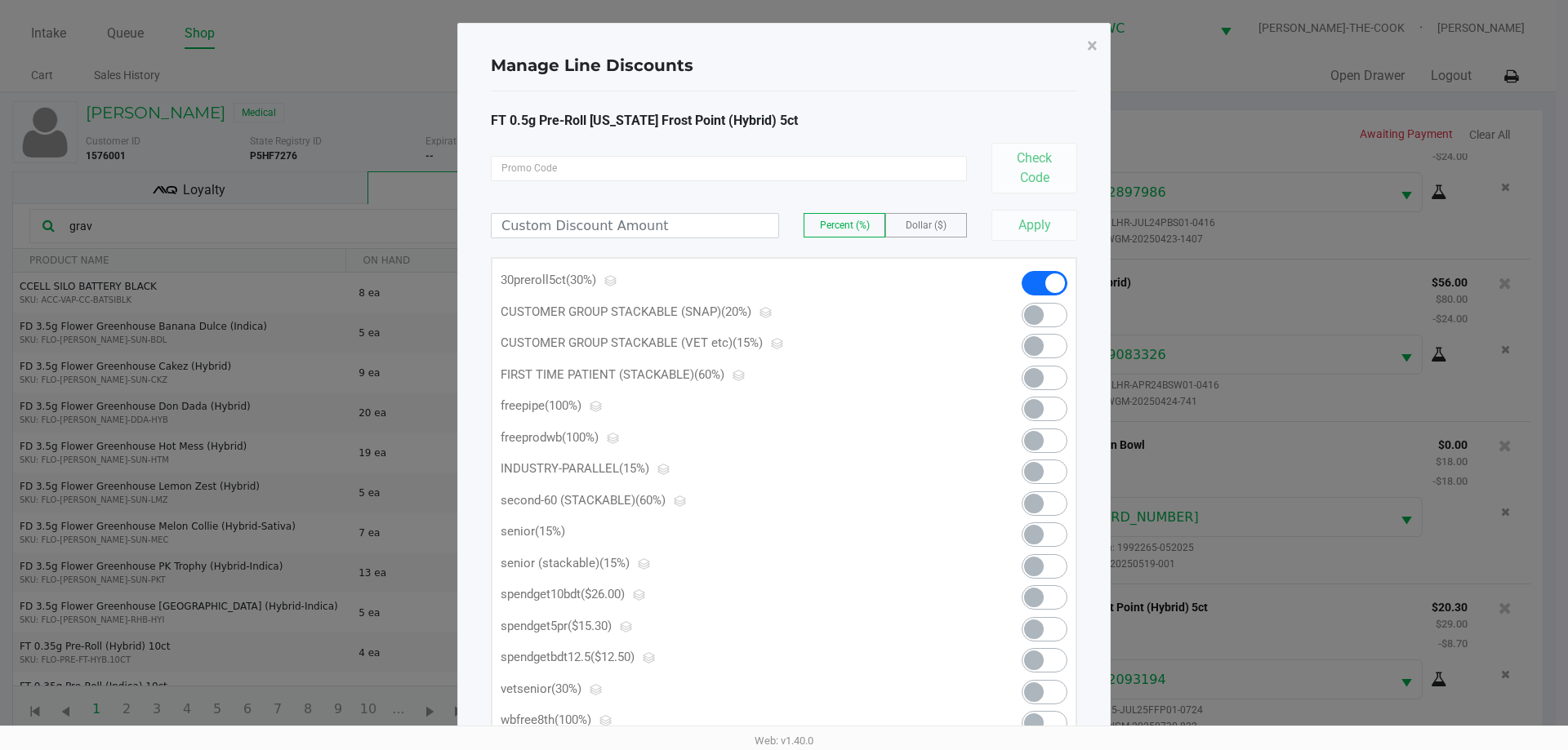
click at [1052, 629] on span at bounding box center [1045, 629] width 46 height 25
click at [1091, 45] on span "×" at bounding box center [1093, 46] width 11 height 23
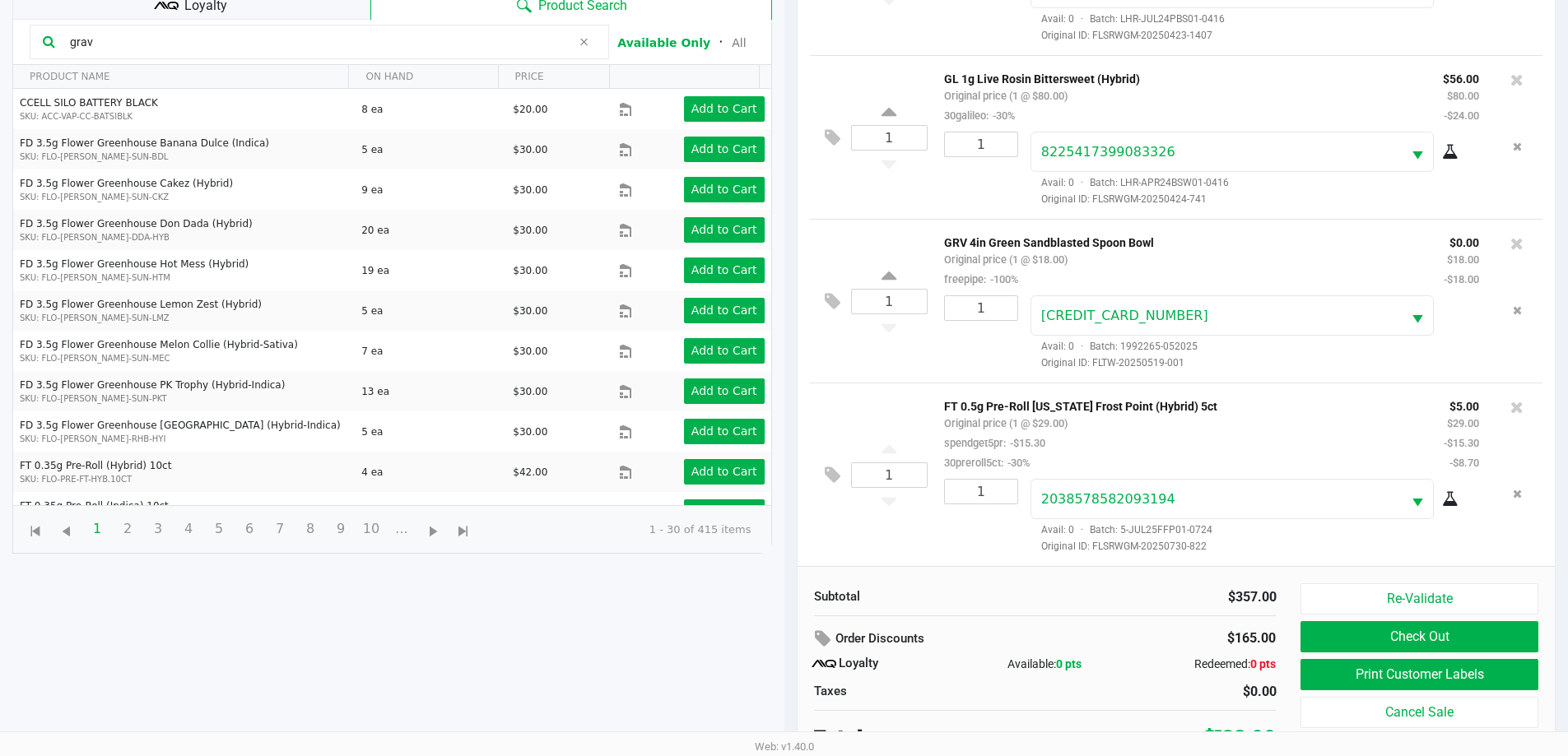
scroll to position [197, 0]
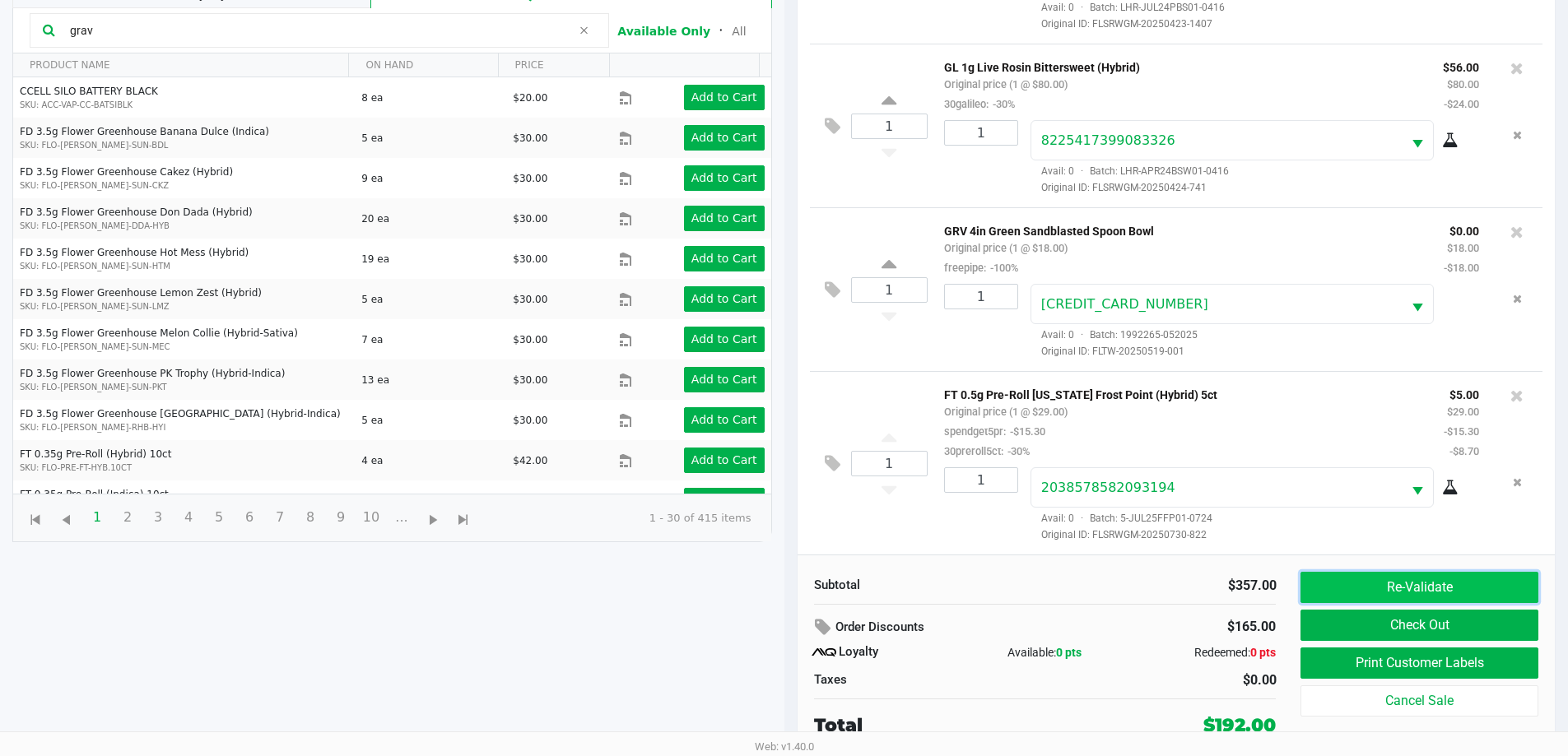
click at [1331, 582] on button "Re-Validate" at bounding box center [1418, 587] width 237 height 31
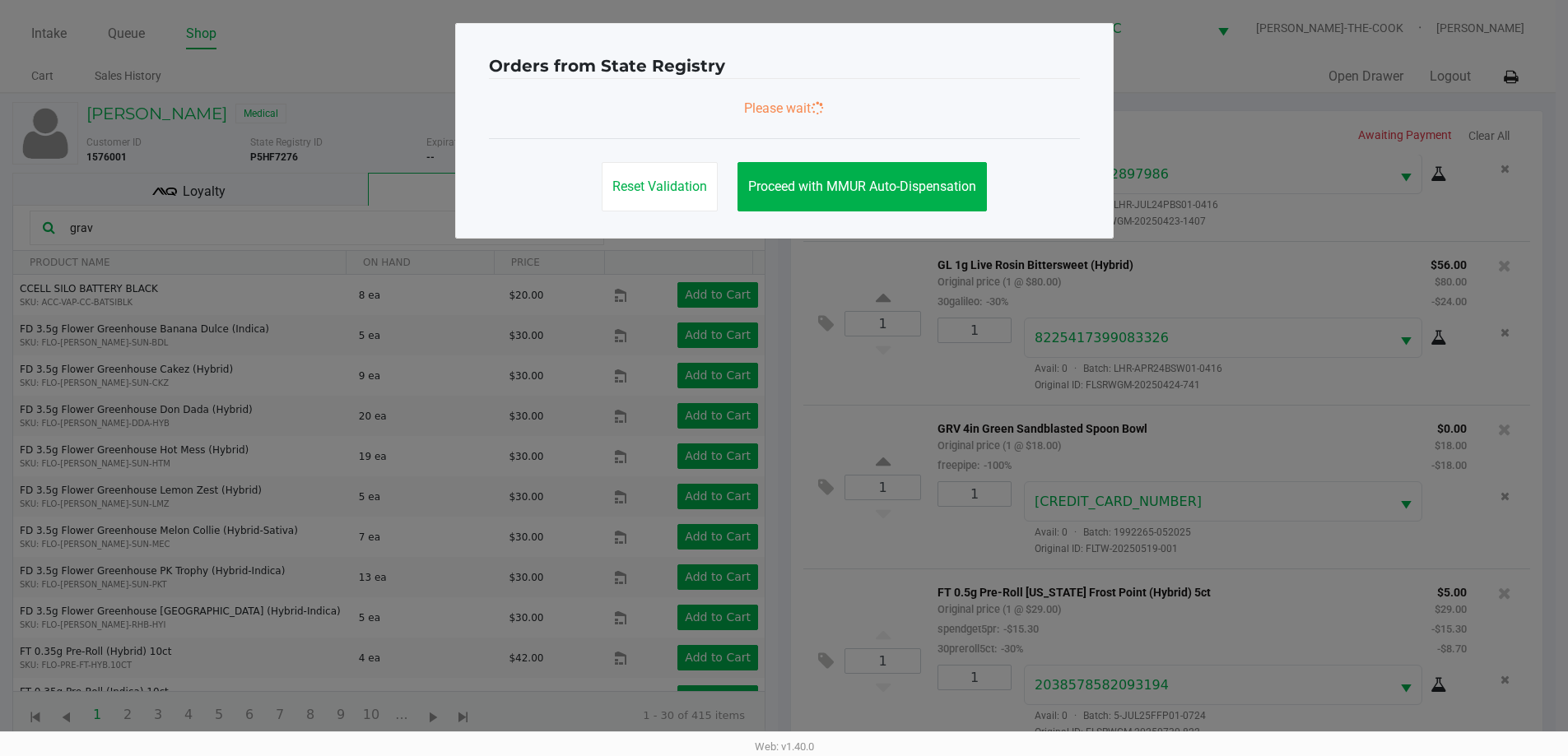
scroll to position [0, 0]
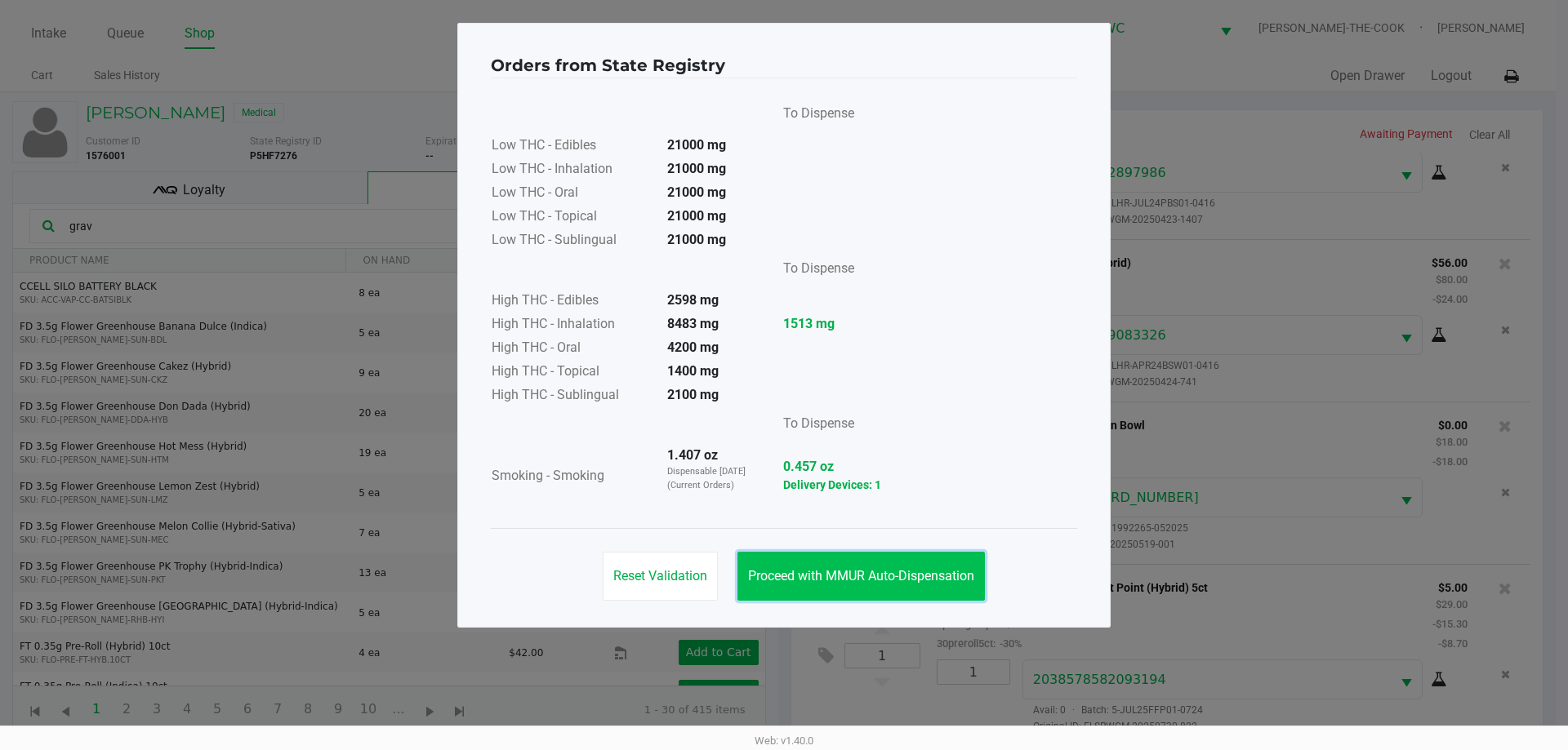
click at [847, 582] on span "Proceed with MMUR Auto-Dispensation" at bounding box center [861, 576] width 227 height 16
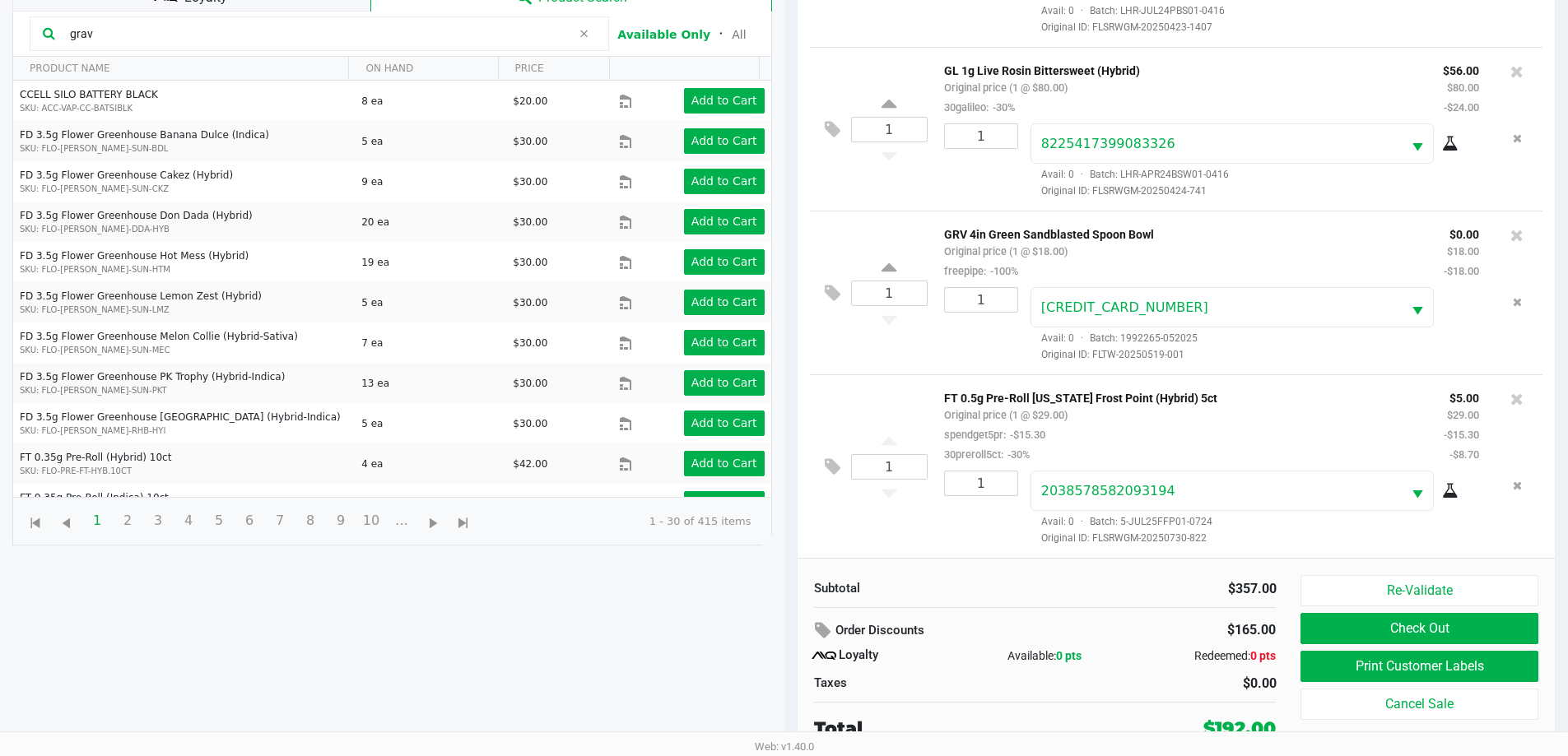
scroll to position [197, 0]
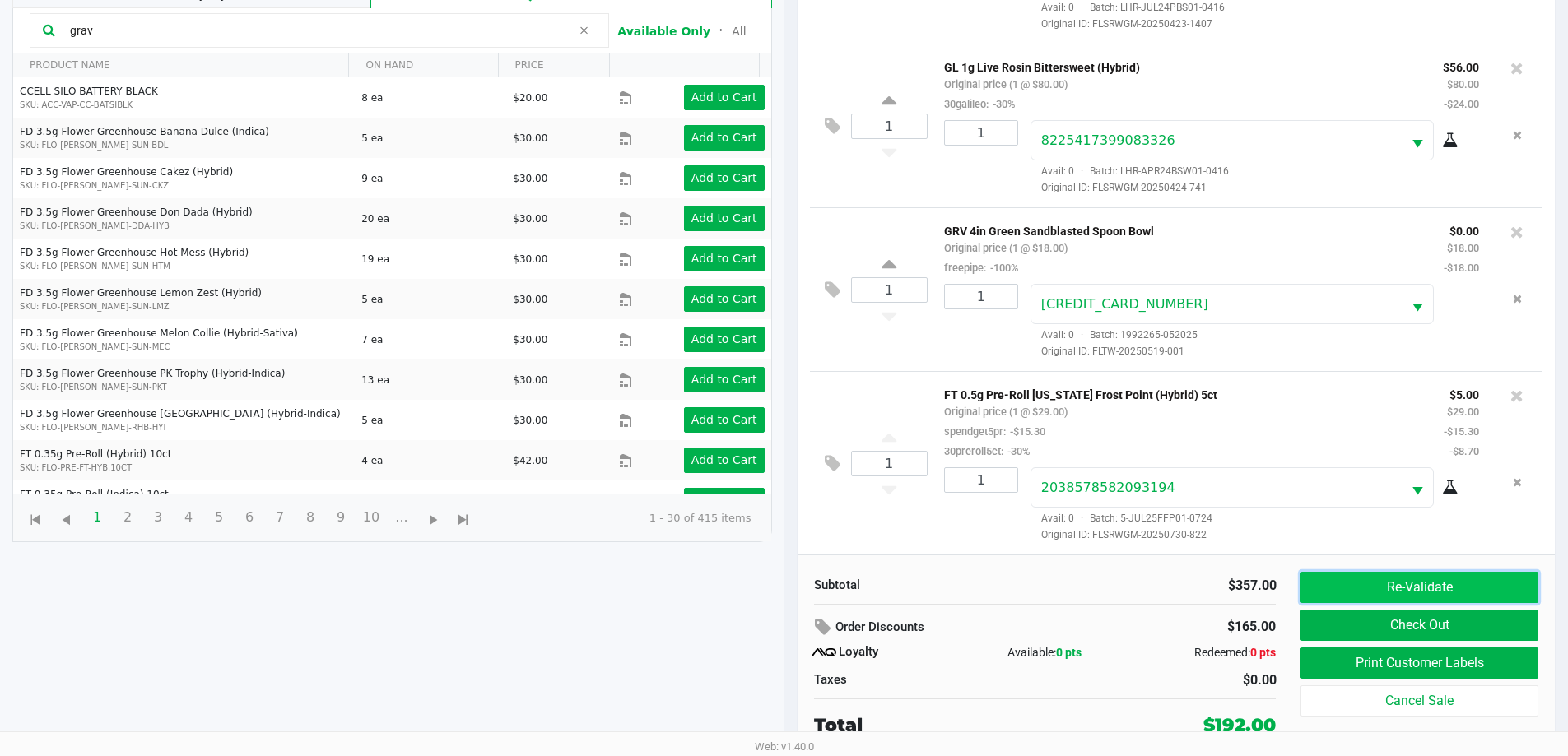
click at [1387, 580] on button "Re-Validate" at bounding box center [1418, 587] width 237 height 31
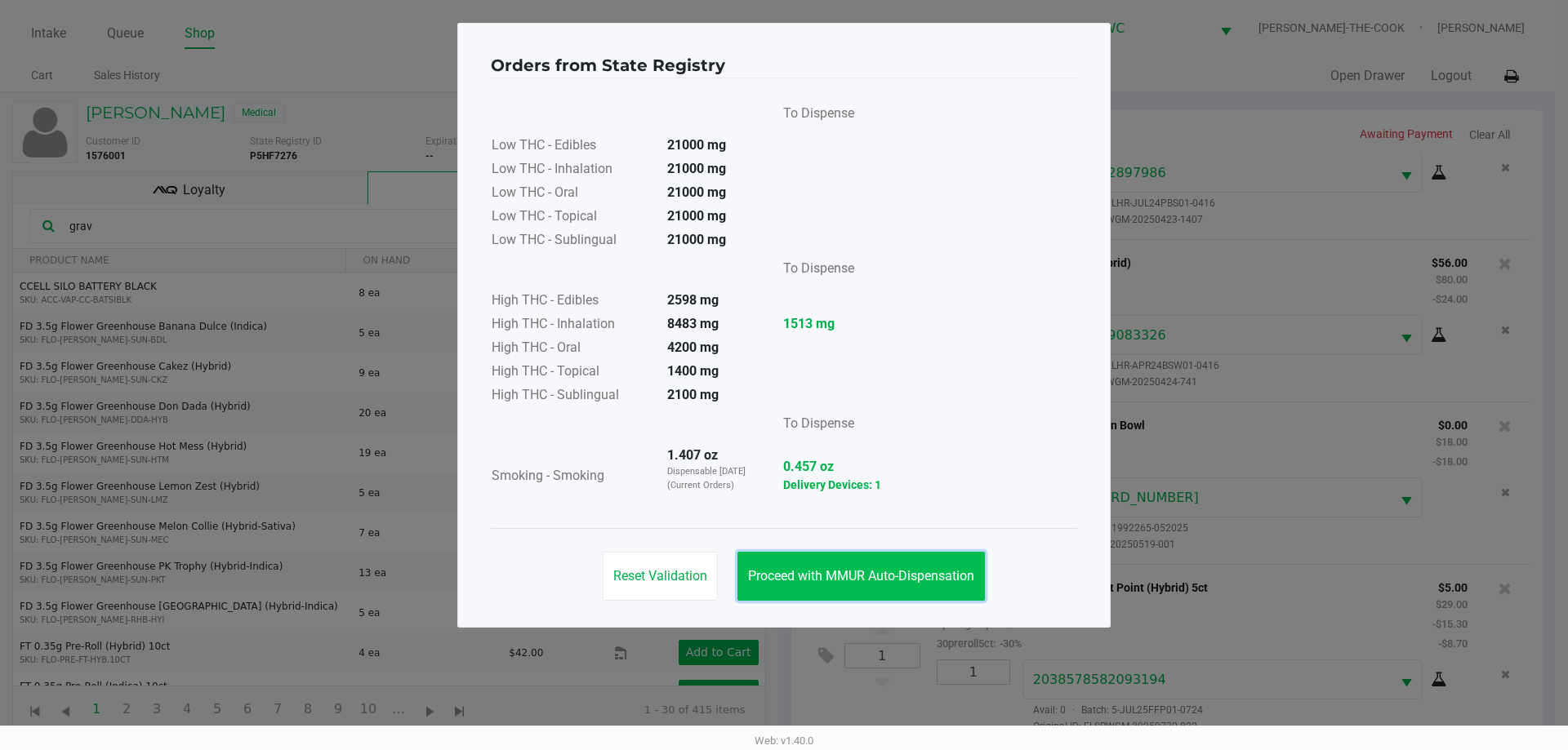
click at [930, 576] on span "Proceed with MMUR Auto-Dispensation" at bounding box center [861, 576] width 227 height 16
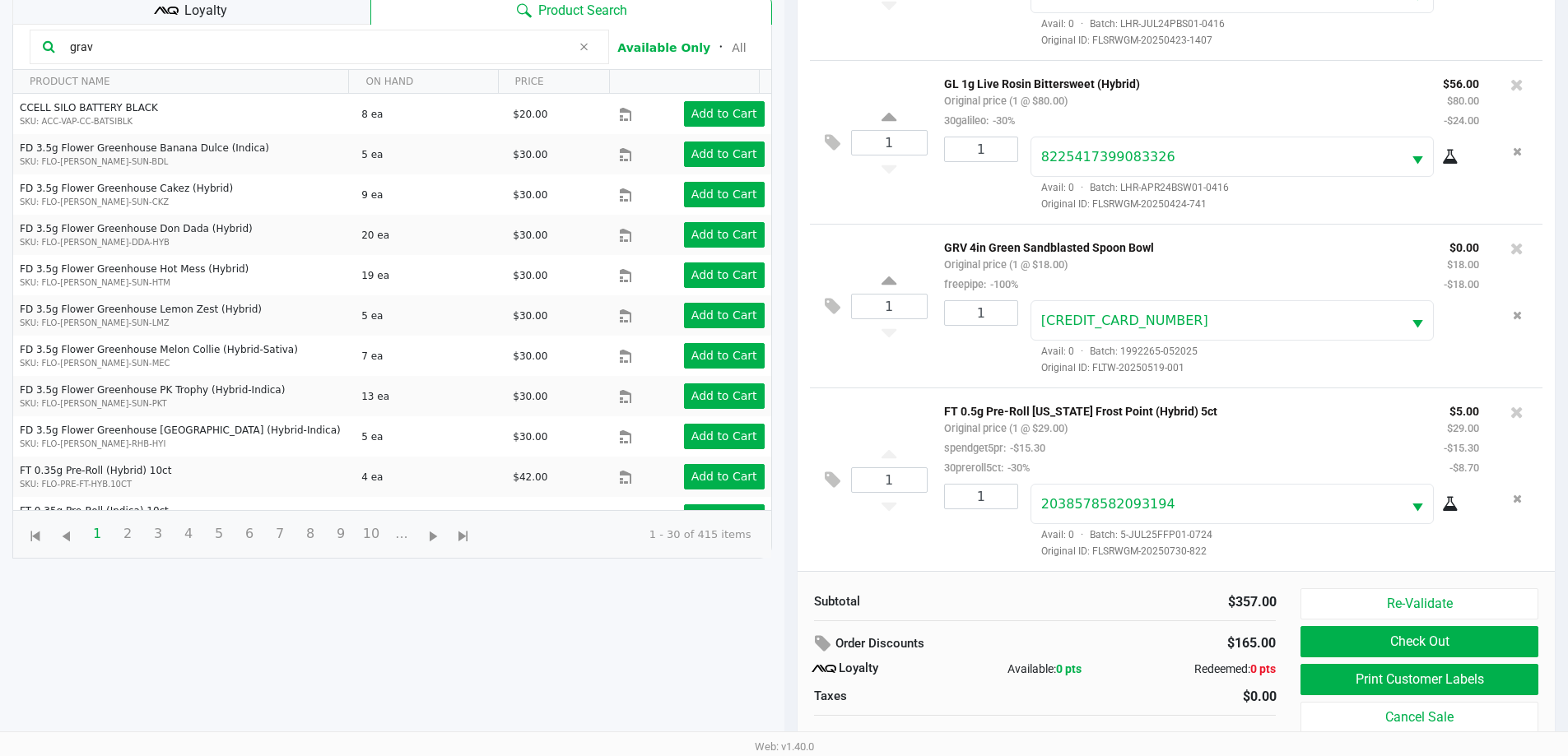
scroll to position [197, 0]
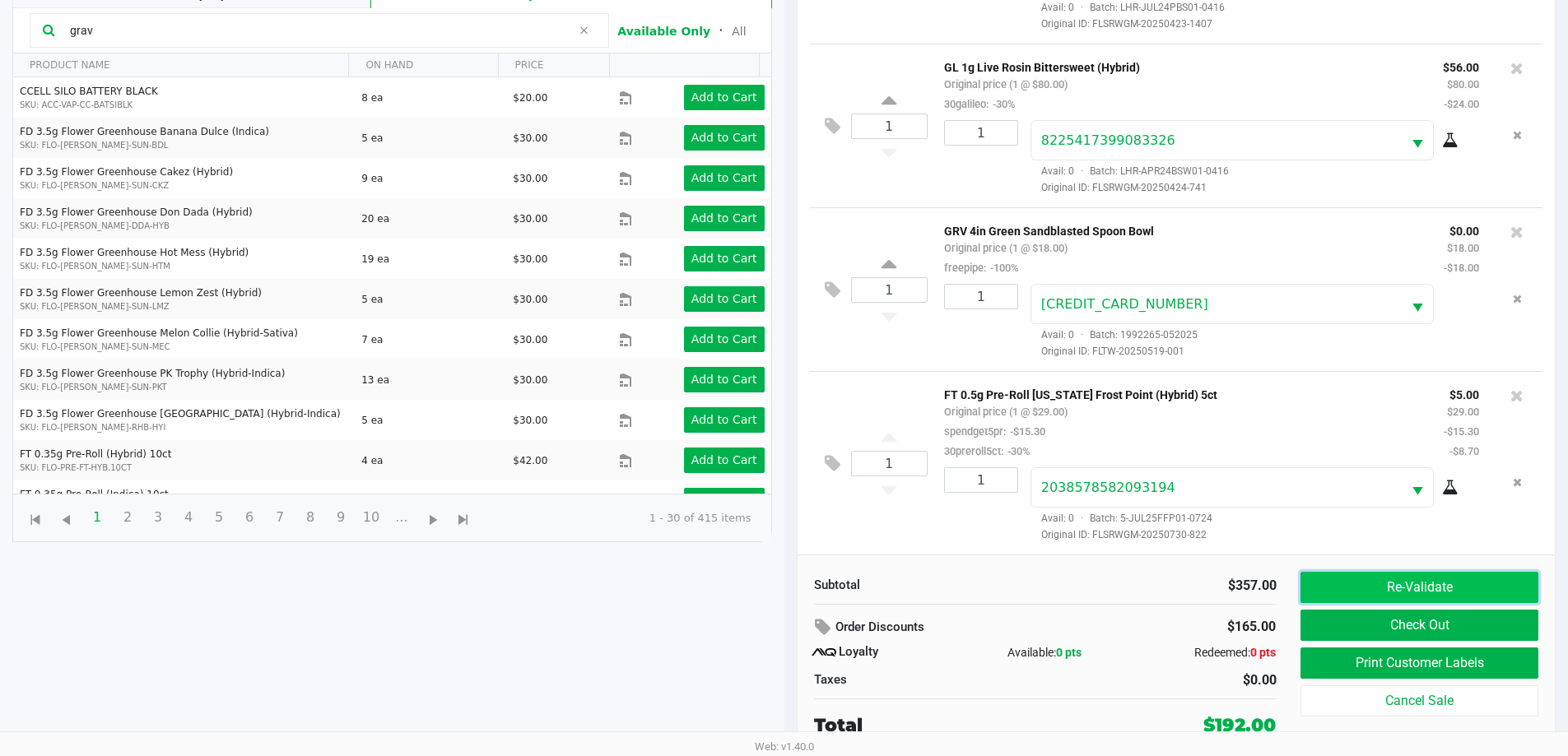
click at [1354, 579] on button "Re-Validate" at bounding box center [1418, 587] width 237 height 31
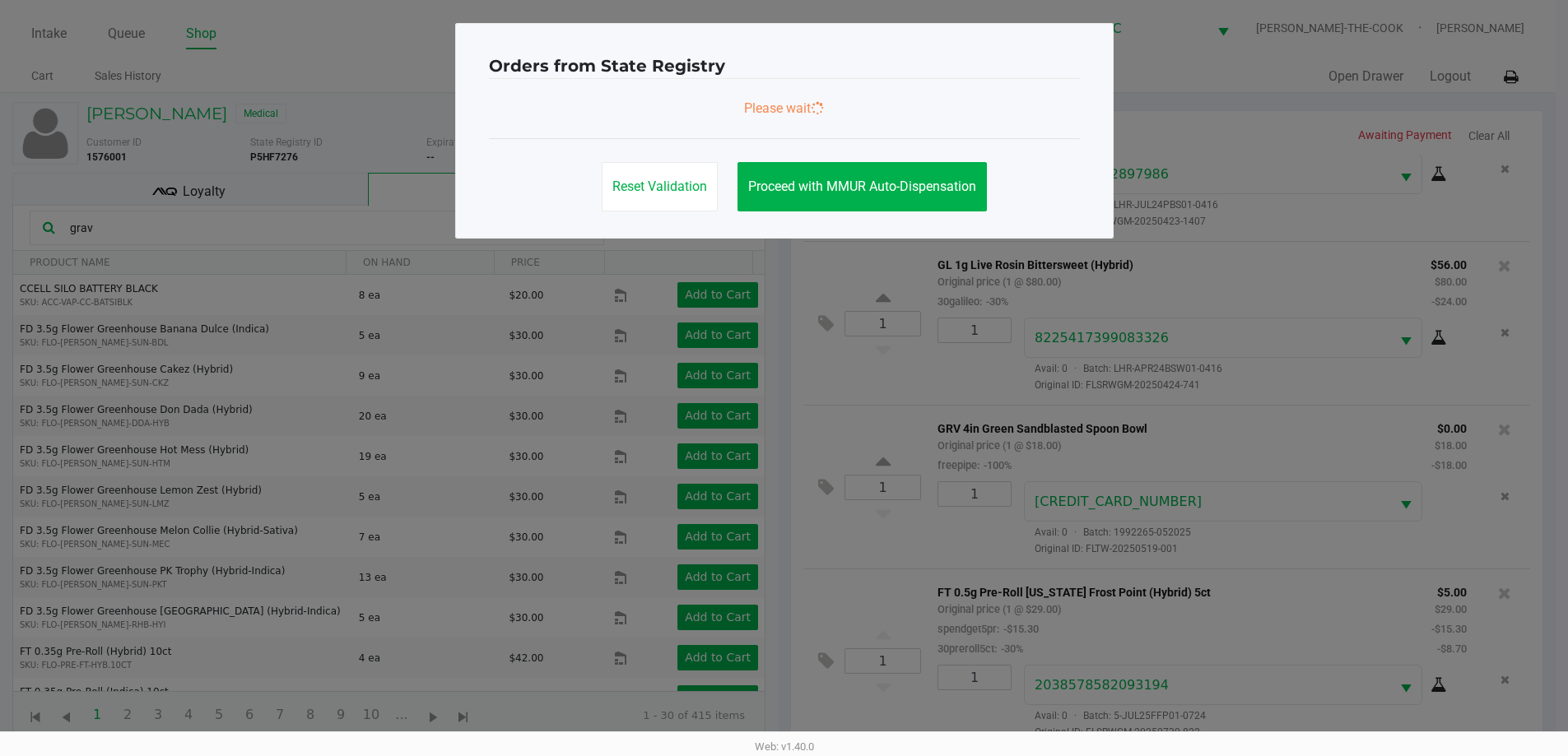
scroll to position [0, 0]
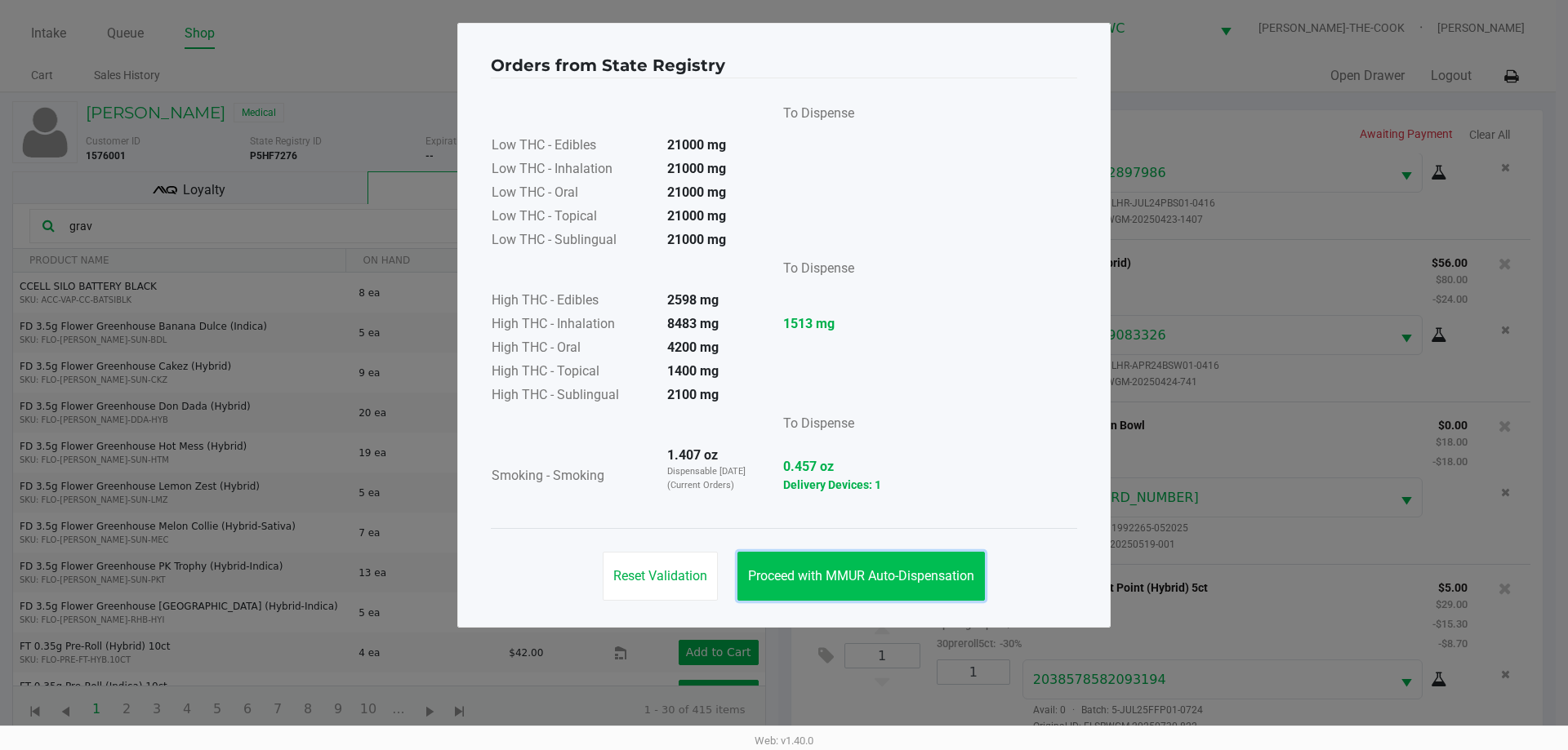
click at [910, 576] on span "Proceed with MMUR Auto-Dispensation" at bounding box center [861, 576] width 227 height 16
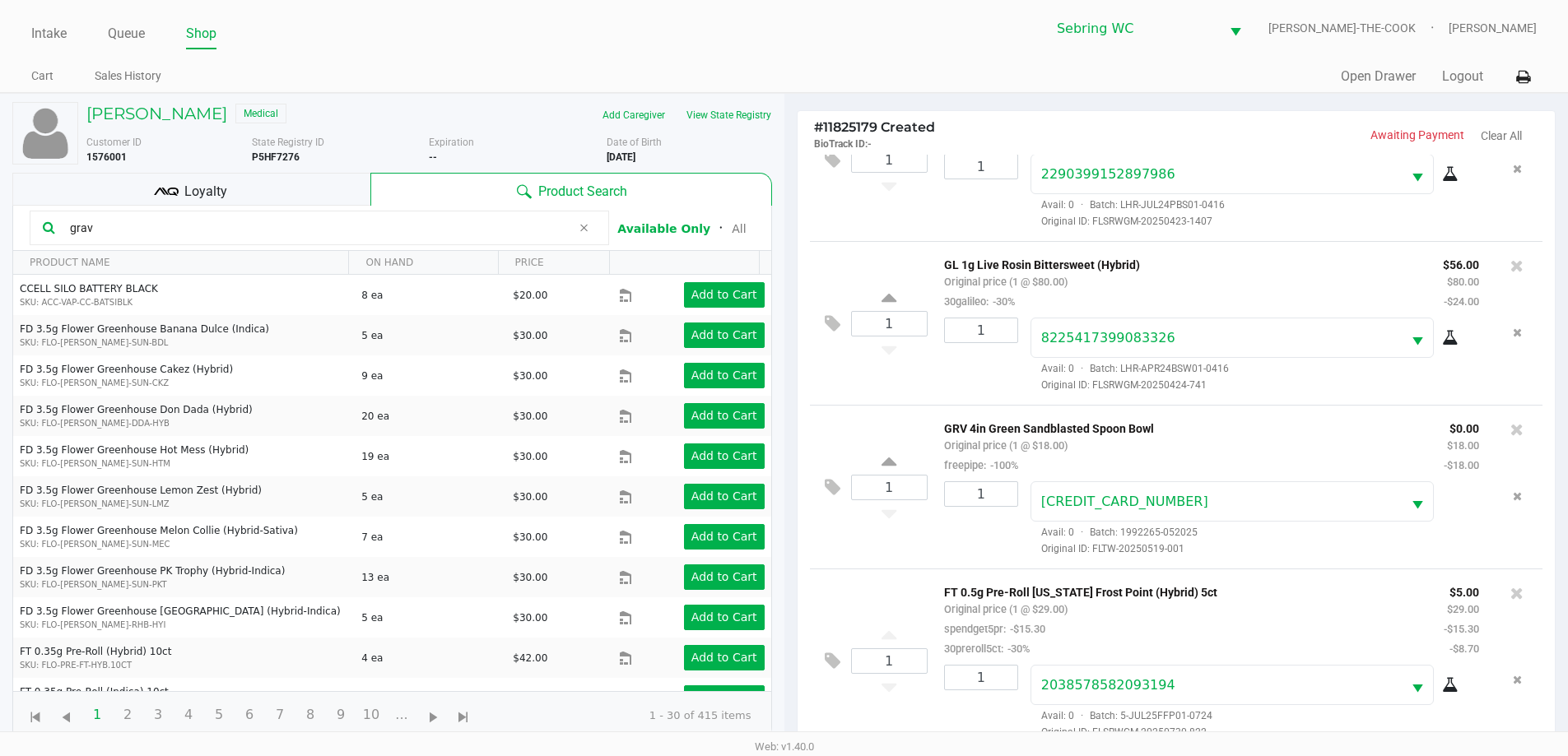
scroll to position [197, 0]
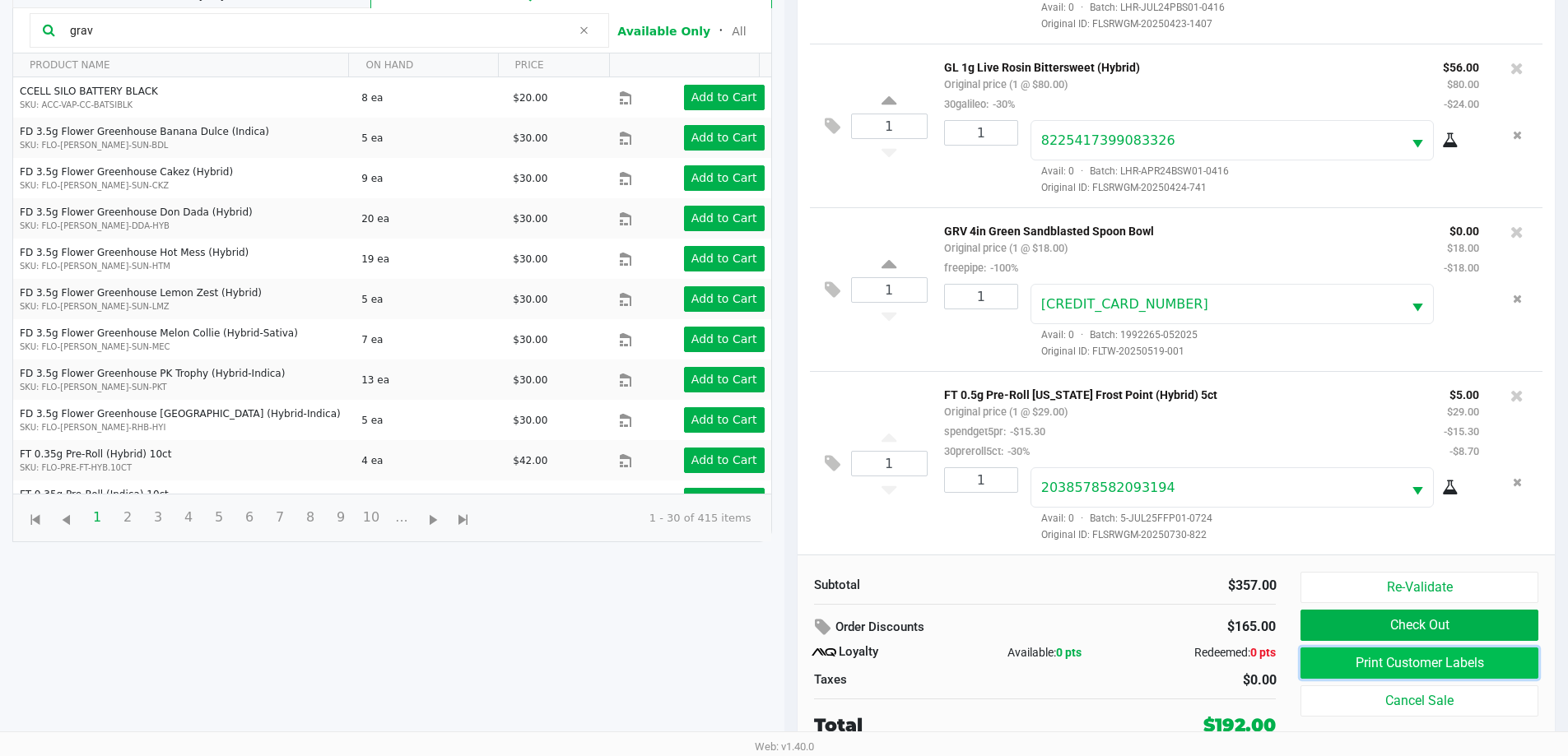
click at [1373, 659] on button "Print Customer Labels" at bounding box center [1418, 663] width 237 height 31
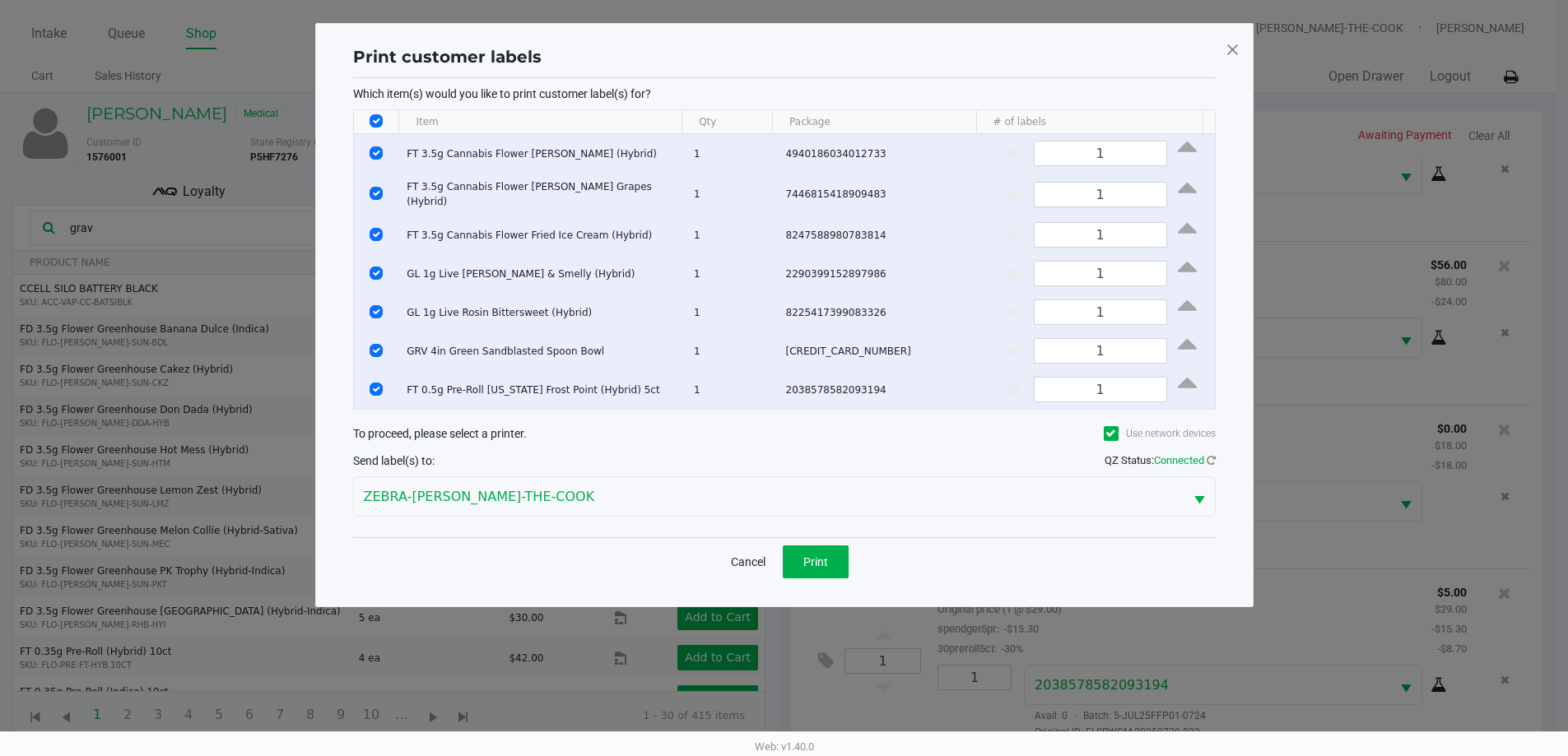
scroll to position [0, 0]
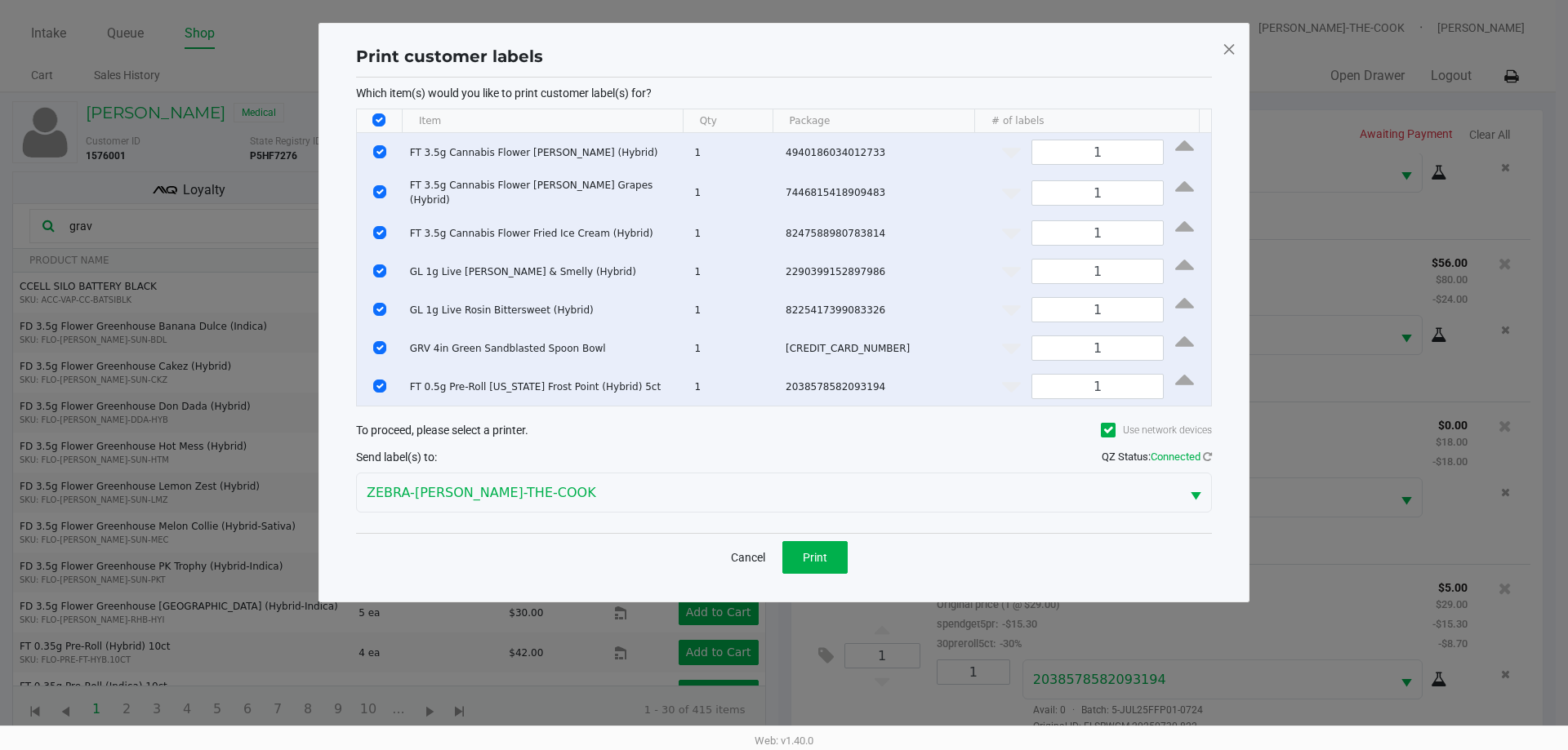
click at [377, 123] on input "Select All Rows" at bounding box center [378, 120] width 13 height 13
checkbox input "false"
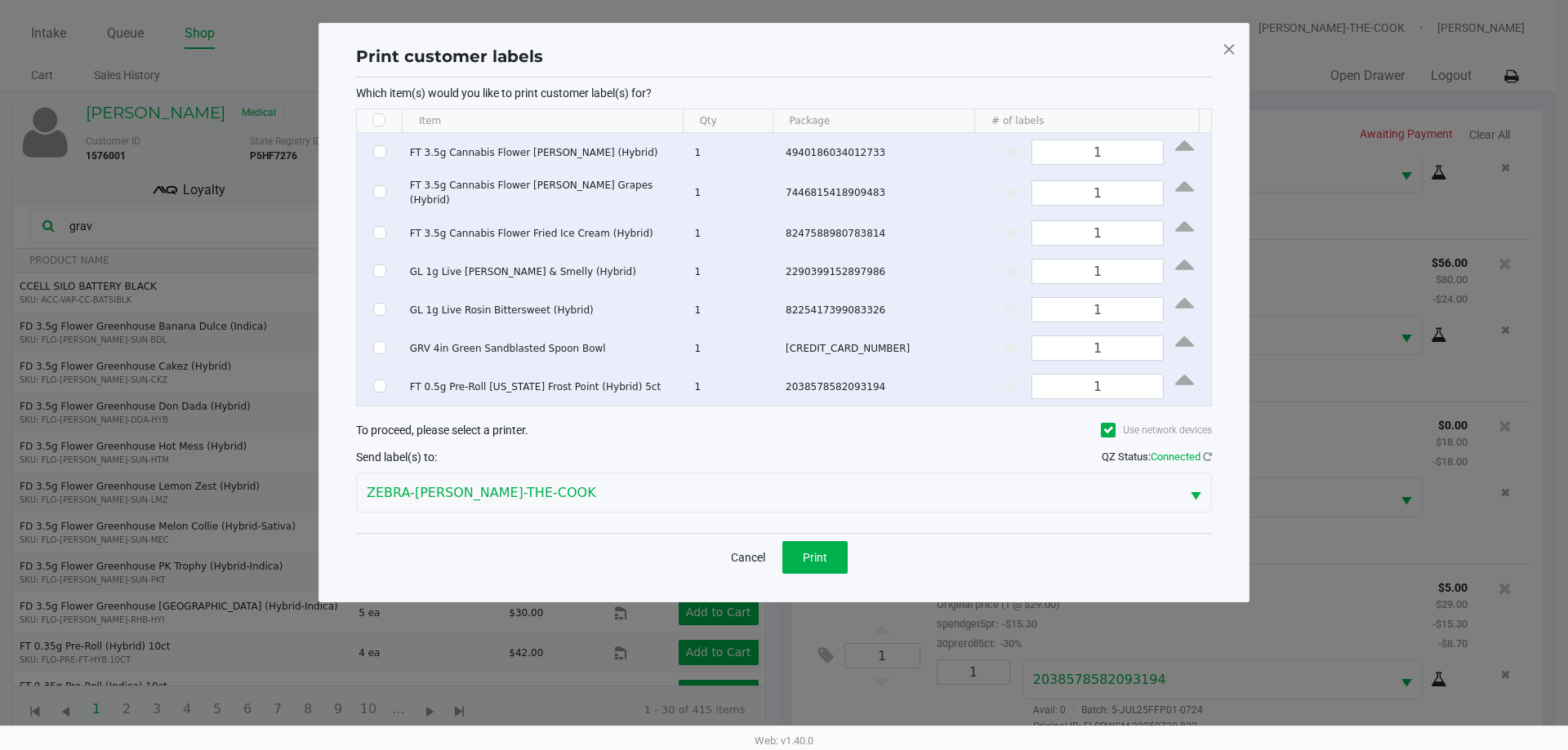
checkbox input "false"
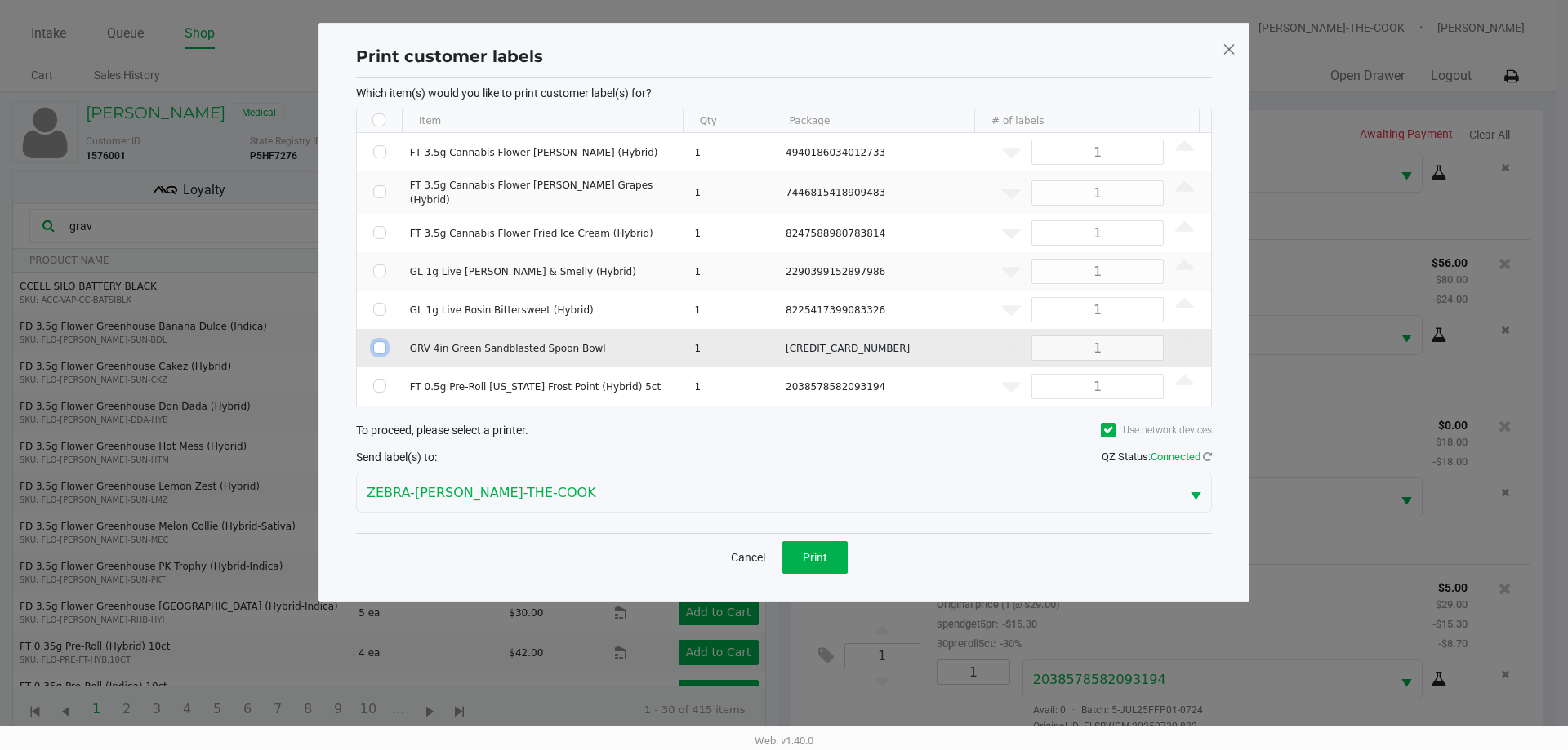
click at [374, 346] on input "Select Row" at bounding box center [379, 347] width 13 height 13
checkbox input "true"
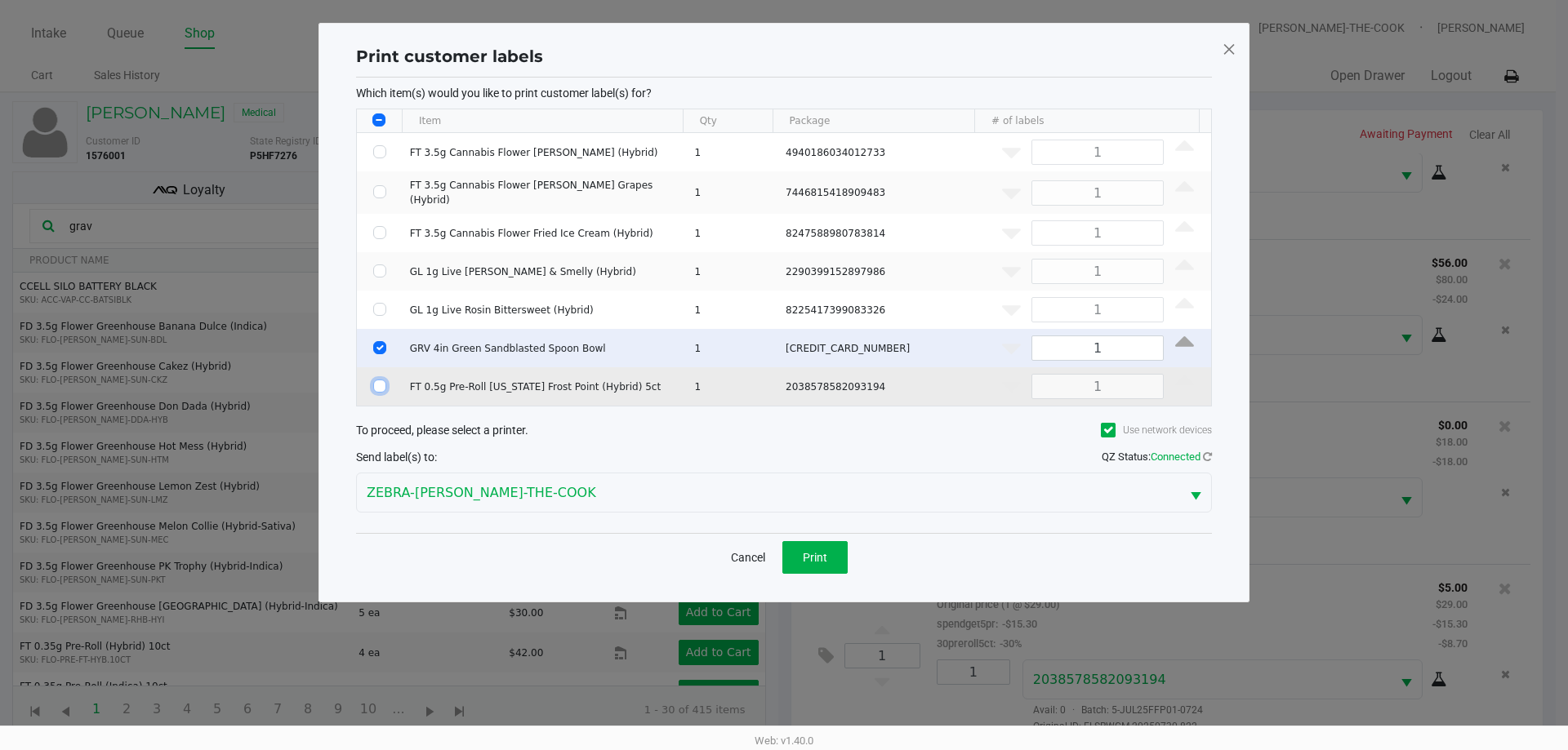
click at [379, 380] on input "Select Row" at bounding box center [379, 386] width 13 height 13
checkbox input "true"
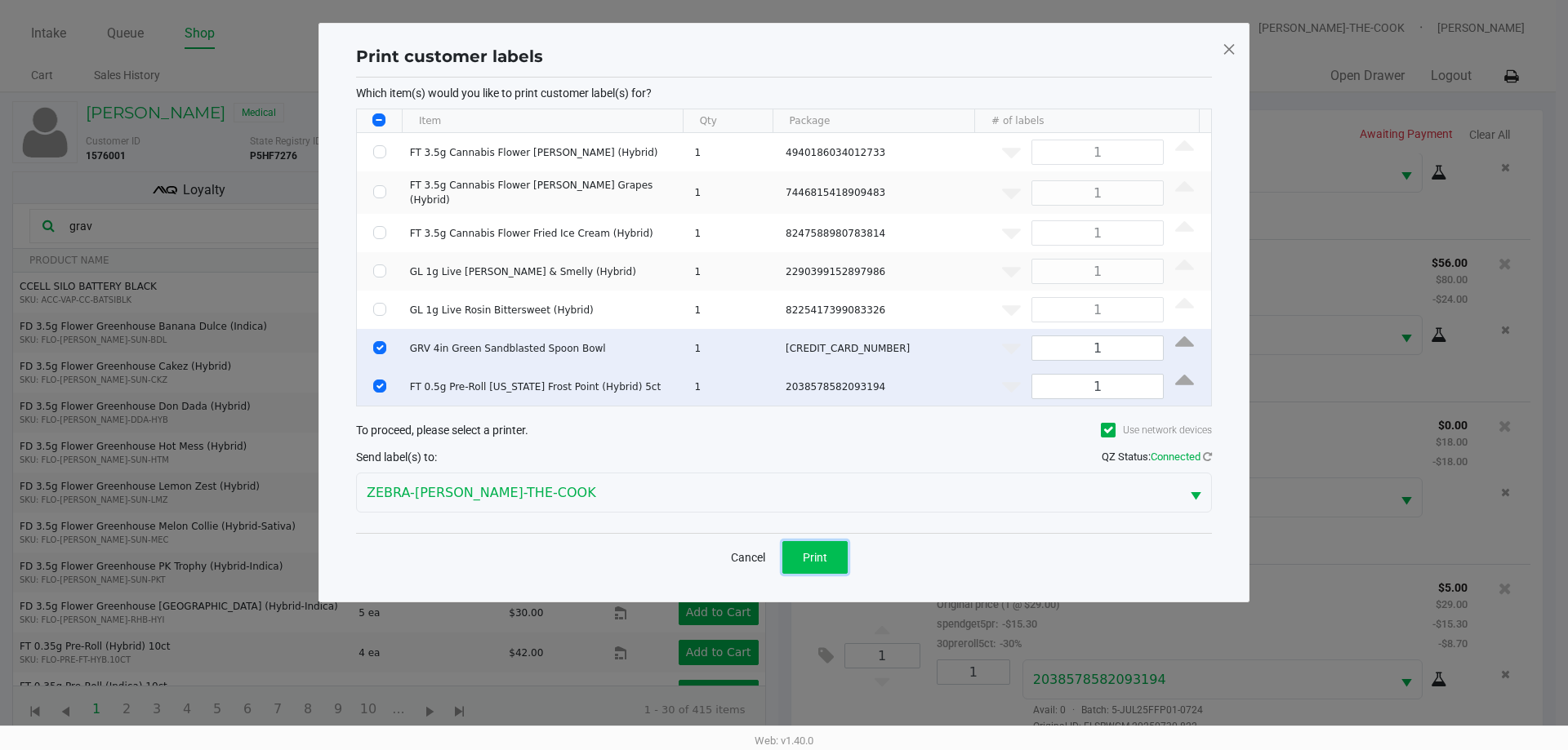
click at [812, 555] on span "Print" at bounding box center [816, 557] width 25 height 13
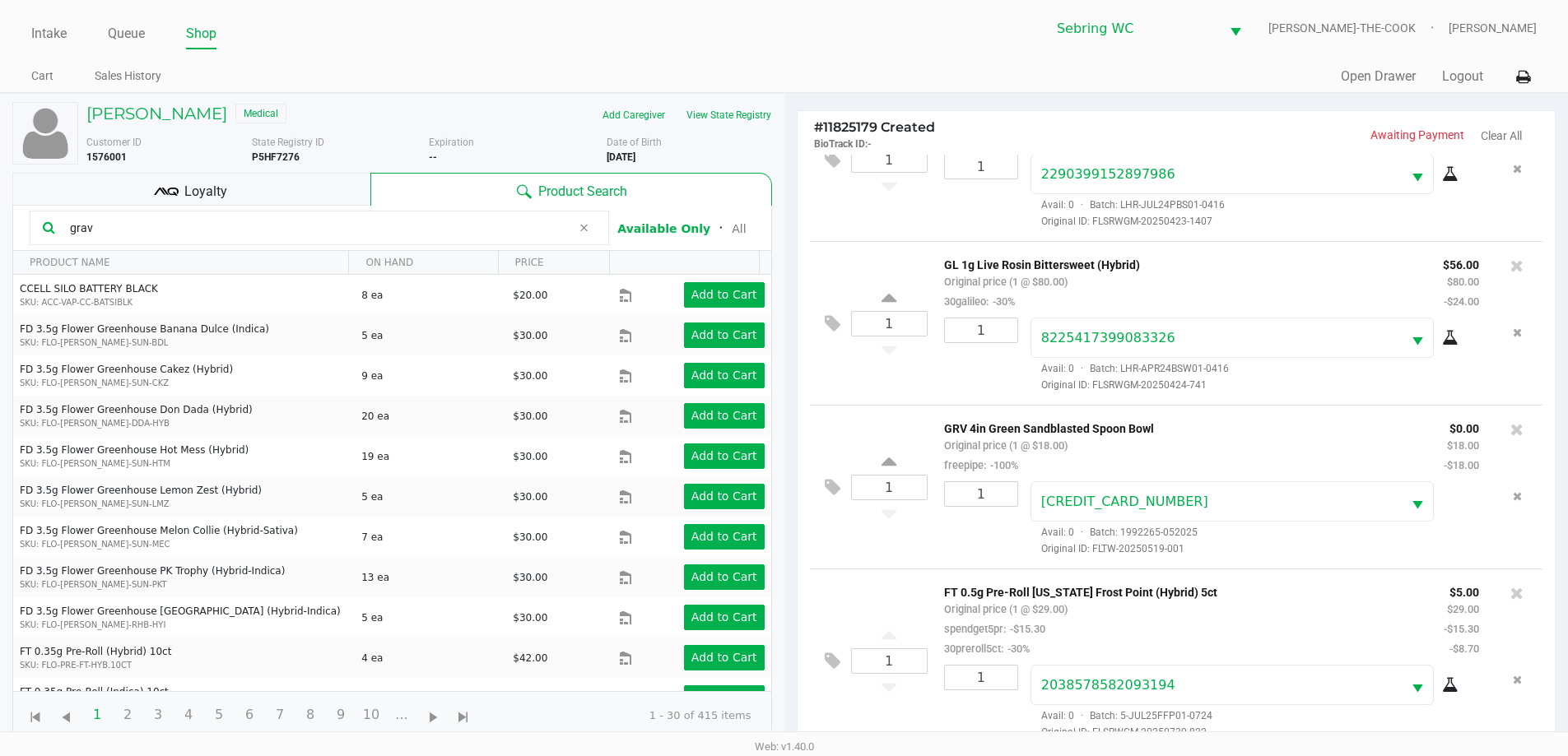
click at [309, 198] on div "Loyalty" at bounding box center [191, 189] width 358 height 33
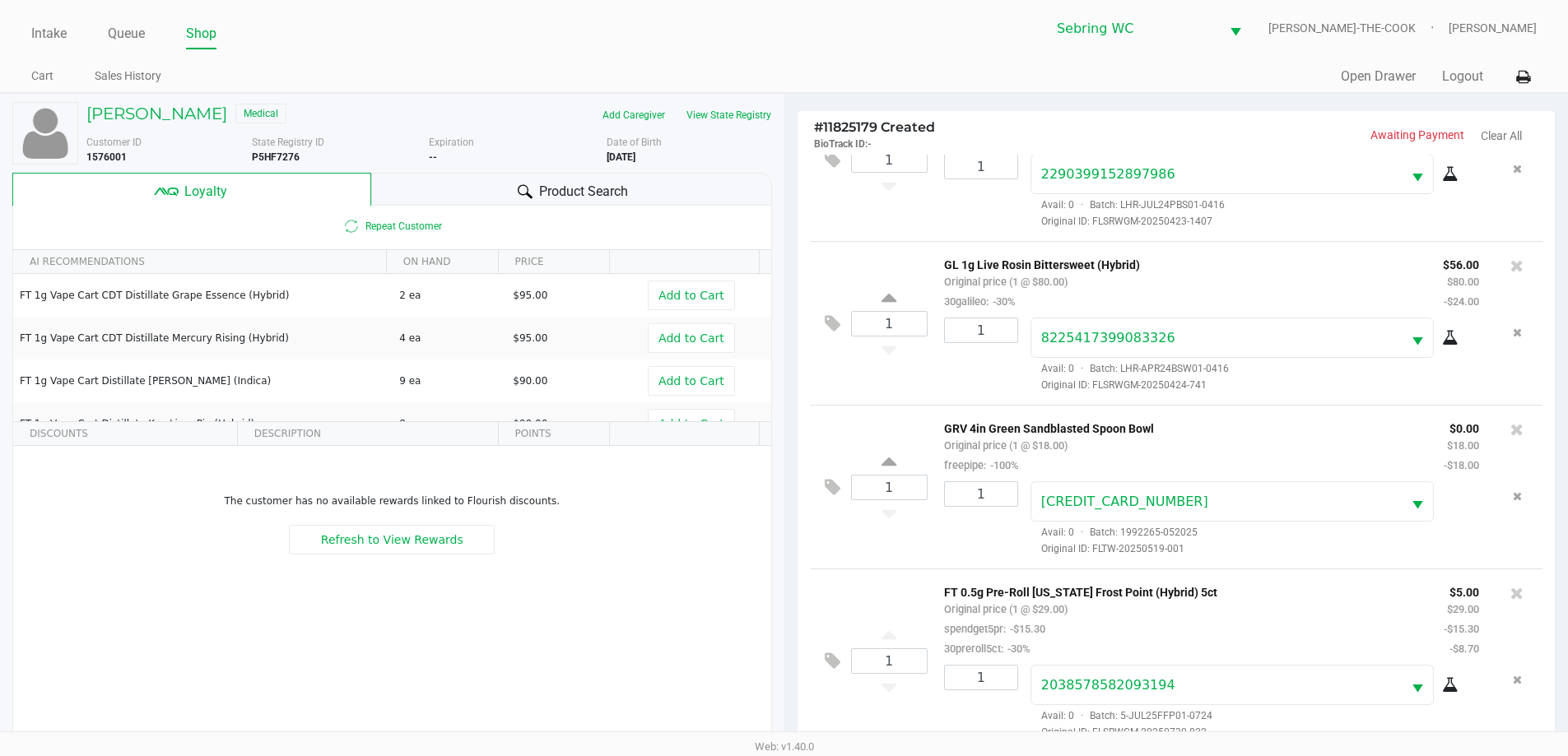
click at [480, 186] on div "Product Search" at bounding box center [571, 189] width 401 height 33
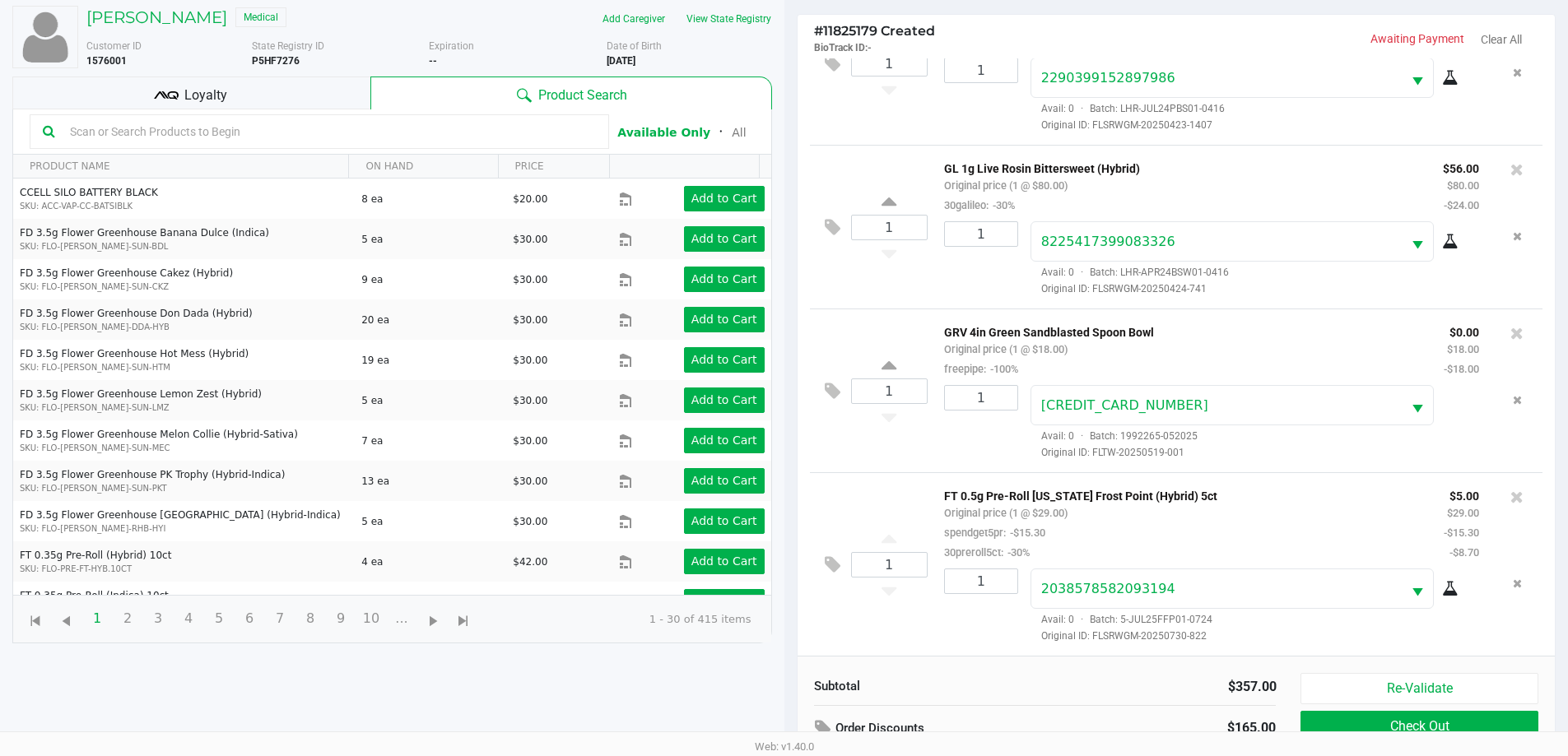
scroll to position [197, 0]
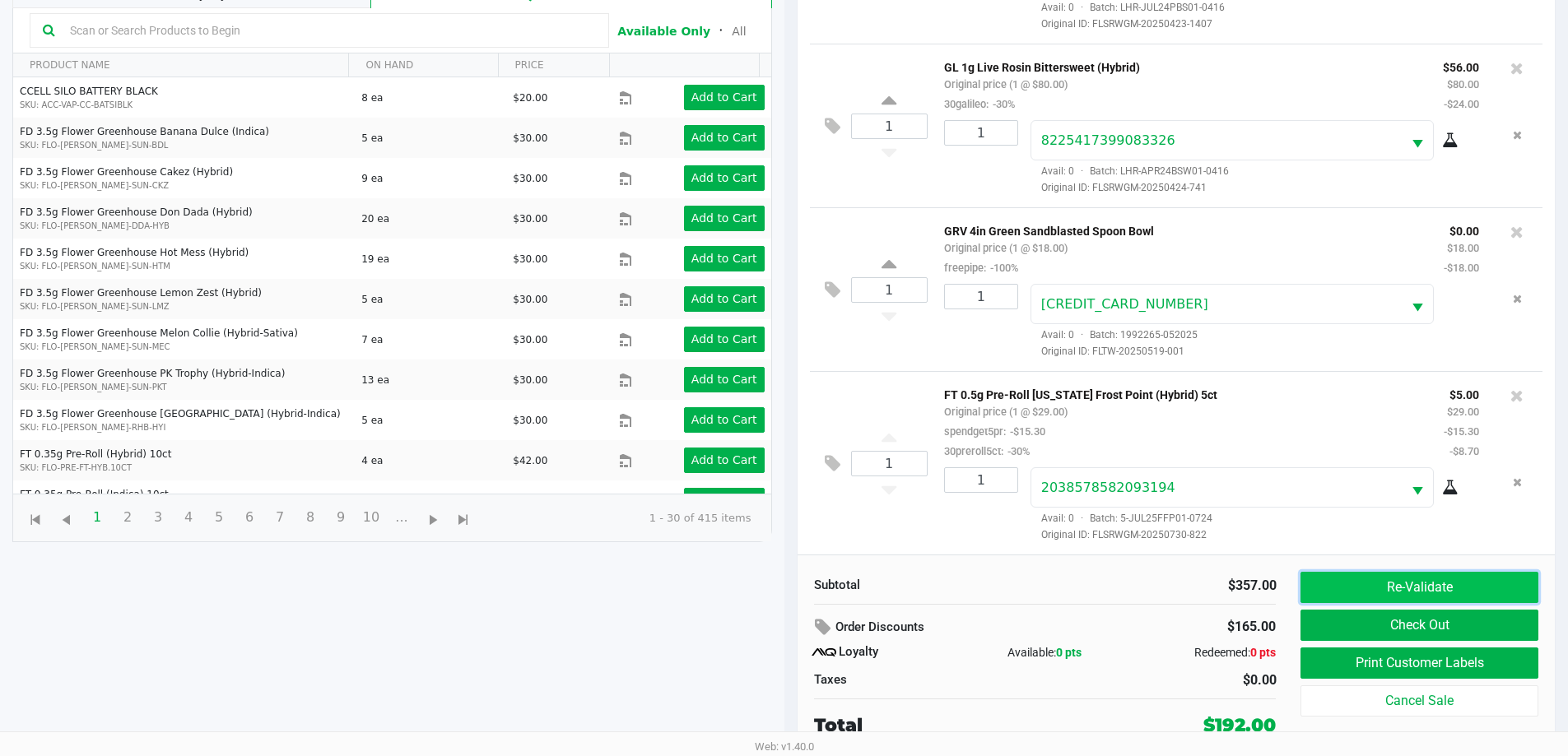
click at [1364, 587] on button "Re-Validate" at bounding box center [1418, 587] width 237 height 31
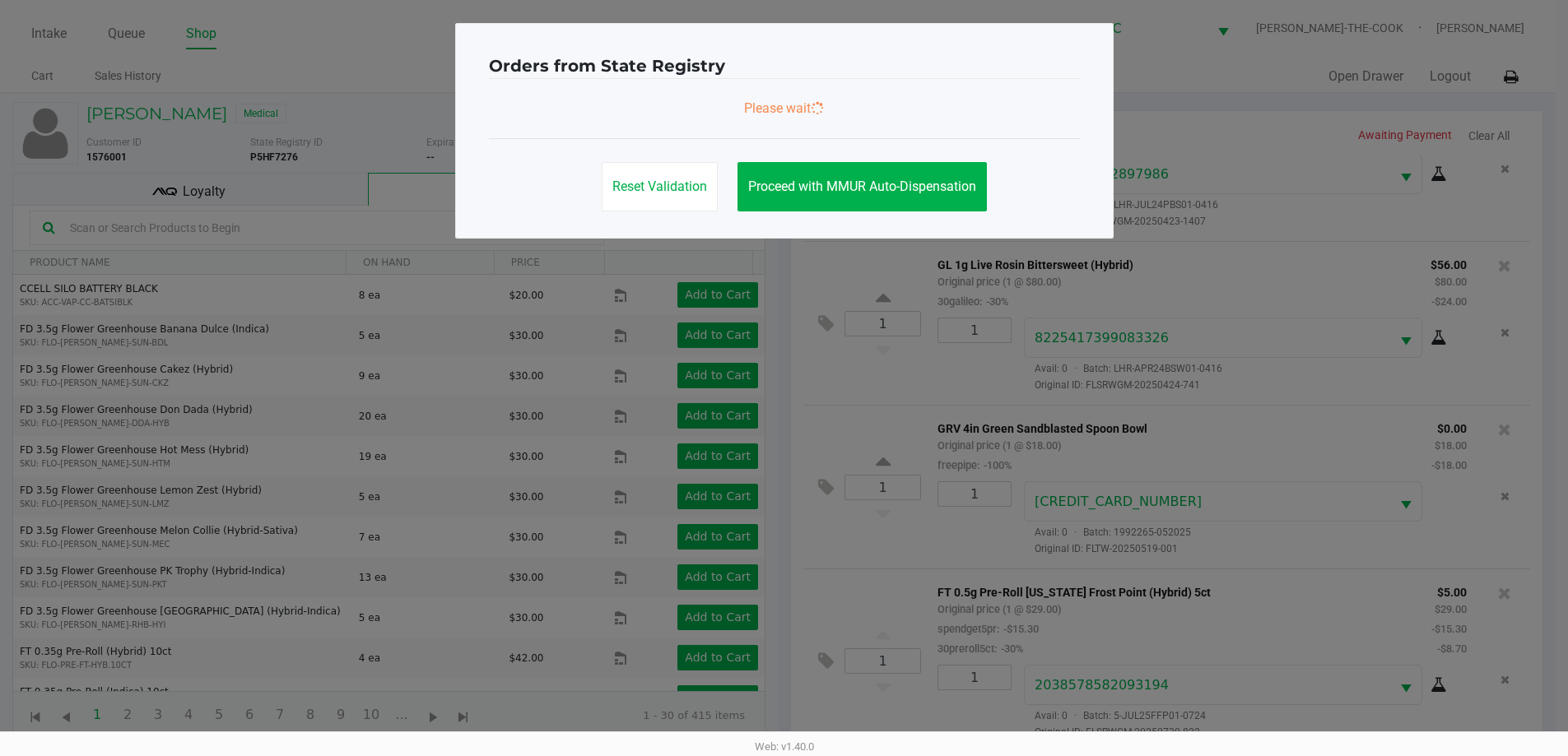
scroll to position [0, 0]
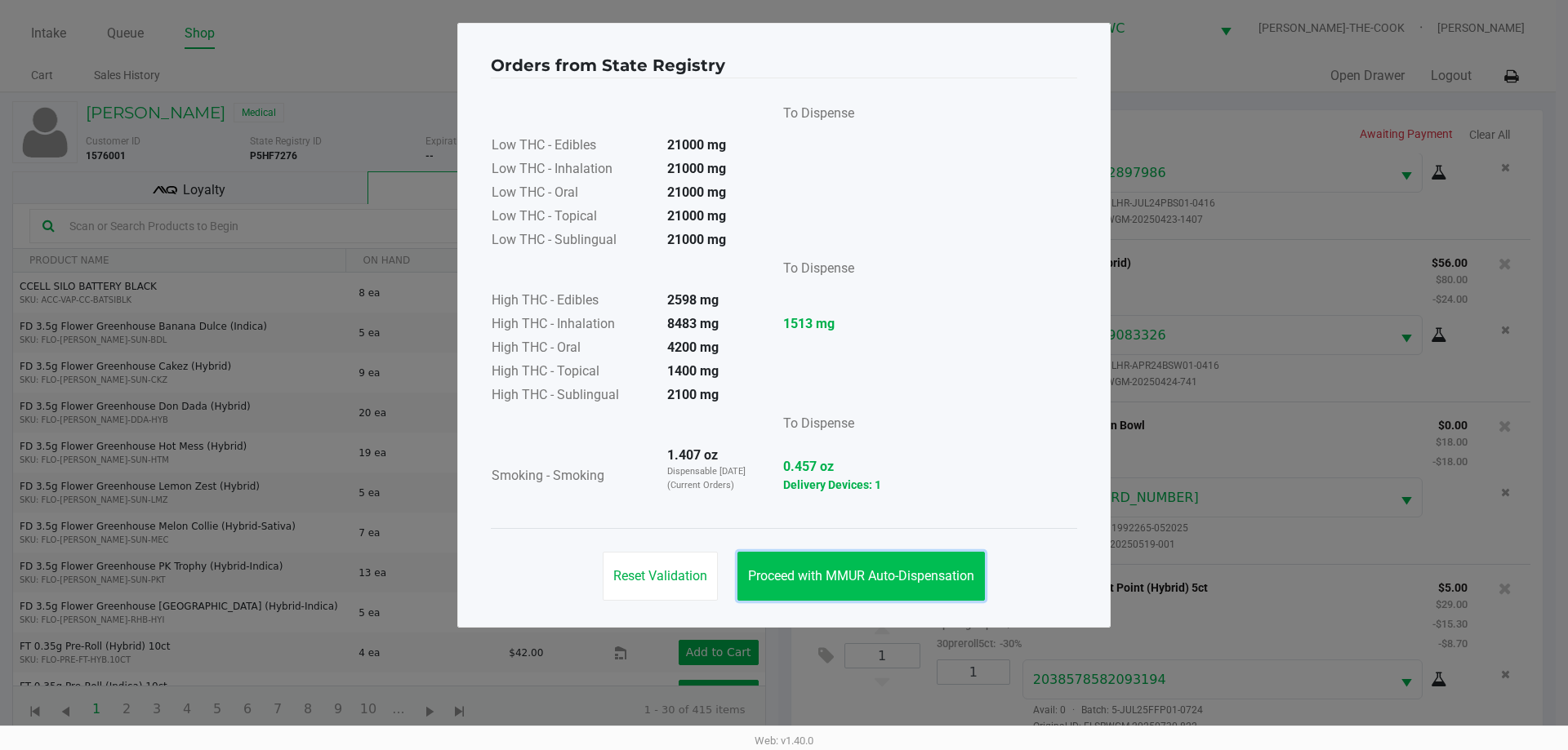
drag, startPoint x: 924, startPoint y: 580, endPoint x: 1025, endPoint y: 494, distance: 132.7
click at [925, 579] on span "Proceed with MMUR Auto-Dispensation" at bounding box center [861, 576] width 227 height 16
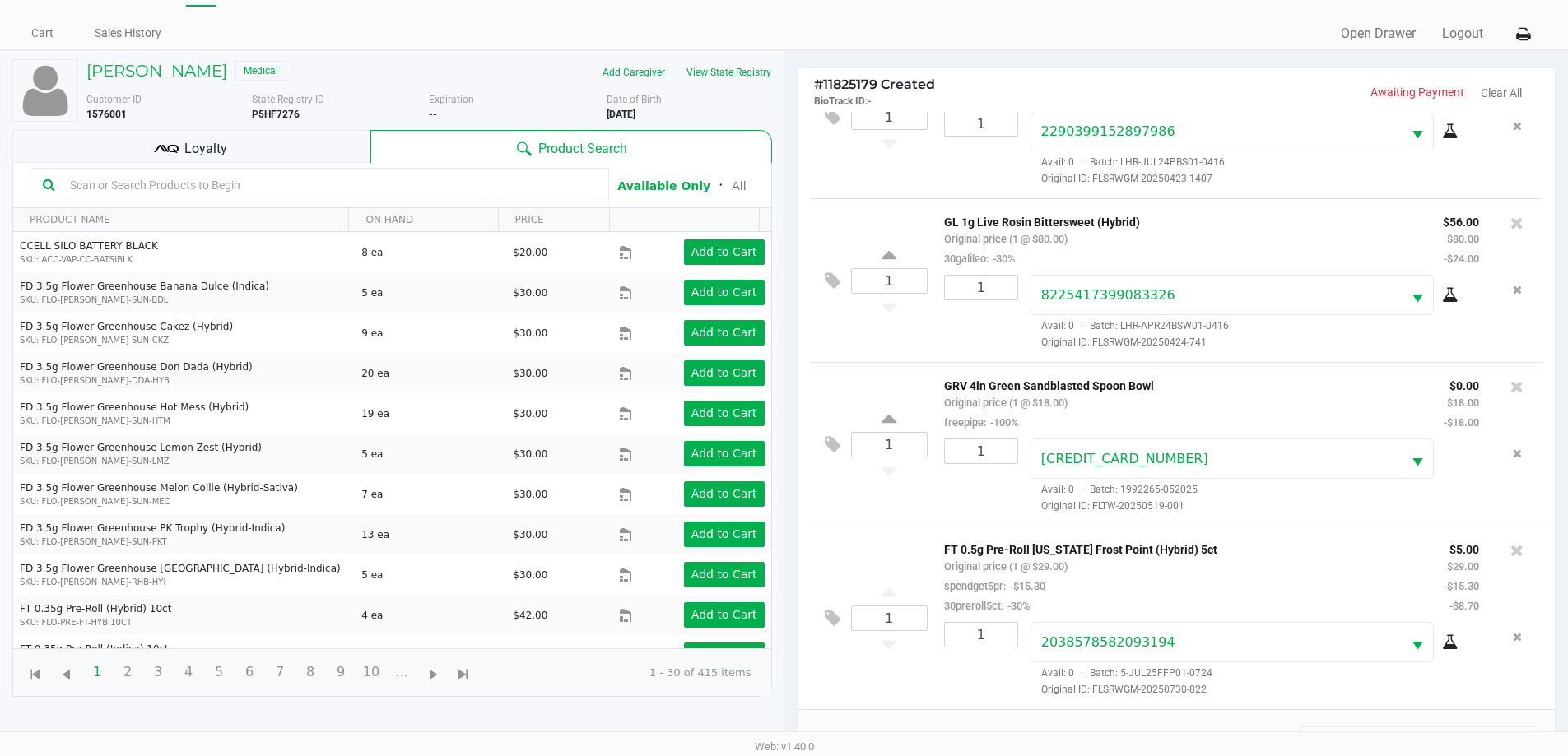
scroll to position [197, 0]
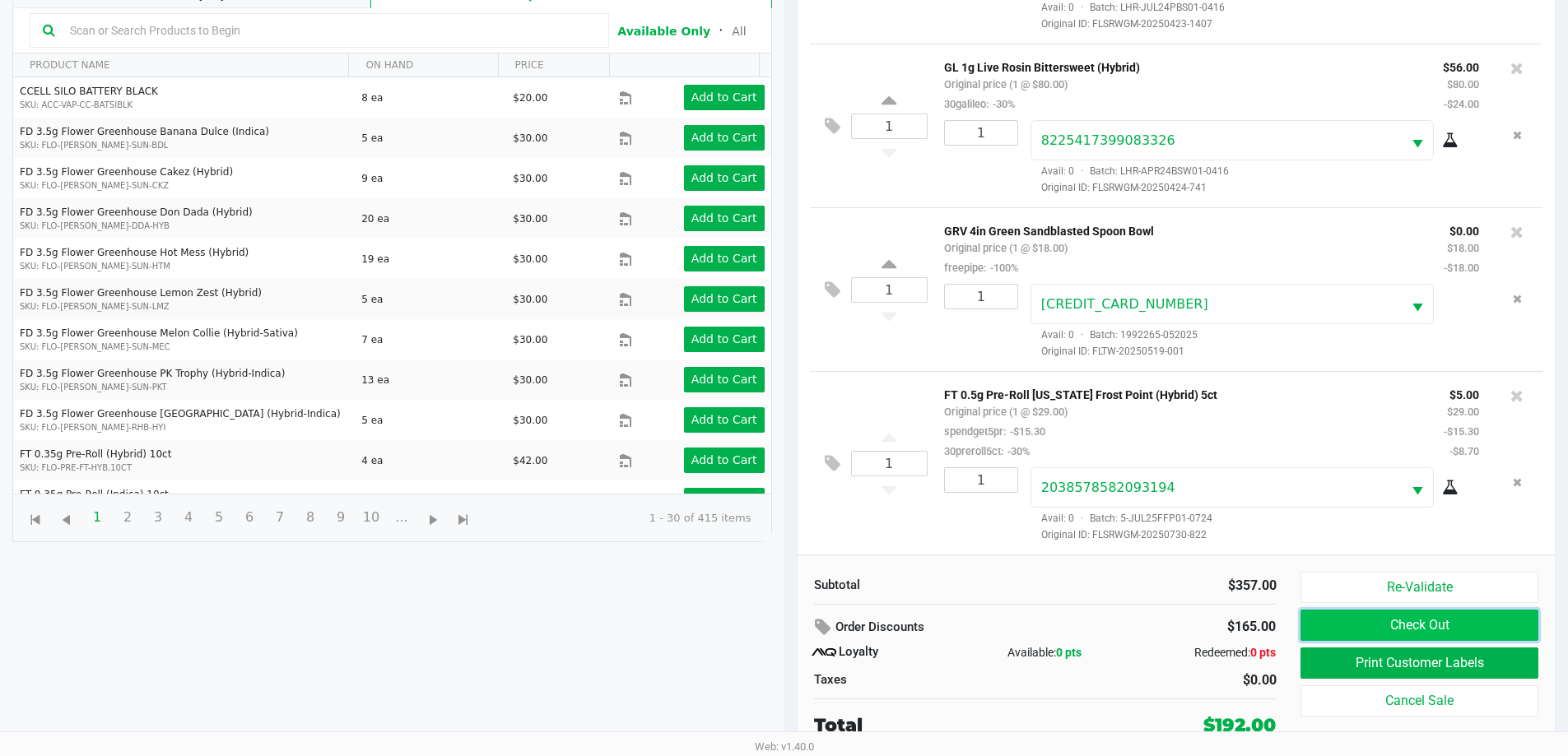
click at [1343, 622] on button "Check Out" at bounding box center [1418, 625] width 237 height 31
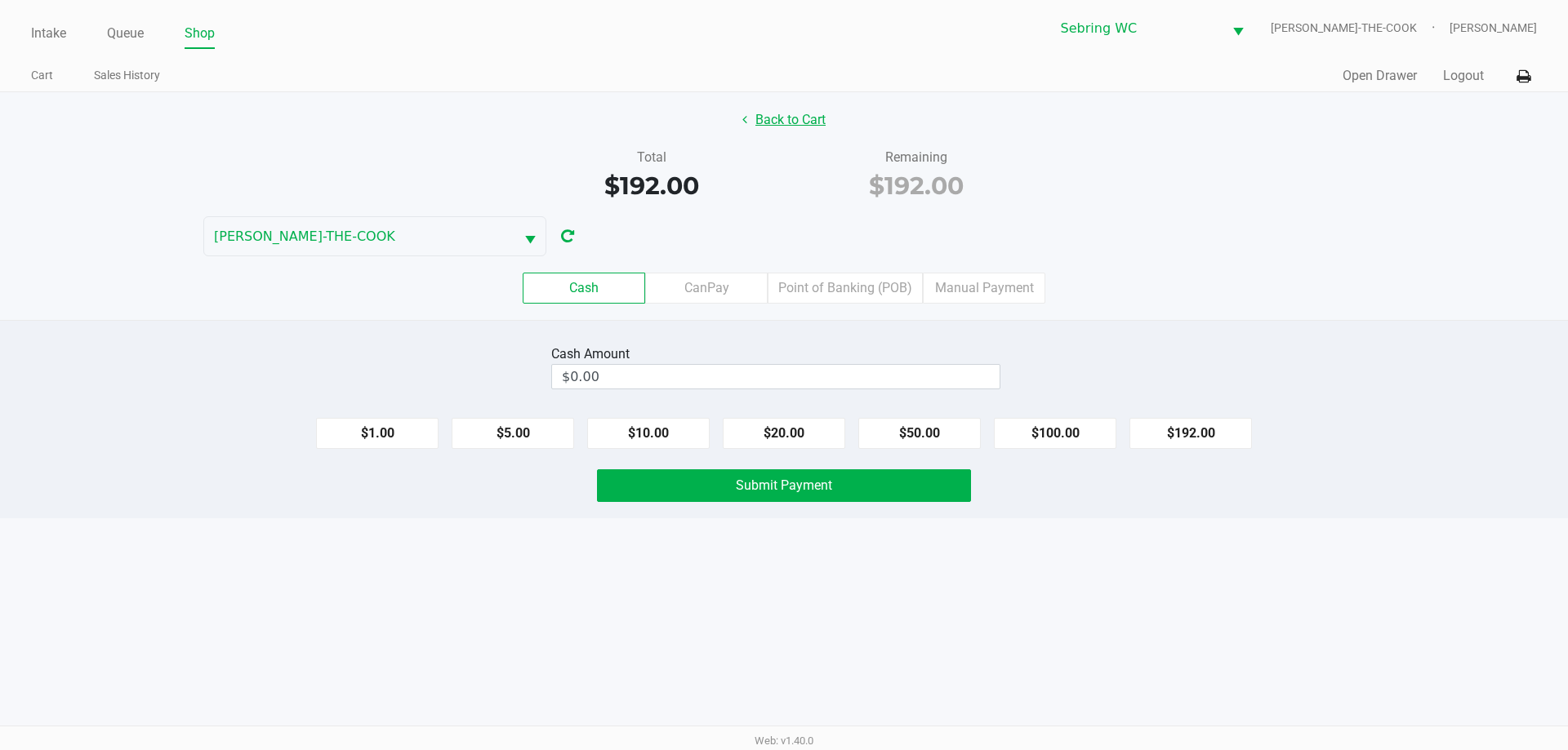
click at [800, 118] on button "Back to Cart" at bounding box center [784, 120] width 105 height 31
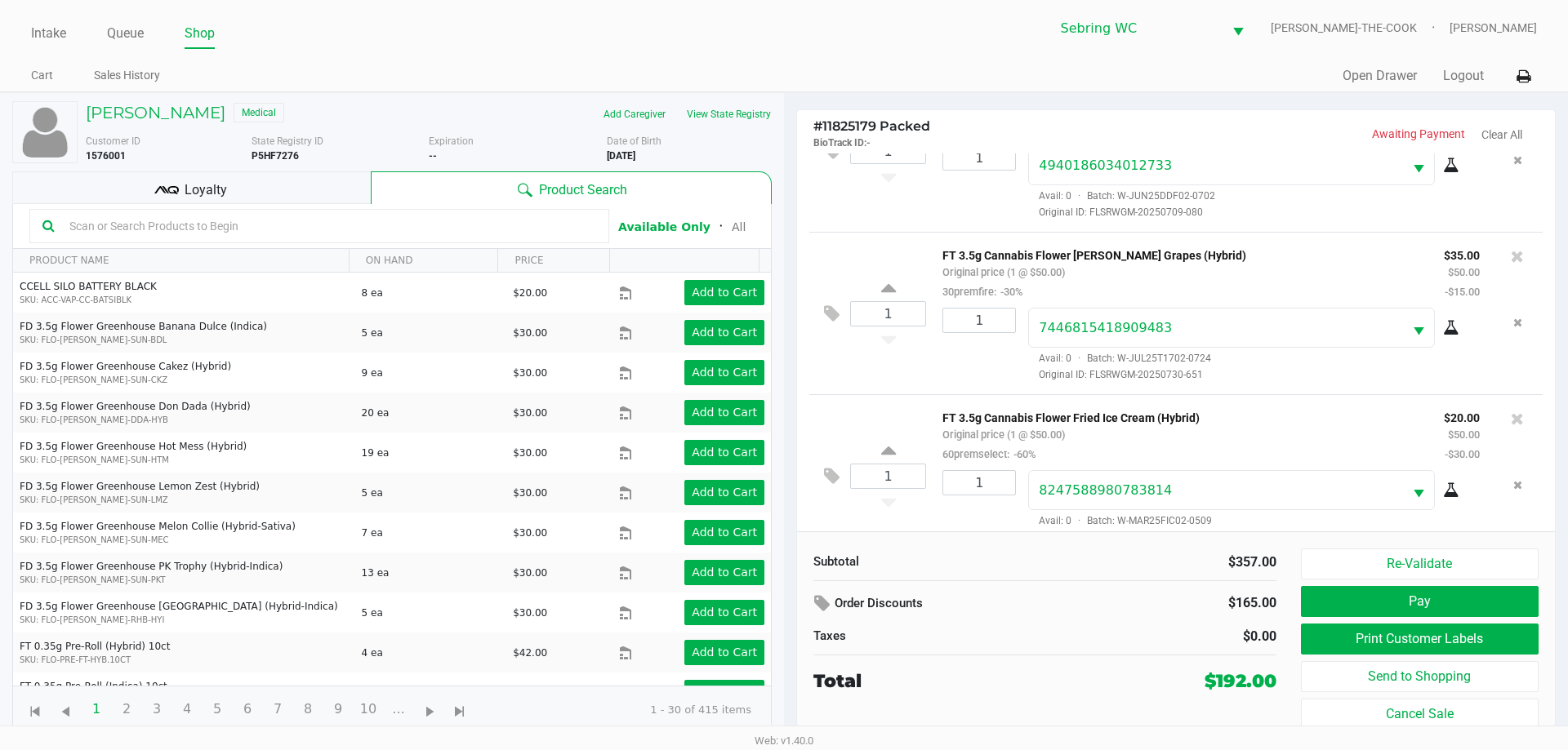
scroll to position [245, 0]
click at [1358, 605] on button "Pay" at bounding box center [1421, 601] width 238 height 31
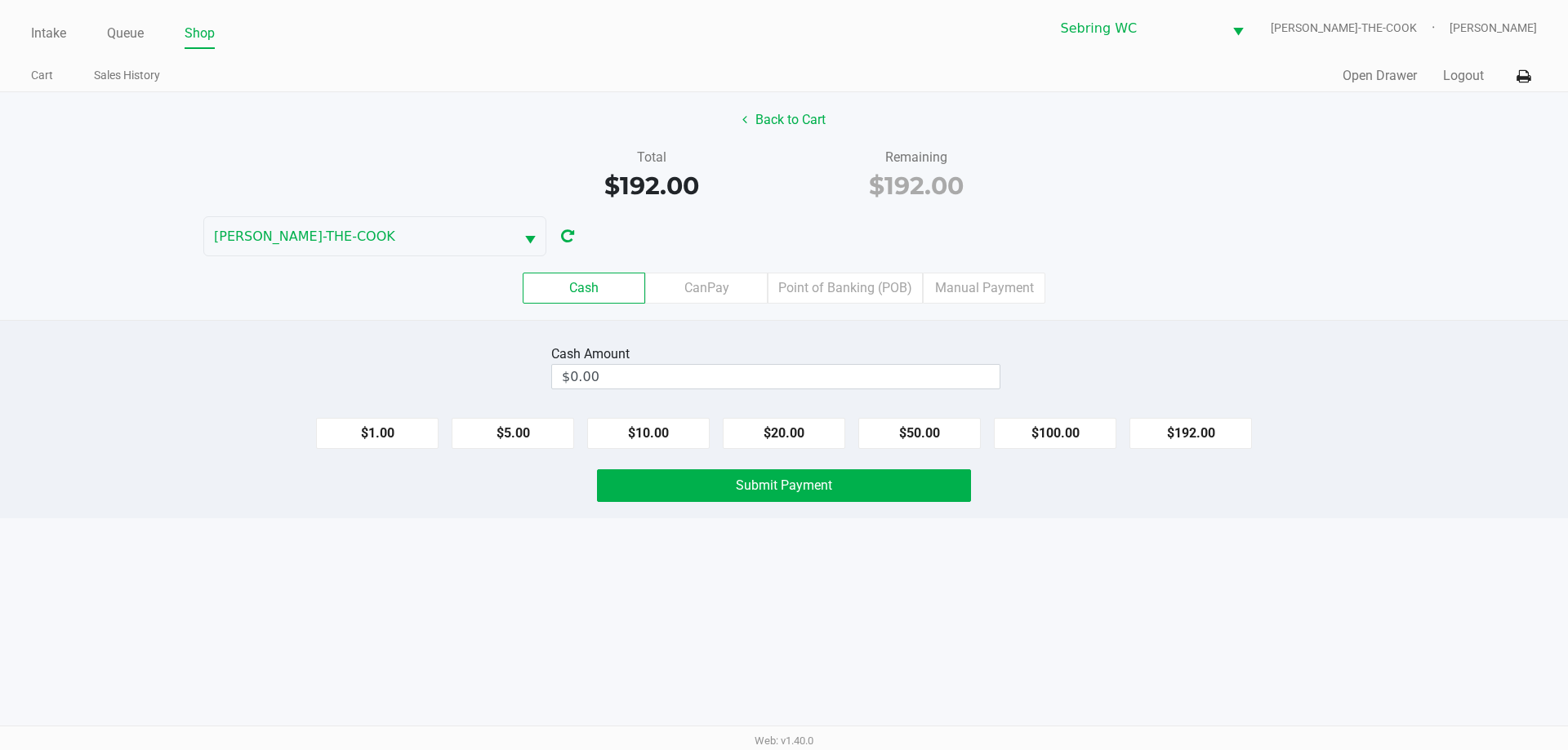
click at [1216, 417] on div "$1.00 $5.00 $10.00 $20.00 $50.00 $100.00 $192.00" at bounding box center [784, 427] width 1568 height 44
drag, startPoint x: 904, startPoint y: 396, endPoint x: 904, endPoint y: 382, distance: 14.0
click at [904, 393] on div "Cash Amount $0.00 $1.00 $5.00 $10.00 $20.00 $50.00 $100.00 $192.00 Submit Payme…" at bounding box center [784, 419] width 1568 height 198
click at [904, 380] on input "0" at bounding box center [776, 376] width 448 height 24
type input "$200.00"
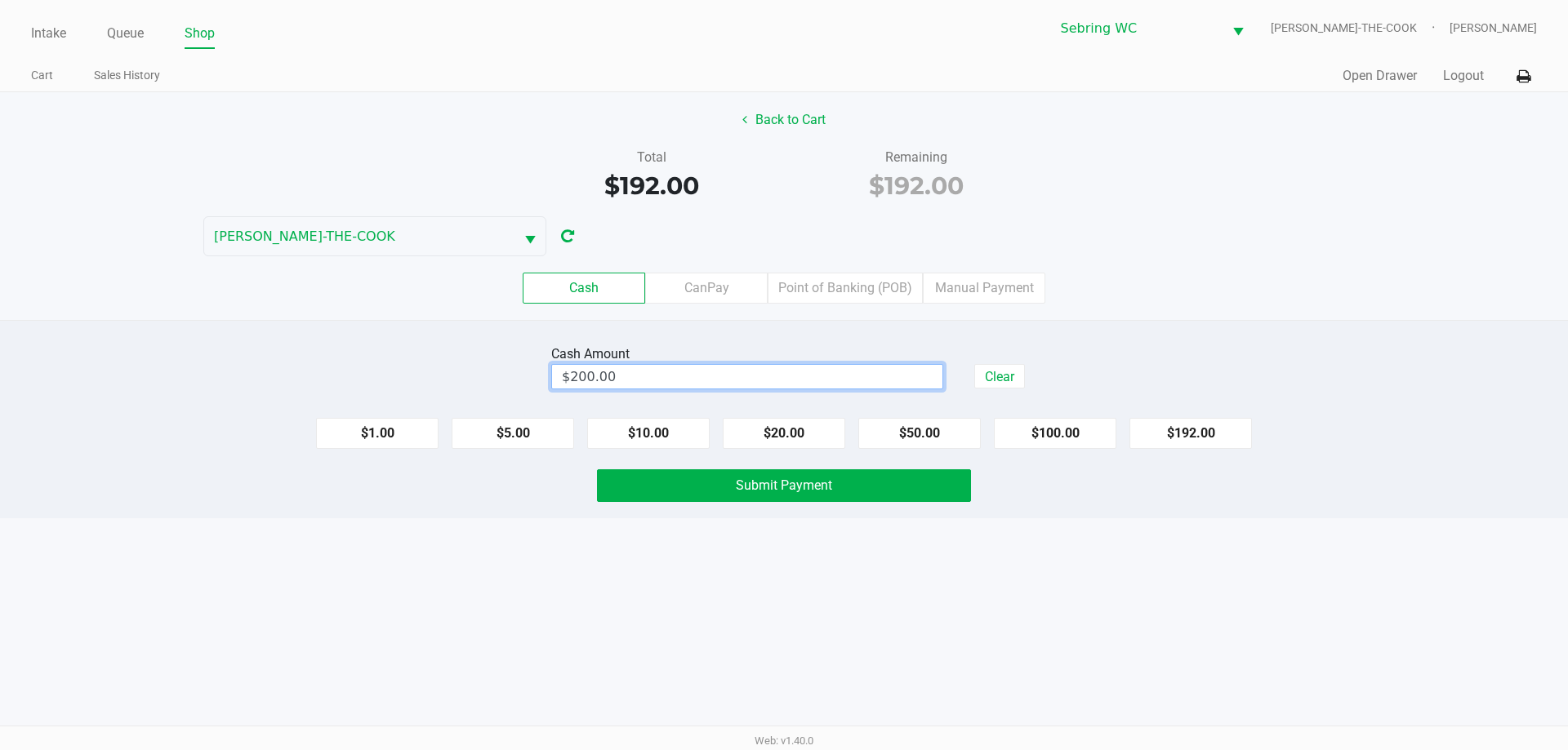
drag, startPoint x: 1157, startPoint y: 150, endPoint x: 1120, endPoint y: 200, distance: 62.2
click at [1154, 151] on div "Total $192.00 Remaining $192.00" at bounding box center [784, 176] width 1593 height 56
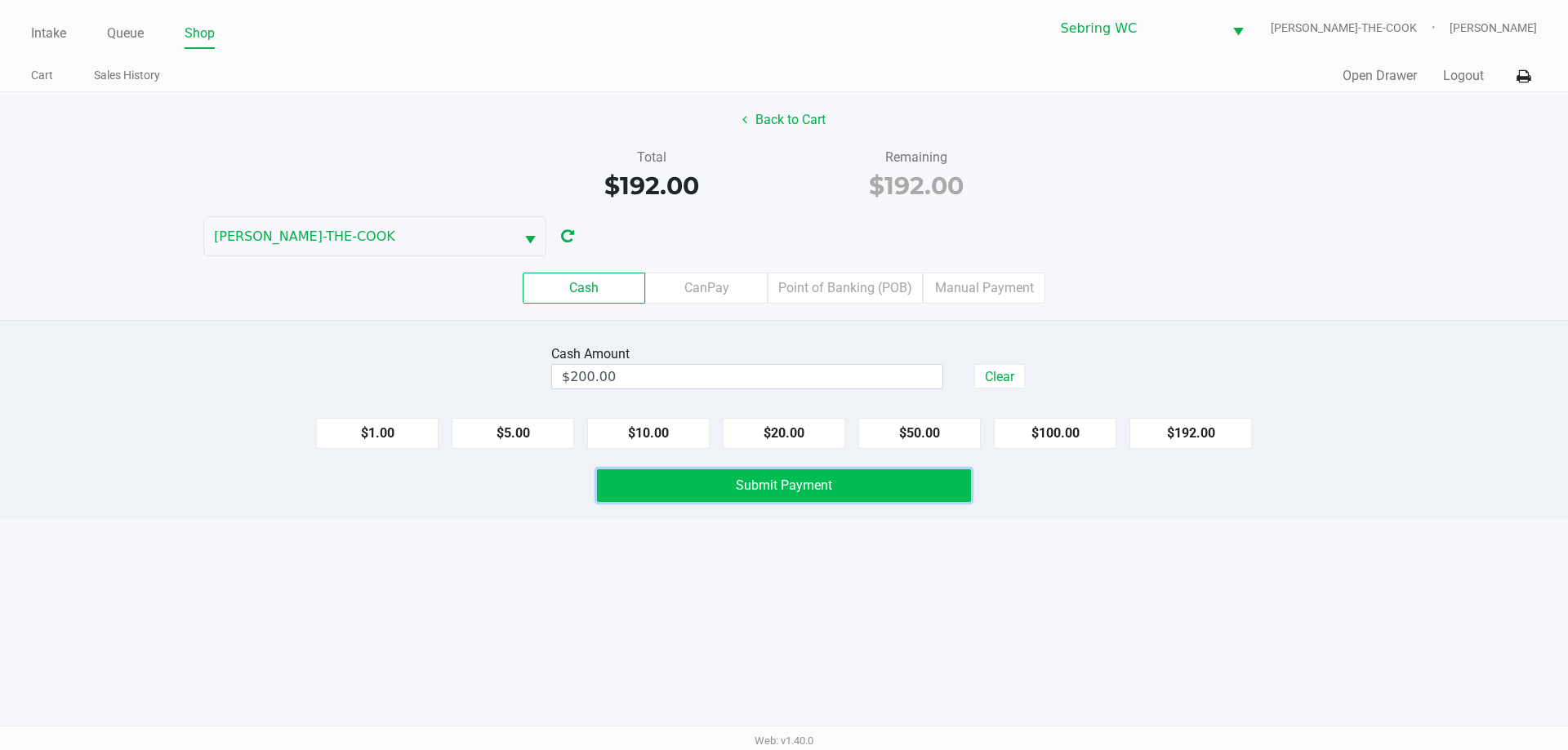
click at [765, 485] on span "Submit Payment" at bounding box center [784, 486] width 96 height 16
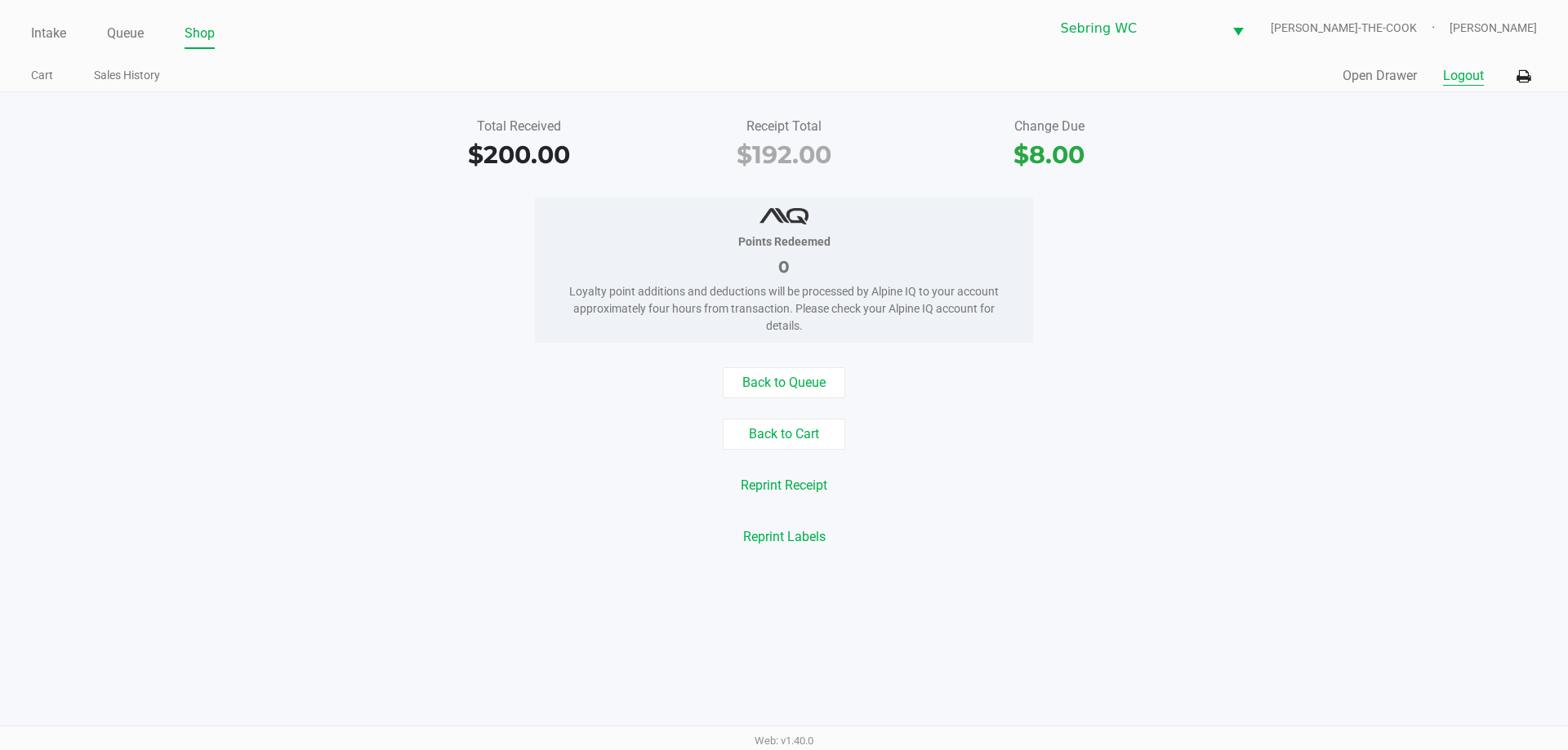
click at [1461, 81] on button "Logout" at bounding box center [1464, 76] width 41 height 19
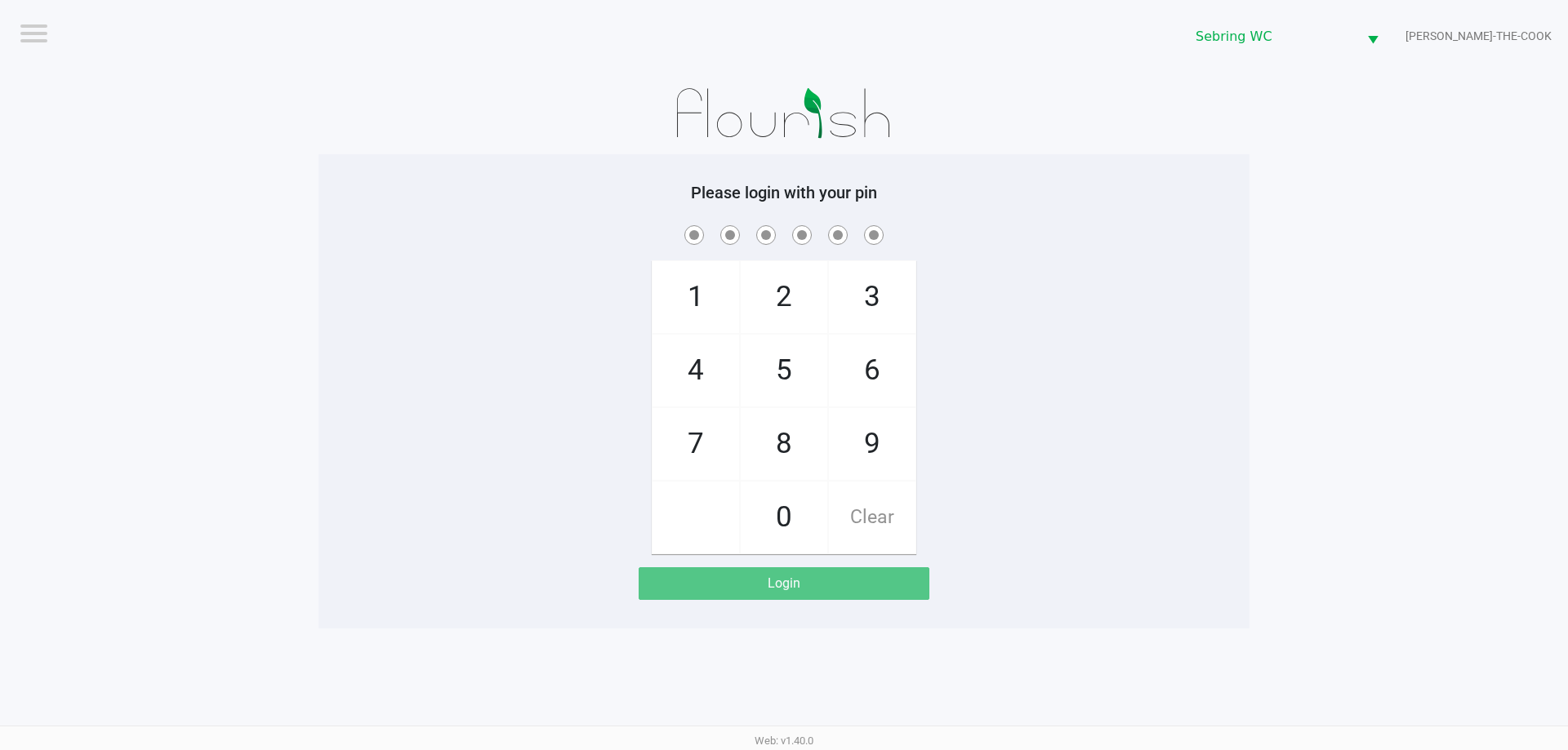
click at [1370, 256] on app-pos-login-wrapper "Logout Sebring WC BUFORD-THE-COOK Please login with your pin 1 4 7 2 5 8 0 3 6 …" at bounding box center [784, 314] width 1568 height 628
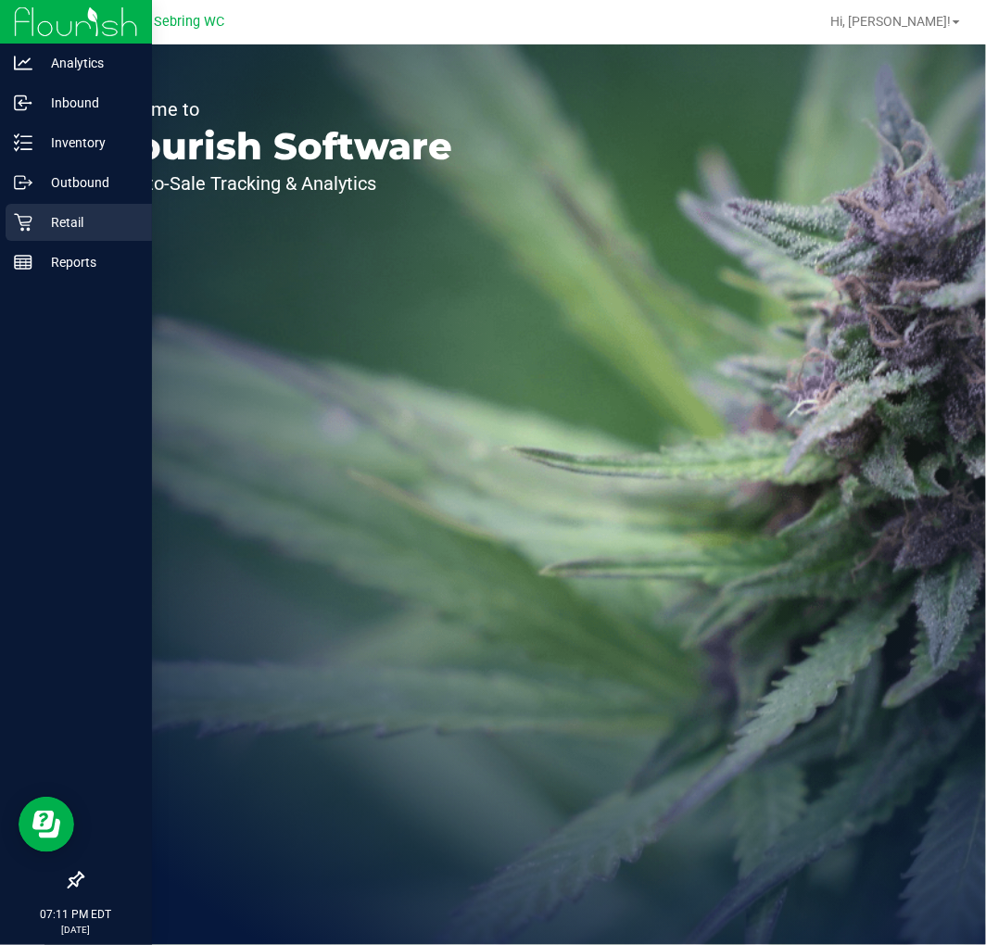
click at [100, 229] on p "Retail" at bounding box center [87, 222] width 111 height 22
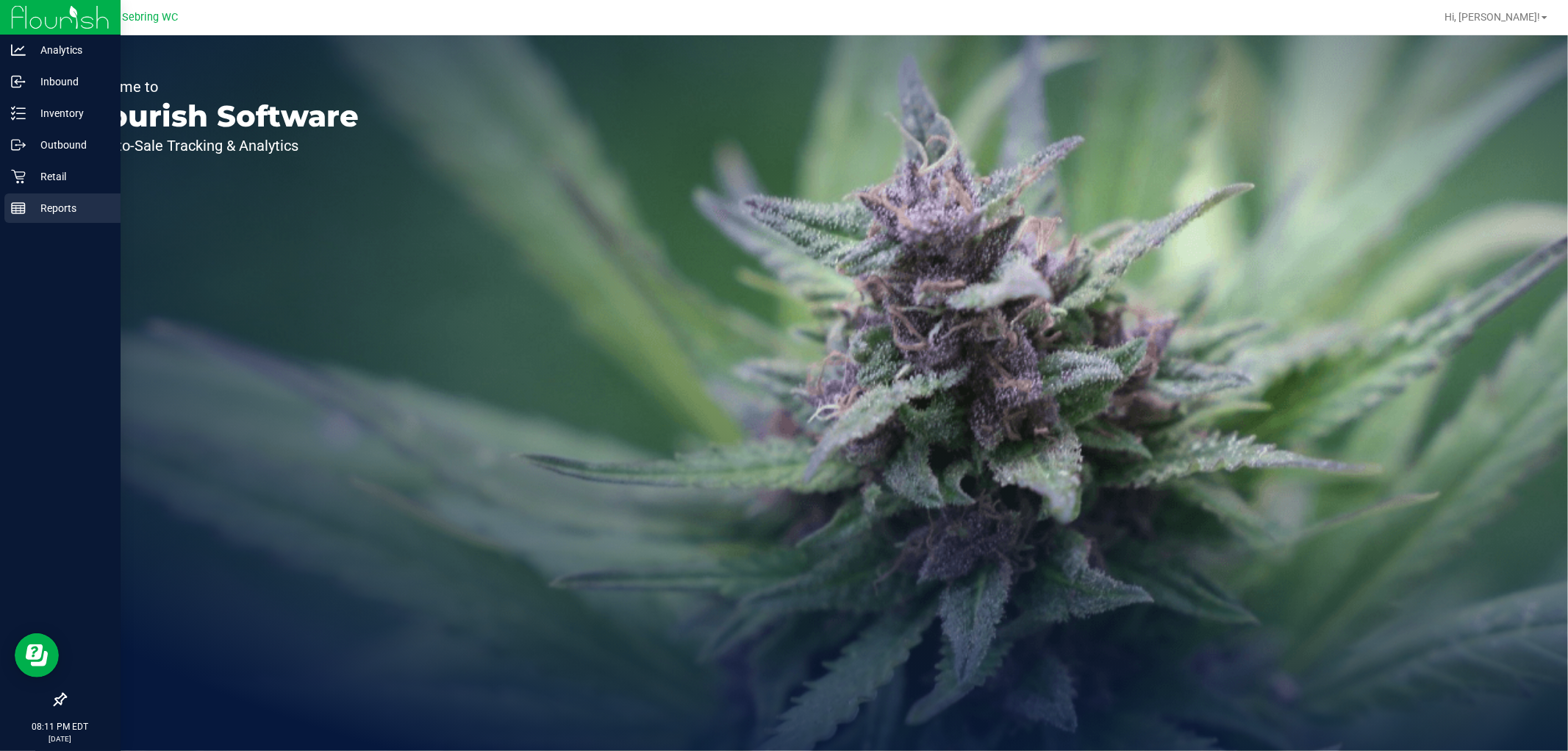
click at [63, 210] on p "Reports" at bounding box center [69, 208] width 88 height 17
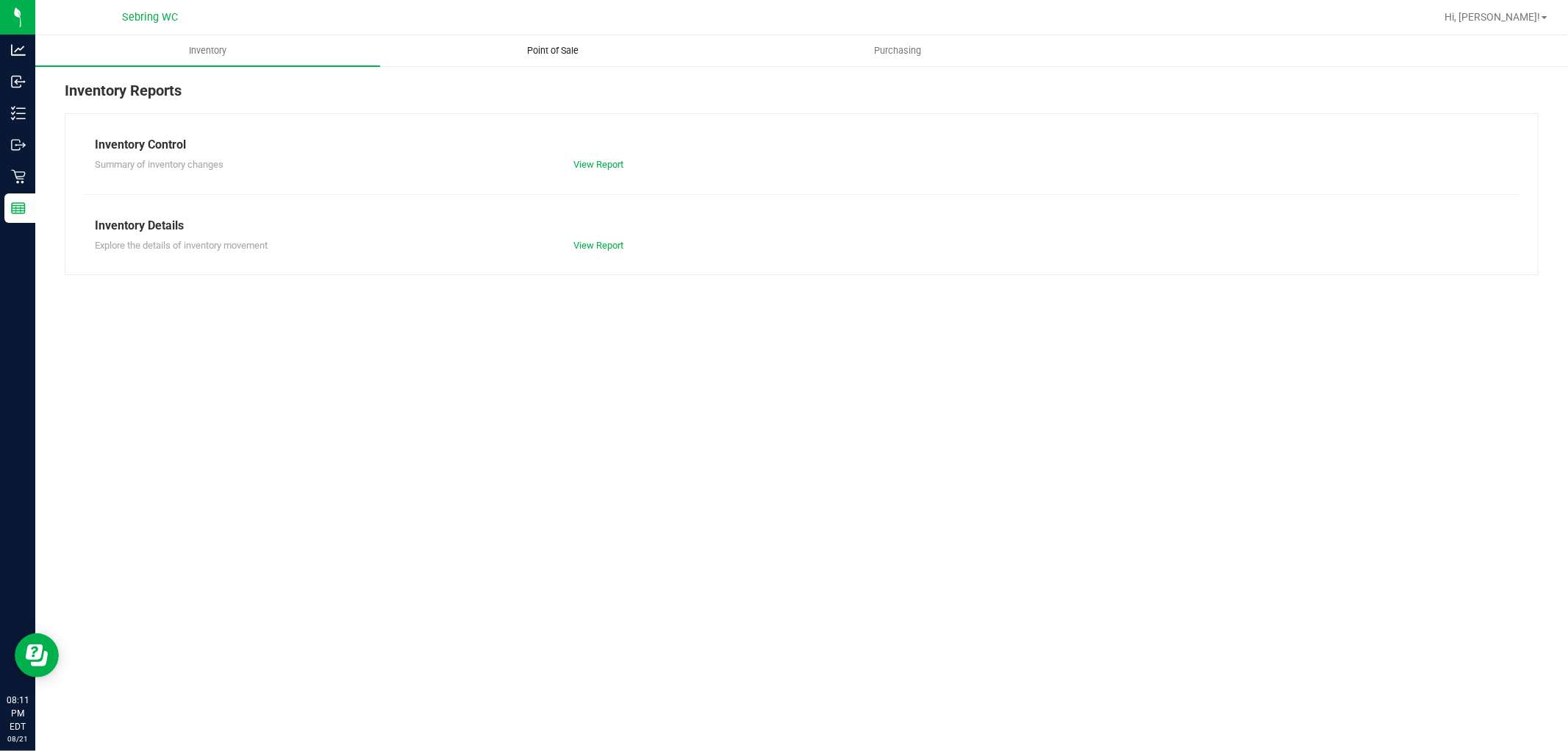
click at [534, 55] on span "Point of Sale" at bounding box center [552, 51] width 91 height 13
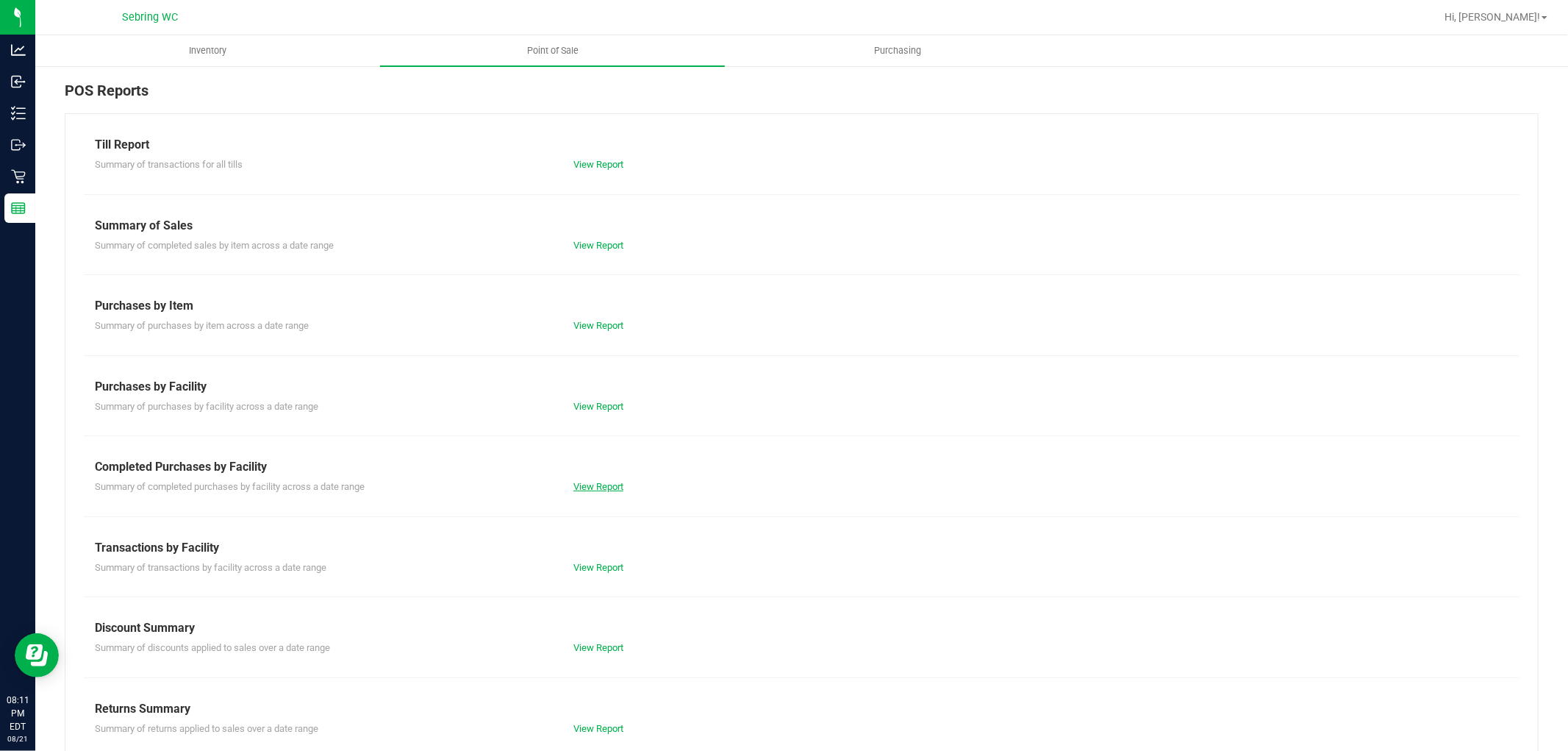
click at [581, 487] on link "View Report" at bounding box center [598, 487] width 50 height 11
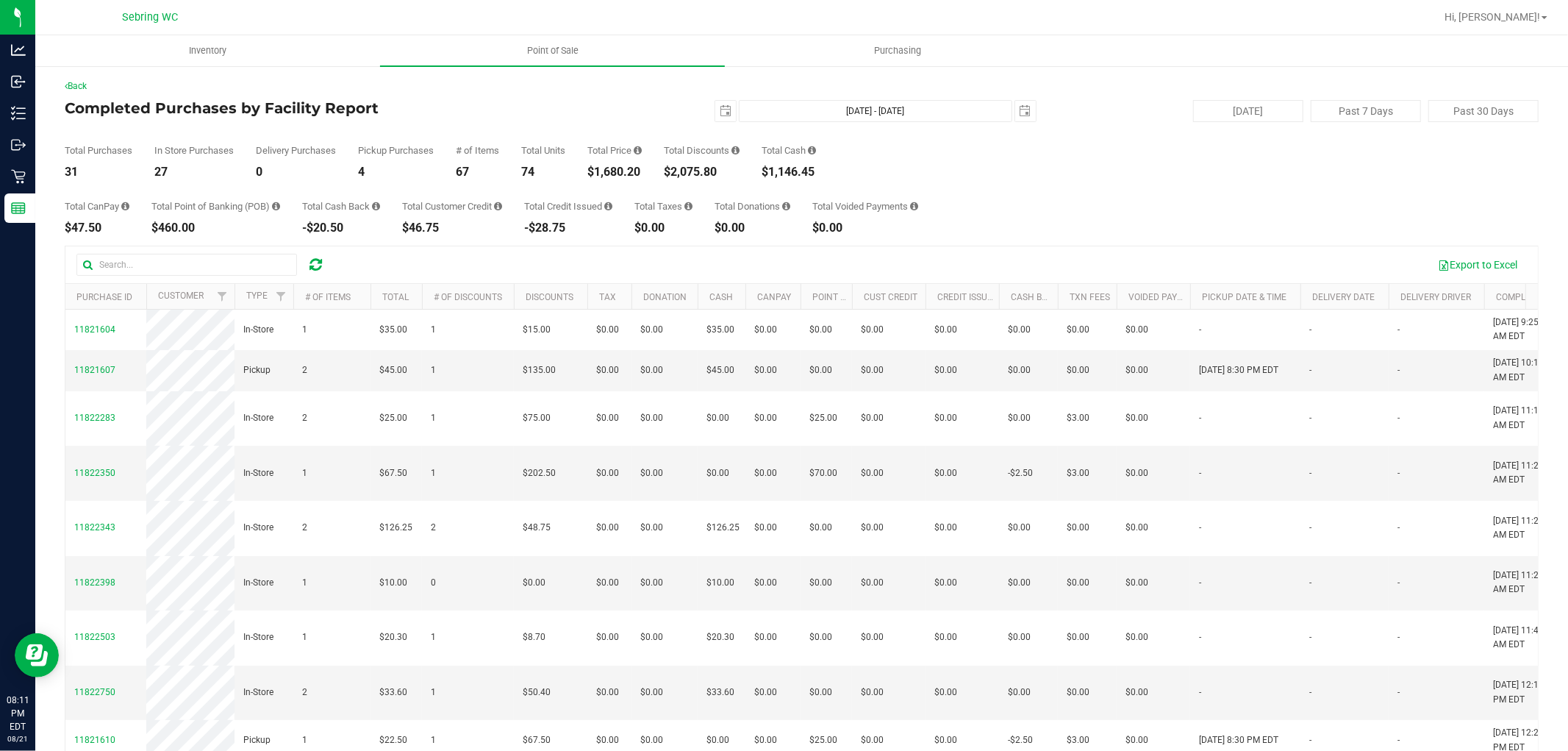
click at [1149, 194] on div "Total CanPay $47.50 Total Point of Banking (POB) $460.00 Total Cash Back -$20.5…" at bounding box center [801, 206] width 1474 height 56
click at [623, 169] on div "$1,680.20" at bounding box center [614, 171] width 55 height 12
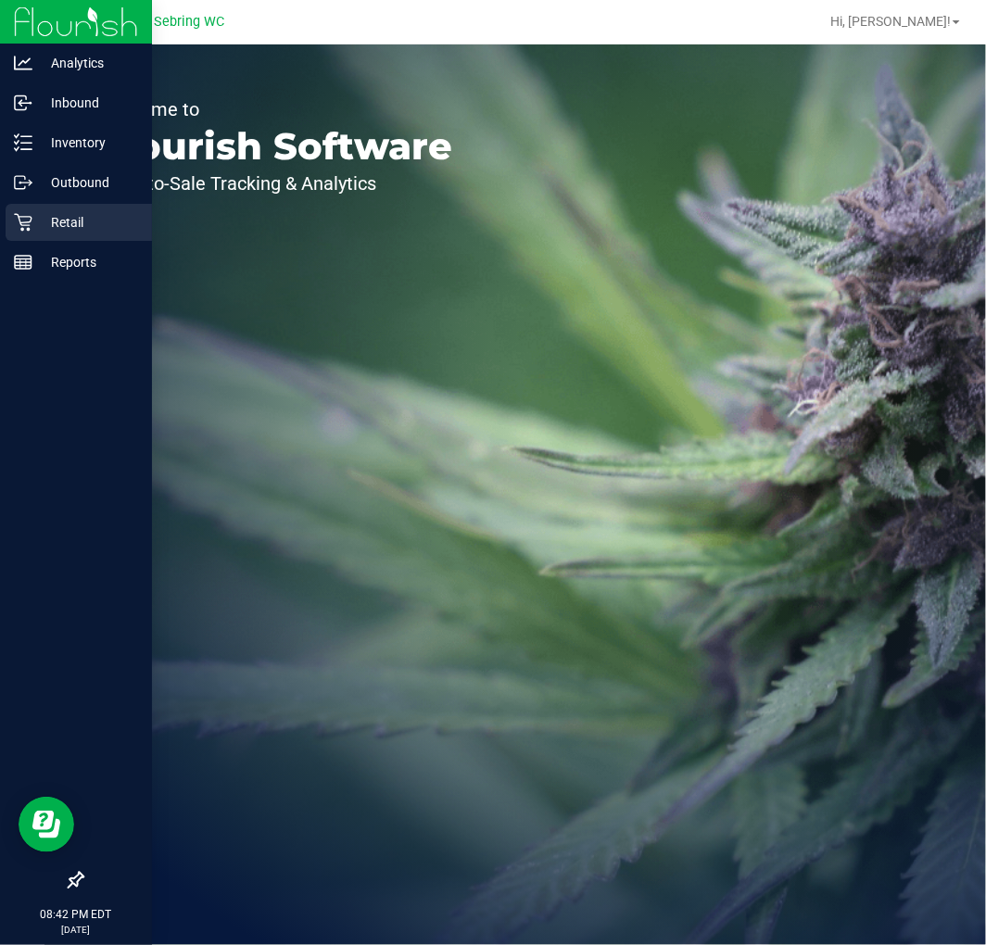
click at [69, 227] on p "Retail" at bounding box center [87, 222] width 111 height 22
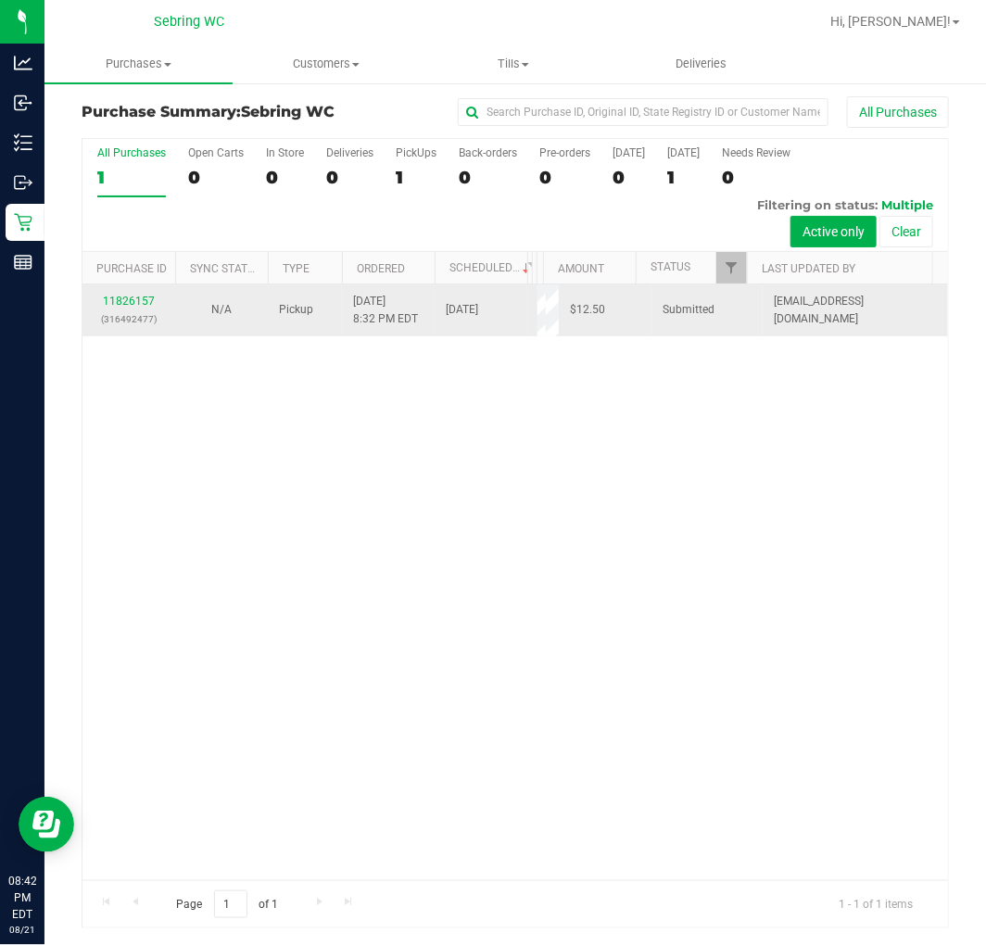
scroll to position [5, 0]
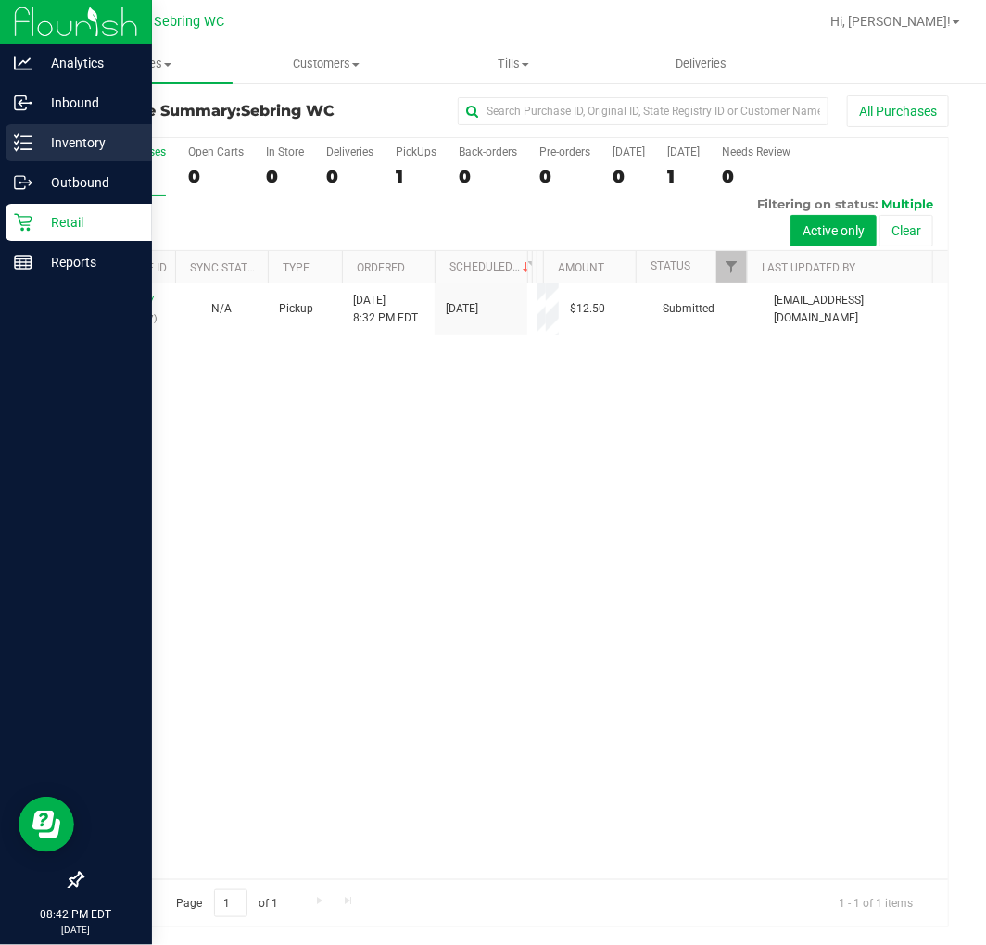
click at [54, 150] on p "Inventory" at bounding box center [87, 143] width 111 height 22
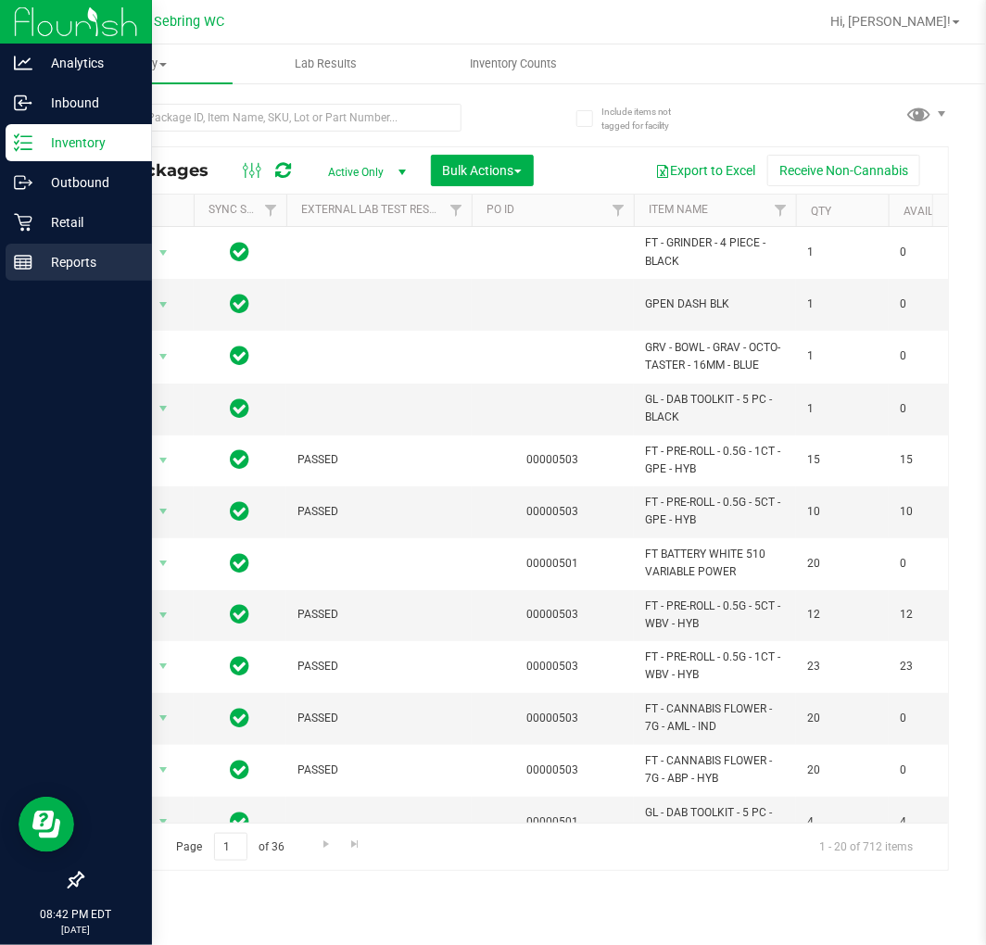
click at [52, 251] on p "Reports" at bounding box center [87, 262] width 111 height 22
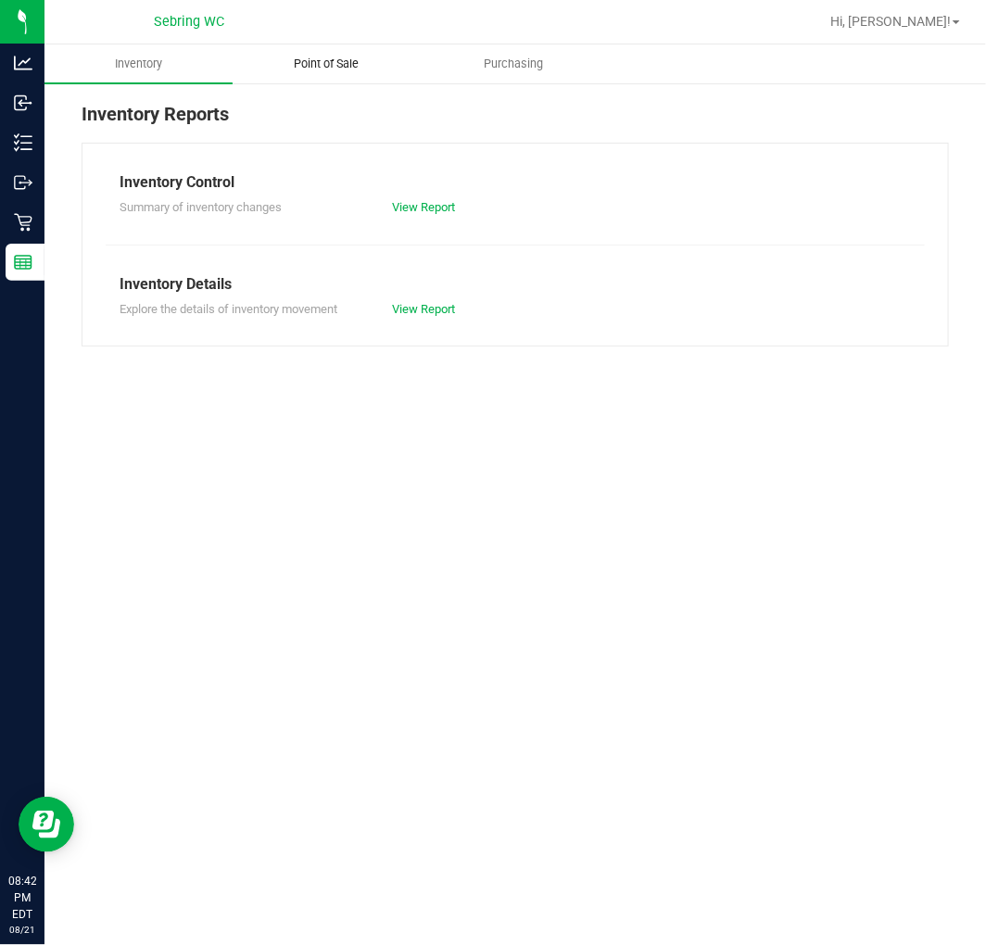
click at [339, 57] on span "Point of Sale" at bounding box center [326, 64] width 115 height 17
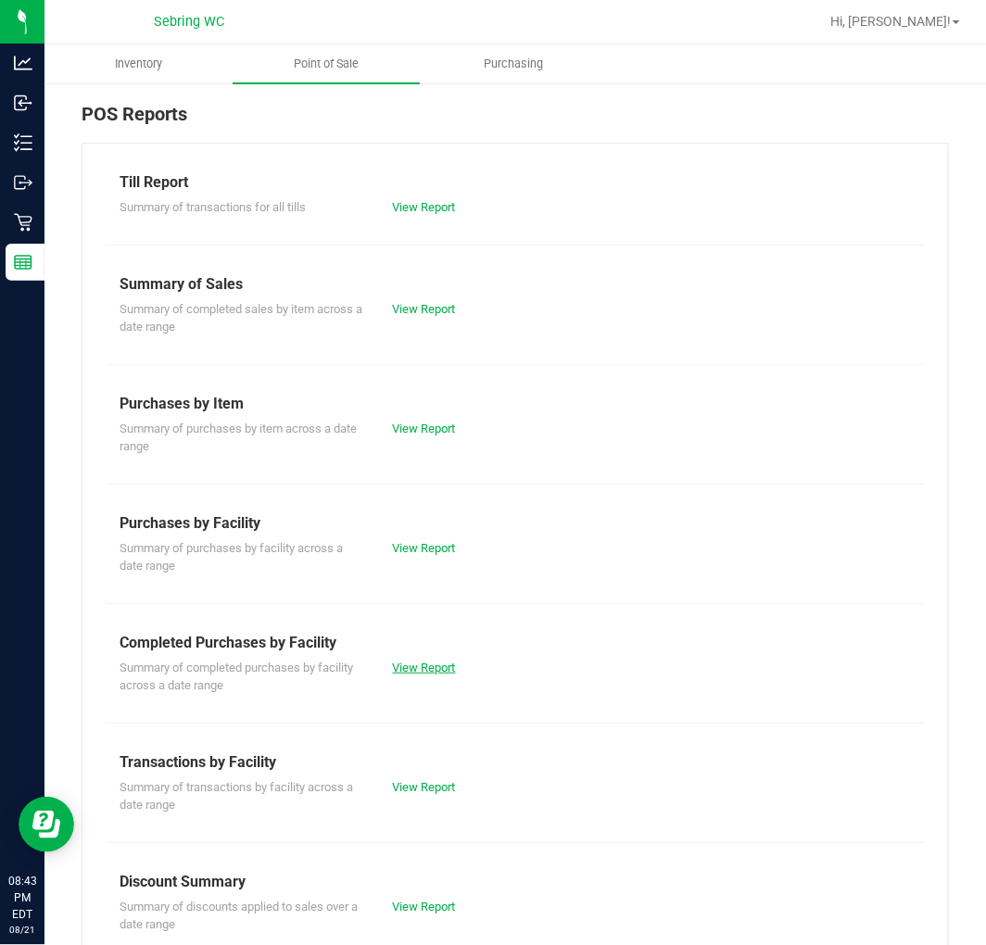
click at [424, 668] on link "View Report" at bounding box center [424, 667] width 63 height 14
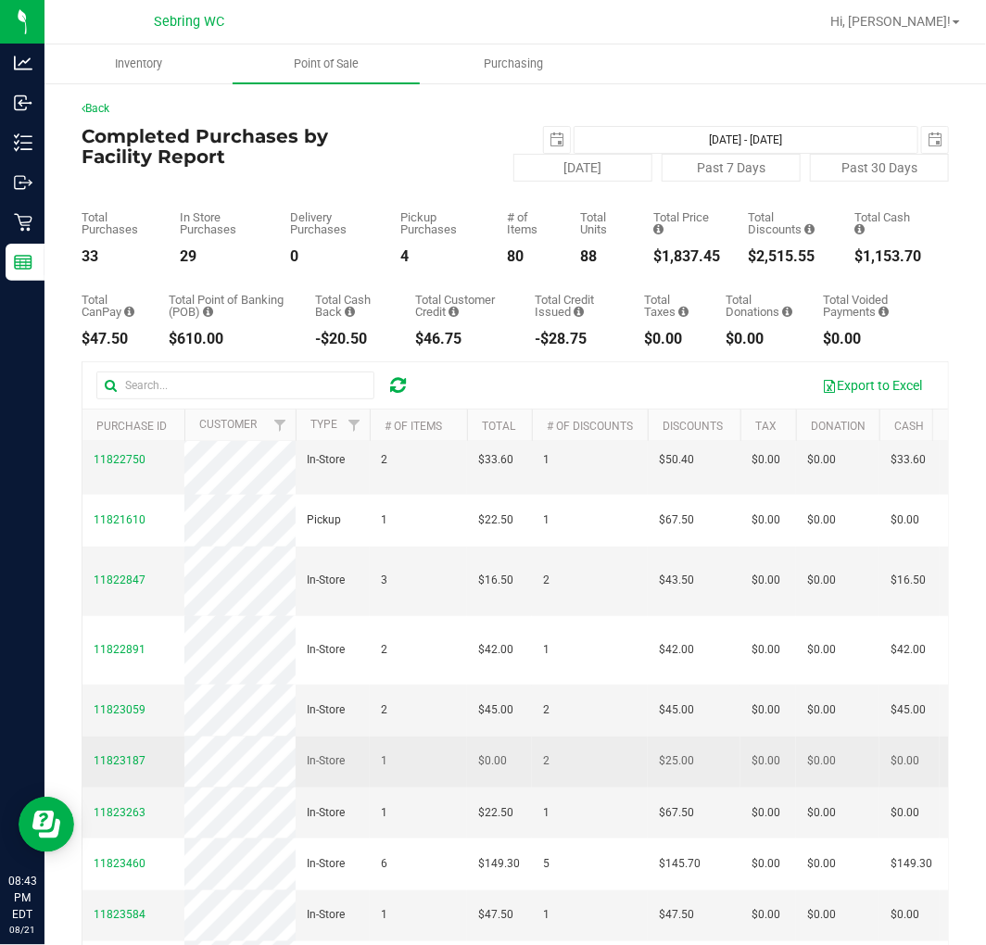
scroll to position [617, 0]
